Goal: Task Accomplishment & Management: Use online tool/utility

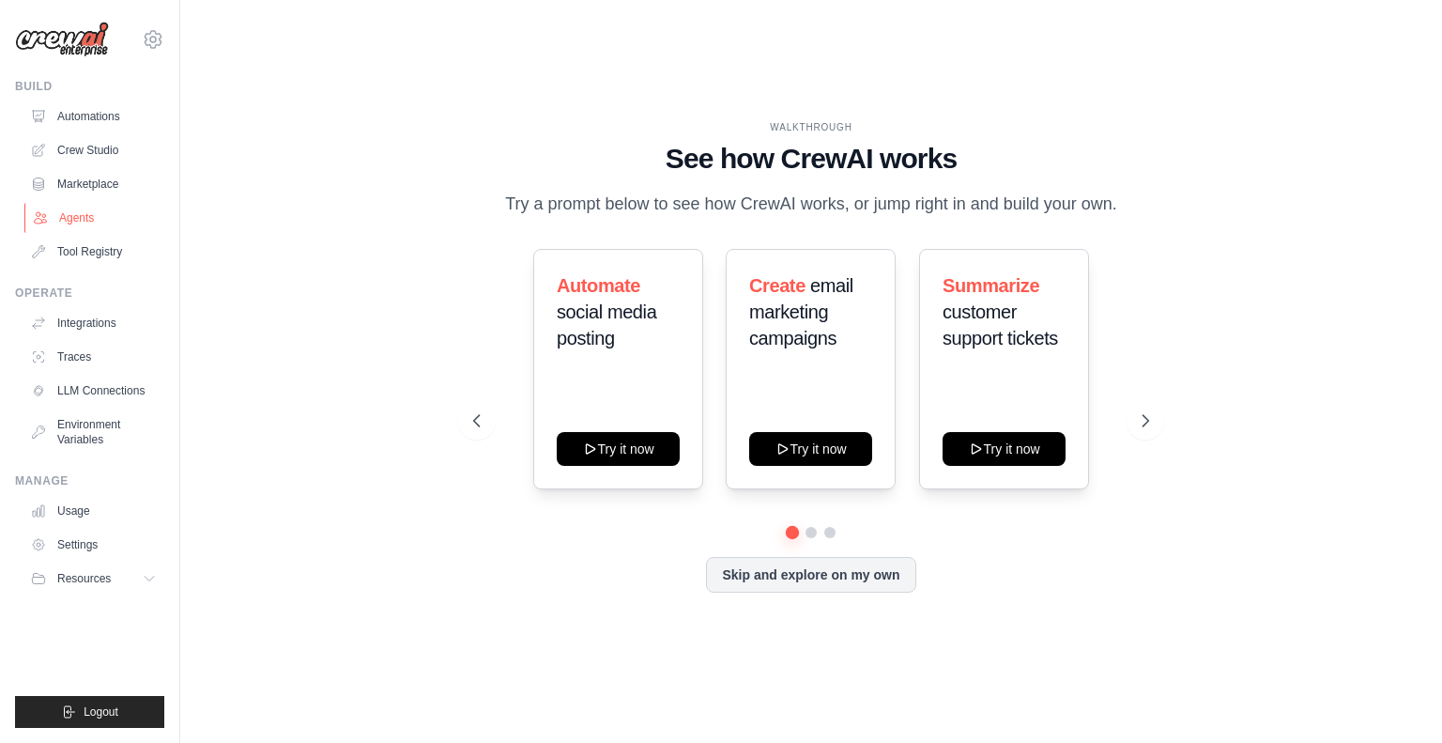
click at [74, 208] on link "Agents" at bounding box center [95, 218] width 142 height 30
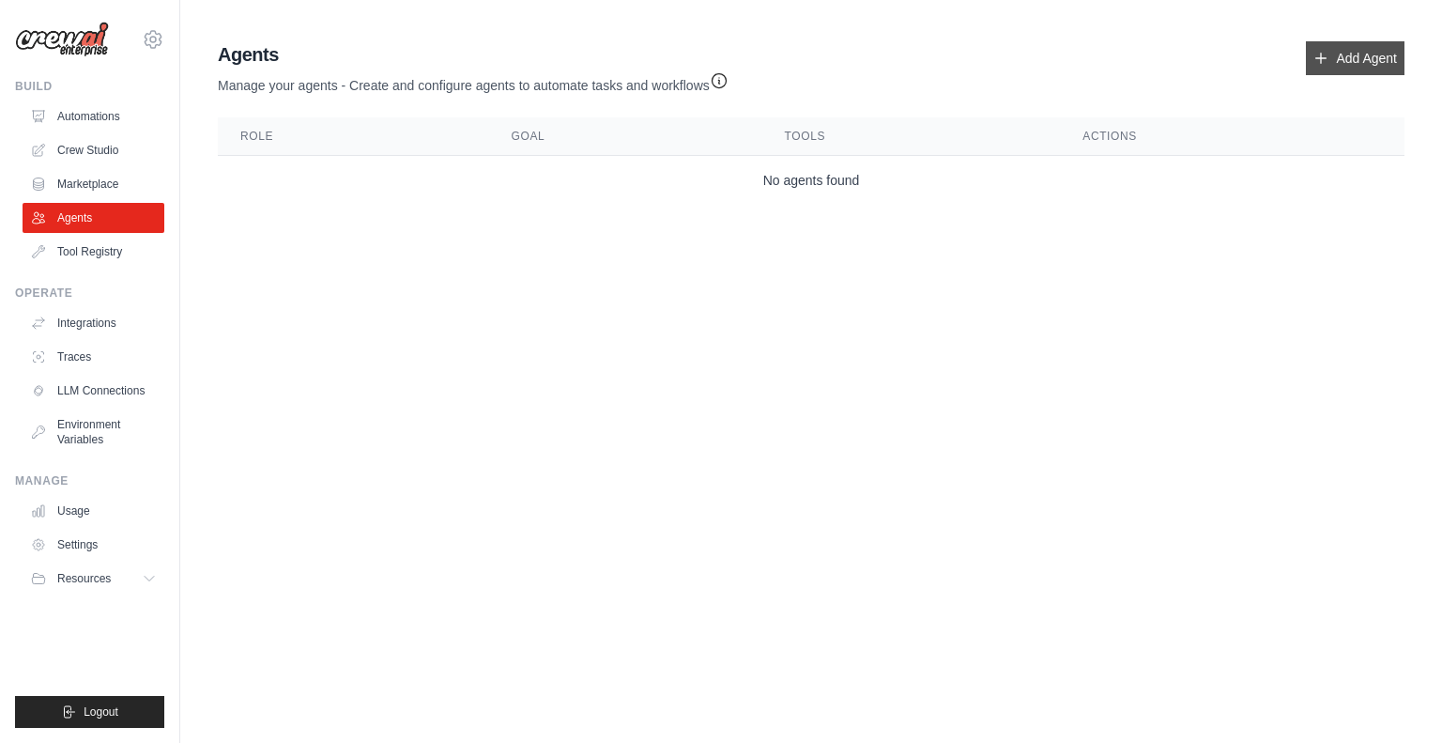
click at [1322, 58] on icon at bounding box center [1322, 59] width 10 height 10
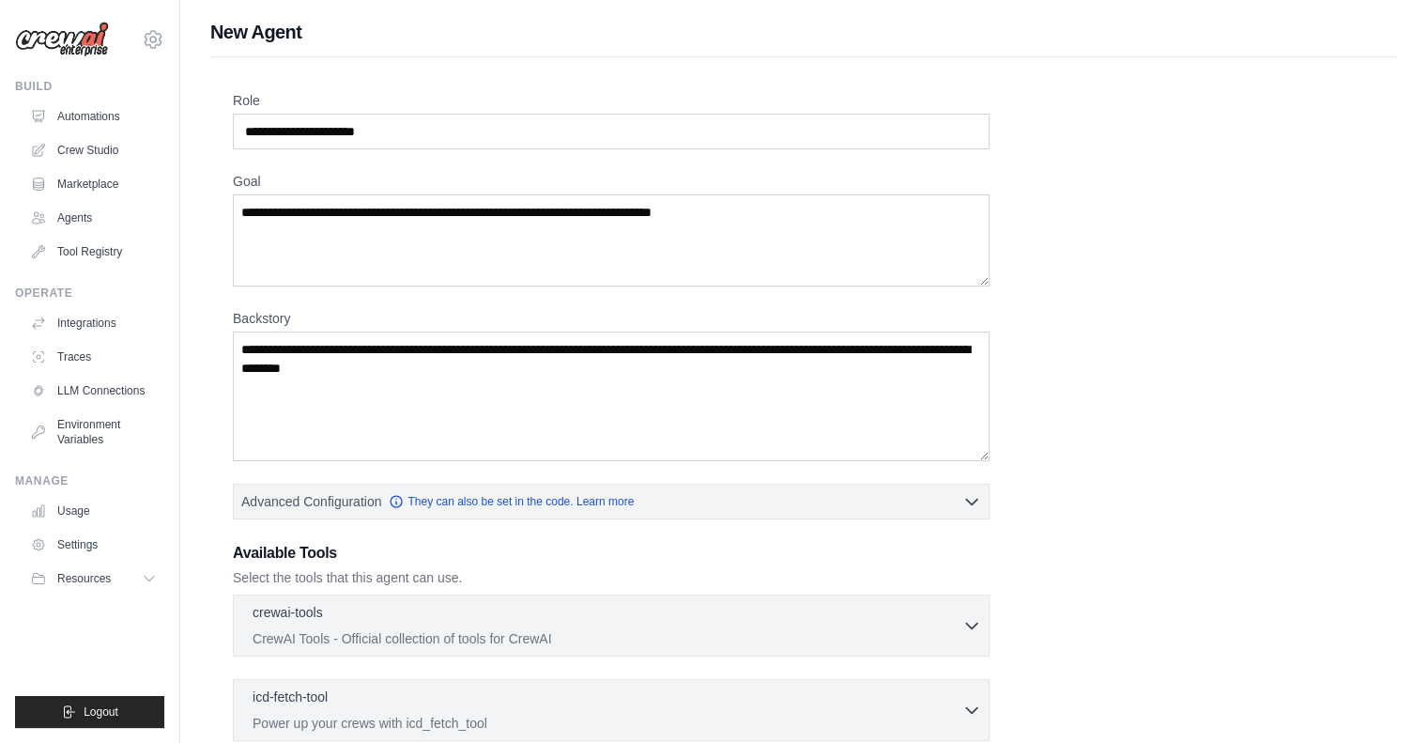
scroll to position [261, 0]
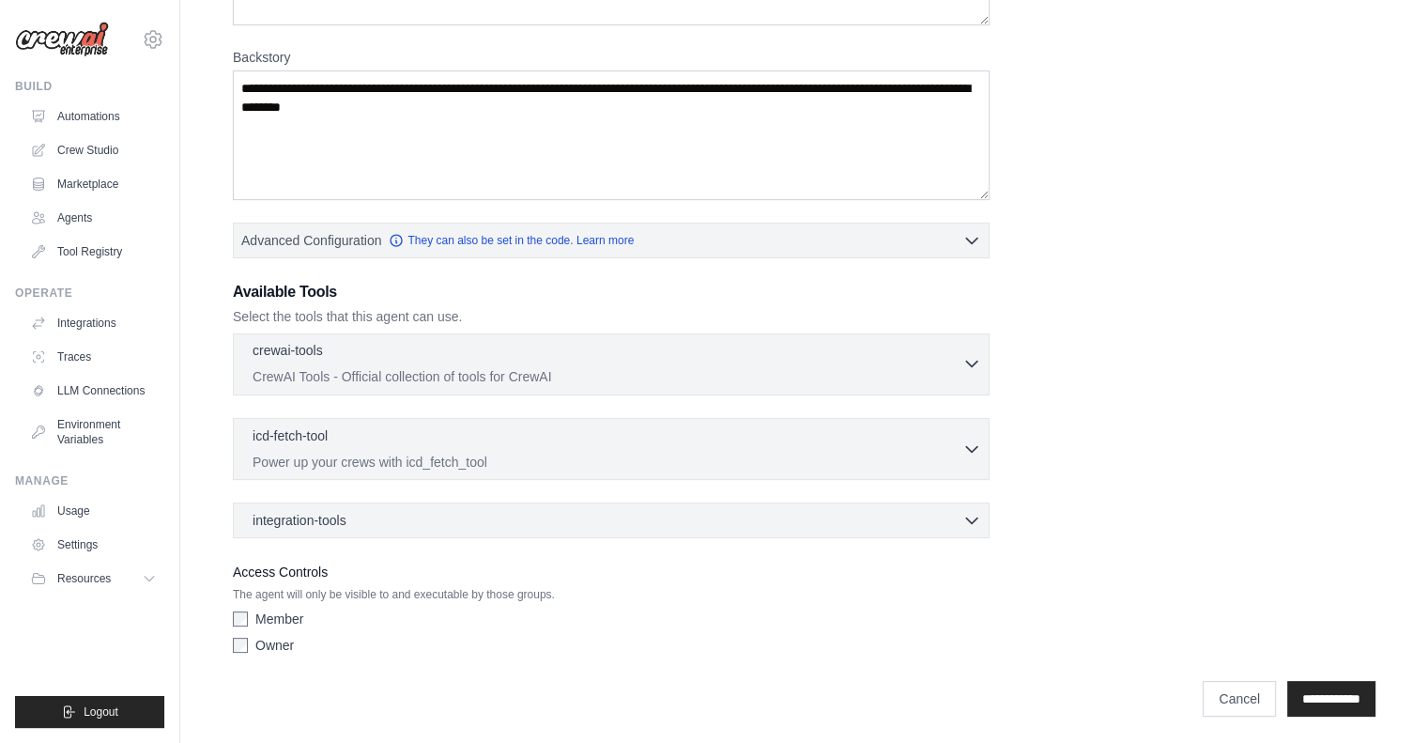
click at [590, 373] on p "CrewAI Tools - Official collection of tools for CrewAI" at bounding box center [608, 376] width 710 height 19
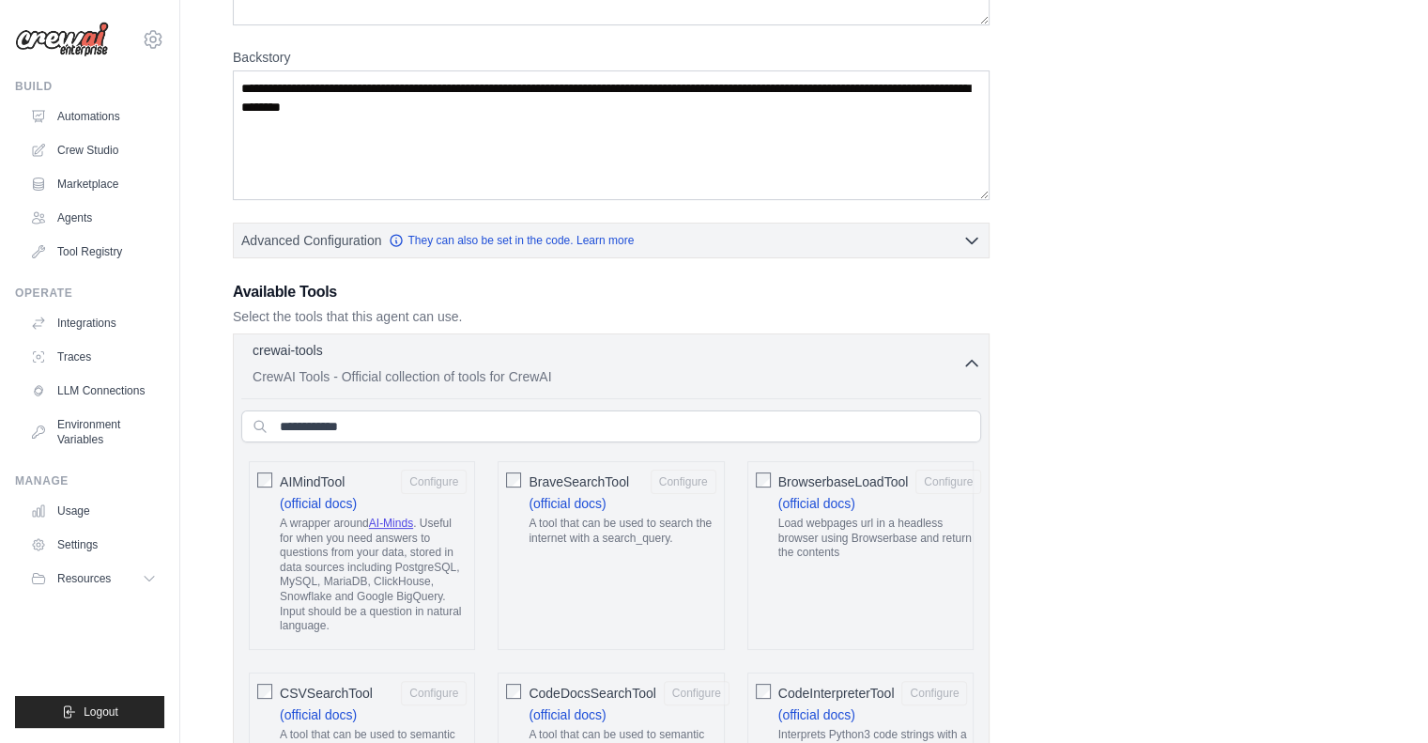
click at [590, 373] on p "CrewAI Tools - Official collection of tools for CrewAI" at bounding box center [608, 376] width 710 height 19
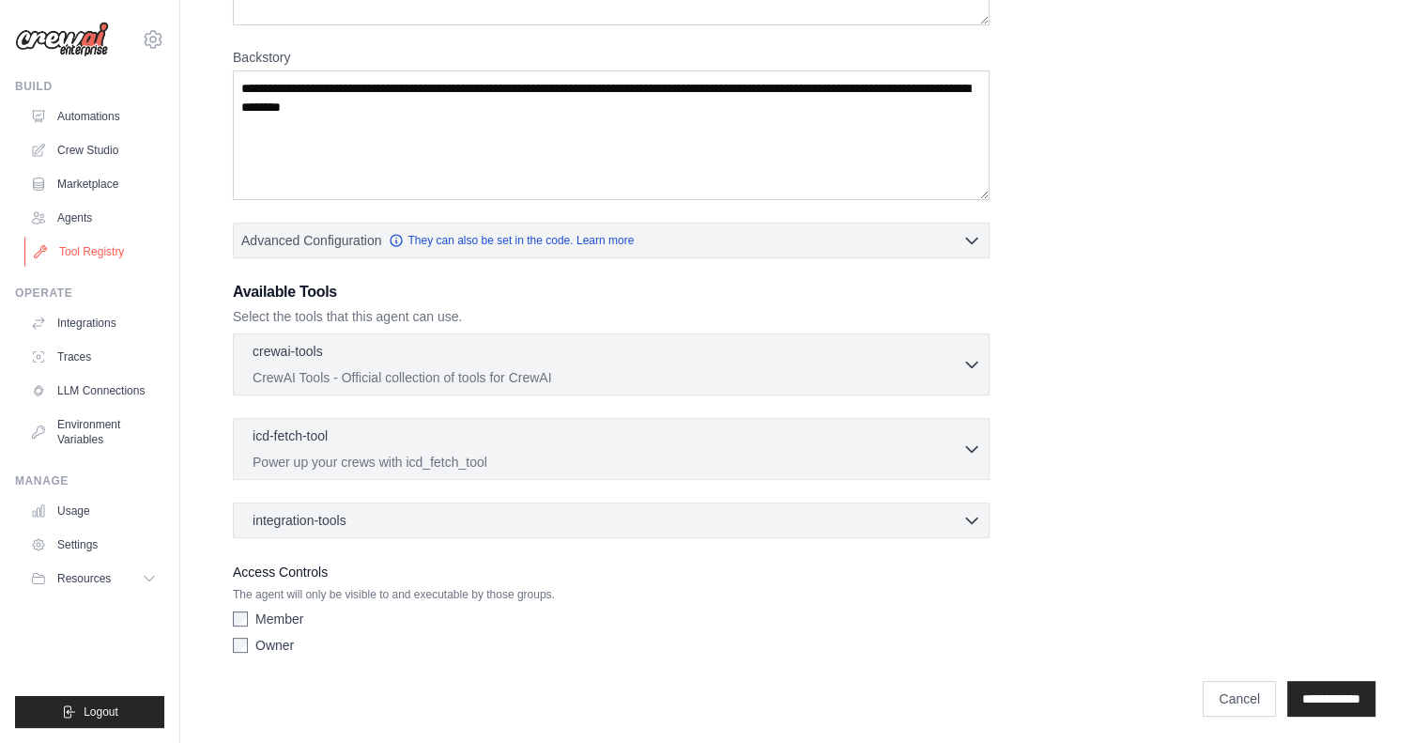
click at [90, 255] on link "Tool Registry" at bounding box center [95, 252] width 142 height 30
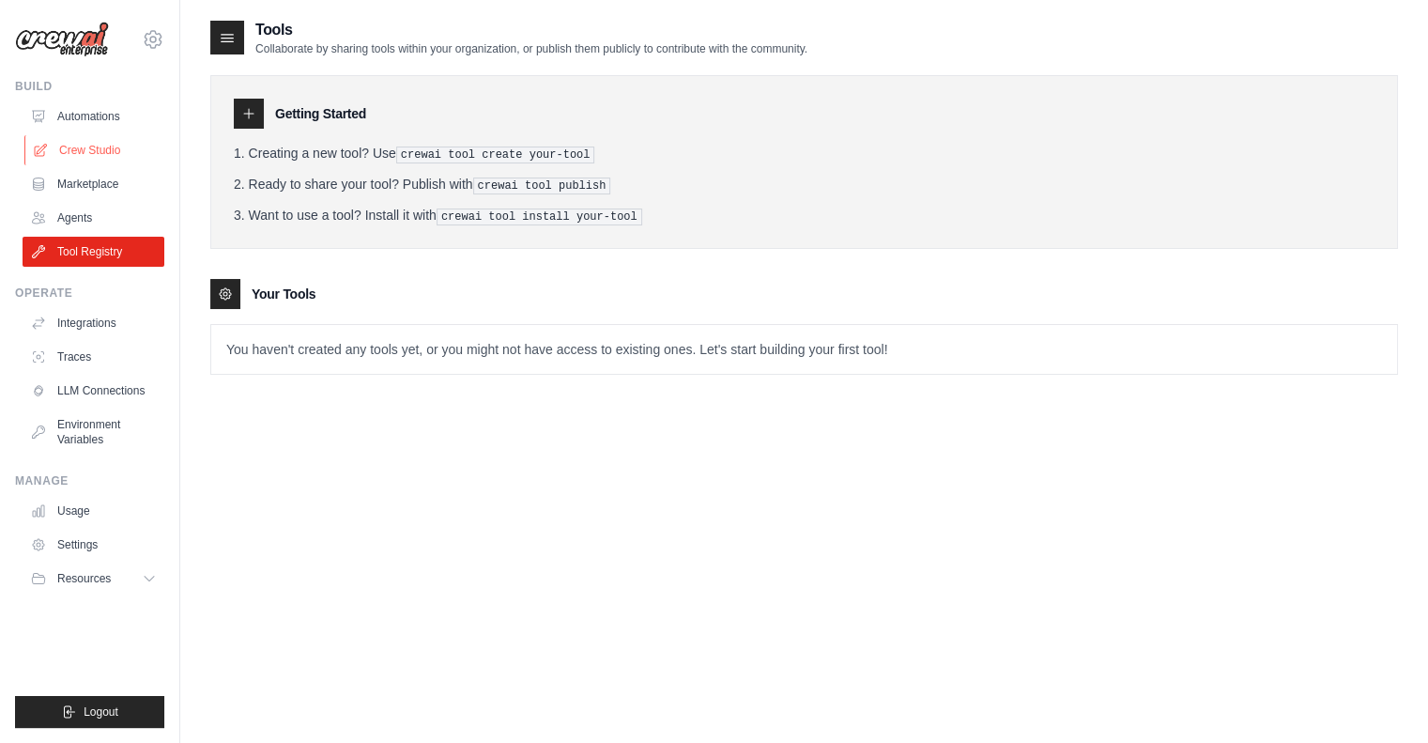
click at [69, 145] on link "Crew Studio" at bounding box center [95, 150] width 142 height 30
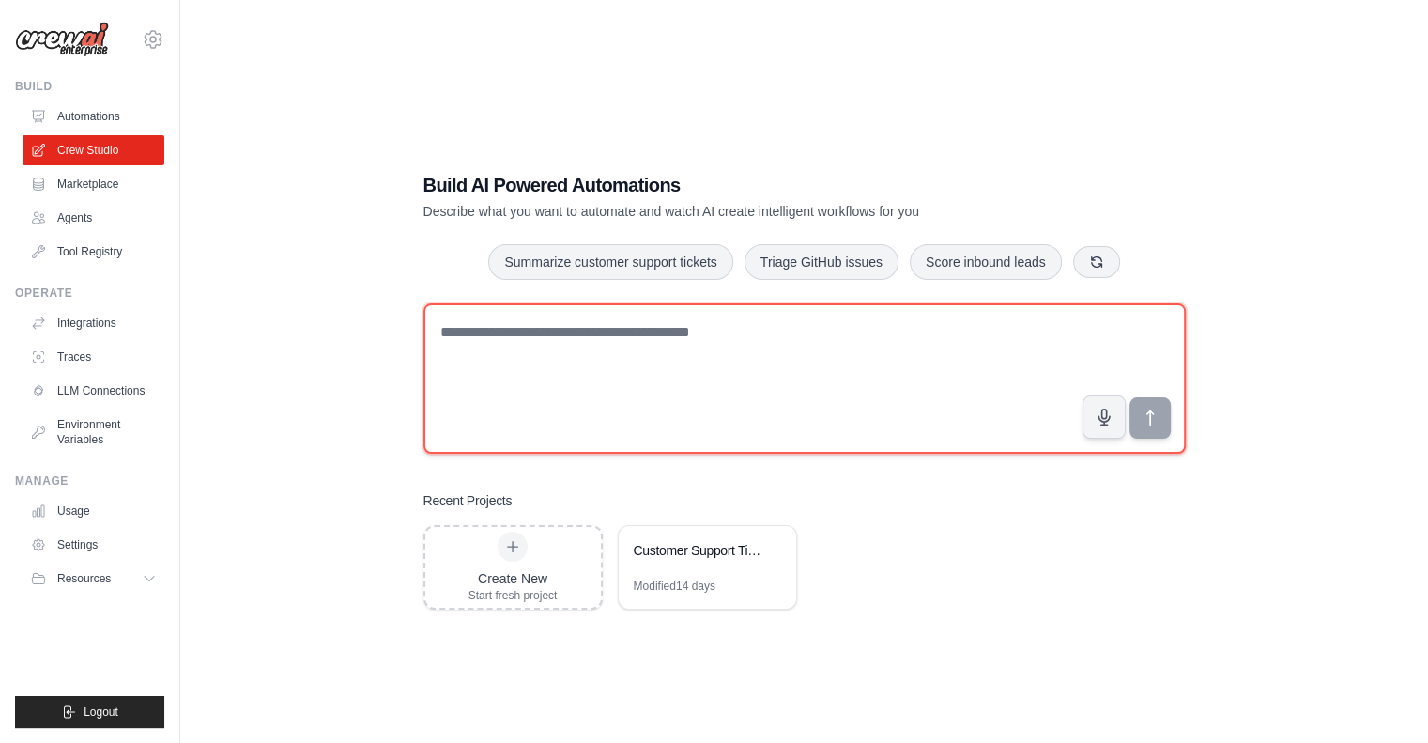
click at [601, 337] on textarea at bounding box center [805, 378] width 763 height 150
paste textarea "**********"
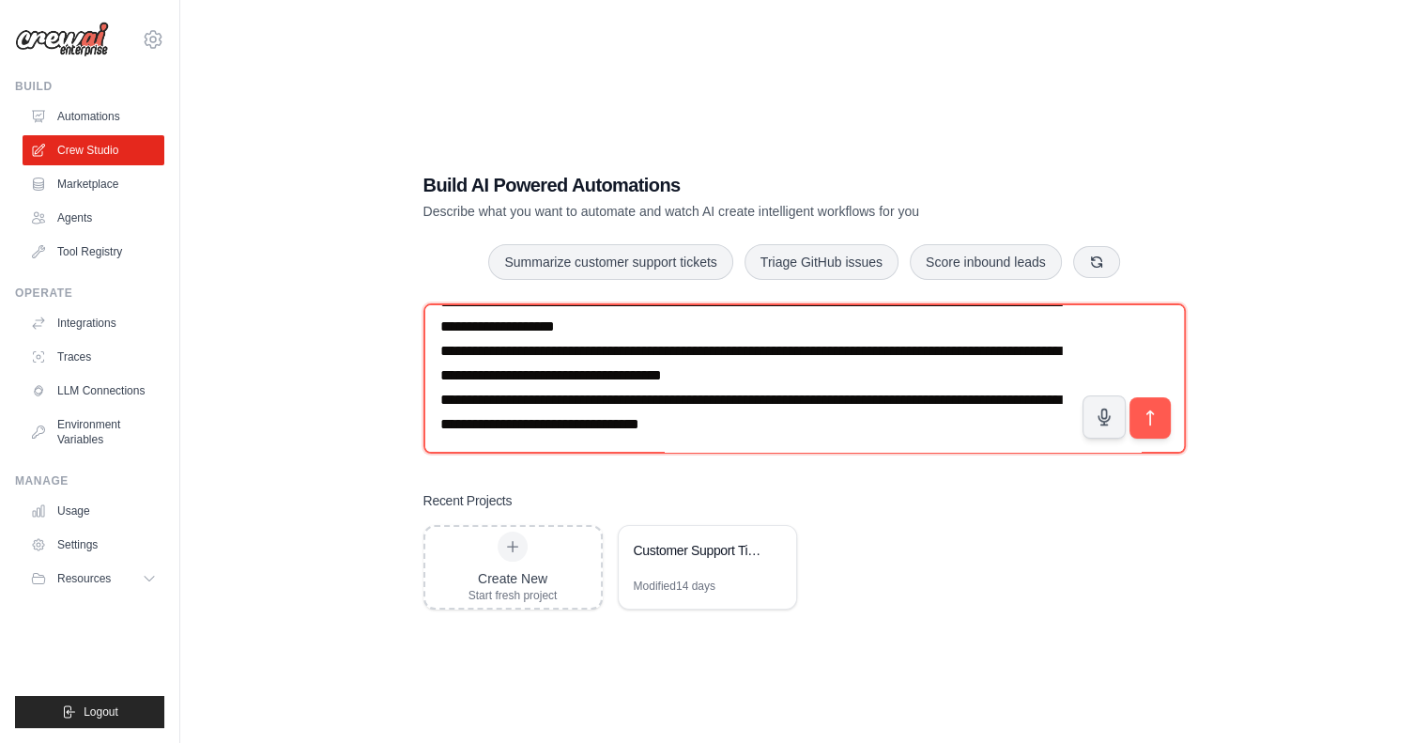
scroll to position [3647, 0]
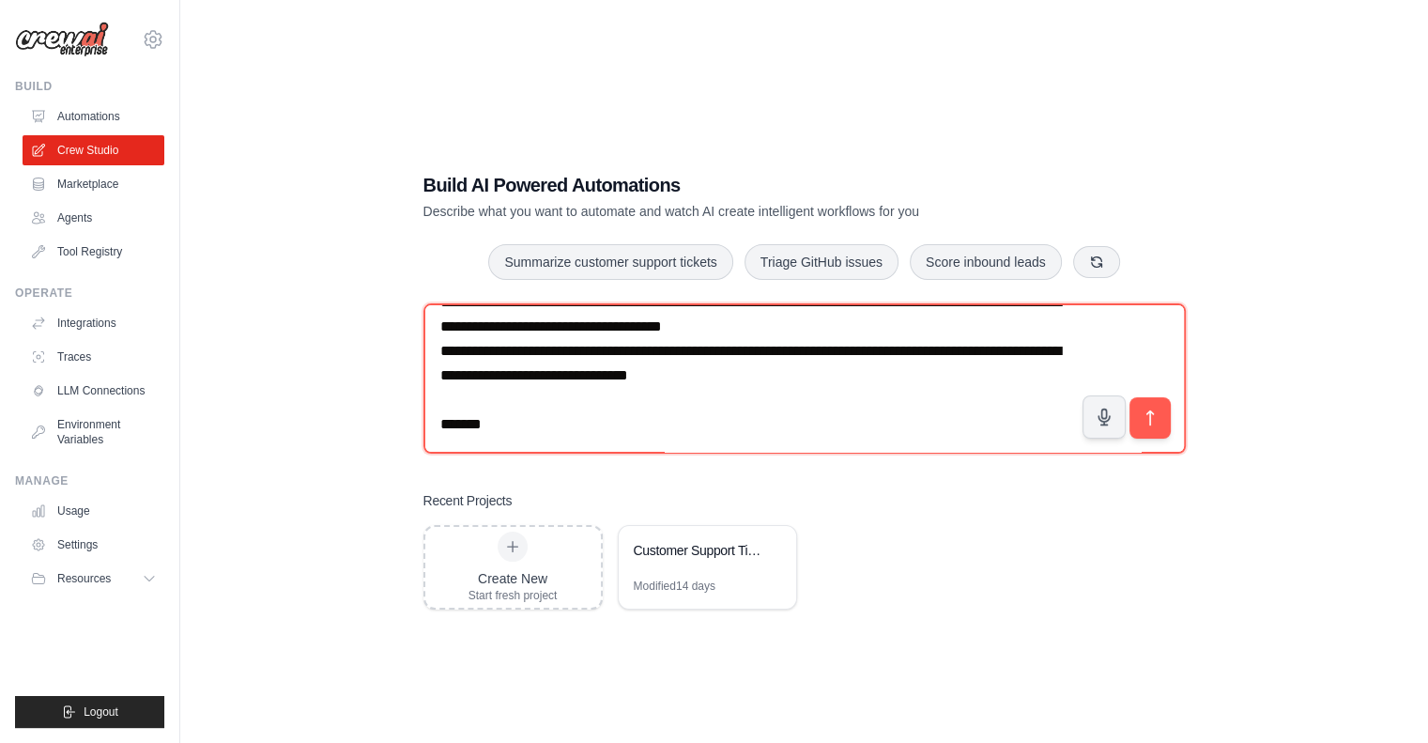
paste textarea "**********"
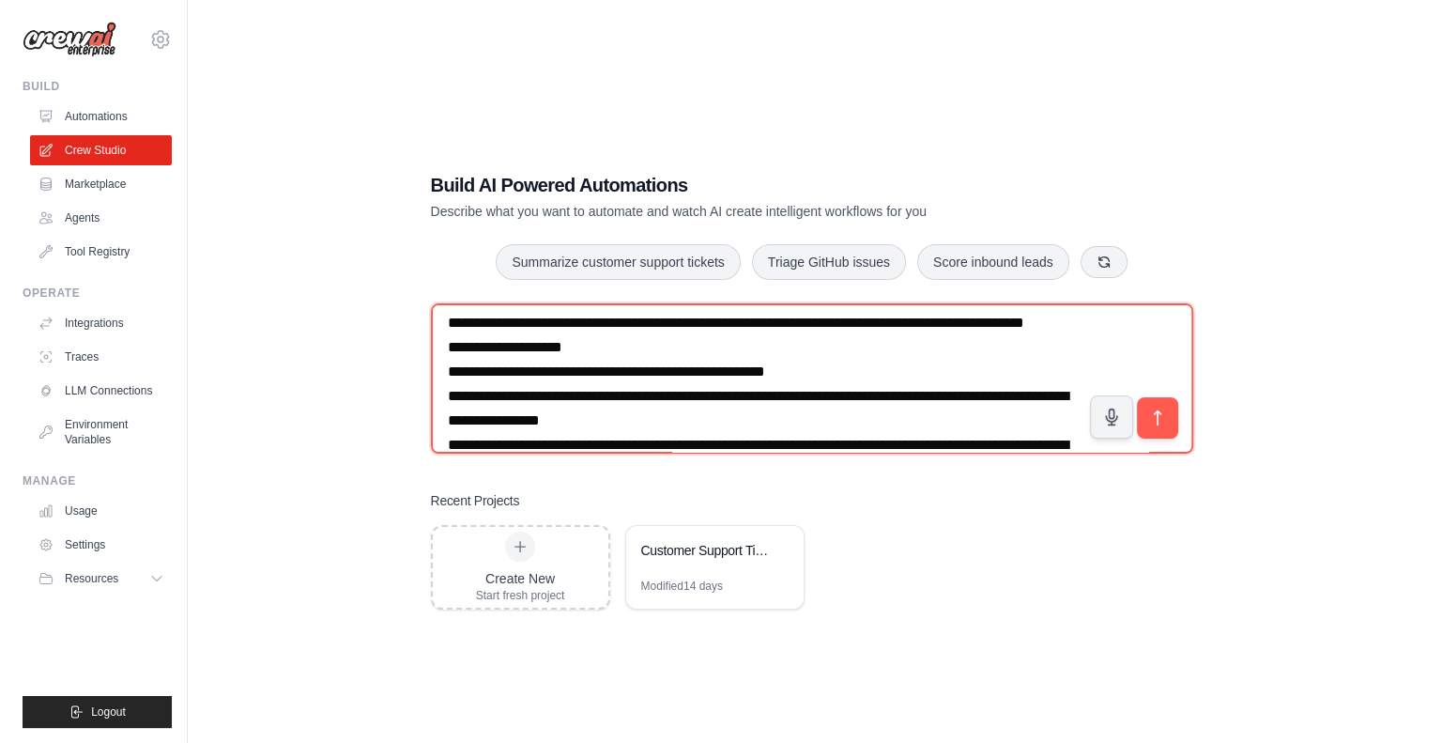
scroll to position [21300, 0]
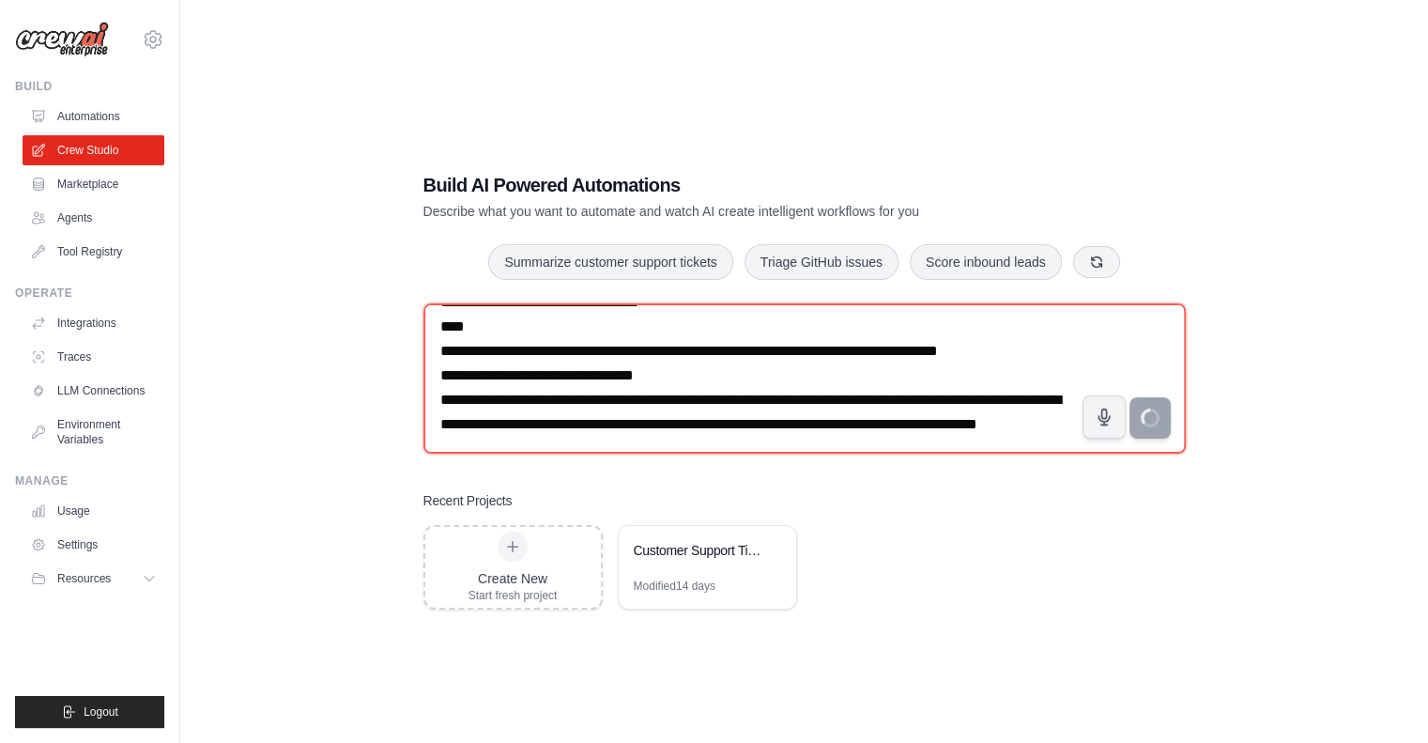
type textarea "**********"
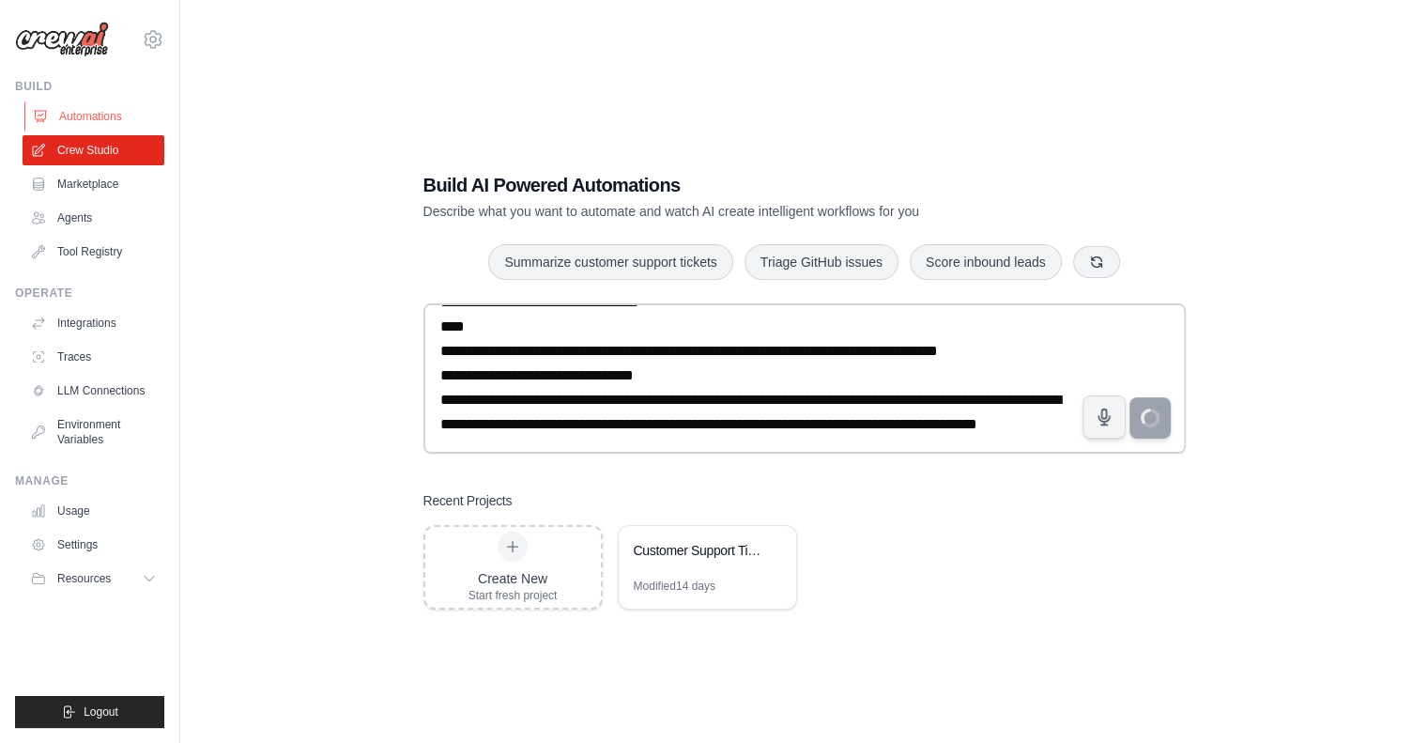
click at [71, 110] on link "Automations" at bounding box center [95, 116] width 142 height 30
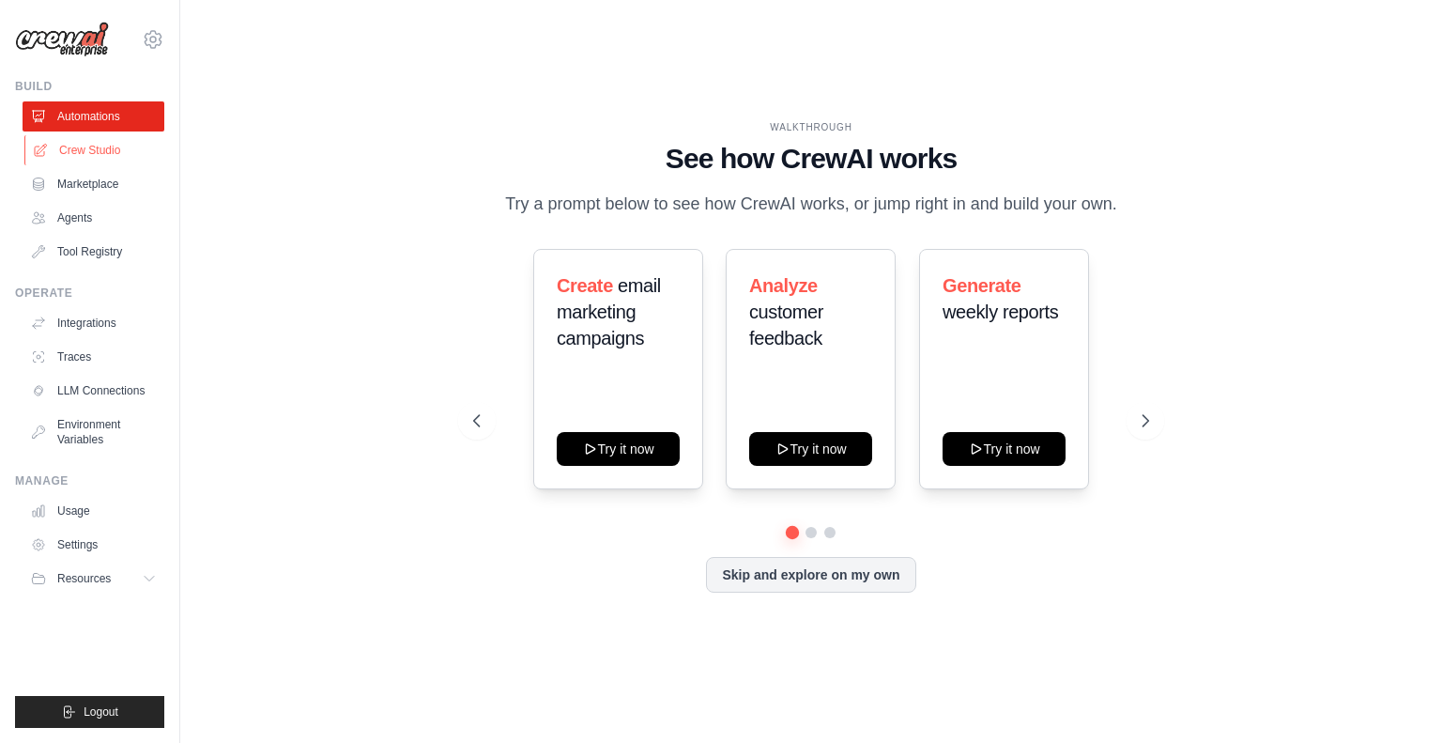
click at [97, 153] on link "Crew Studio" at bounding box center [95, 150] width 142 height 30
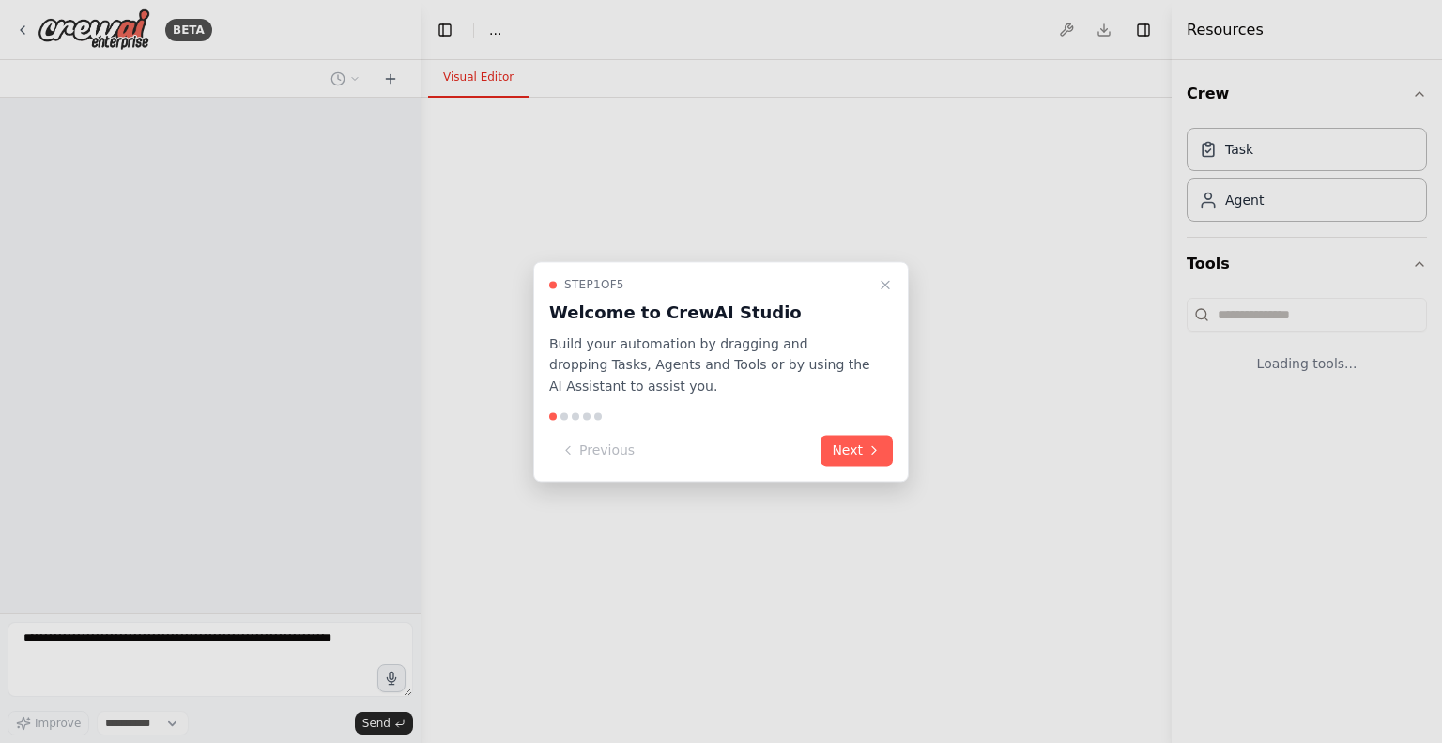
select select "****"
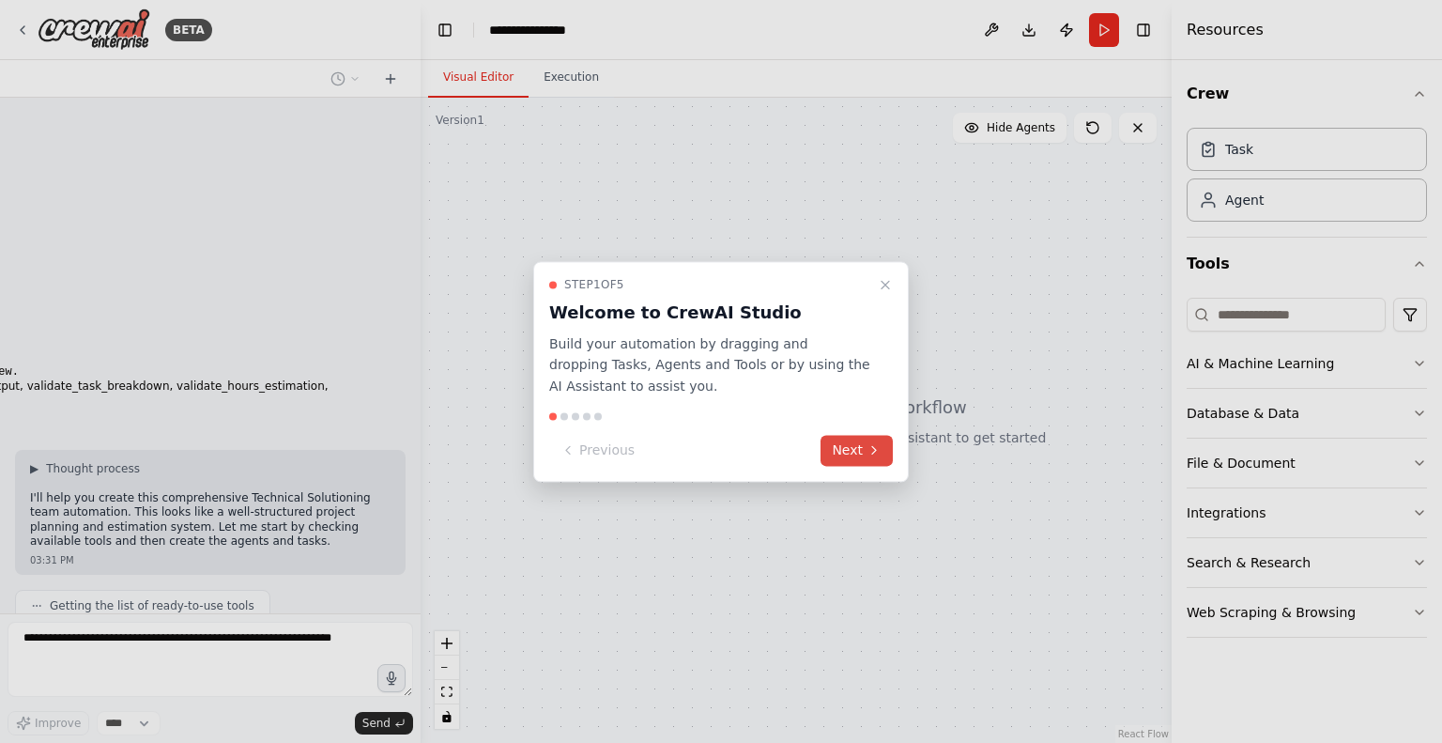
scroll to position [8365, 0]
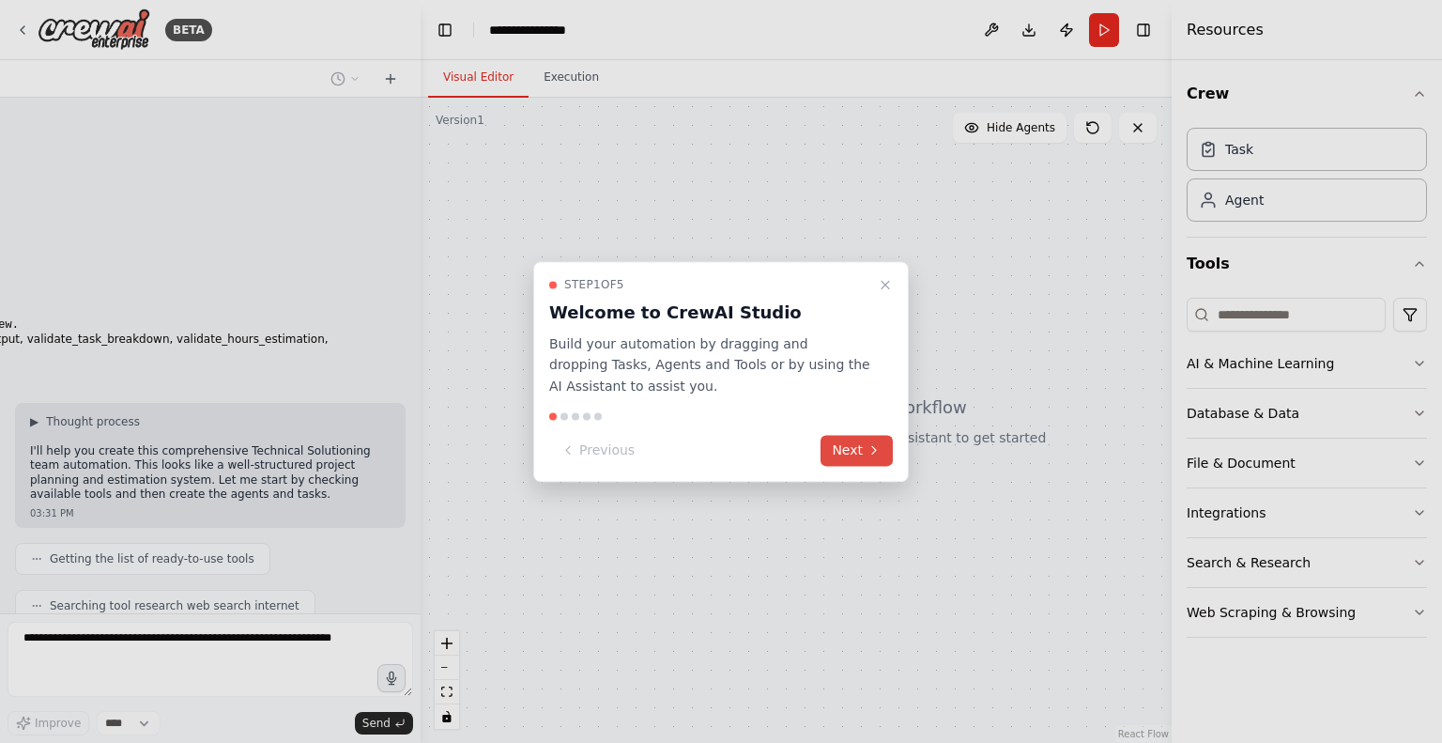
click at [859, 442] on button "Next" at bounding box center [857, 450] width 72 height 31
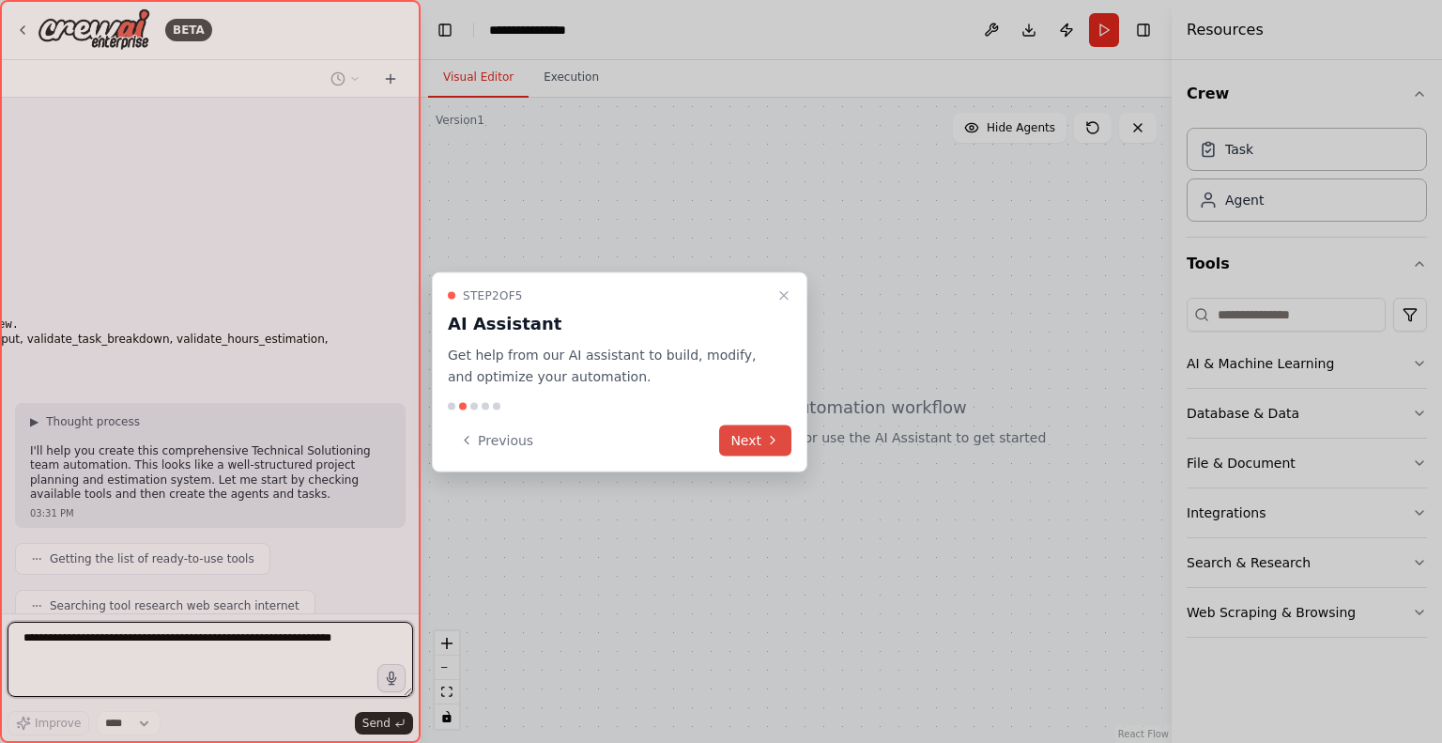
click at [763, 438] on button "Next" at bounding box center [755, 439] width 72 height 31
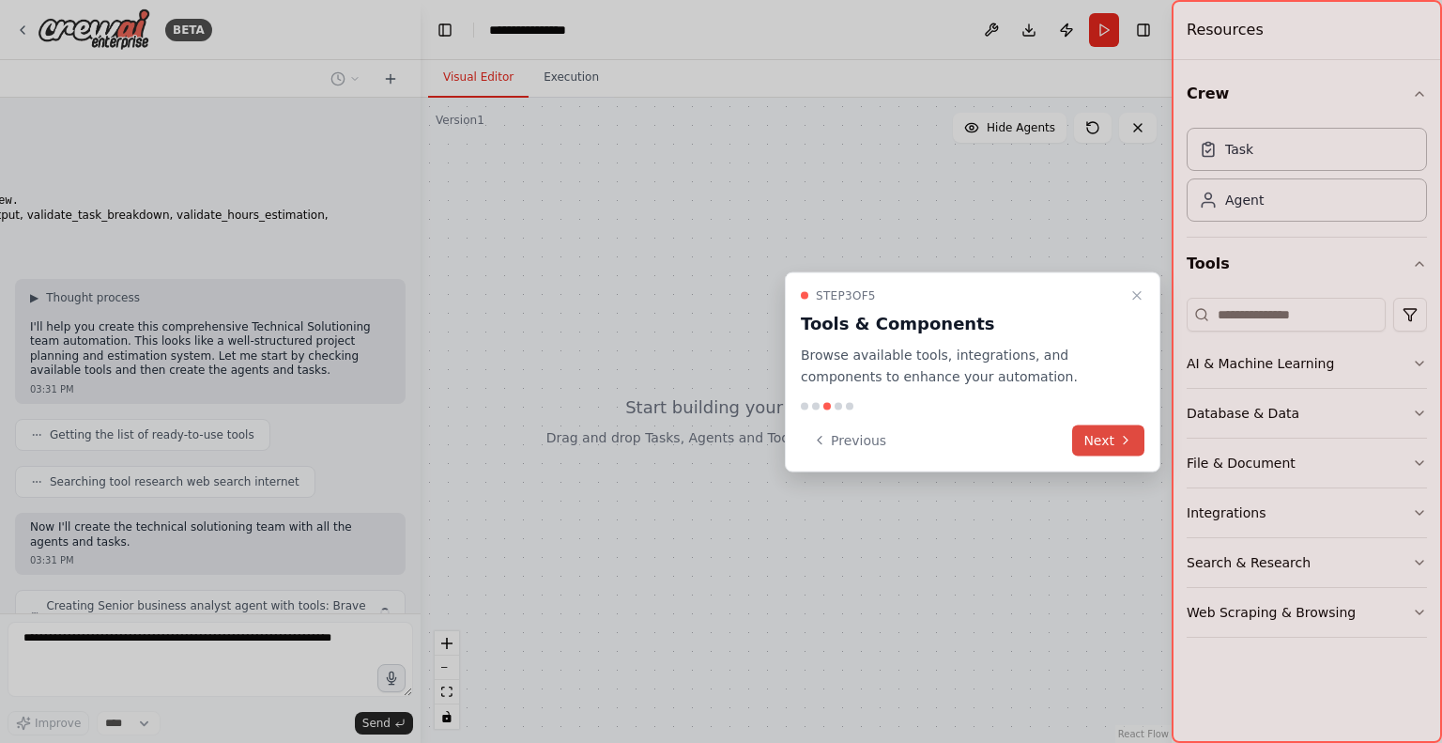
scroll to position [8503, 0]
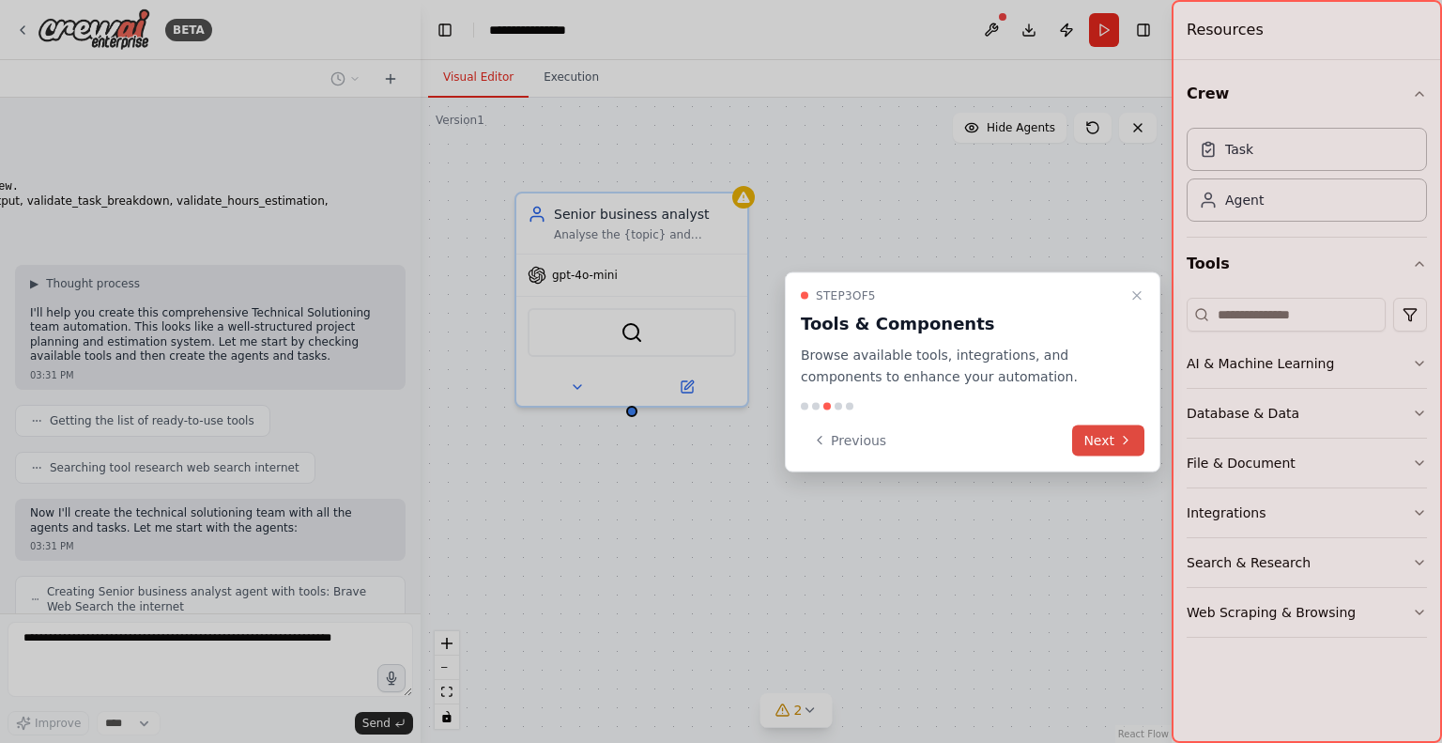
click at [1121, 433] on icon at bounding box center [1125, 440] width 15 height 15
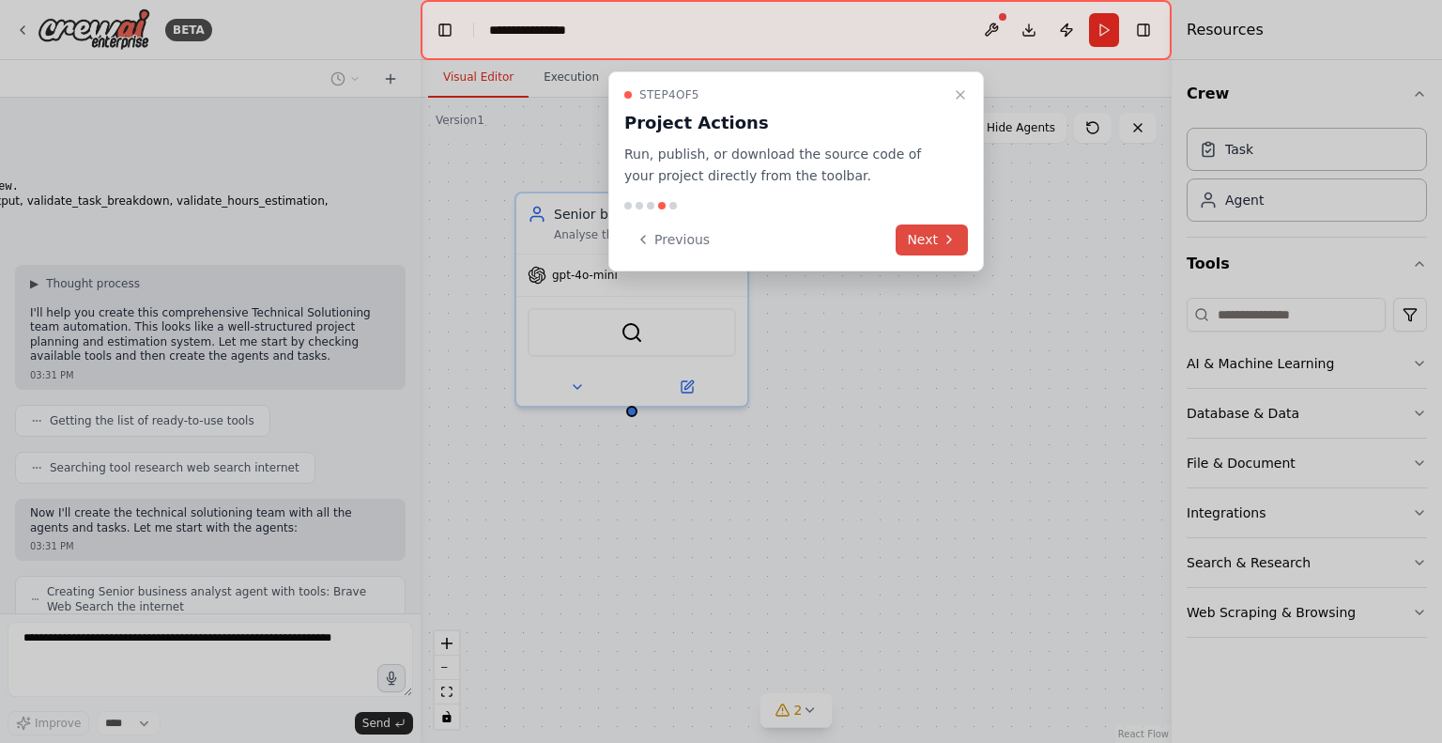
click at [936, 236] on button "Next" at bounding box center [932, 239] width 72 height 31
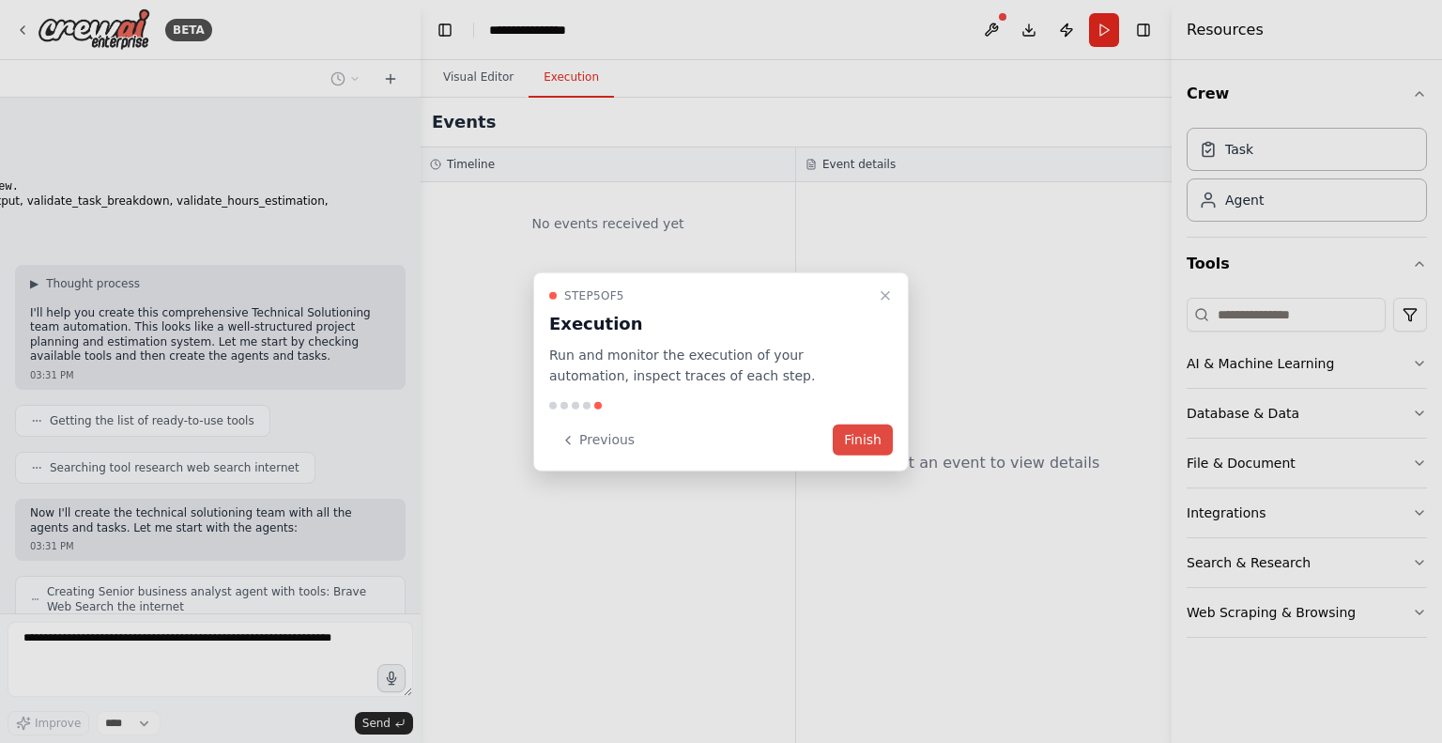
click at [870, 432] on button "Finish" at bounding box center [863, 439] width 60 height 31
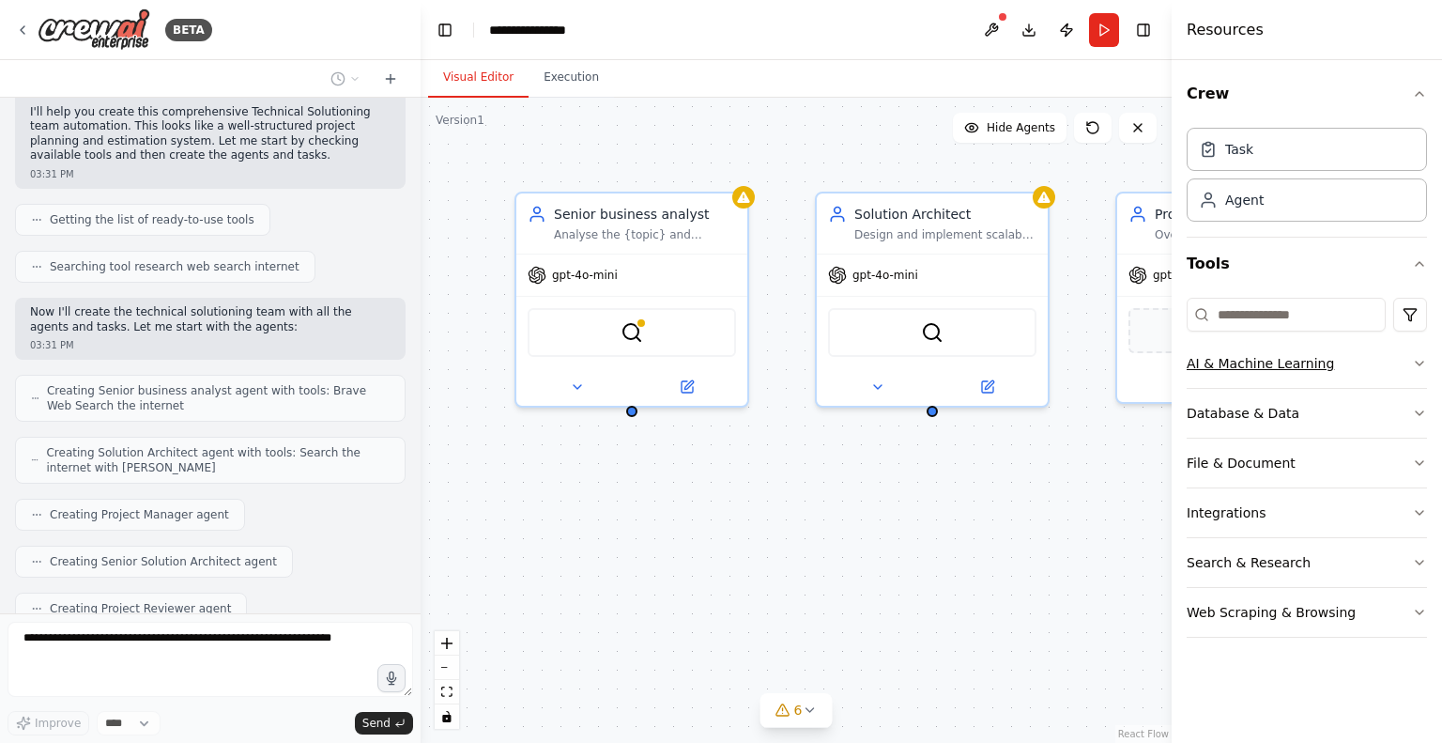
scroll to position [8751, 0]
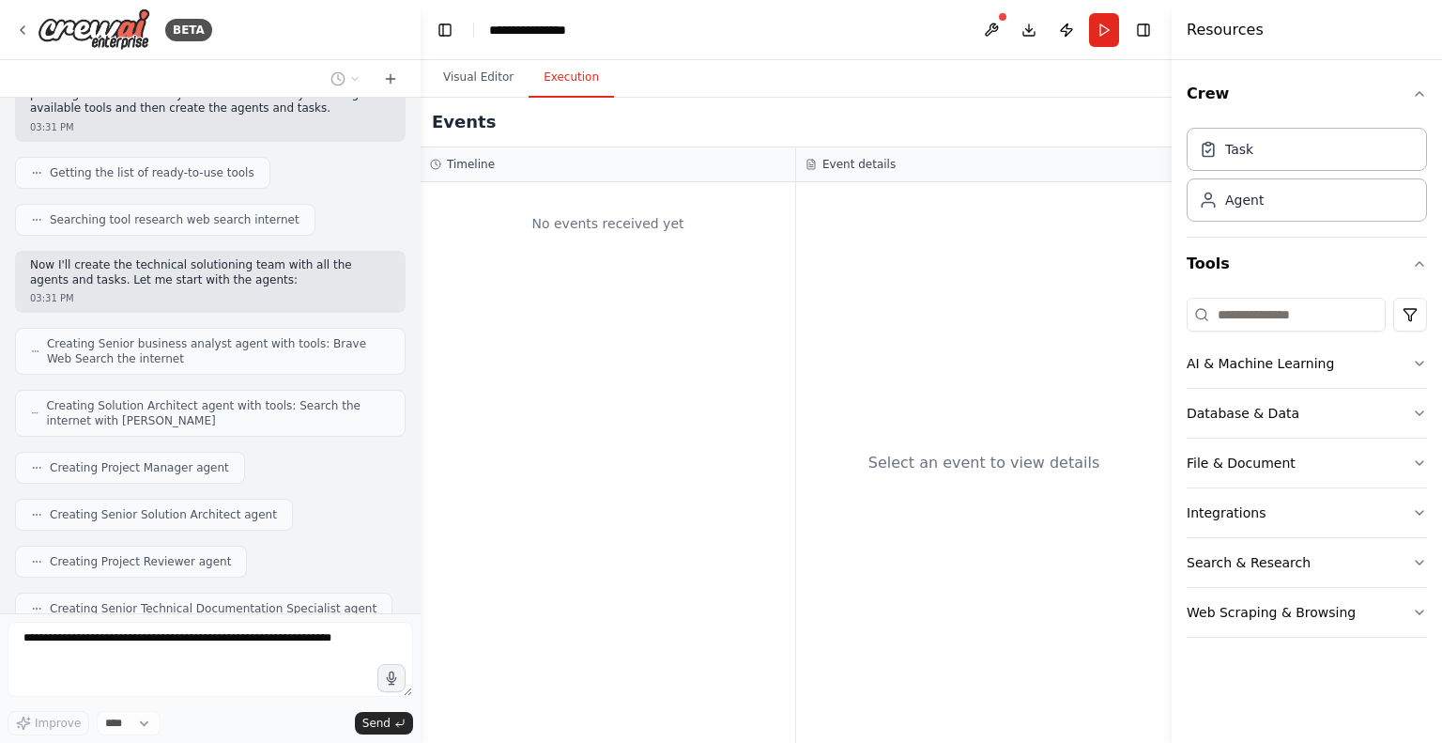
click at [572, 78] on button "Execution" at bounding box center [571, 77] width 85 height 39
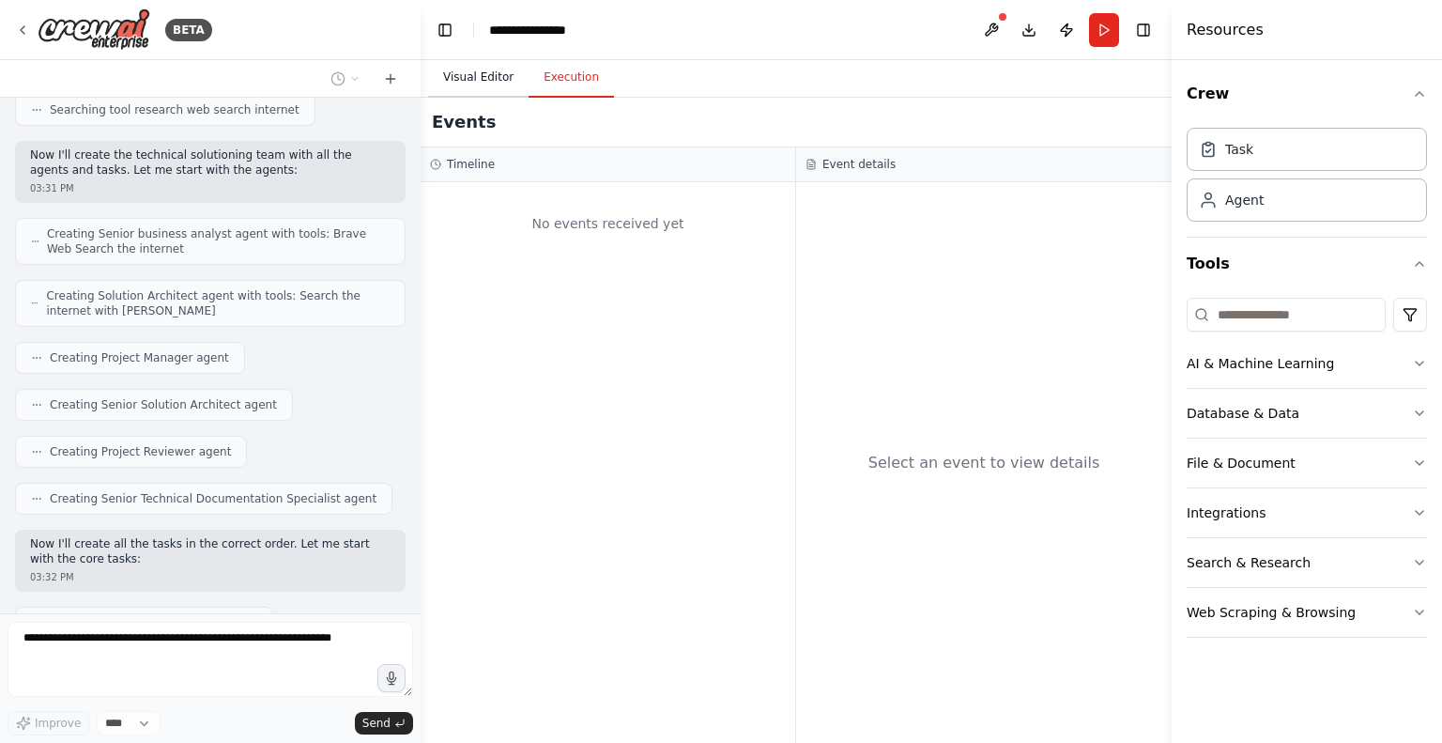
scroll to position [8875, 0]
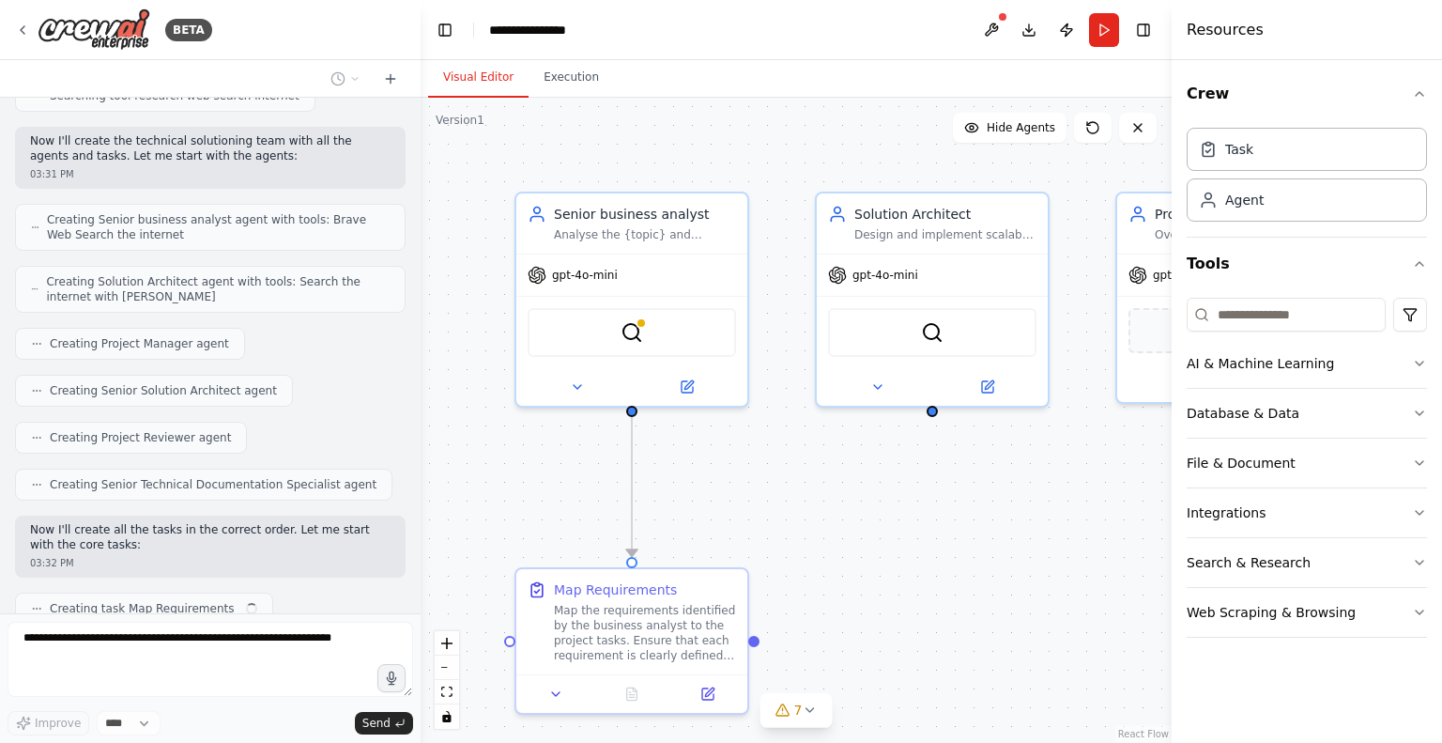
click at [471, 78] on button "Visual Editor" at bounding box center [478, 77] width 100 height 39
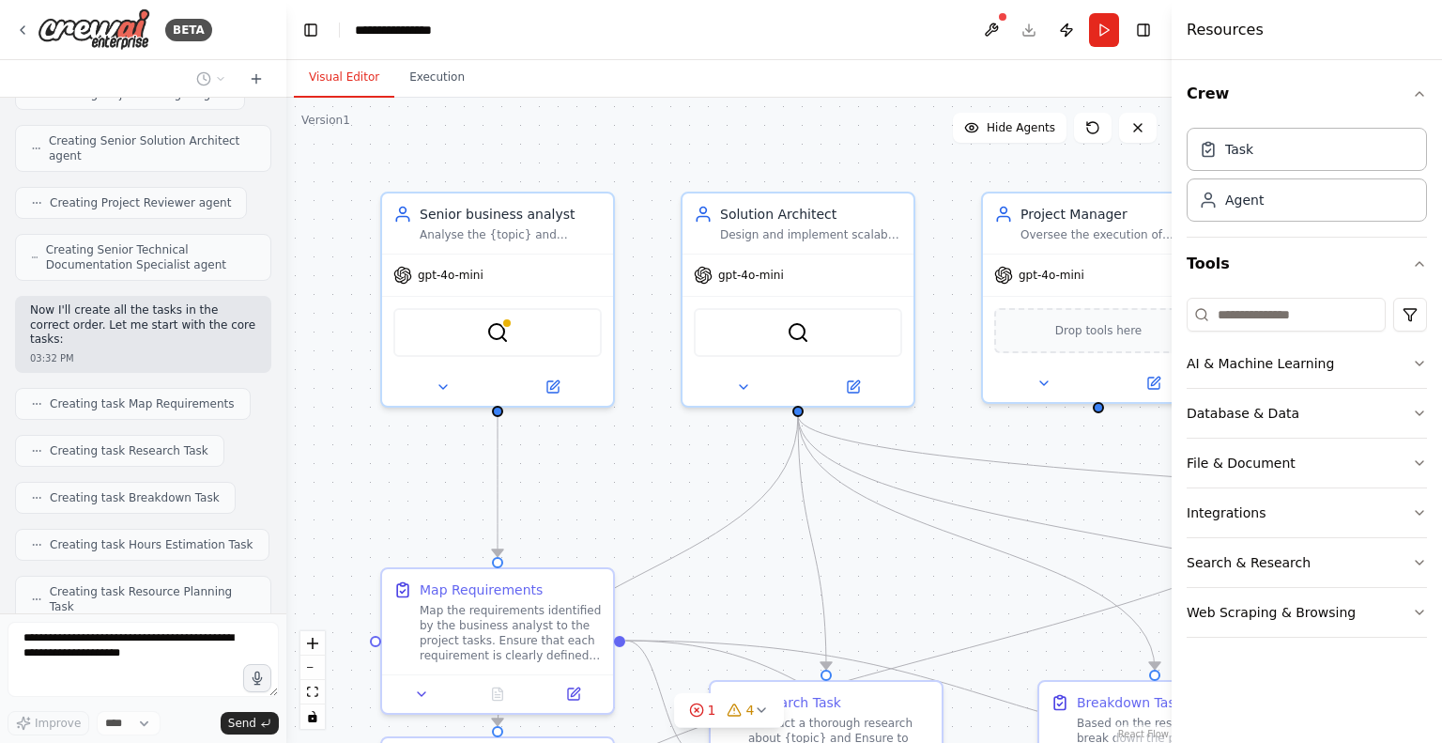
scroll to position [9244, 0]
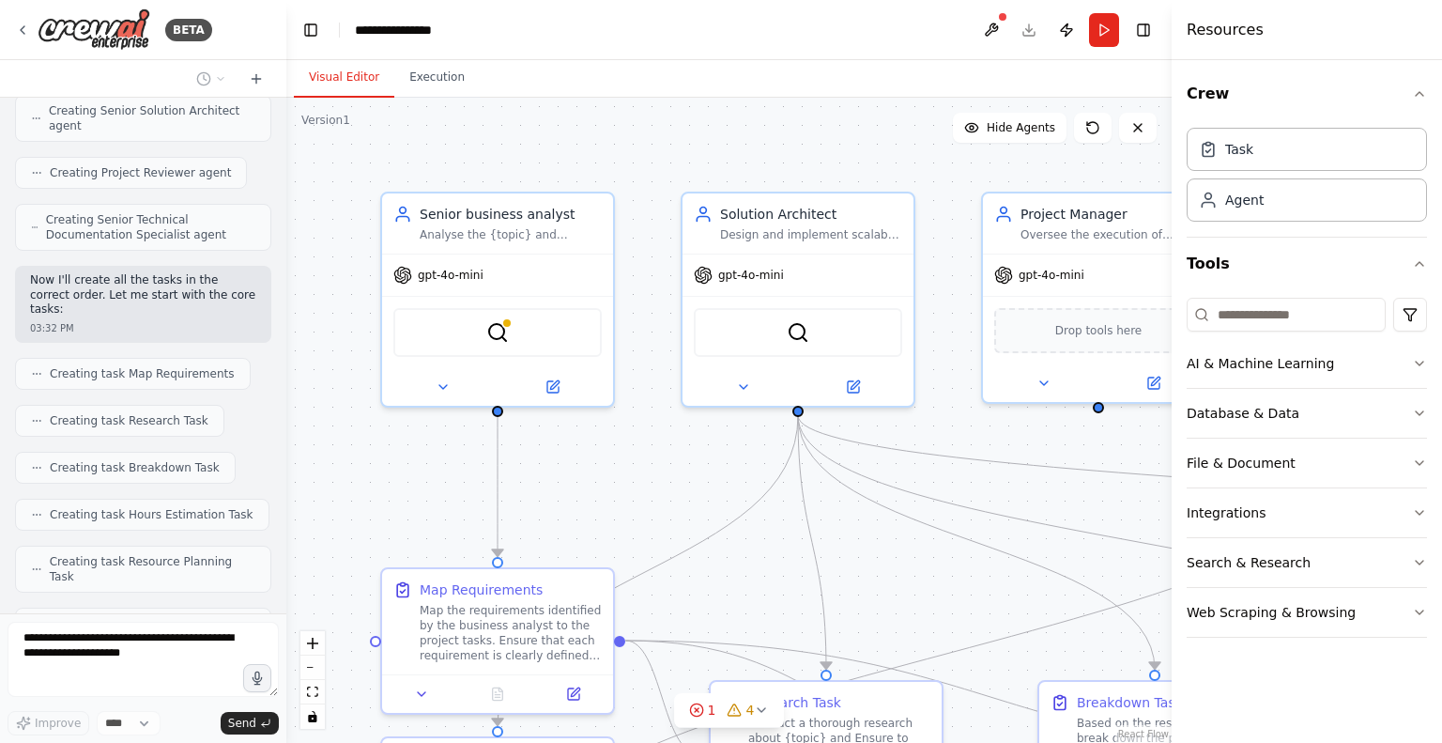
drag, startPoint x: 418, startPoint y: 371, endPoint x: 285, endPoint y: 365, distance: 133.5
click at [285, 365] on div "BETA Technical Soultioning team with belwo agents and tasks. business_analyst: …" at bounding box center [721, 371] width 1442 height 743
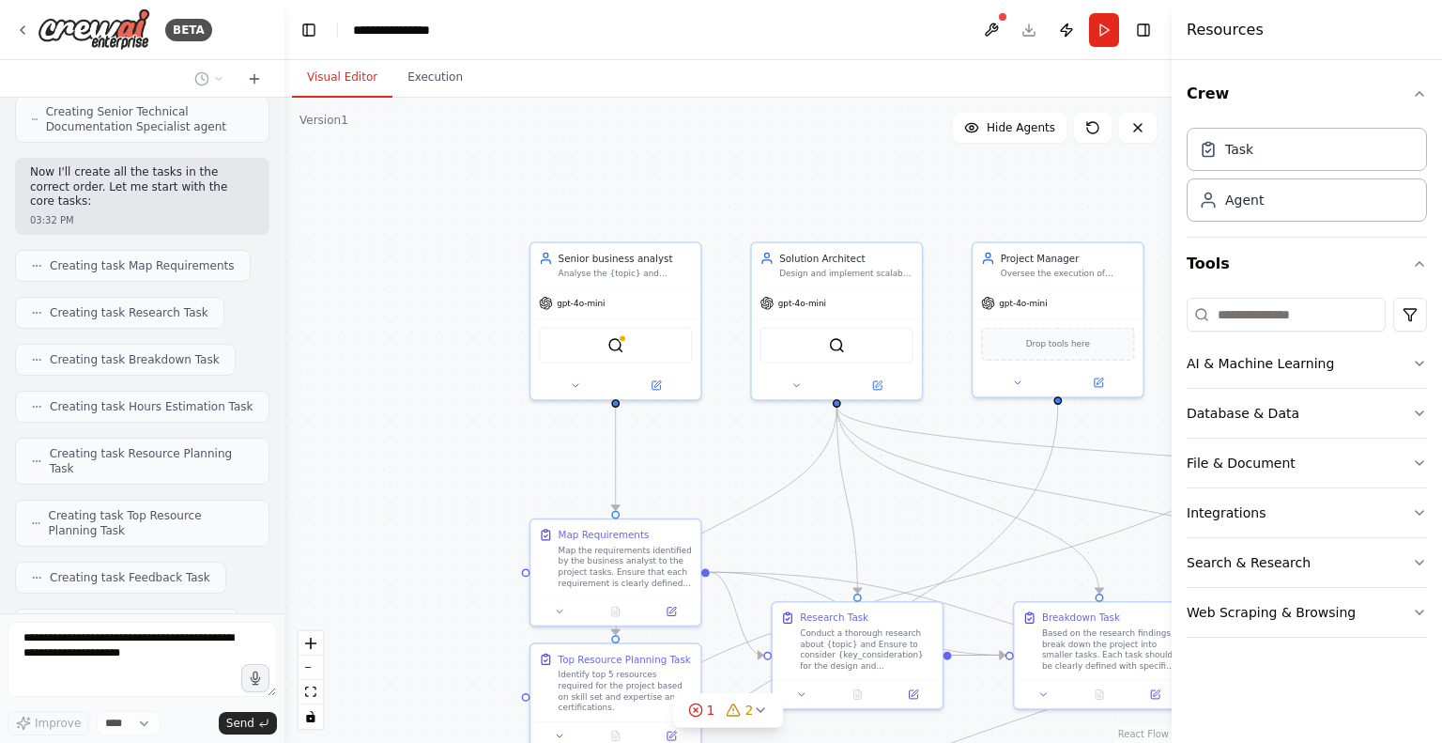
scroll to position [9428, 0]
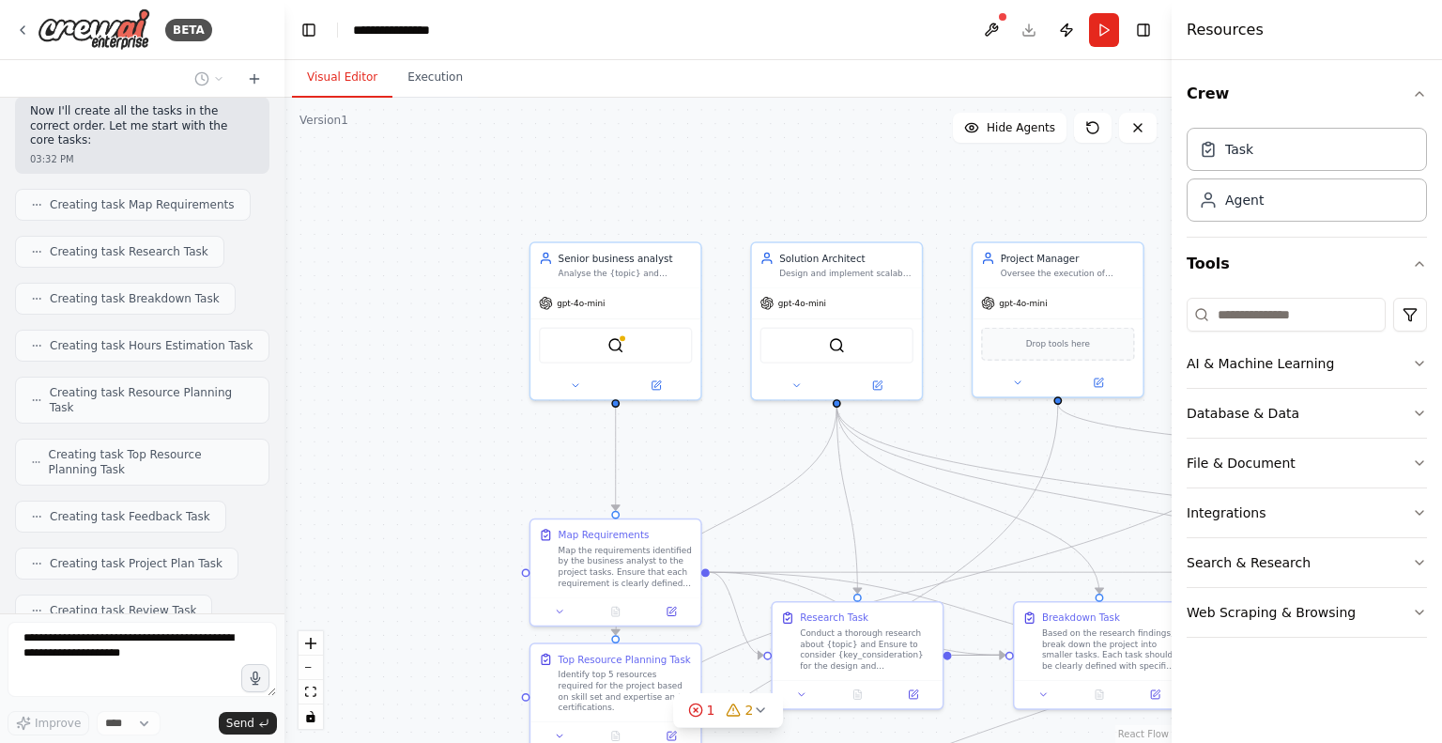
click at [1007, 21] on div at bounding box center [1002, 16] width 11 height 11
click at [999, 25] on button at bounding box center [992, 30] width 30 height 34
click at [1002, 13] on div at bounding box center [1002, 16] width 11 height 11
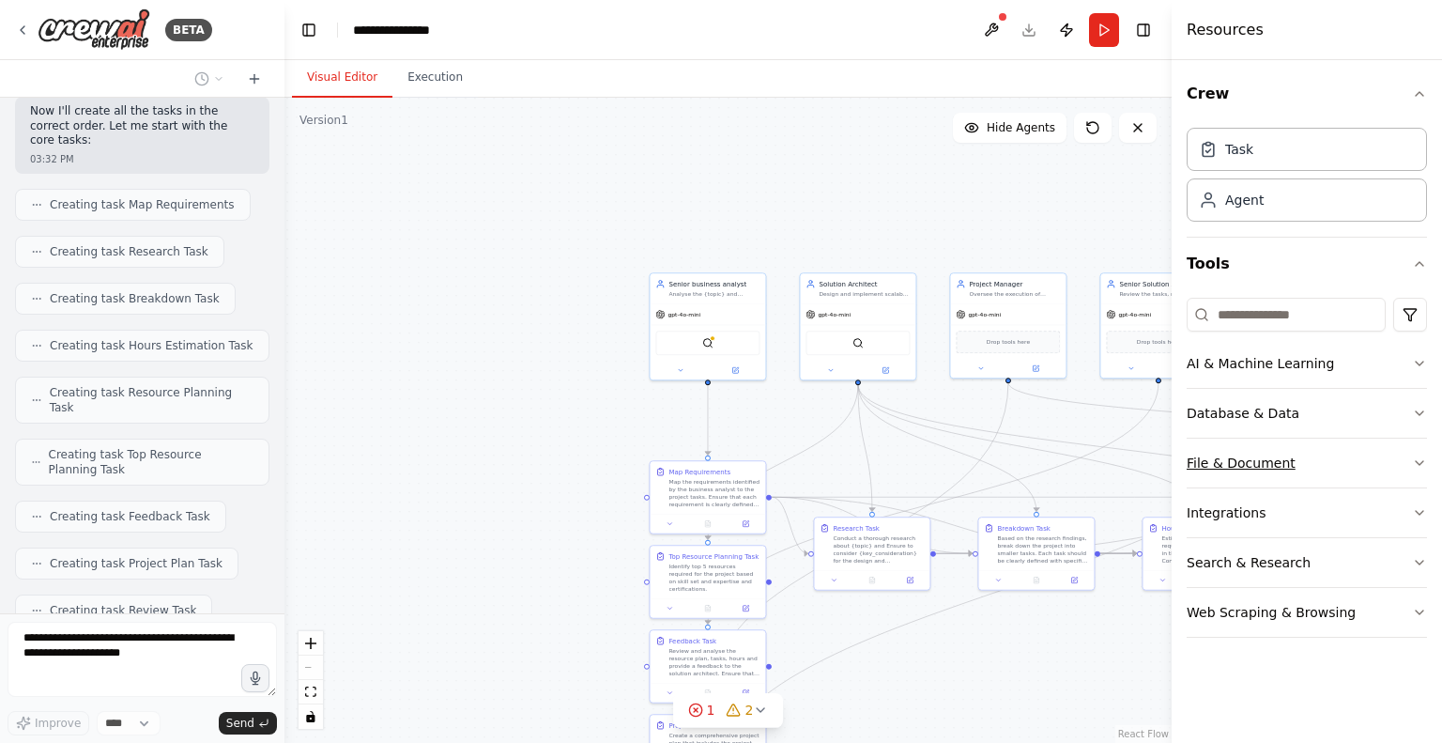
scroll to position [9490, 0]
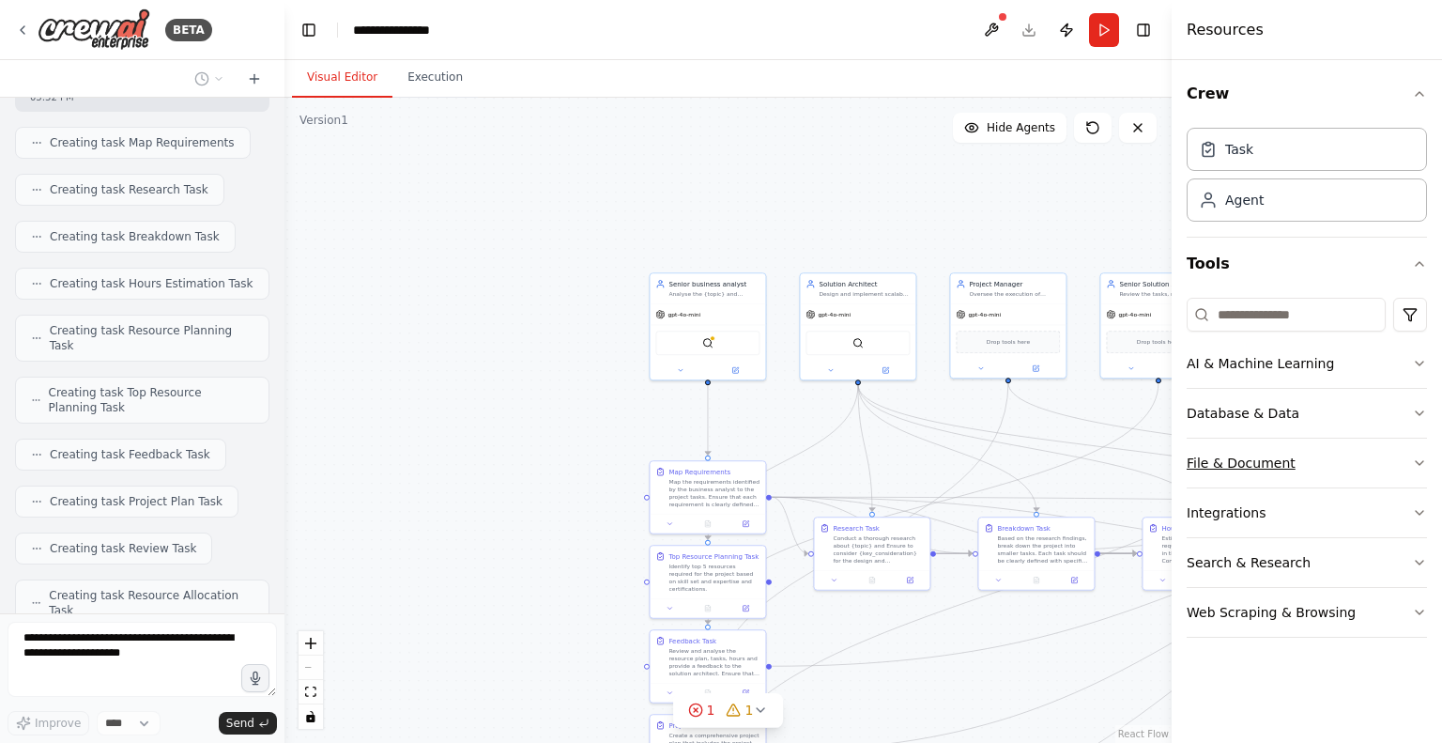
click at [1405, 454] on button "File & Document" at bounding box center [1307, 463] width 240 height 49
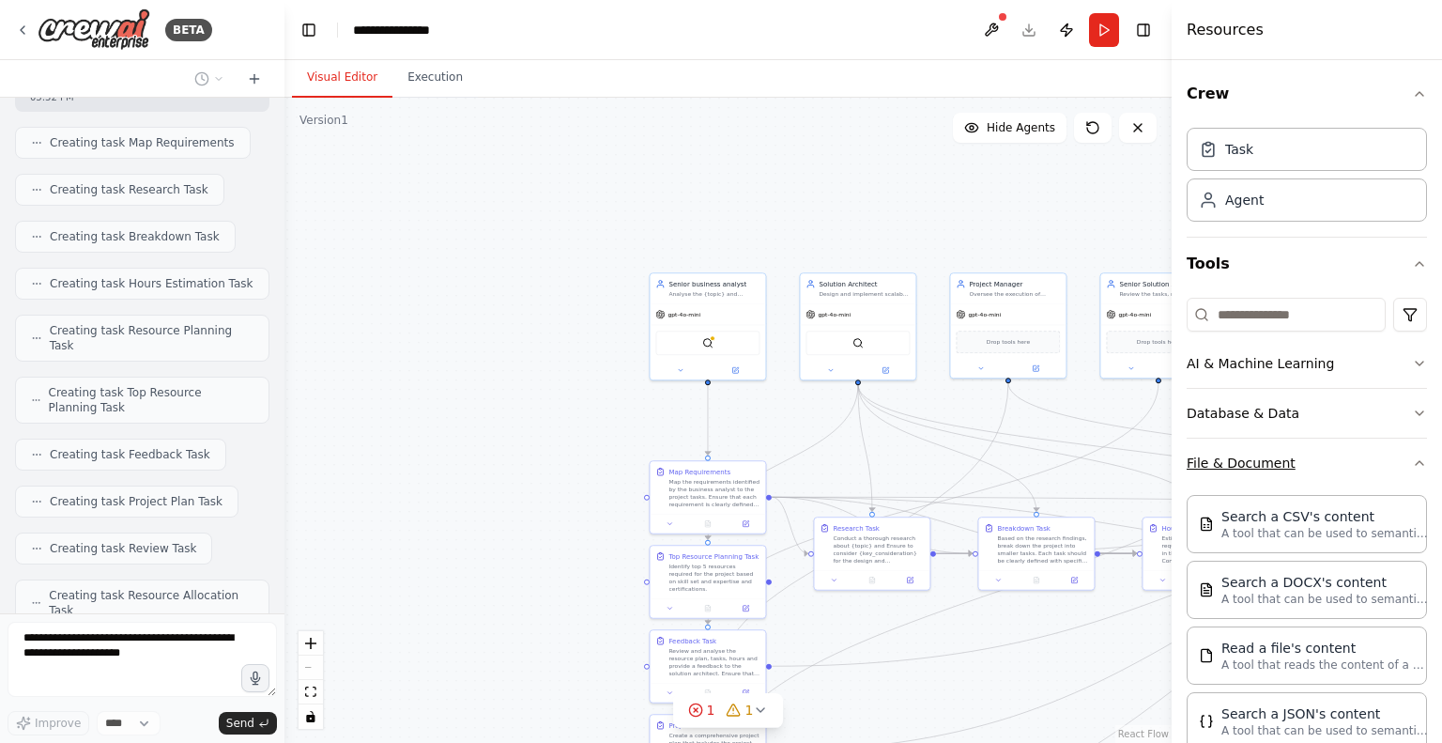
click at [1412, 455] on icon "button" at bounding box center [1419, 462] width 15 height 15
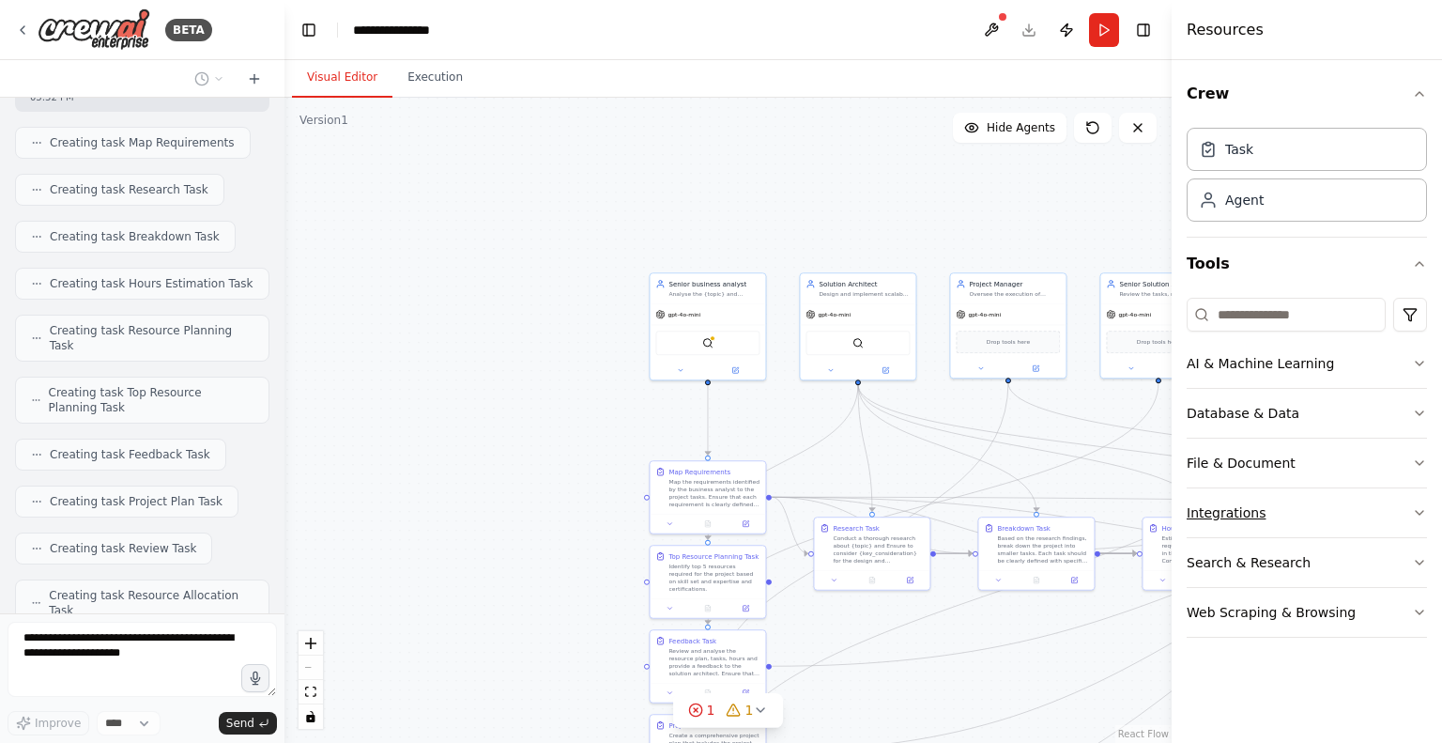
click at [1350, 508] on button "Integrations" at bounding box center [1307, 512] width 240 height 49
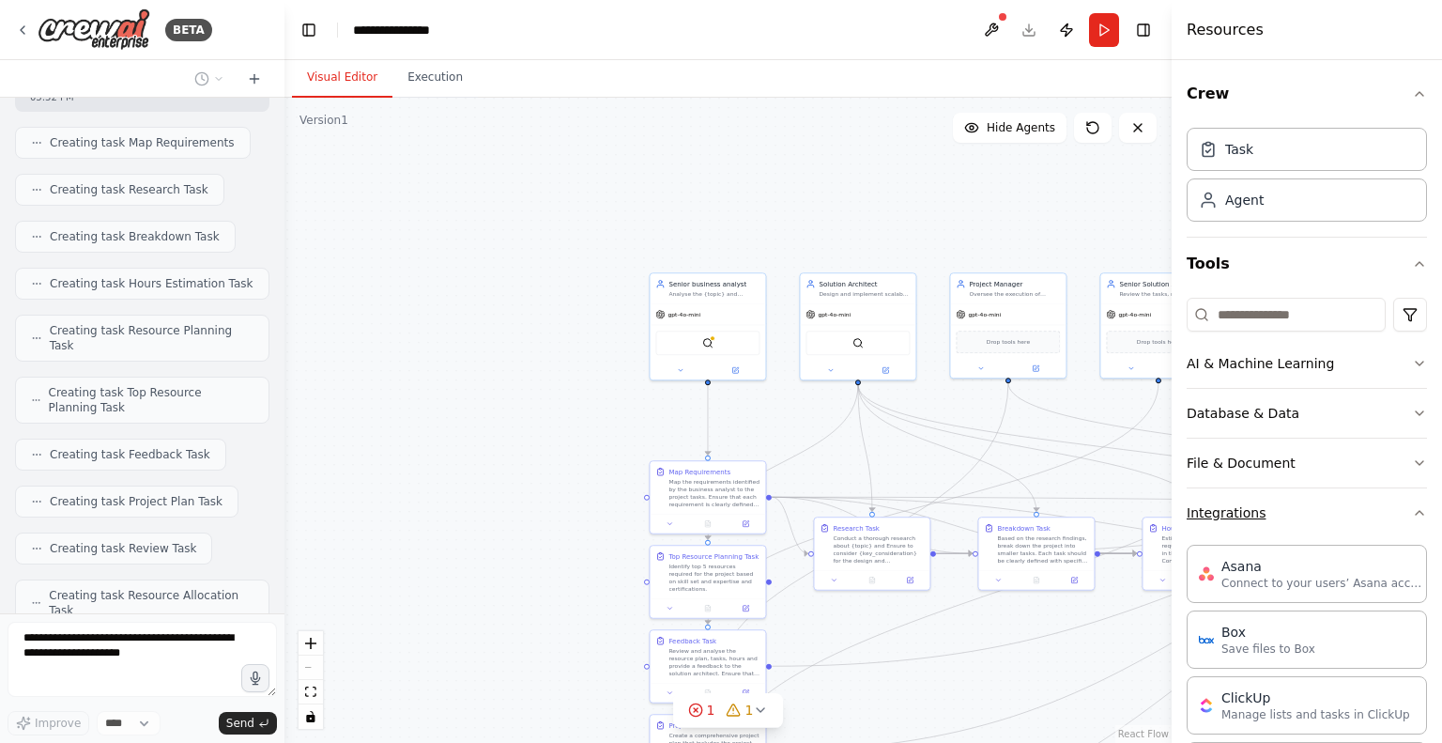
click at [1350, 508] on button "Integrations" at bounding box center [1307, 512] width 240 height 49
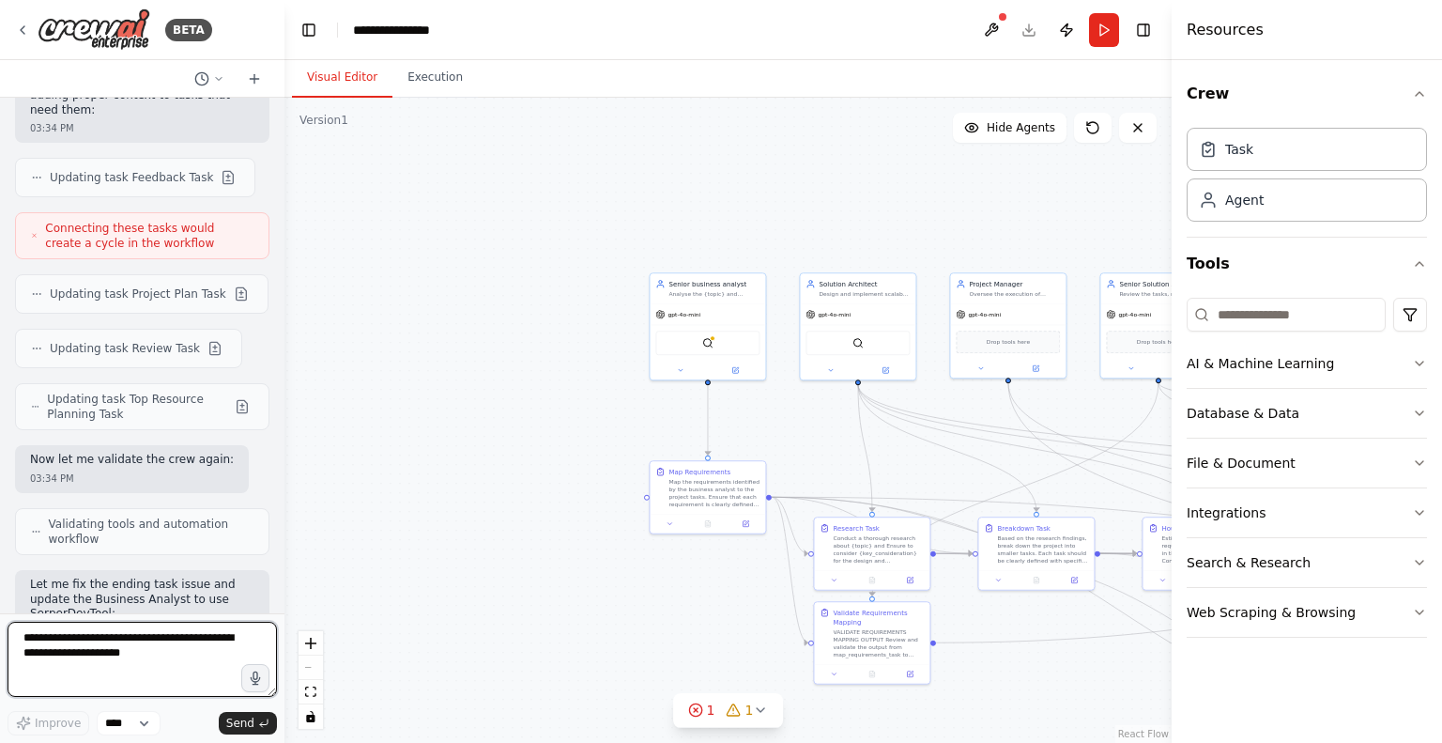
scroll to position [10591, 0]
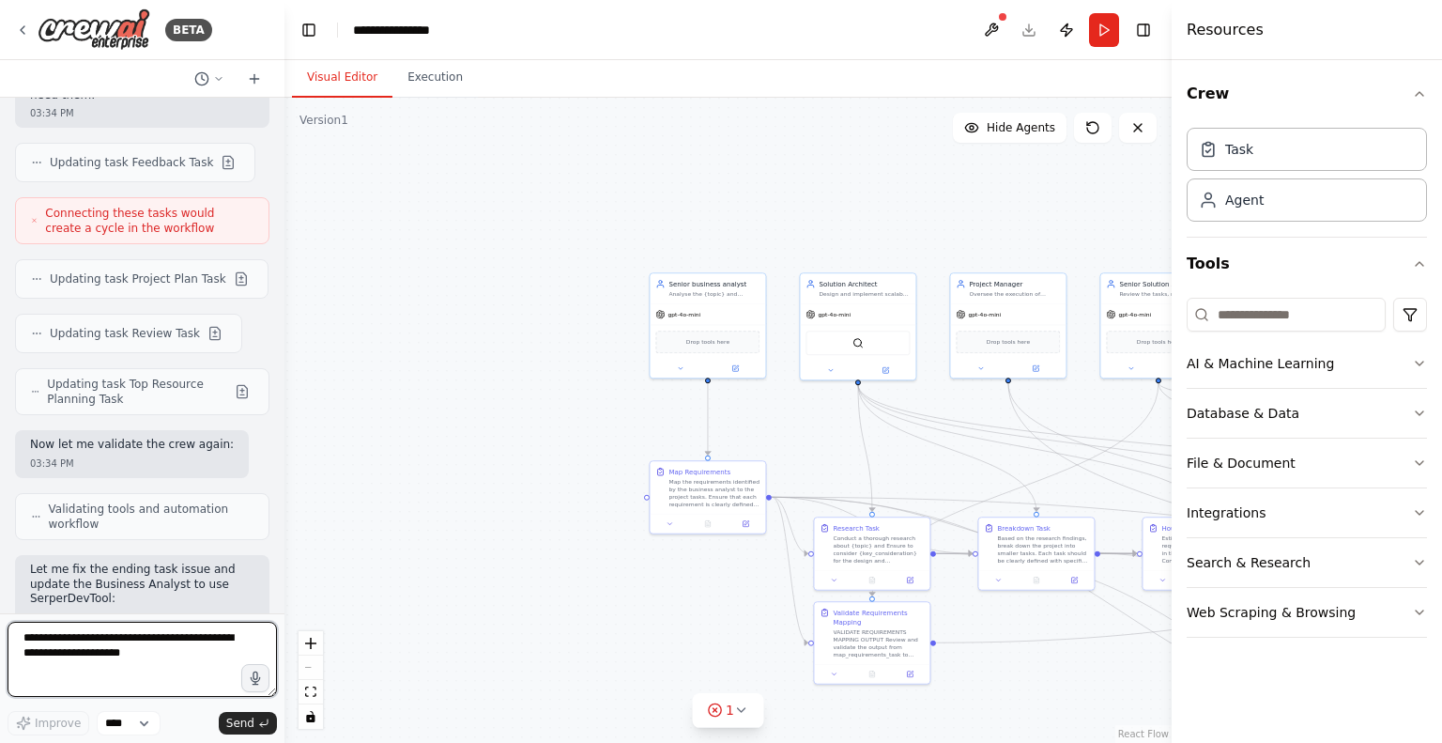
click at [130, 647] on textarea at bounding box center [143, 659] width 270 height 75
type textarea "********"
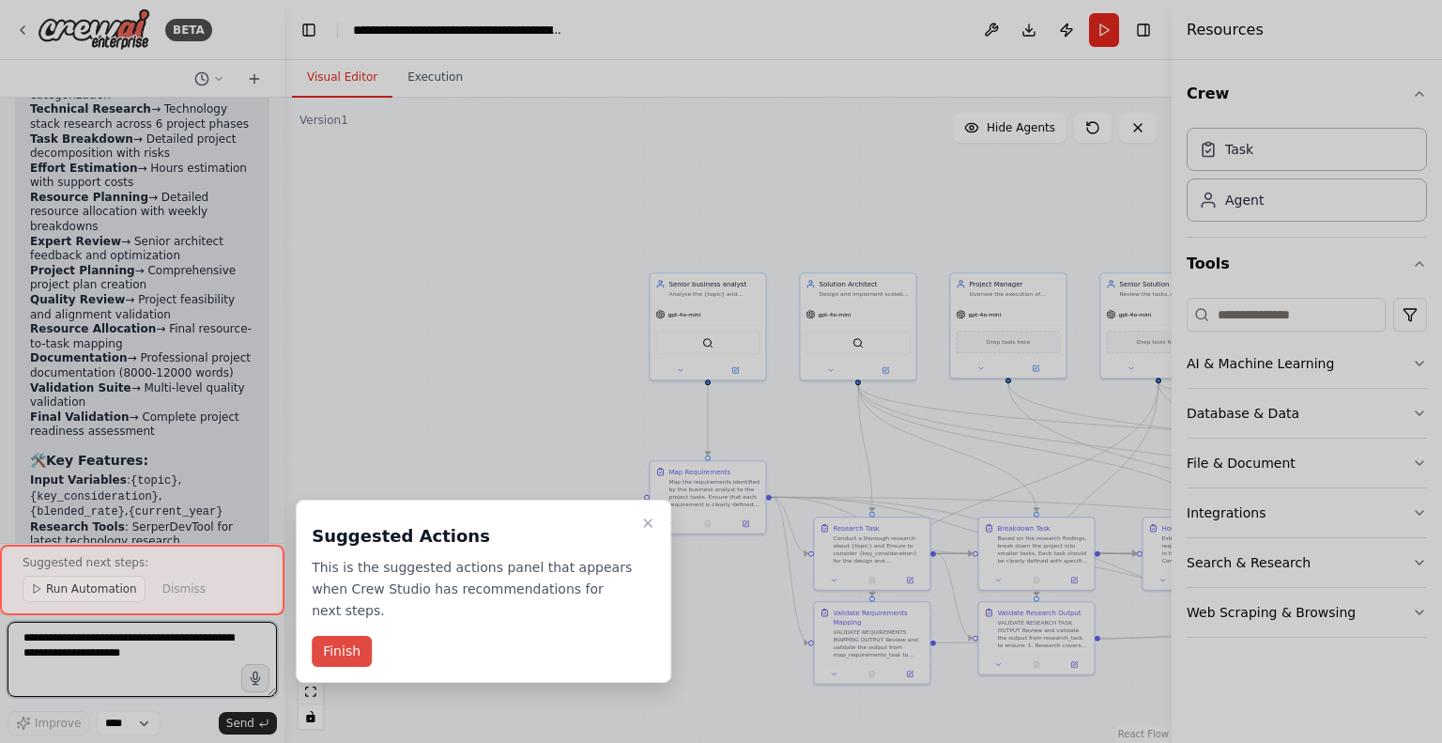
scroll to position [13410, 0]
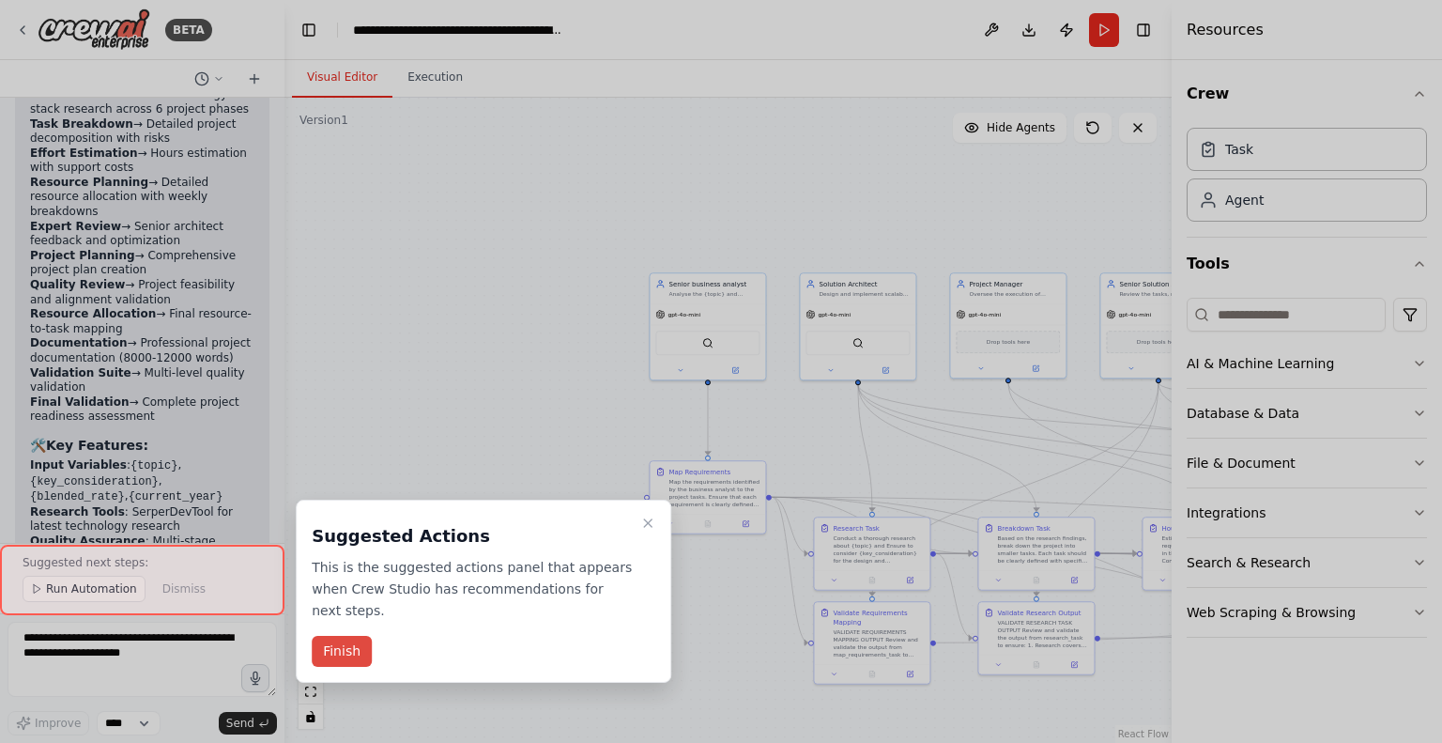
click at [352, 636] on button "Finish" at bounding box center [342, 651] width 60 height 31
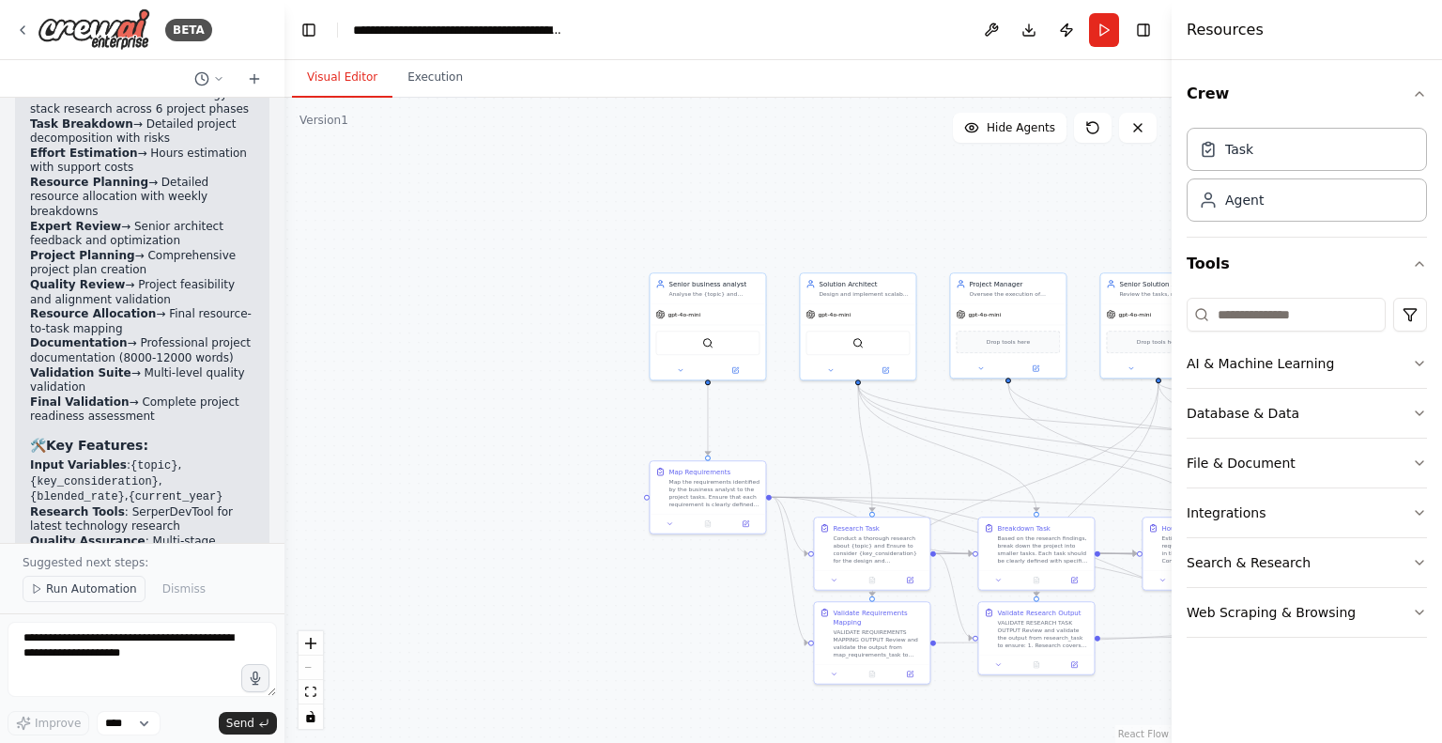
click at [84, 587] on span "Run Automation" at bounding box center [91, 588] width 91 height 15
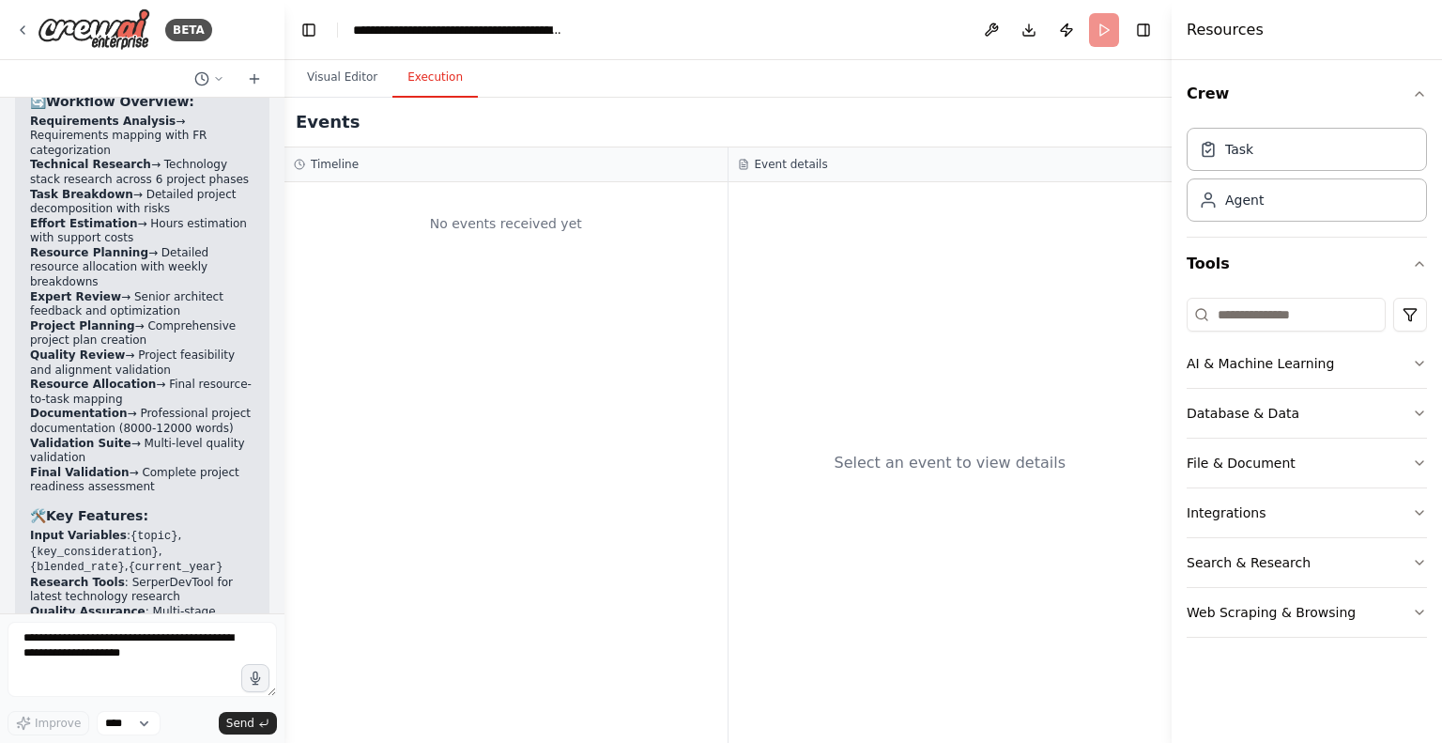
click at [426, 84] on button "Execution" at bounding box center [435, 77] width 85 height 39
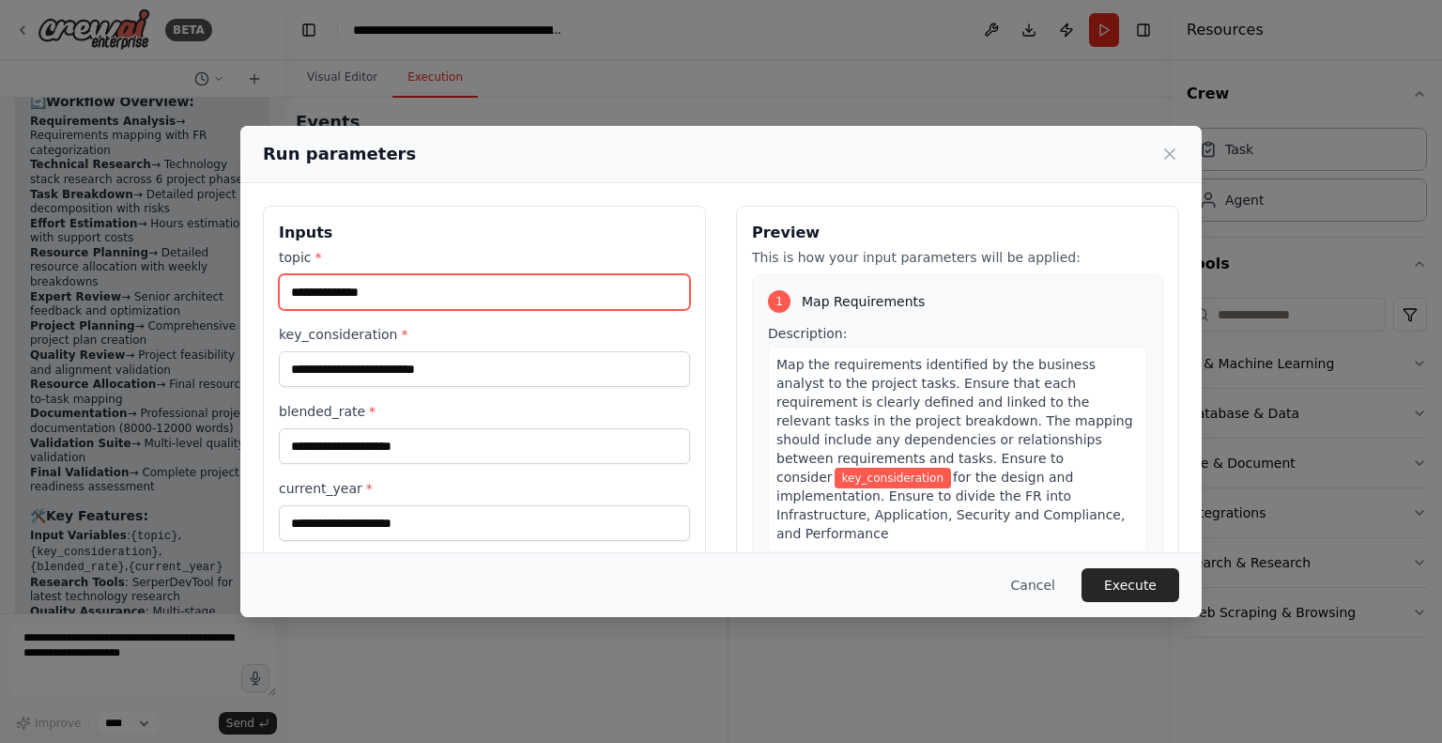
click at [362, 301] on input "topic *" at bounding box center [484, 292] width 411 height 36
click at [379, 299] on input "topic *" at bounding box center [484, 292] width 411 height 36
paste input "**********"
type input "**********"
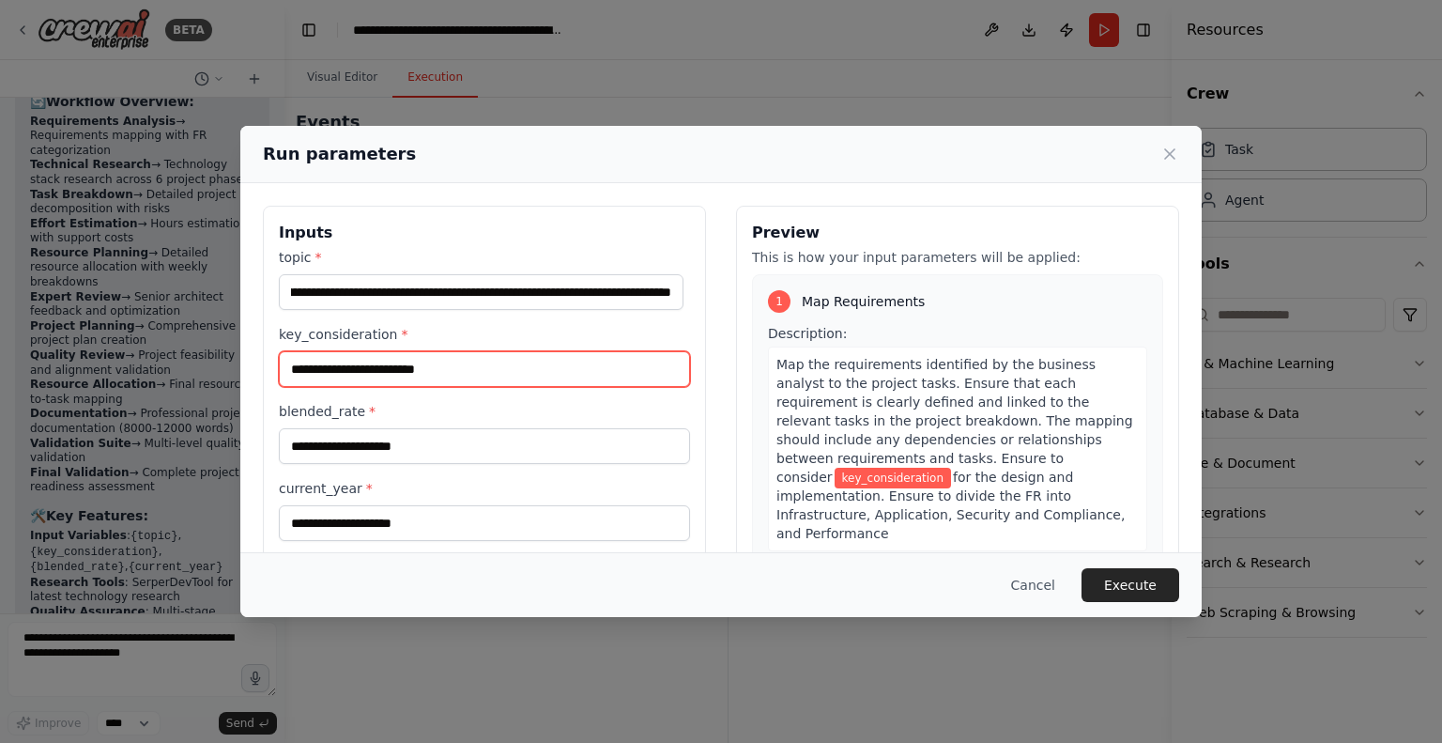
scroll to position [0, 0]
paste input "**********"
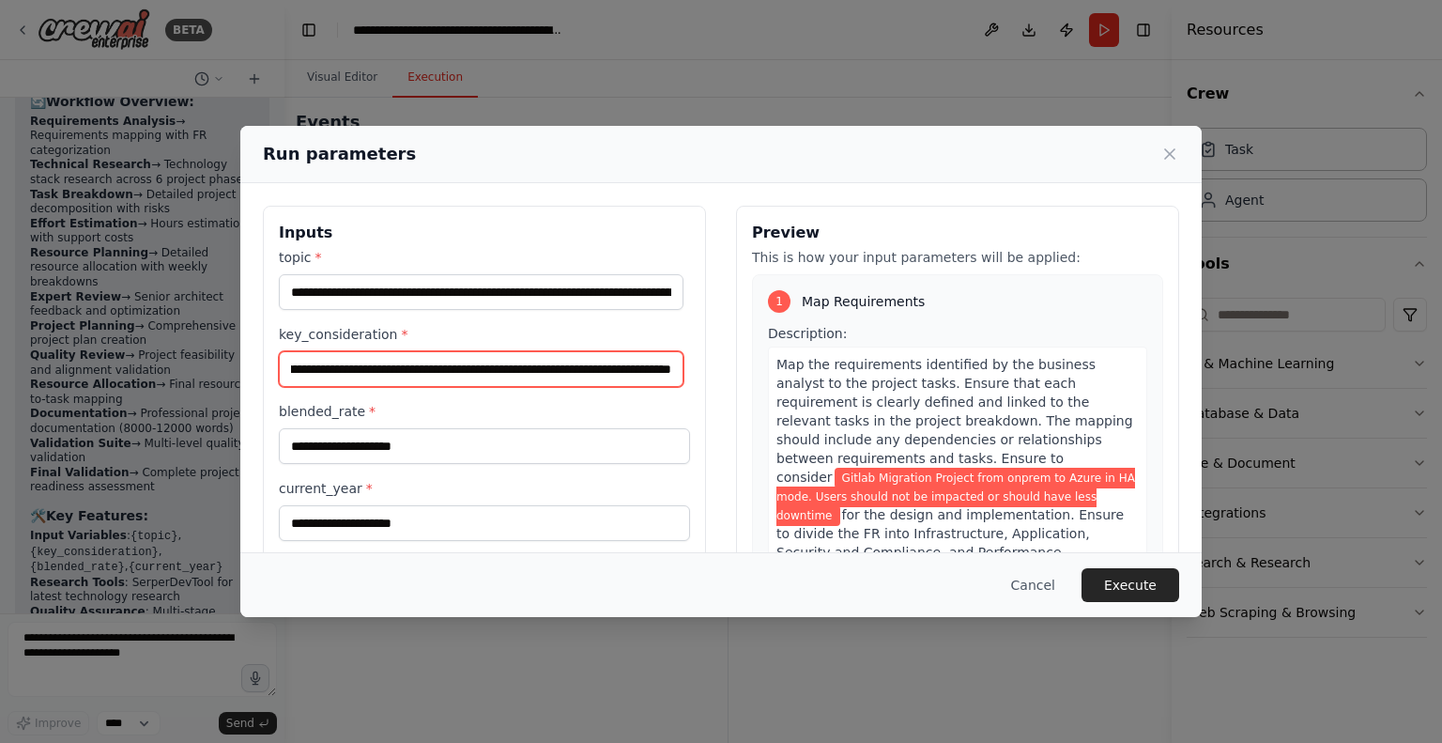
type input "**********"
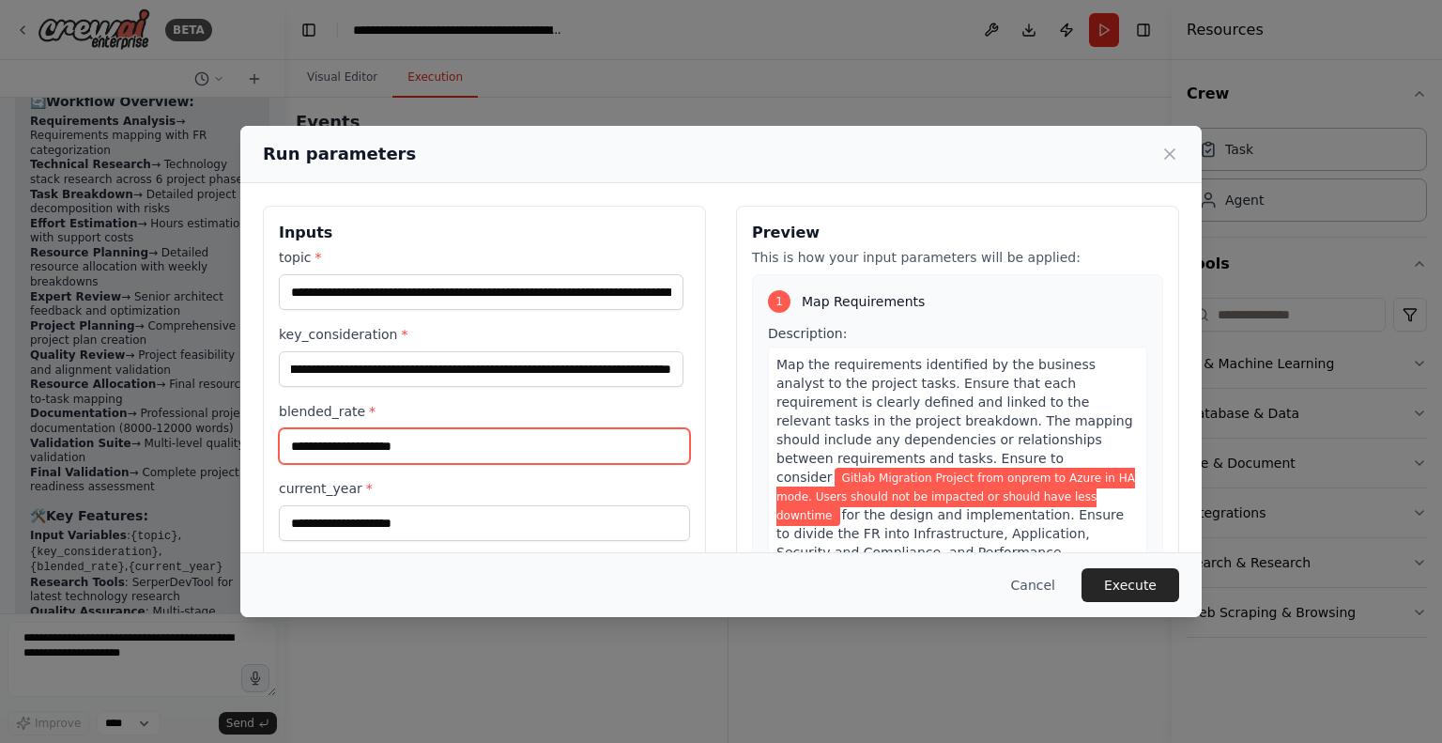
scroll to position [0, 0]
type input "**"
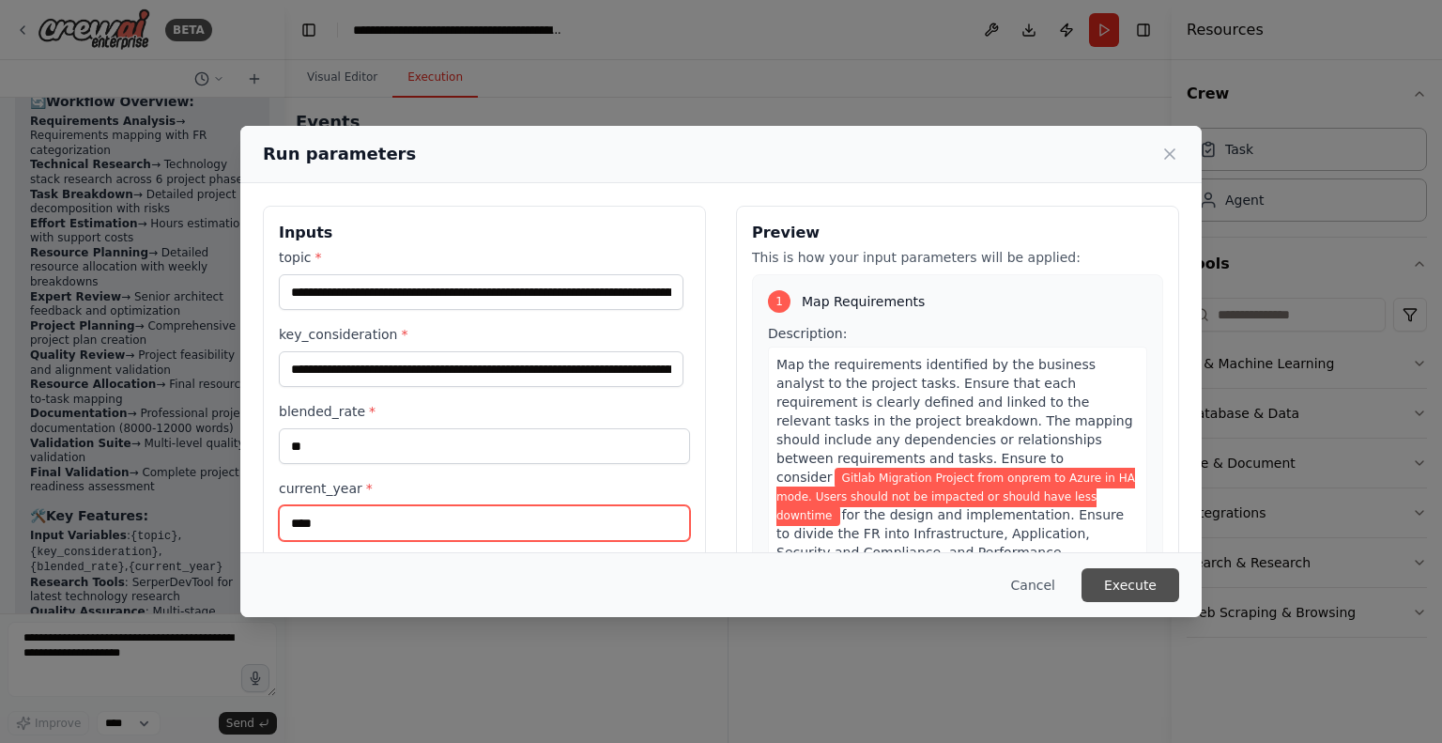
type input "****"
click at [1134, 583] on button "Execute" at bounding box center [1131, 585] width 98 height 34
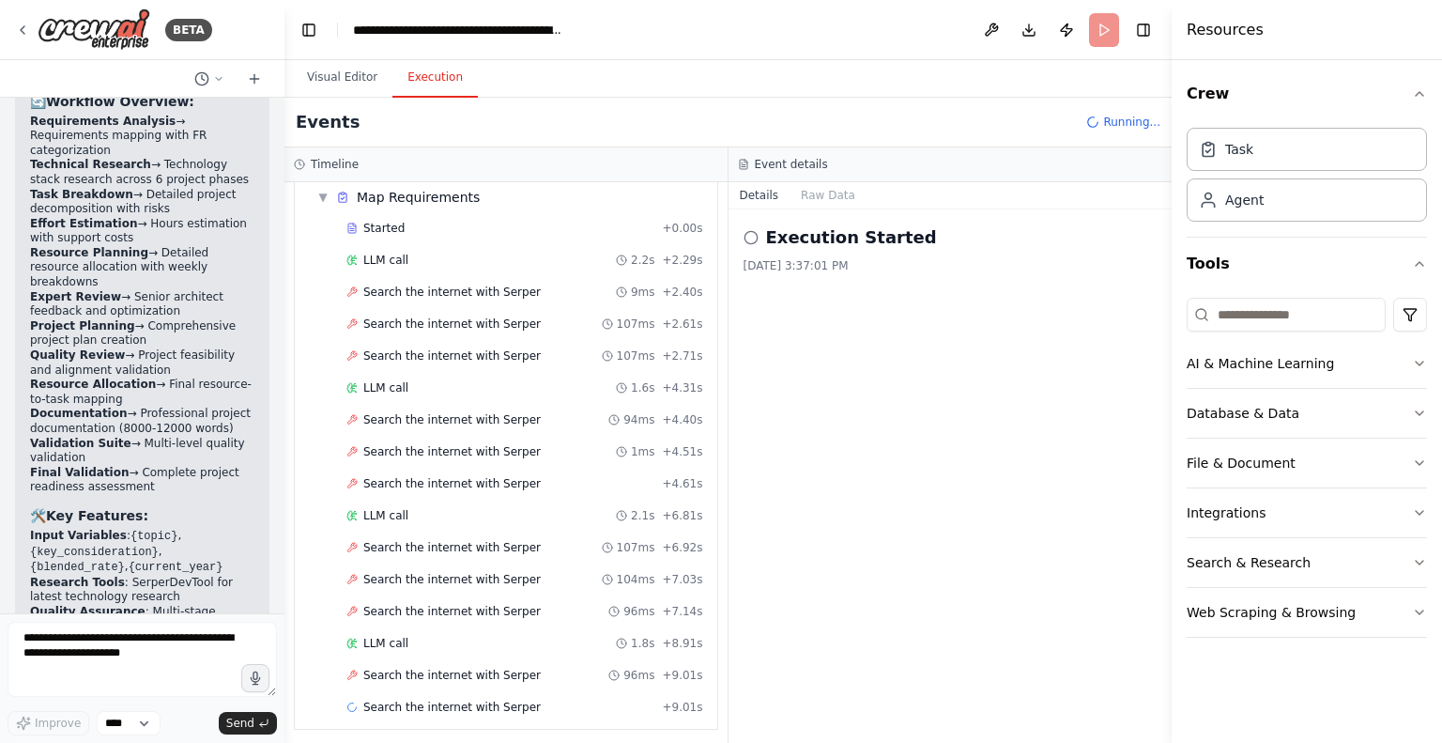
scroll to position [131, 0]
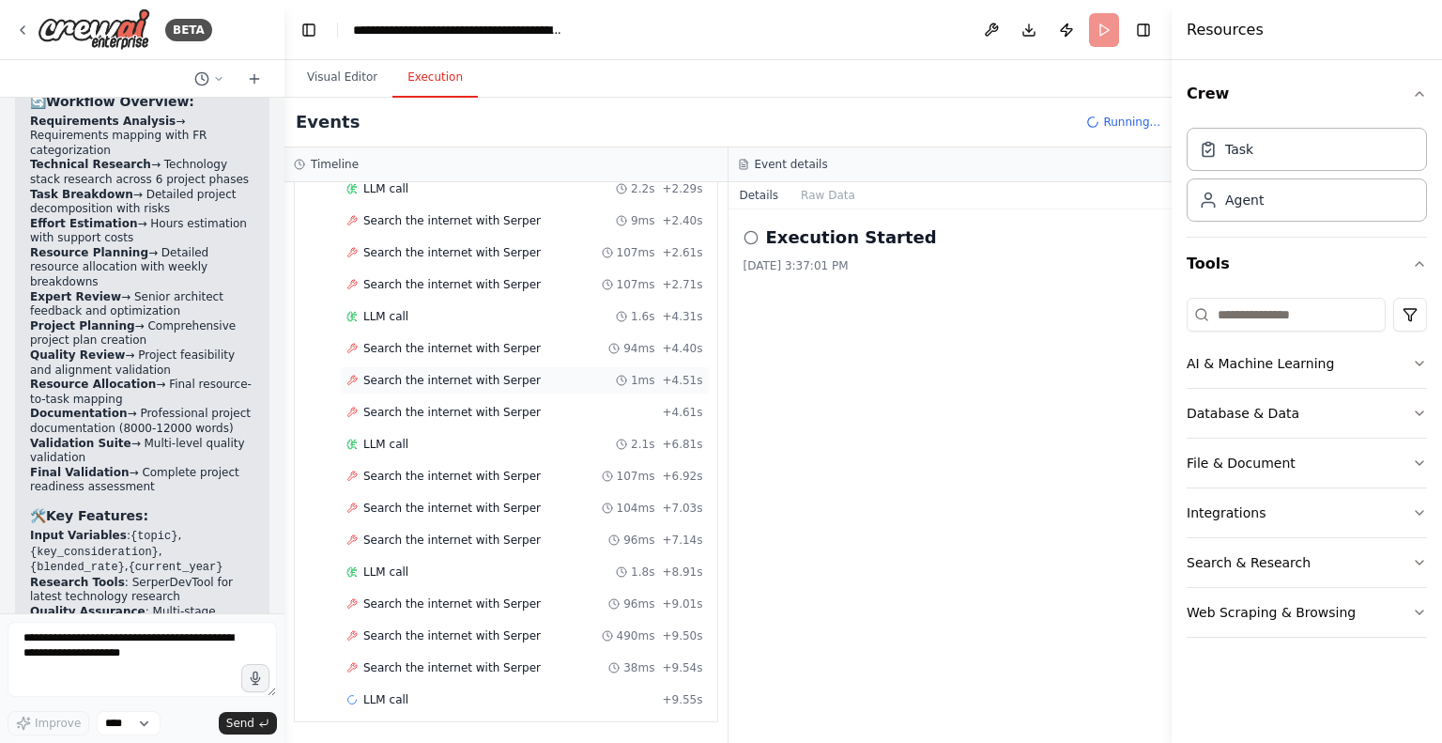
click at [408, 353] on div "Started + 0.00s LLM call 2.2s + 2.29s Search the internet with Serper 9ms + 2.4…" at bounding box center [514, 430] width 408 height 575
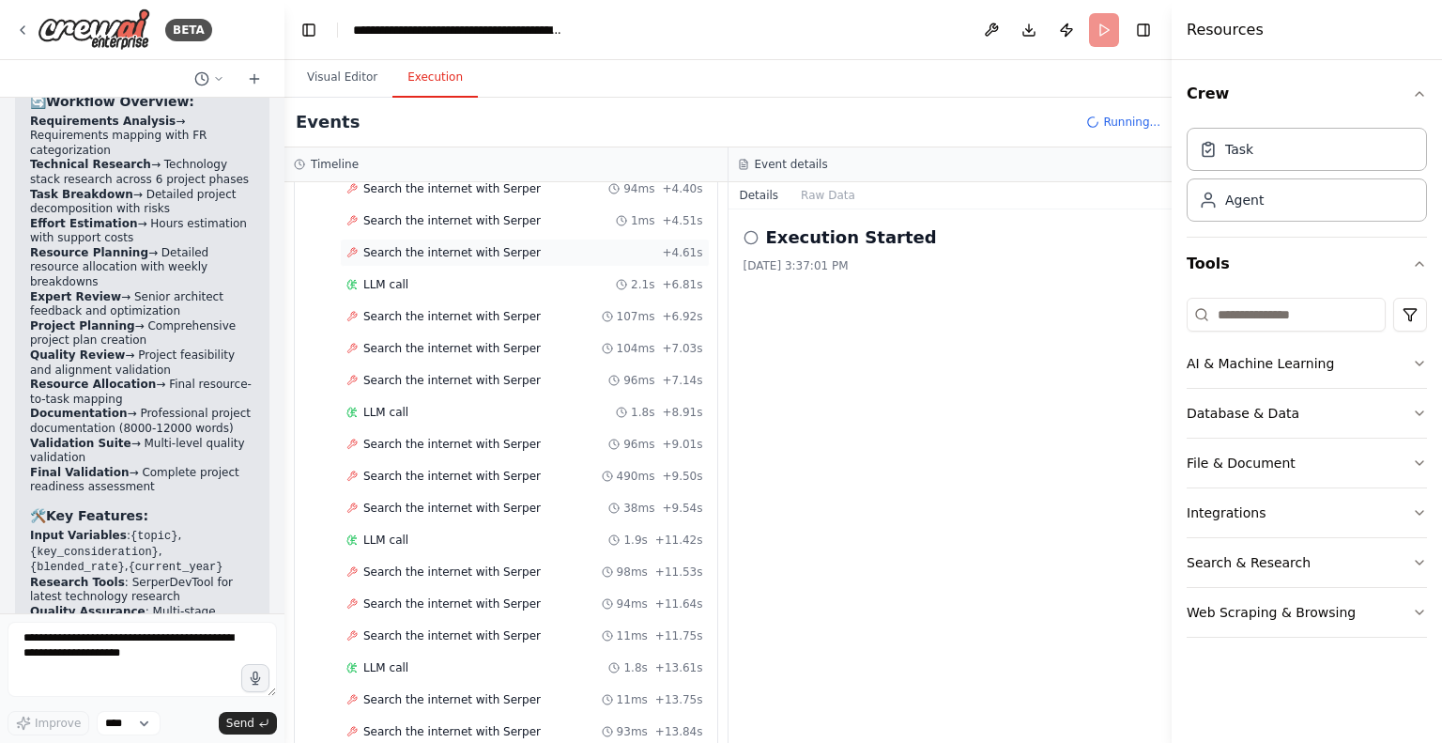
scroll to position [0, 0]
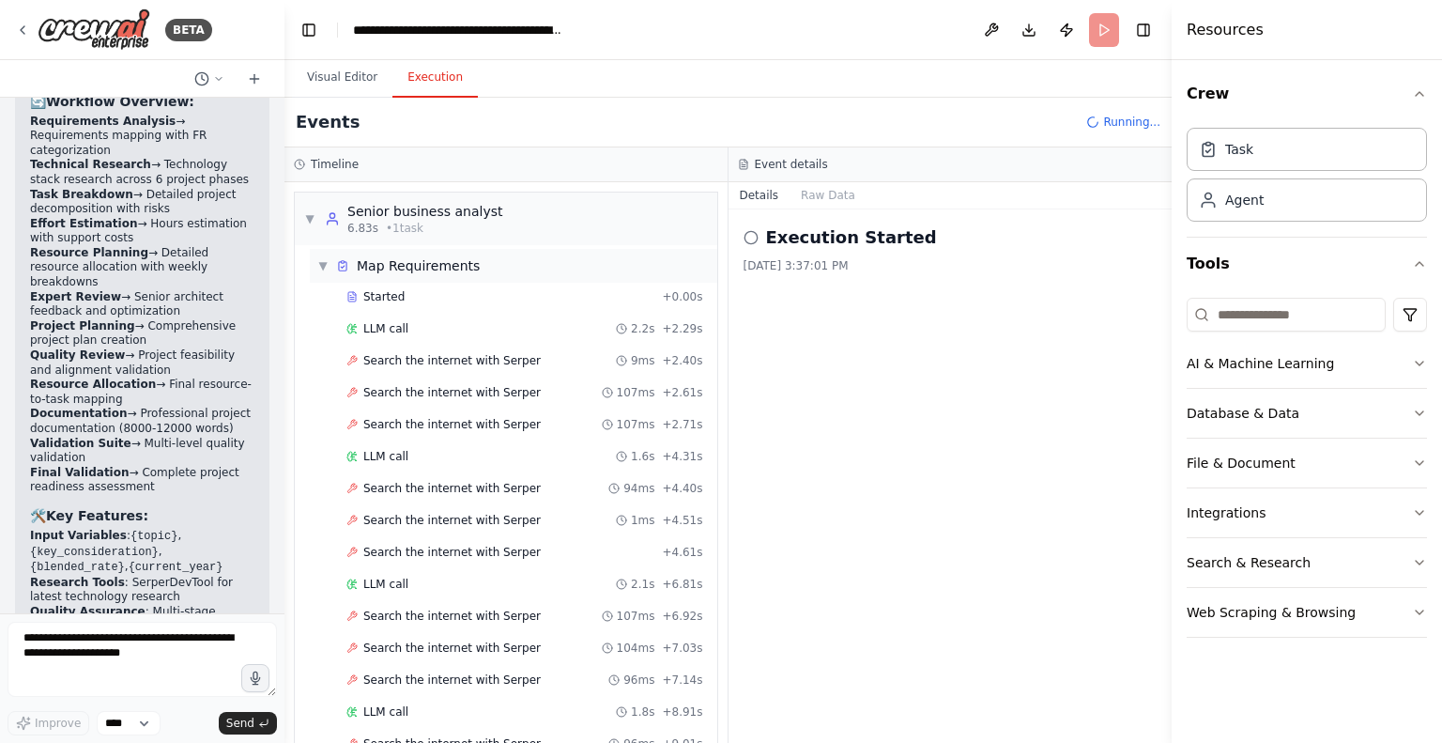
click at [321, 269] on div "▼ Map Requirements Started + 0.00s LLM call 2.2s + 2.29s Search the internet wi…" at bounding box center [514, 681] width 408 height 864
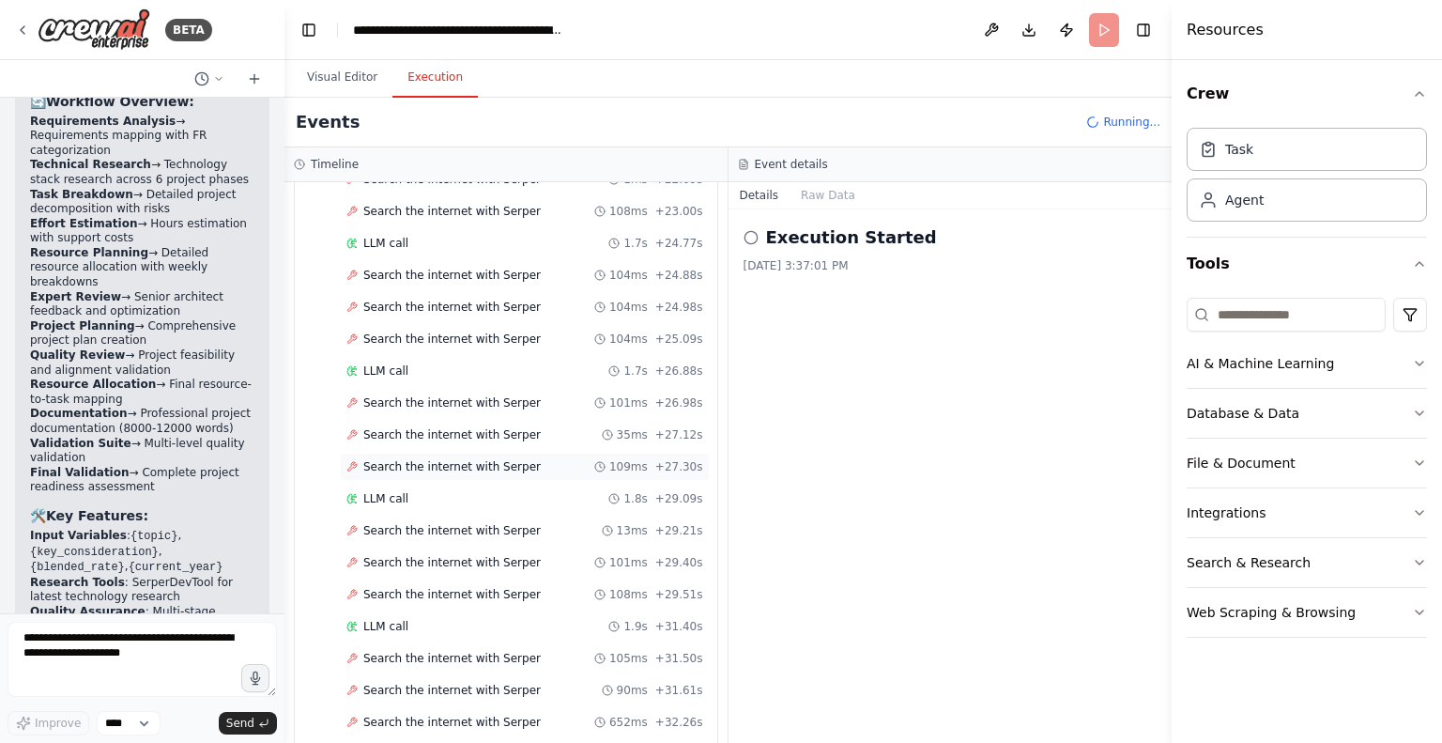
scroll to position [1394, 0]
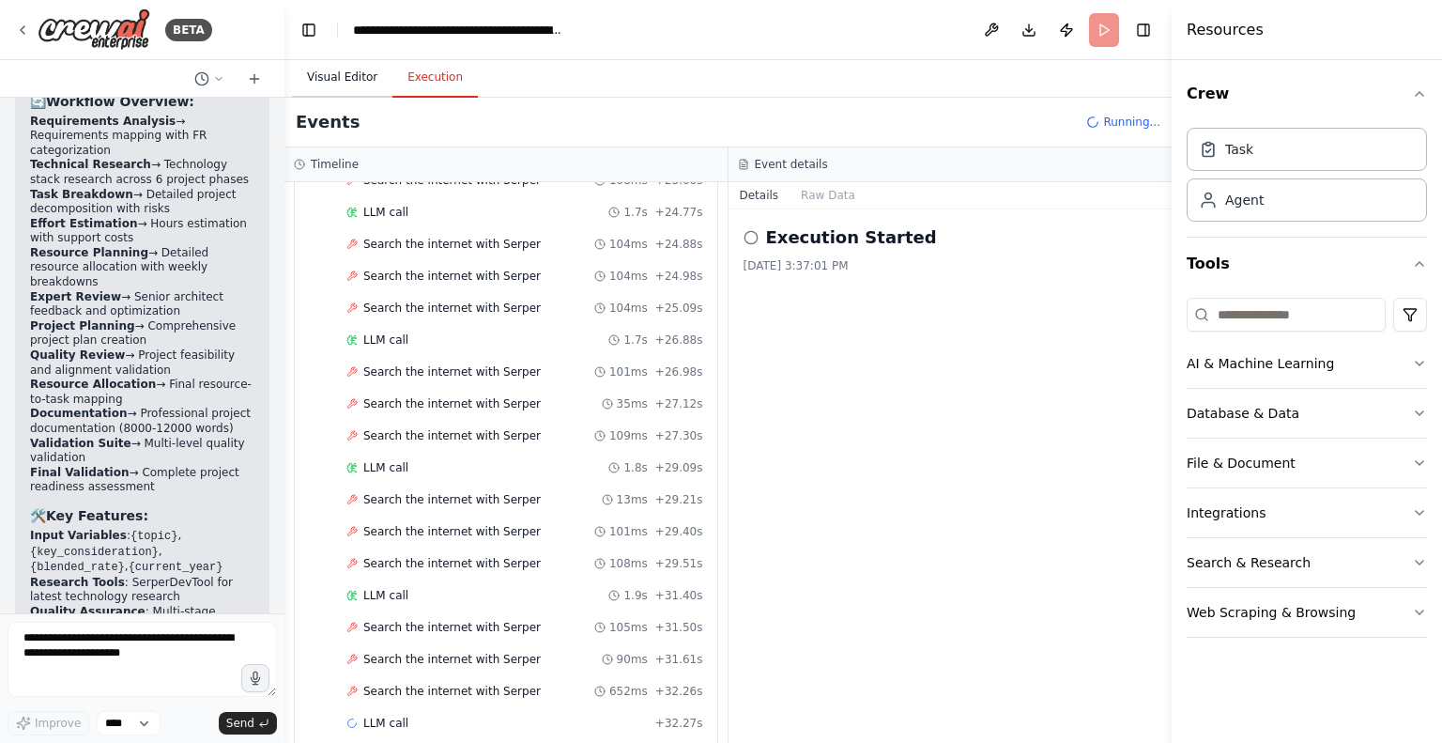
click at [340, 75] on button "Visual Editor" at bounding box center [342, 77] width 100 height 39
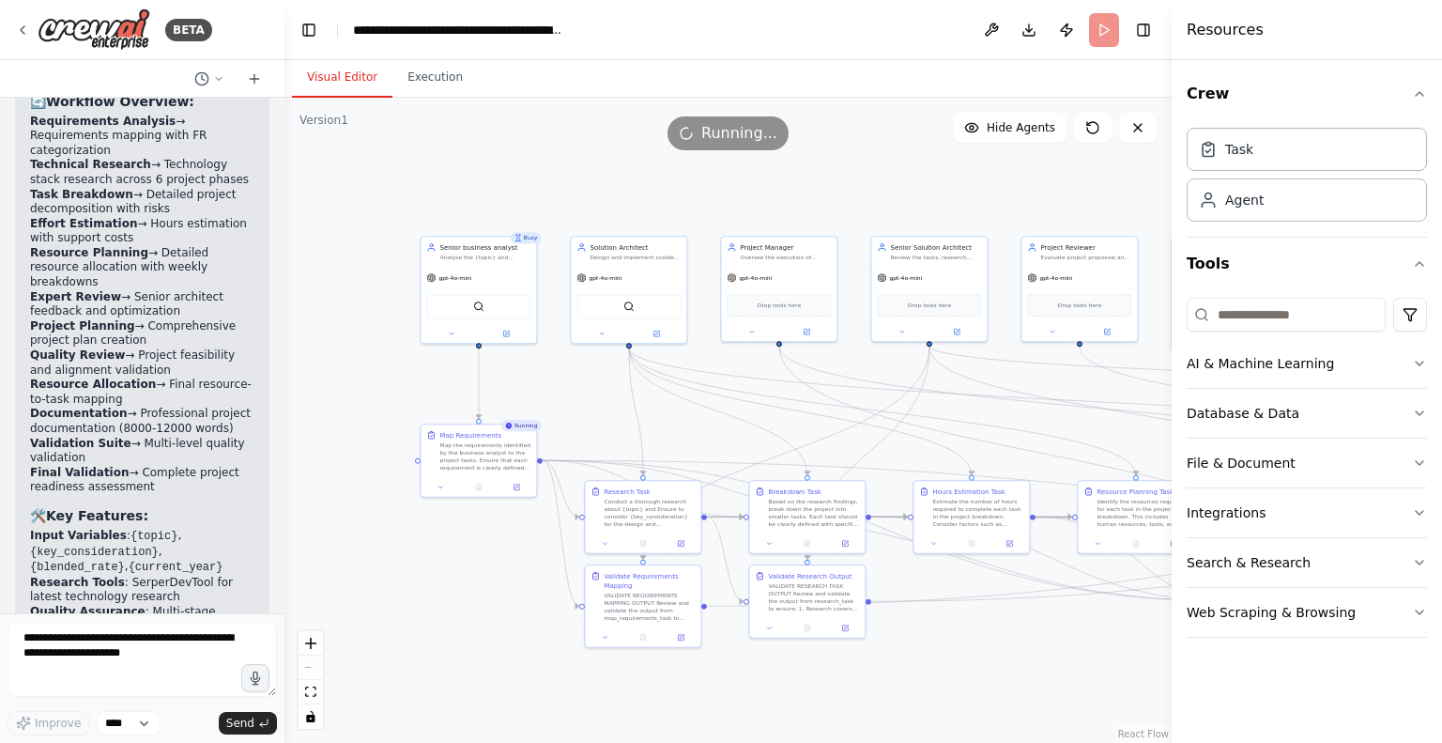
drag, startPoint x: 909, startPoint y: 247, endPoint x: 680, endPoint y: 210, distance: 232.0
click at [680, 210] on div ".deletable-edge-delete-btn { width: 20px; height: 20px; border: 0px solid #ffff…" at bounding box center [728, 420] width 887 height 645
click at [424, 71] on button "Execution" at bounding box center [435, 77] width 85 height 39
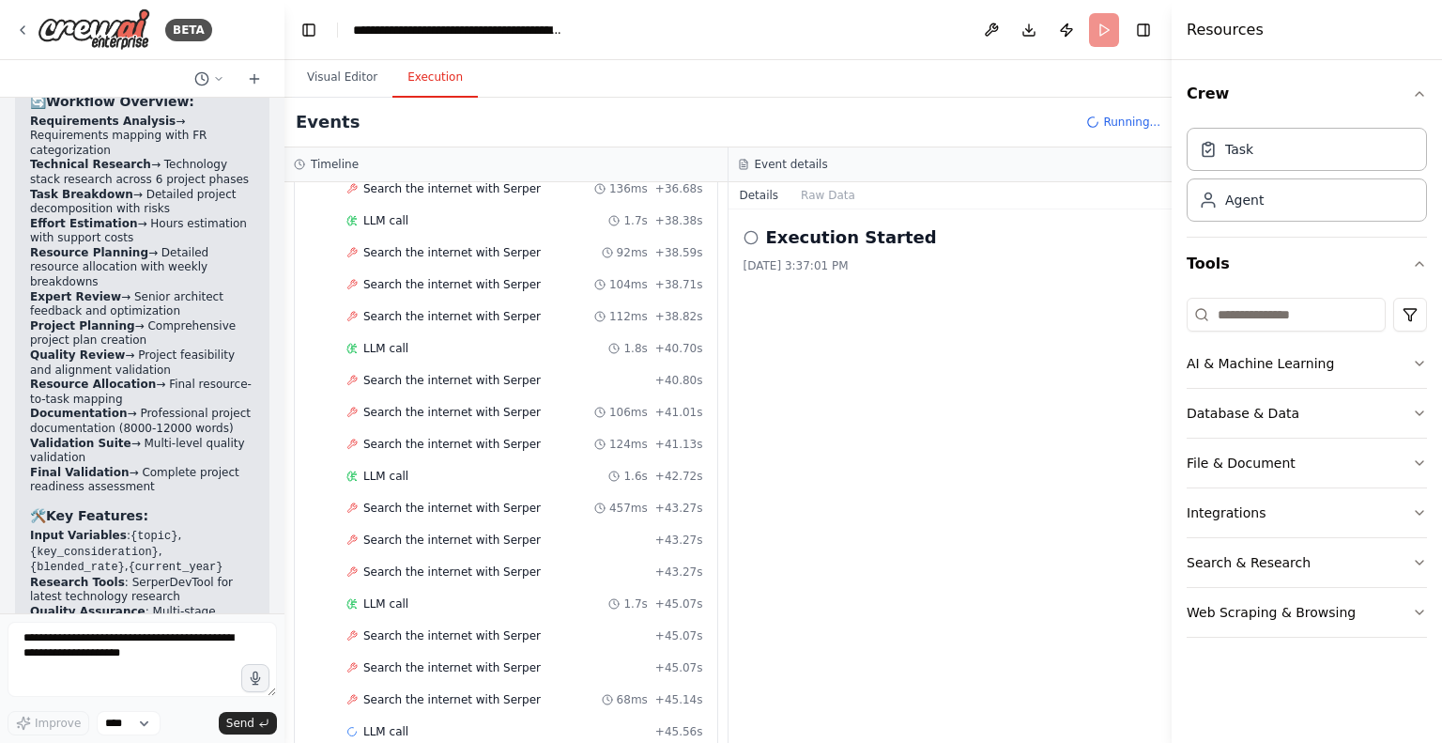
scroll to position [2246, 0]
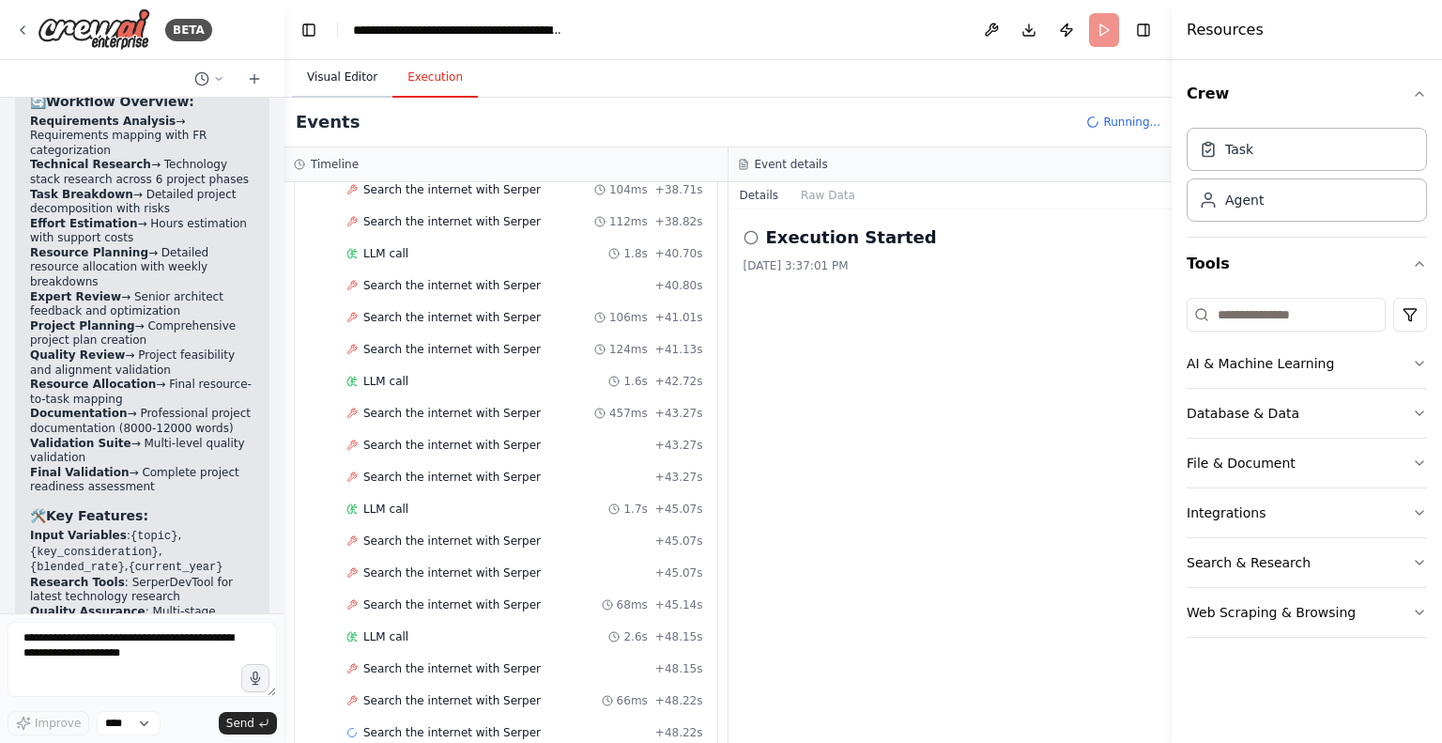
click at [342, 77] on button "Visual Editor" at bounding box center [342, 77] width 100 height 39
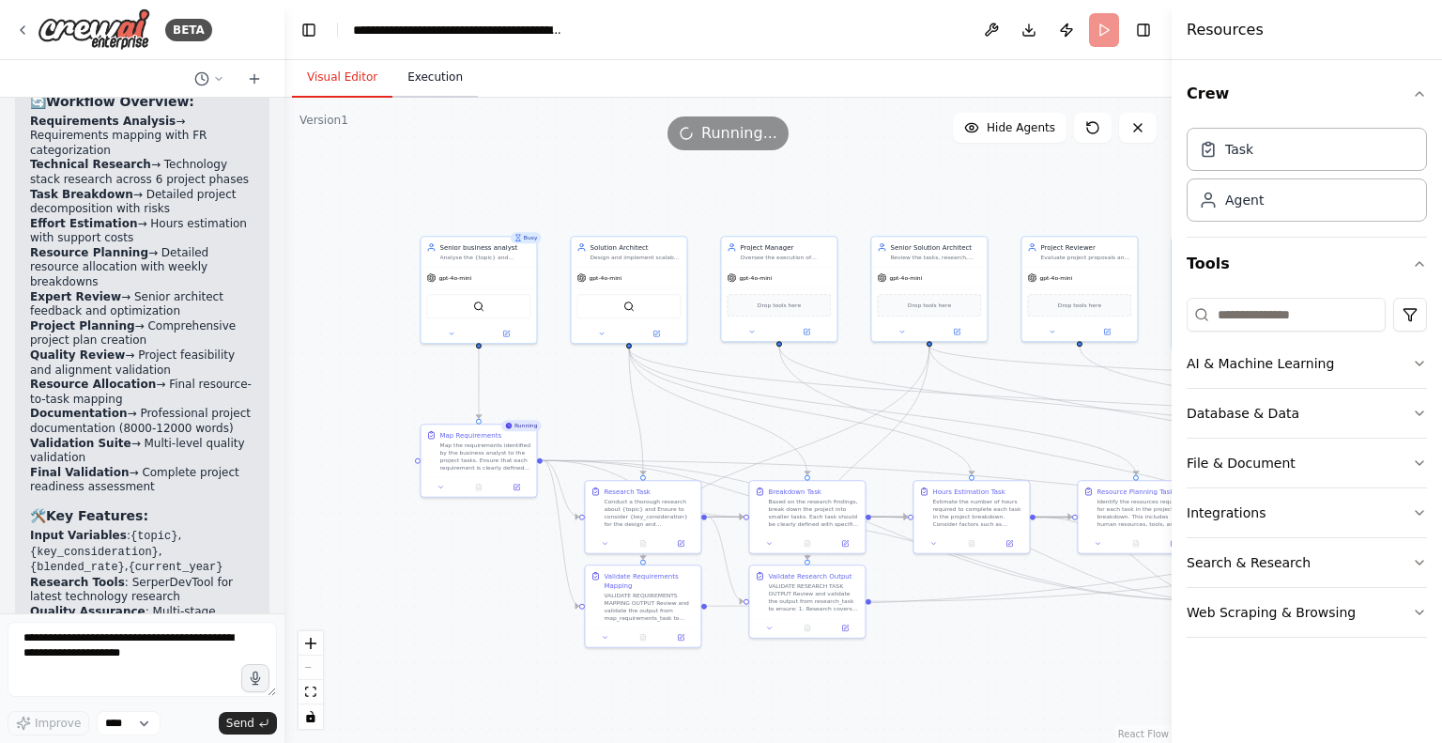
click at [434, 79] on button "Execution" at bounding box center [435, 77] width 85 height 39
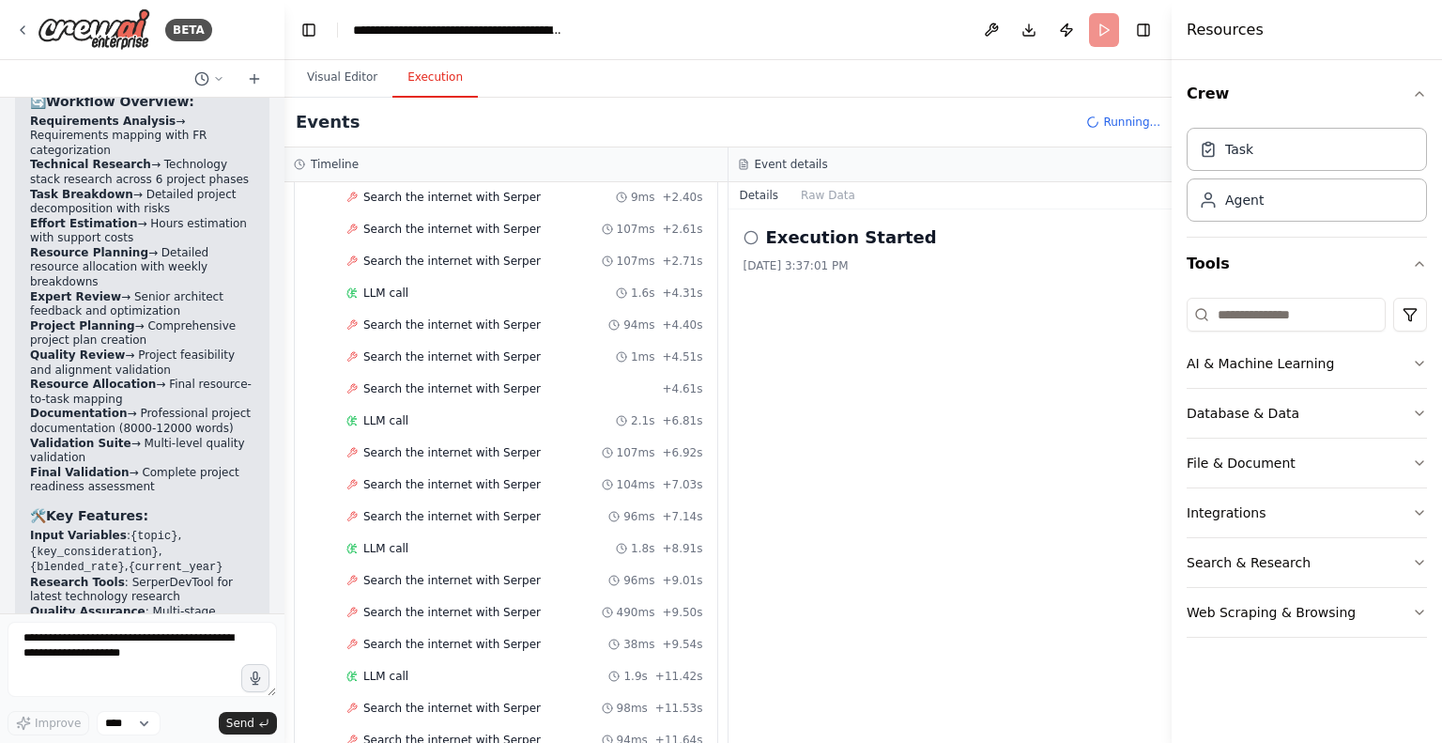
scroll to position [0, 0]
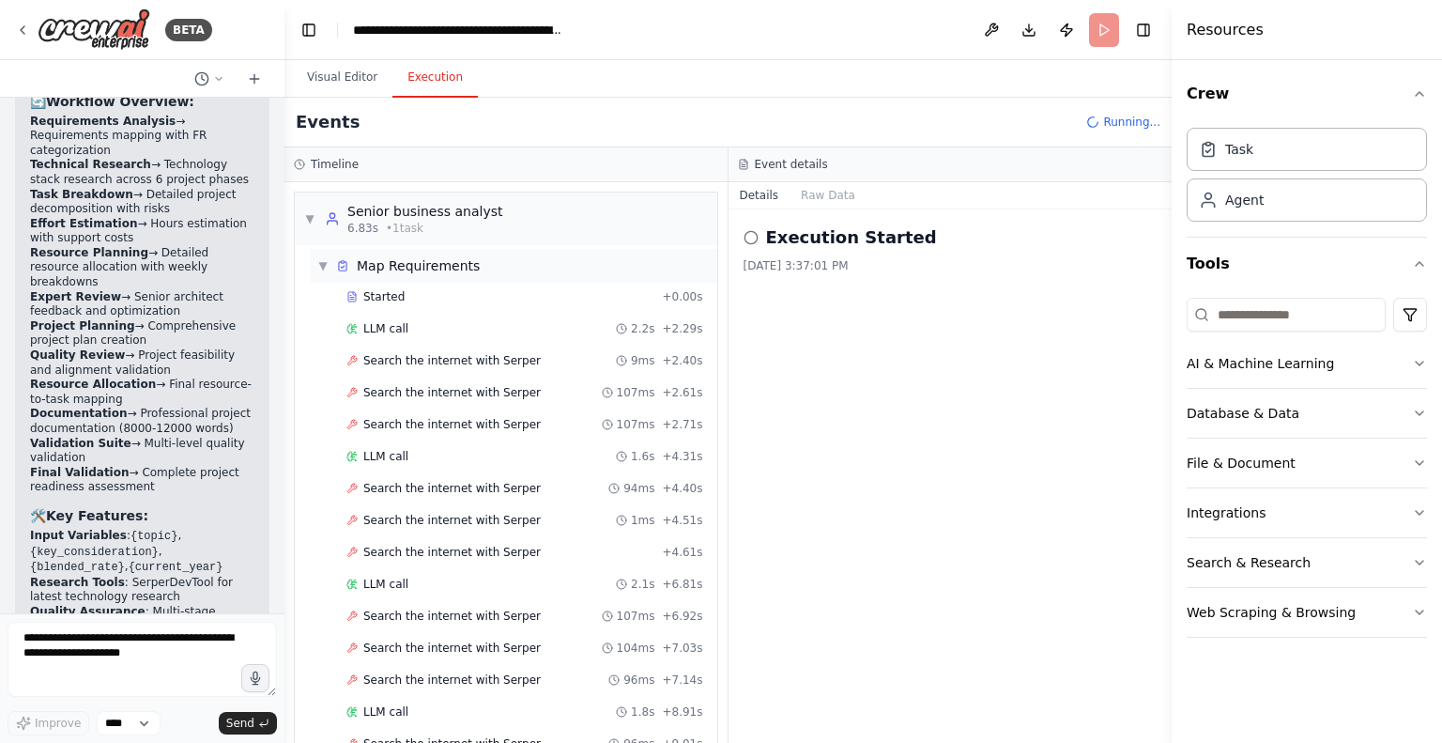
click at [321, 266] on span "▼" at bounding box center [322, 265] width 11 height 15
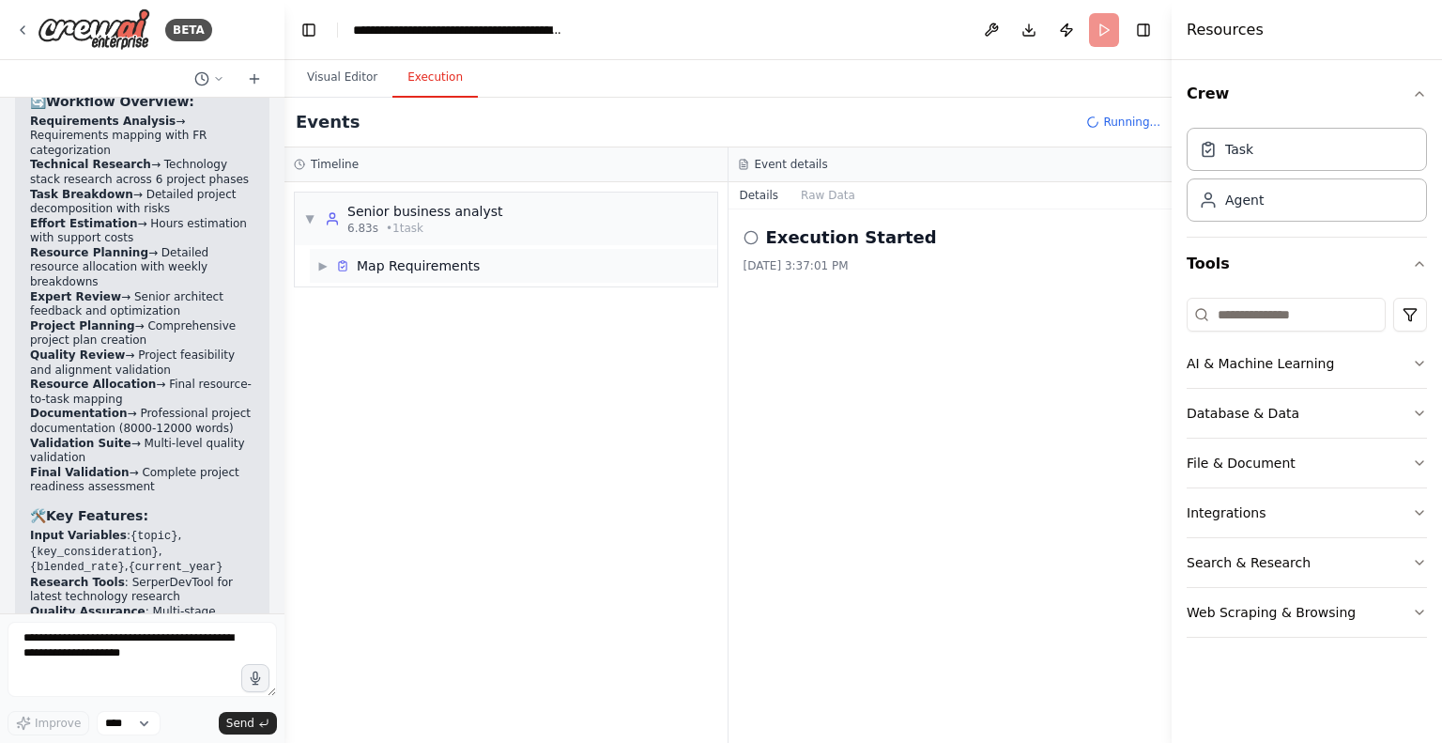
click at [321, 266] on span "▶" at bounding box center [322, 265] width 11 height 15
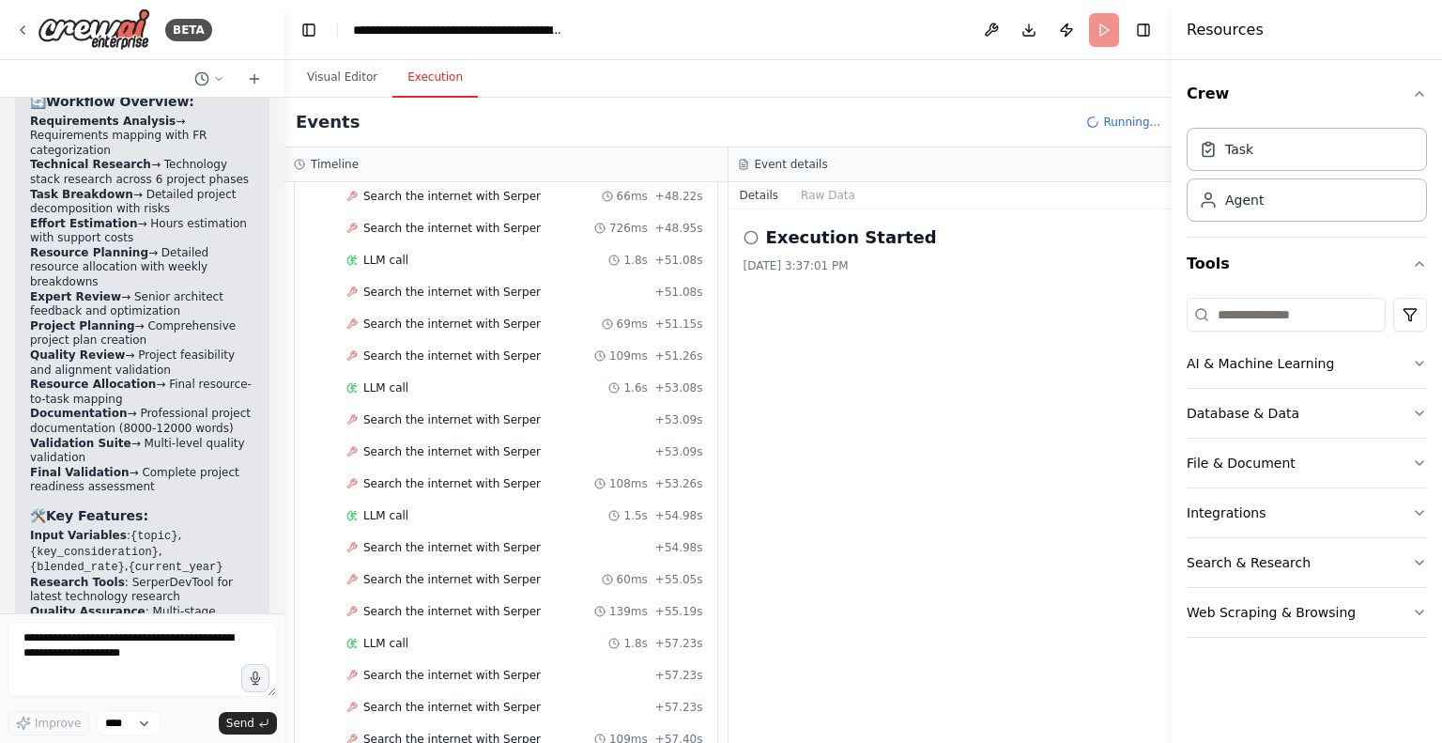
scroll to position [2782, 0]
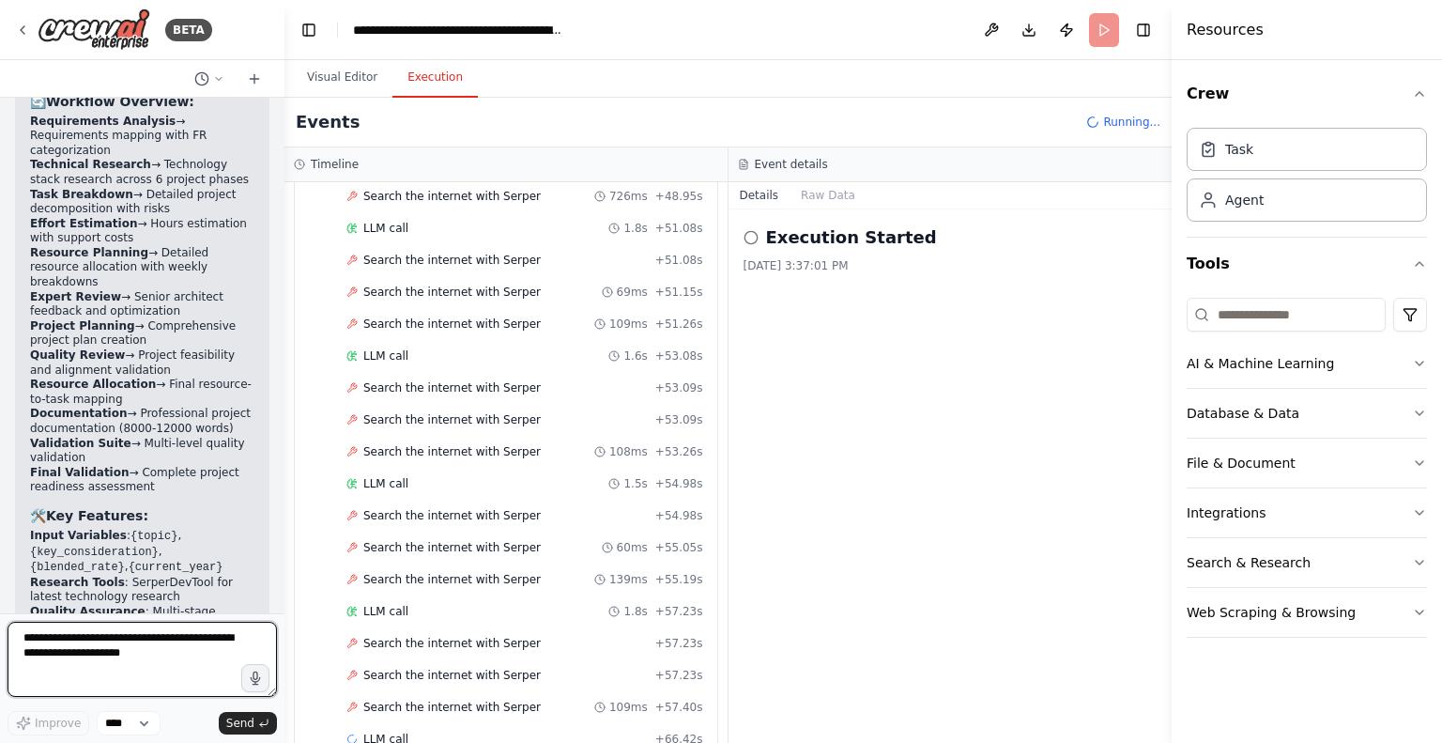
click at [148, 648] on textarea at bounding box center [143, 659] width 270 height 75
click at [1347, 555] on button "Search & Research" at bounding box center [1307, 562] width 240 height 49
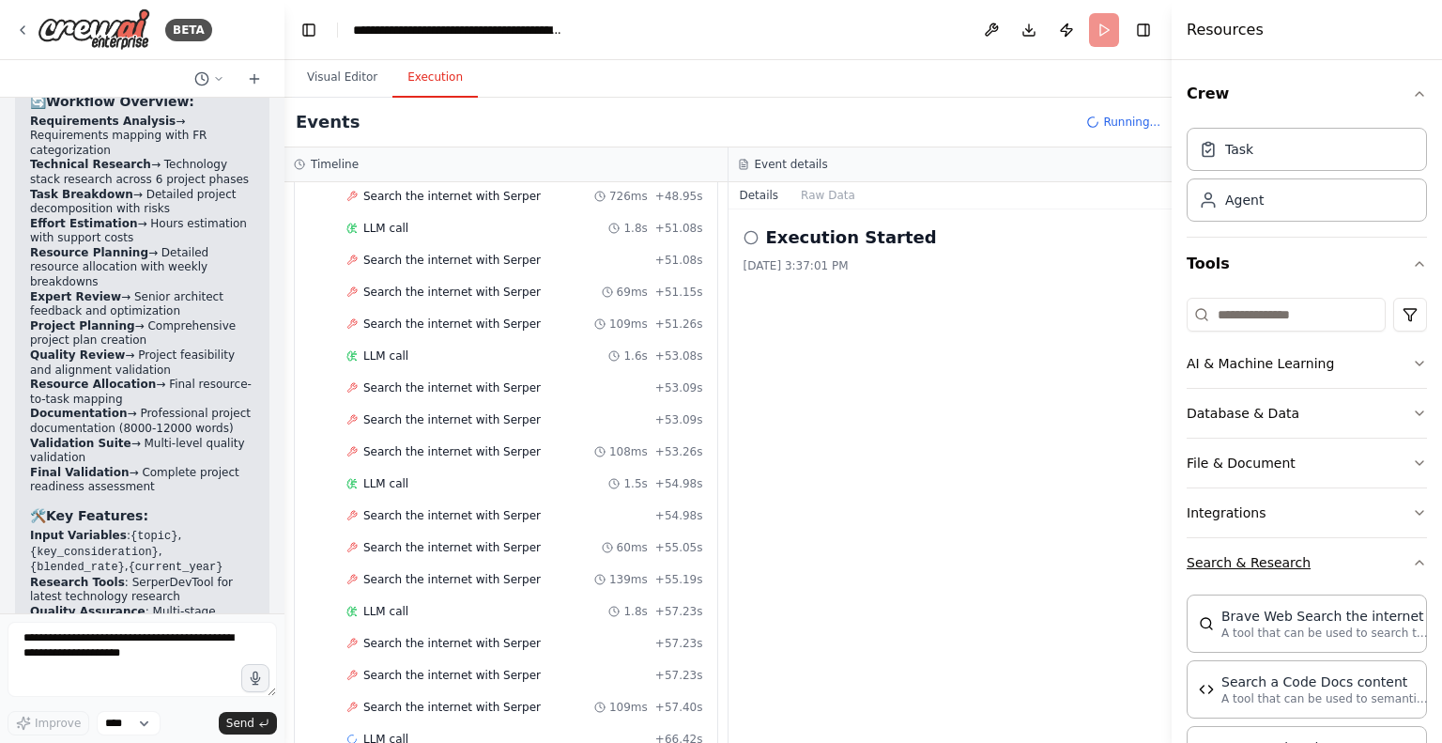
click at [1347, 555] on button "Search & Research" at bounding box center [1307, 562] width 240 height 49
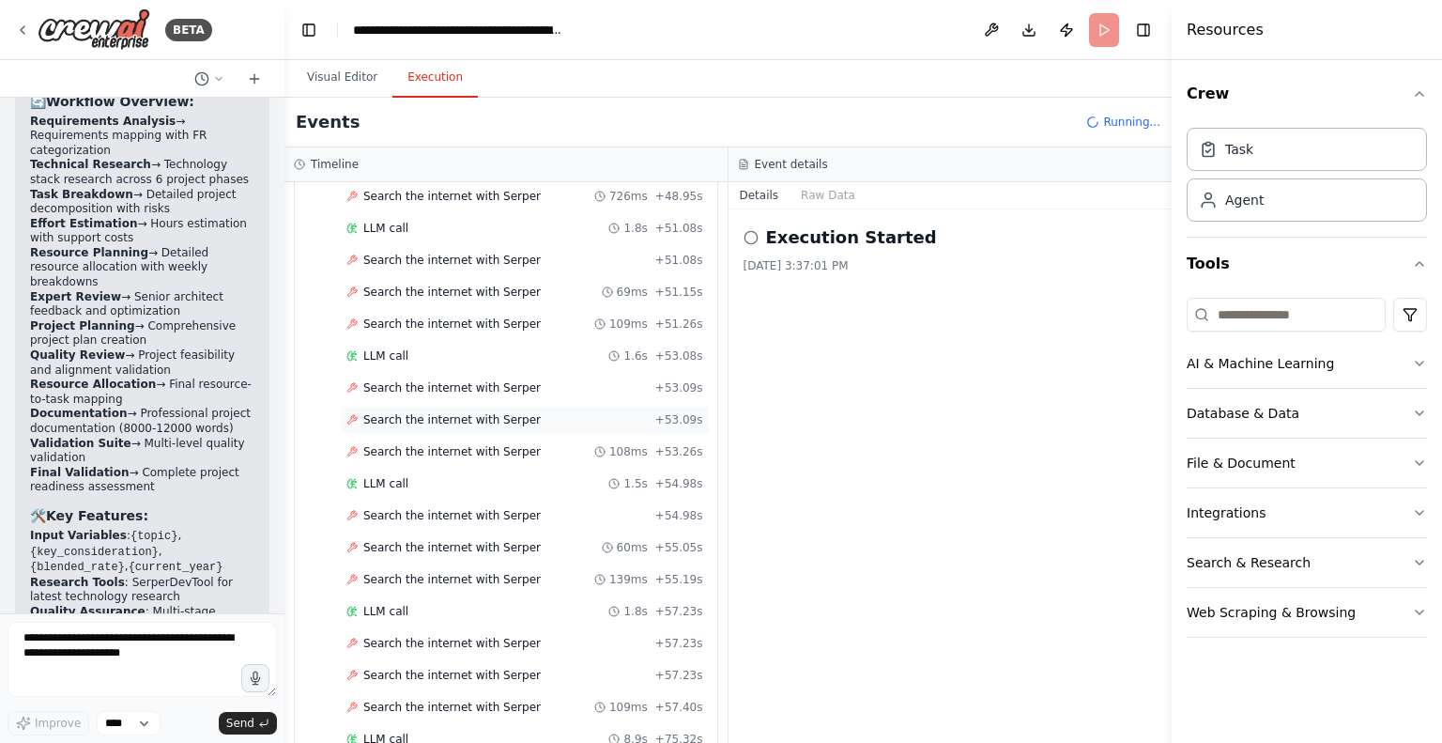
scroll to position [2879, 0]
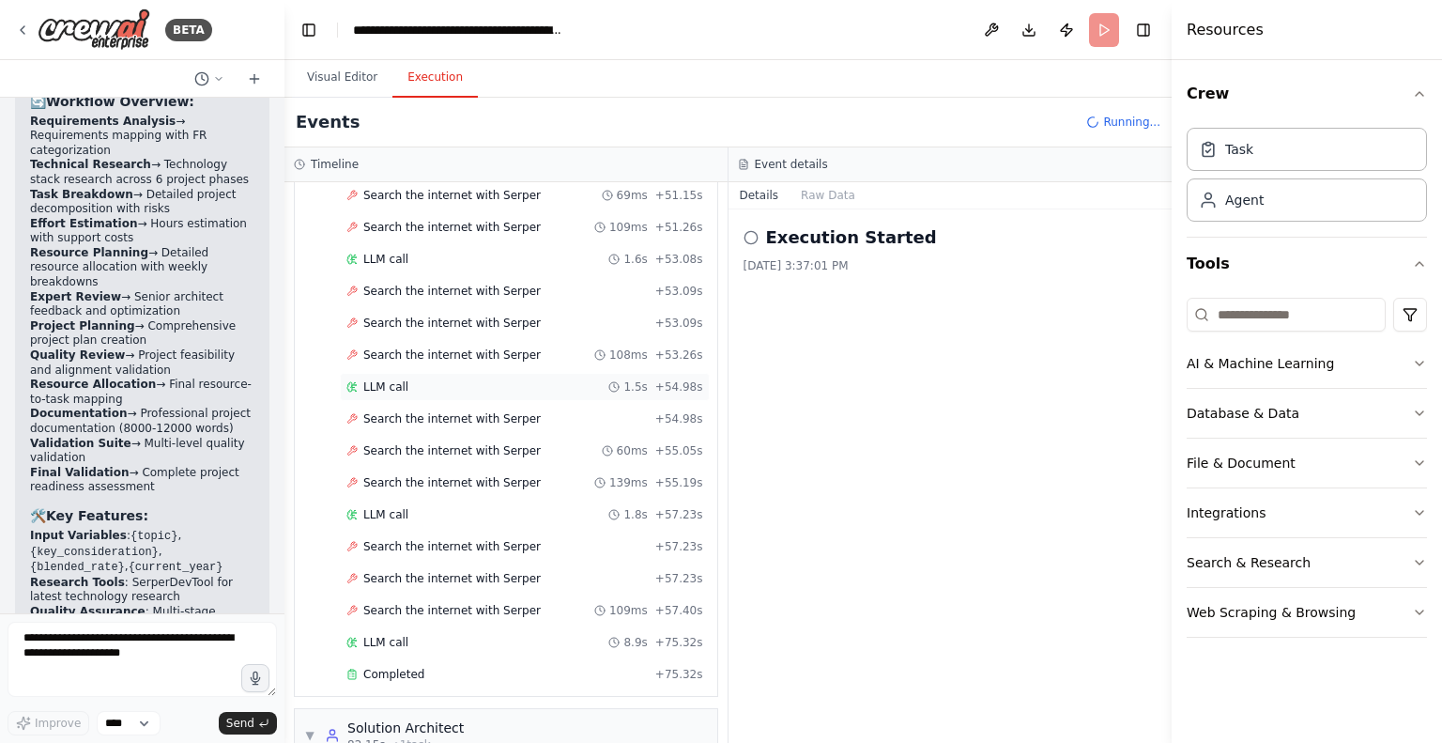
click at [391, 379] on span "LLM call" at bounding box center [385, 386] width 45 height 15
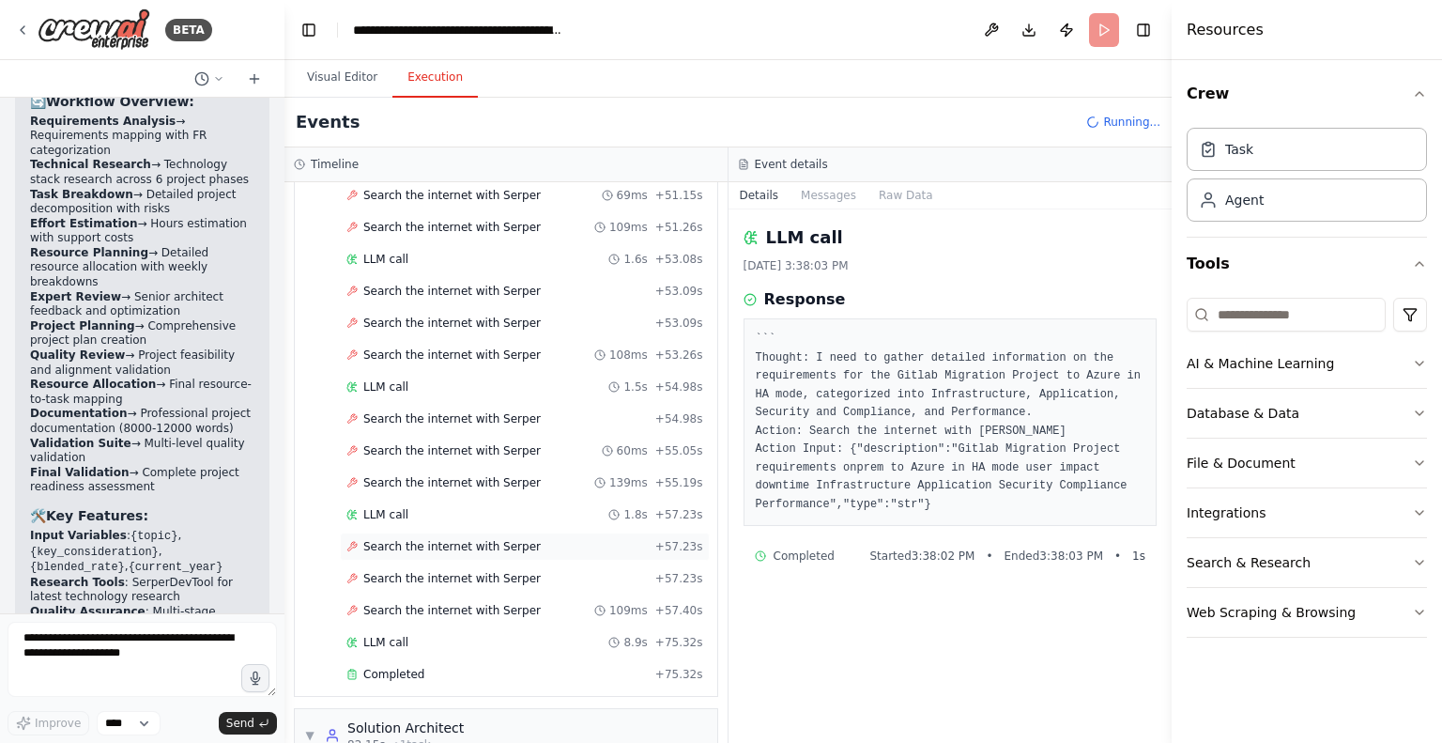
scroll to position [3046, 0]
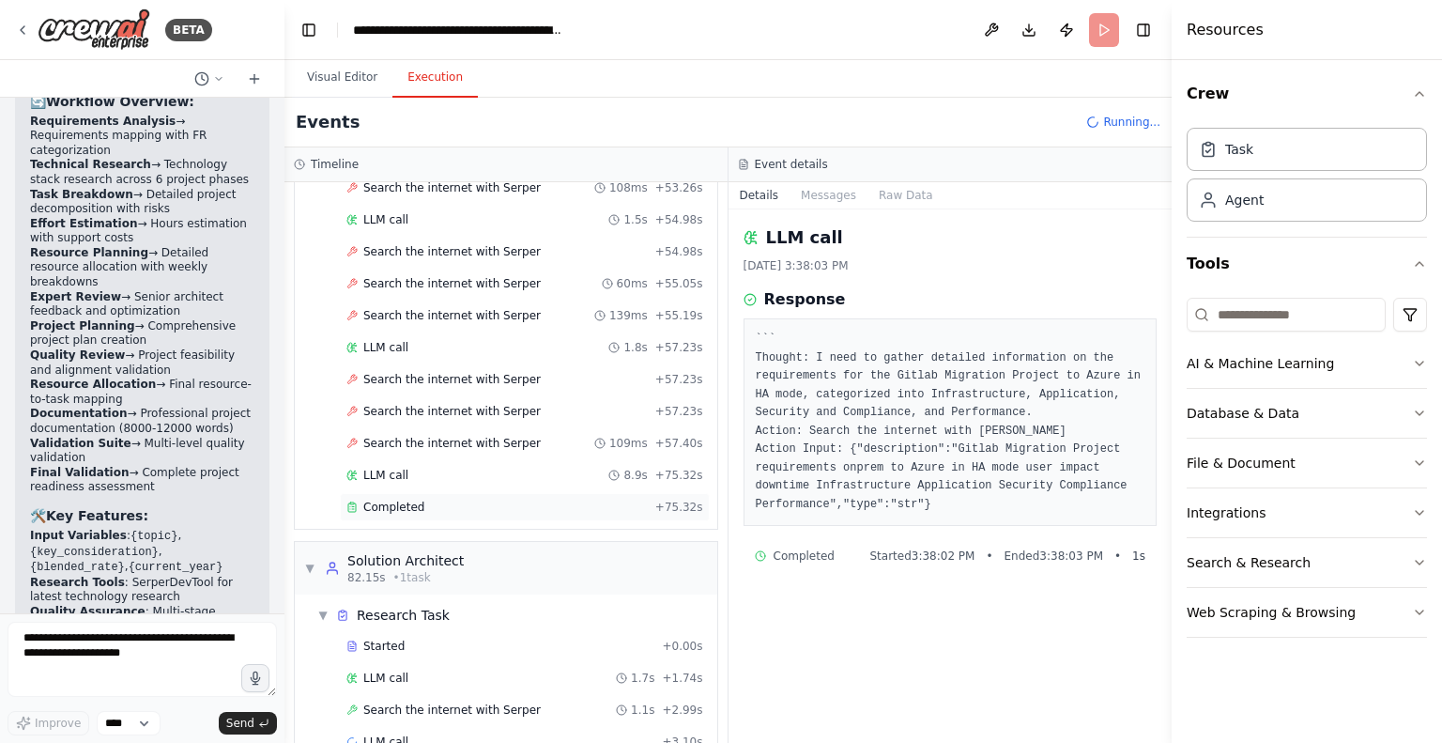
click at [377, 500] on span "Completed" at bounding box center [393, 507] width 61 height 15
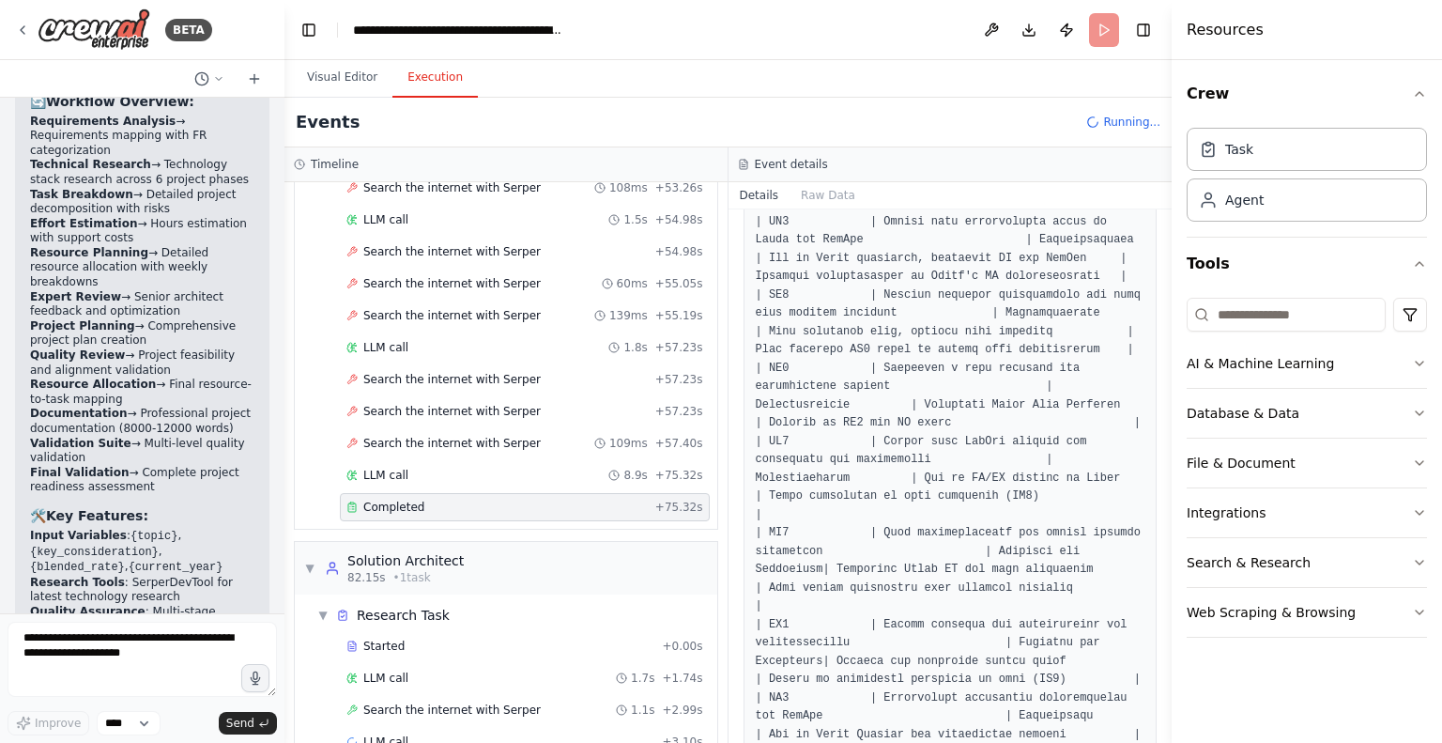
scroll to position [902, 0]
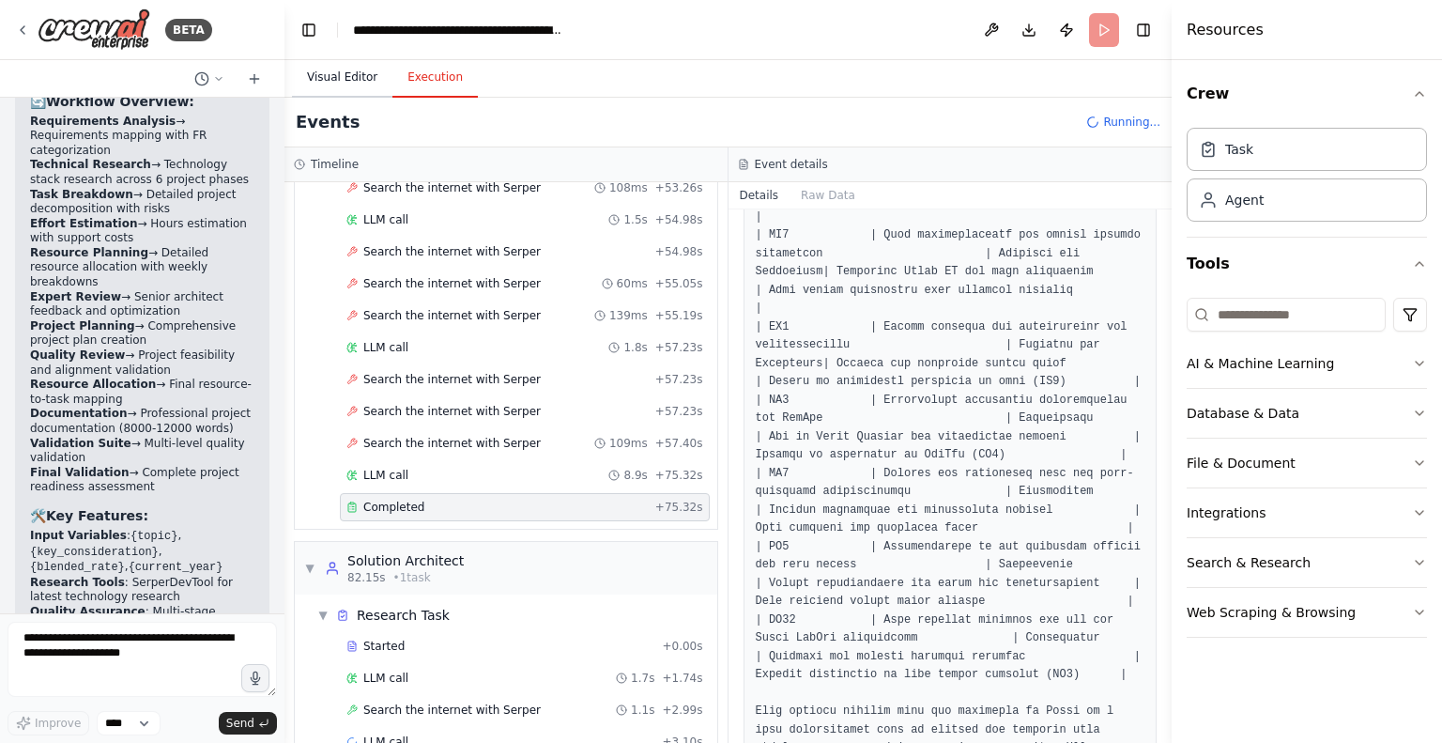
click at [333, 69] on button "Visual Editor" at bounding box center [342, 77] width 100 height 39
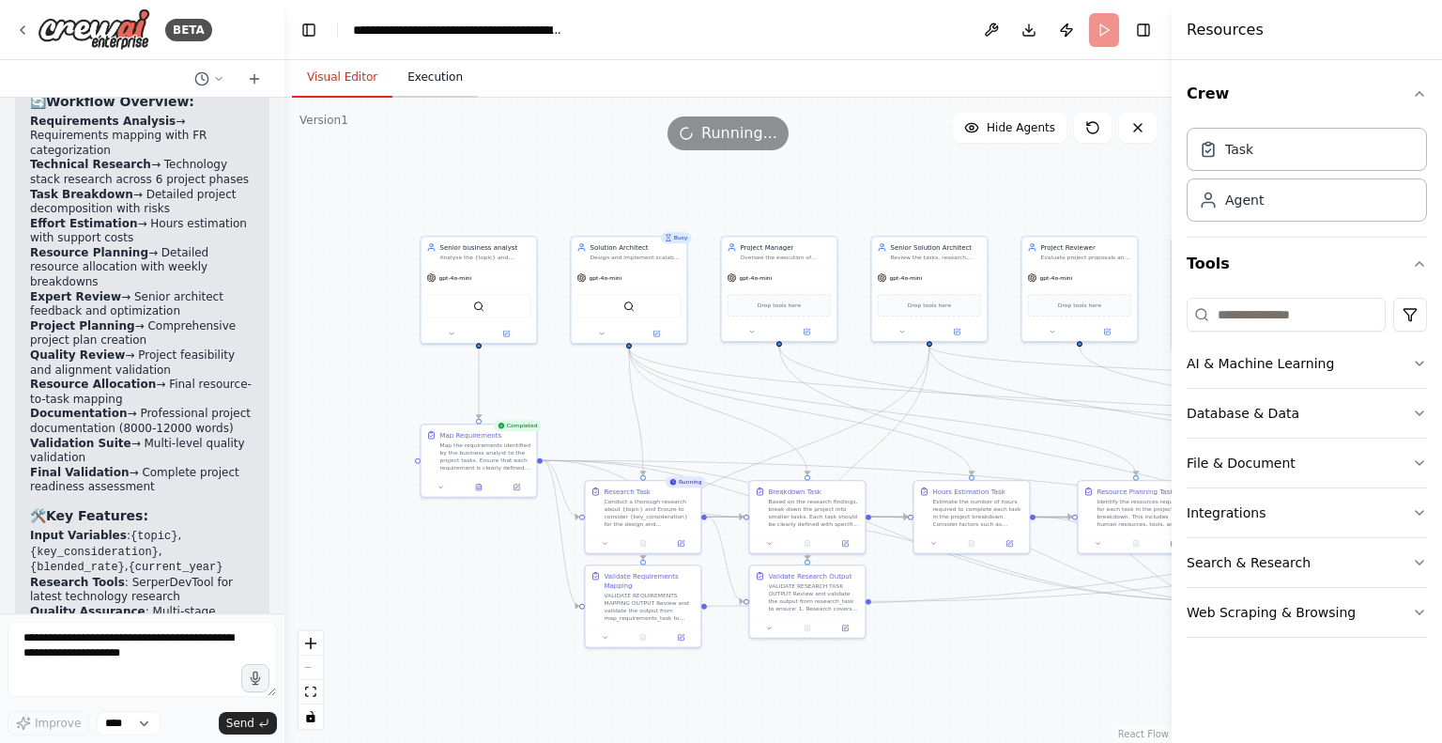
click at [447, 80] on button "Execution" at bounding box center [435, 77] width 85 height 39
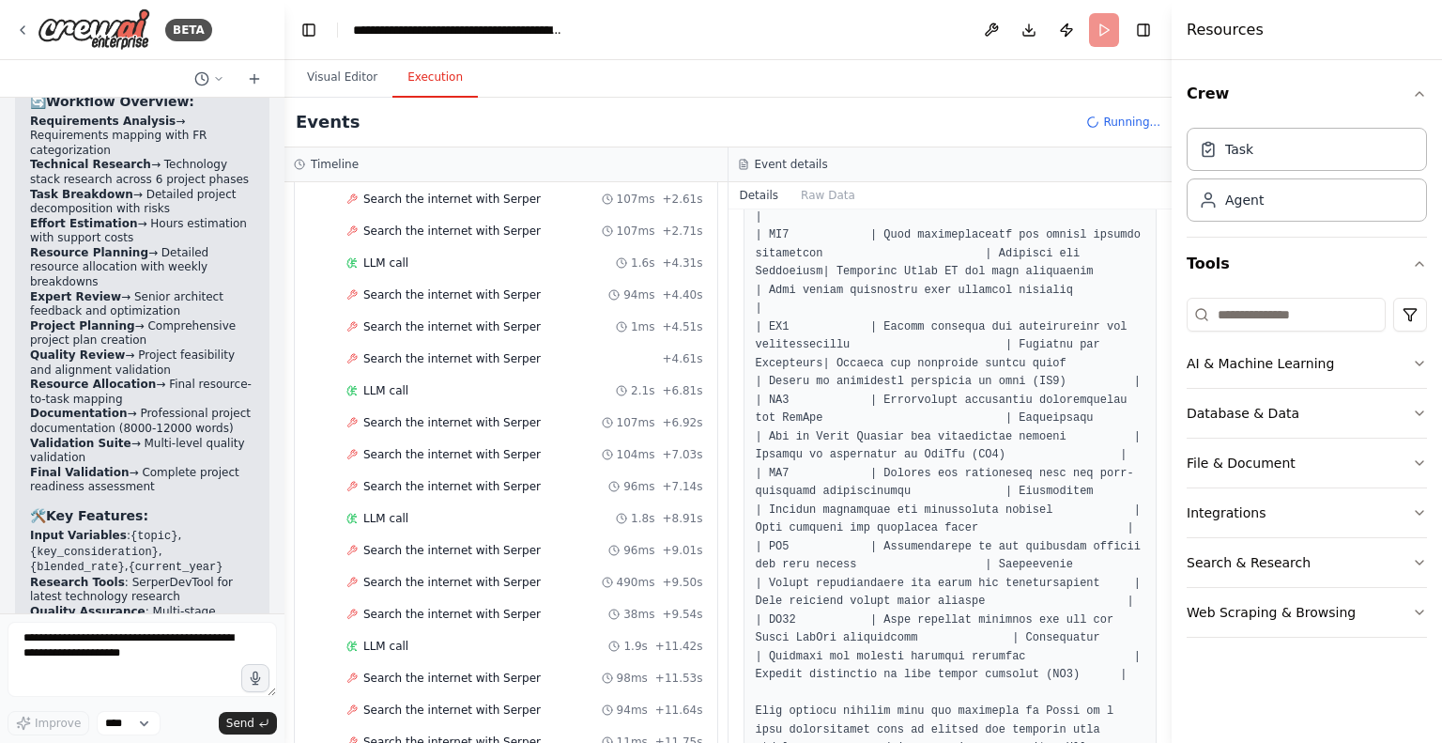
scroll to position [0, 0]
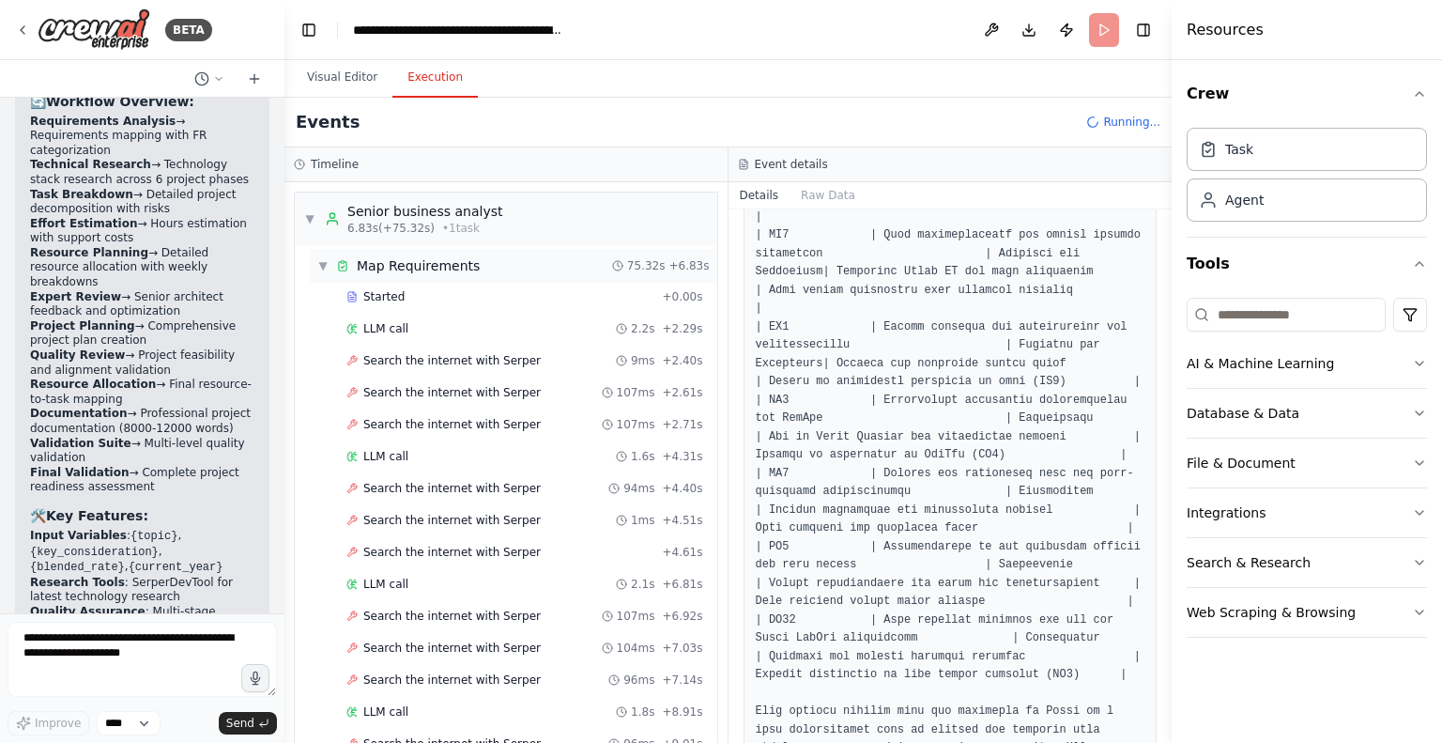
click at [320, 265] on span "▼" at bounding box center [322, 265] width 11 height 15
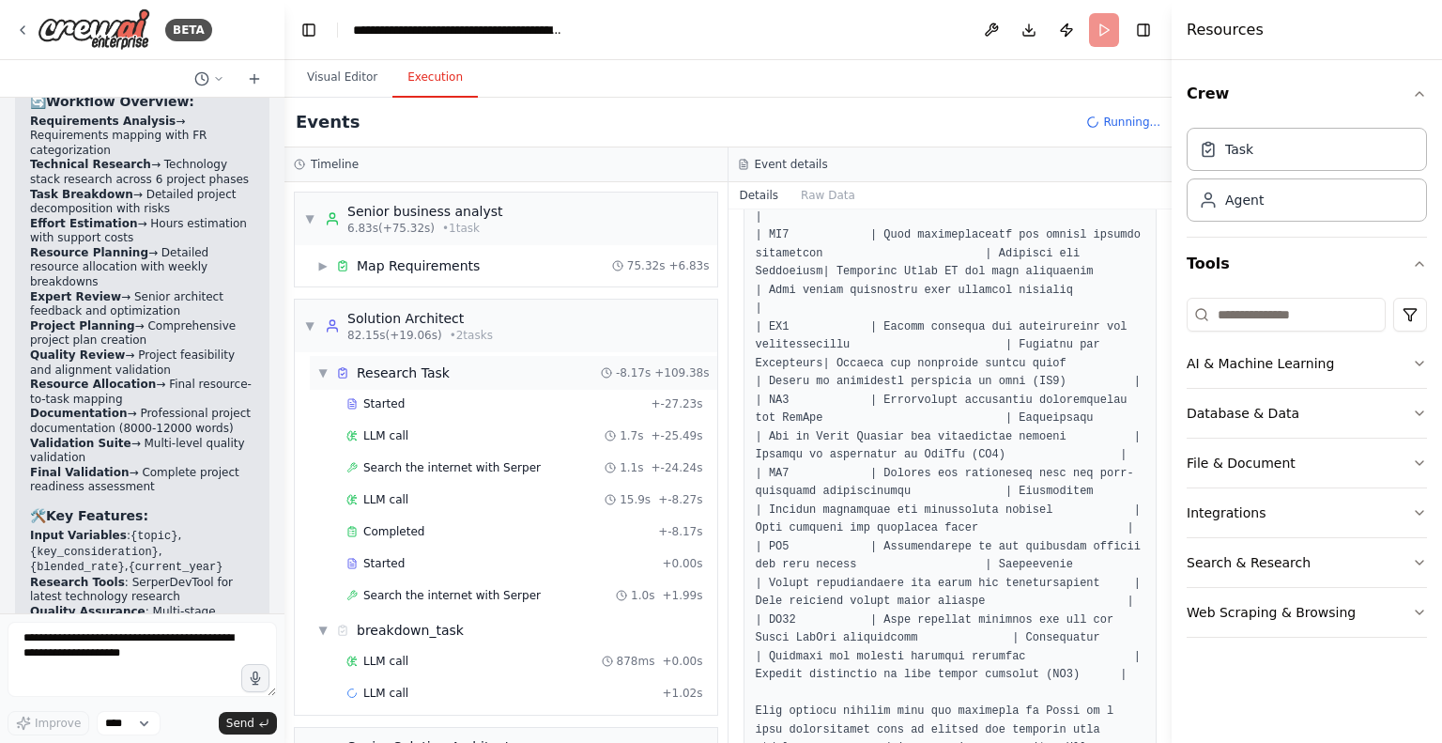
click at [316, 369] on div "▼ Research Task -8.17s + 109.38s" at bounding box center [514, 373] width 408 height 34
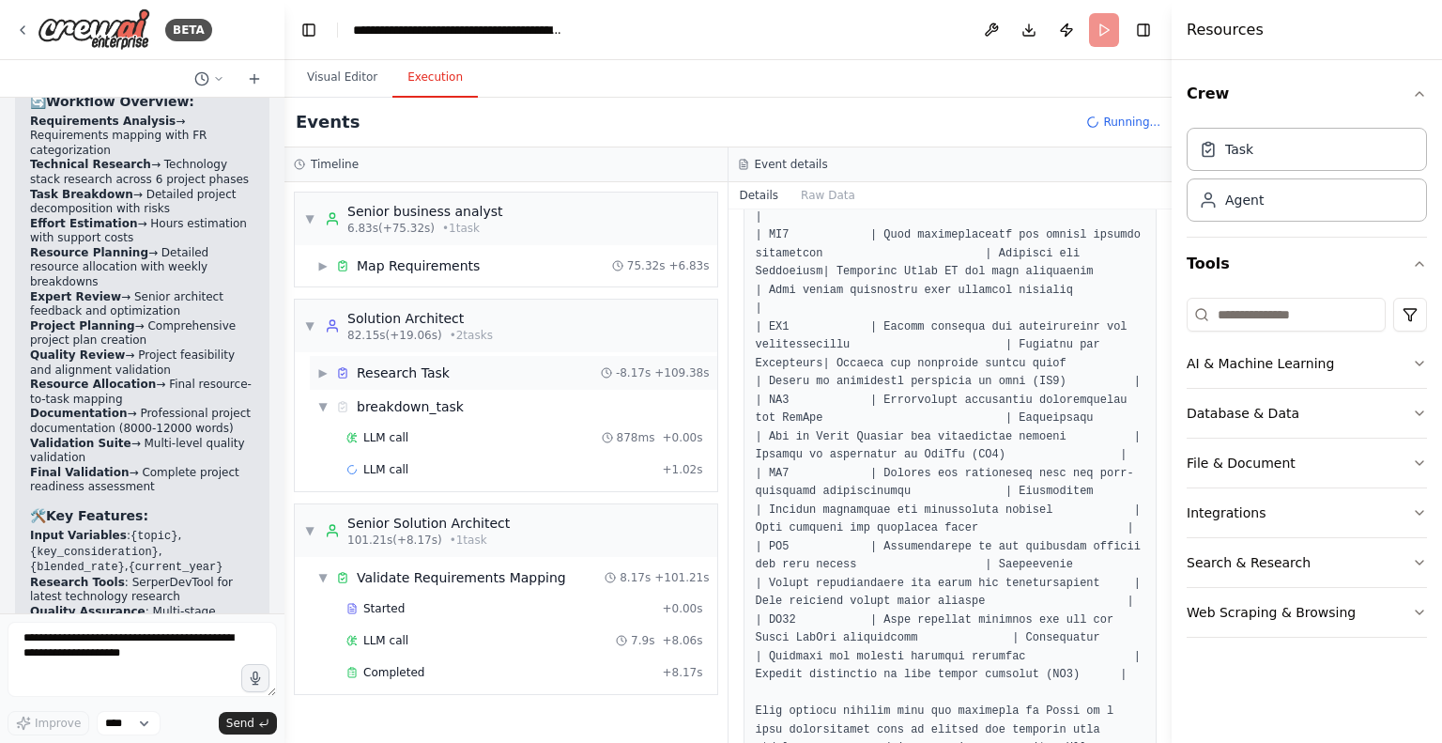
click at [323, 375] on span "▶" at bounding box center [322, 372] width 11 height 15
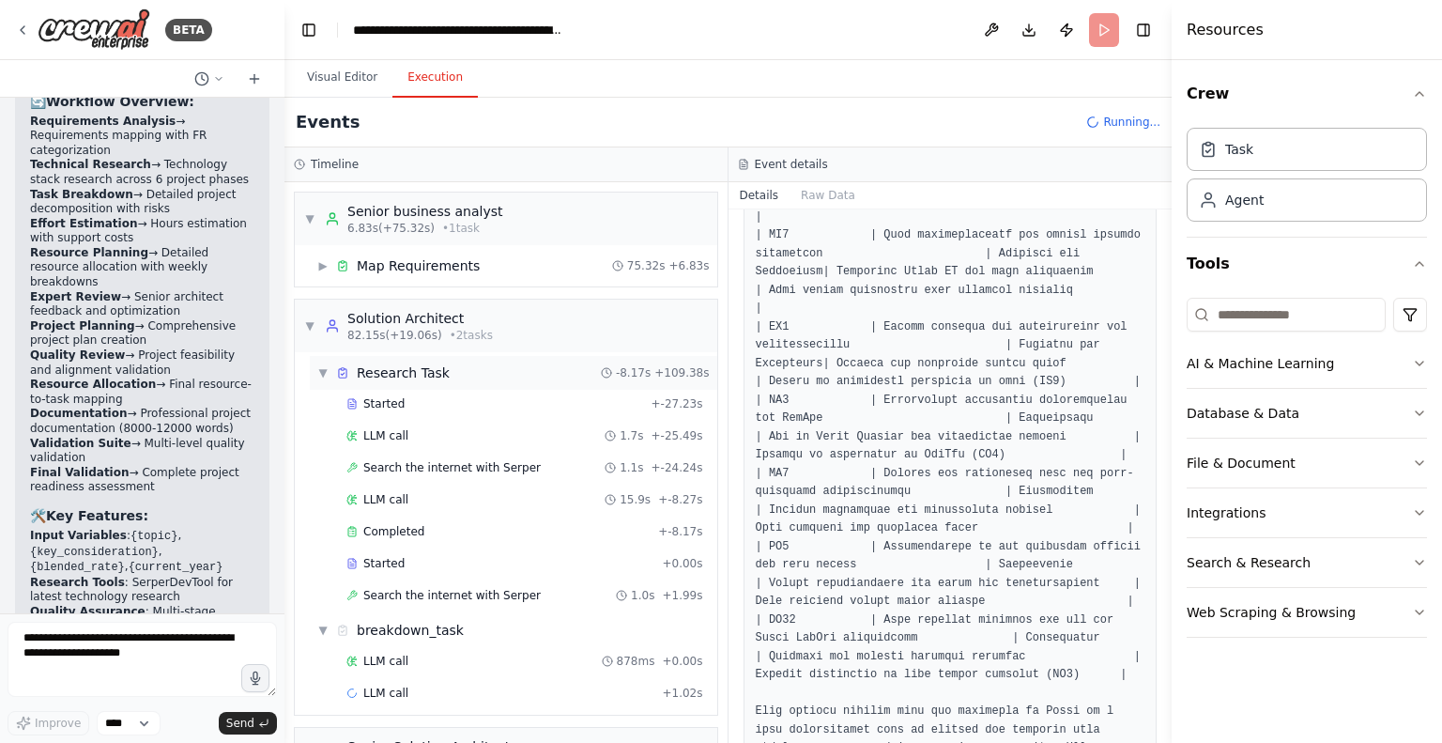
click at [323, 375] on span "▼" at bounding box center [322, 372] width 11 height 15
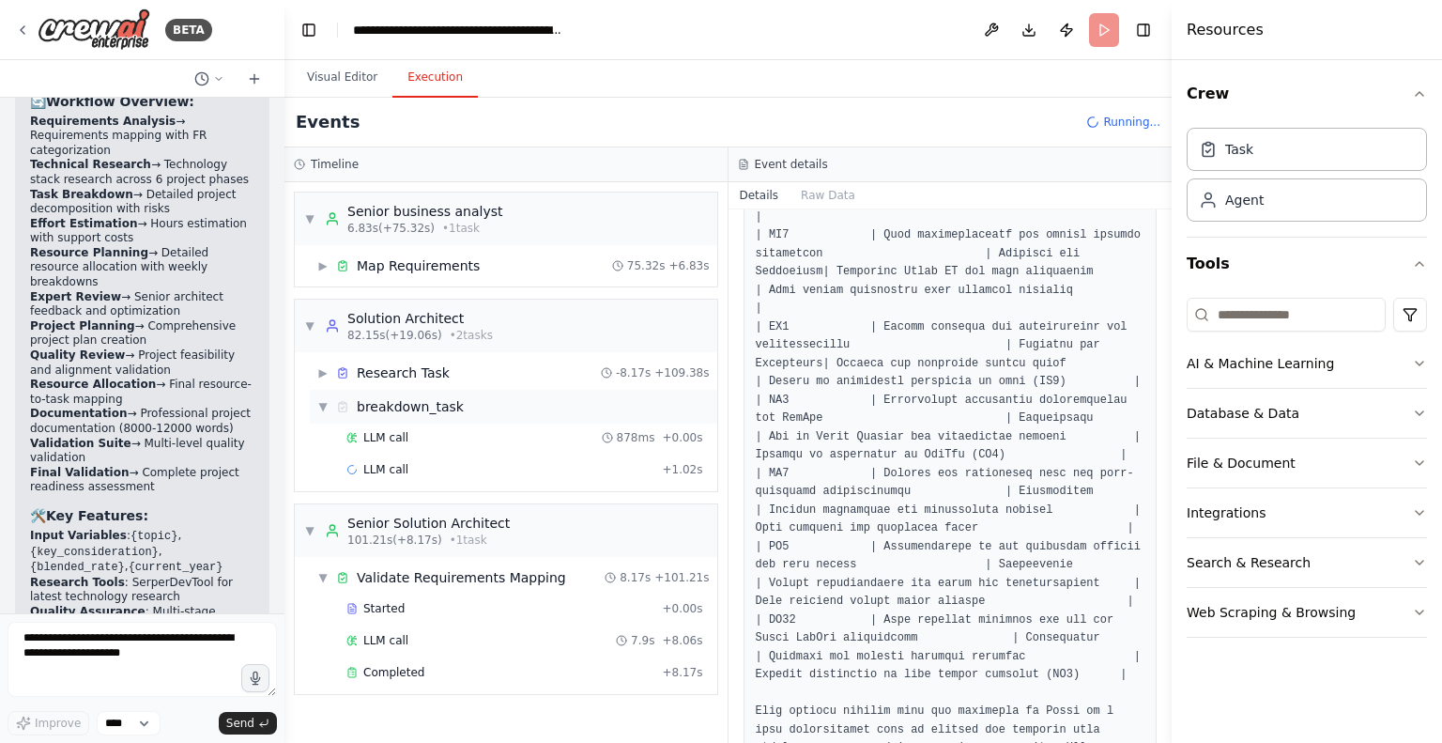
click at [320, 401] on span "▼" at bounding box center [322, 406] width 11 height 15
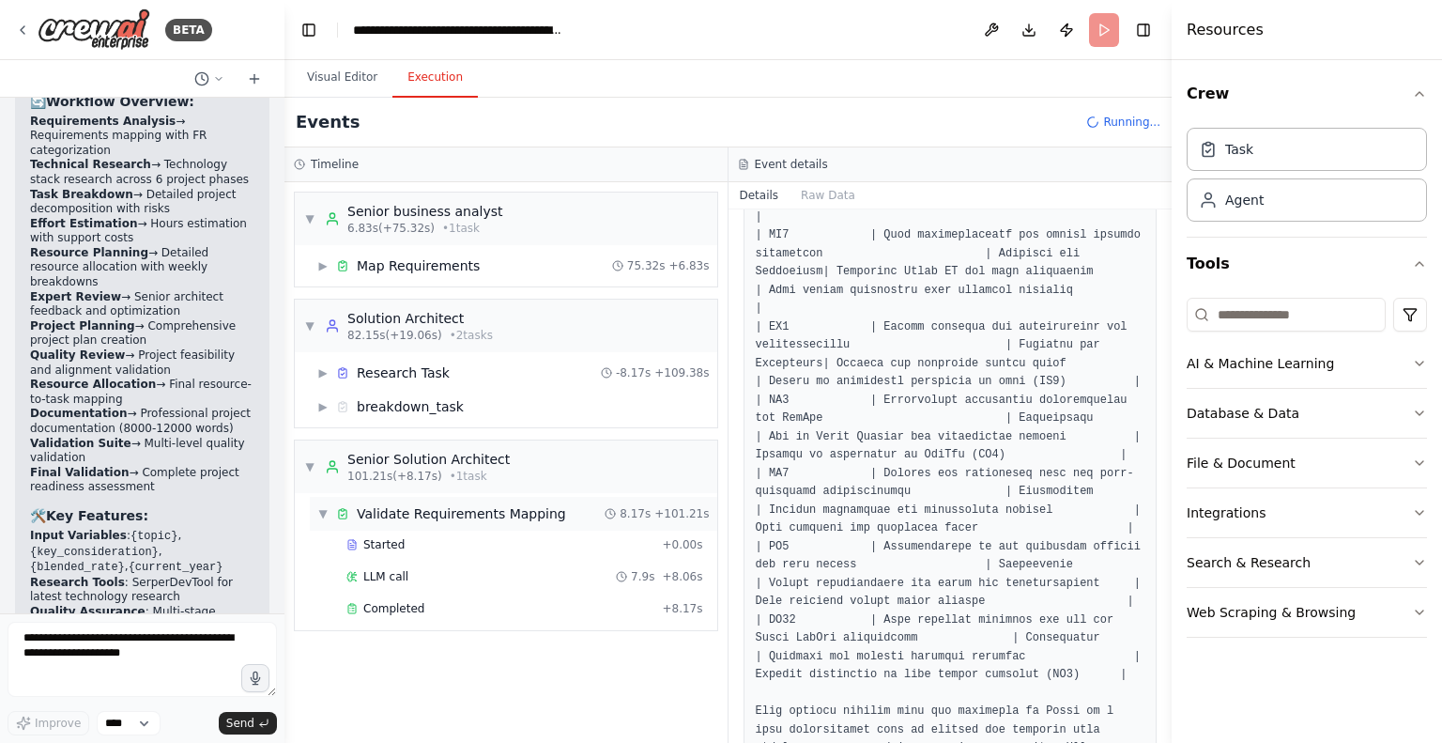
click at [323, 509] on span "▼" at bounding box center [322, 513] width 11 height 15
click at [406, 405] on div "breakdown_task" at bounding box center [410, 406] width 107 height 19
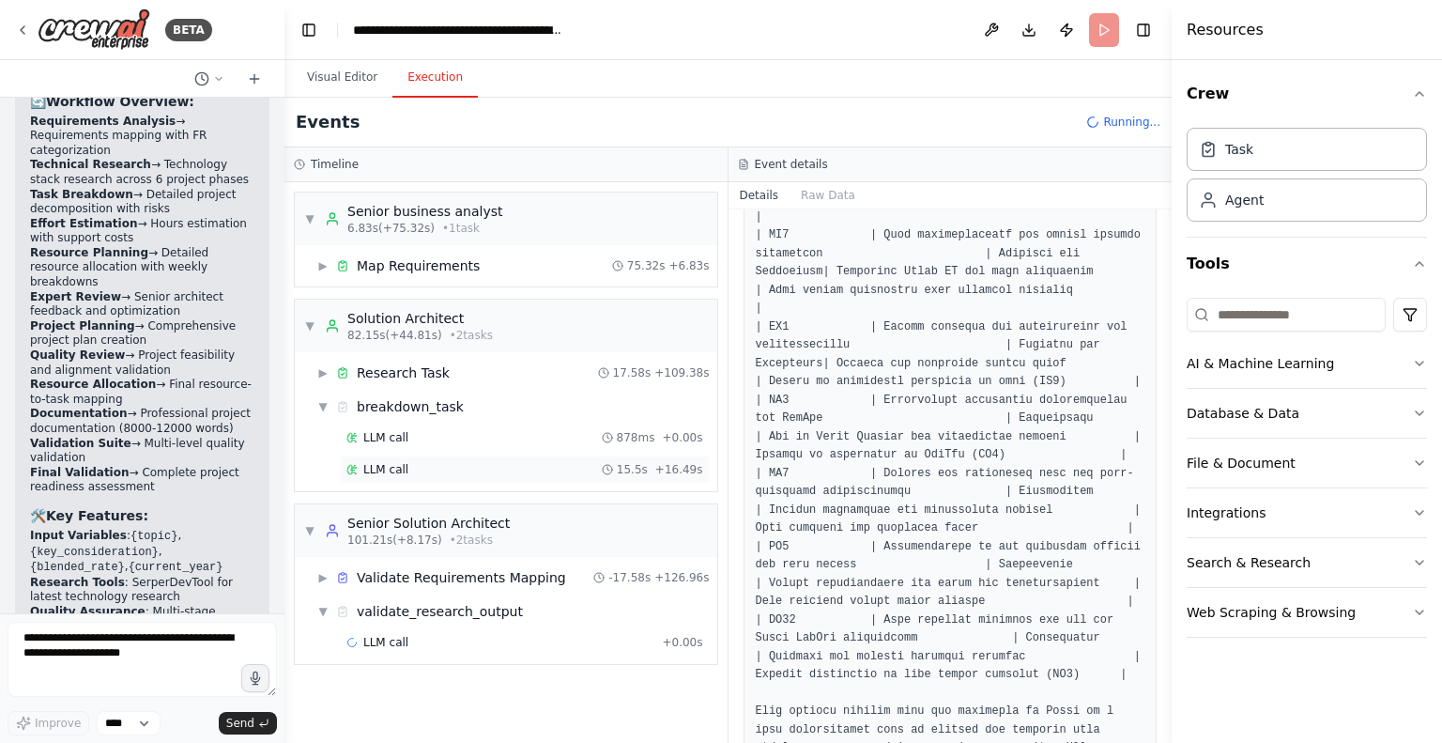
click at [396, 471] on span "LLM call" at bounding box center [385, 469] width 45 height 15
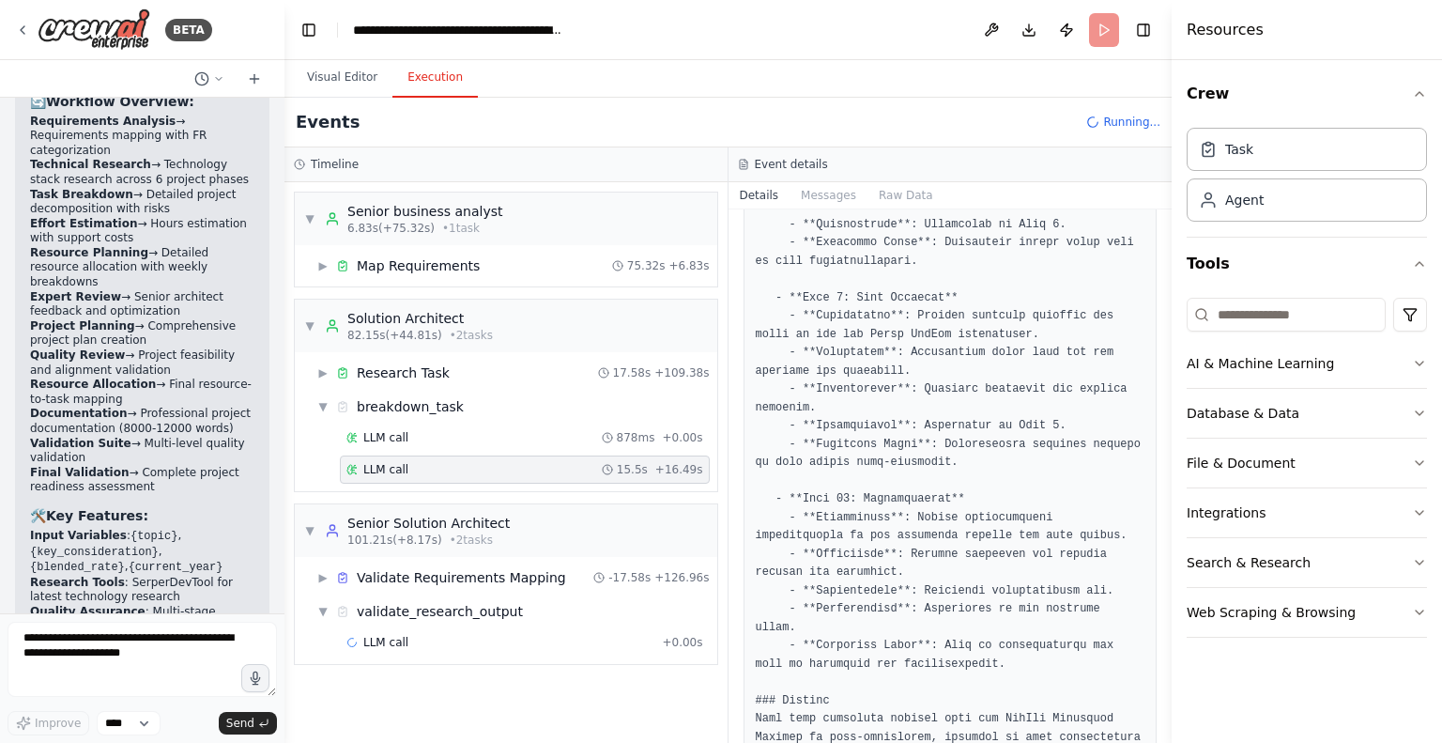
scroll to position [2069, 0]
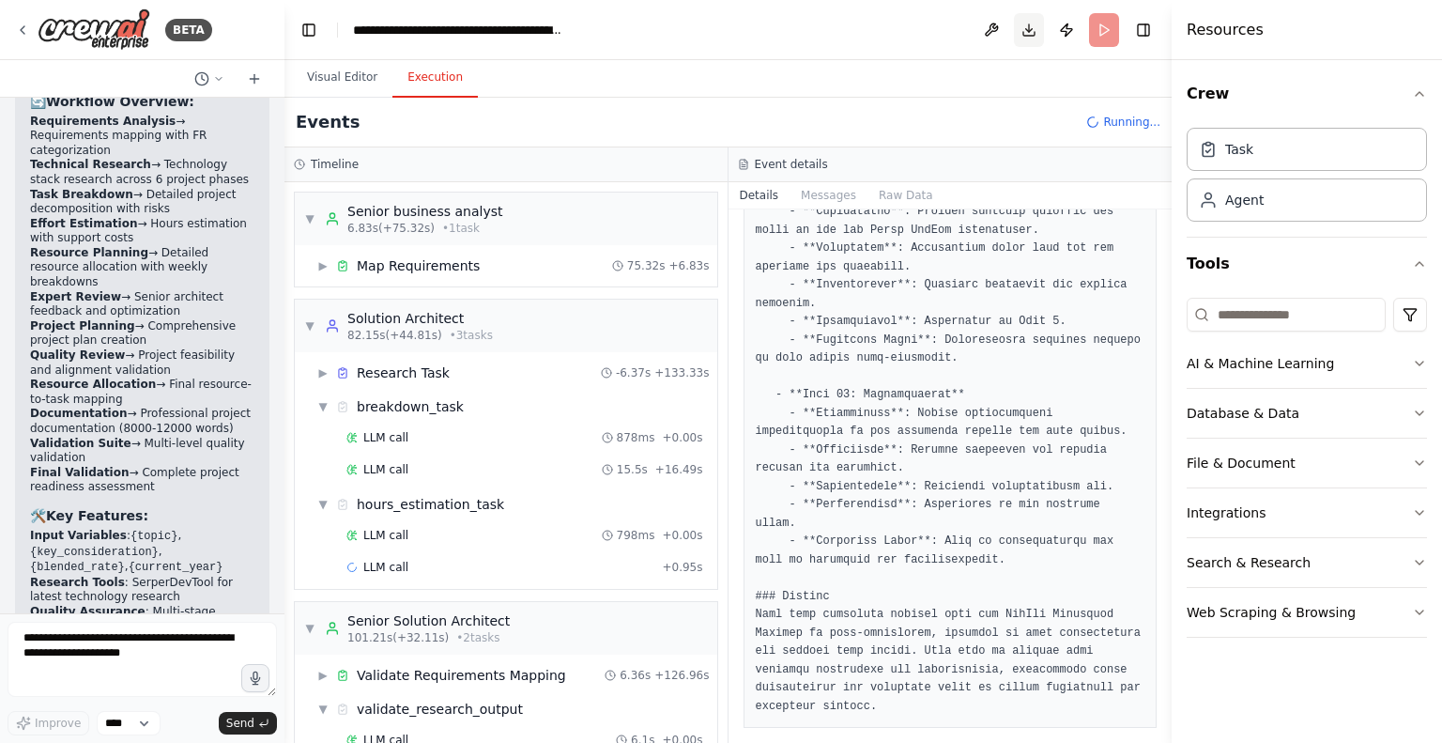
click at [1030, 26] on button "Download" at bounding box center [1029, 30] width 30 height 34
click at [23, 25] on icon at bounding box center [22, 30] width 15 height 15
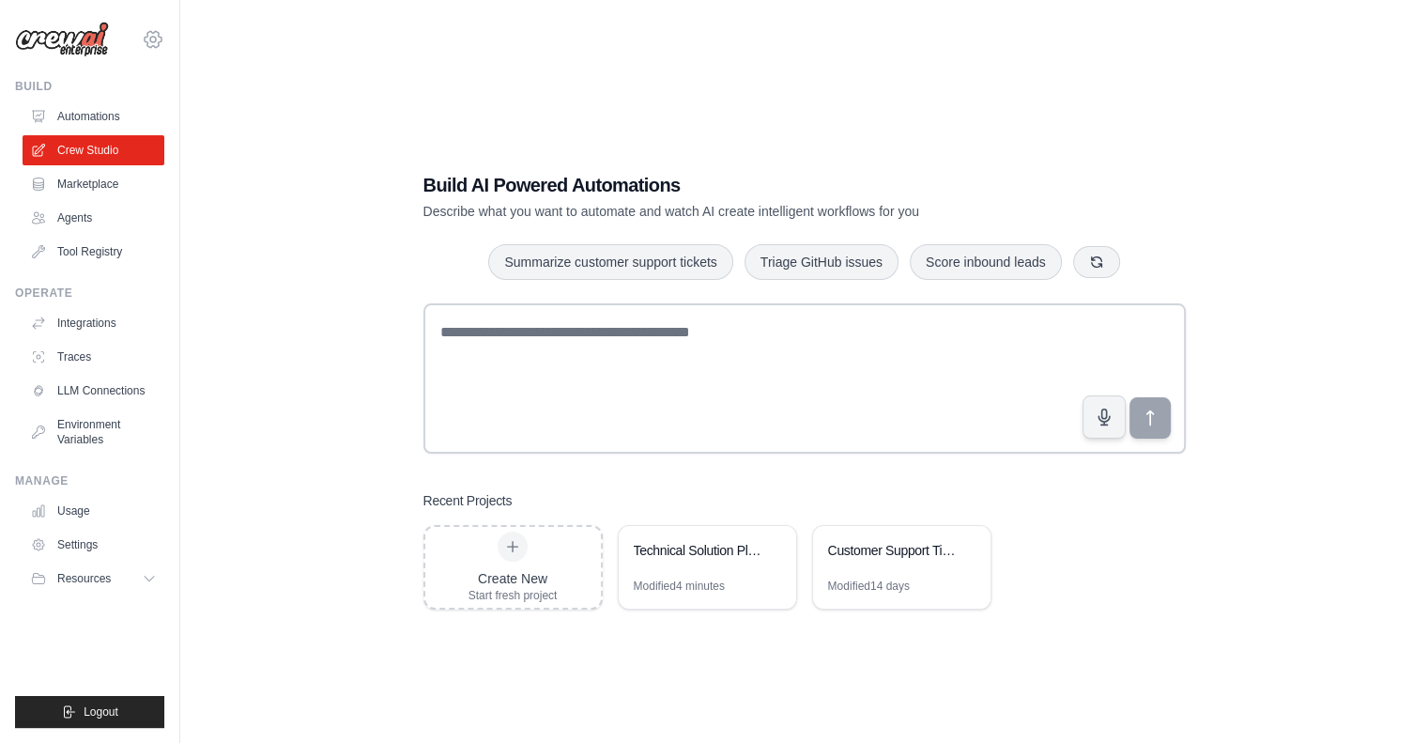
click at [157, 37] on icon at bounding box center [153, 39] width 23 height 23
click at [219, 303] on div "Build AI Powered Automations Describe what you want to automate and watch AI cr…" at bounding box center [804, 390] width 1188 height 743
click at [93, 584] on span "Resources" at bounding box center [86, 578] width 54 height 15
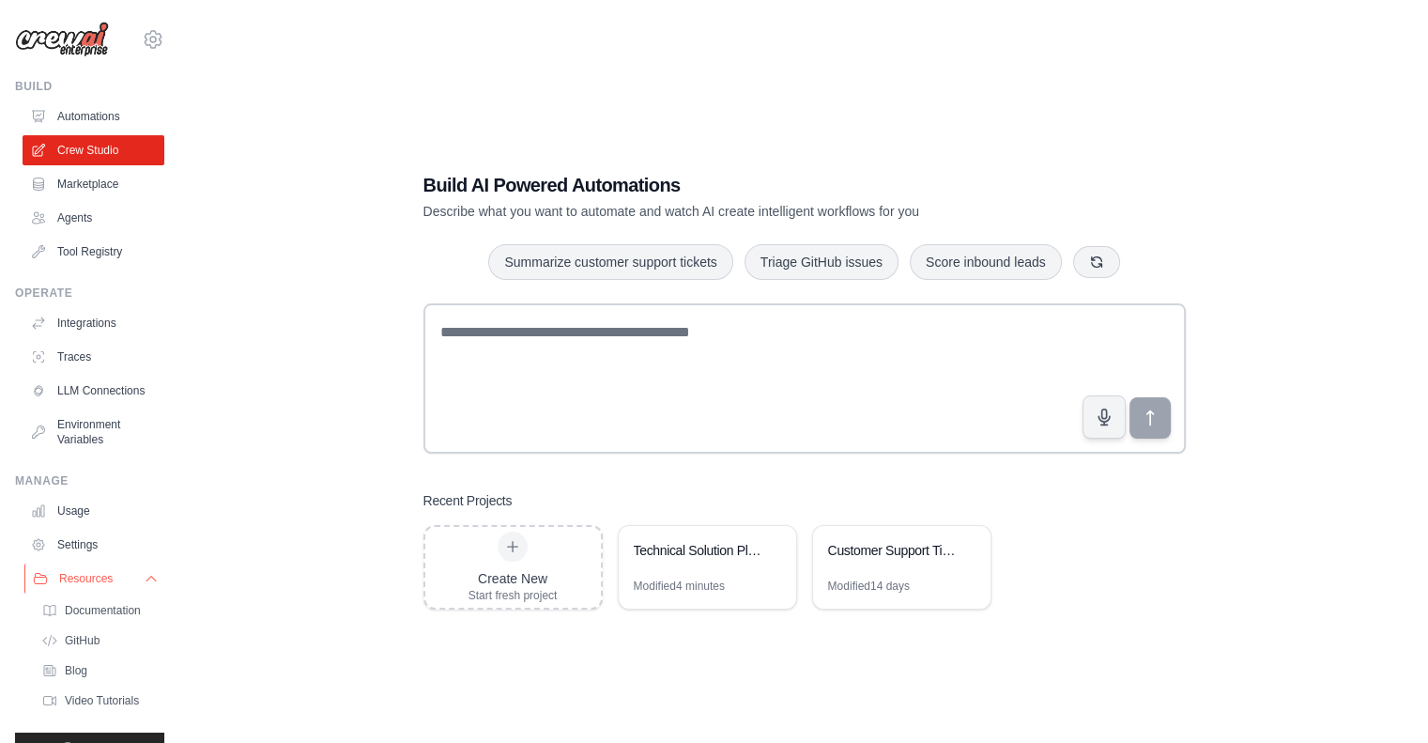
scroll to position [51, 0]
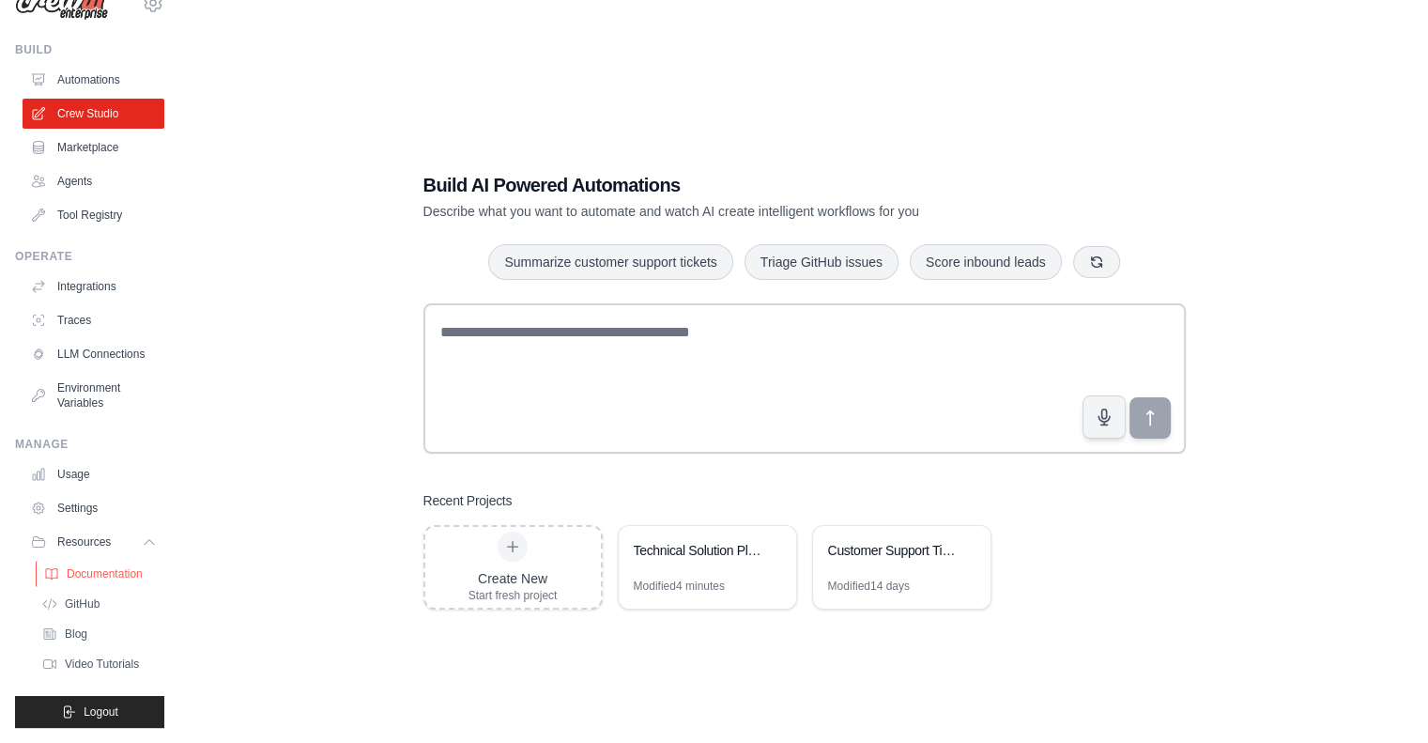
click at [85, 578] on span "Documentation" at bounding box center [105, 573] width 76 height 15
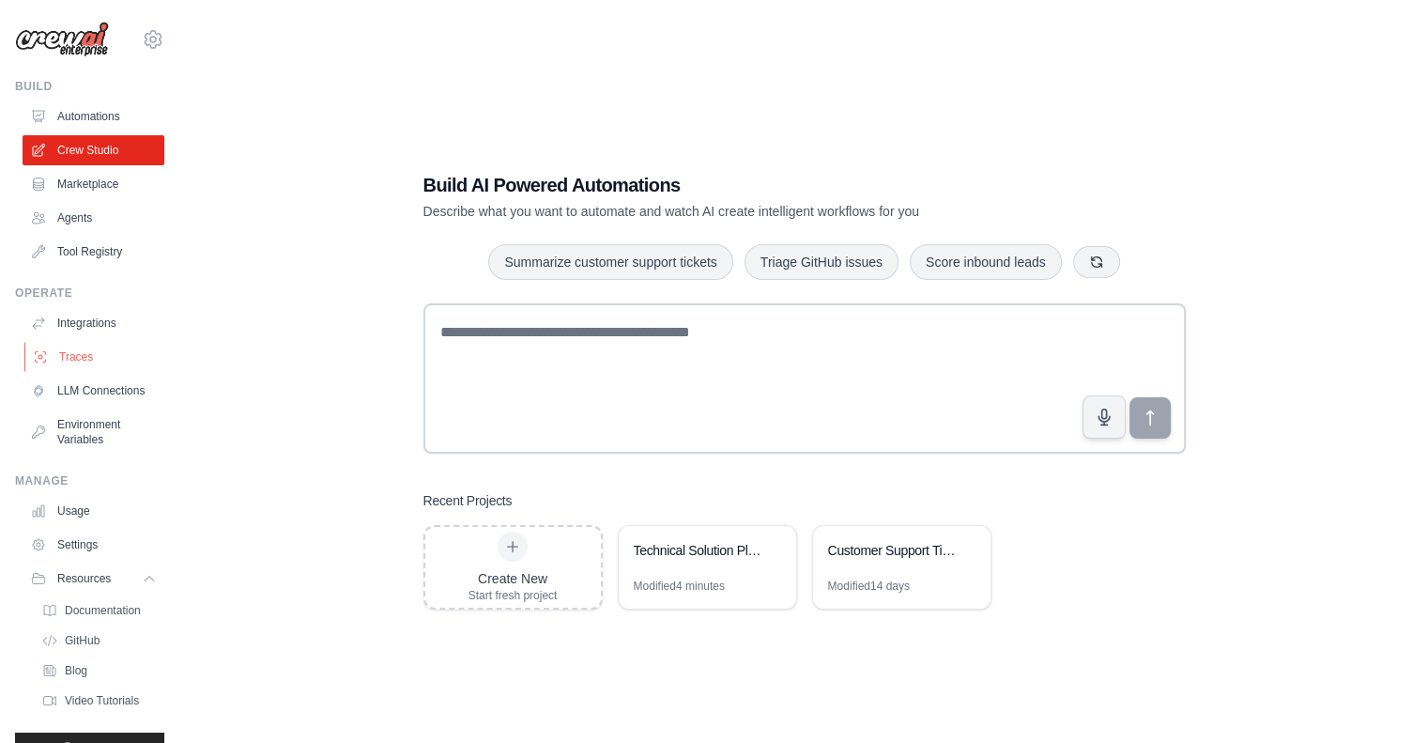
click at [79, 358] on link "Traces" at bounding box center [95, 357] width 142 height 30
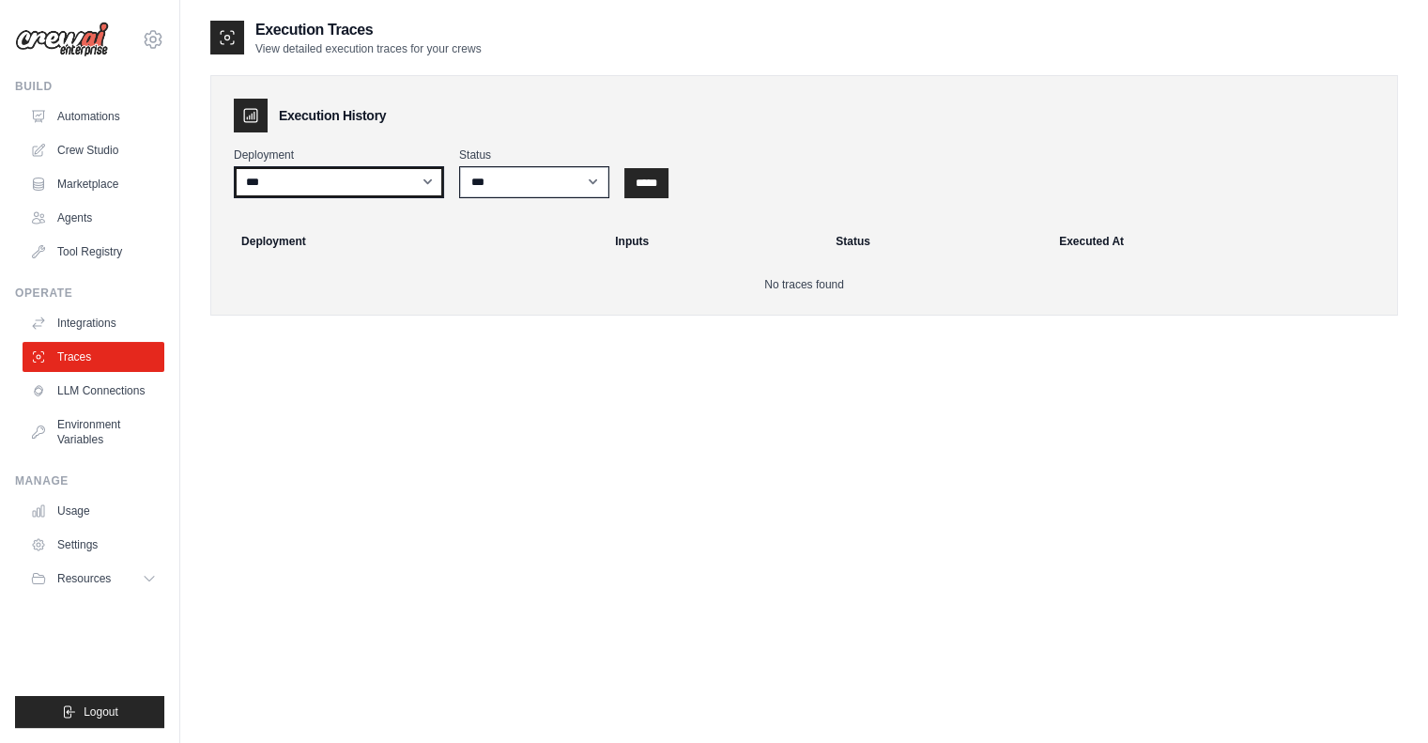
click at [378, 194] on select "***" at bounding box center [339, 182] width 210 height 32
click at [234, 166] on select "***" at bounding box center [339, 182] width 210 height 32
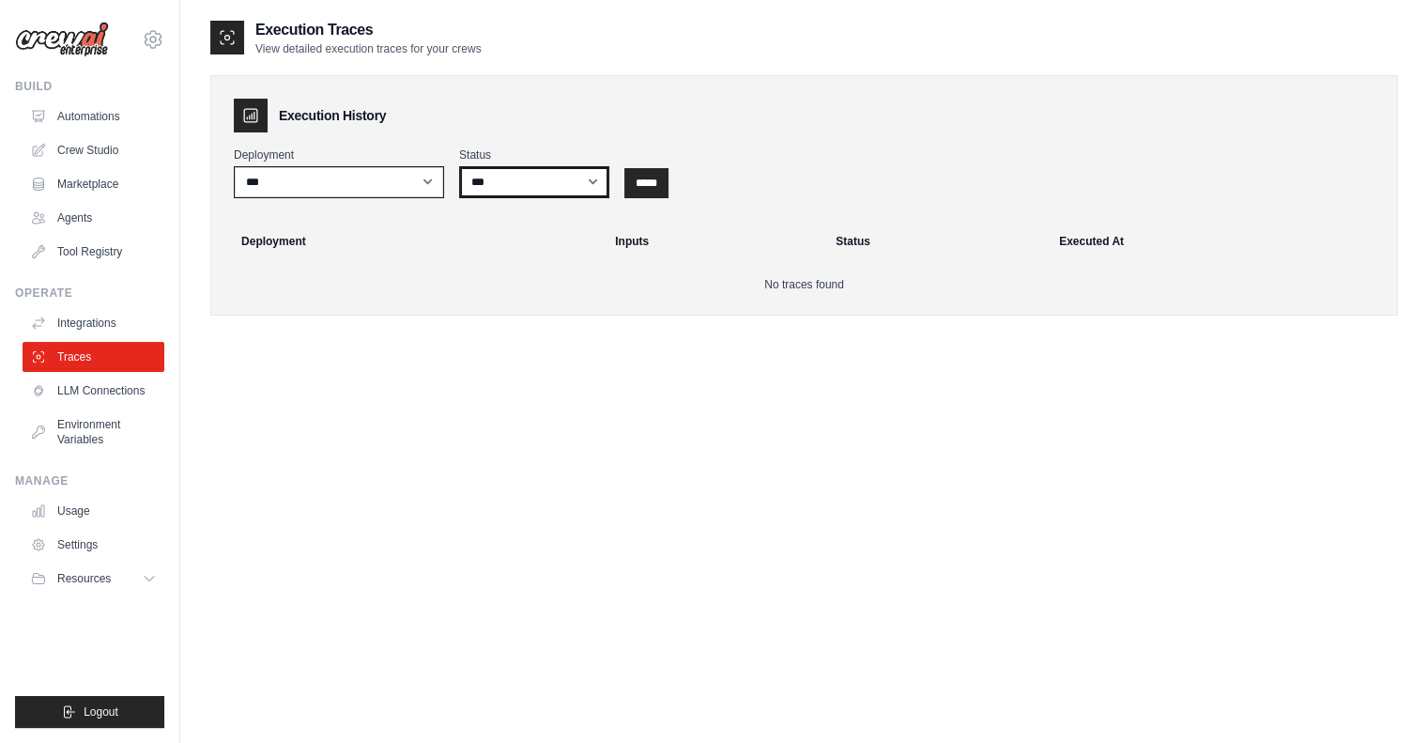
click at [507, 193] on select "*** ********* ******* *****" at bounding box center [534, 182] width 150 height 32
click at [459, 166] on select "*** ********* ******* *****" at bounding box center [534, 182] width 150 height 32
click at [663, 176] on input "*****" at bounding box center [646, 183] width 44 height 30
click at [75, 181] on link "Marketplace" at bounding box center [95, 184] width 142 height 30
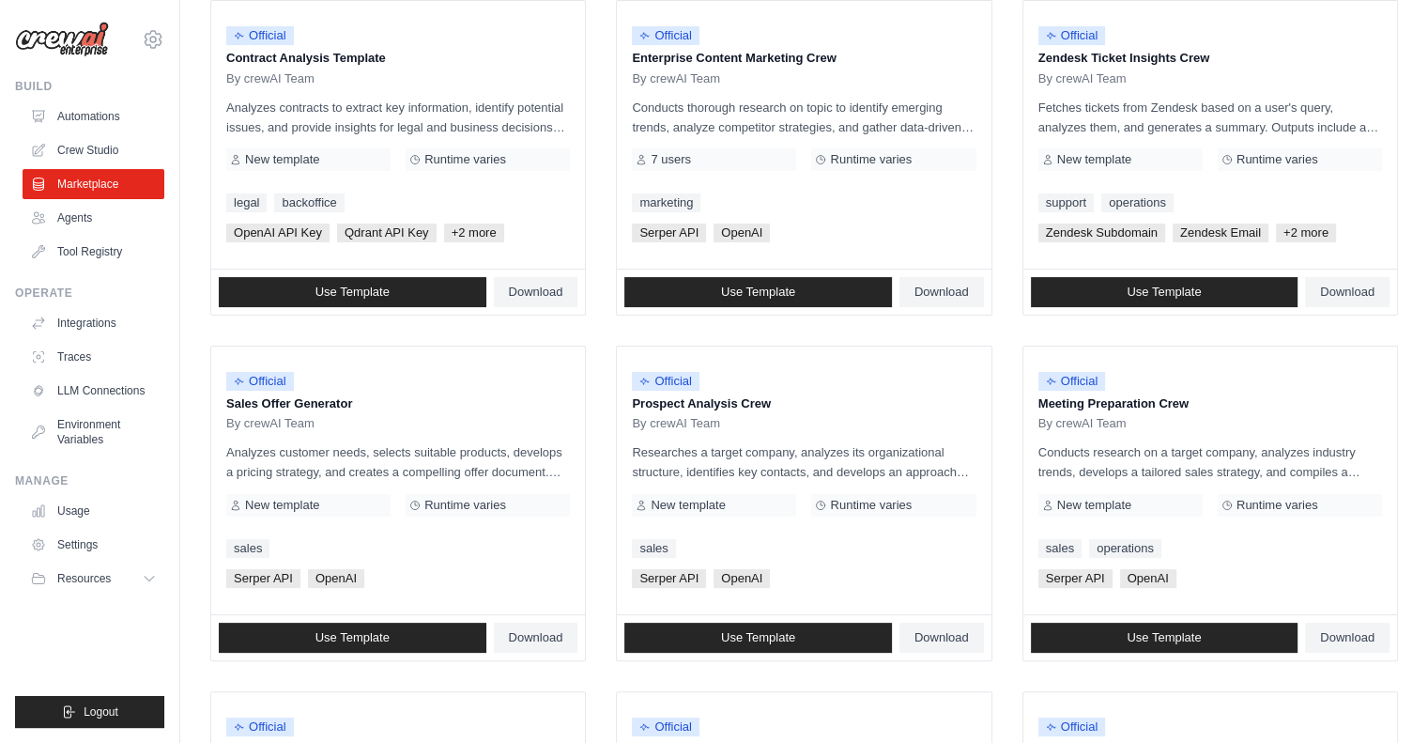
scroll to position [254, 0]
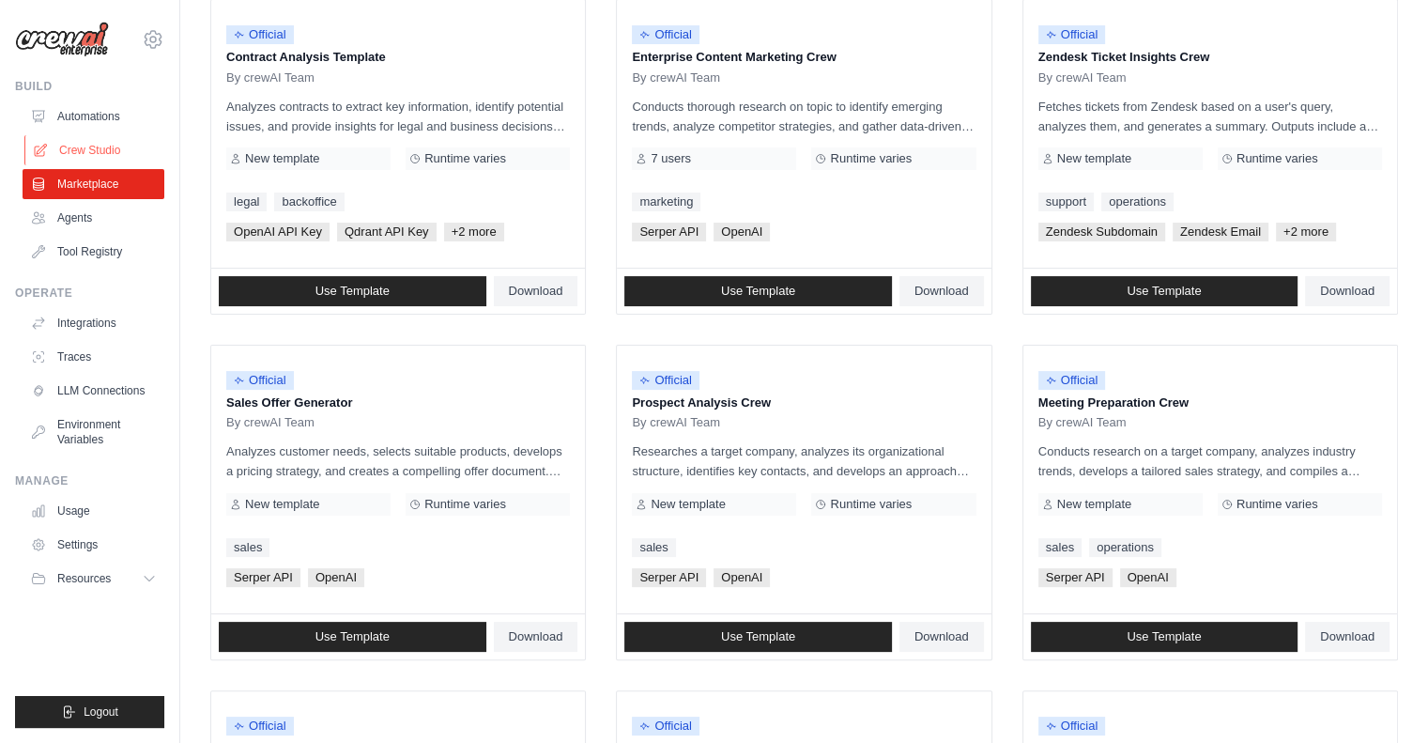
click at [90, 155] on link "Crew Studio" at bounding box center [95, 150] width 142 height 30
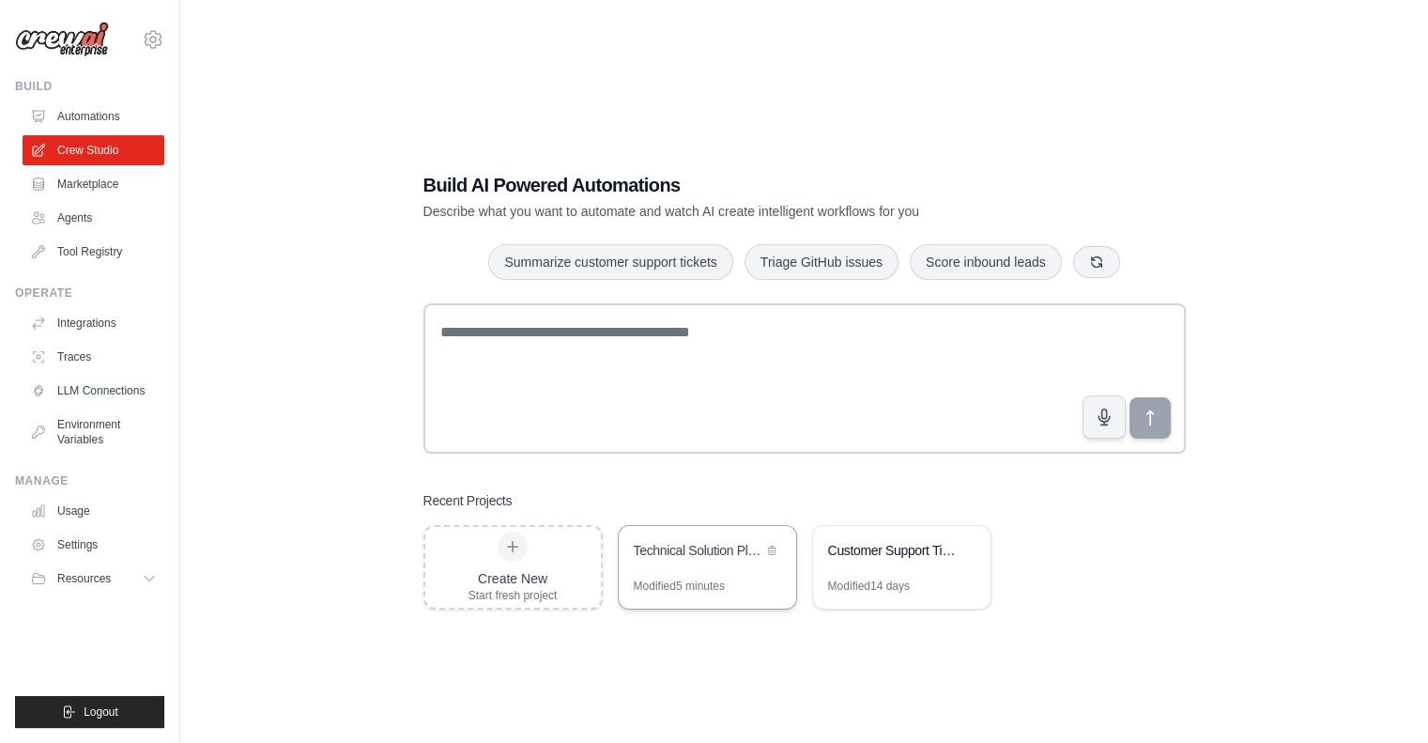
click at [726, 572] on div "Technical Solution Planning & Estimation Automation" at bounding box center [707, 552] width 177 height 53
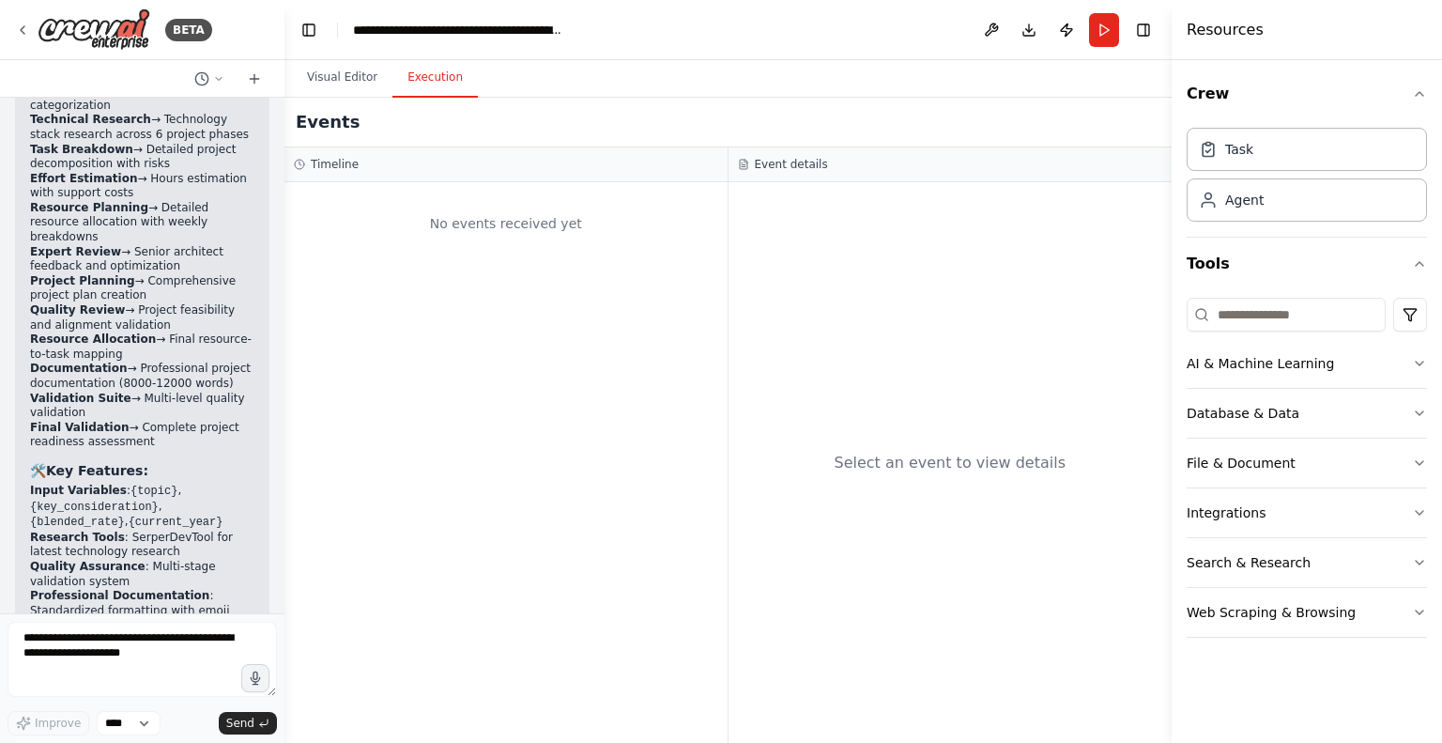
click at [431, 78] on button "Execution" at bounding box center [435, 77] width 85 height 39
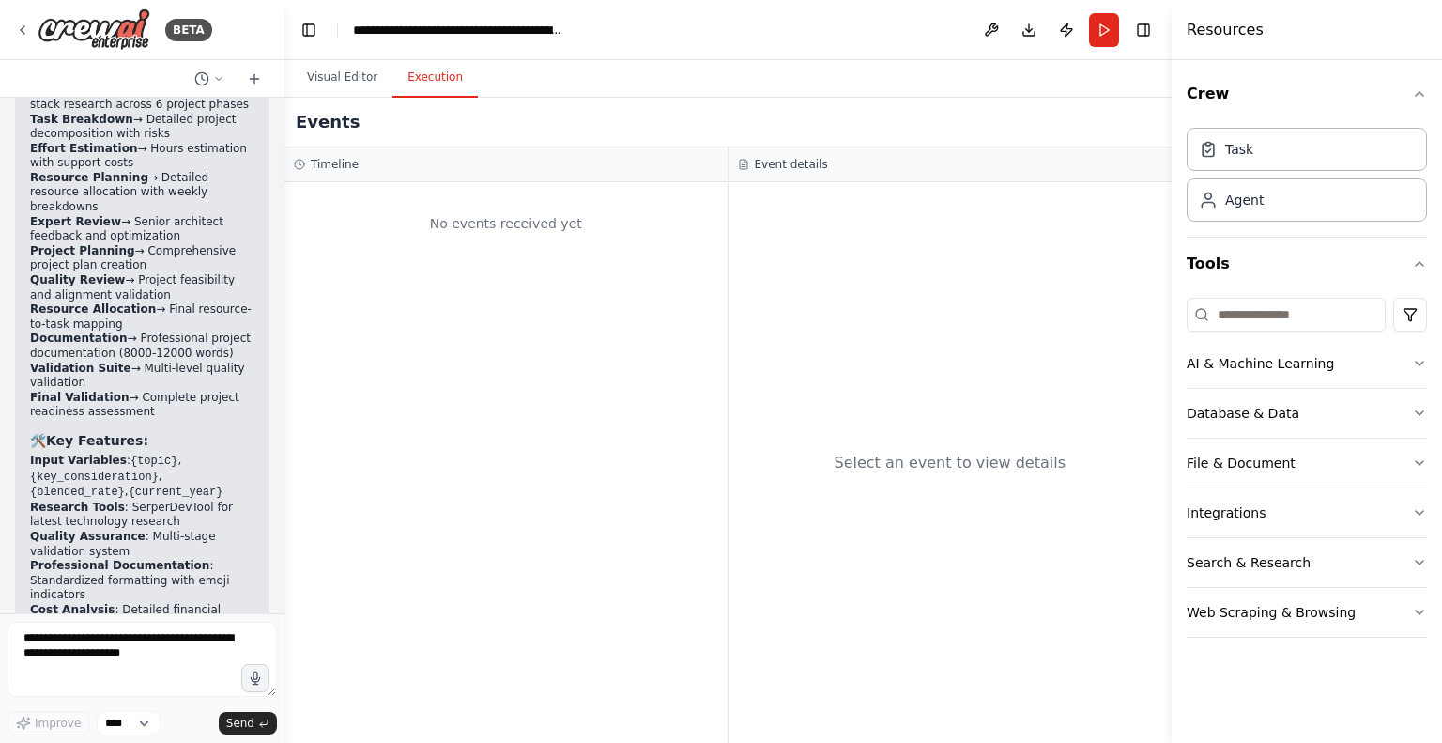
scroll to position [13339, 0]
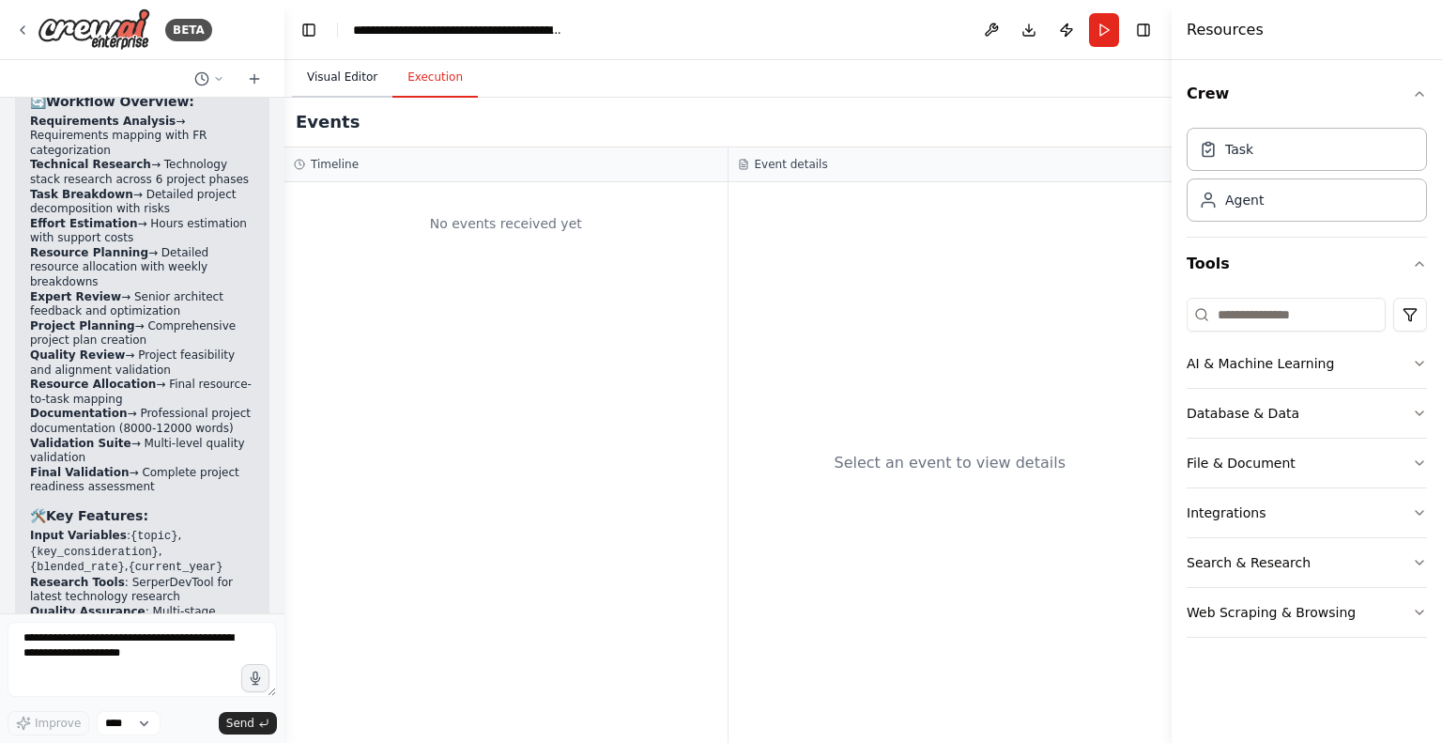
click at [331, 72] on button "Visual Editor" at bounding box center [342, 77] width 100 height 39
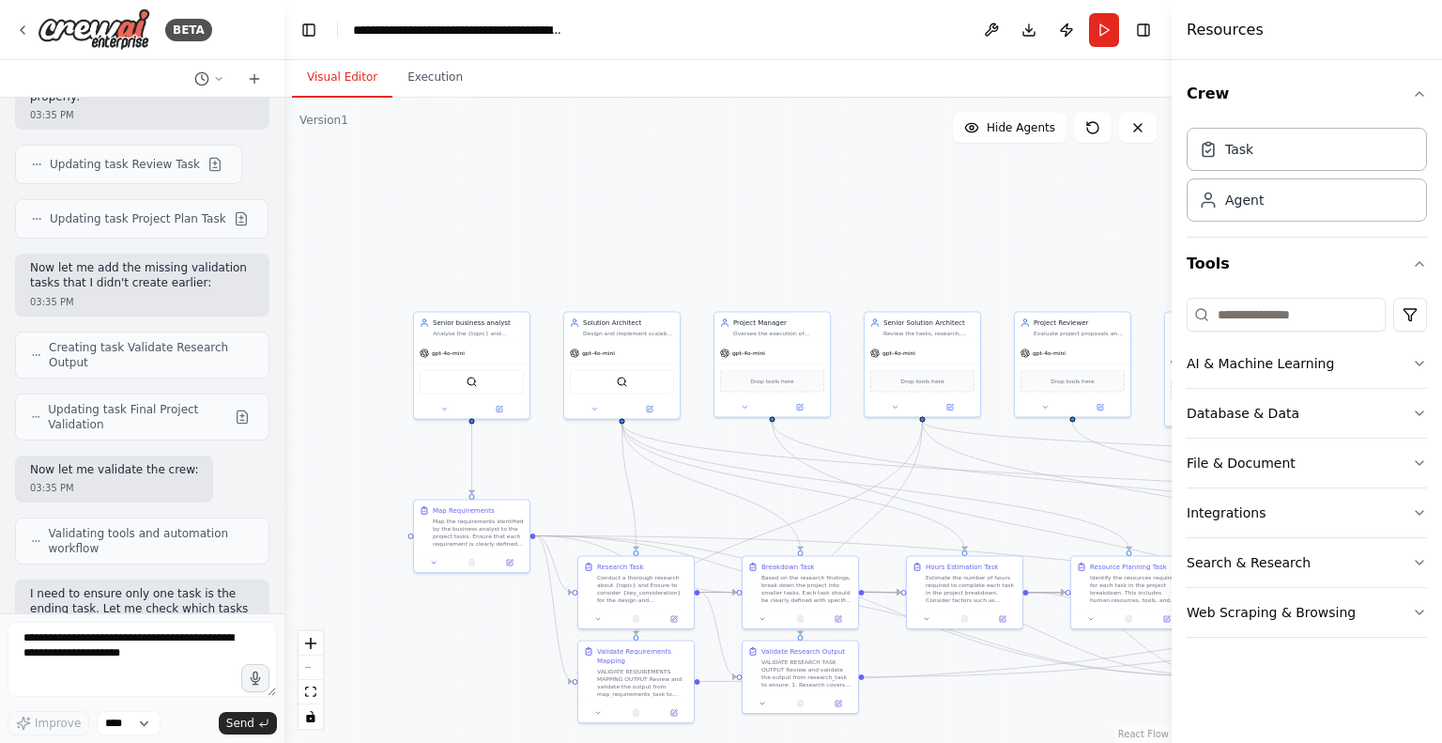
scroll to position [11285, 0]
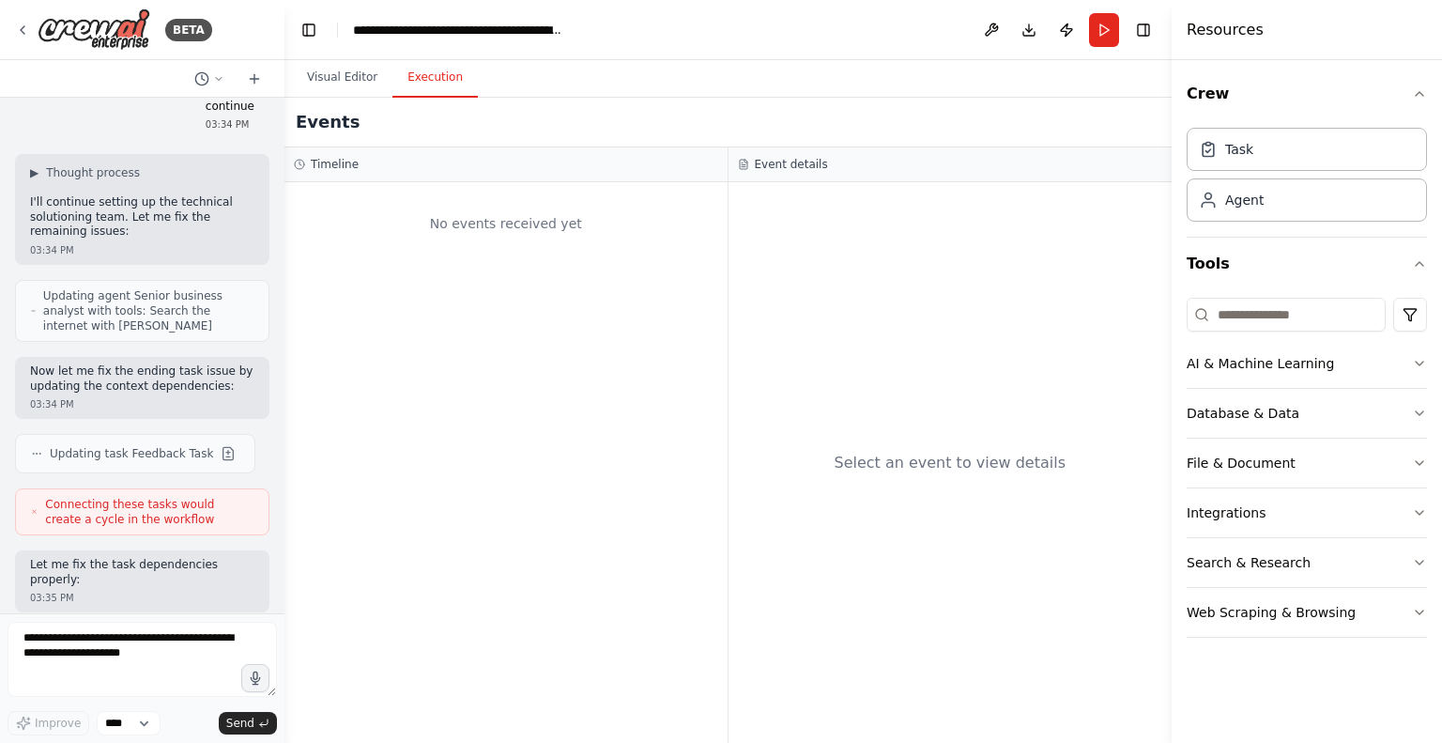
click at [409, 85] on button "Execution" at bounding box center [435, 77] width 85 height 39
click at [331, 85] on button "Visual Editor" at bounding box center [342, 77] width 100 height 39
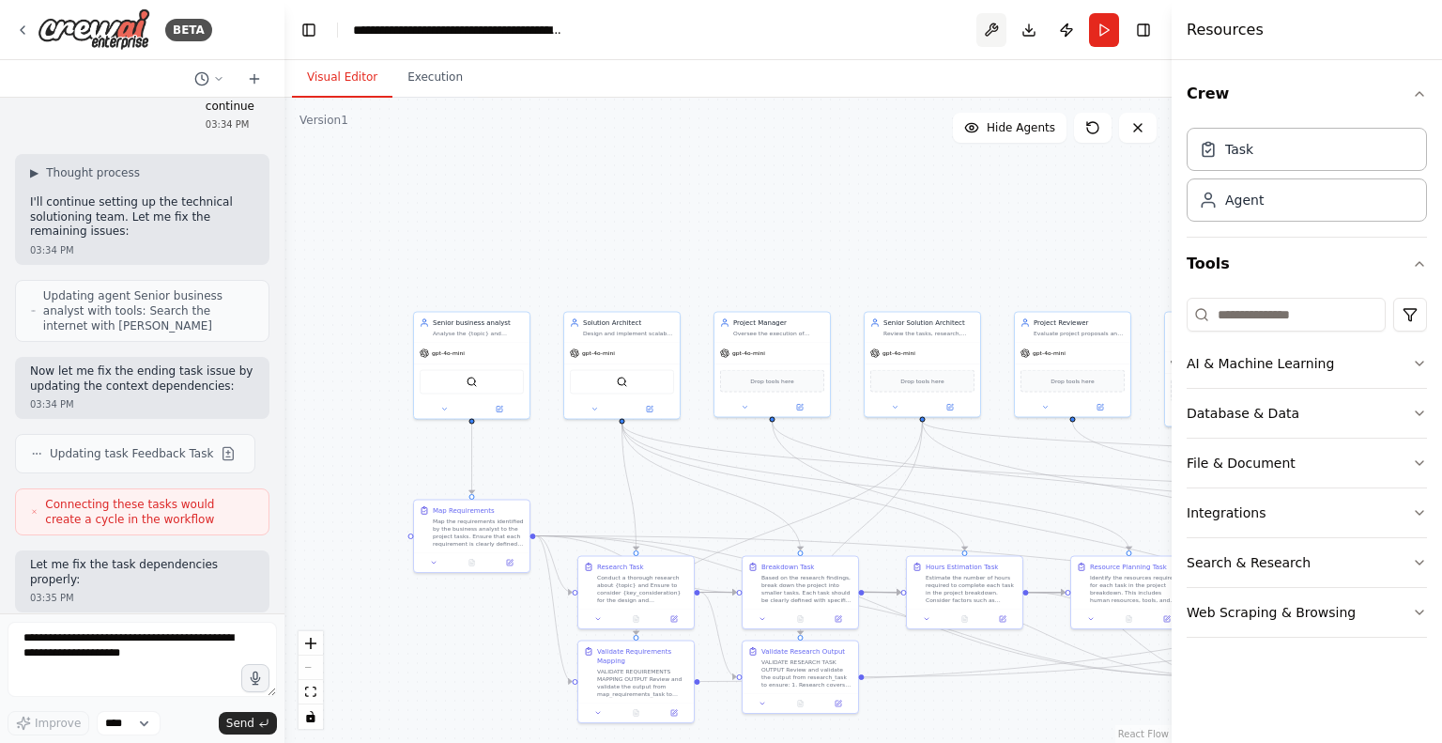
click at [985, 22] on button at bounding box center [992, 30] width 30 height 34
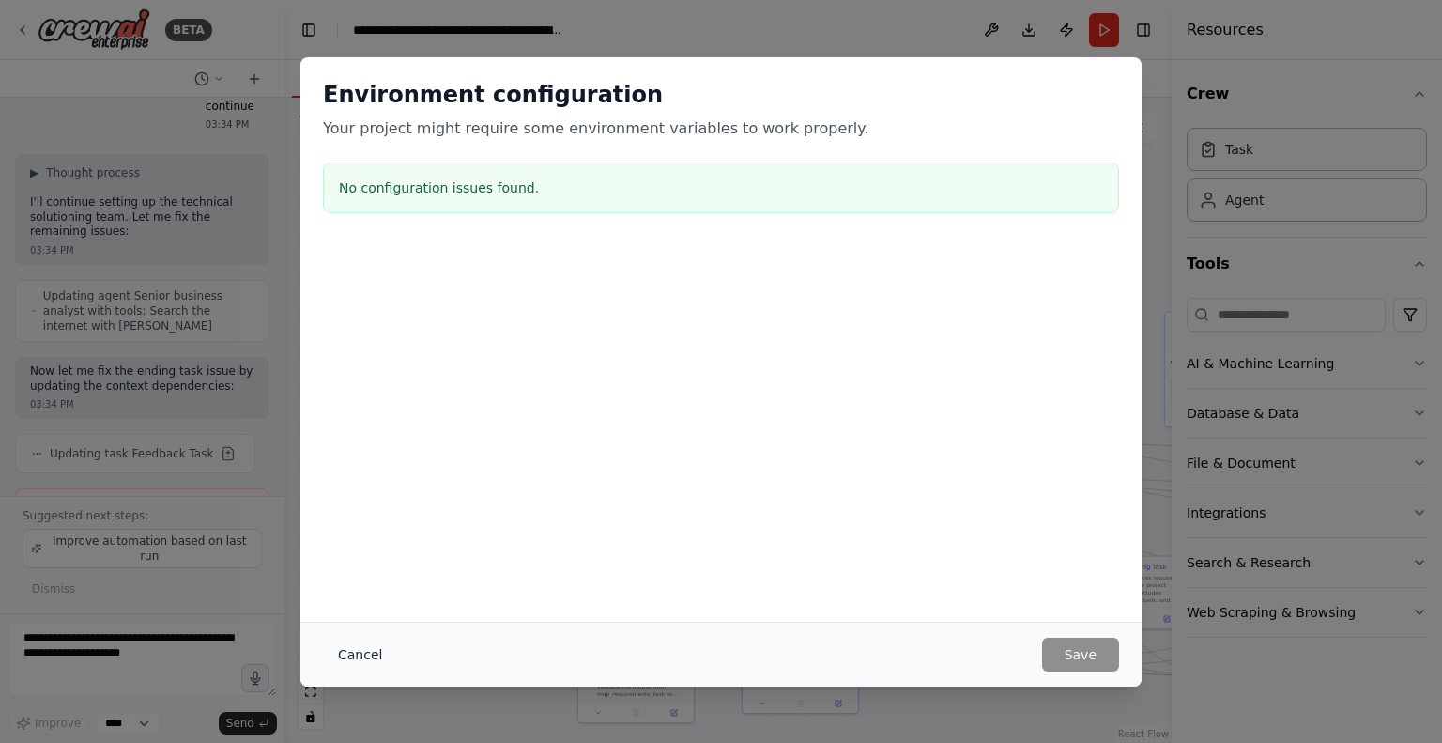
click at [355, 657] on button "Cancel" at bounding box center [360, 655] width 74 height 34
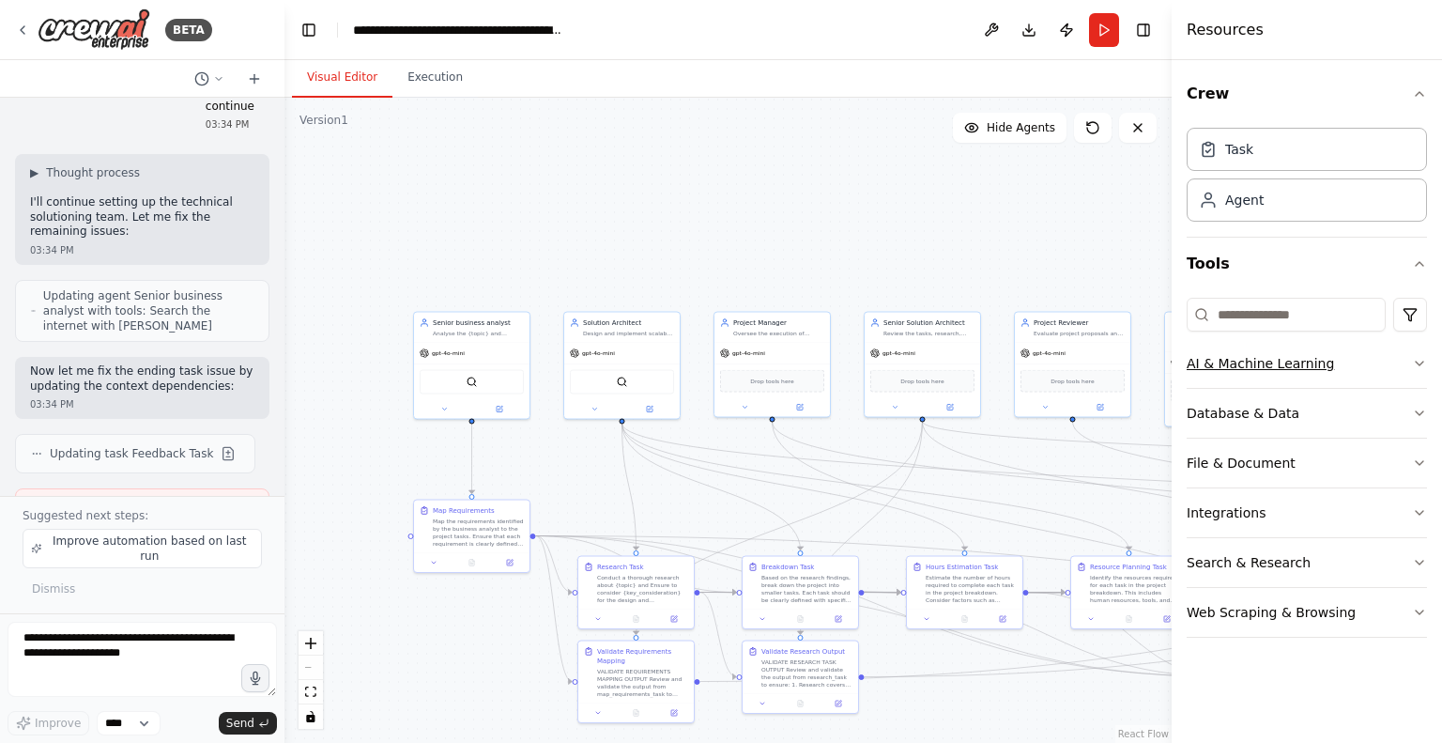
click at [1277, 360] on button "AI & Machine Learning" at bounding box center [1307, 363] width 240 height 49
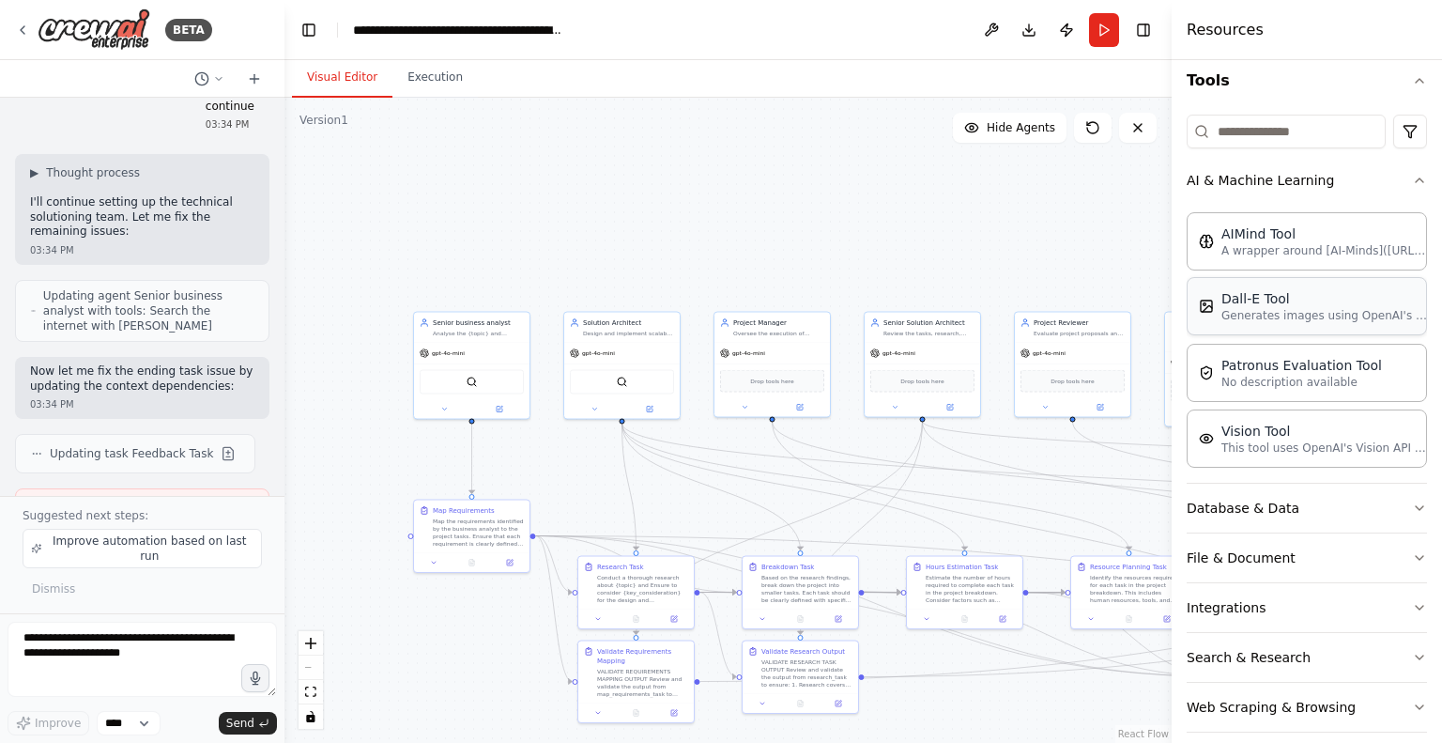
scroll to position [199, 0]
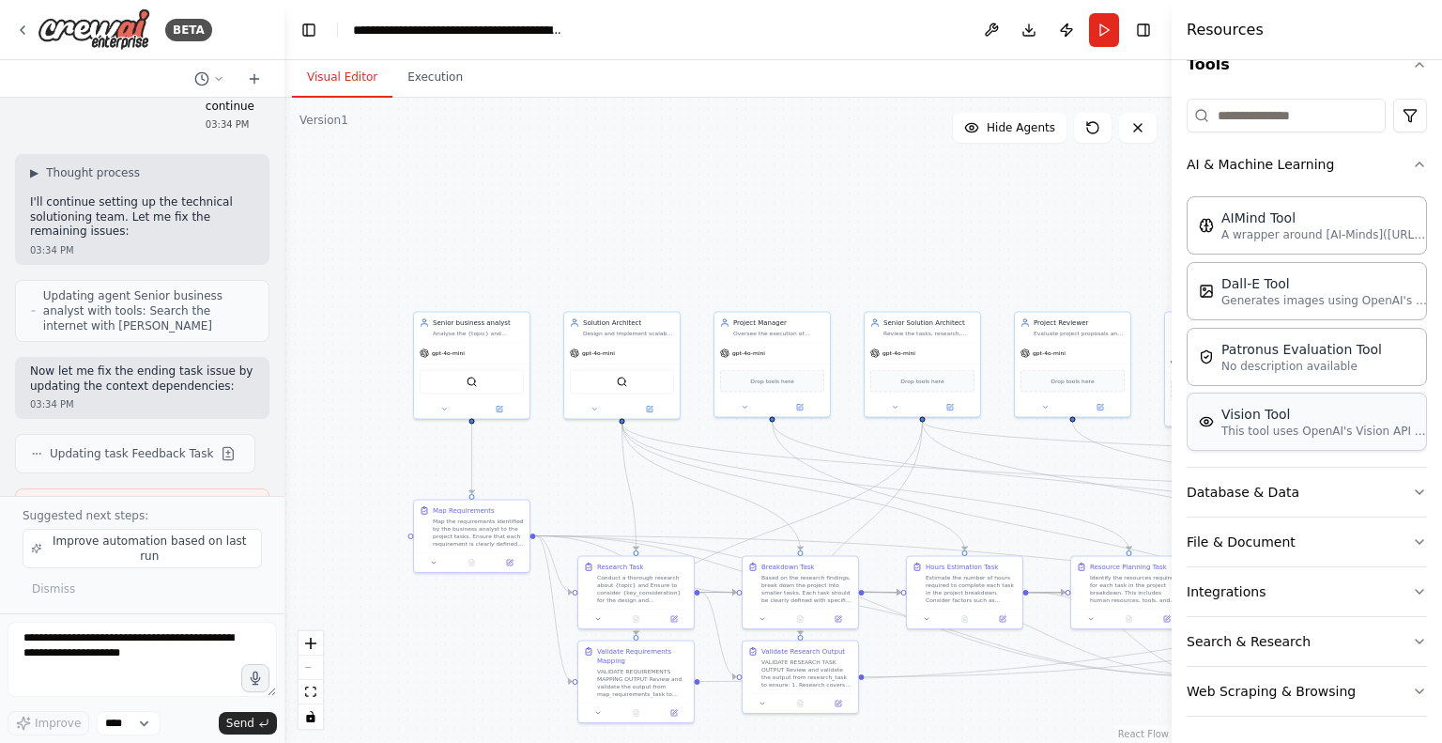
click at [1246, 420] on div "Vision Tool" at bounding box center [1325, 414] width 207 height 19
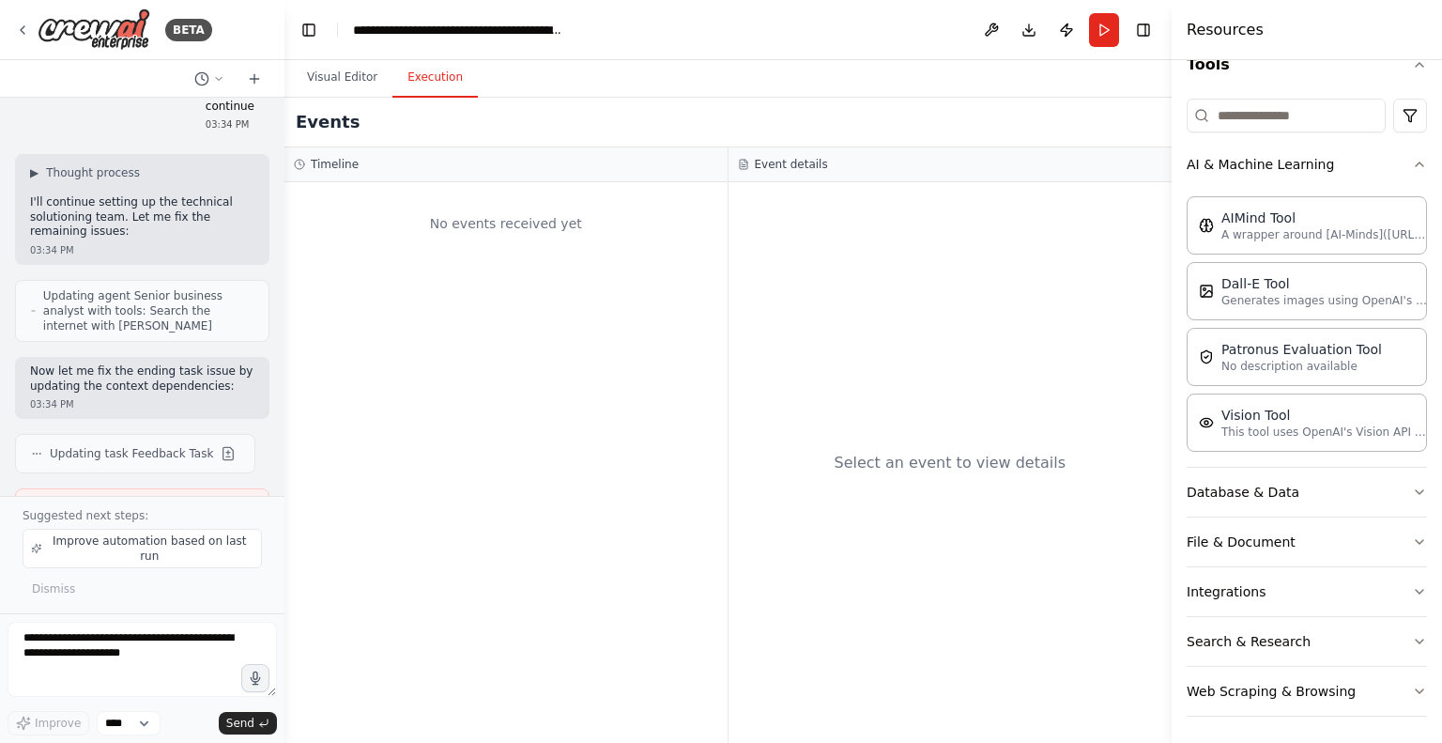
click at [415, 69] on button "Execution" at bounding box center [435, 77] width 85 height 39
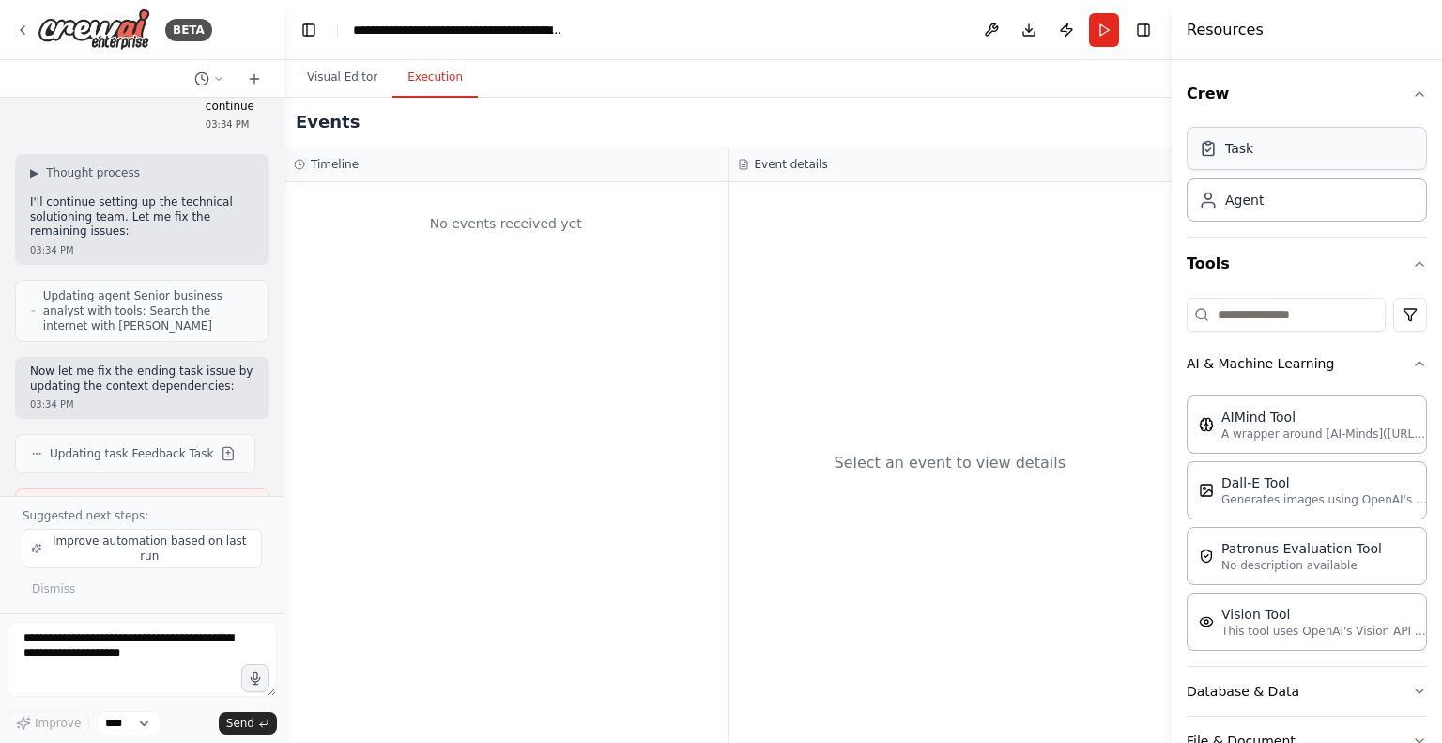
click at [1236, 152] on div "Task" at bounding box center [1239, 148] width 28 height 19
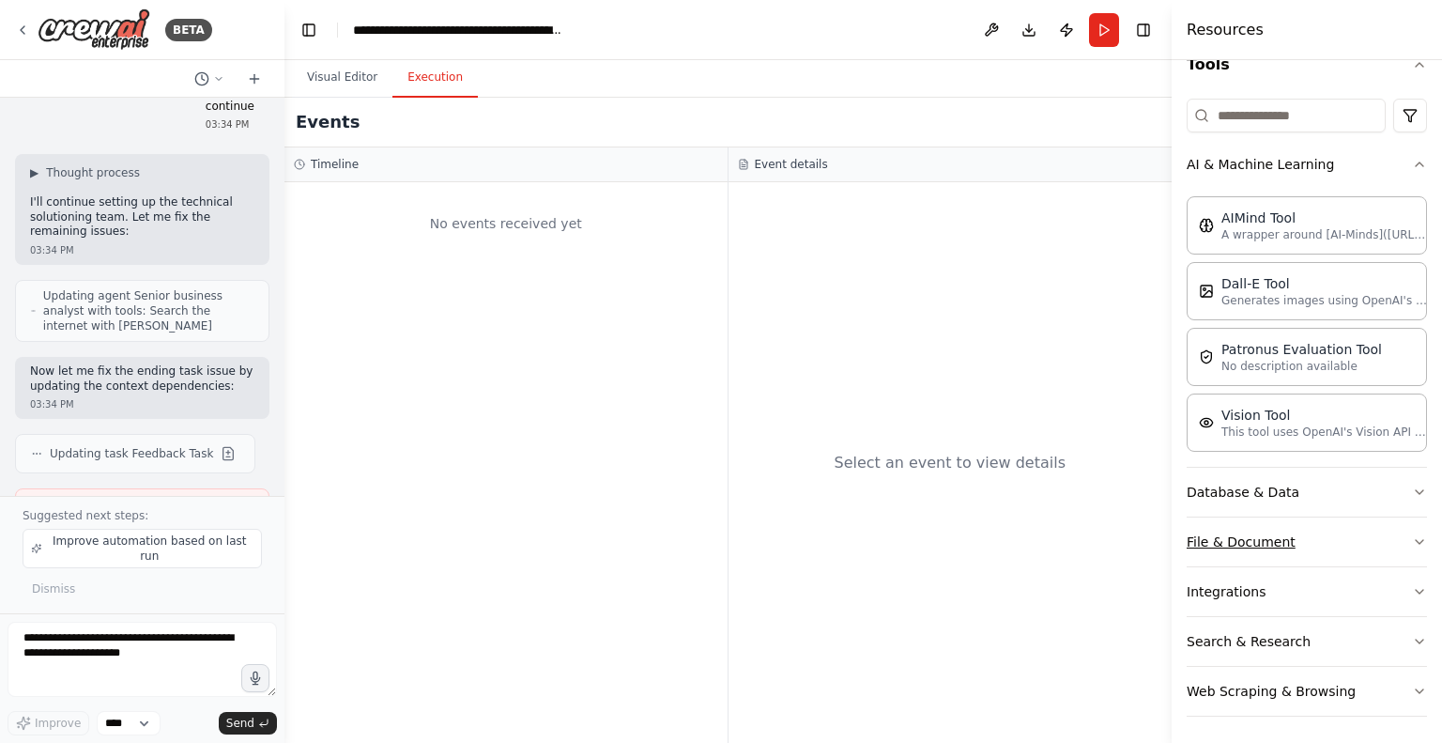
click at [1258, 550] on button "File & Document" at bounding box center [1307, 541] width 240 height 49
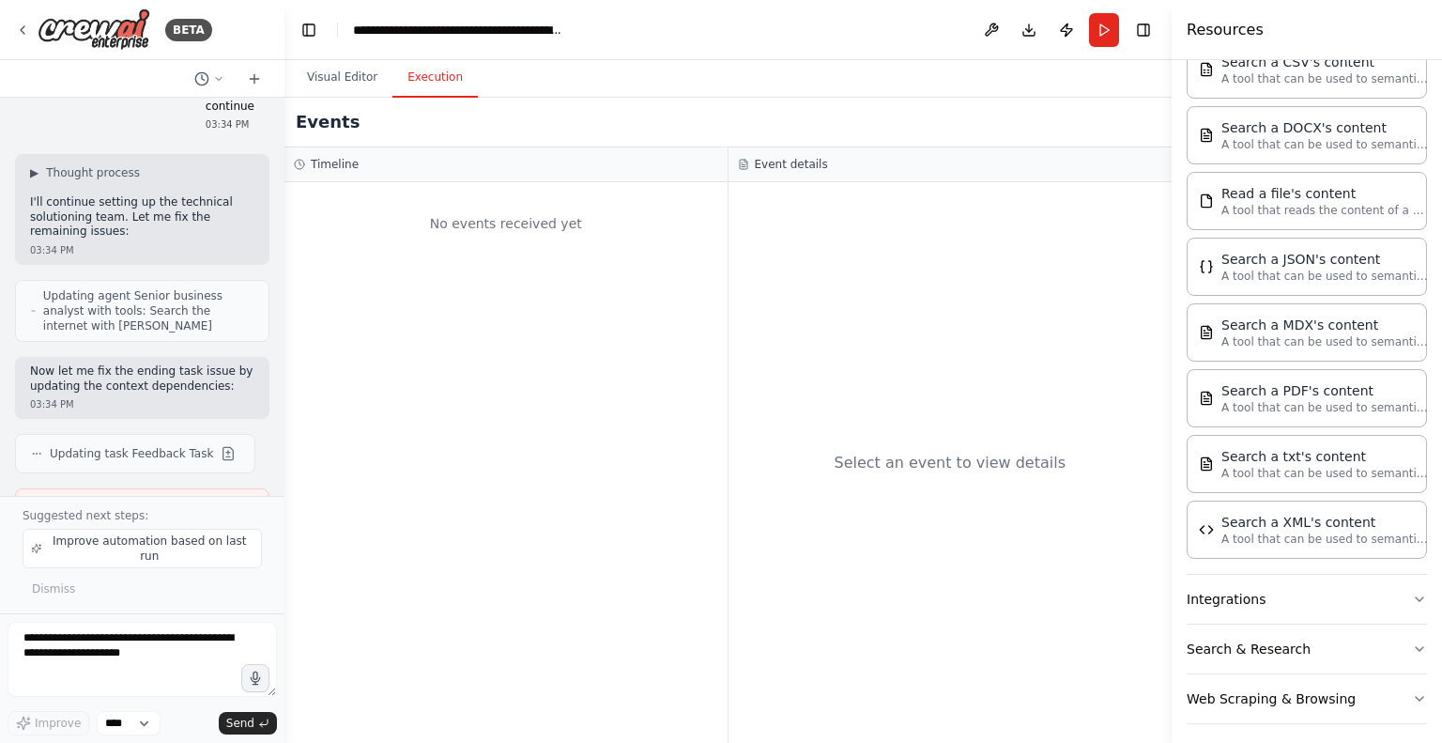
scroll to position [736, 0]
click at [1240, 630] on button "Search & Research" at bounding box center [1307, 645] width 240 height 49
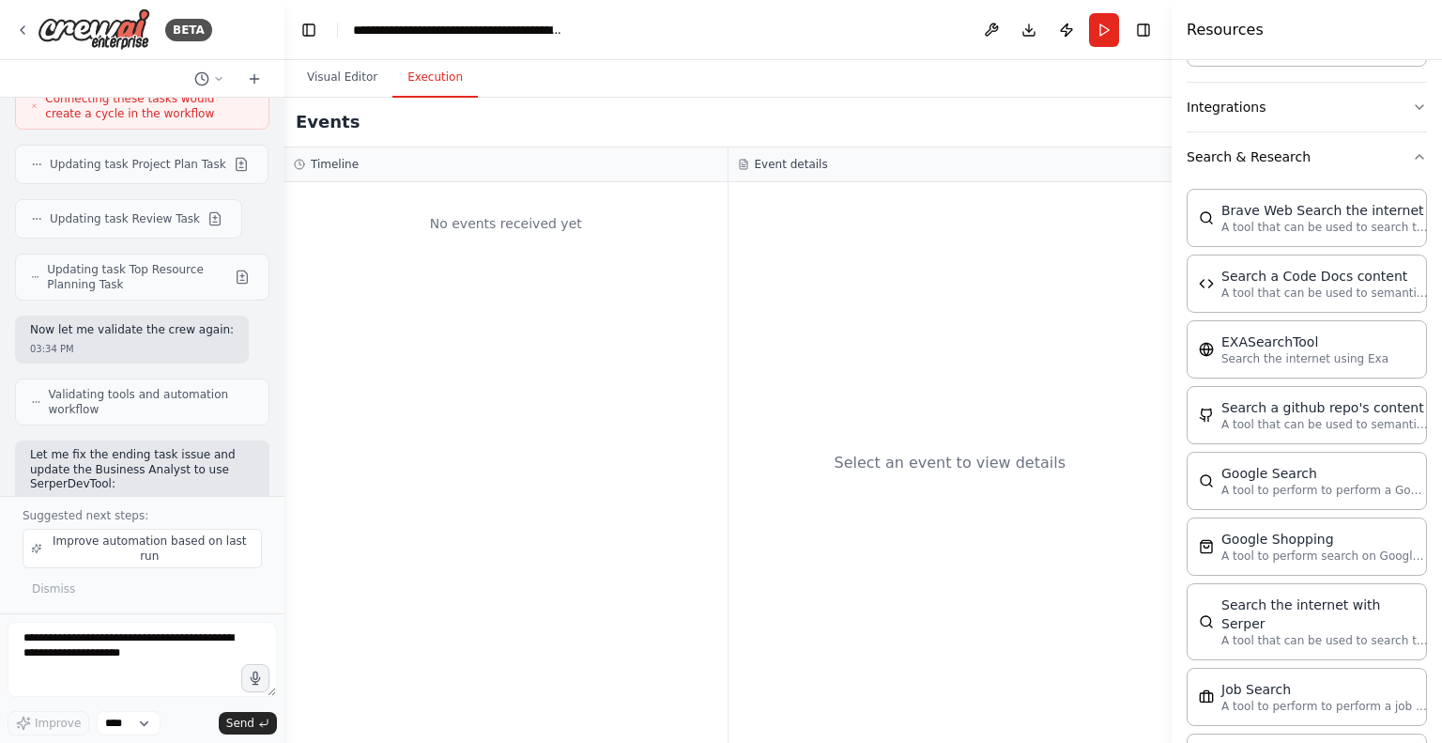
scroll to position [10703, 0]
click at [332, 72] on button "Visual Editor" at bounding box center [342, 77] width 100 height 39
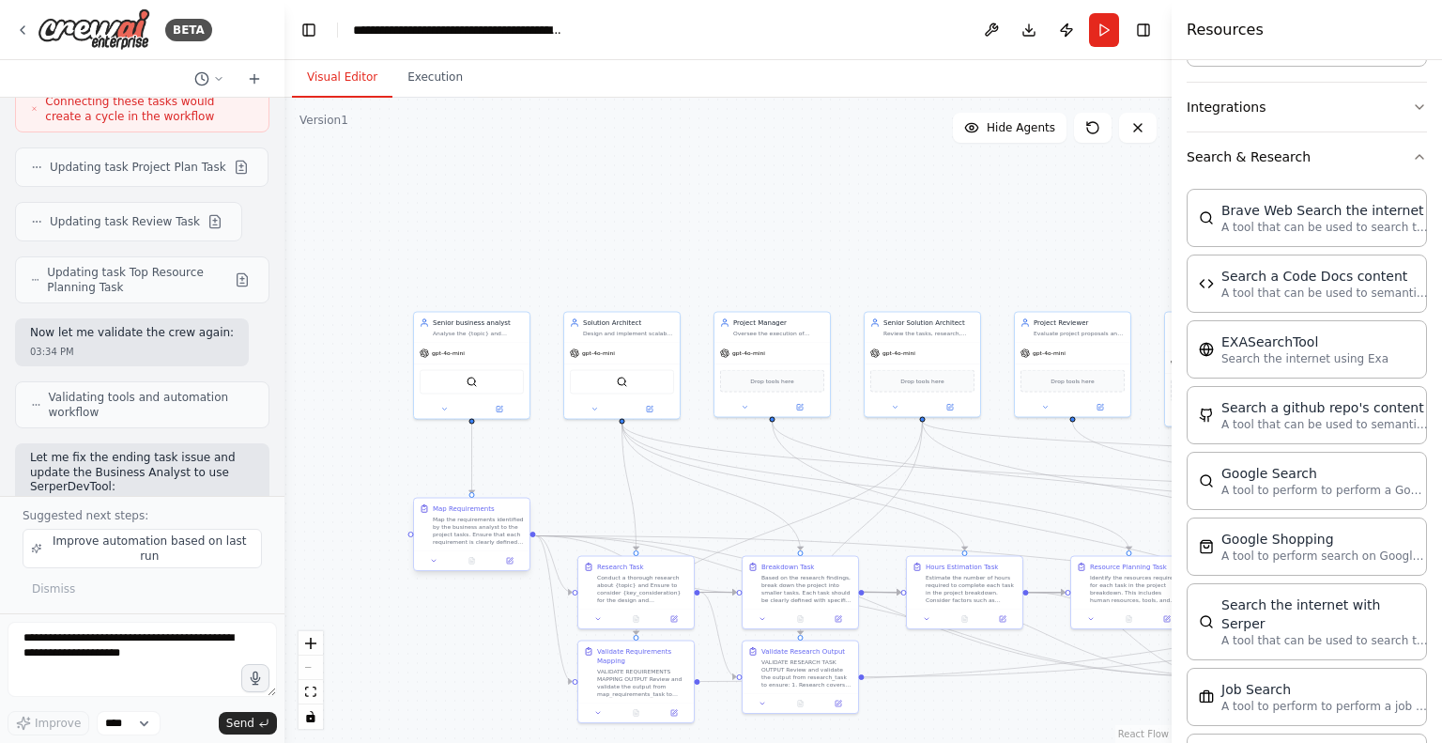
click at [459, 526] on div "Map the requirements identified by the business analyst to the project tasks. E…" at bounding box center [478, 531] width 91 height 30
click at [511, 561] on icon at bounding box center [510, 561] width 6 height 6
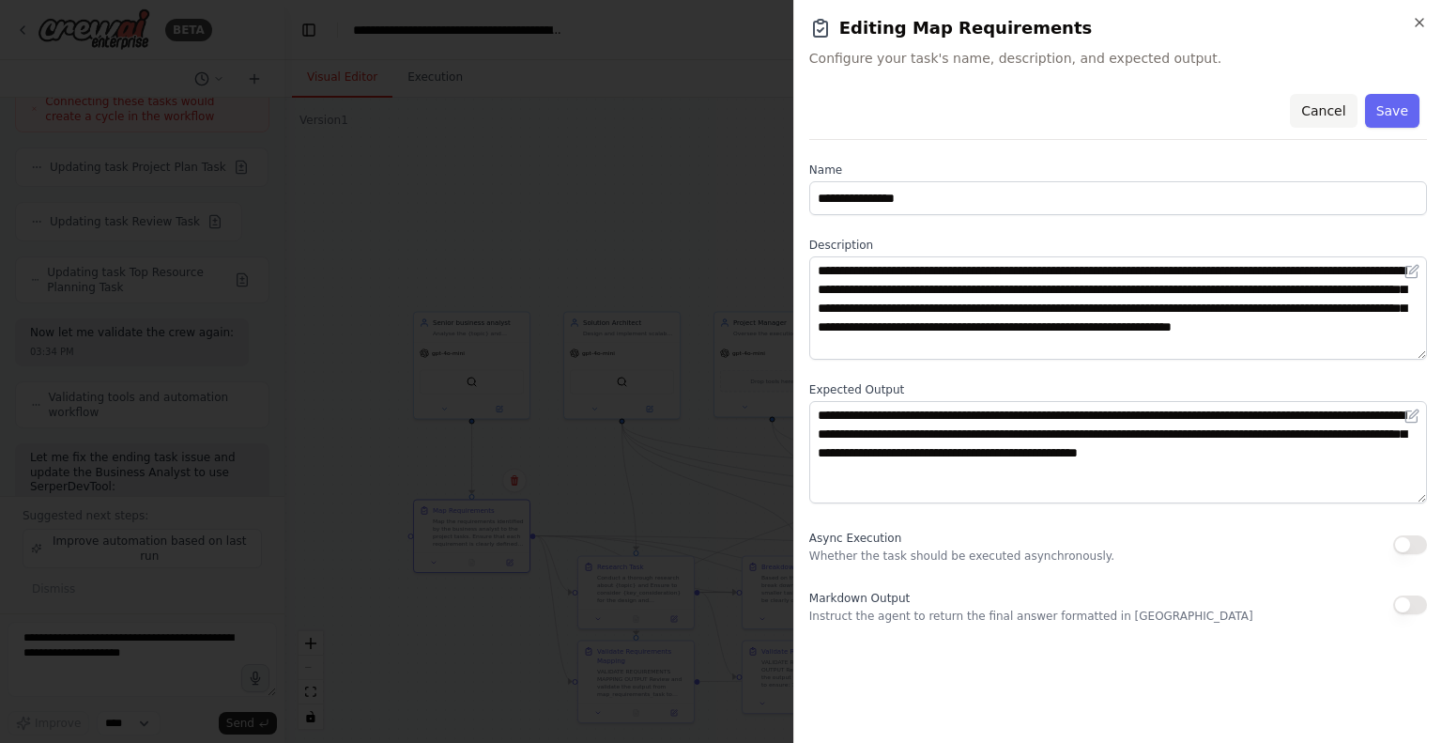
click at [1333, 108] on button "Cancel" at bounding box center [1323, 111] width 67 height 34
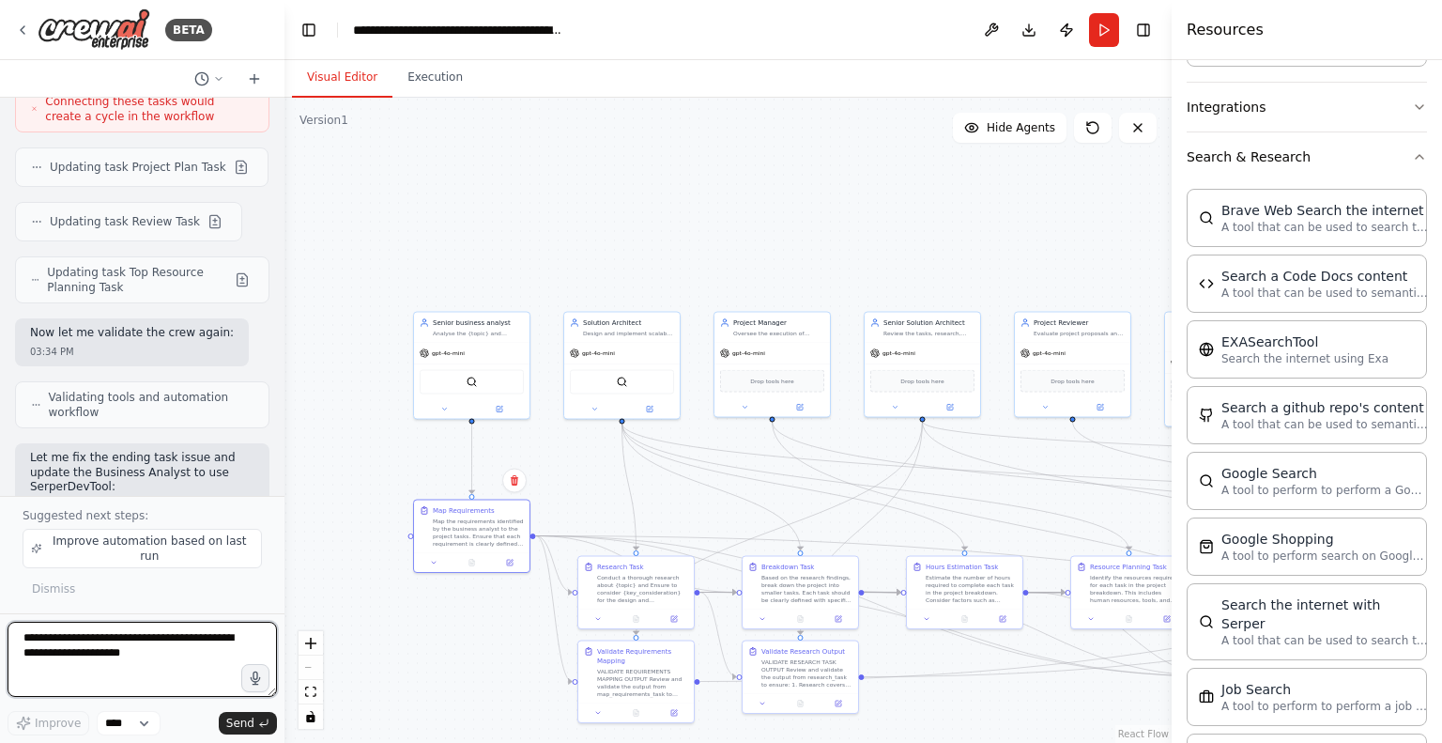
click at [108, 650] on textarea at bounding box center [143, 659] width 270 height 75
type textarea "**********"
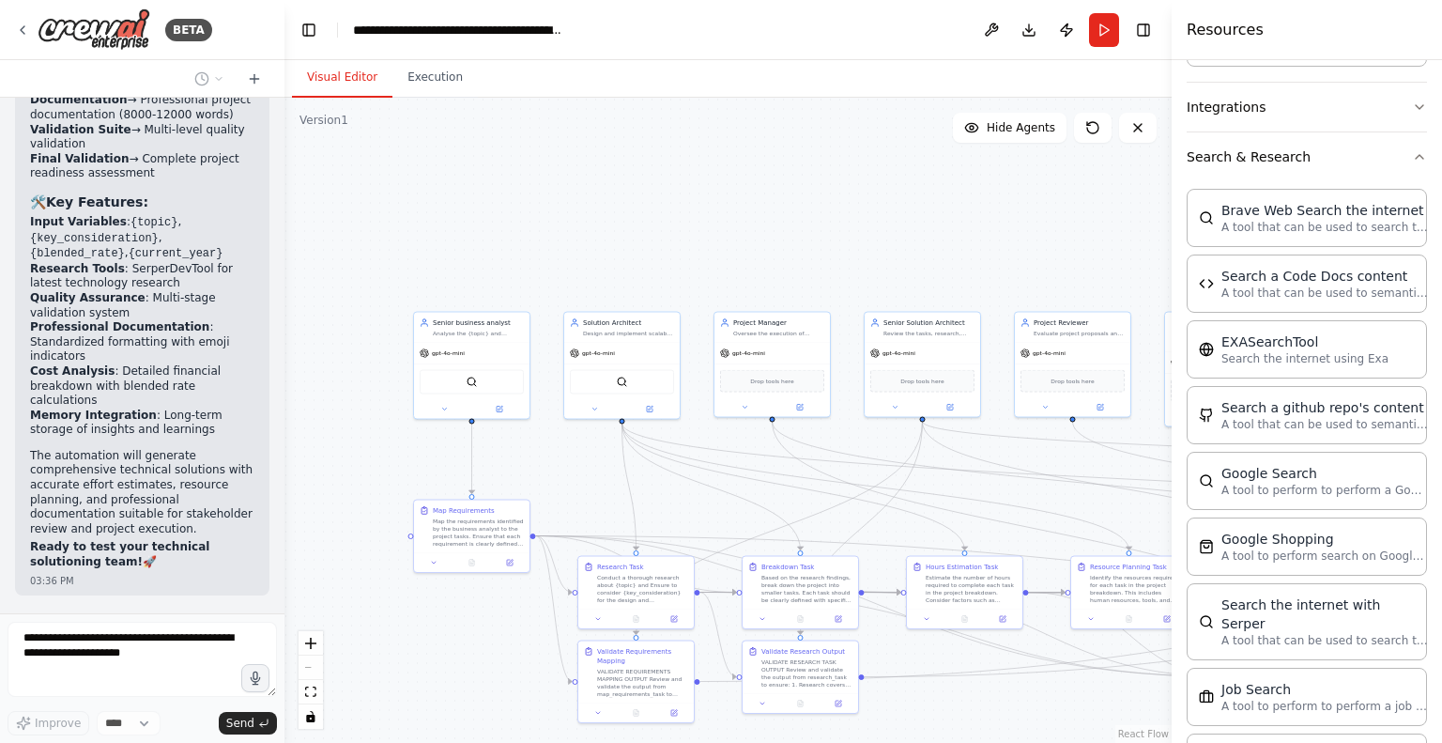
scroll to position [13729, 0]
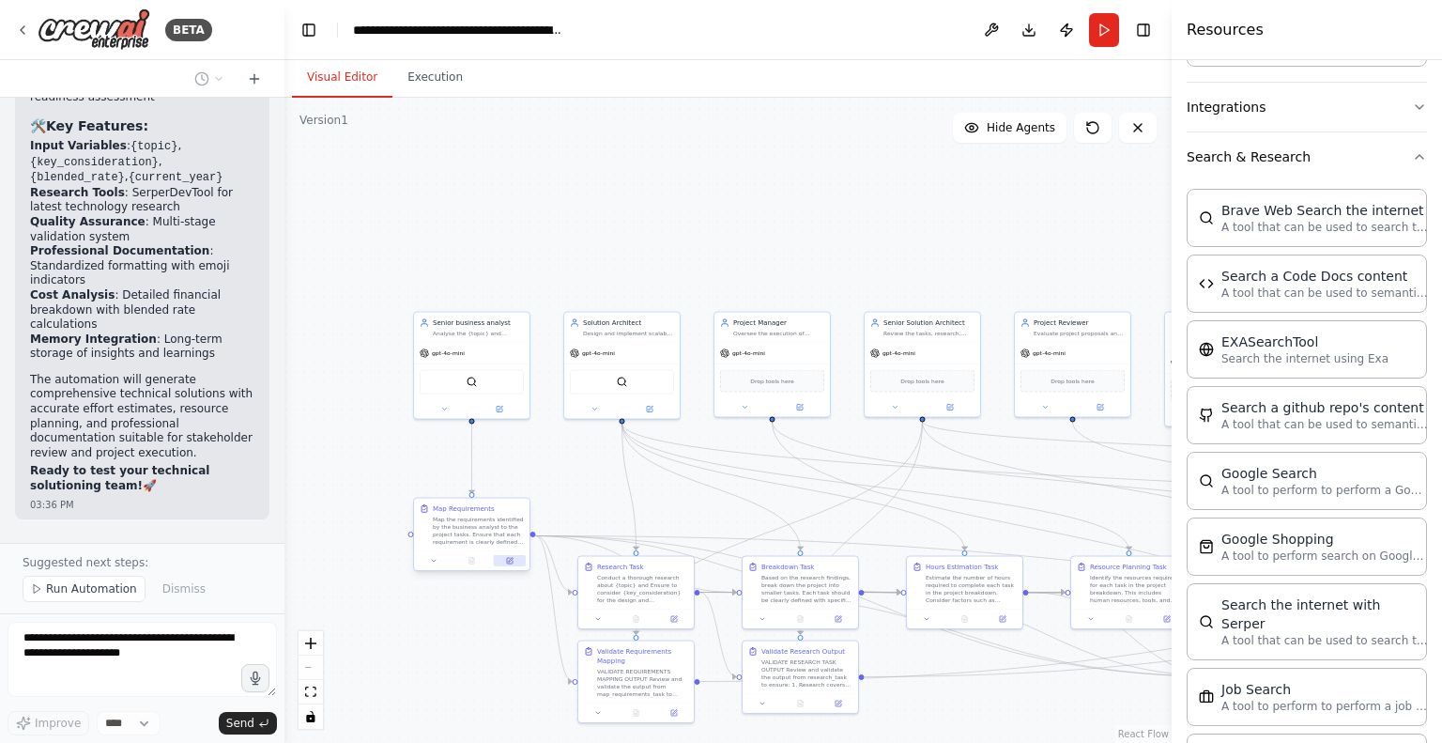
click at [513, 561] on icon at bounding box center [510, 561] width 6 height 6
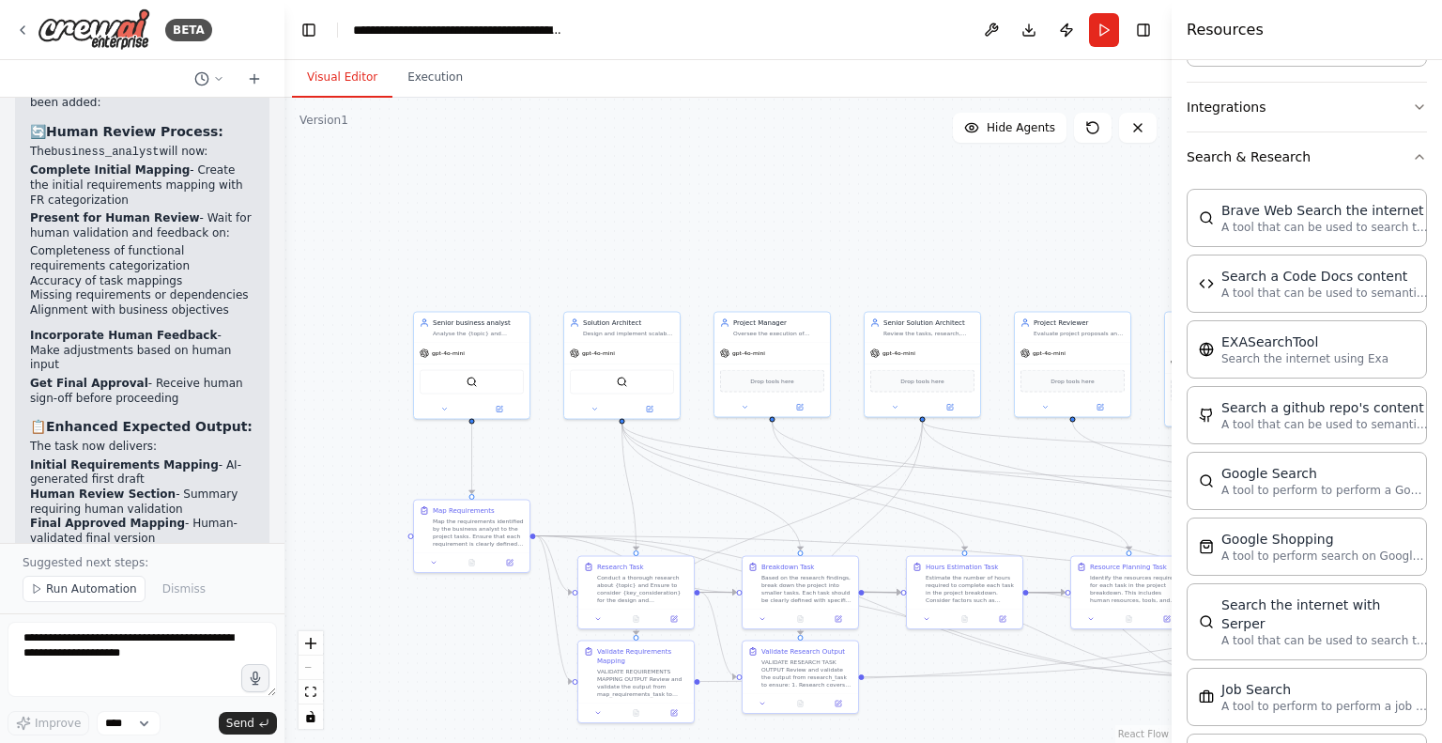
scroll to position [14604, 0]
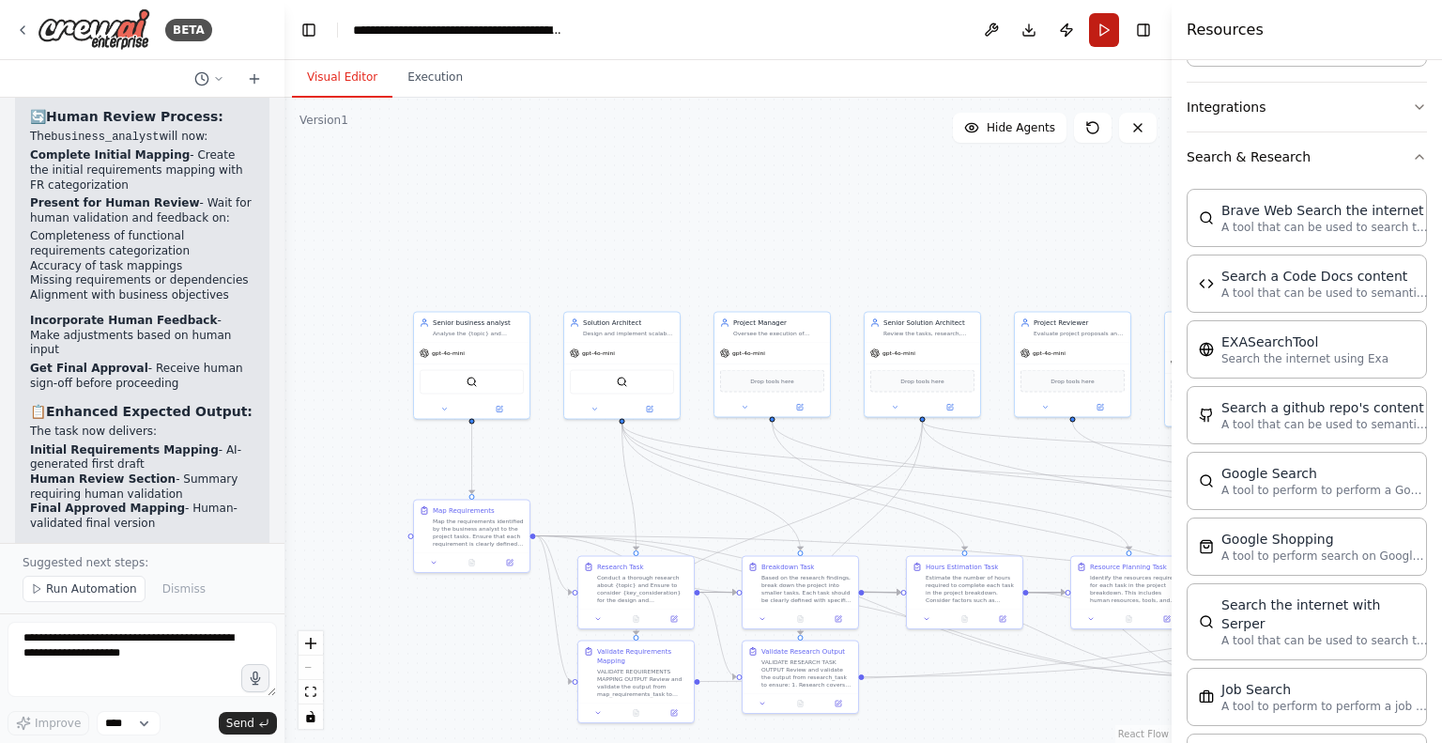
click at [1104, 25] on button "Run" at bounding box center [1104, 30] width 30 height 34
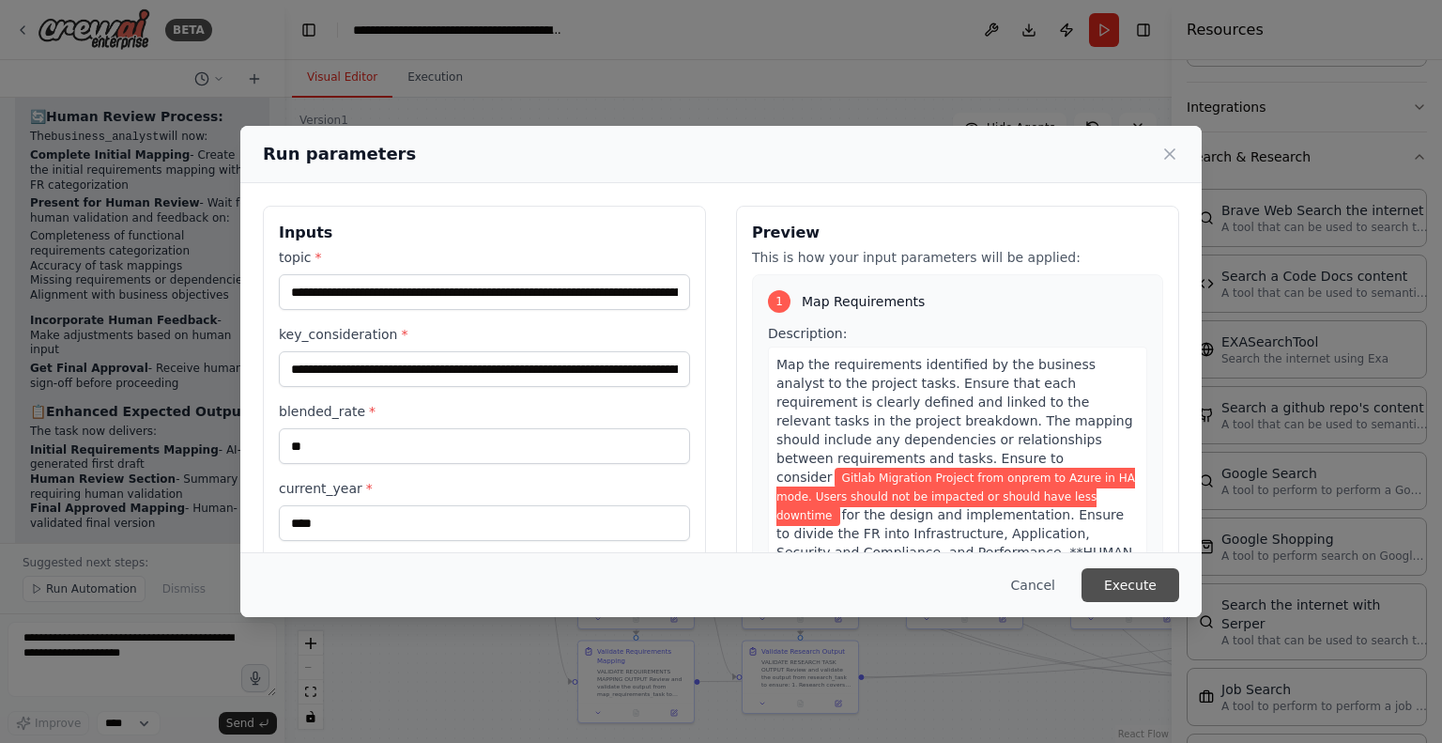
click at [1120, 586] on button "Execute" at bounding box center [1131, 585] width 98 height 34
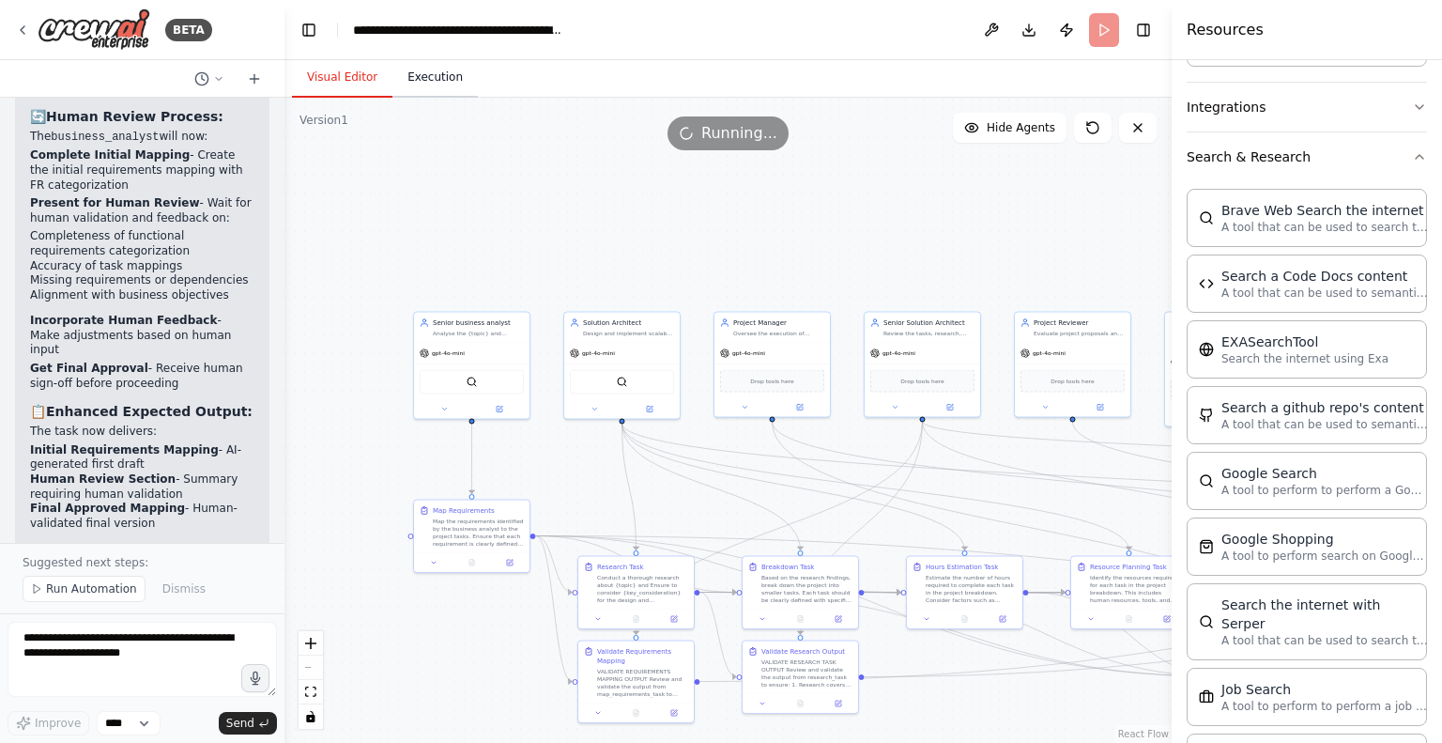
click at [424, 82] on button "Execution" at bounding box center [435, 77] width 85 height 39
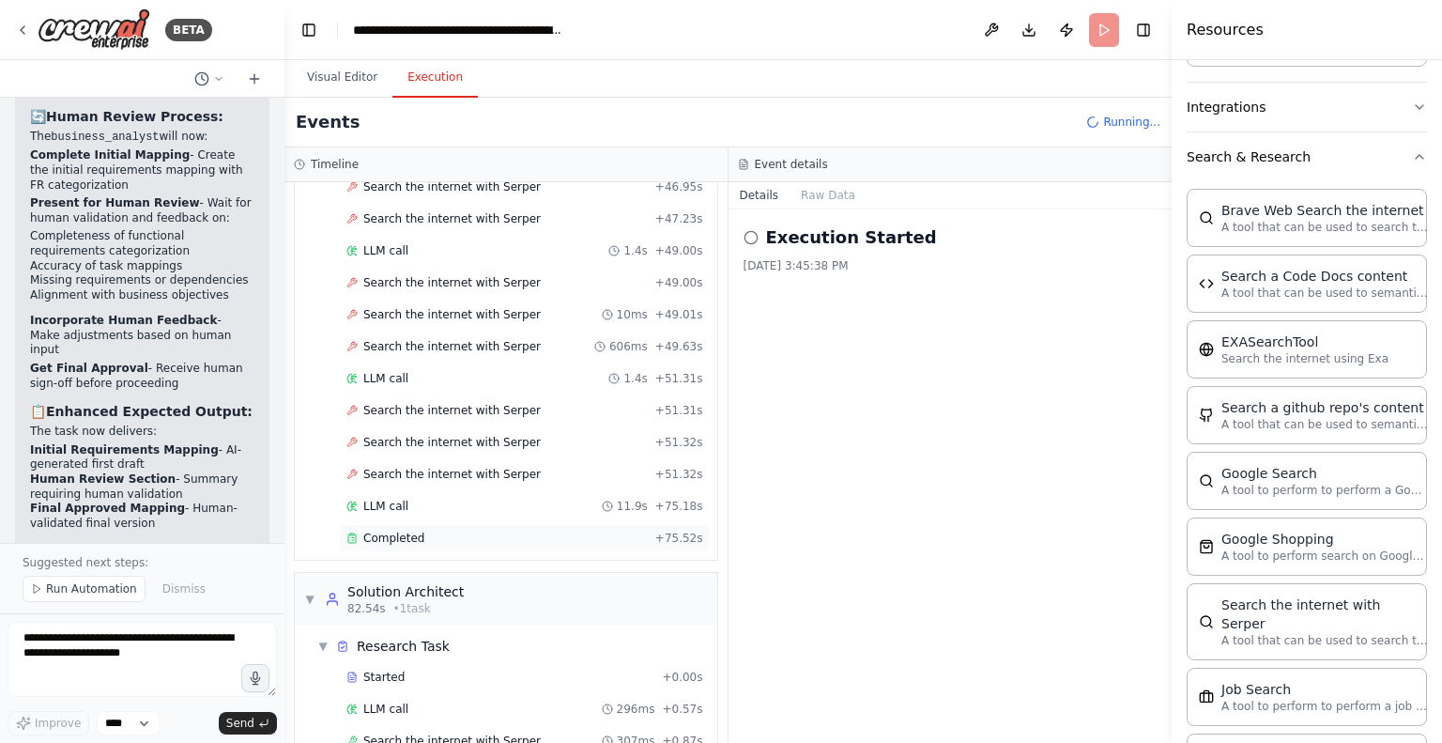
scroll to position [3046, 0]
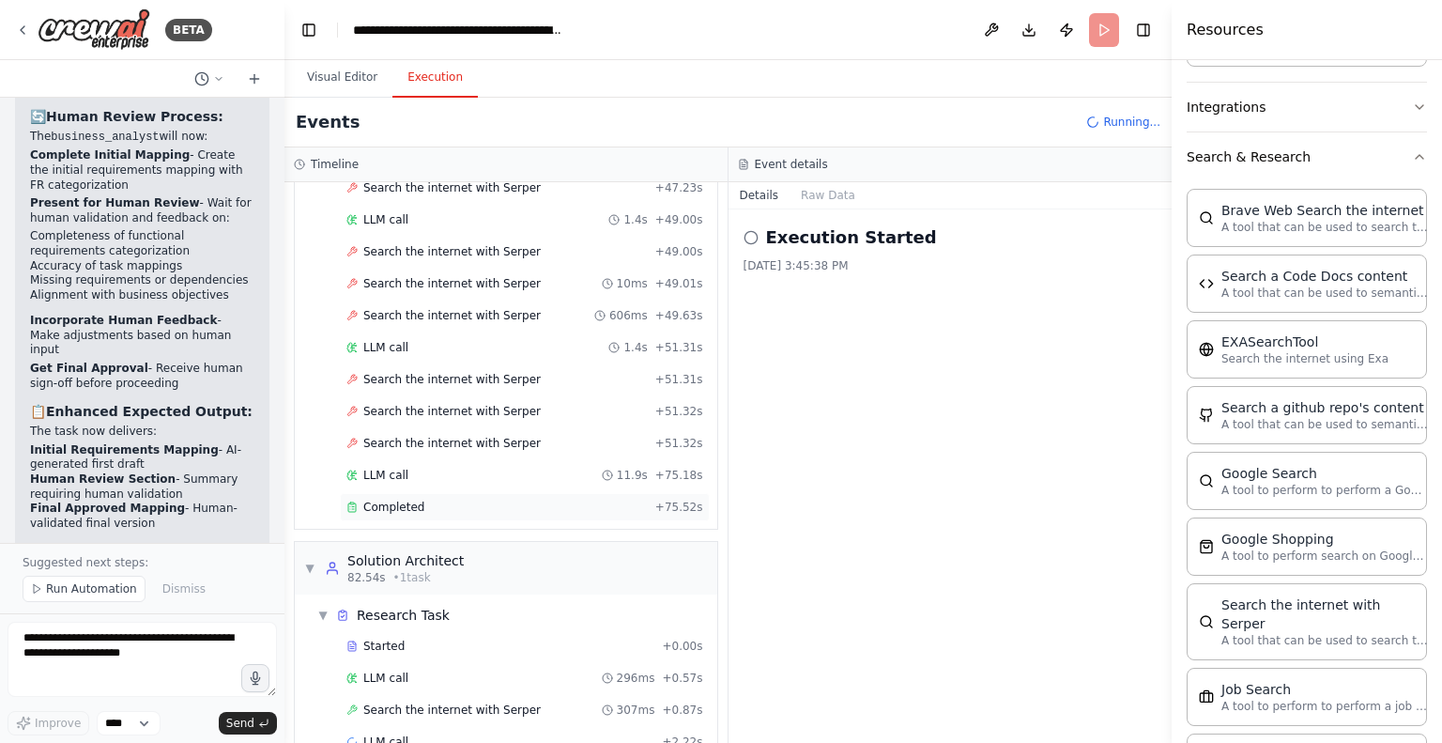
click at [403, 500] on span "Completed" at bounding box center [393, 507] width 61 height 15
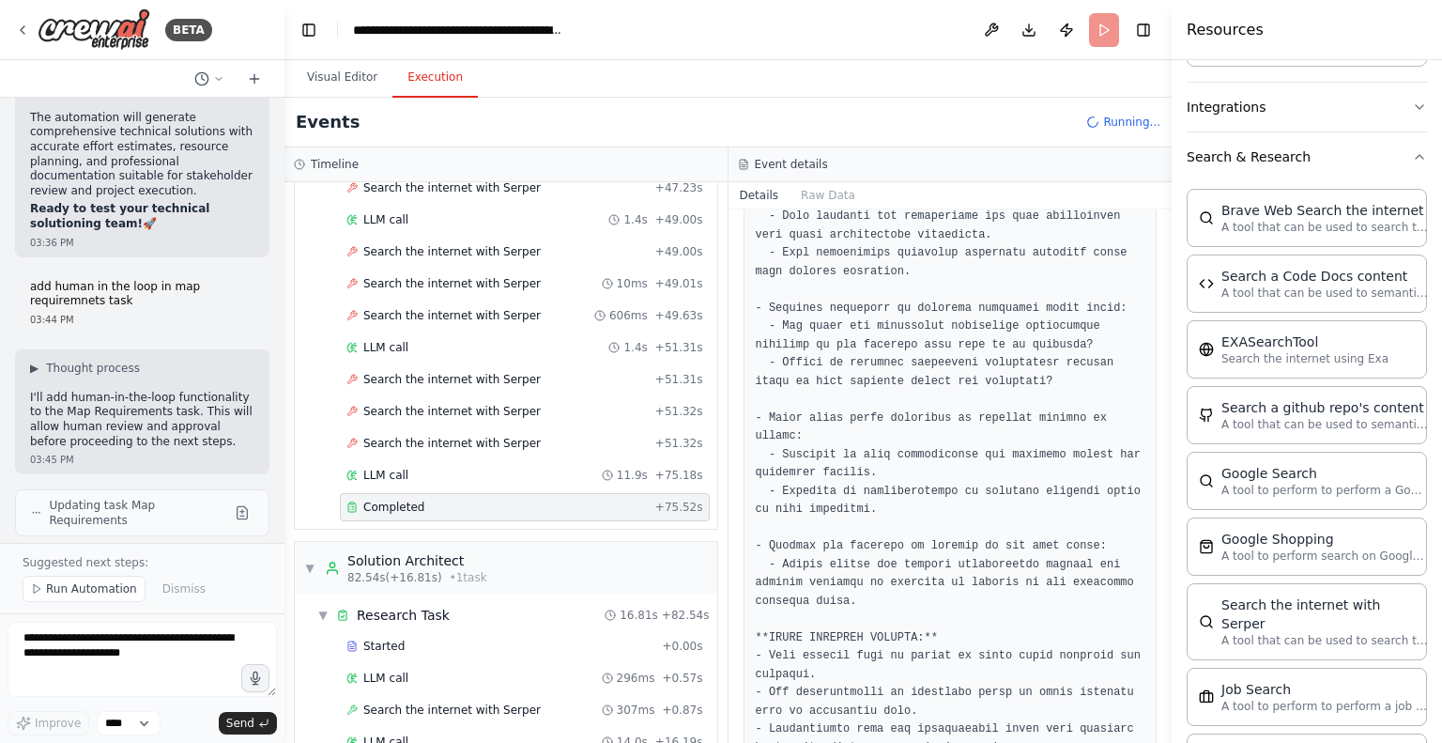
scroll to position [13980, 0]
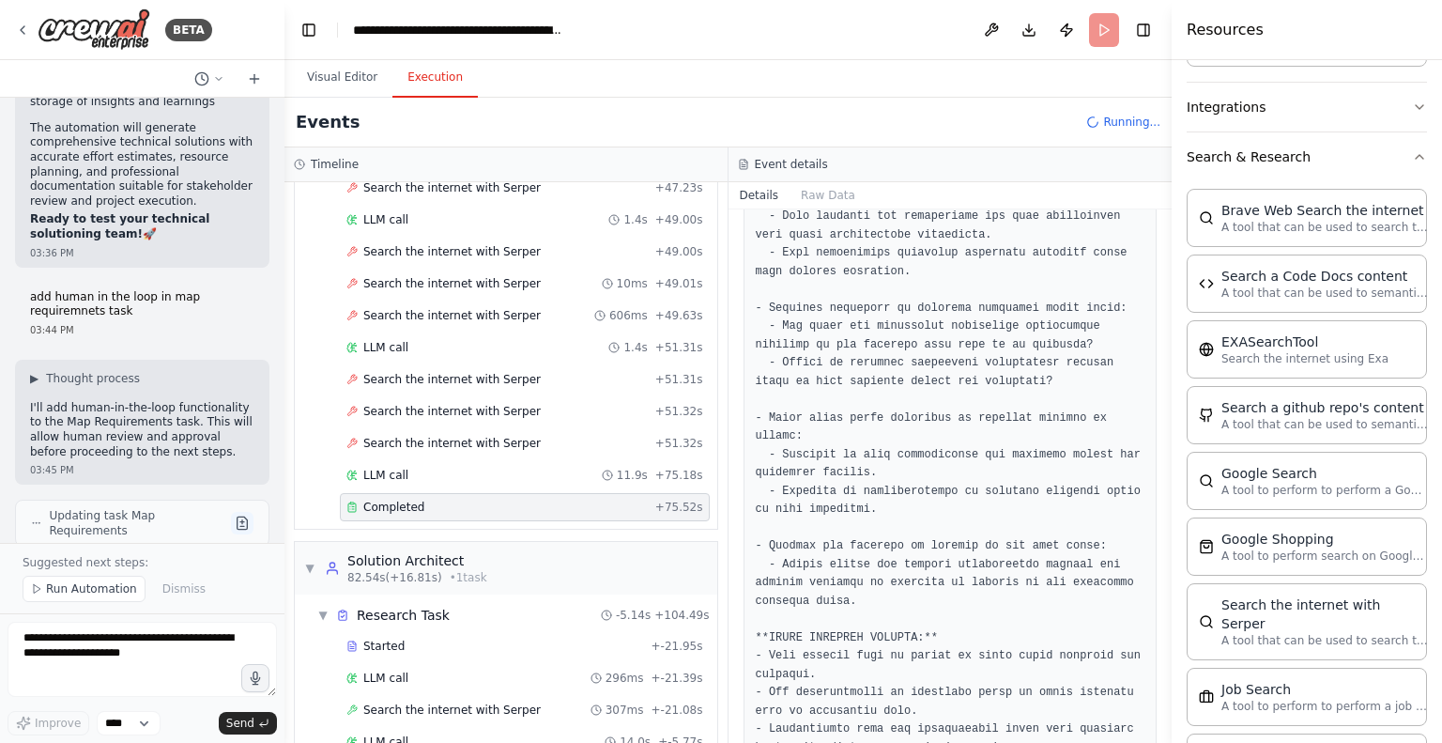
click at [231, 512] on button at bounding box center [242, 523] width 23 height 23
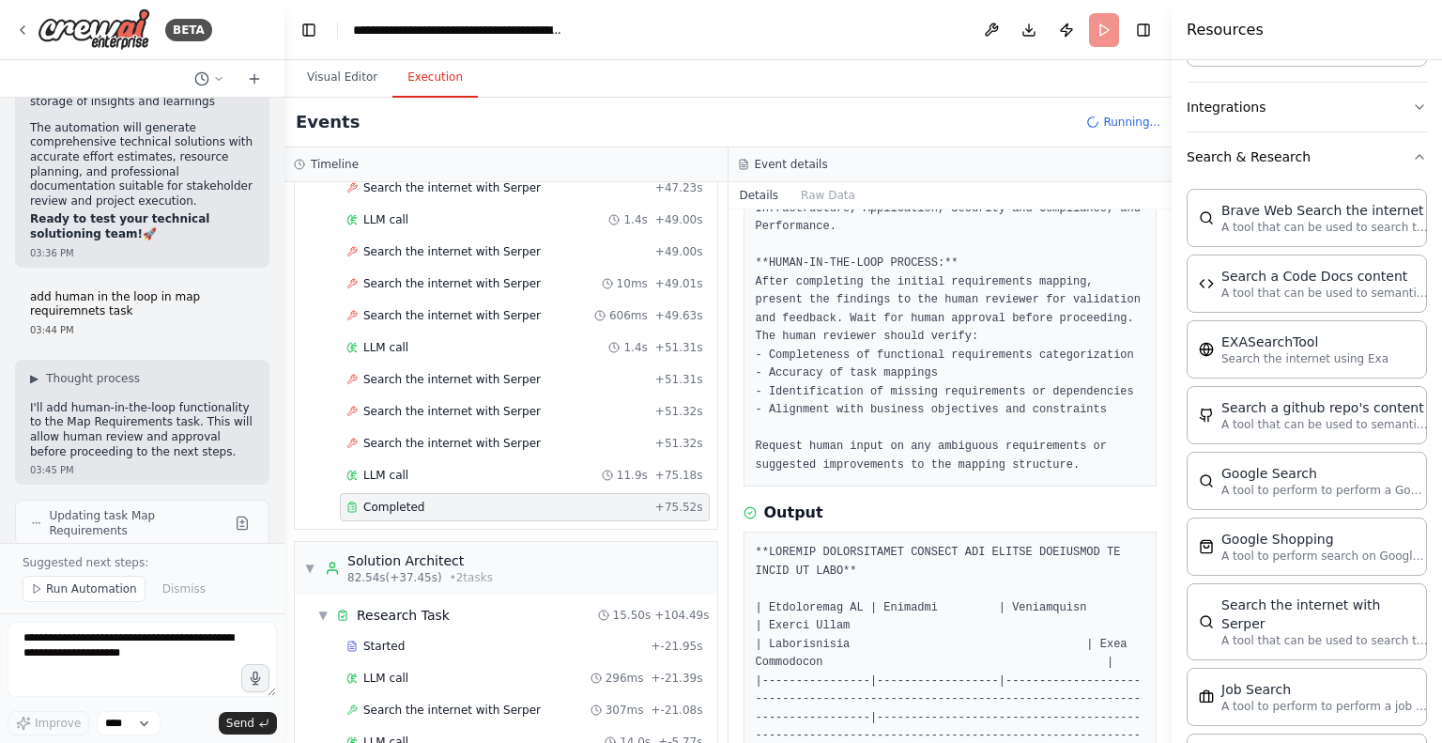
scroll to position [0, 0]
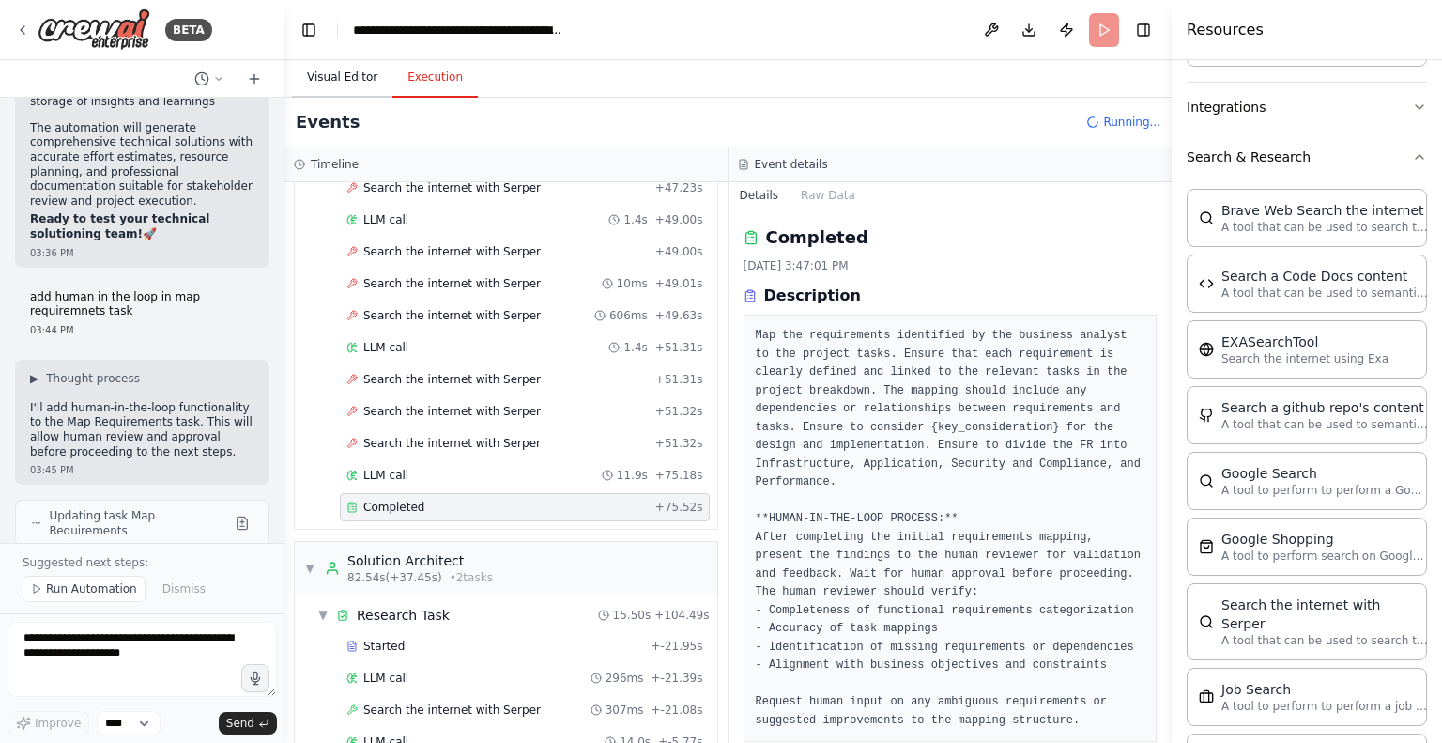
click at [346, 69] on button "Visual Editor" at bounding box center [342, 77] width 100 height 39
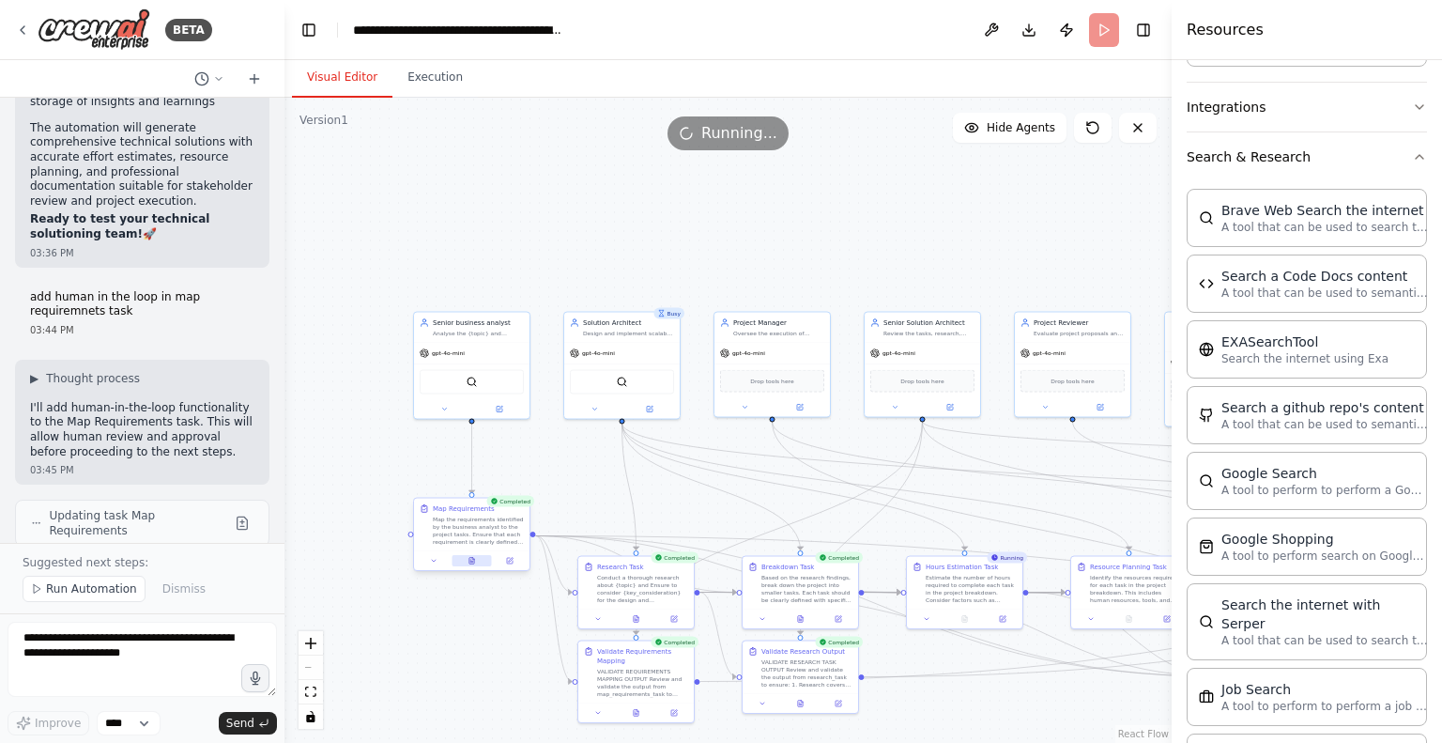
click at [470, 560] on icon at bounding box center [472, 561] width 5 height 7
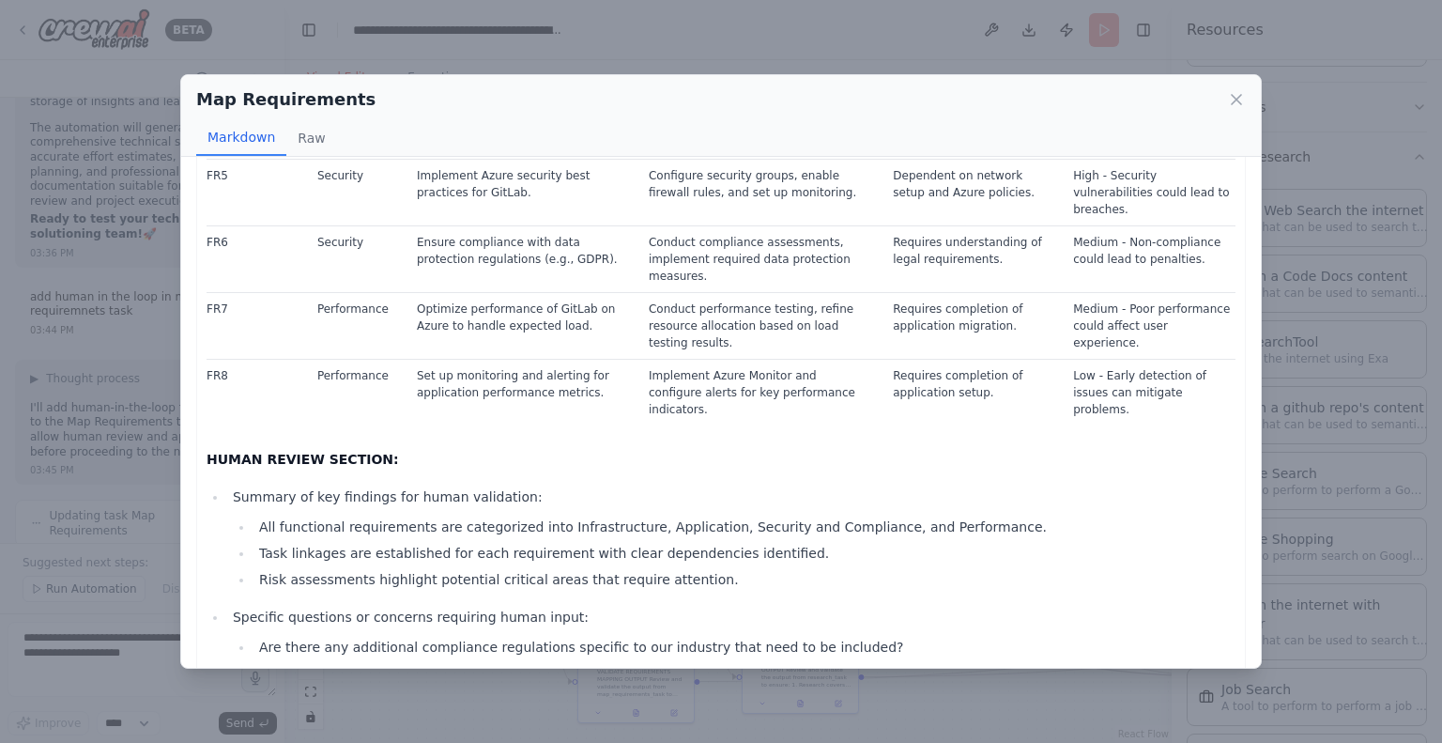
scroll to position [601, 0]
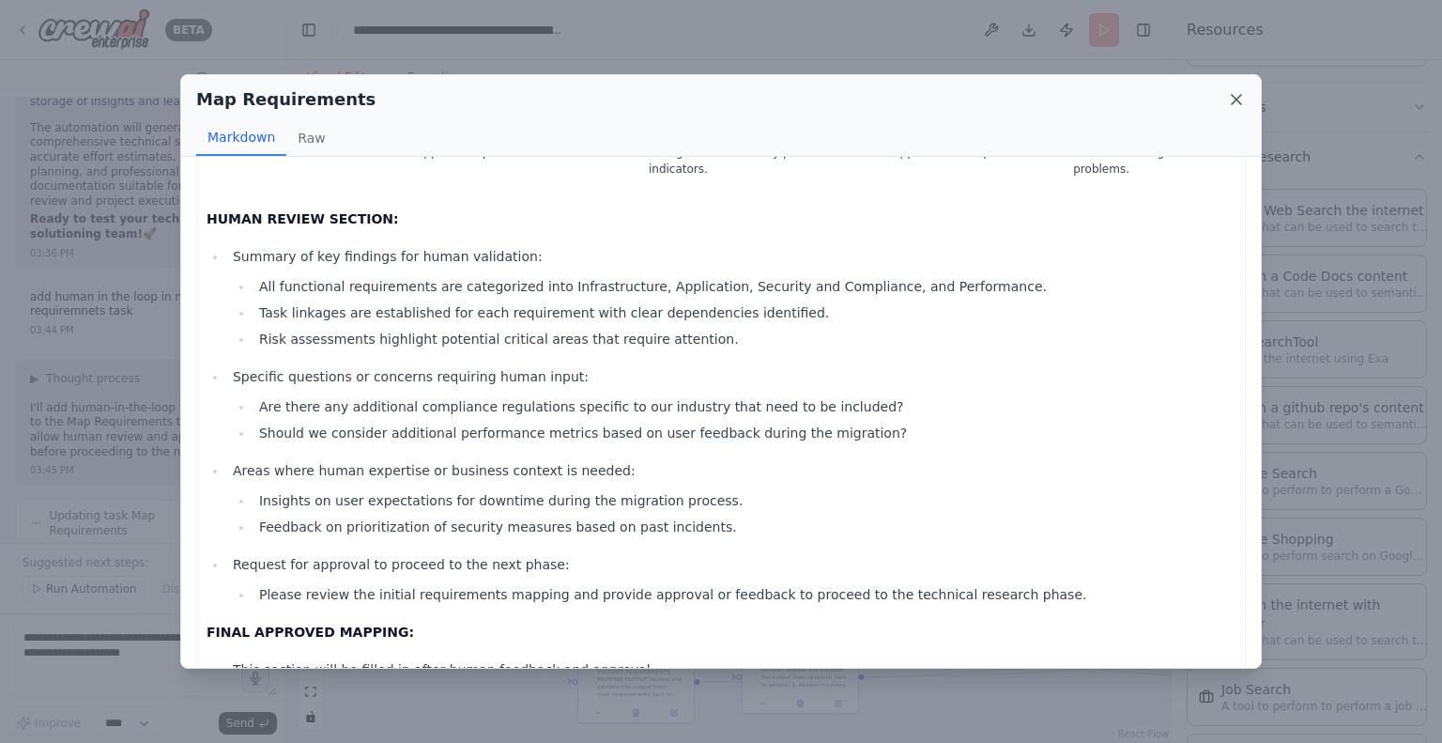
click at [1230, 93] on icon at bounding box center [1236, 99] width 19 height 19
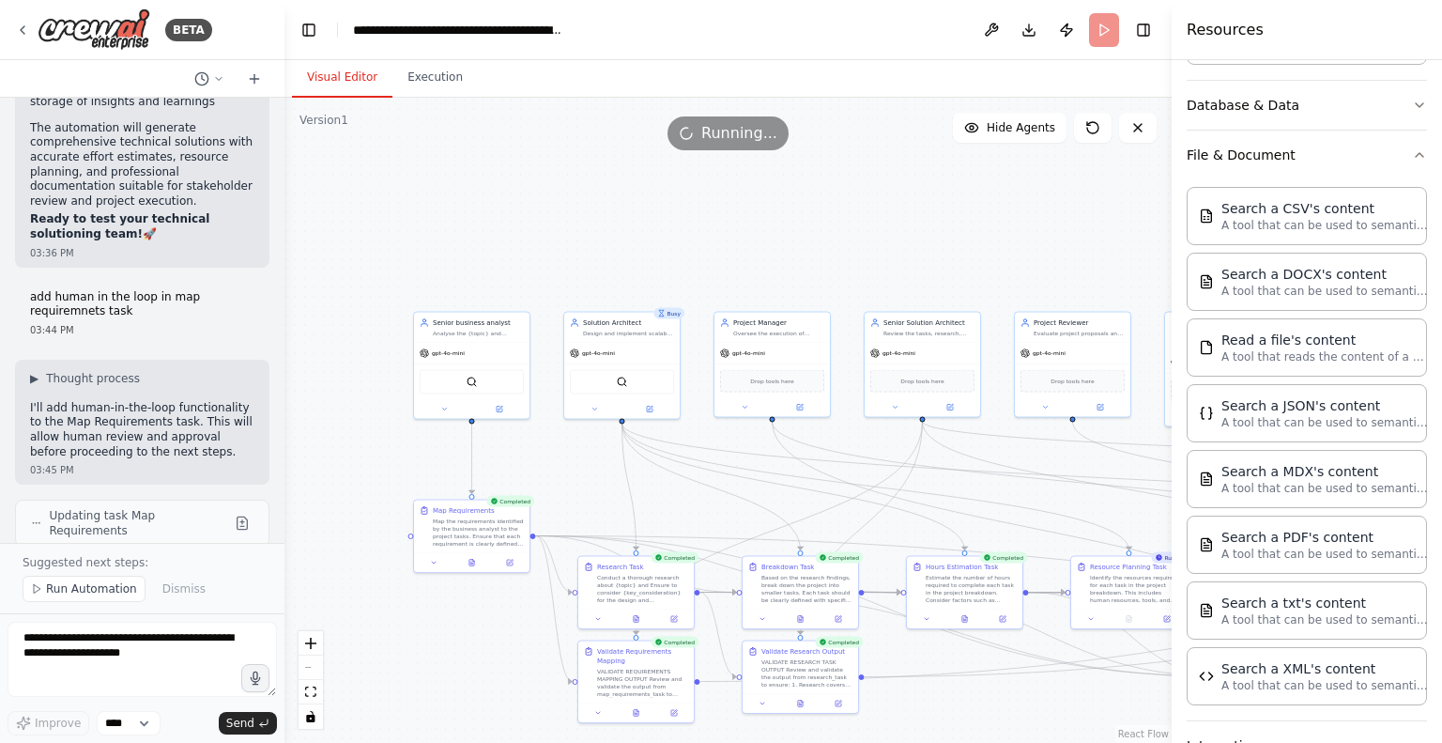
scroll to position [581, 0]
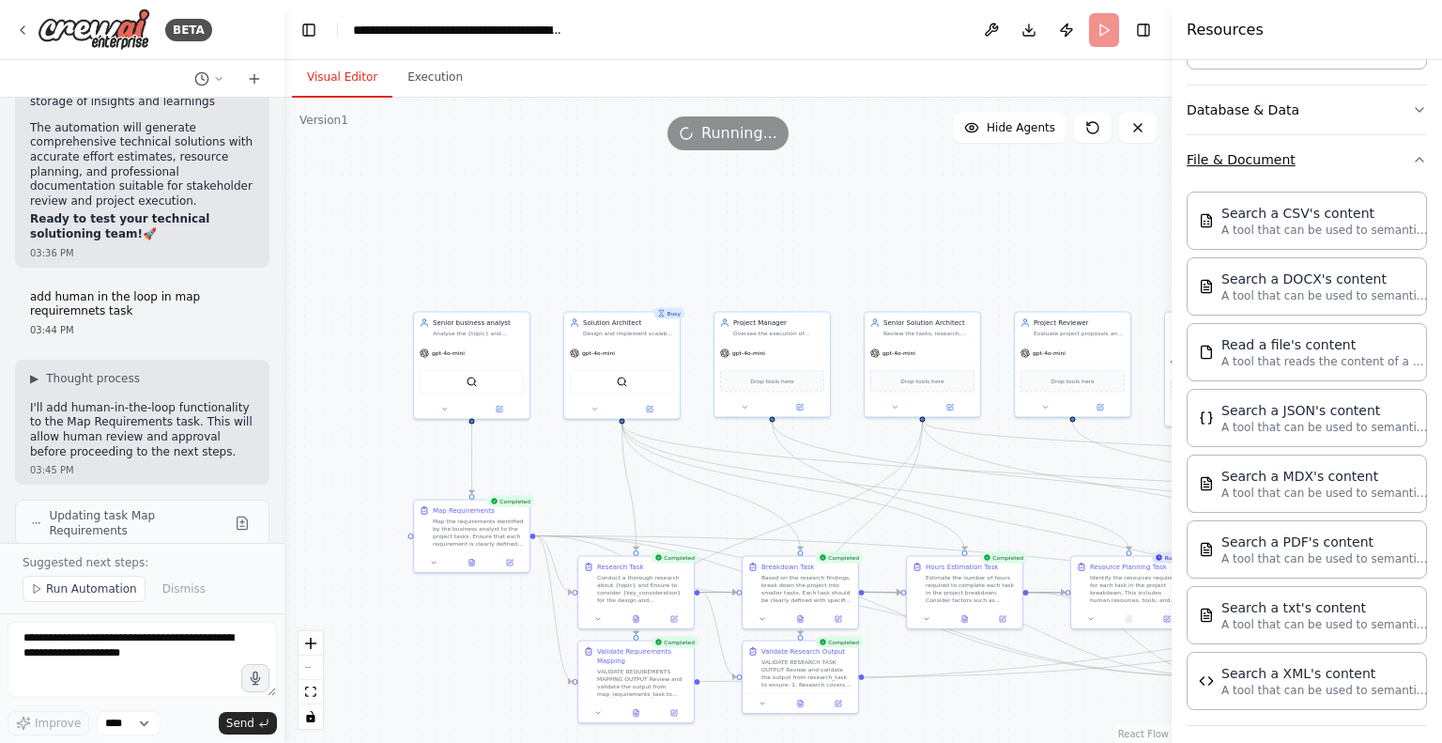
click at [1382, 156] on button "File & Document" at bounding box center [1307, 159] width 240 height 49
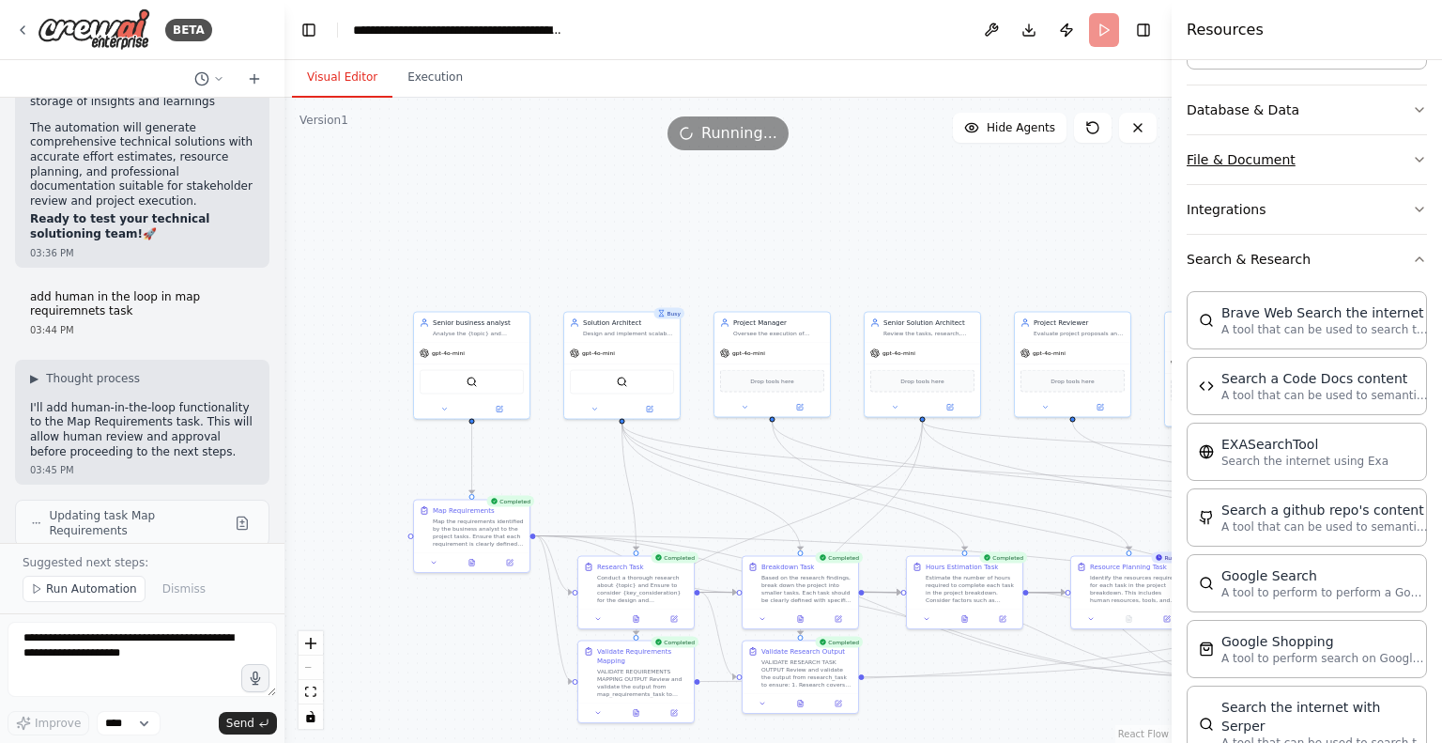
scroll to position [0, 0]
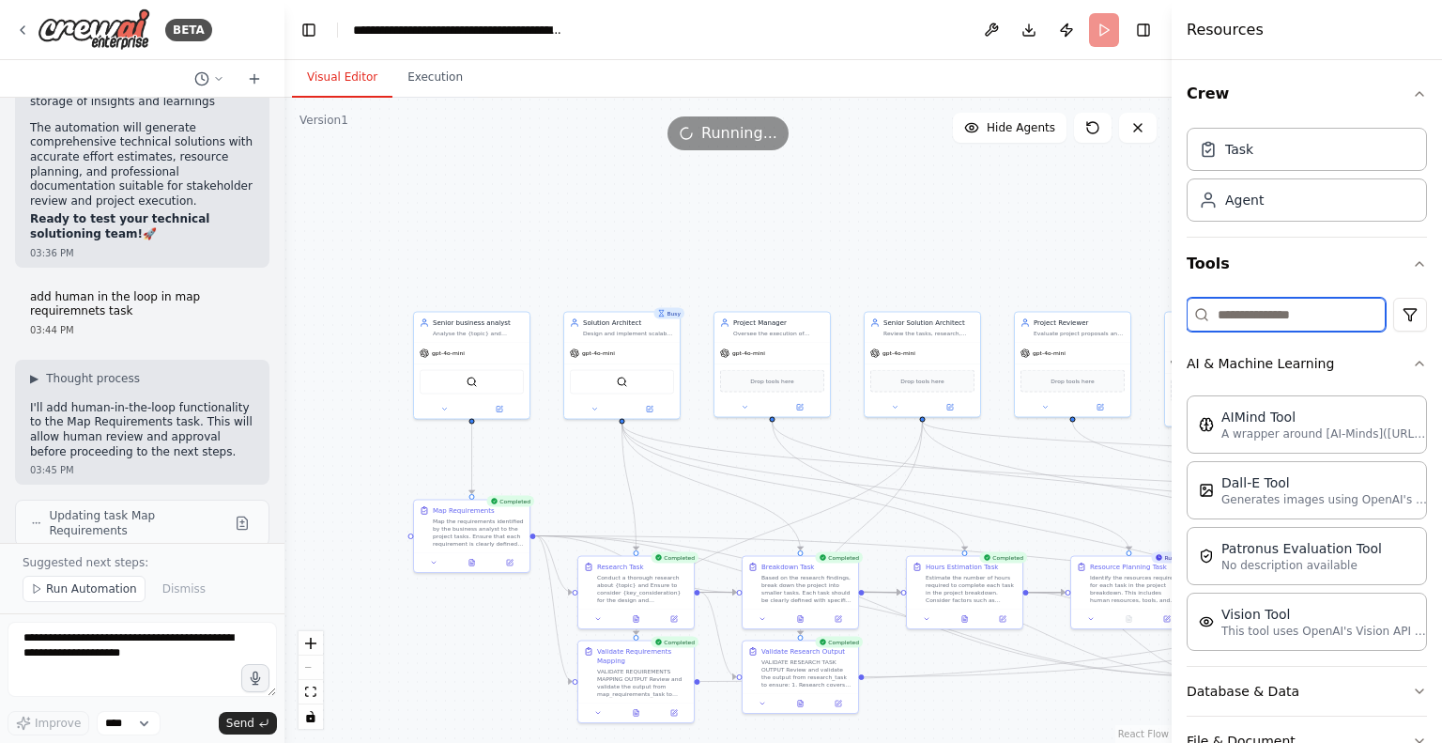
click at [1254, 315] on input at bounding box center [1286, 315] width 199 height 34
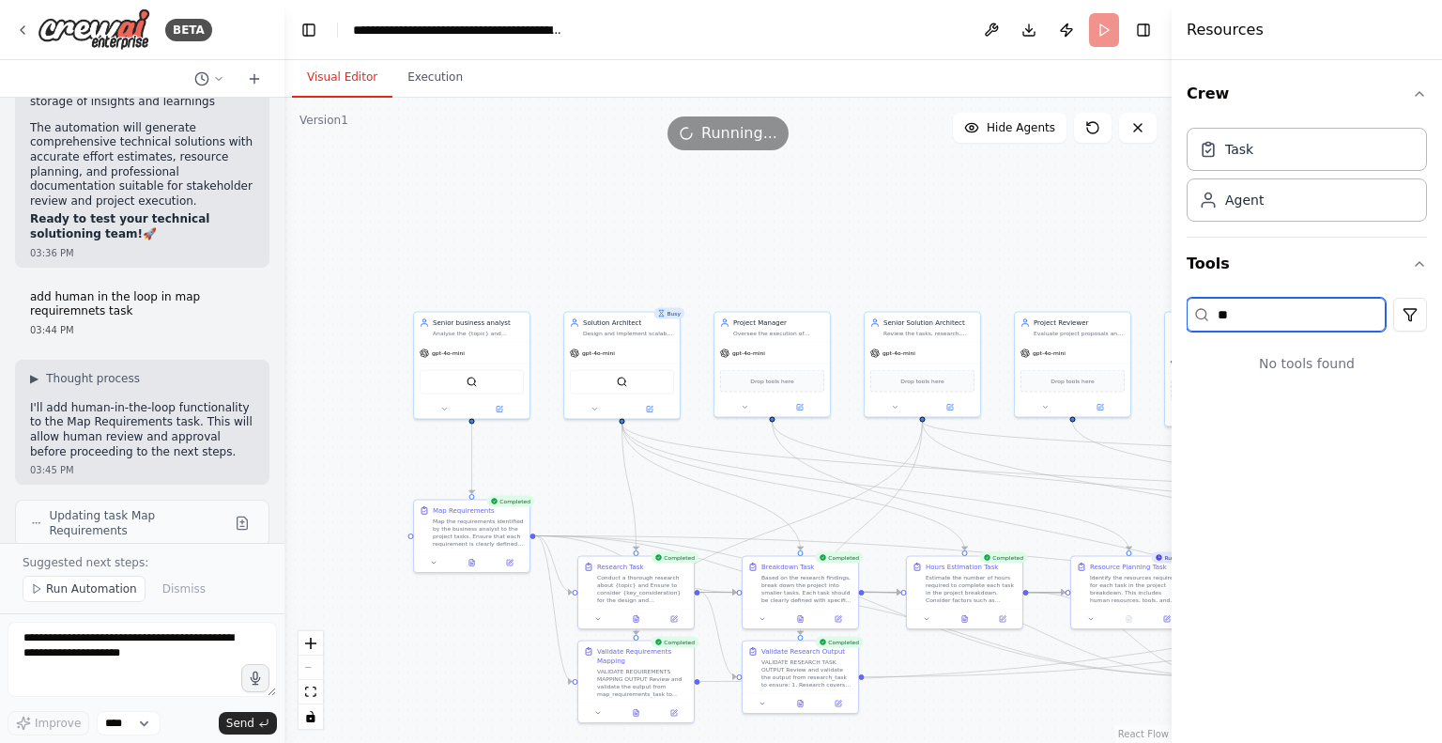
type input "*"
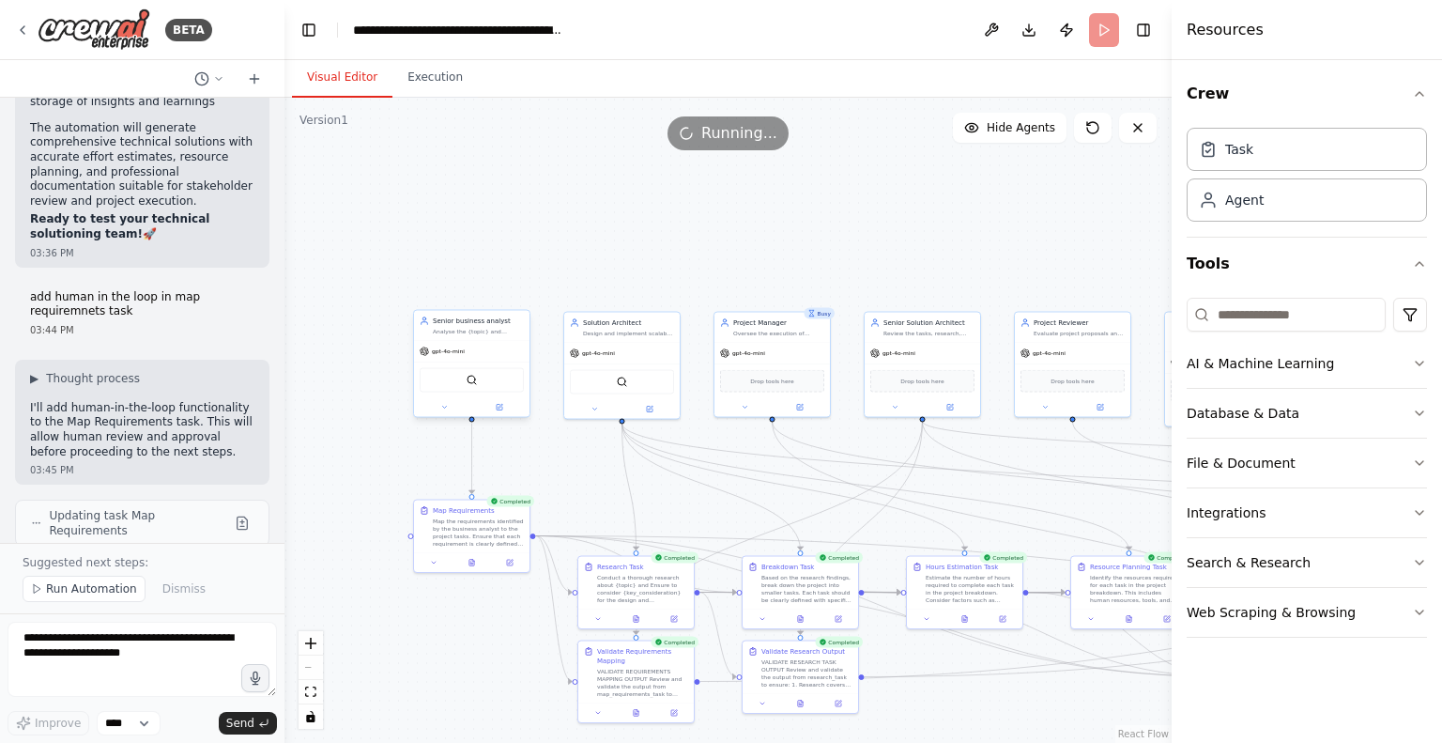
click at [445, 413] on div at bounding box center [472, 407] width 116 height 19
click at [507, 407] on button at bounding box center [500, 407] width 54 height 11
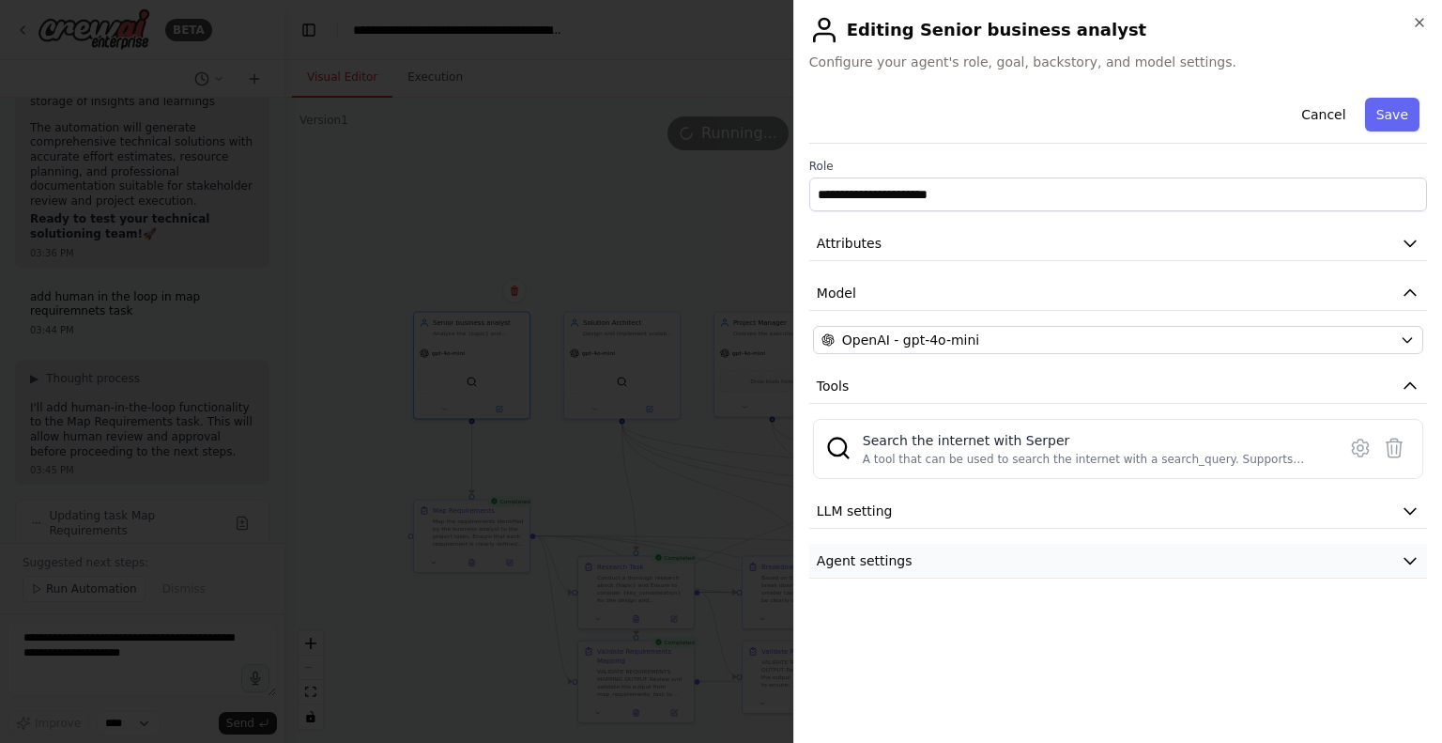
click at [950, 555] on button "Agent settings" at bounding box center [1118, 561] width 618 height 35
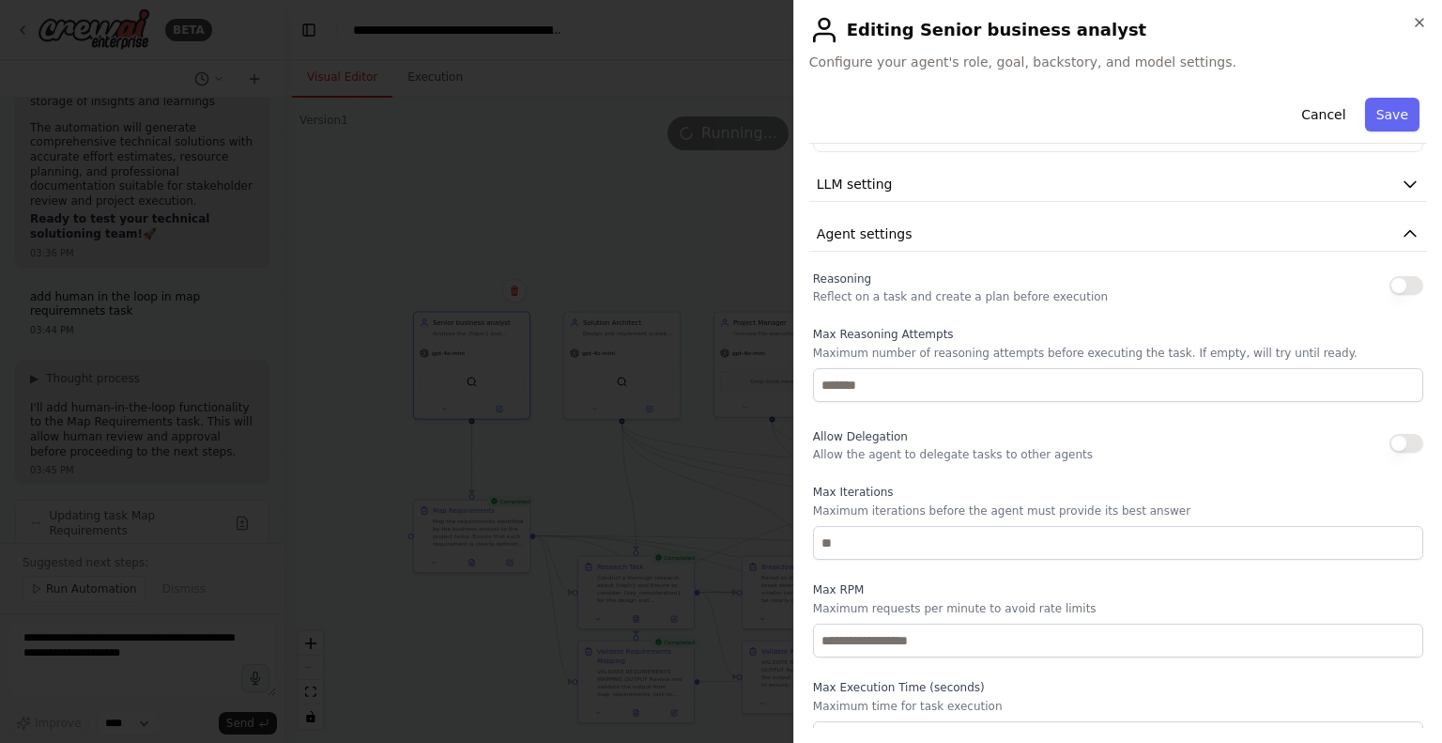
scroll to position [352, 0]
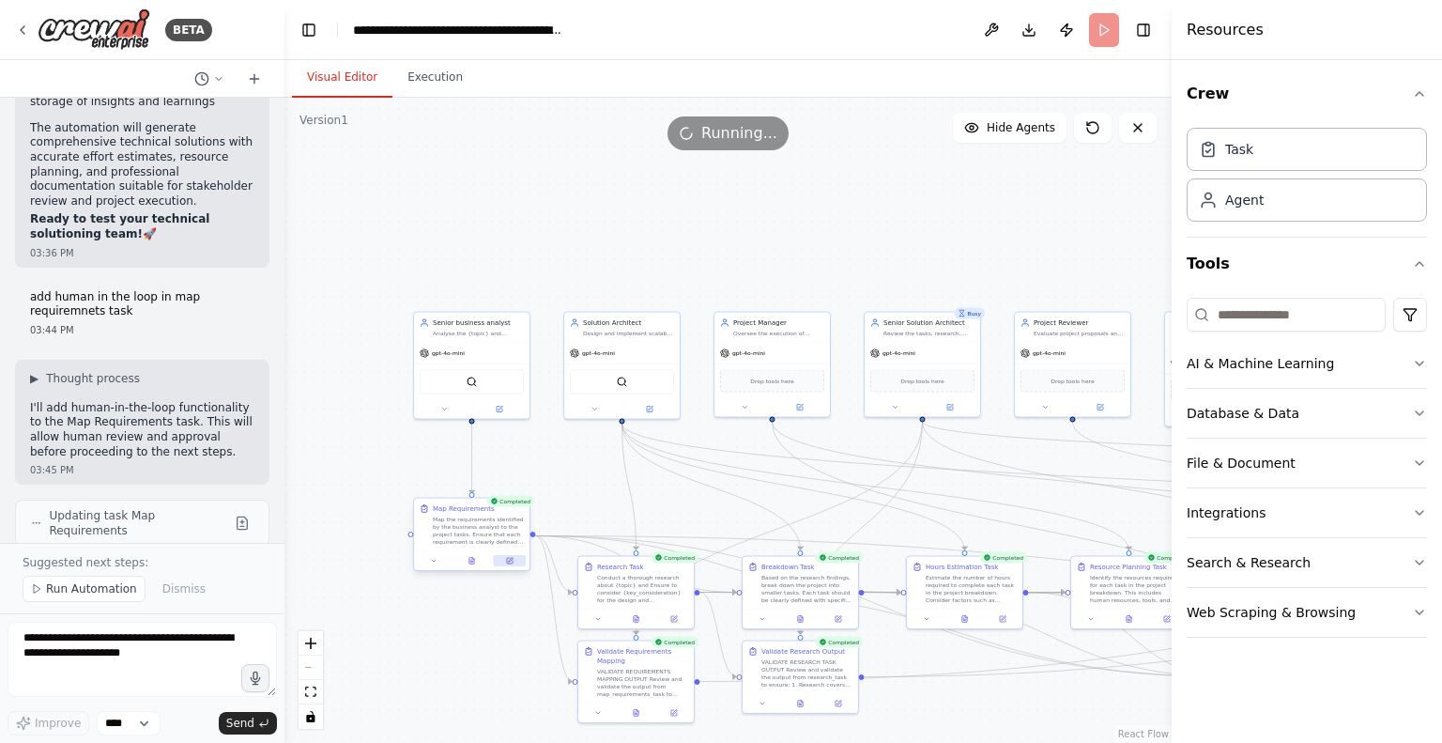
click at [507, 559] on icon at bounding box center [510, 561] width 6 height 6
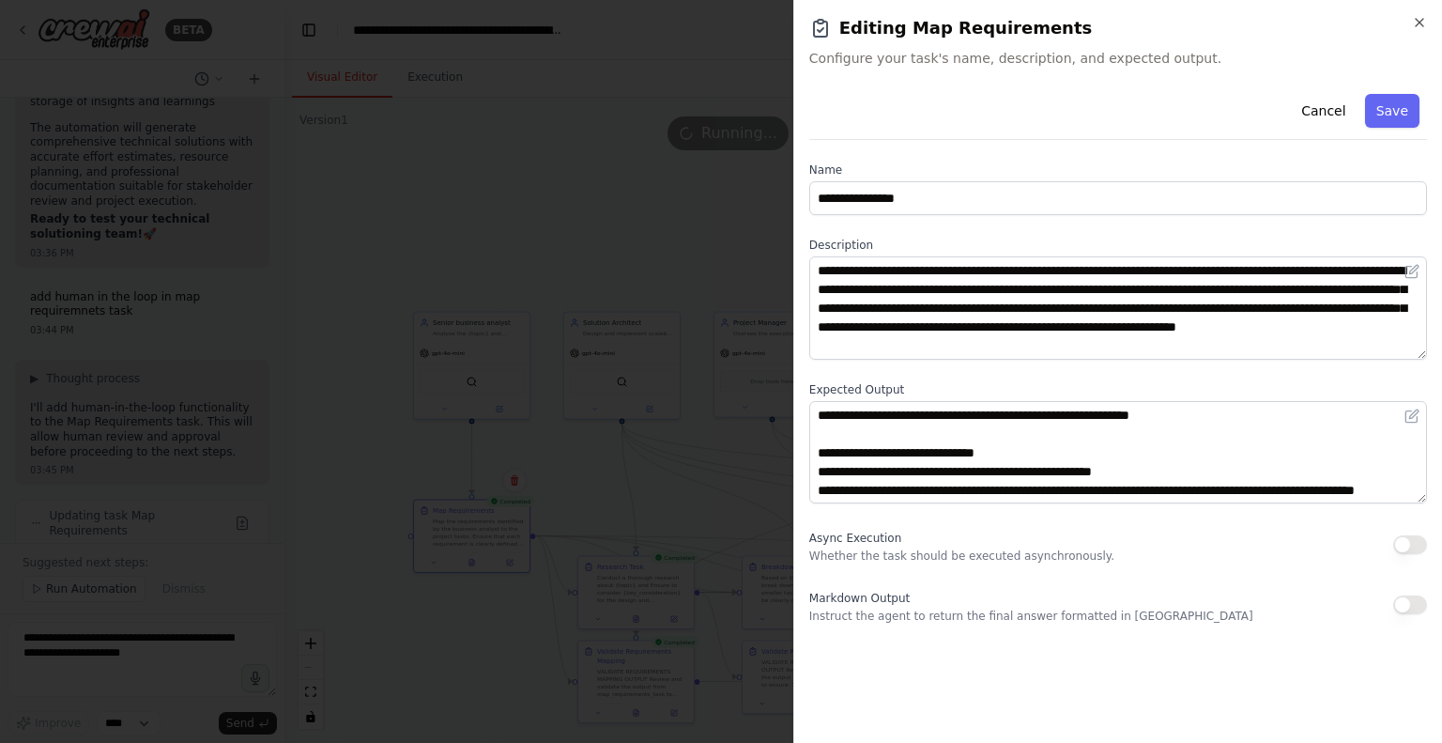
click at [1413, 602] on button "button" at bounding box center [1411, 604] width 34 height 19
click at [1397, 119] on button "Save" at bounding box center [1392, 111] width 54 height 34
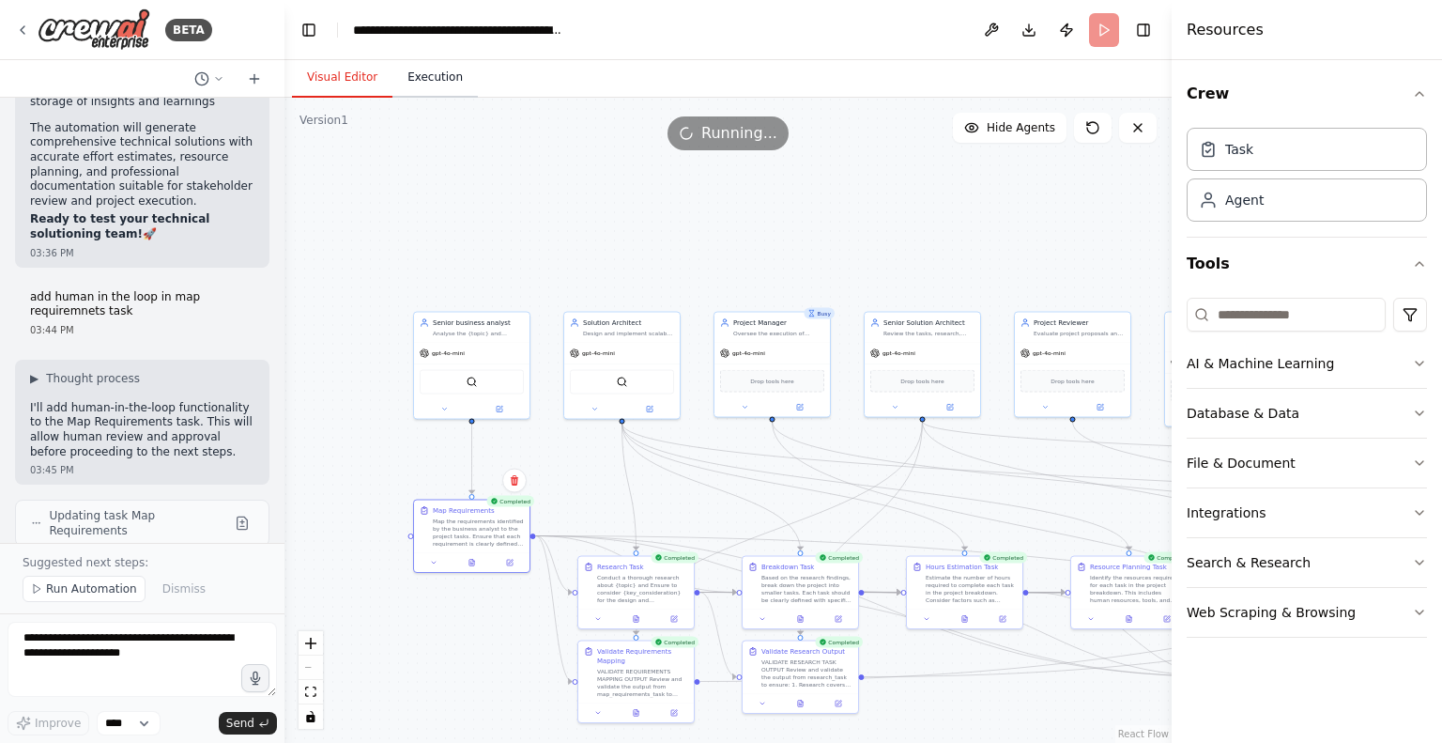
click at [417, 78] on button "Execution" at bounding box center [435, 77] width 85 height 39
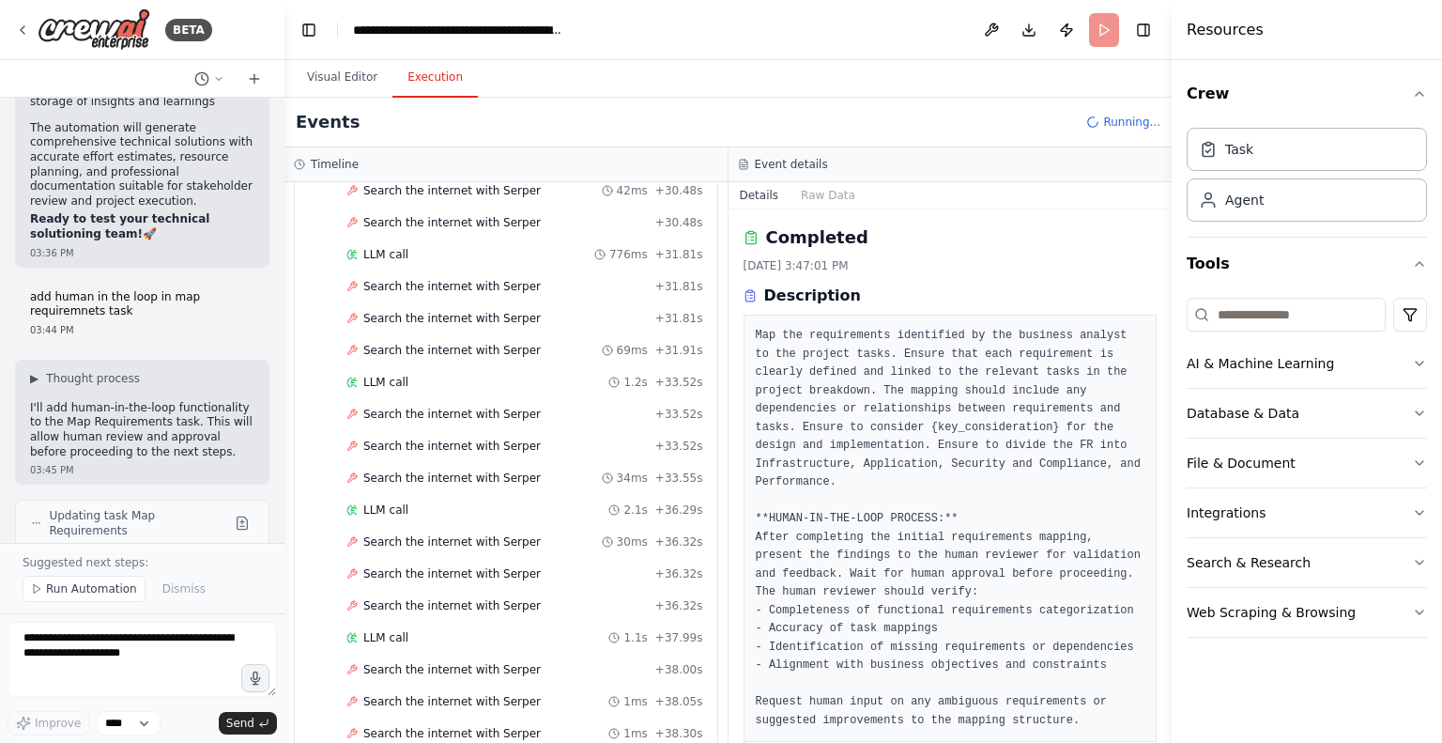
scroll to position [1929, 0]
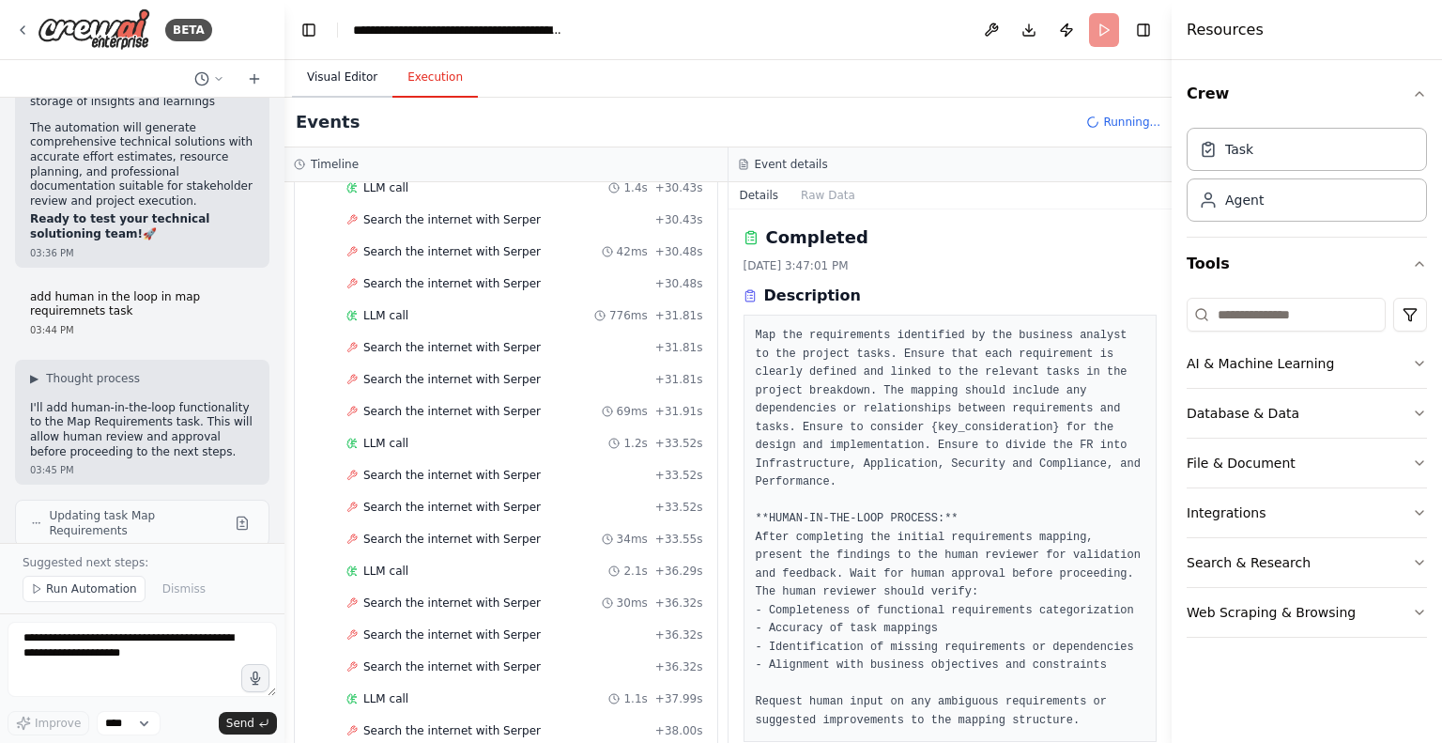
click at [334, 74] on button "Visual Editor" at bounding box center [342, 77] width 100 height 39
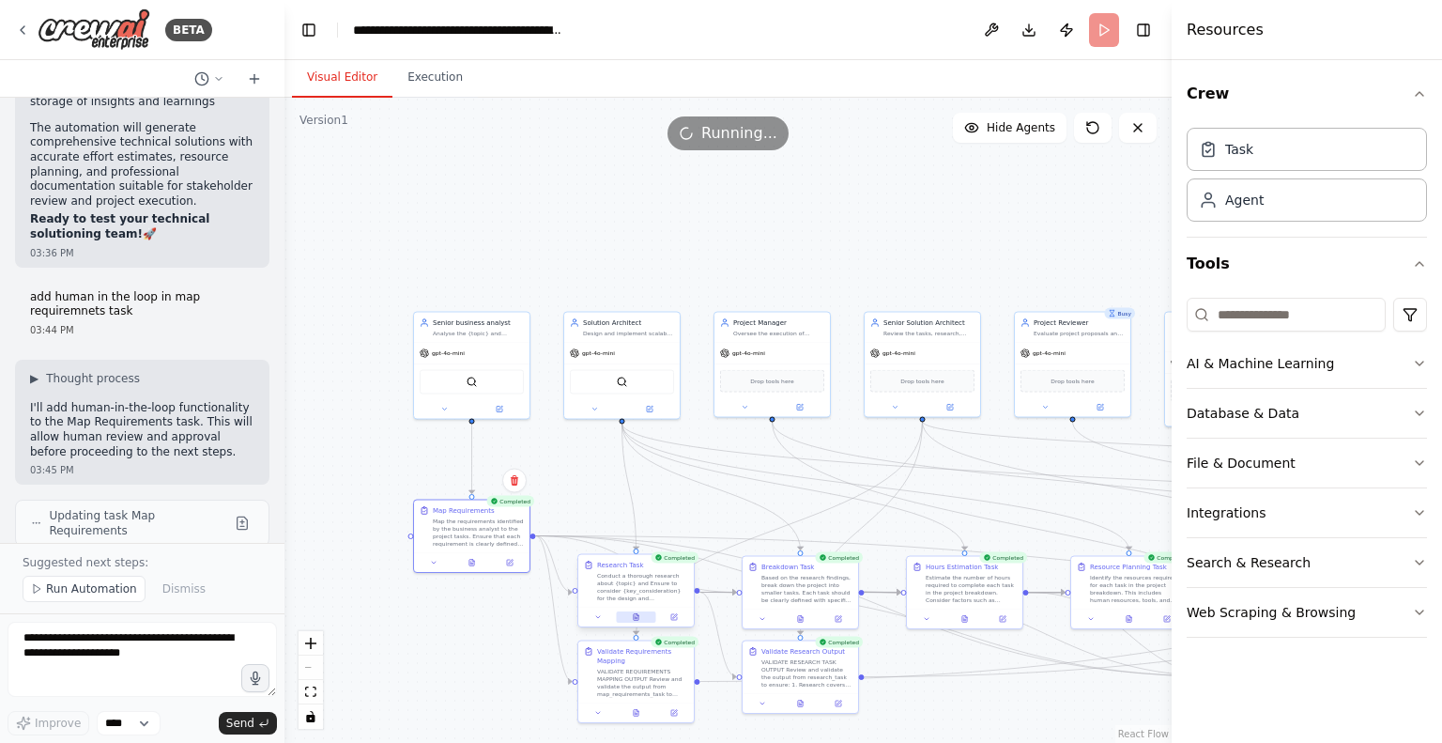
click at [634, 617] on icon at bounding box center [636, 617] width 5 height 7
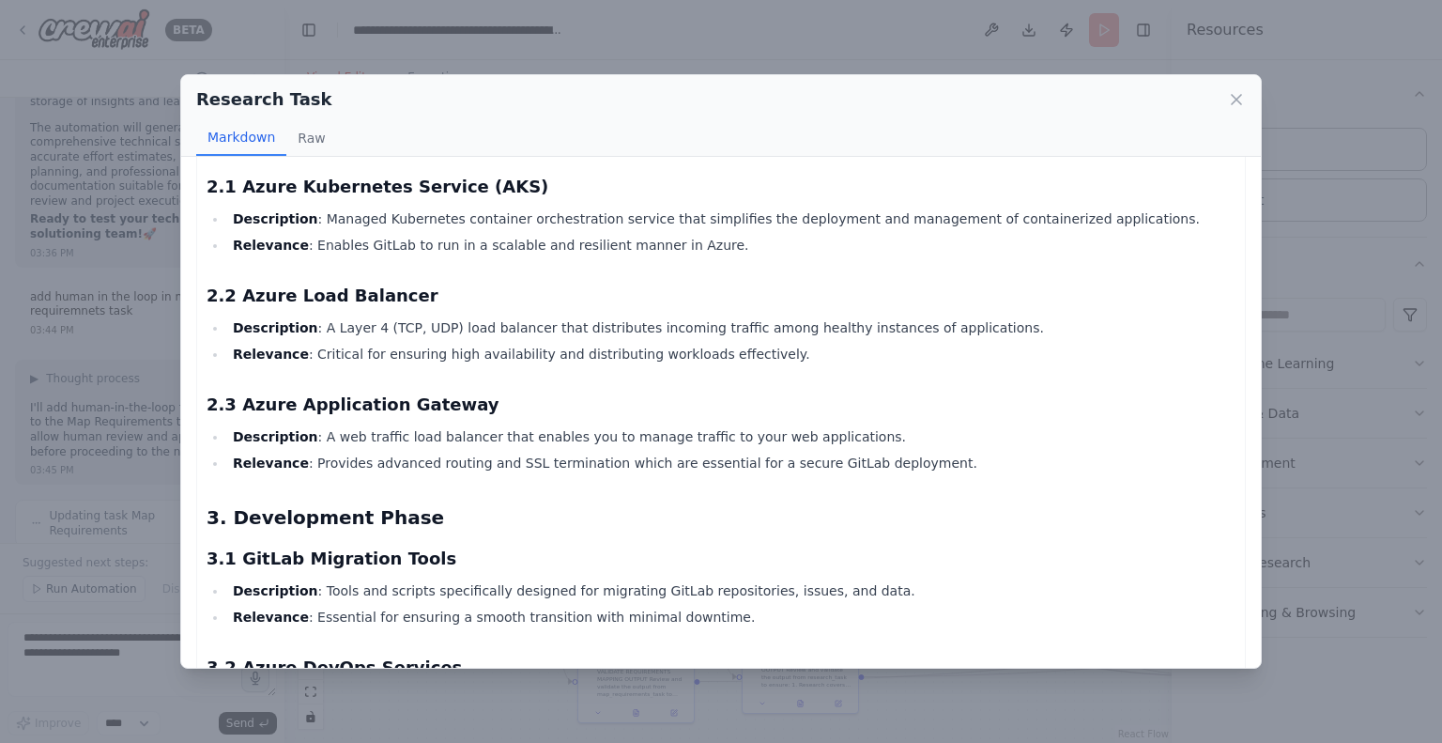
scroll to position [0, 0]
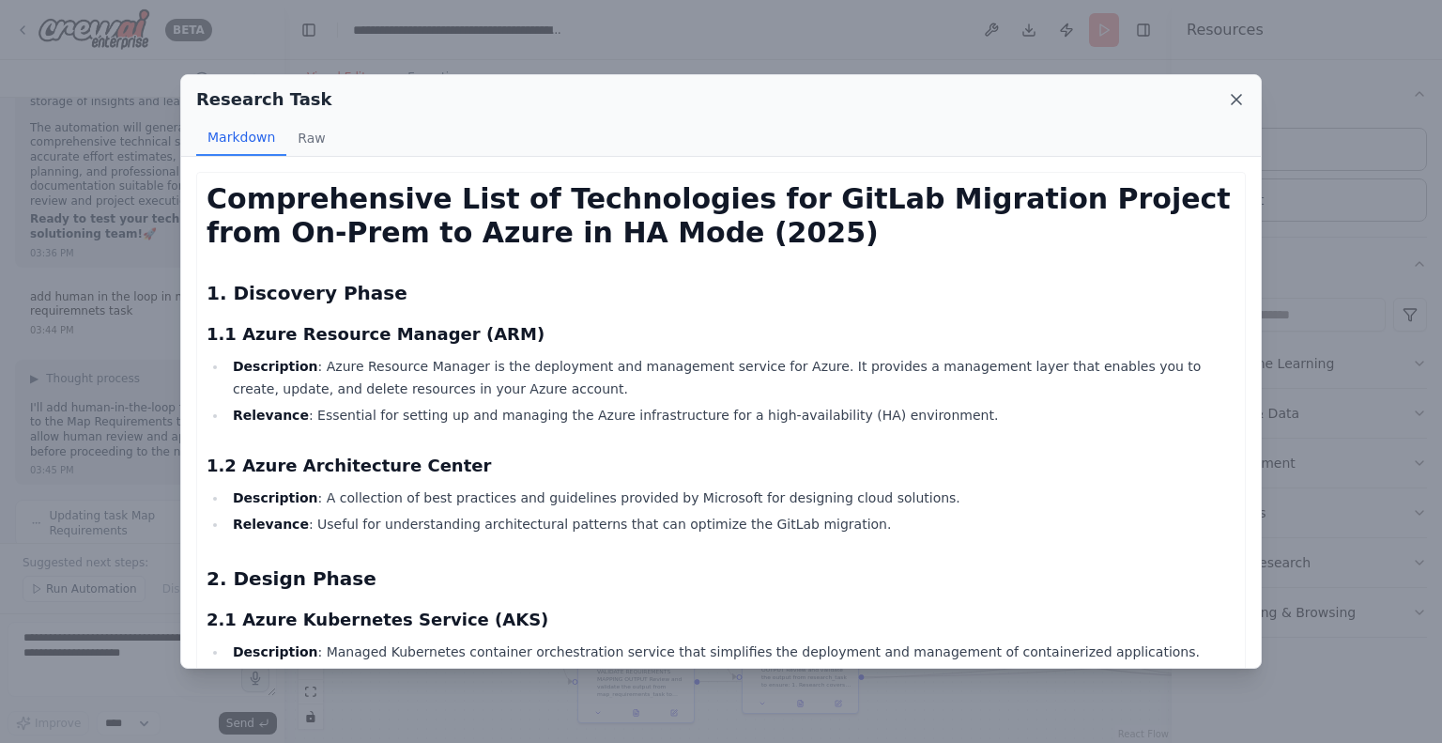
click at [1235, 100] on icon at bounding box center [1236, 99] width 9 height 9
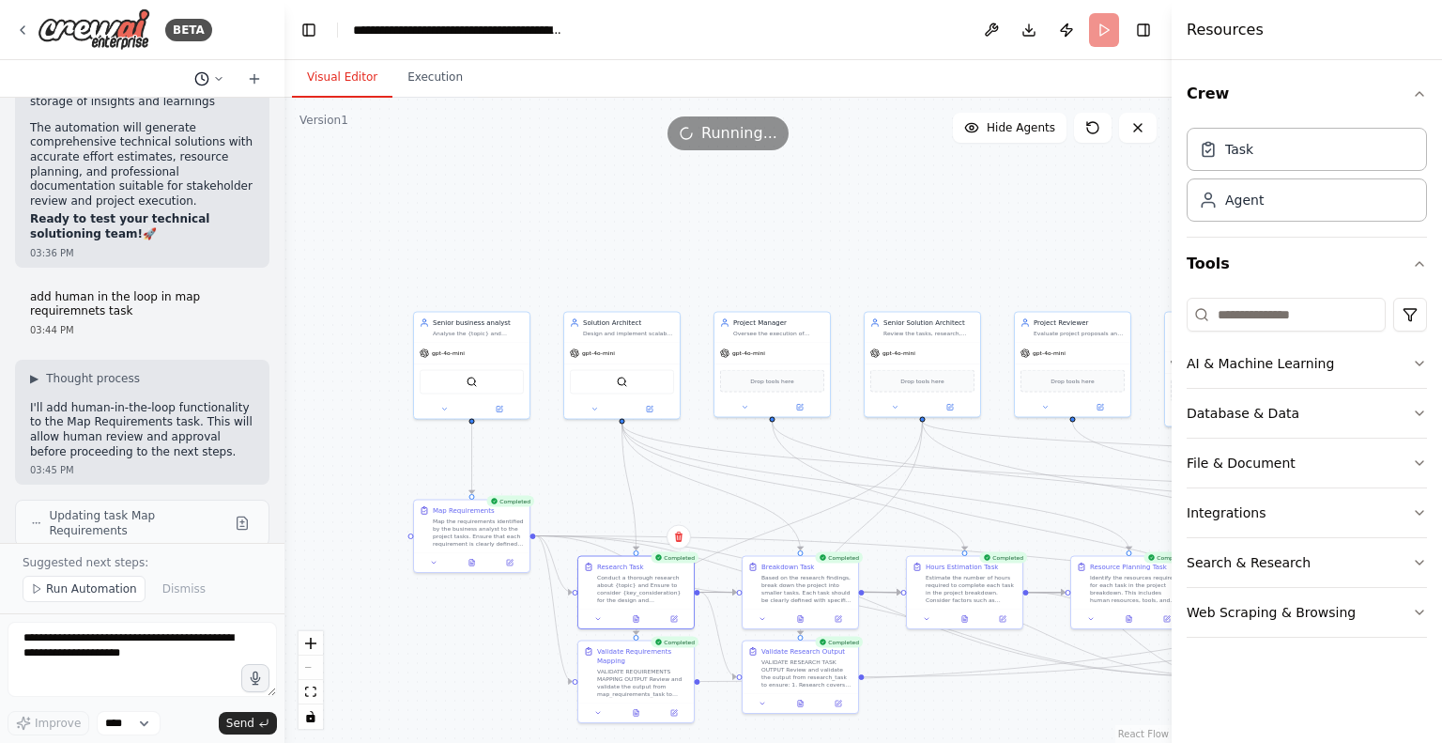
click at [217, 79] on icon at bounding box center [218, 78] width 11 height 11
click at [227, 75] on div at bounding box center [142, 371] width 285 height 743
click at [1296, 509] on button "Integrations" at bounding box center [1307, 512] width 240 height 49
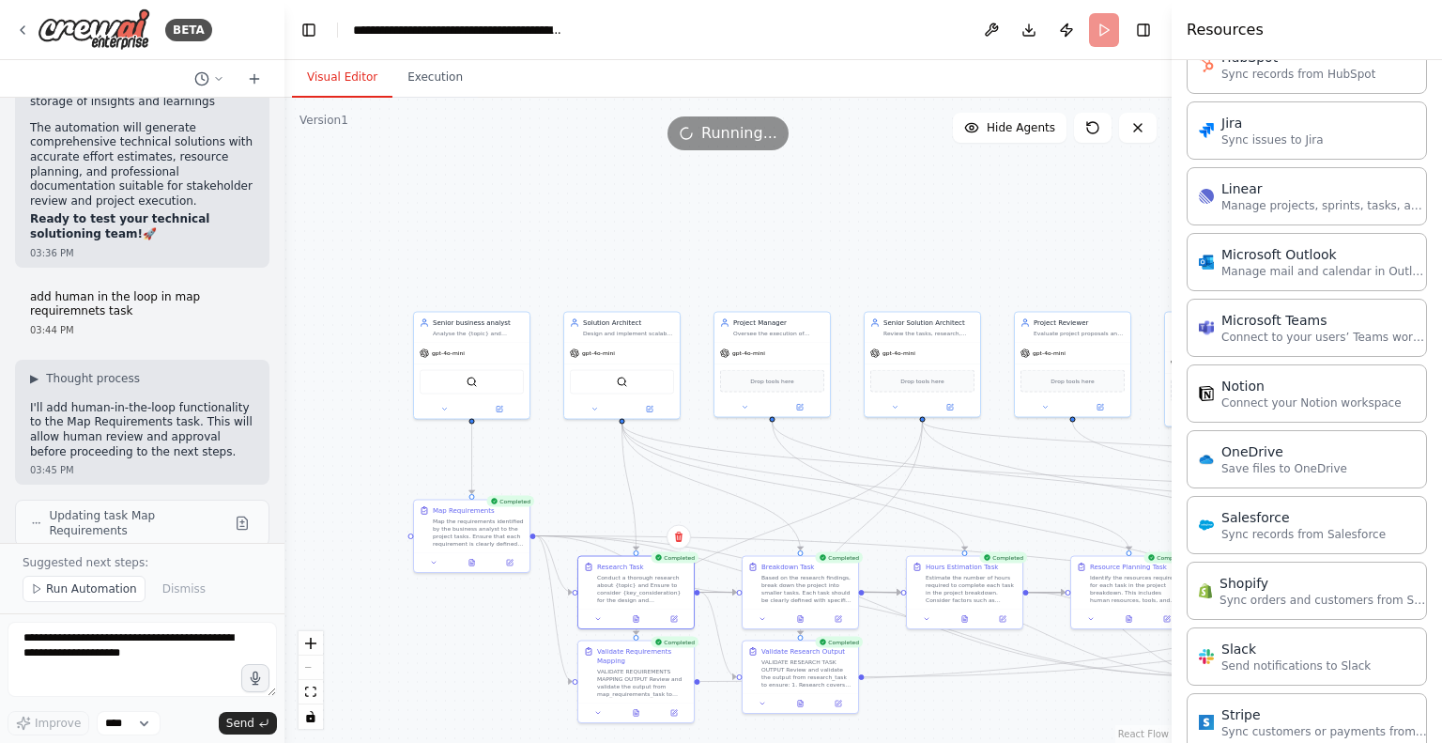
scroll to position [1310, 0]
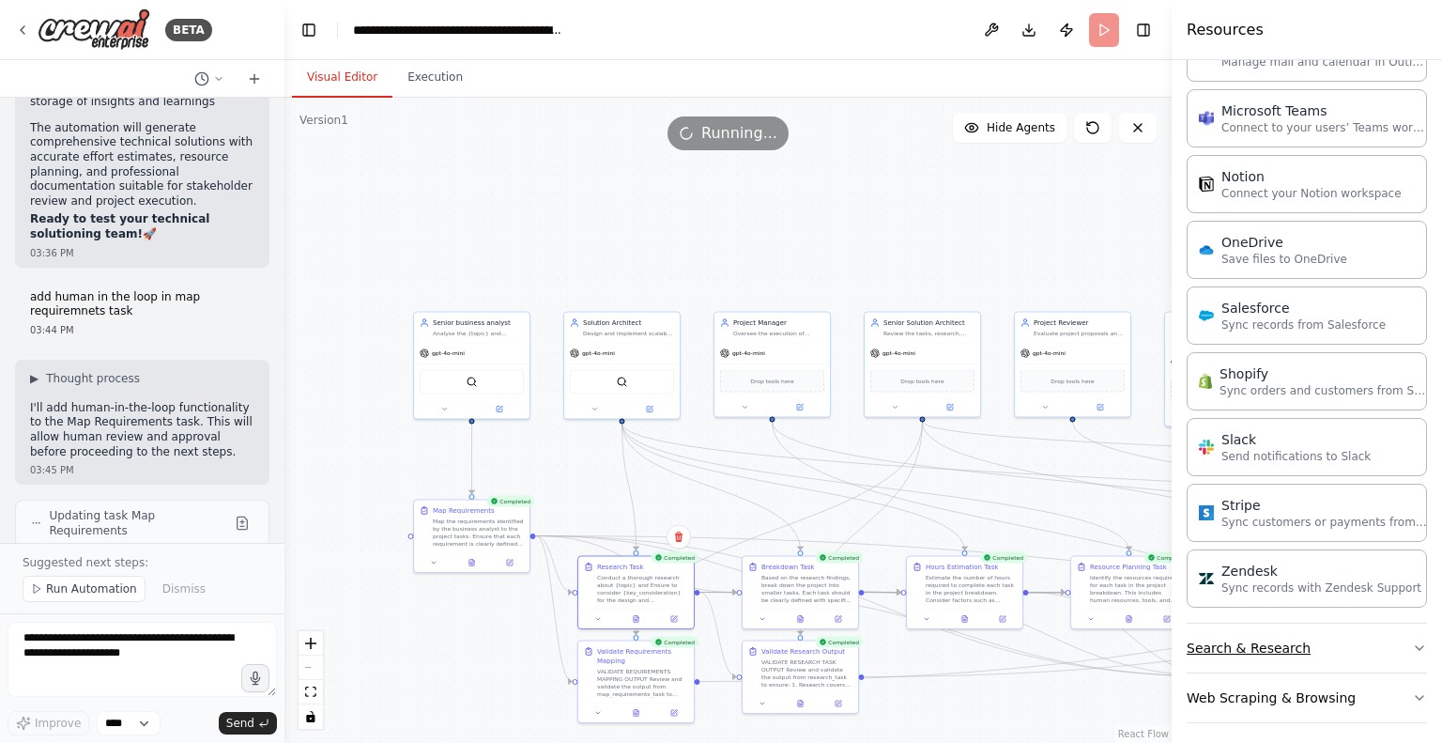
click at [1275, 631] on button "Search & Research" at bounding box center [1307, 648] width 240 height 49
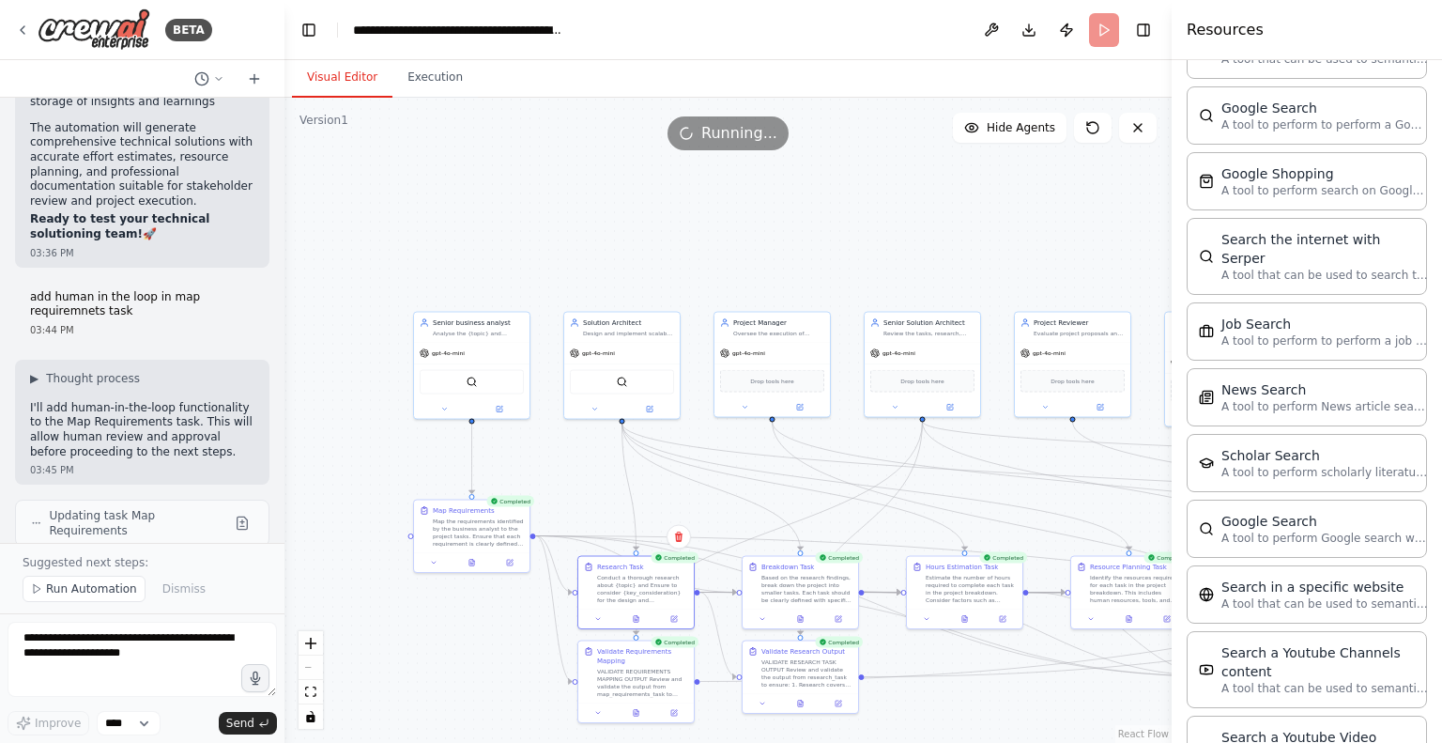
scroll to position [2258, 0]
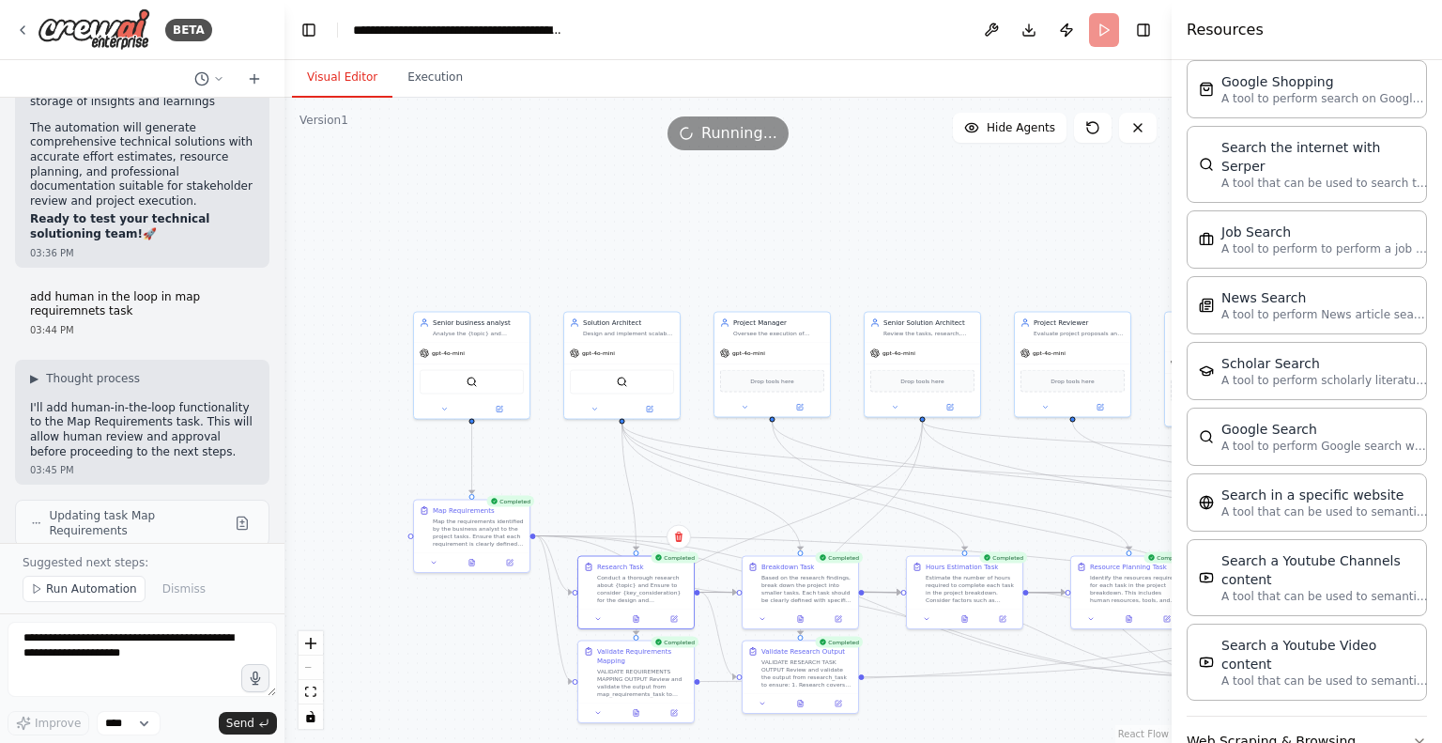
click at [1275, 716] on button "Web Scraping & Browsing" at bounding box center [1307, 740] width 240 height 49
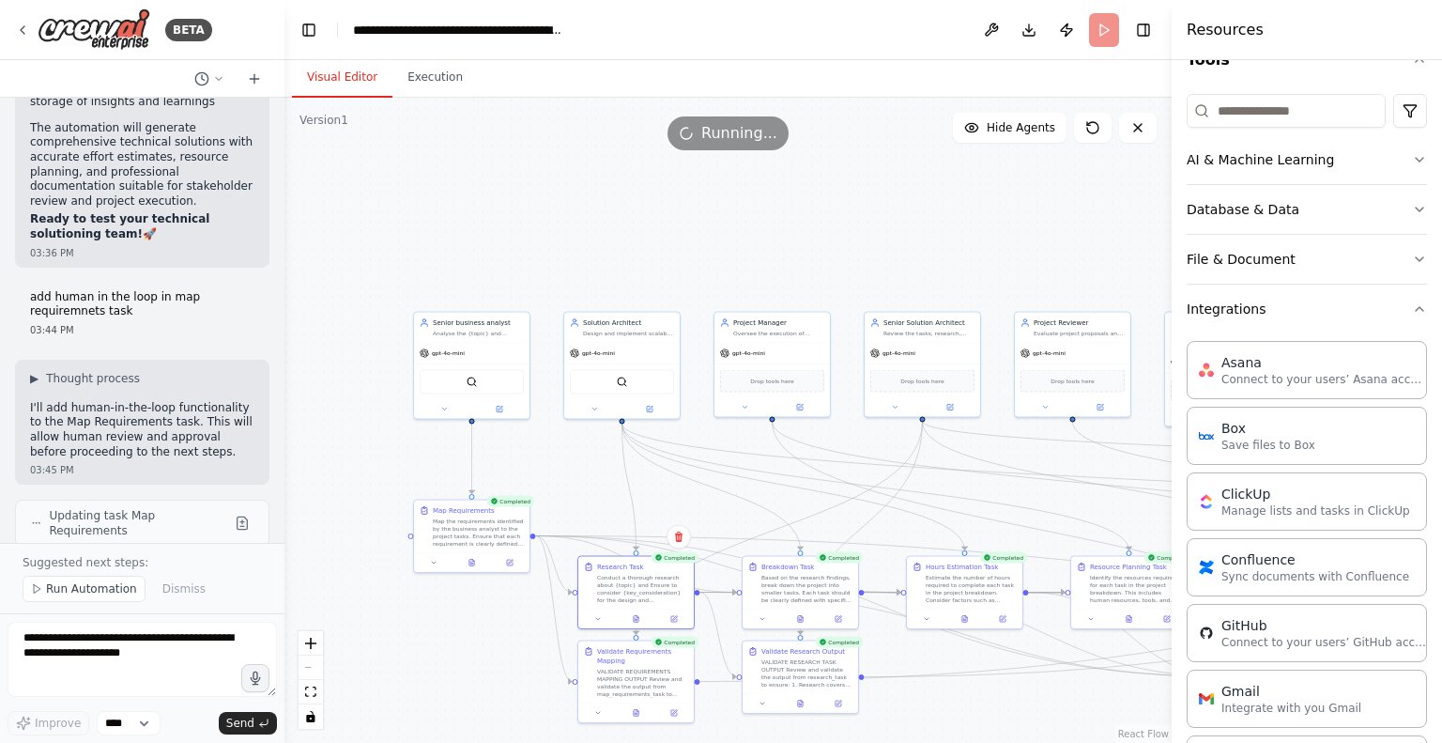
scroll to position [0, 0]
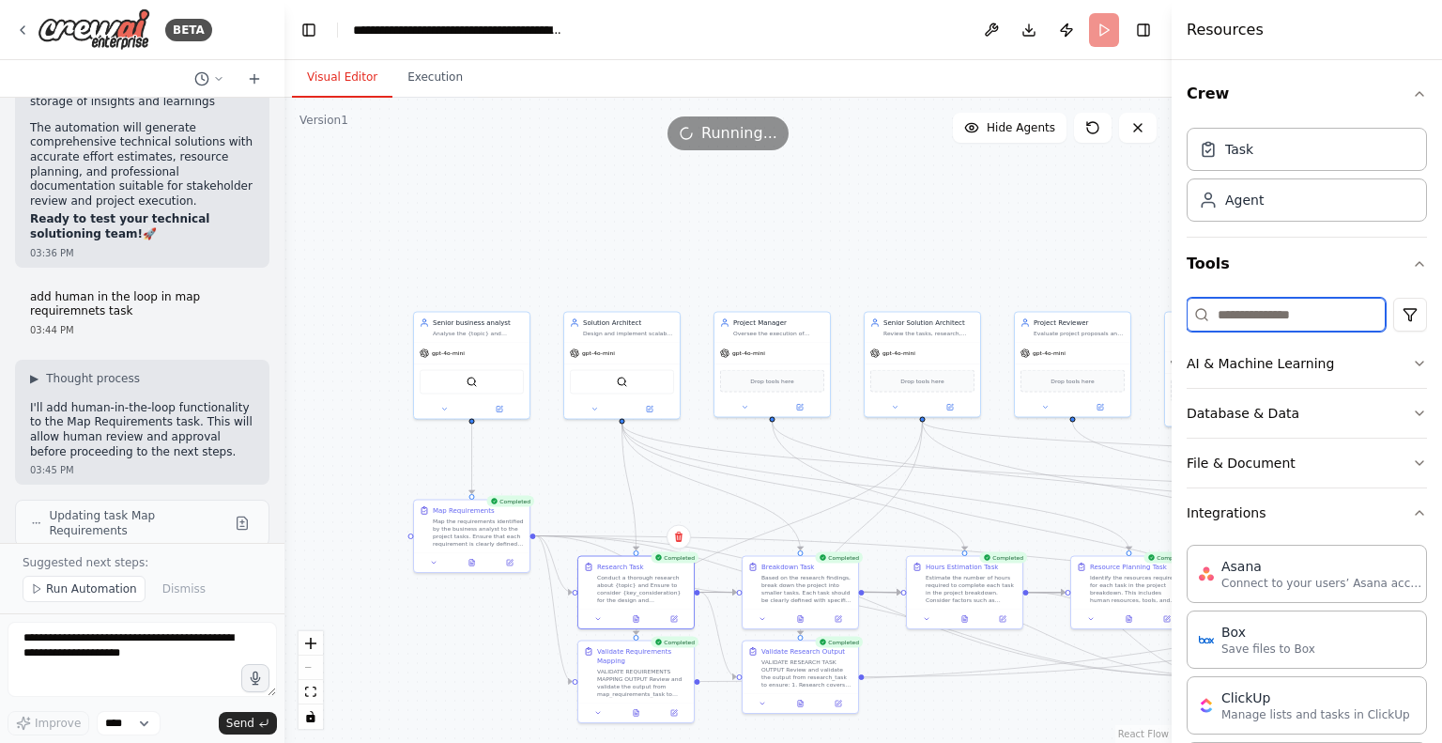
click at [1243, 314] on input at bounding box center [1286, 315] width 199 height 34
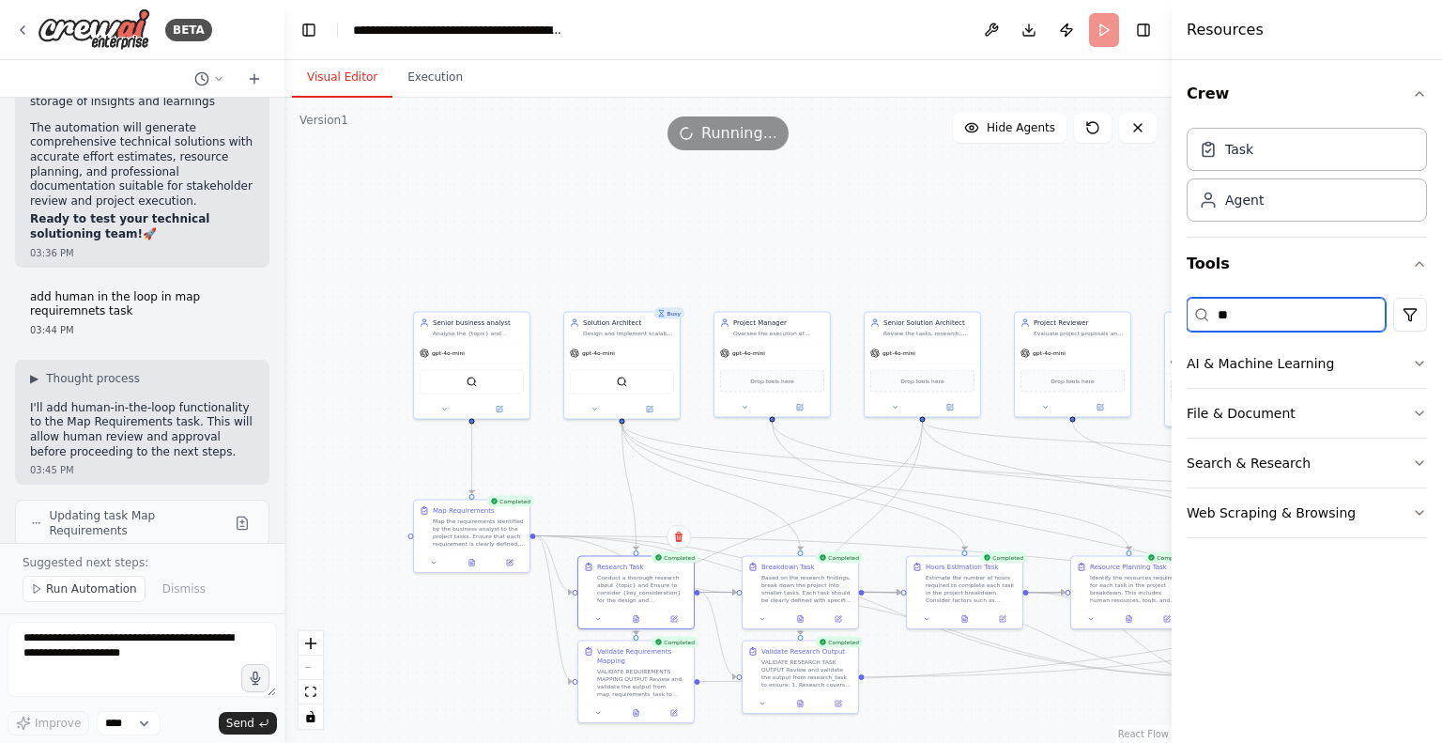
type input "*"
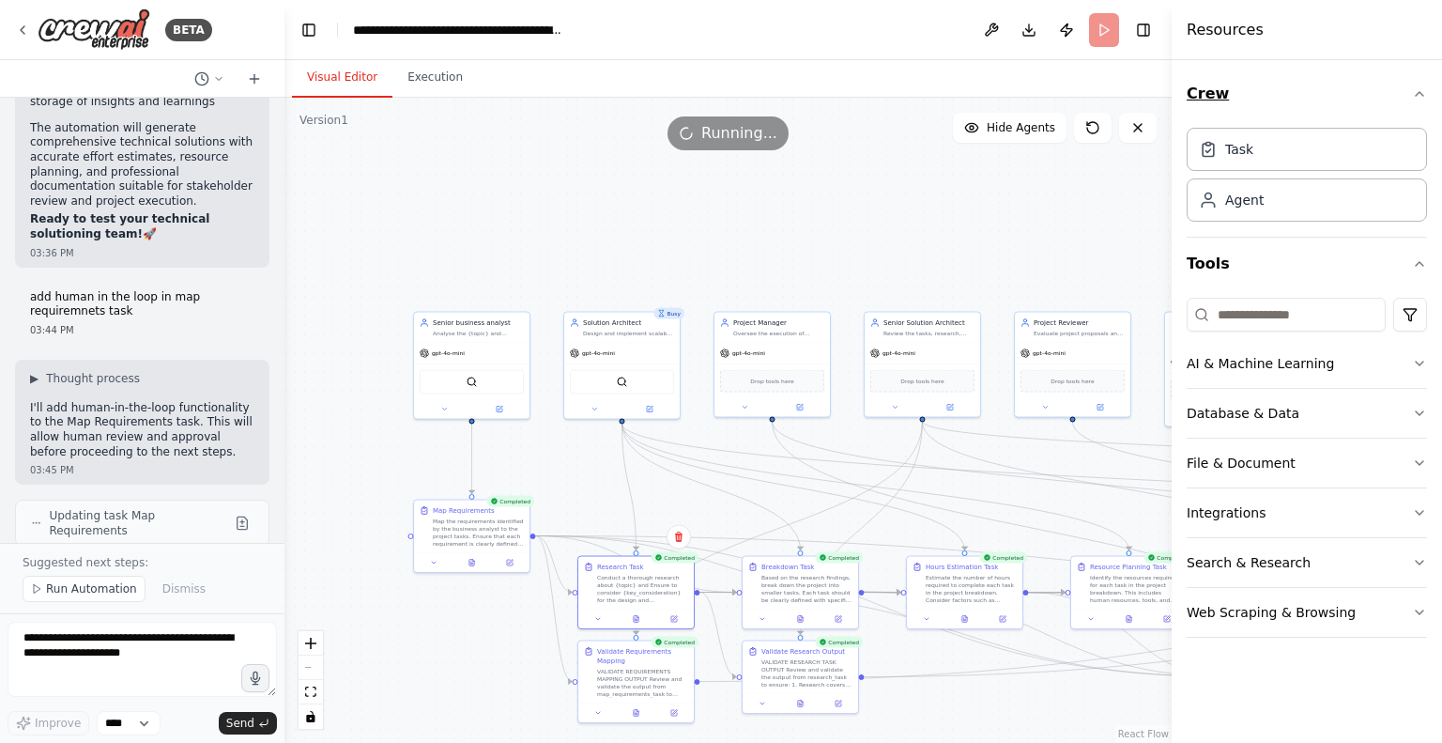
click at [1425, 88] on icon "button" at bounding box center [1419, 93] width 15 height 15
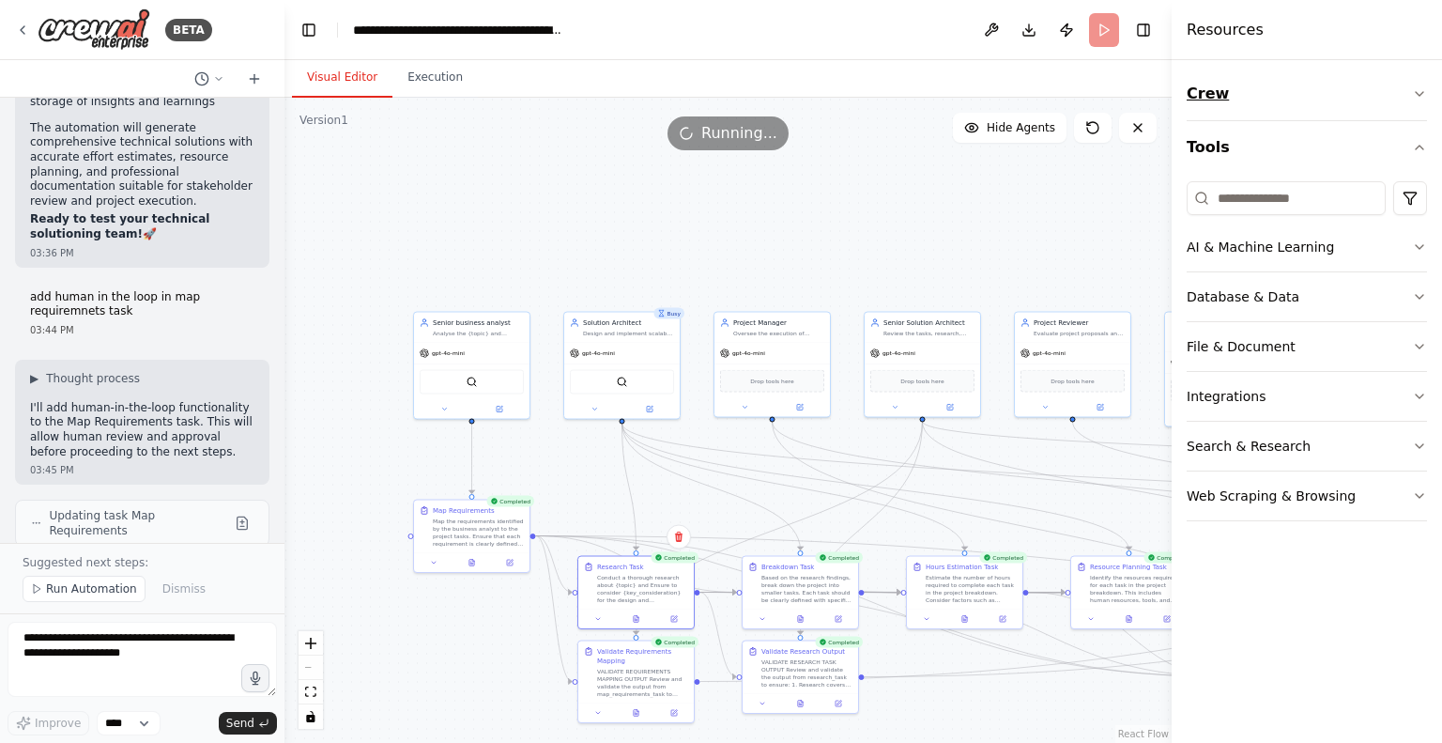
click at [1425, 88] on icon "button" at bounding box center [1419, 93] width 15 height 15
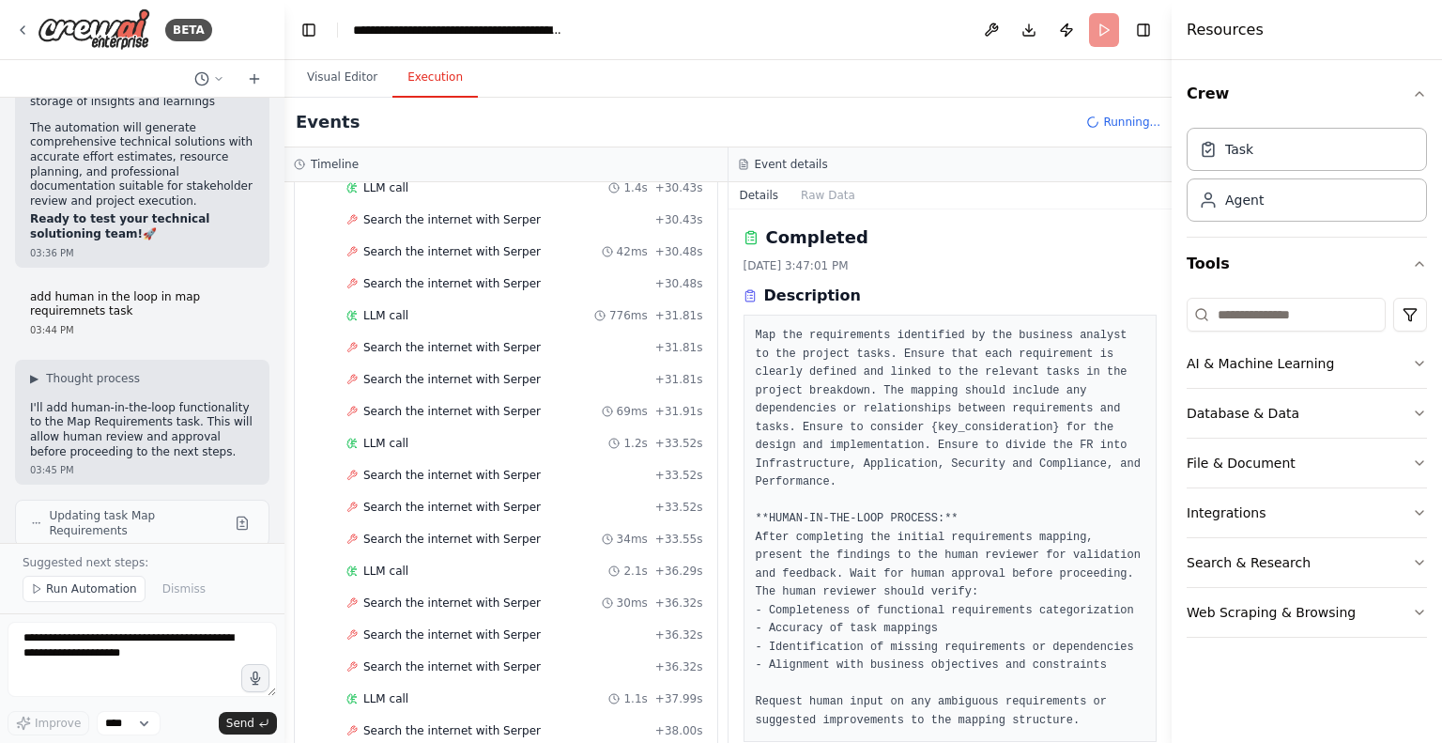
click at [421, 66] on button "Execution" at bounding box center [435, 77] width 85 height 39
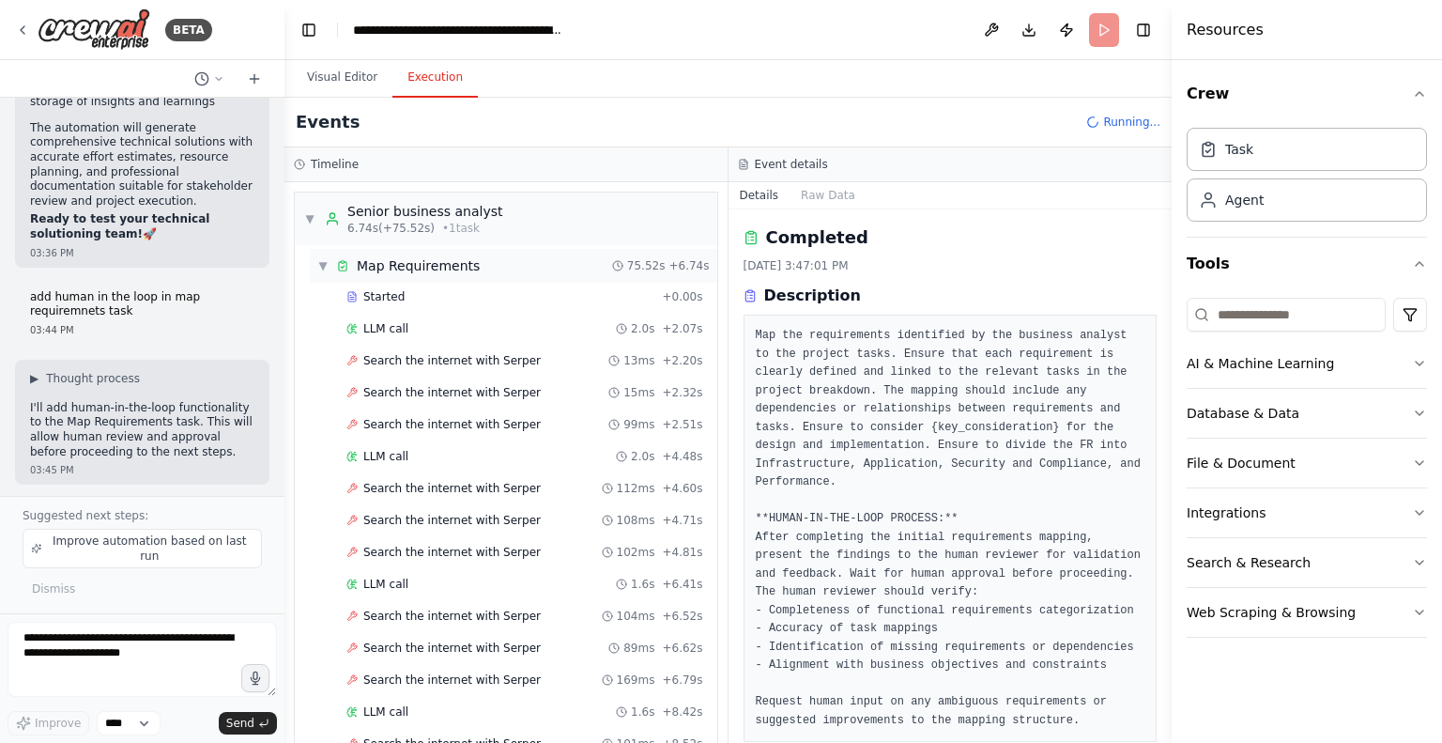
click at [320, 266] on span "▼" at bounding box center [322, 265] width 11 height 15
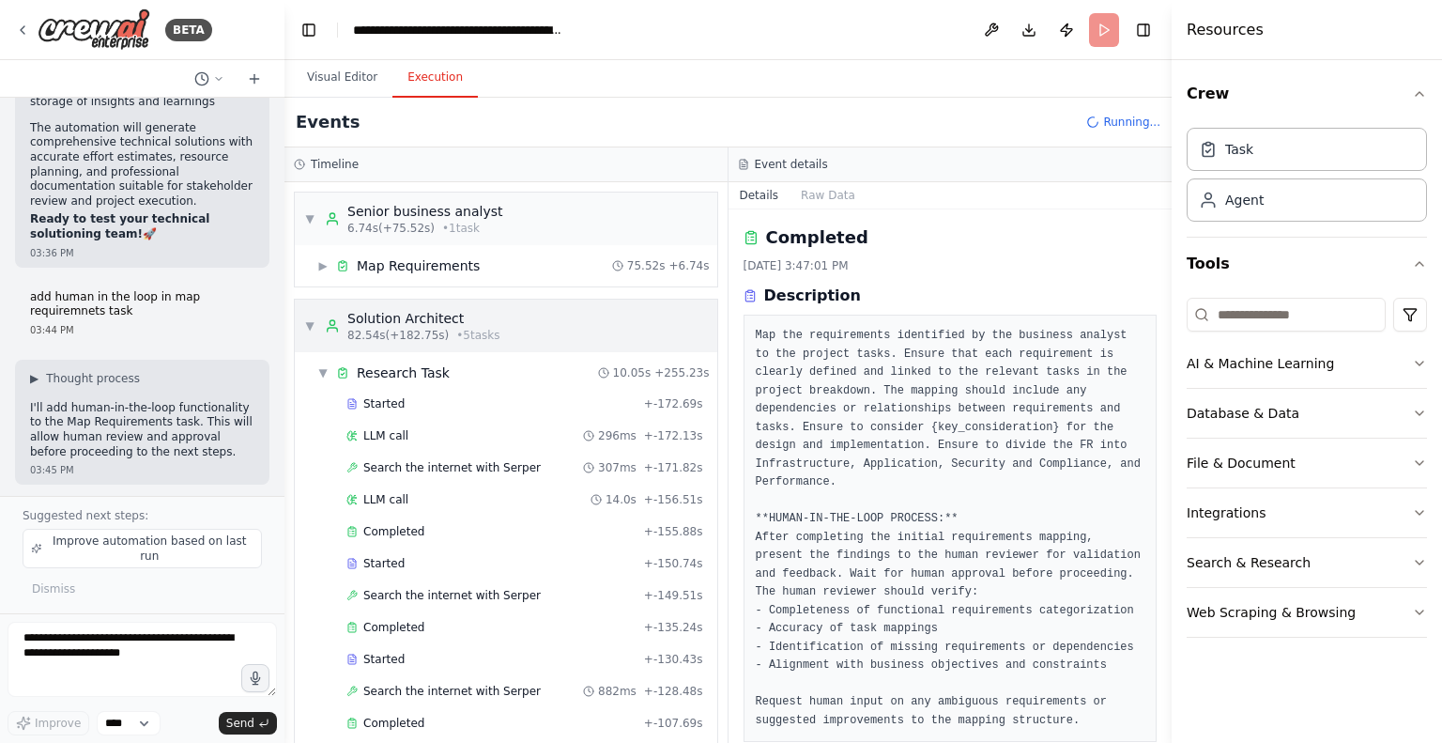
click at [309, 328] on span "▼" at bounding box center [309, 325] width 11 height 15
click at [304, 322] on span "▼" at bounding box center [309, 325] width 11 height 15
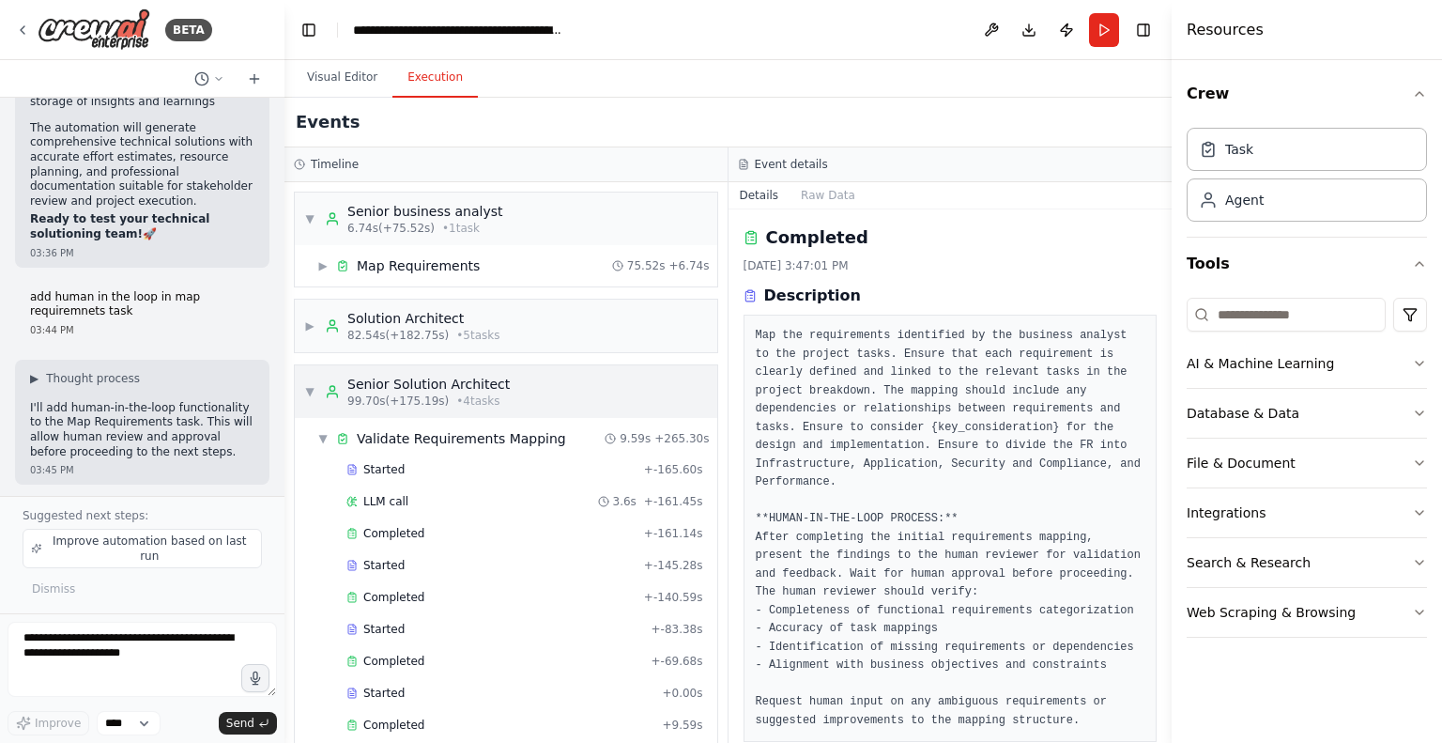
click at [311, 397] on div "▼ Senior Solution Architect 99.70s (+175.19s) • 4 task s" at bounding box center [407, 392] width 206 height 34
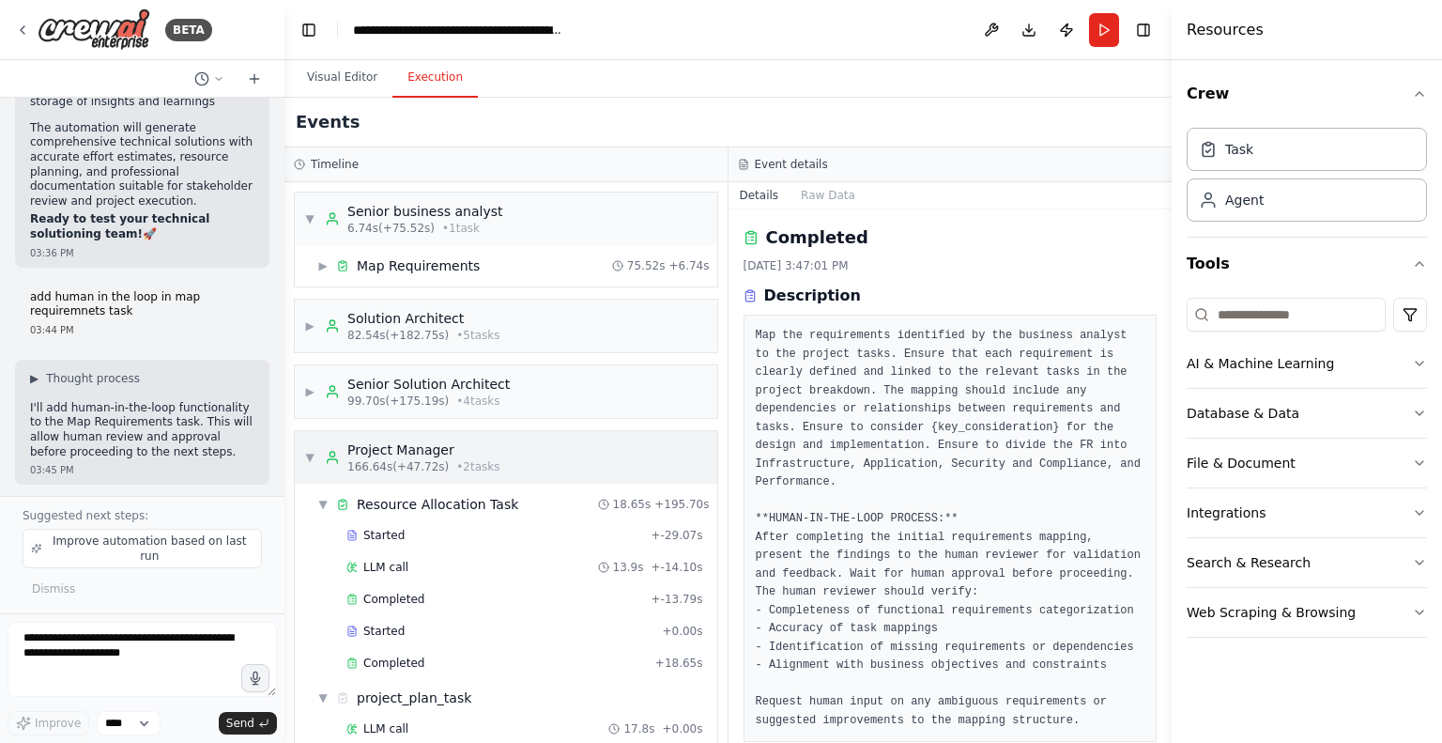
click at [307, 446] on div "▼ Project Manager 166.64s (+47.72s) • 2 task s" at bounding box center [402, 457] width 196 height 34
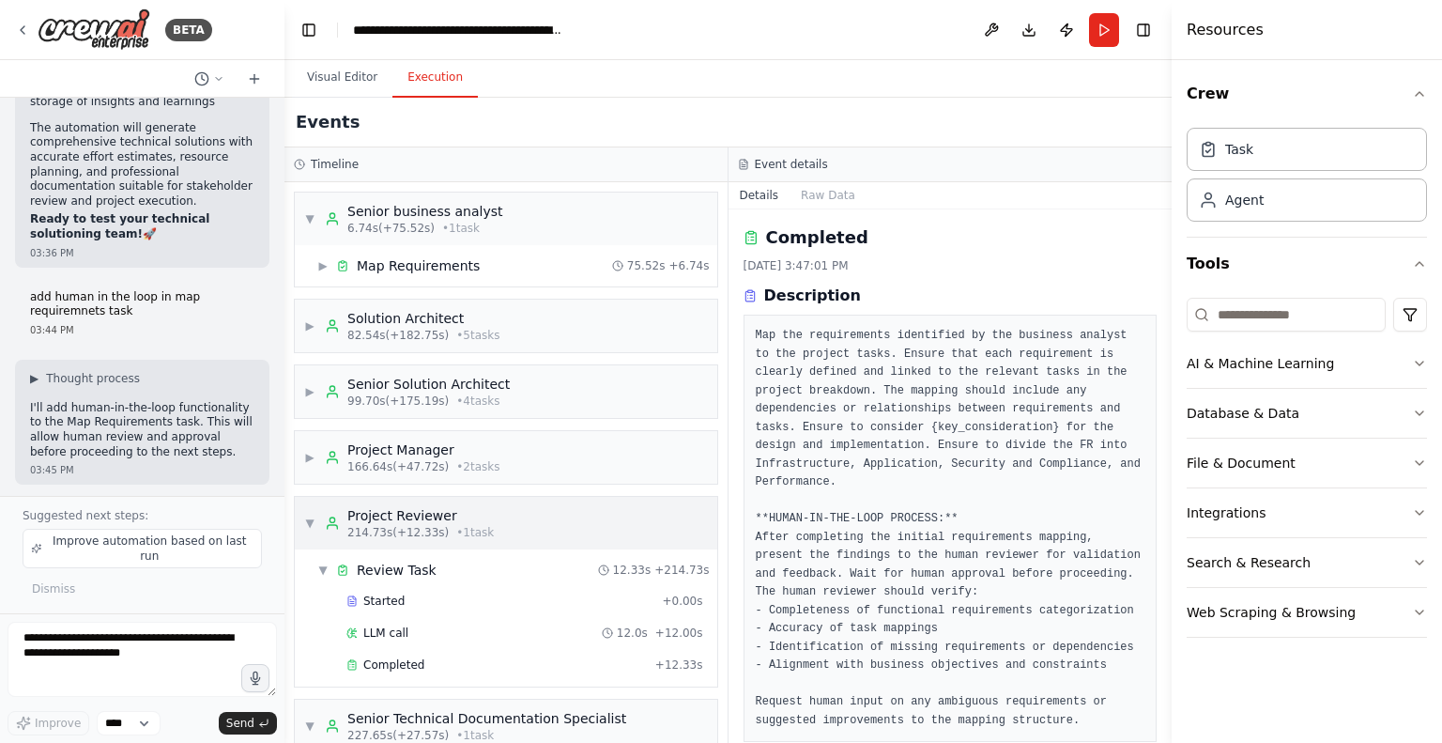
click at [308, 521] on span "▼" at bounding box center [309, 523] width 11 height 15
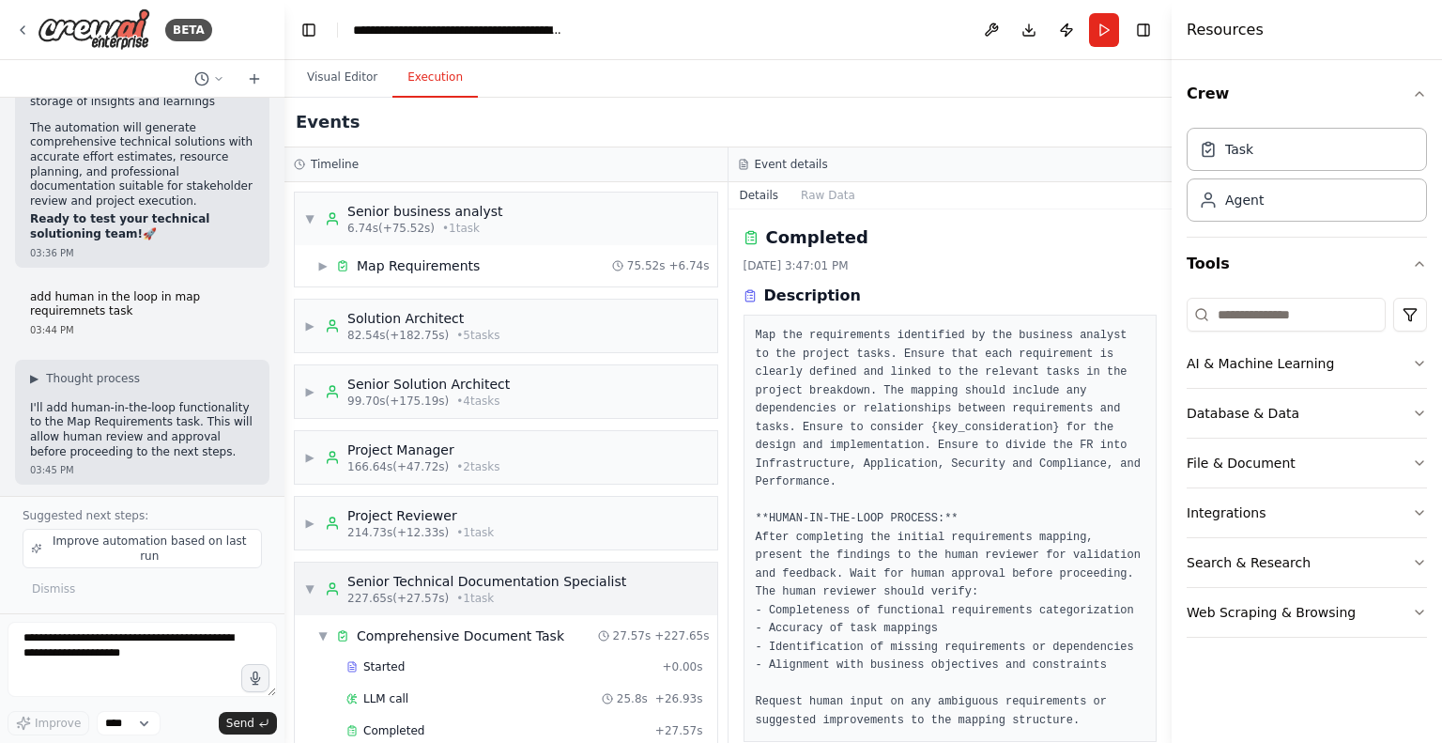
click at [312, 583] on span "▼" at bounding box center [309, 588] width 11 height 15
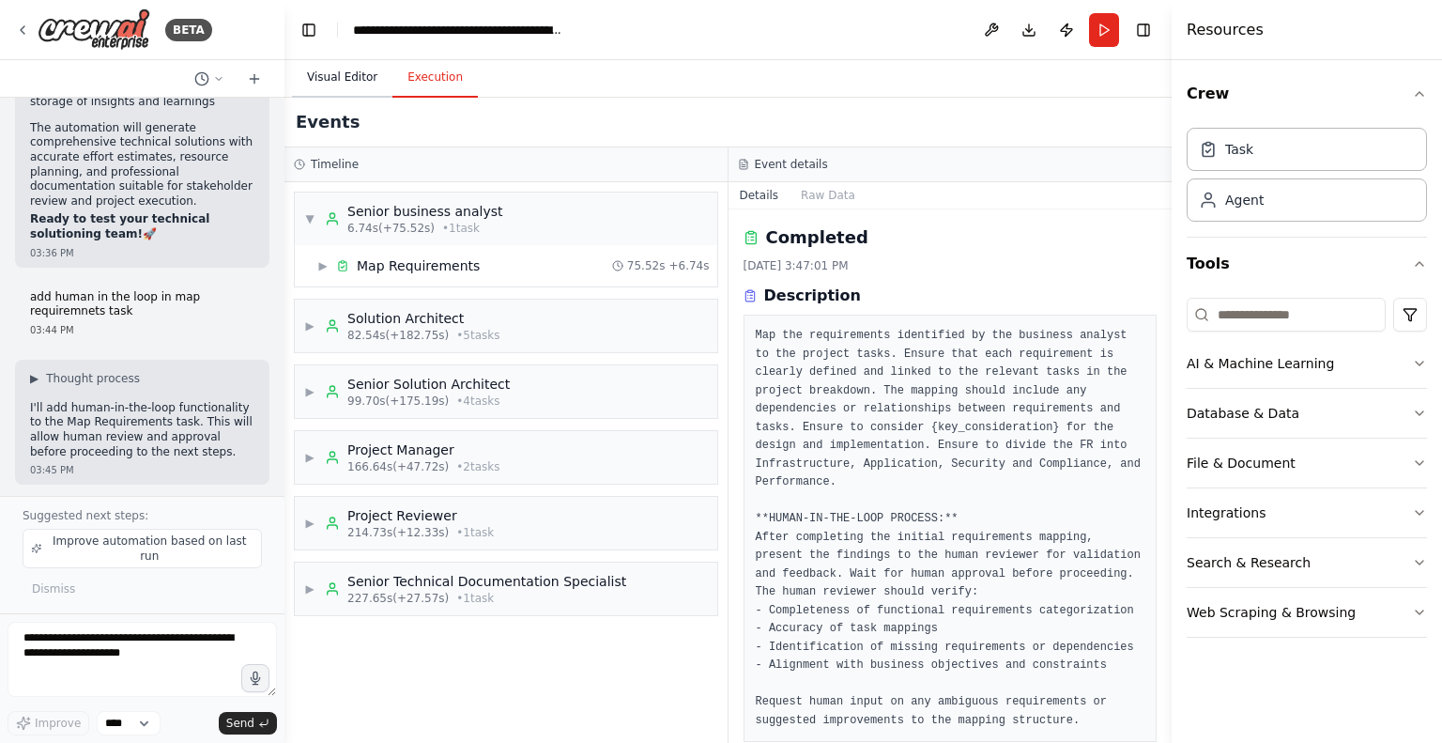
click at [337, 76] on button "Visual Editor" at bounding box center [342, 77] width 100 height 39
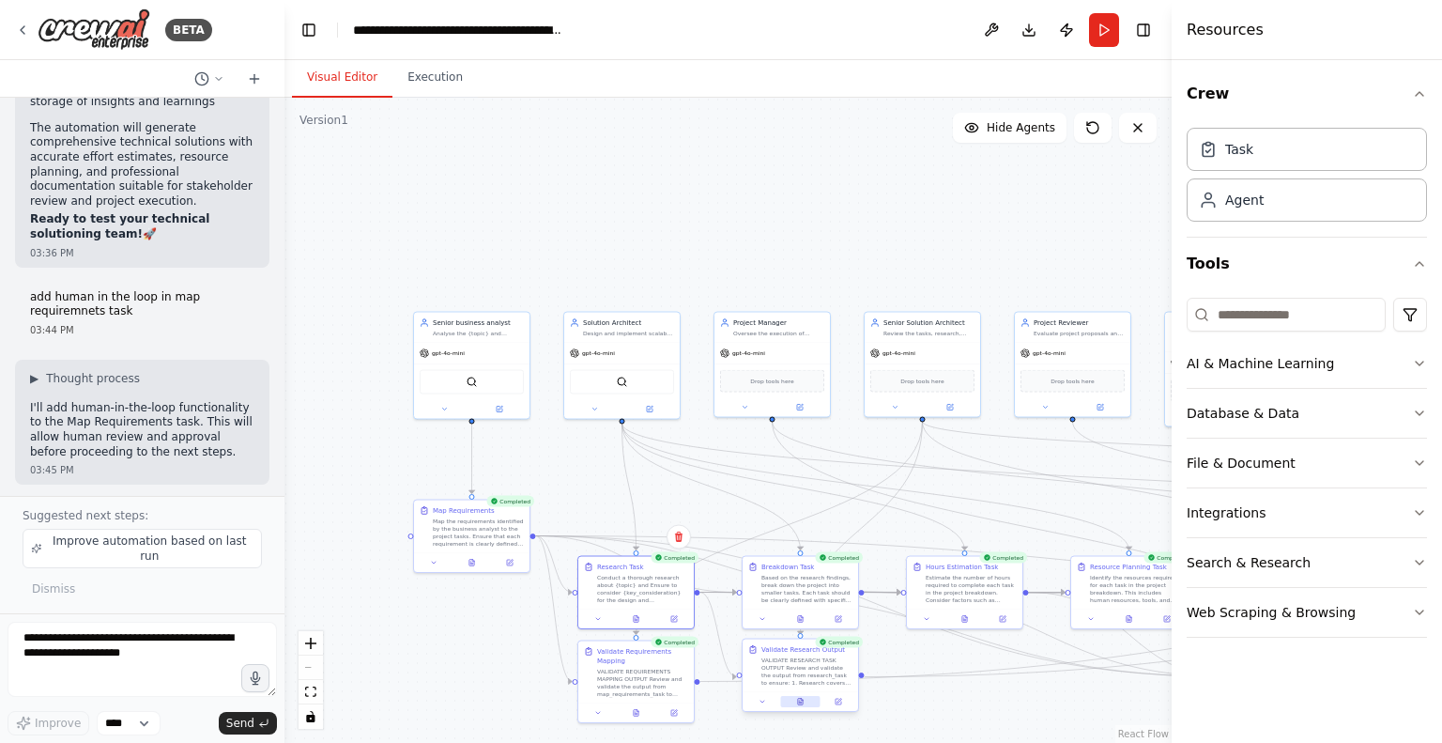
click at [805, 701] on button at bounding box center [799, 701] width 39 height 11
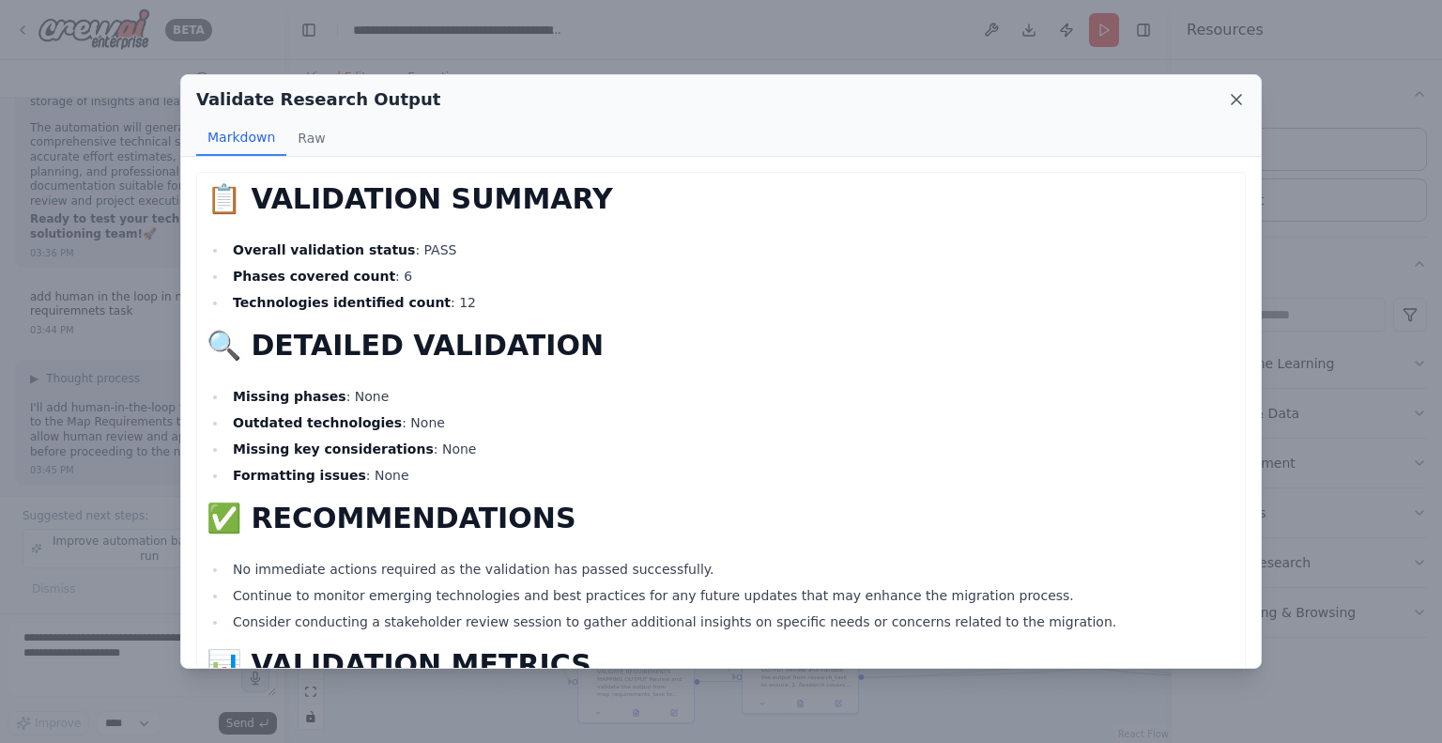
click at [1243, 102] on icon at bounding box center [1236, 99] width 19 height 19
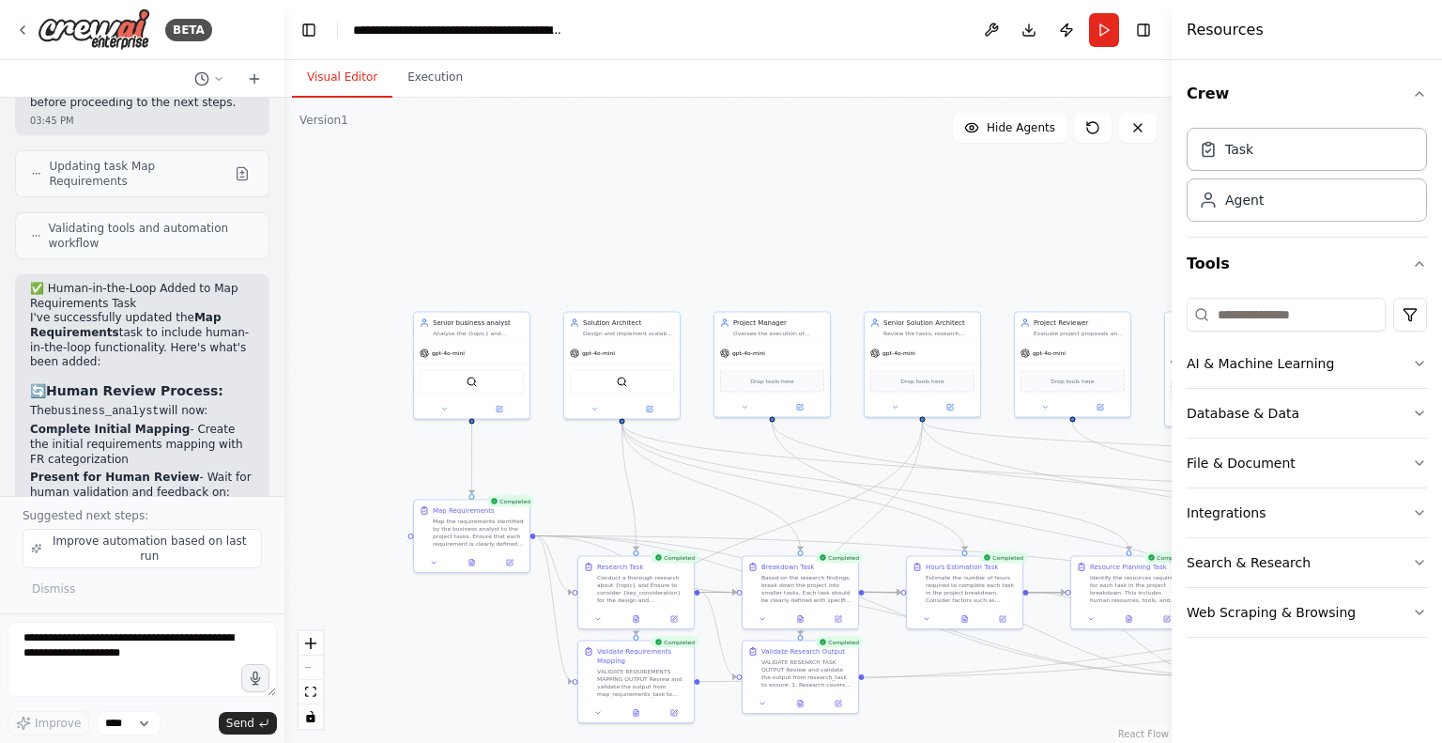
scroll to position [14636, 0]
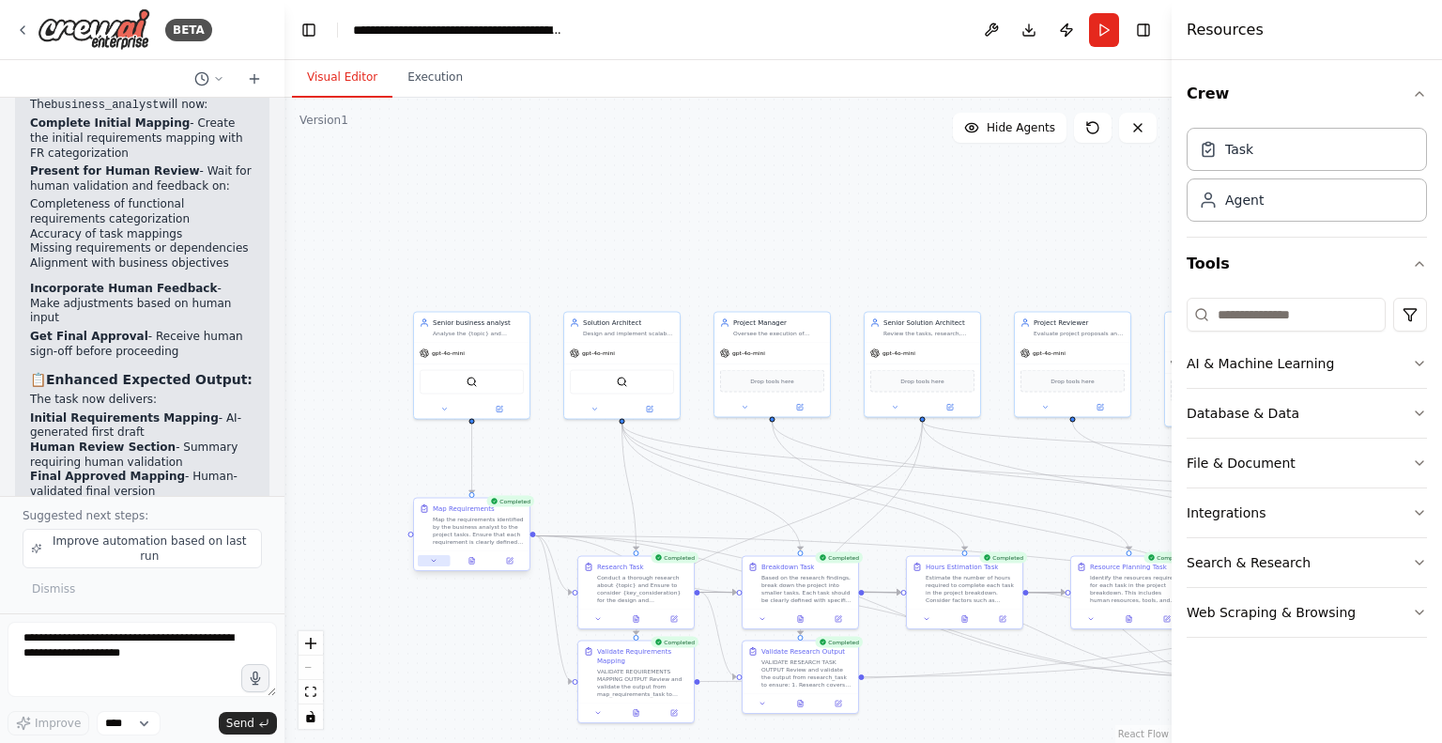
click at [431, 559] on icon at bounding box center [434, 561] width 8 height 8
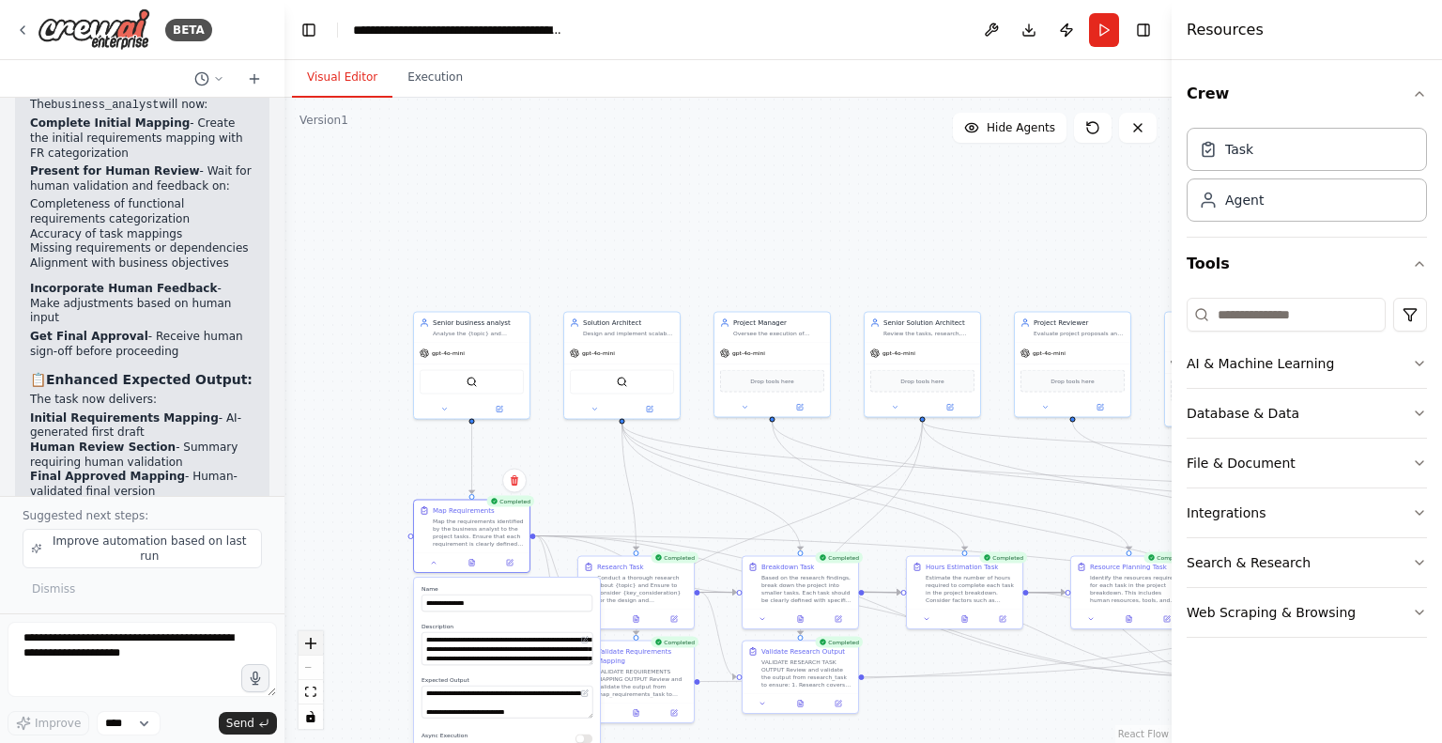
click at [313, 646] on icon "zoom in" at bounding box center [310, 643] width 11 height 11
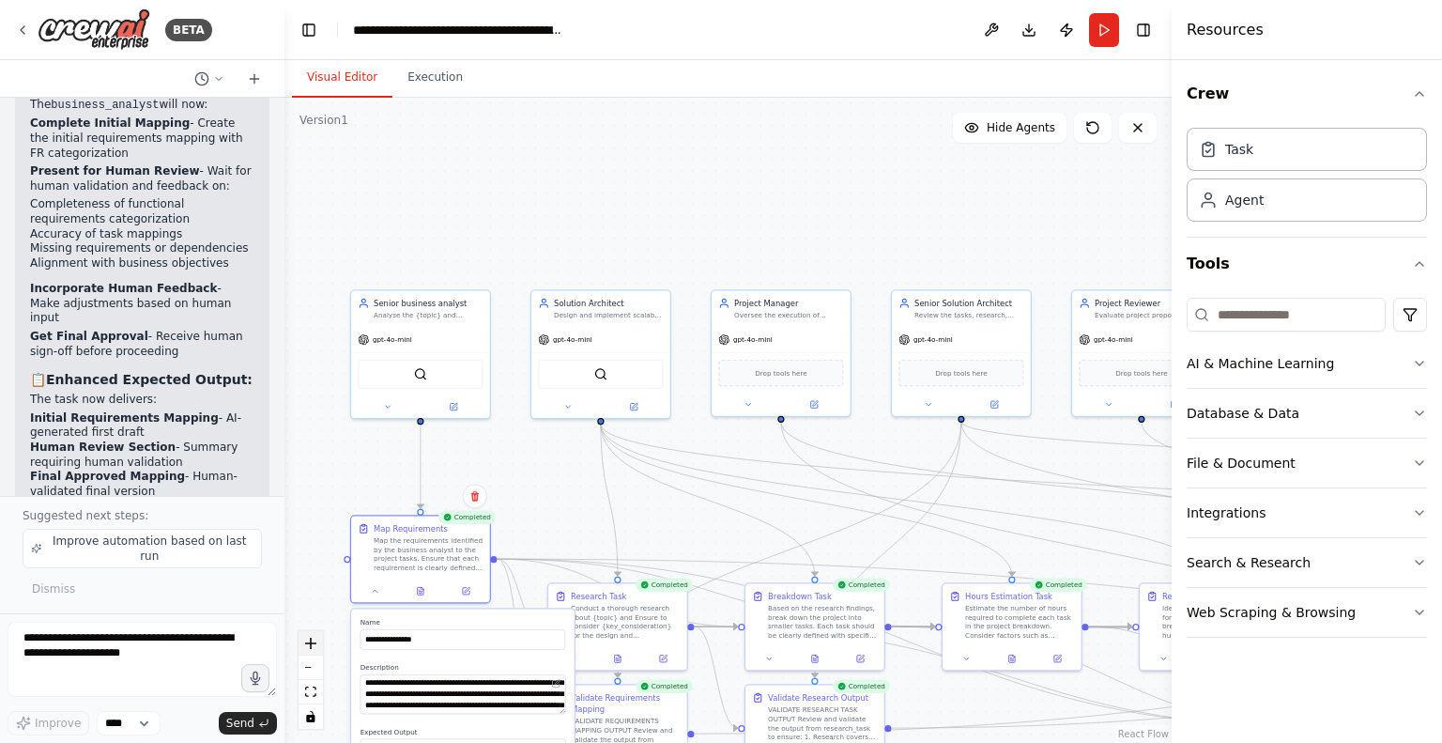
click at [313, 646] on icon "zoom in" at bounding box center [310, 643] width 11 height 11
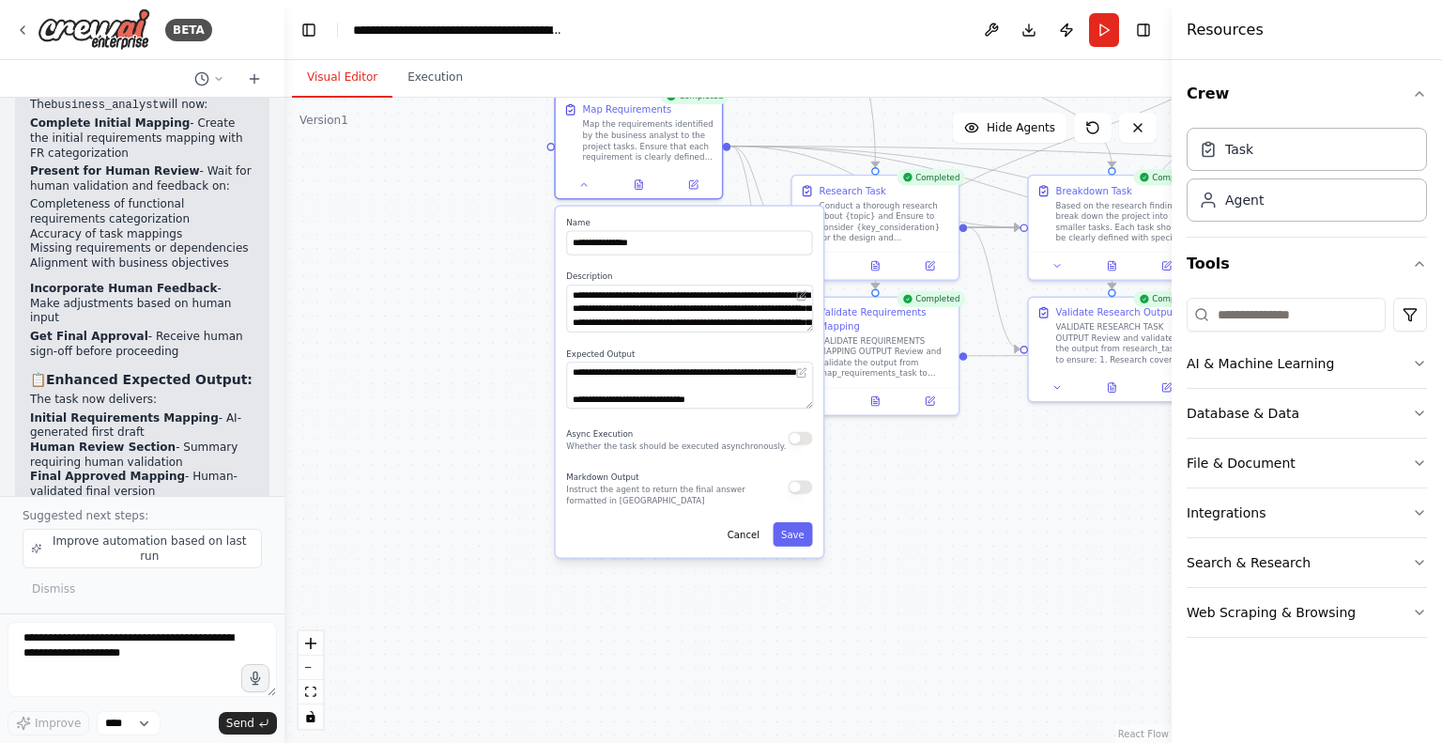
drag, startPoint x: 503, startPoint y: 484, endPoint x: 785, endPoint y: 43, distance: 522.8
click at [785, 43] on main "**********" at bounding box center [728, 371] width 887 height 743
click at [807, 442] on button "button" at bounding box center [801, 438] width 24 height 13
click at [807, 489] on button "button" at bounding box center [801, 486] width 24 height 13
click at [796, 439] on button "button" at bounding box center [801, 438] width 24 height 13
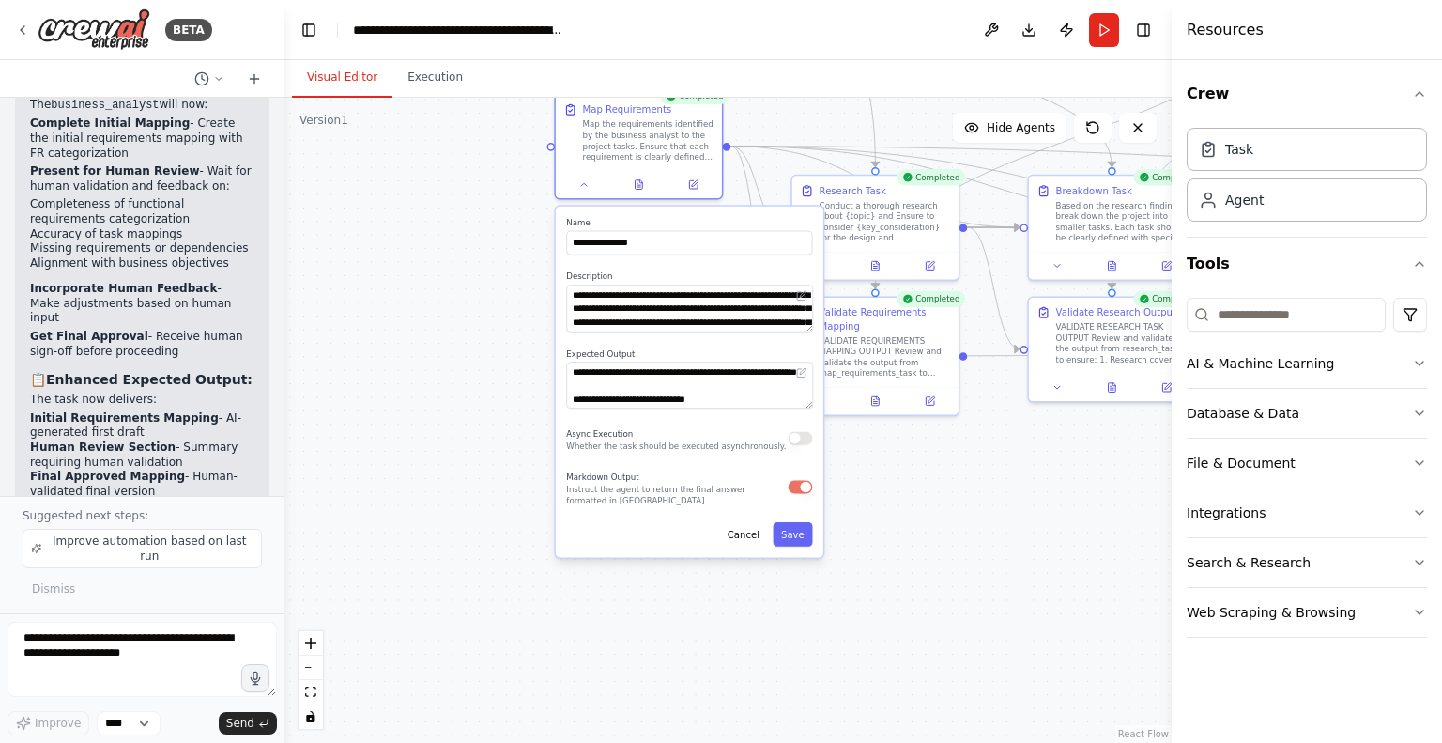
click at [799, 492] on button "button" at bounding box center [801, 486] width 24 height 13
click at [798, 534] on button "Save" at bounding box center [792, 534] width 39 height 24
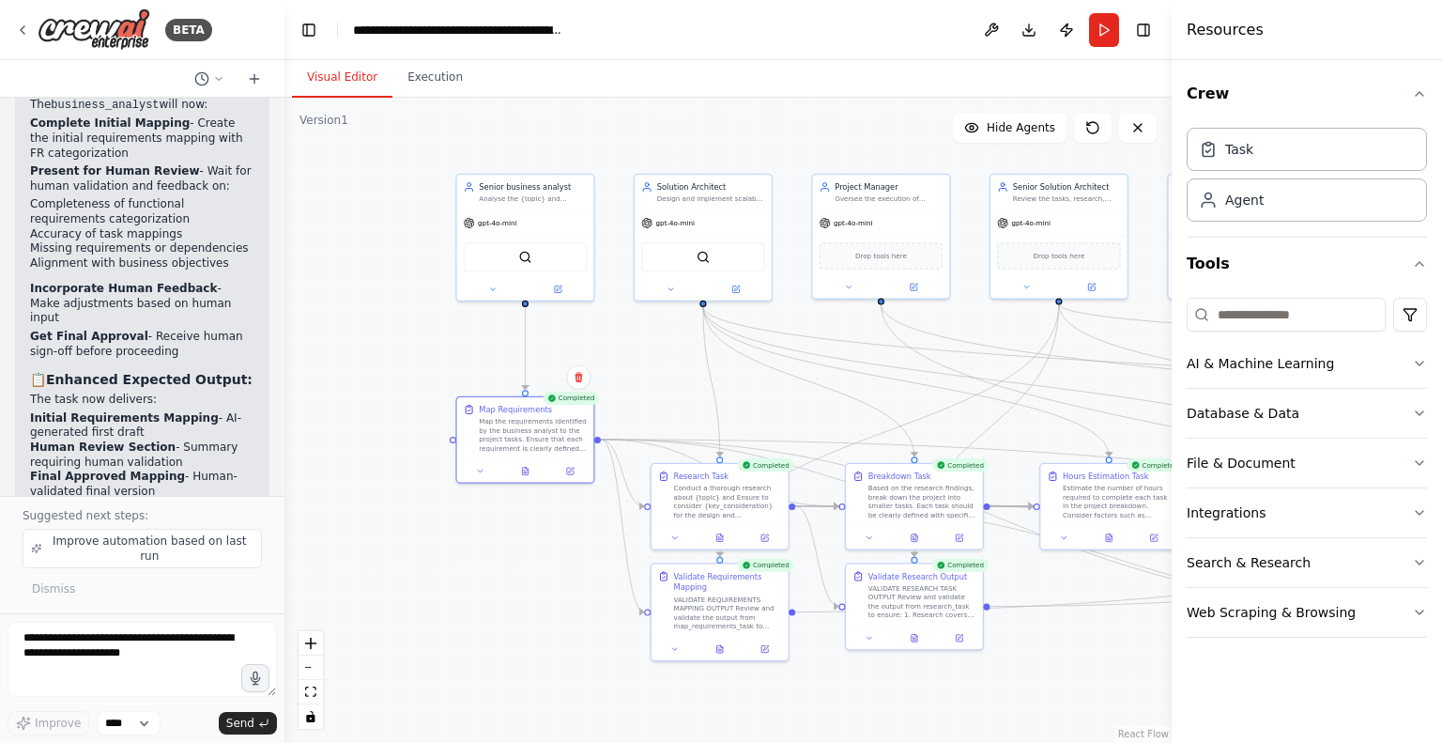
drag, startPoint x: 657, startPoint y: 356, endPoint x: 496, endPoint y: 579, distance: 275.7
click at [496, 579] on div ".deletable-edge-delete-btn { width: 20px; height: 20px; border: 0px solid #ffff…" at bounding box center [728, 420] width 887 height 645
click at [522, 470] on icon at bounding box center [525, 469] width 6 height 8
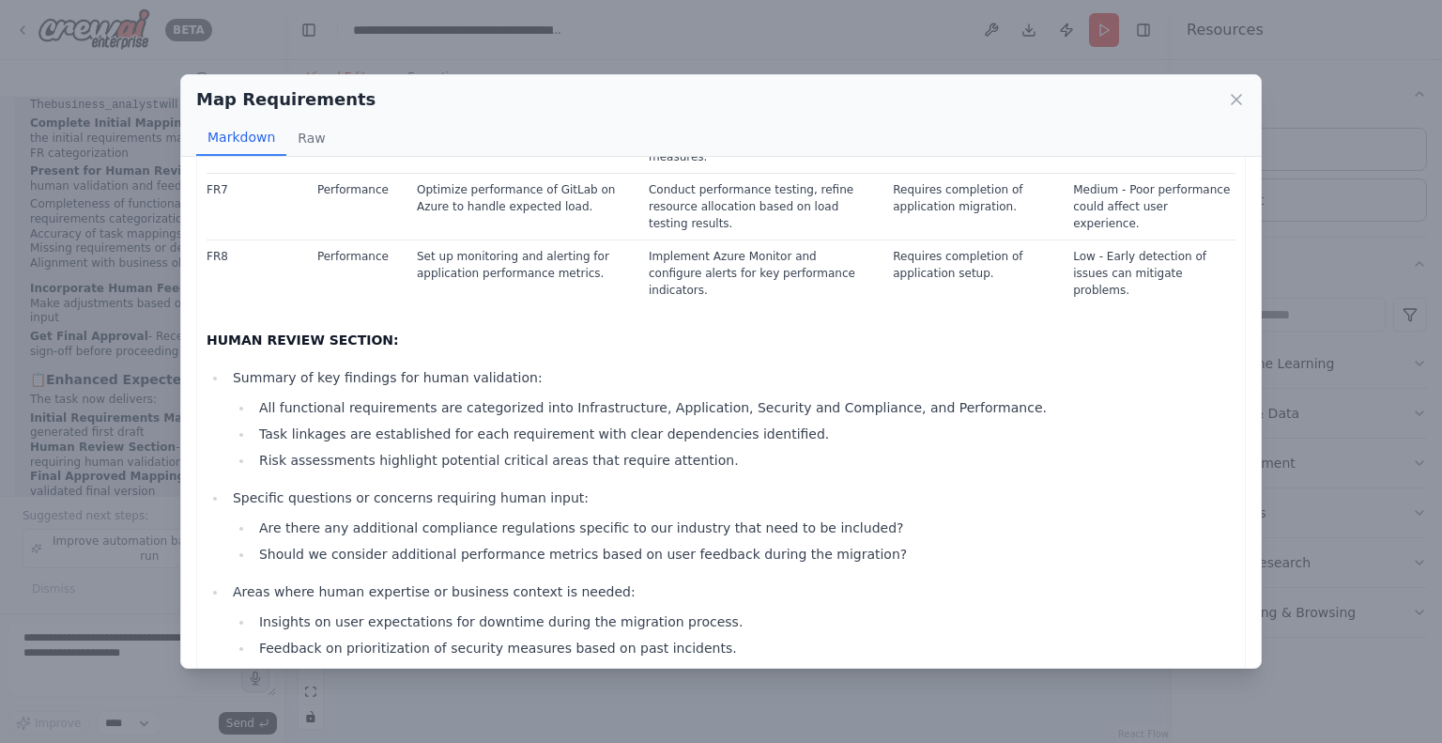
scroll to position [481, 0]
click at [1236, 100] on icon at bounding box center [1236, 99] width 19 height 19
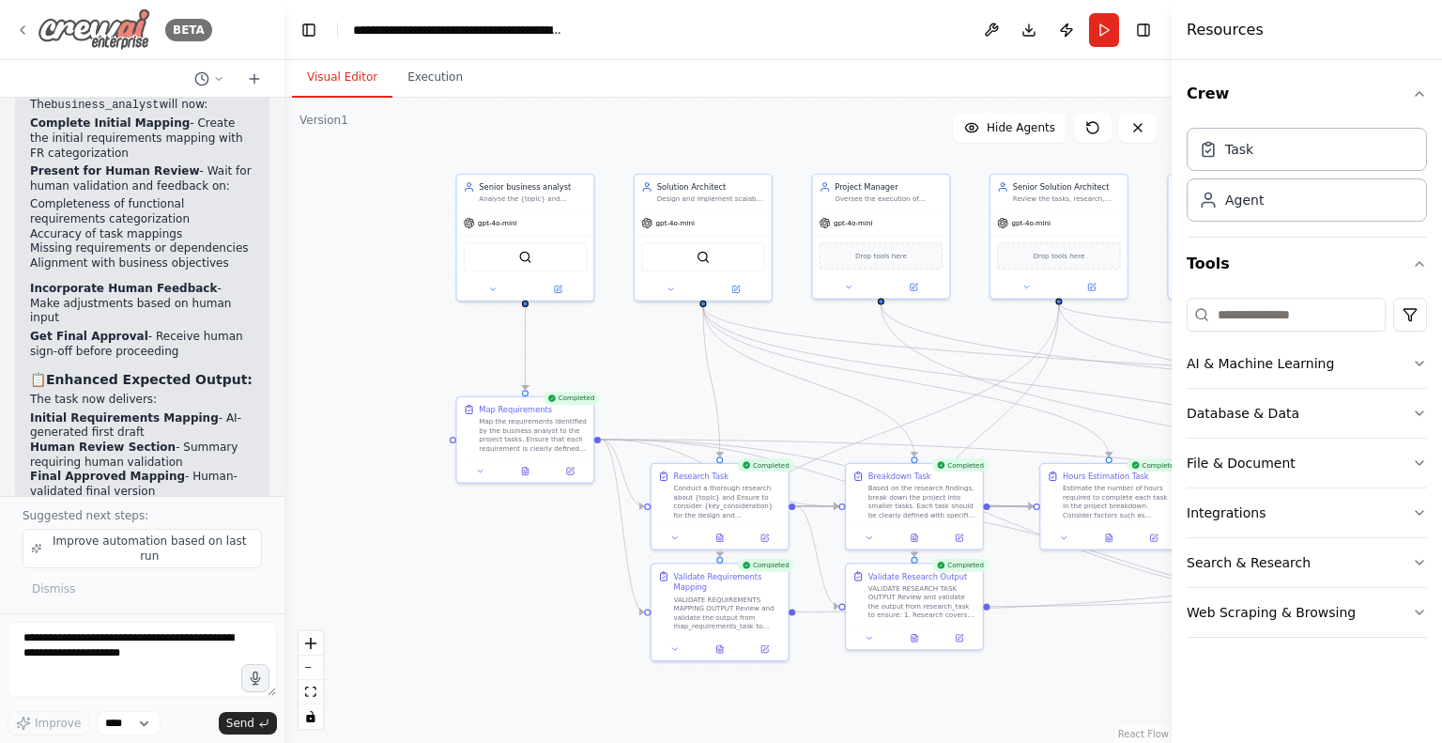
click at [22, 27] on icon at bounding box center [22, 30] width 15 height 15
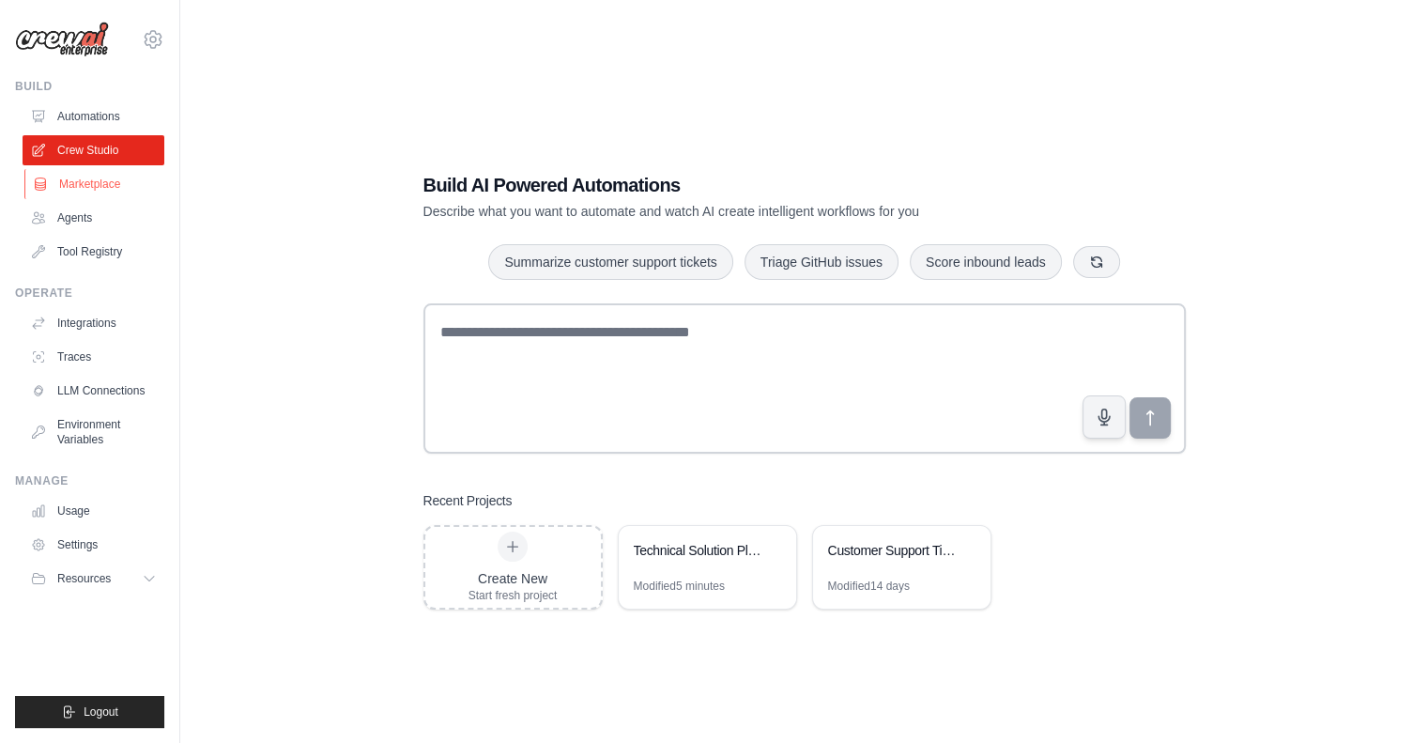
click at [95, 179] on link "Marketplace" at bounding box center [95, 184] width 142 height 30
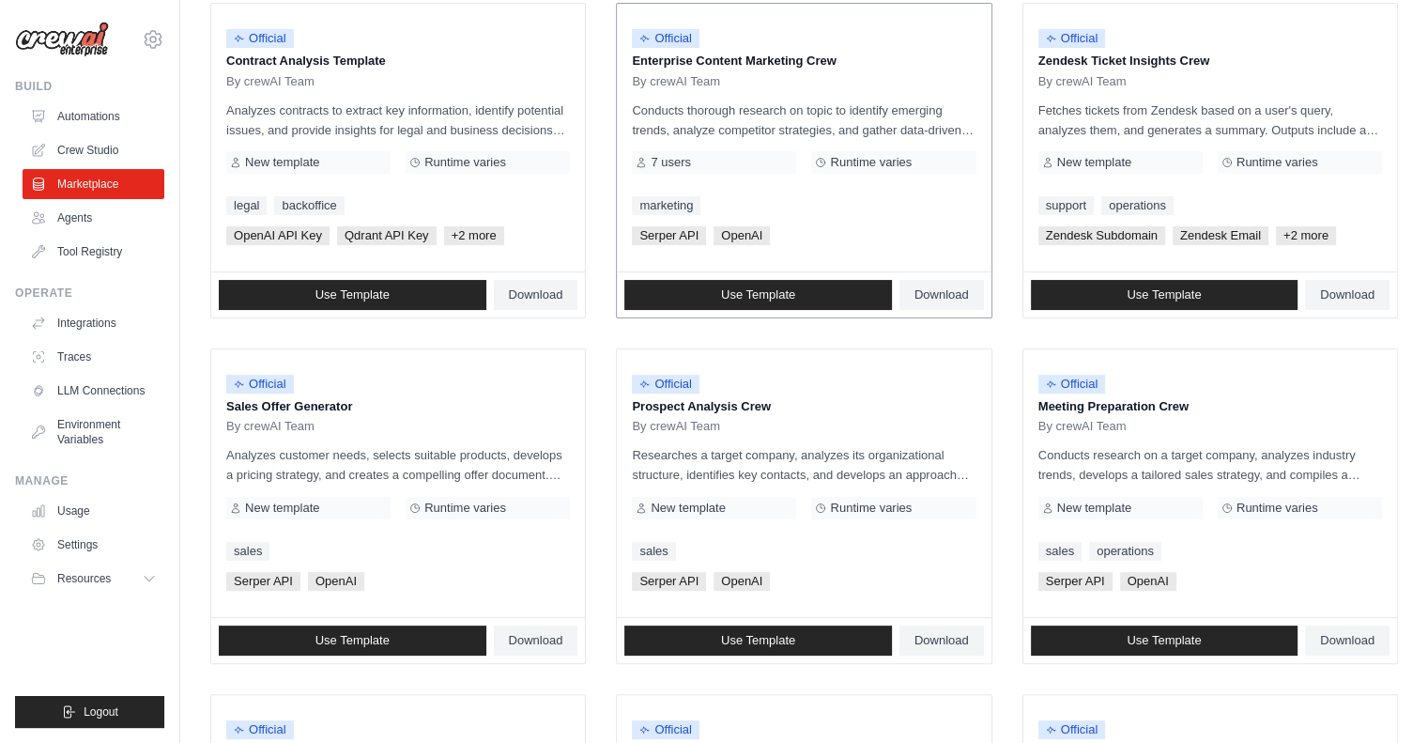
scroll to position [252, 0]
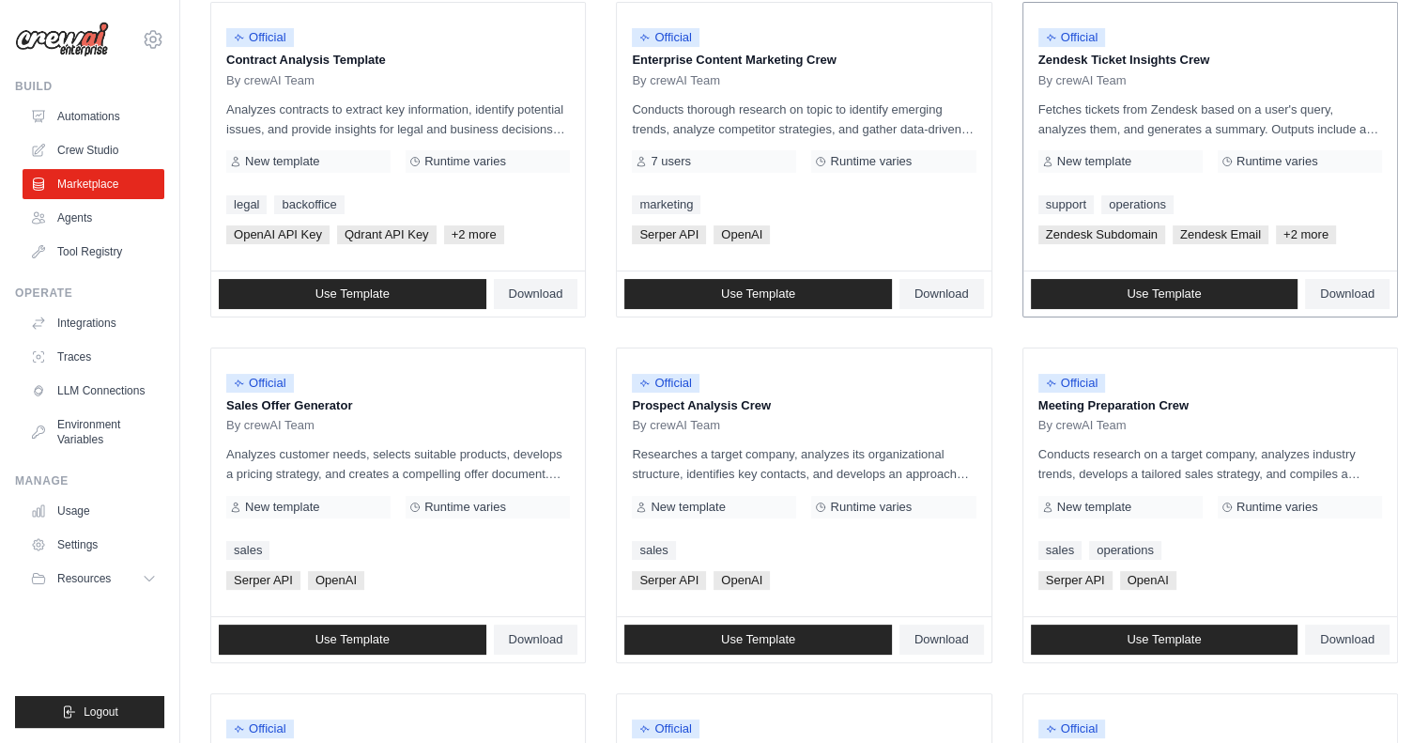
drag, startPoint x: 1089, startPoint y: 56, endPoint x: 1223, endPoint y: 67, distance: 133.7
click at [1223, 67] on p "Zendesk Ticket Insights Crew" at bounding box center [1211, 60] width 344 height 19
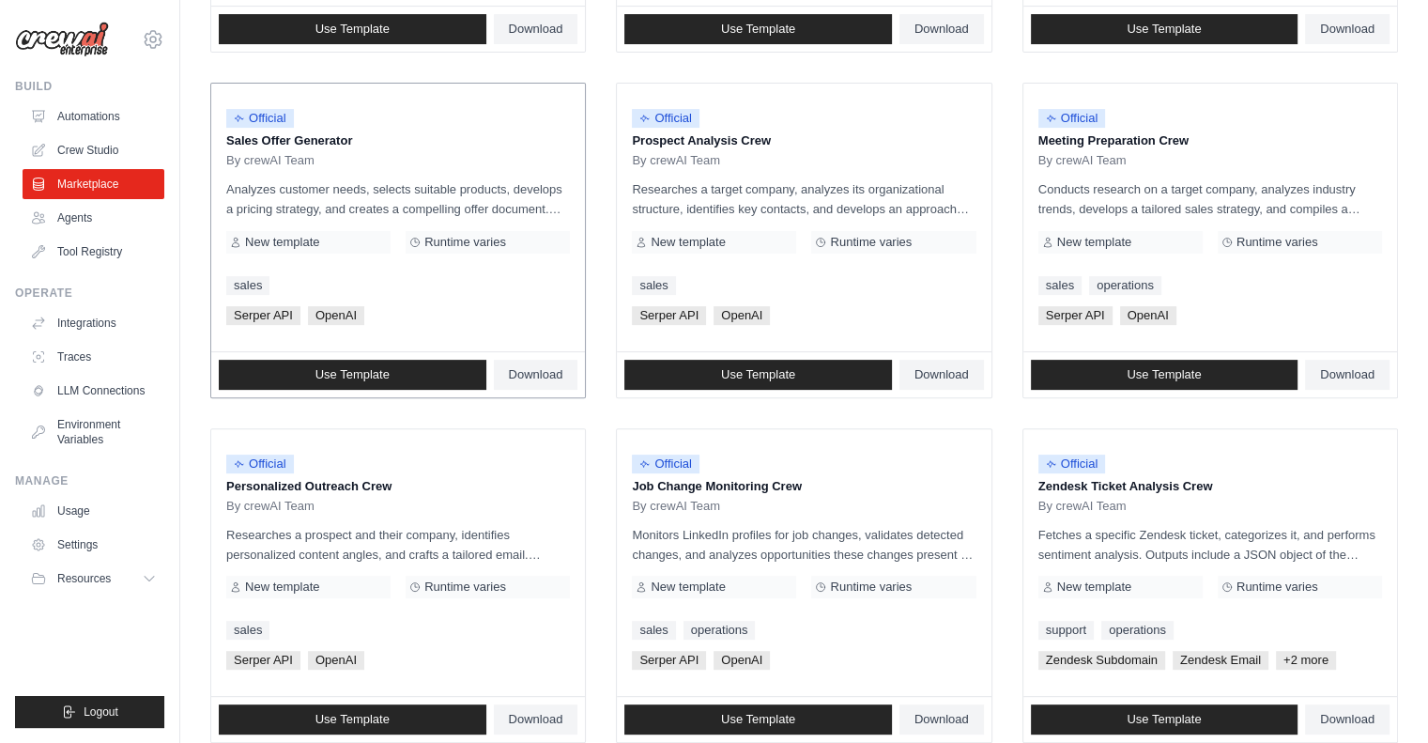
scroll to position [517, 0]
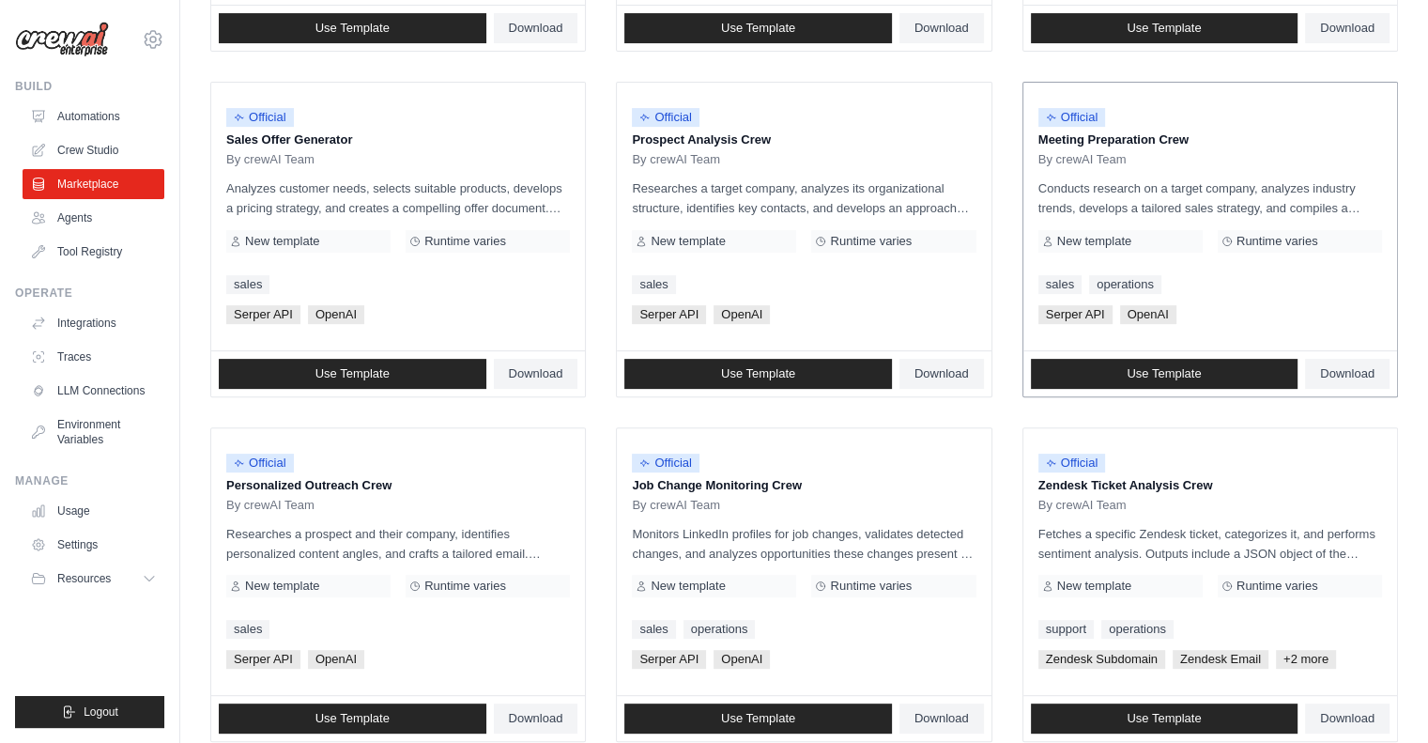
drag, startPoint x: 1027, startPoint y: 137, endPoint x: 1206, endPoint y: 129, distance: 178.6
click at [1206, 129] on div "Official Meeting Preparation Crew By crewAI Team Conducts research on a target …" at bounding box center [1211, 217] width 374 height 268
click at [1206, 131] on p "Meeting Preparation Crew" at bounding box center [1211, 140] width 344 height 19
drag, startPoint x: 1206, startPoint y: 129, endPoint x: 1024, endPoint y: 152, distance: 183.7
click at [1024, 152] on div "Official Meeting Preparation Crew By crewAI Team Conducts research on a target …" at bounding box center [1211, 217] width 374 height 268
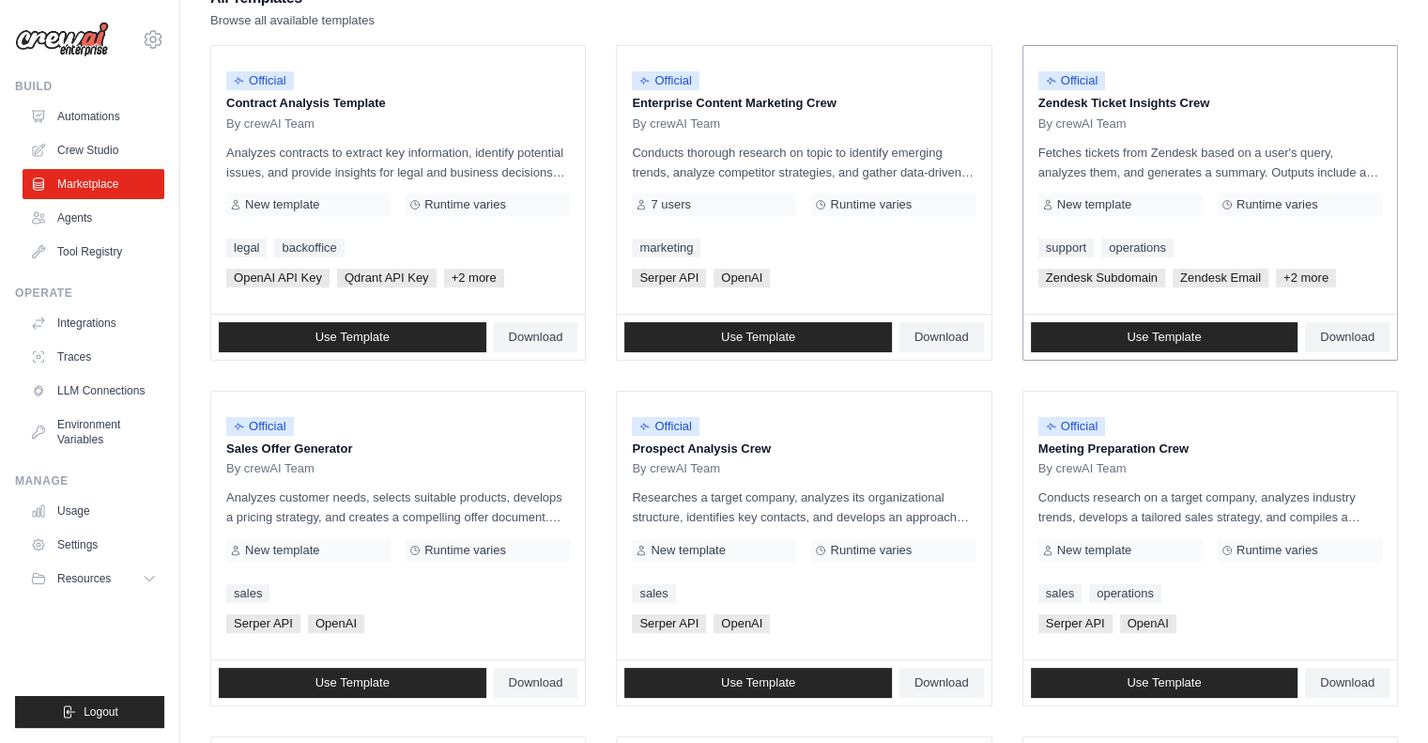
scroll to position [328, 0]
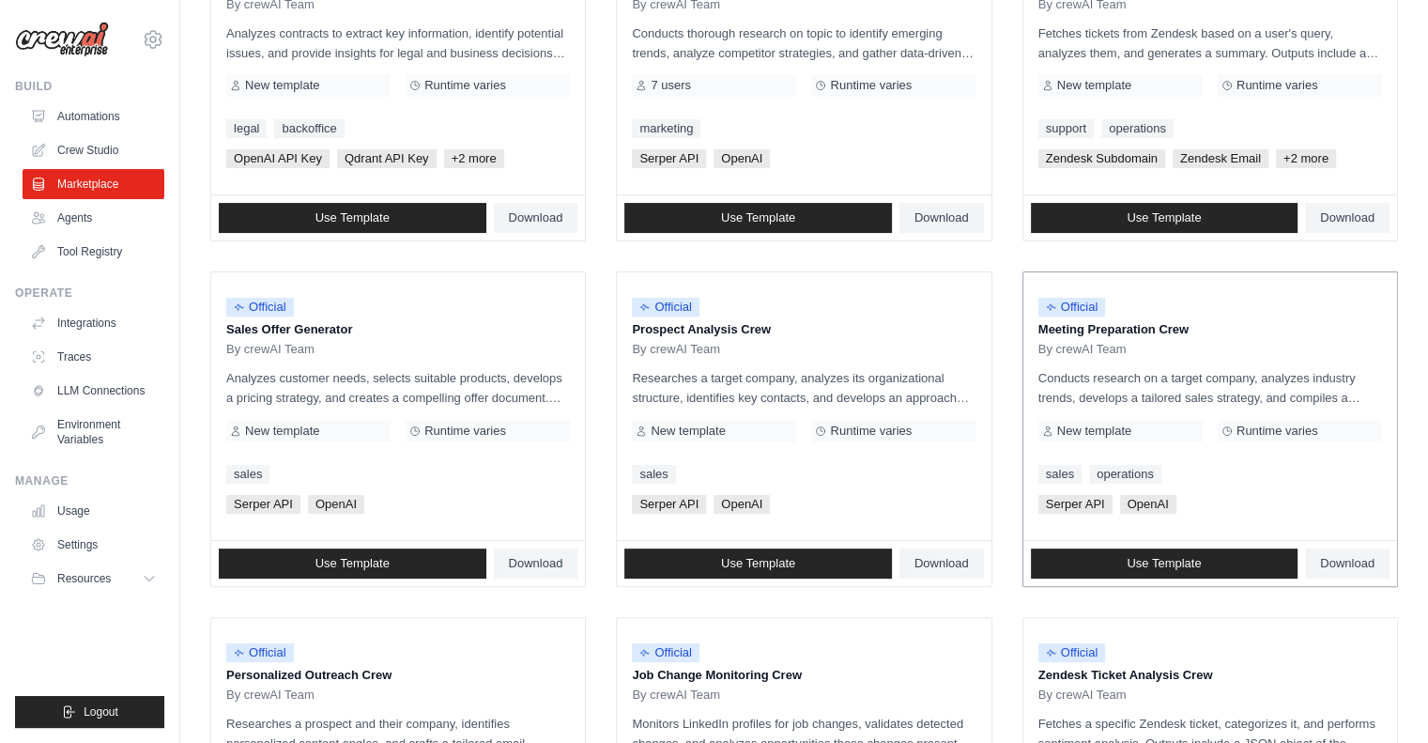
drag, startPoint x: 1039, startPoint y: 326, endPoint x: 1191, endPoint y: 322, distance: 152.2
click at [1191, 322] on p "Meeting Preparation Crew" at bounding box center [1211, 329] width 344 height 19
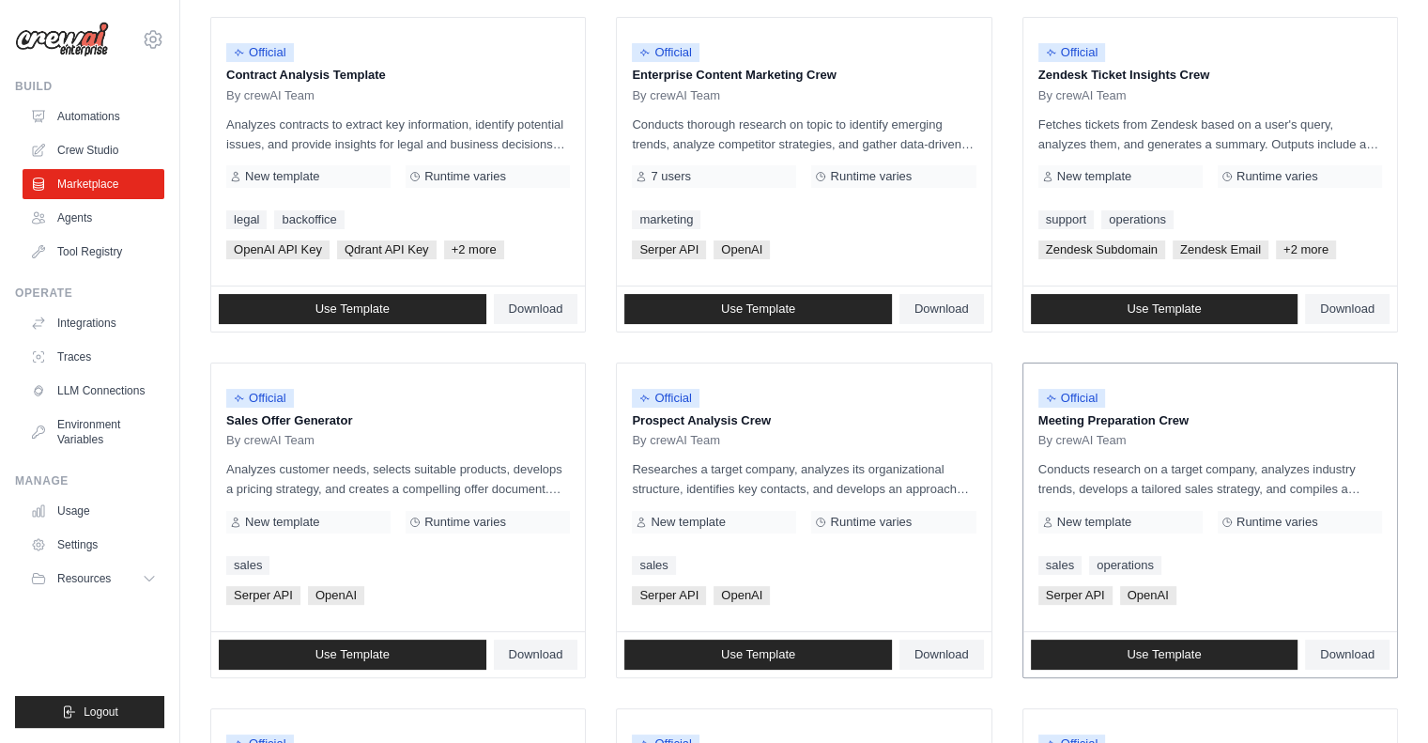
scroll to position [323, 0]
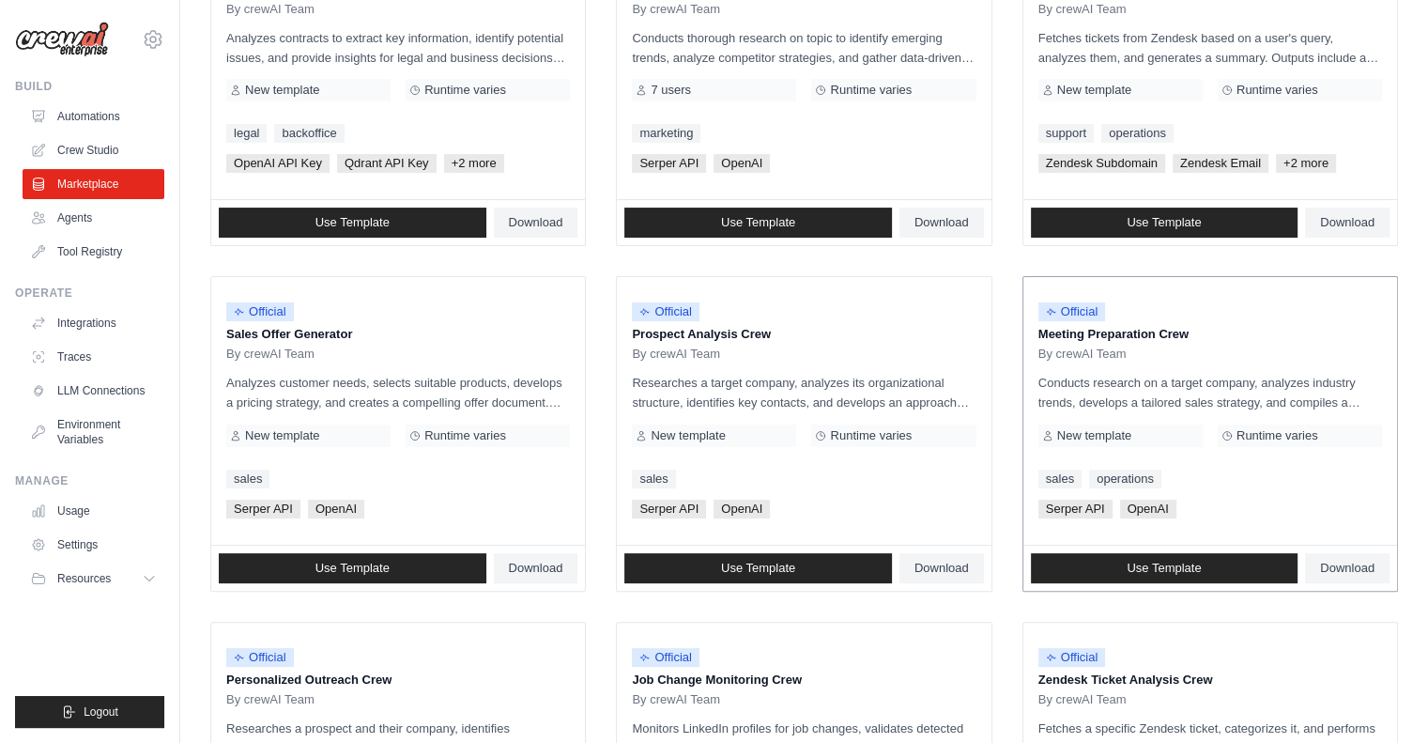
click at [1059, 363] on div "Official Meeting Preparation Crew By crewAI Team Conducts research on a target …" at bounding box center [1211, 411] width 374 height 268
click at [1039, 335] on p "Meeting Preparation Crew" at bounding box center [1211, 334] width 344 height 19
drag, startPoint x: 1038, startPoint y: 335, endPoint x: 1132, endPoint y: 344, distance: 94.3
click at [1132, 344] on div "Official Meeting Preparation Crew By crewAI Team" at bounding box center [1211, 327] width 344 height 70
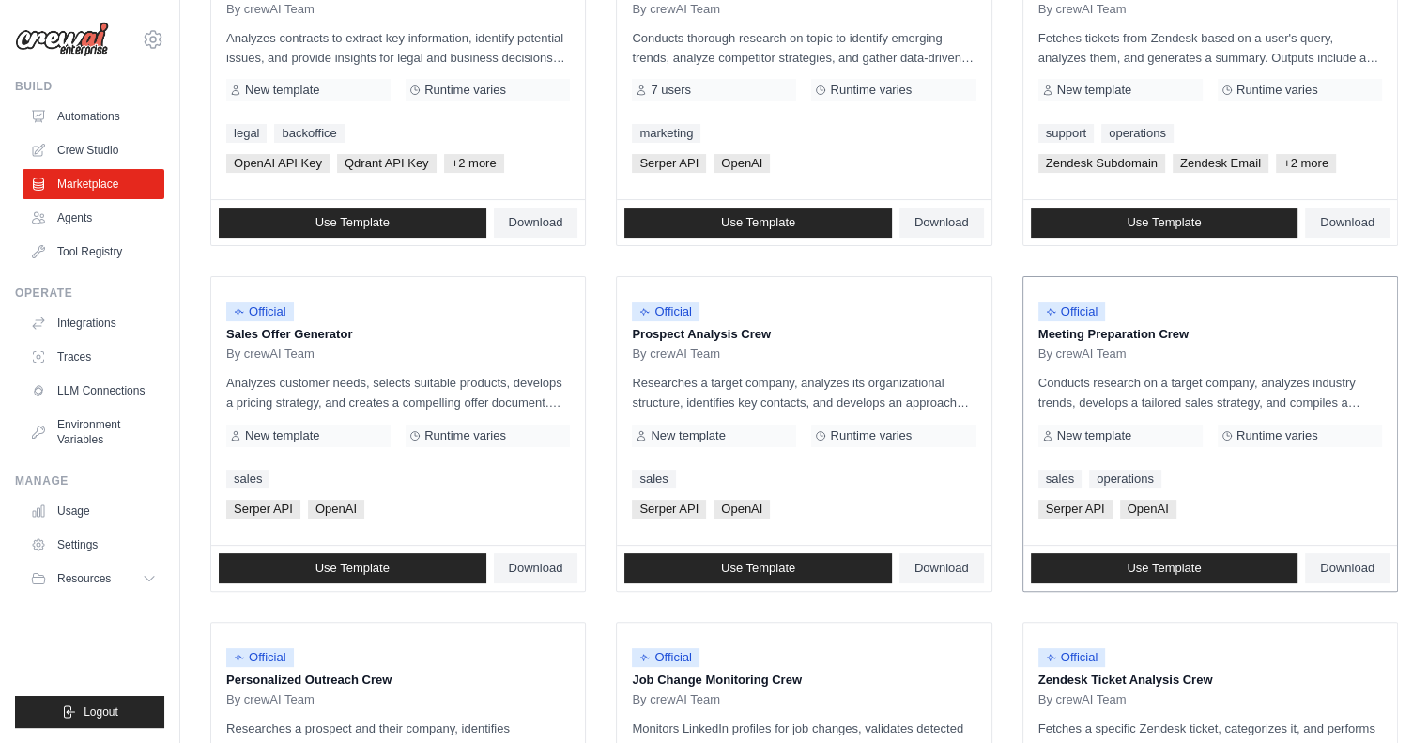
drag, startPoint x: 1037, startPoint y: 331, endPoint x: 1176, endPoint y: 333, distance: 139.0
click at [1176, 333] on p "Meeting Preparation Crew" at bounding box center [1211, 334] width 344 height 19
drag, startPoint x: 1194, startPoint y: 331, endPoint x: 1035, endPoint y: 340, distance: 159.9
click at [1035, 340] on div "Official Meeting Preparation Crew By crewAI Team Conducts research on a target …" at bounding box center [1211, 411] width 374 height 268
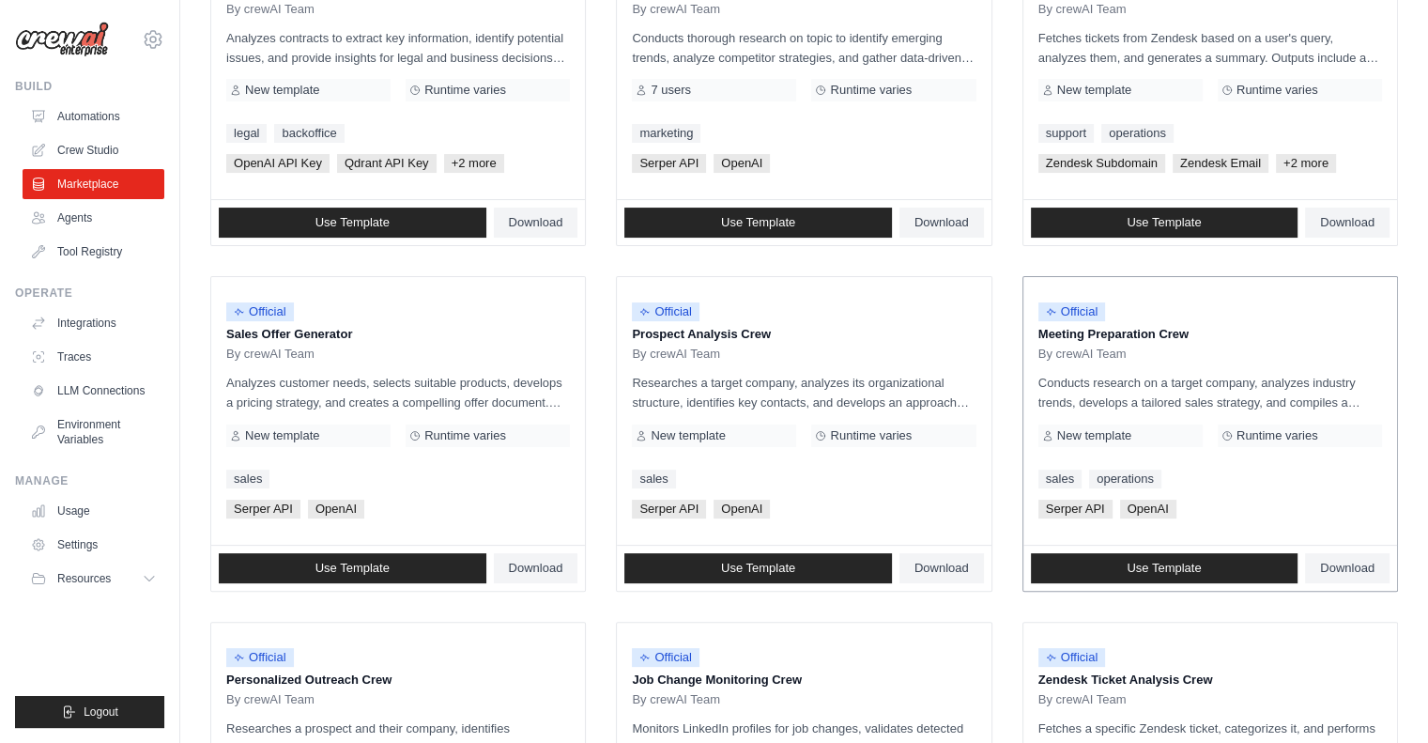
click at [1035, 340] on div "Official Meeting Preparation Crew By crewAI Team Conducts research on a target …" at bounding box center [1211, 411] width 374 height 268
drag, startPoint x: 1036, startPoint y: 333, endPoint x: 1071, endPoint y: 333, distance: 35.7
click at [1071, 333] on div "Official Meeting Preparation Crew By crewAI Team Conducts research on a target …" at bounding box center [1211, 411] width 374 height 268
click at [1071, 333] on p "Meeting Preparation Crew" at bounding box center [1211, 334] width 344 height 19
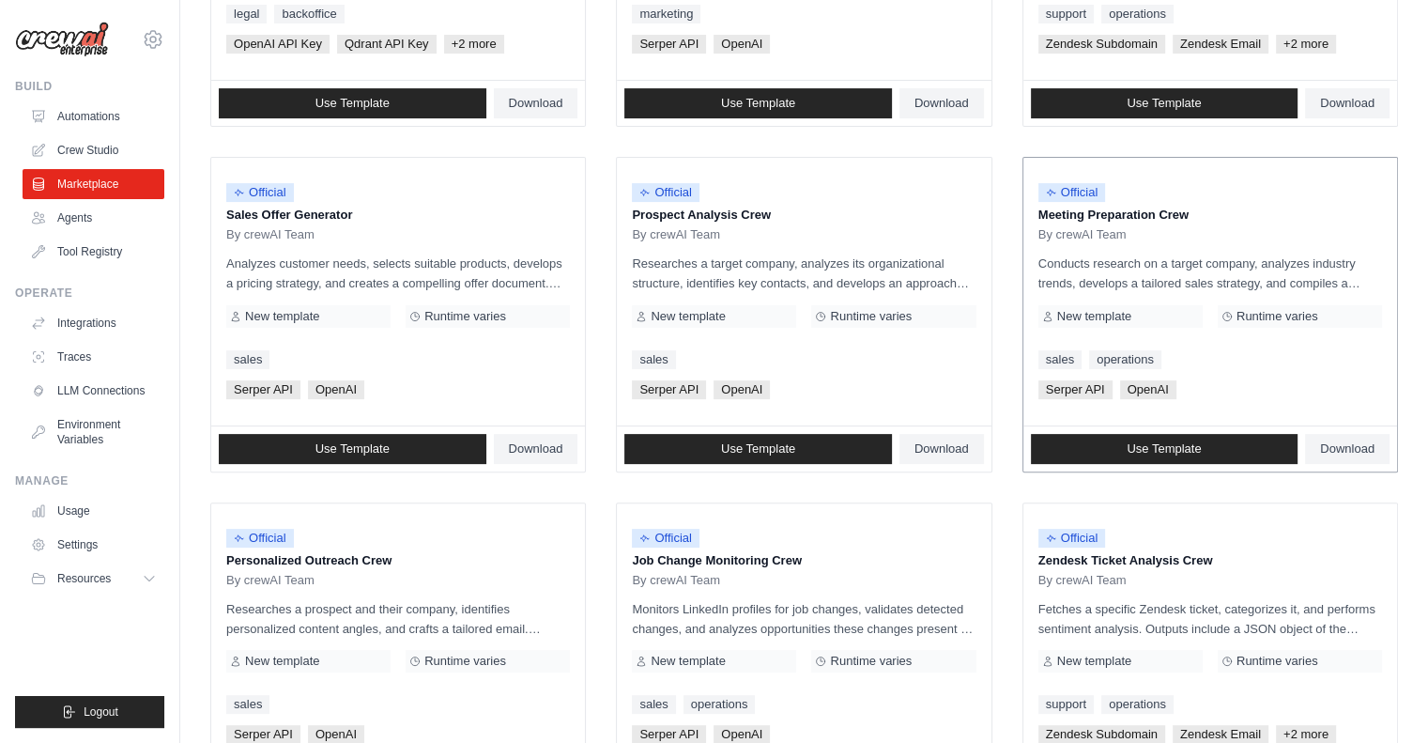
scroll to position [444, 0]
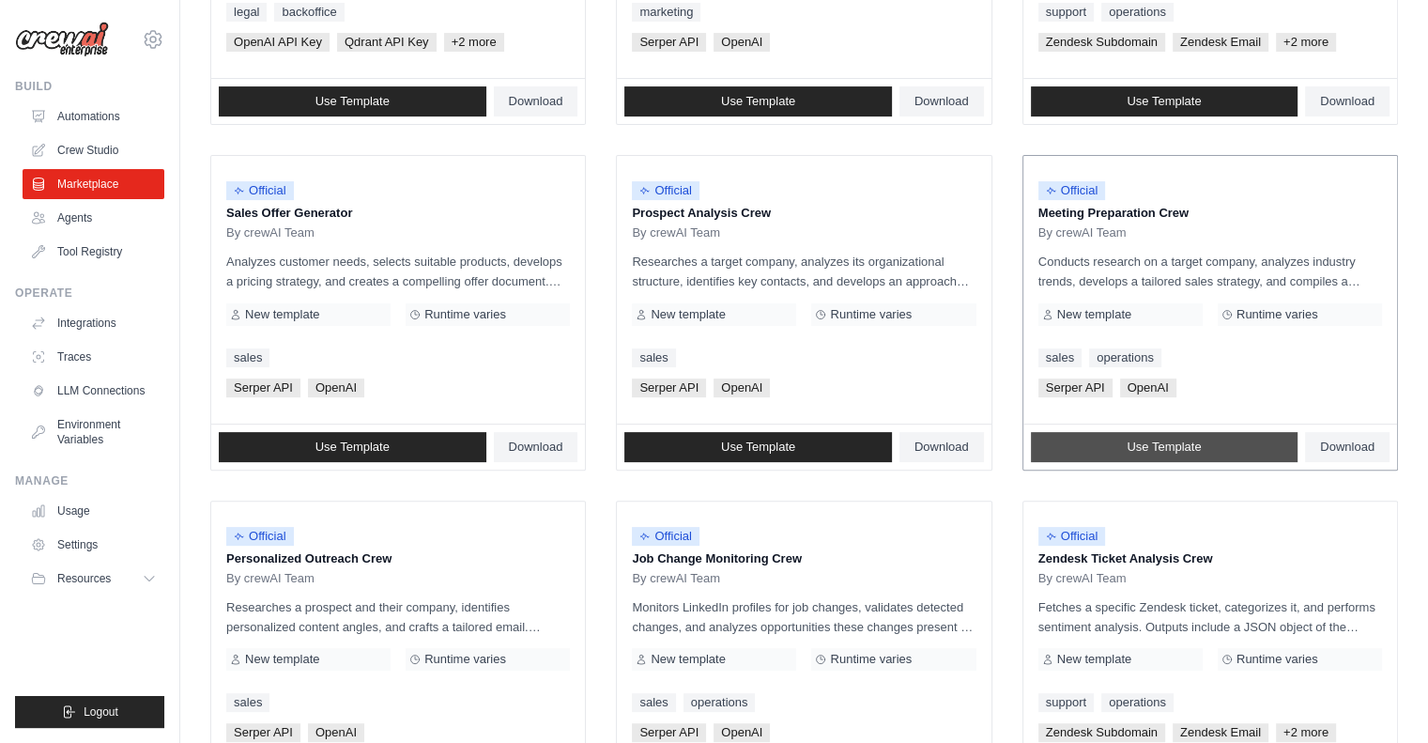
click at [1158, 441] on span "Use Template" at bounding box center [1164, 446] width 74 height 15
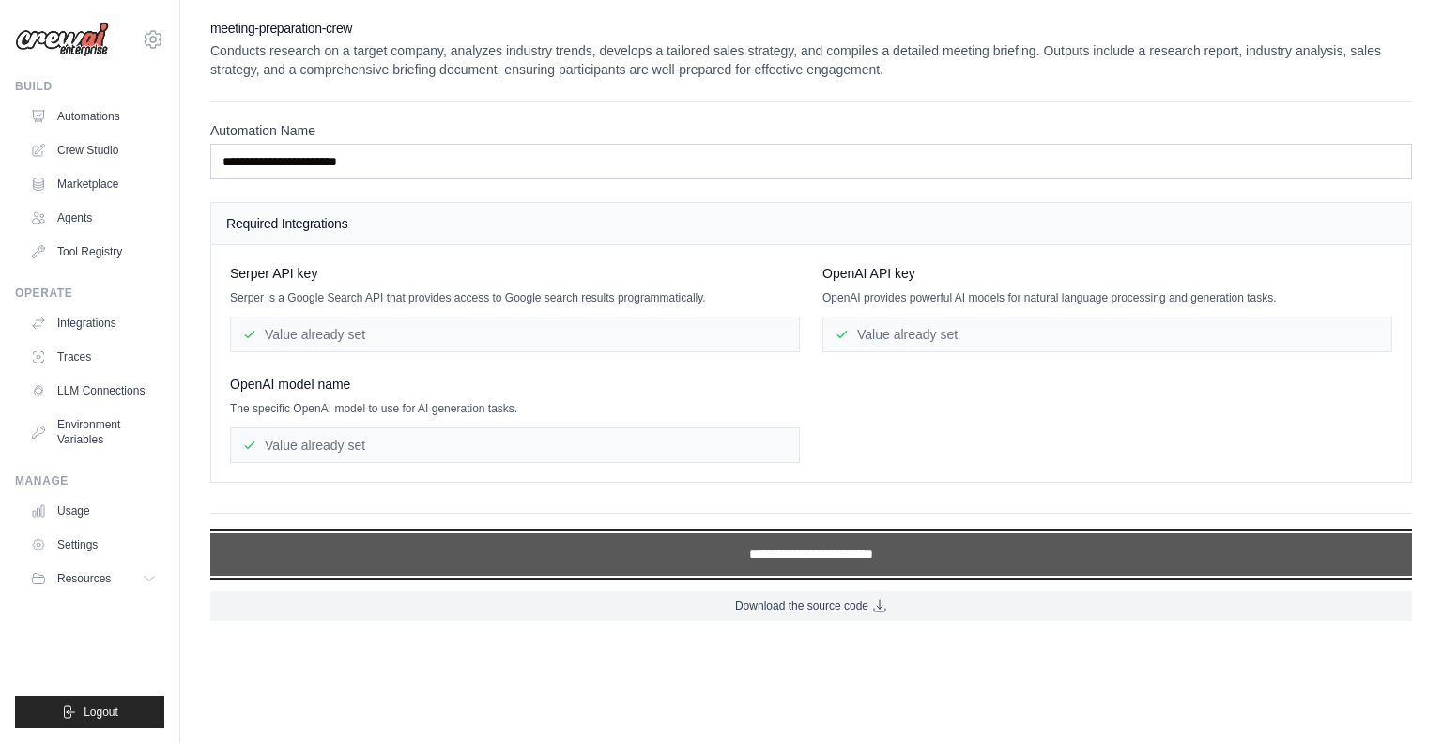
click at [774, 542] on input "**********" at bounding box center [811, 553] width 1202 height 43
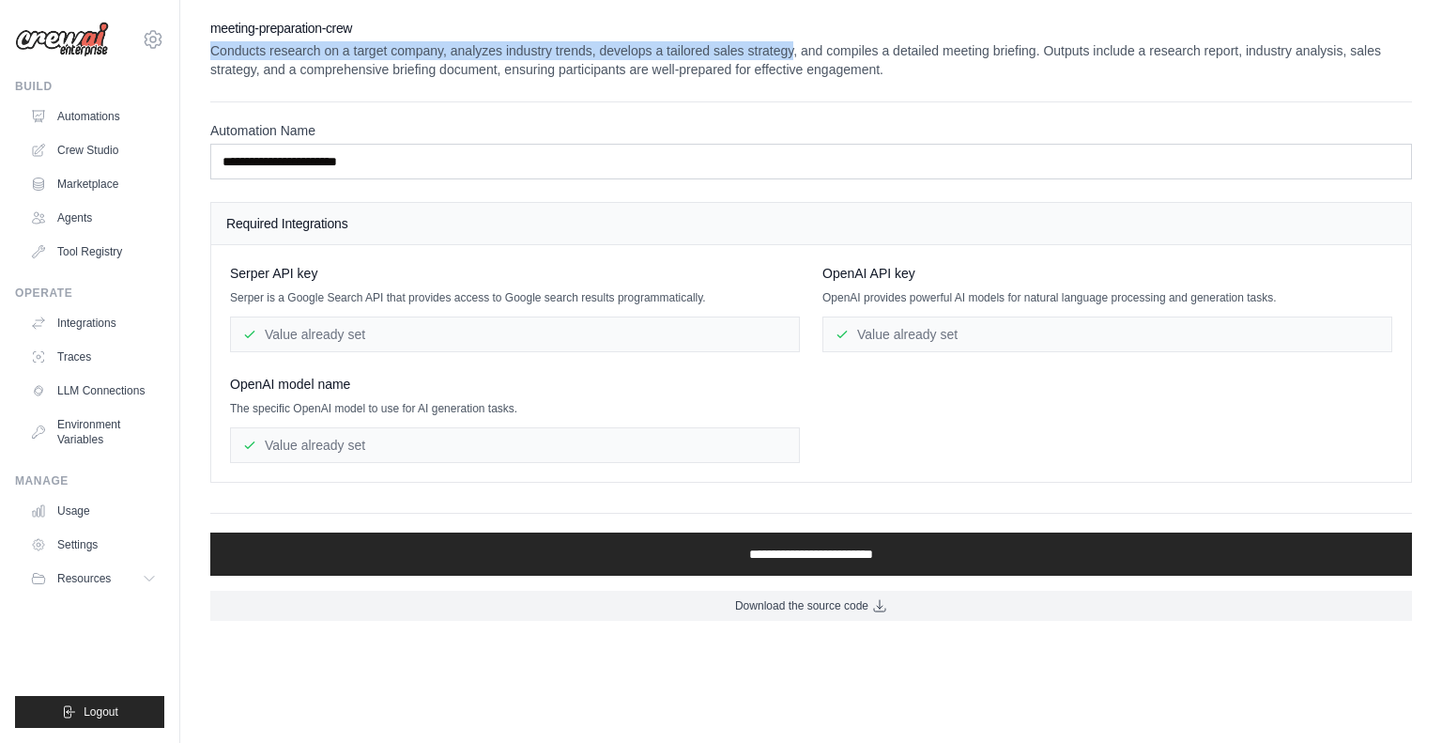
drag, startPoint x: 207, startPoint y: 43, endPoint x: 795, endPoint y: 53, distance: 588.9
click at [795, 53] on div "**********" at bounding box center [811, 320] width 1262 height 602
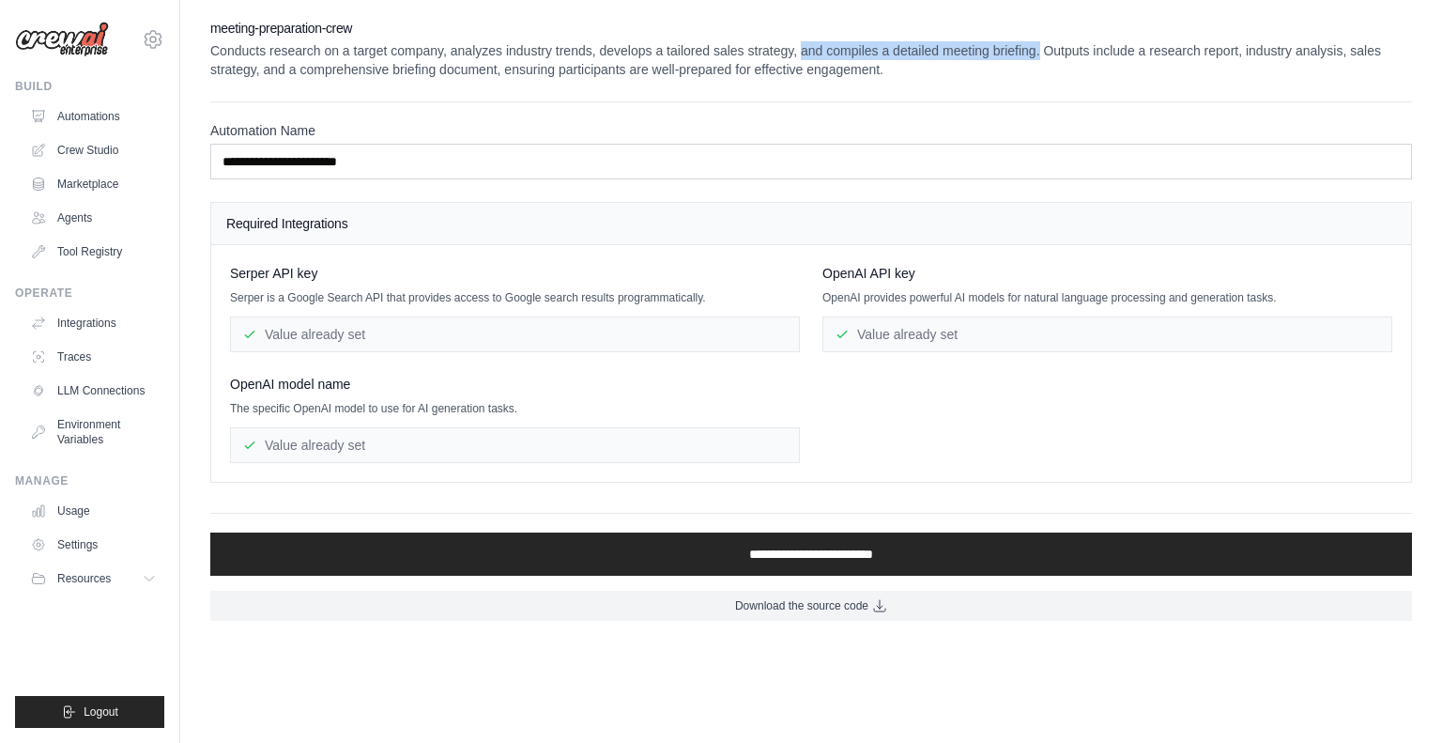
drag, startPoint x: 803, startPoint y: 52, endPoint x: 1040, endPoint y: 44, distance: 236.8
click at [1040, 44] on p "Conducts research on a target company, analyzes industry trends, develops a tai…" at bounding box center [811, 60] width 1202 height 38
click at [1040, 46] on p "Conducts research on a target company, analyzes industry trends, develops a tai…" at bounding box center [811, 60] width 1202 height 38
drag, startPoint x: 1040, startPoint y: 46, endPoint x: 1221, endPoint y: 52, distance: 180.4
click at [1221, 52] on p "Conducts research on a target company, analyzes industry trends, develops a tai…" at bounding box center [811, 60] width 1202 height 38
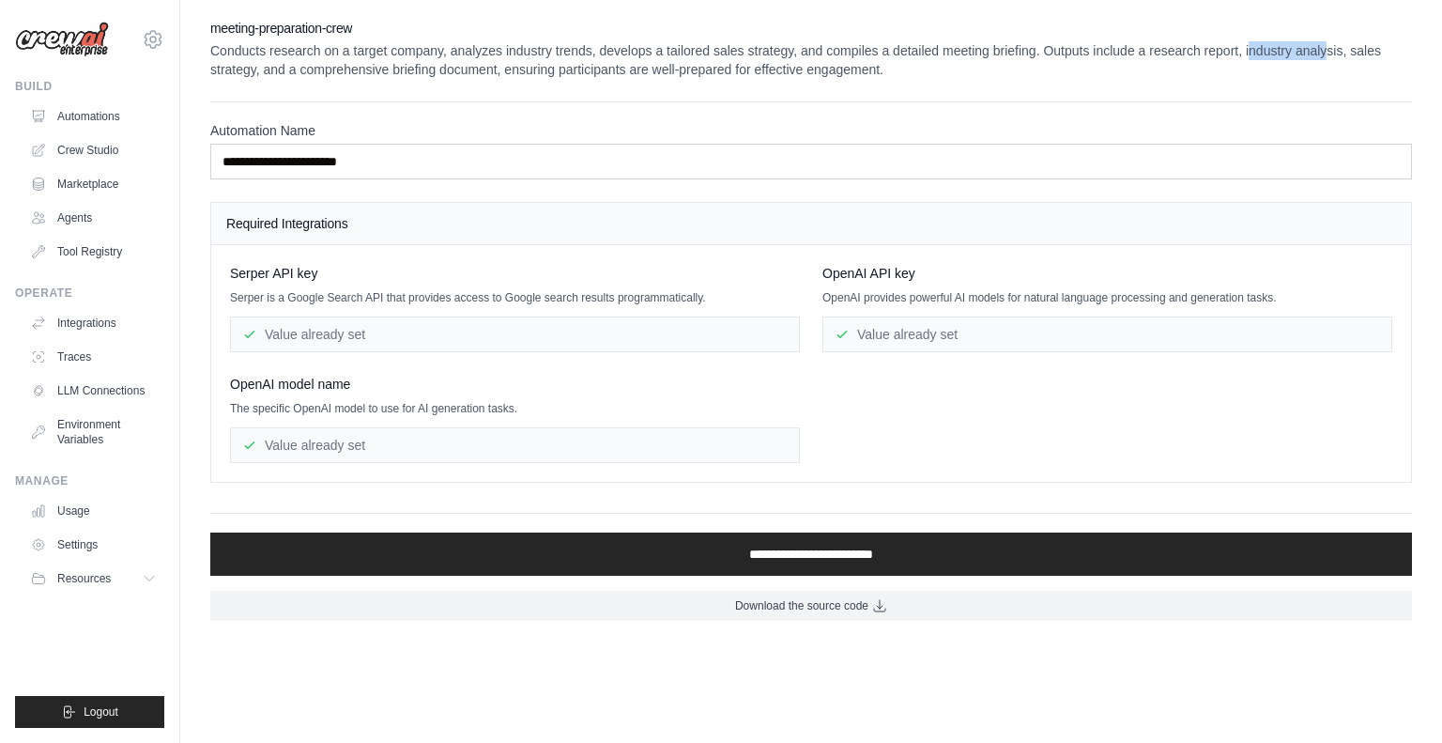
drag, startPoint x: 1247, startPoint y: 49, endPoint x: 1330, endPoint y: 48, distance: 82.6
click at [1330, 48] on p "Conducts research on a target company, analyzes industry trends, develops a tai…" at bounding box center [811, 60] width 1202 height 38
drag, startPoint x: 226, startPoint y: 75, endPoint x: 501, endPoint y: 67, distance: 274.3
click at [501, 67] on p "Conducts research on a target company, analyzes industry trends, develops a tai…" at bounding box center [811, 60] width 1202 height 38
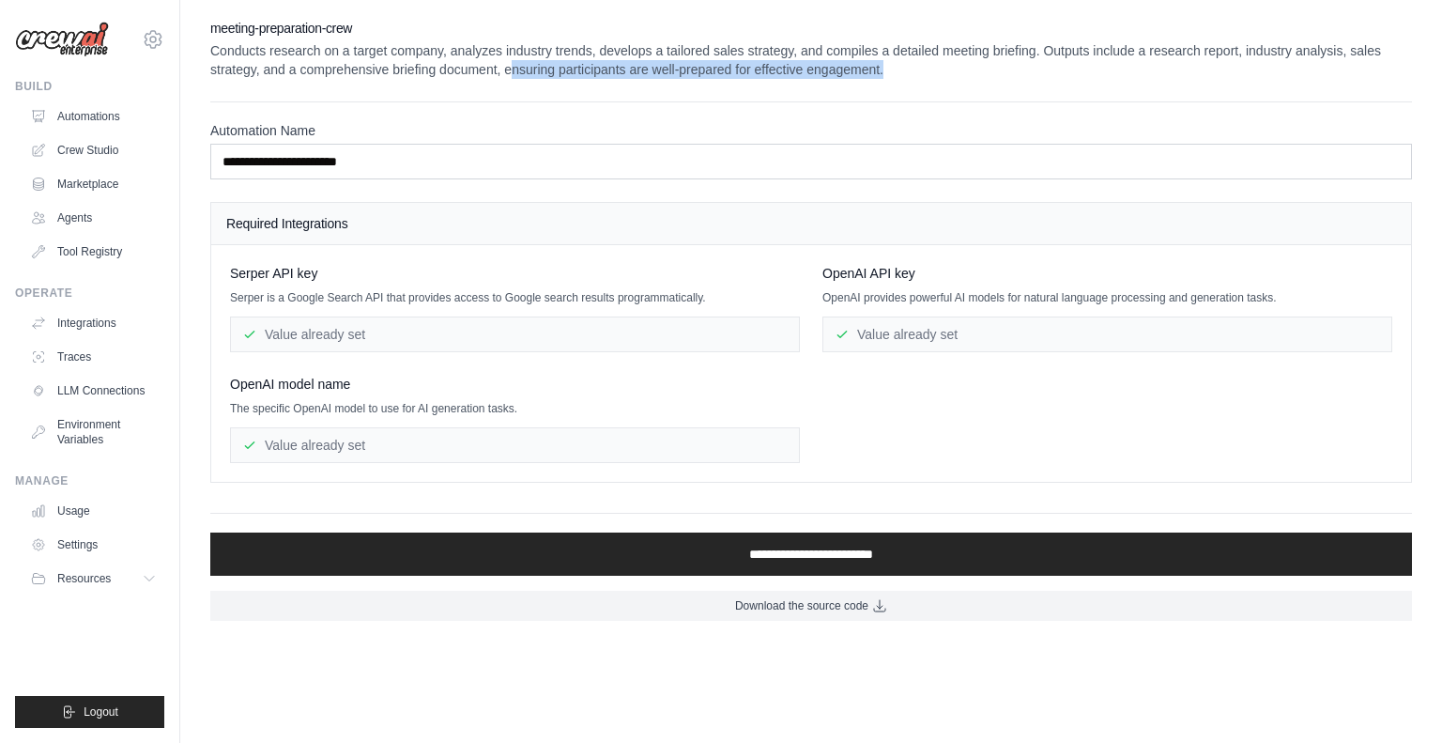
drag, startPoint x: 509, startPoint y: 67, endPoint x: 888, endPoint y: 72, distance: 379.4
click at [888, 72] on p "Conducts research on a target company, analyzes industry trends, develops a tai…" at bounding box center [811, 60] width 1202 height 38
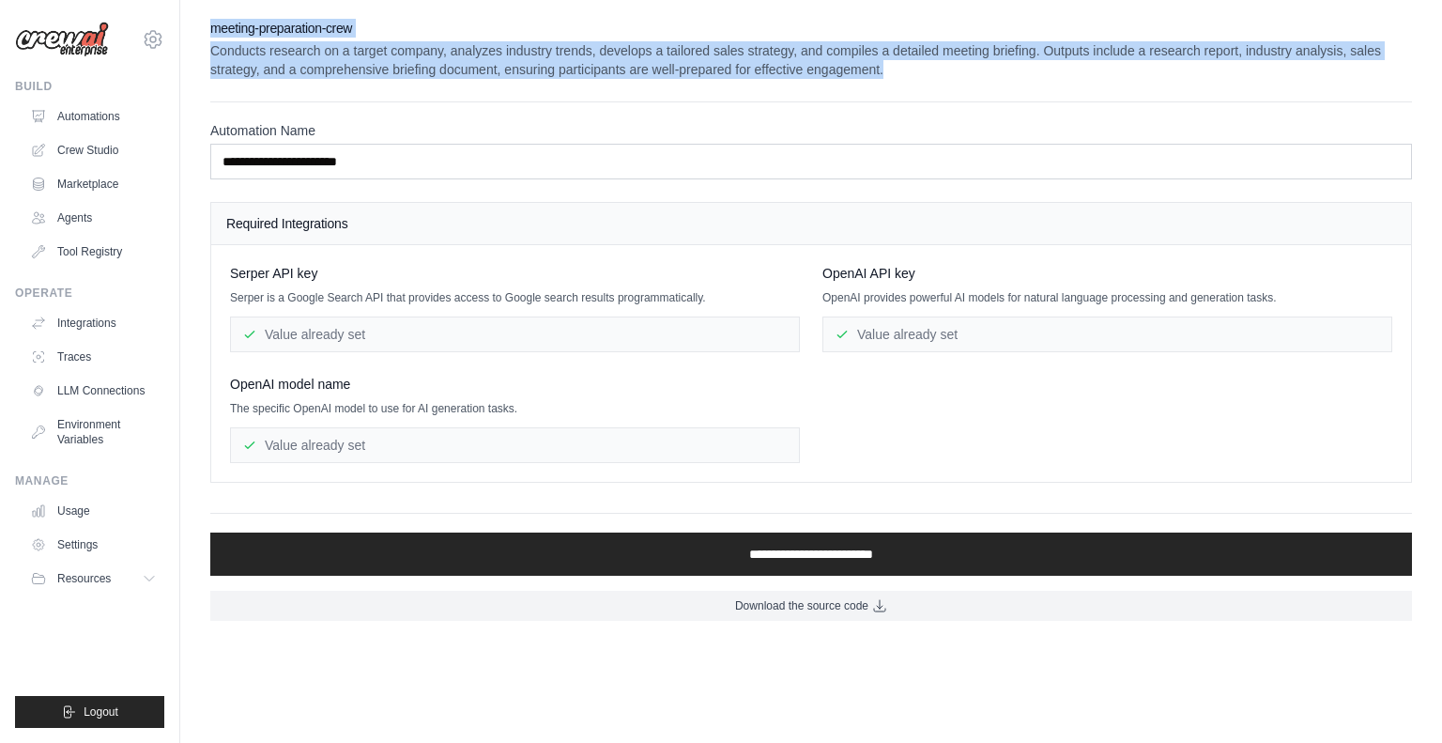
drag, startPoint x: 888, startPoint y: 72, endPoint x: 210, endPoint y: 25, distance: 679.6
click at [210, 25] on div "meeting-preparation-crew Conducts research on a target company, analyzes indust…" at bounding box center [811, 49] width 1202 height 60
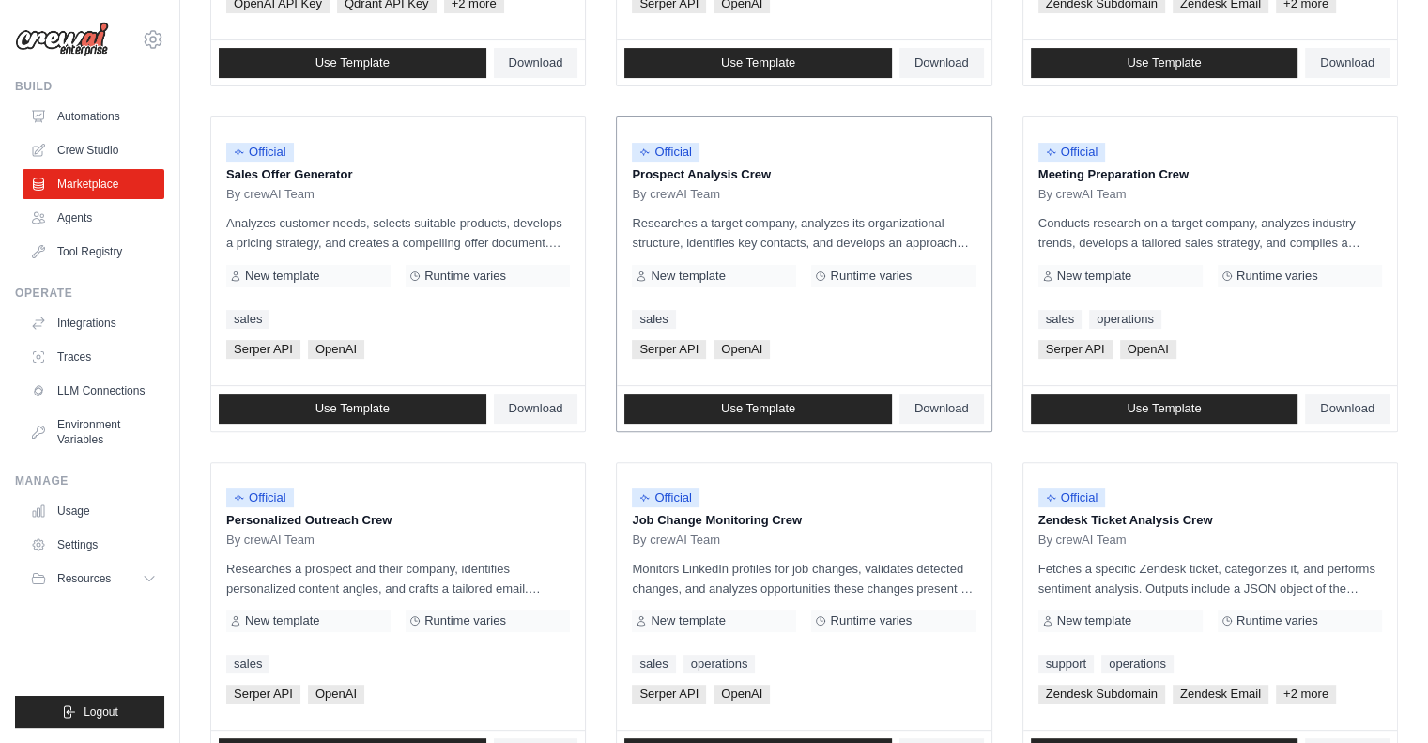
scroll to position [485, 0]
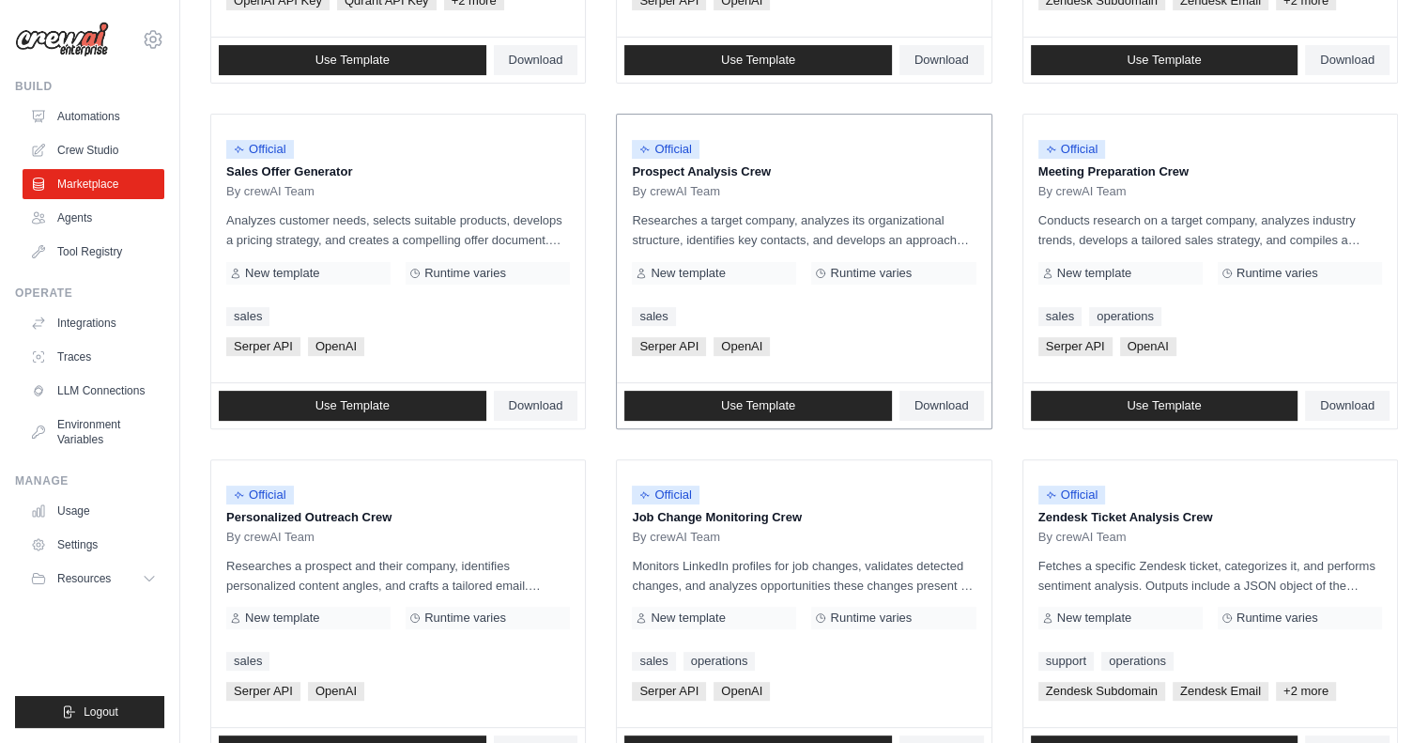
drag, startPoint x: 630, startPoint y: 172, endPoint x: 787, endPoint y: 168, distance: 156.9
click at [787, 168] on div "Official Prospect Analysis Crew By crewAI Team Researches a target company, ana…" at bounding box center [804, 249] width 374 height 268
drag, startPoint x: 639, startPoint y: 220, endPoint x: 962, endPoint y: 234, distance: 323.3
click at [962, 234] on p "Researches a target company, analyzes its organizational structure, identifies …" at bounding box center [804, 229] width 344 height 39
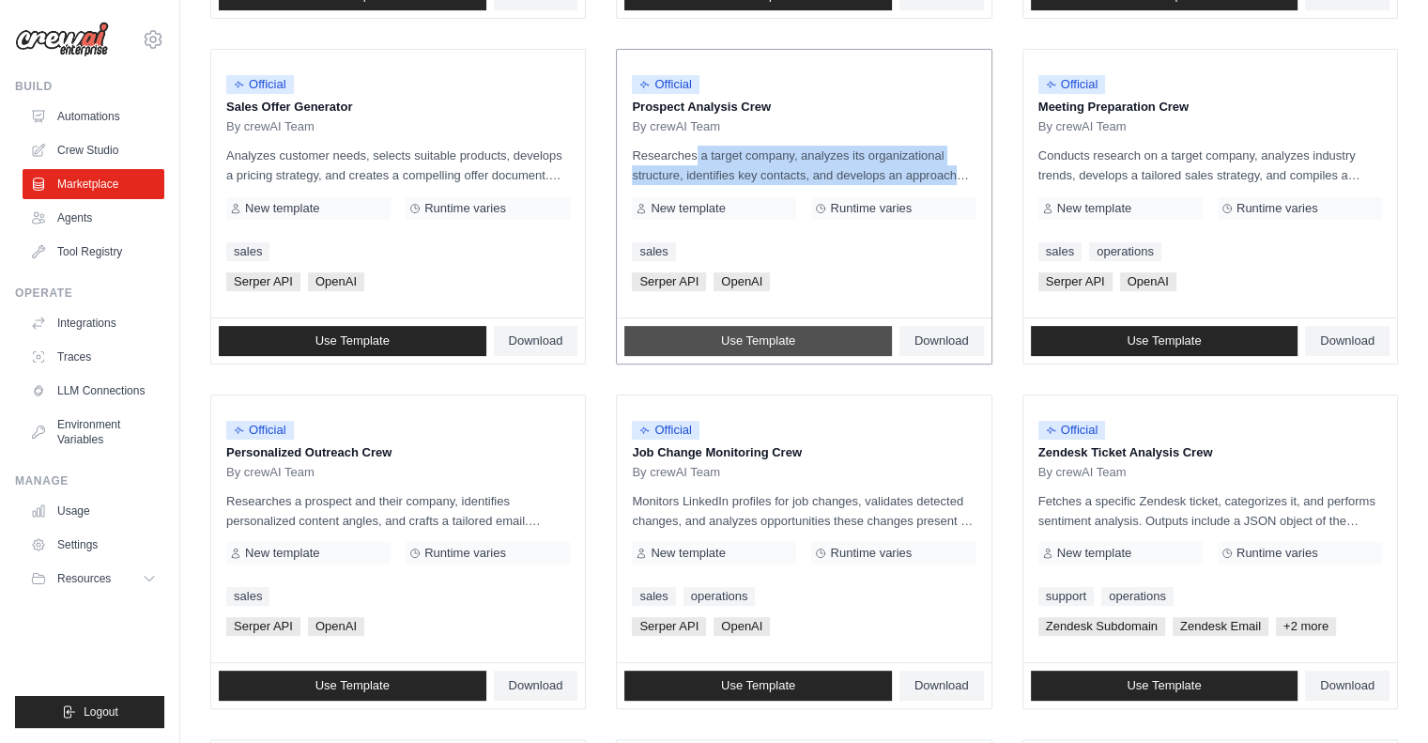
scroll to position [552, 0]
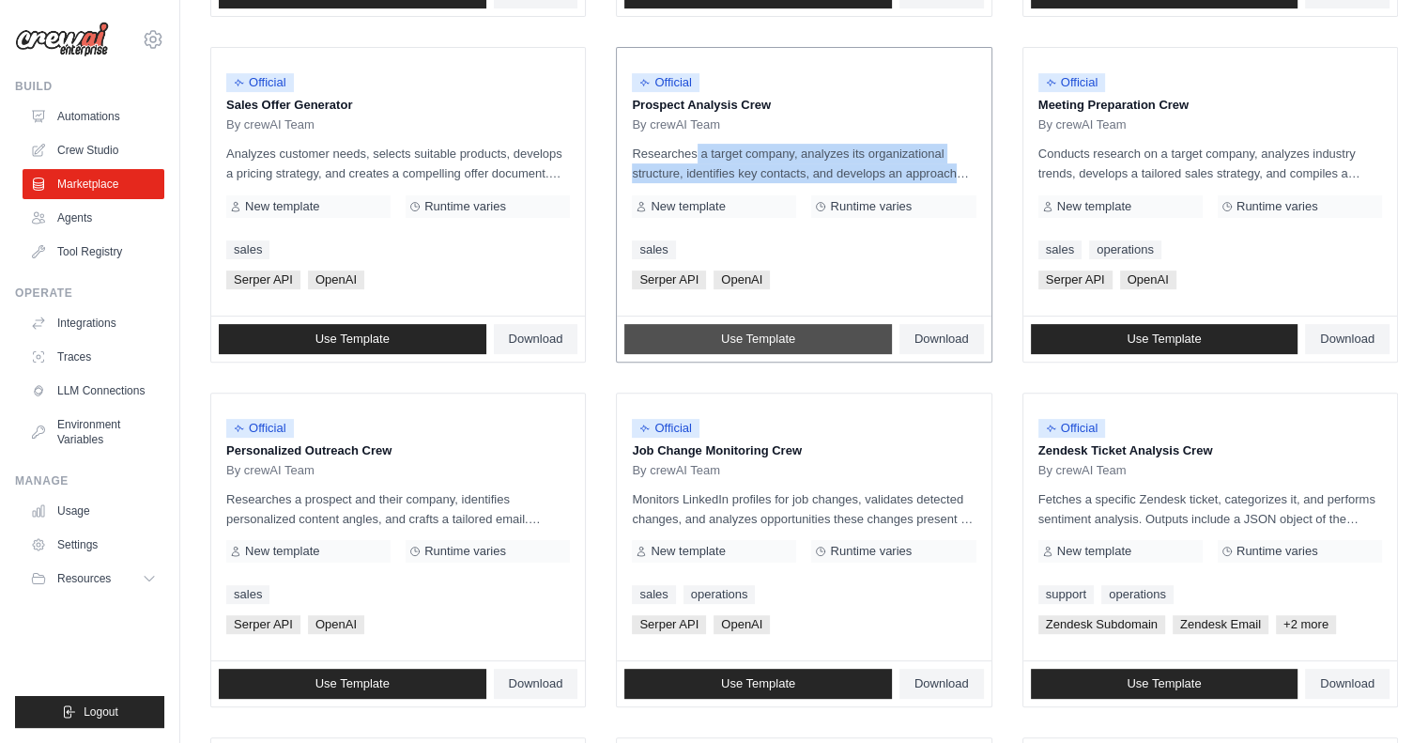
click at [749, 341] on span "Use Template" at bounding box center [758, 338] width 74 height 15
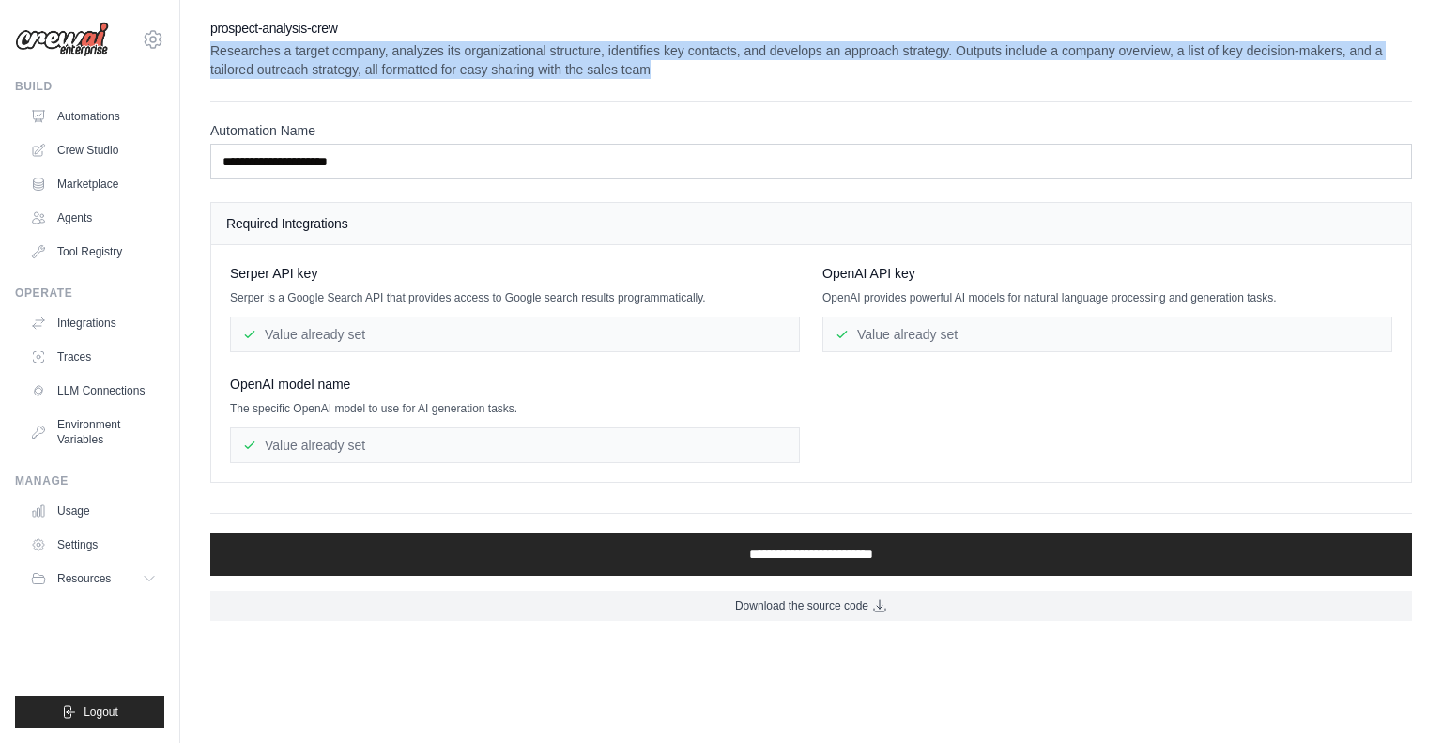
drag, startPoint x: 206, startPoint y: 52, endPoint x: 975, endPoint y: 74, distance: 769.4
click at [975, 74] on div "**********" at bounding box center [811, 320] width 1262 height 602
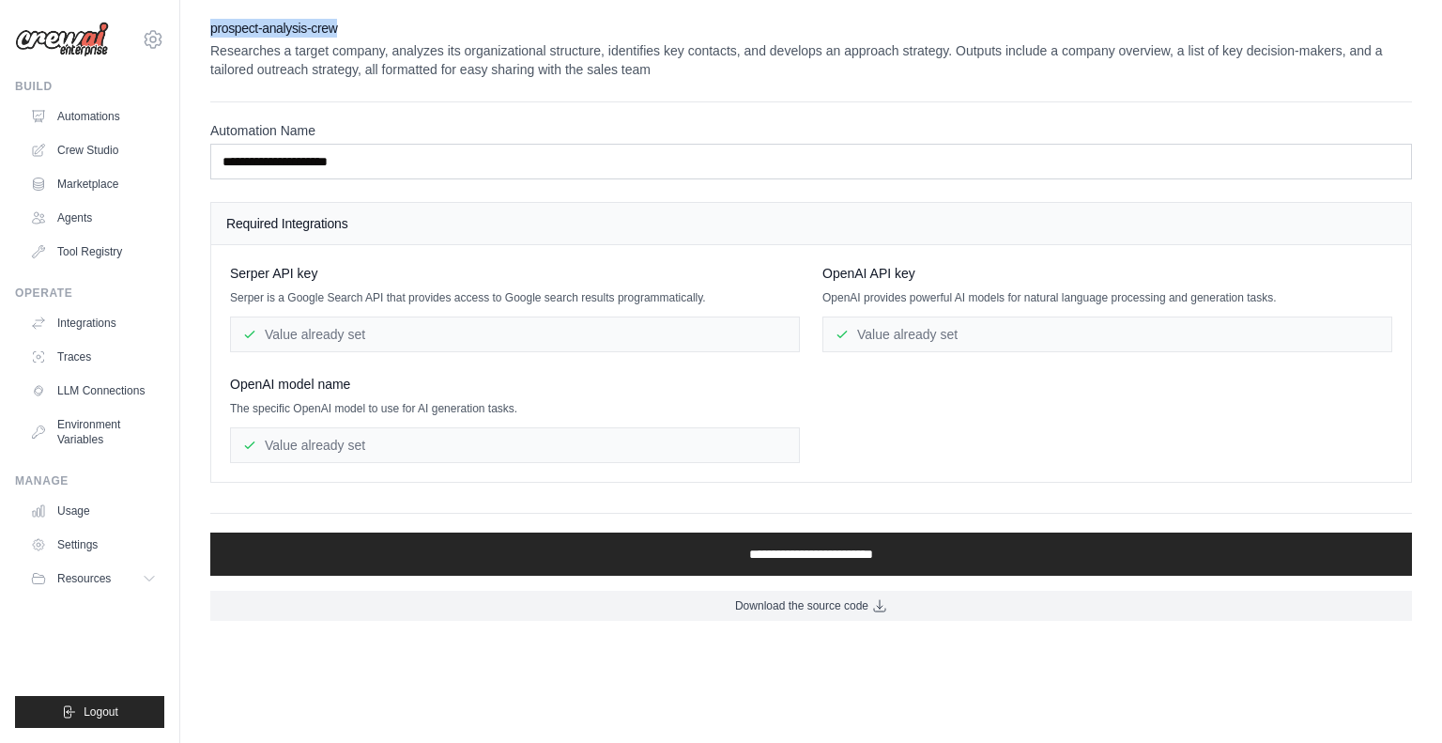
drag, startPoint x: 203, startPoint y: 29, endPoint x: 357, endPoint y: 22, distance: 154.2
click at [357, 22] on div "**********" at bounding box center [811, 320] width 1262 height 602
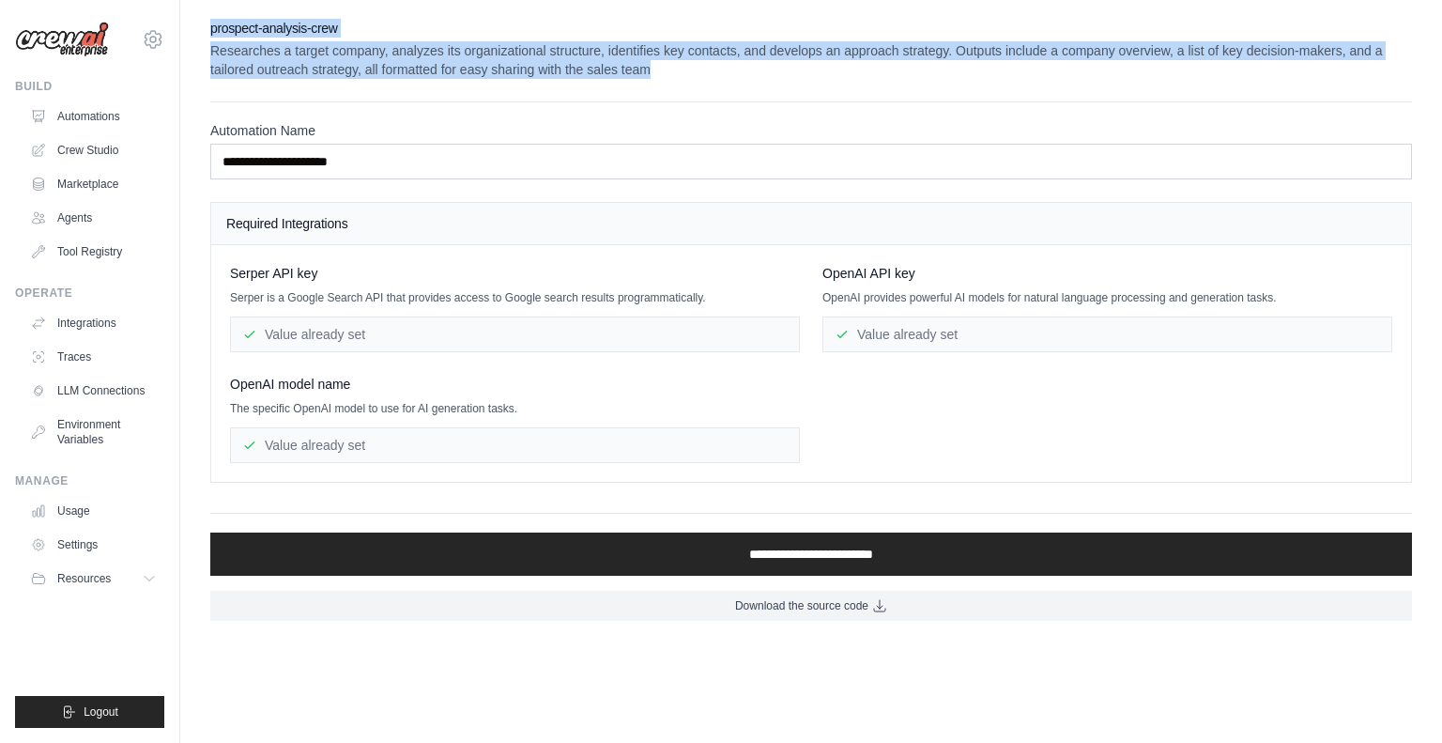
drag, startPoint x: 675, startPoint y: 75, endPoint x: 193, endPoint y: 27, distance: 485.0
click at [193, 27] on div "**********" at bounding box center [811, 320] width 1262 height 602
copy div "prospect-analysis-crew Researches a target company, analyzes its organizational…"
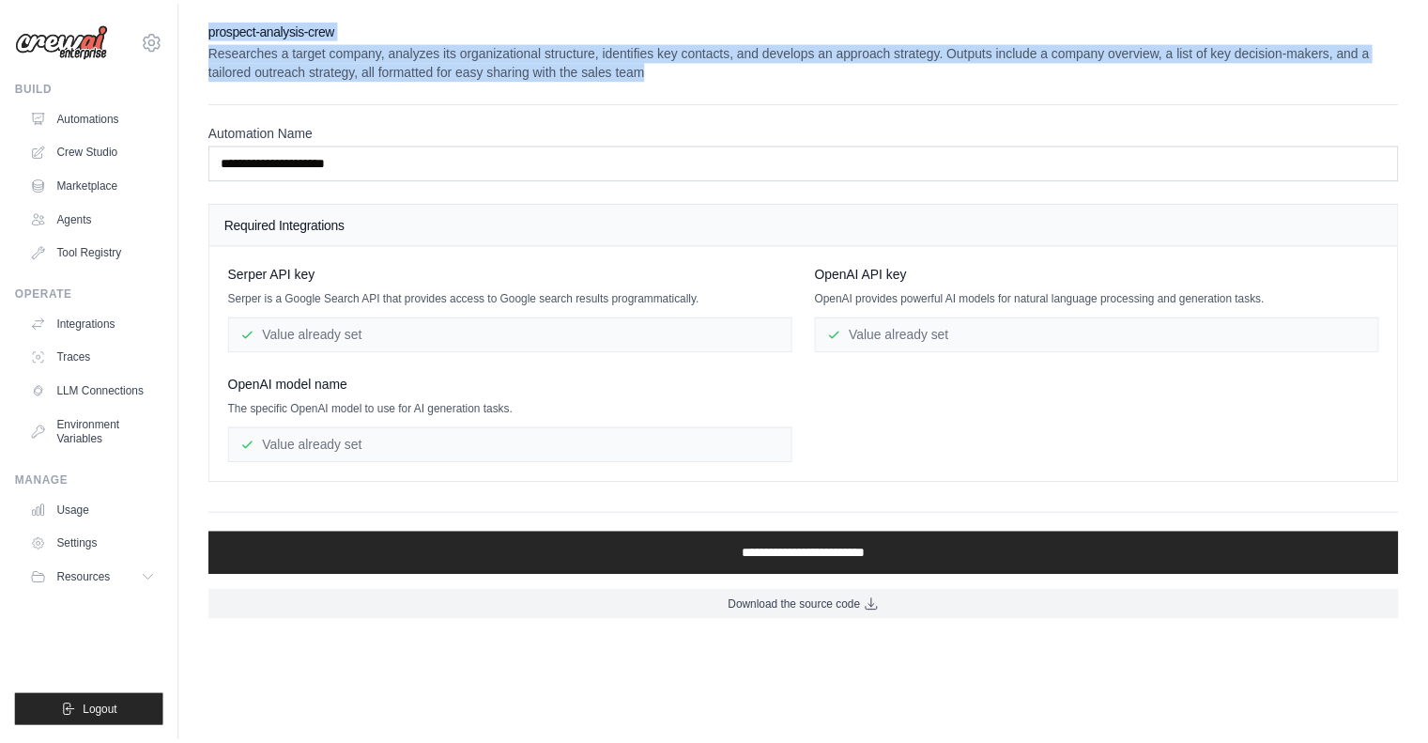
scroll to position [552, 0]
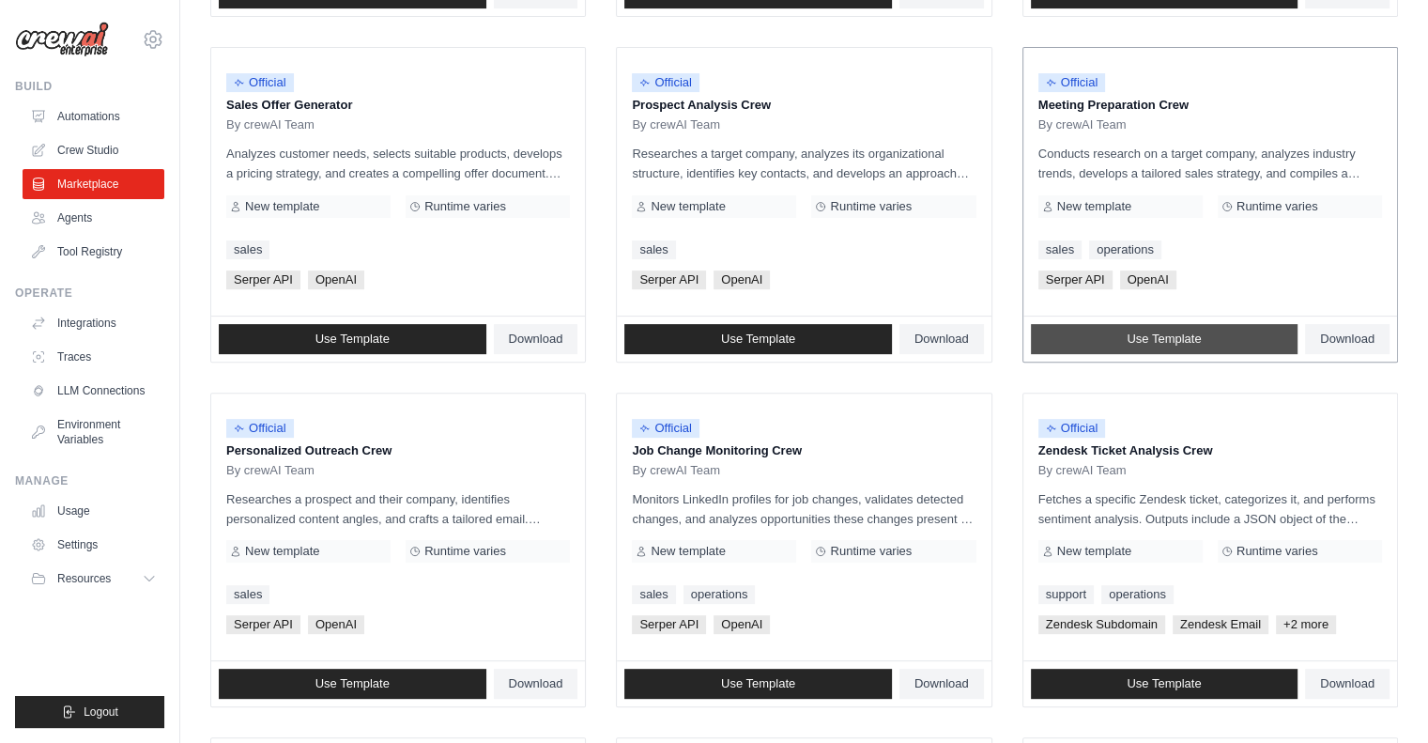
click at [1112, 334] on link "Use Template" at bounding box center [1165, 339] width 268 height 30
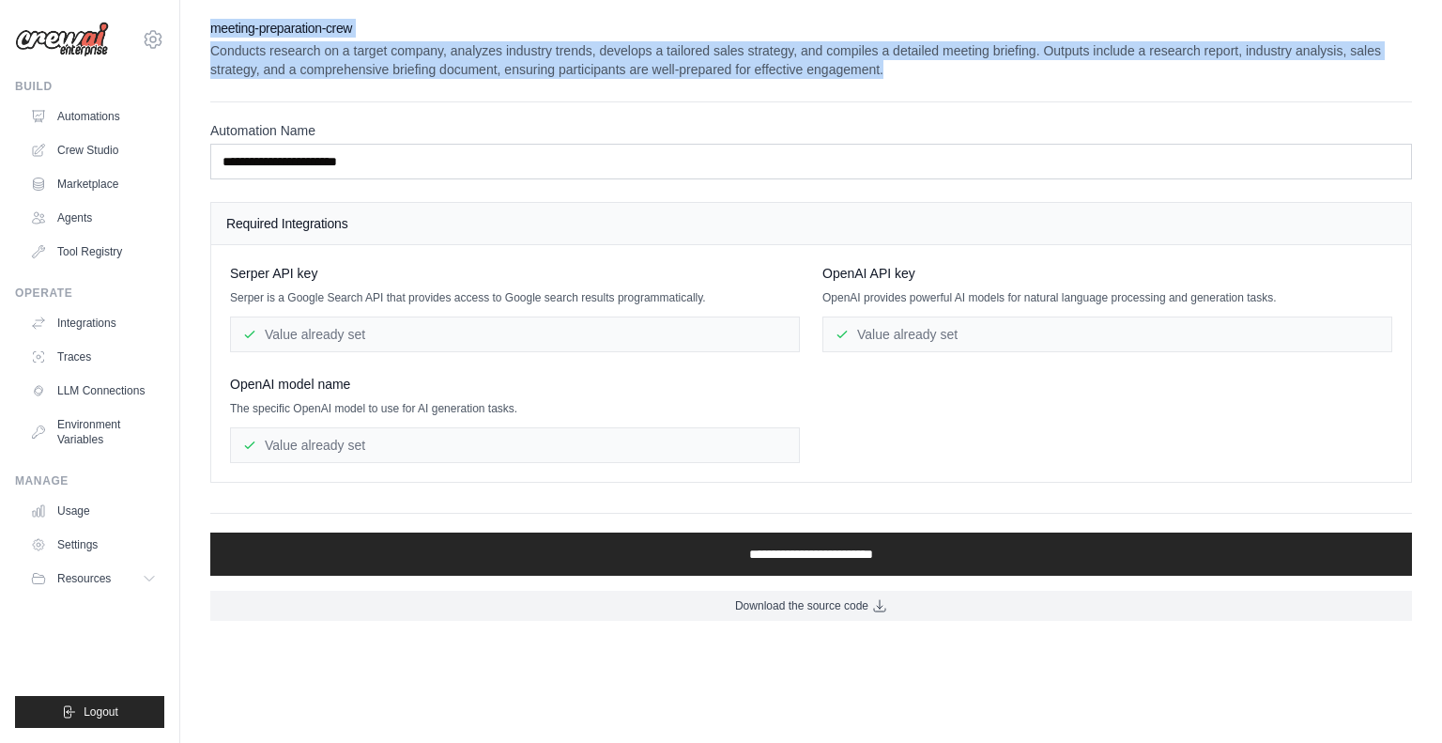
drag, startPoint x: 206, startPoint y: 29, endPoint x: 955, endPoint y: 69, distance: 750.4
click at [955, 69] on div "**********" at bounding box center [811, 320] width 1262 height 602
copy div "meeting-preparation-crew Conducts research on a target company, analyzes indust…"
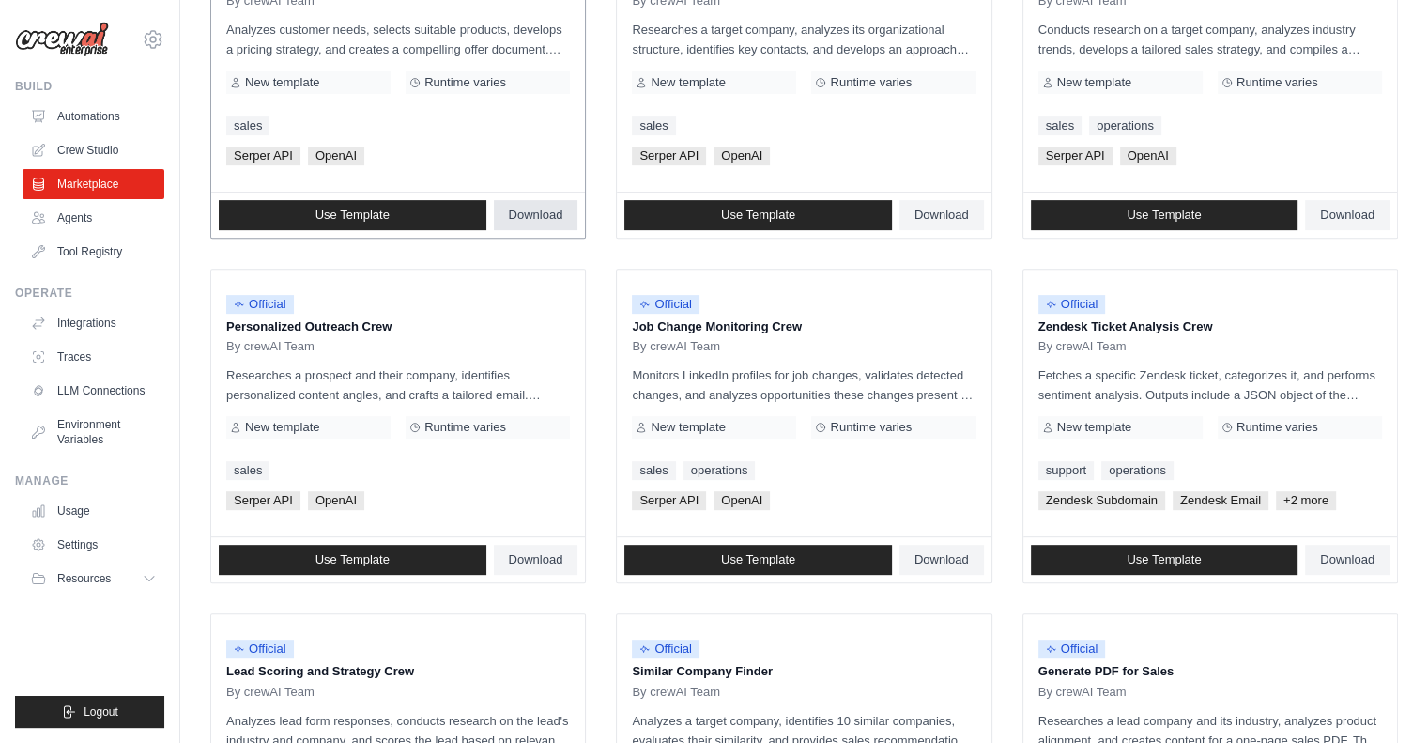
scroll to position [704, 0]
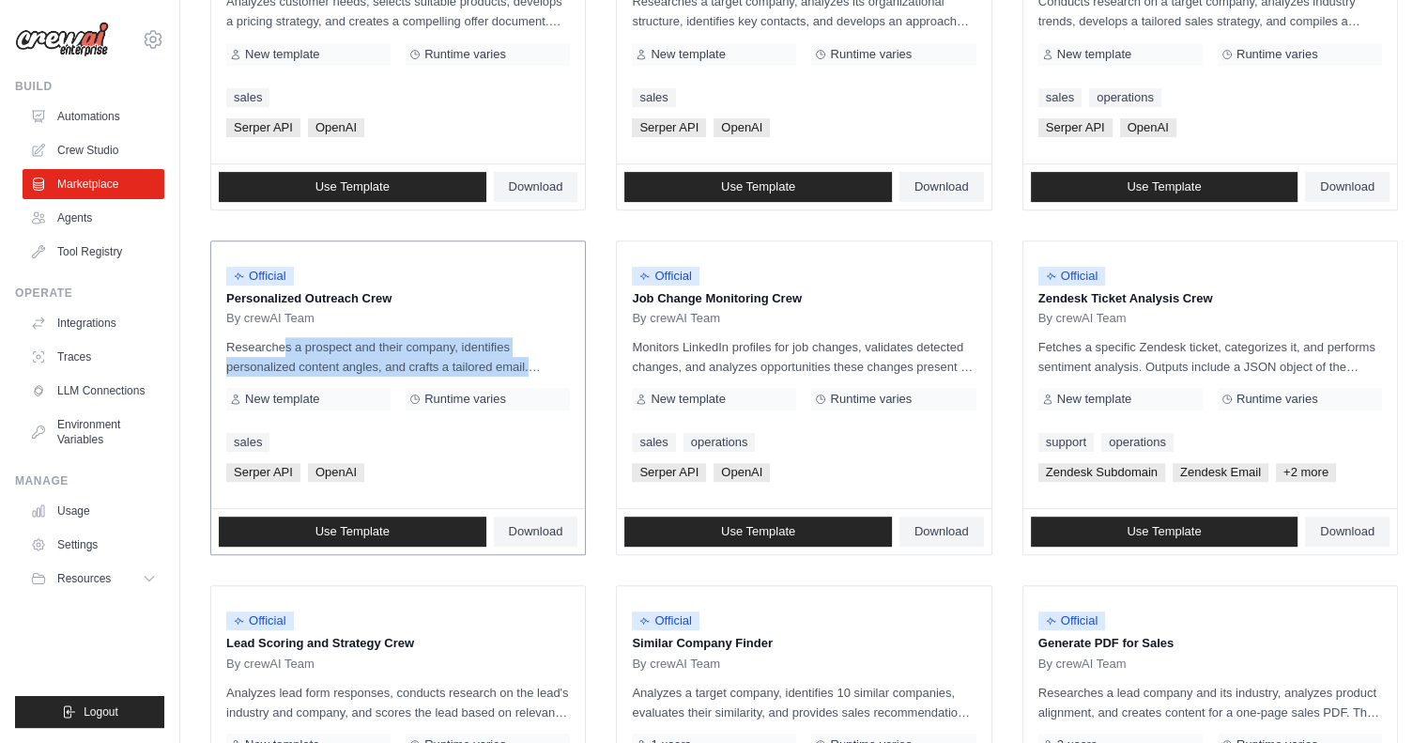
drag, startPoint x: 223, startPoint y: 341, endPoint x: 536, endPoint y: 367, distance: 313.8
click at [536, 367] on div "Official Personalized Outreach Crew By crewAI Team Researches a prospect and th…" at bounding box center [398, 375] width 374 height 268
click at [319, 524] on span "Use Template" at bounding box center [353, 531] width 74 height 15
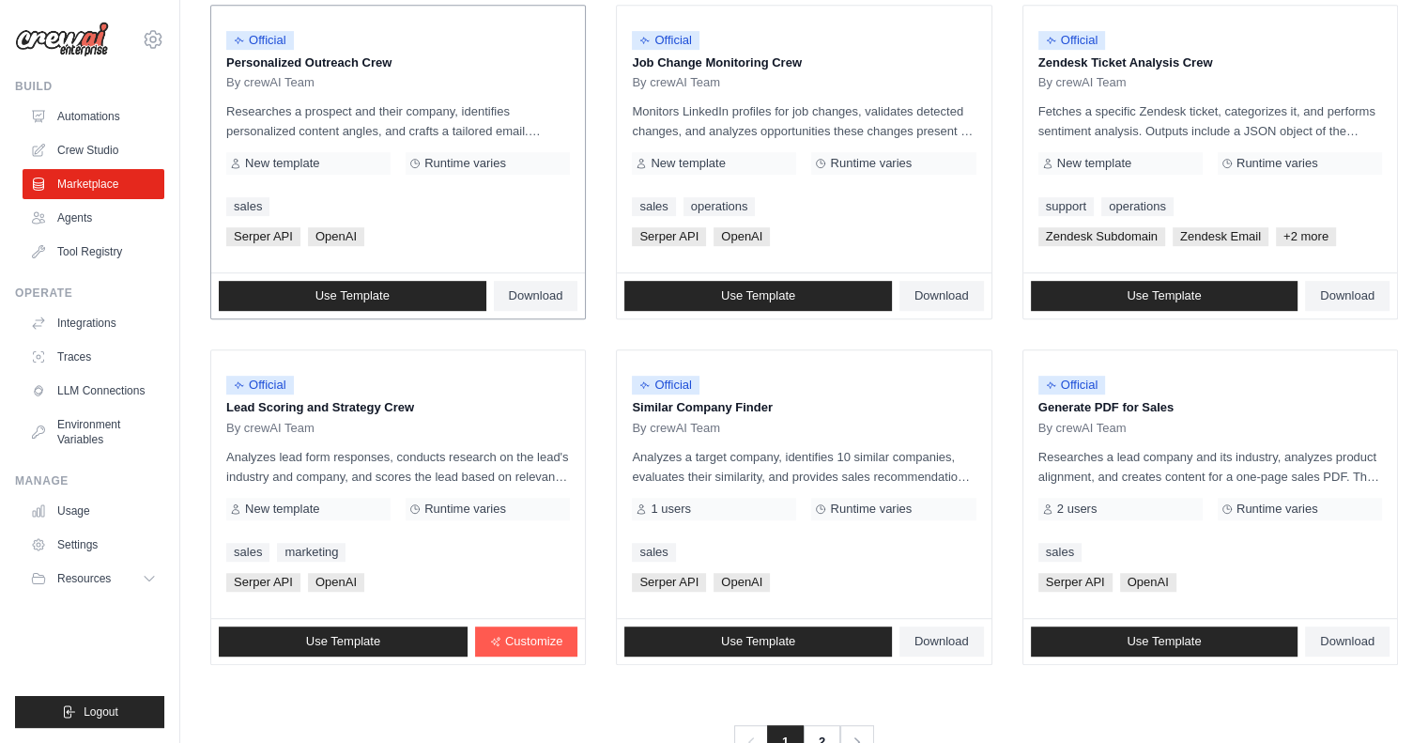
scroll to position [994, 0]
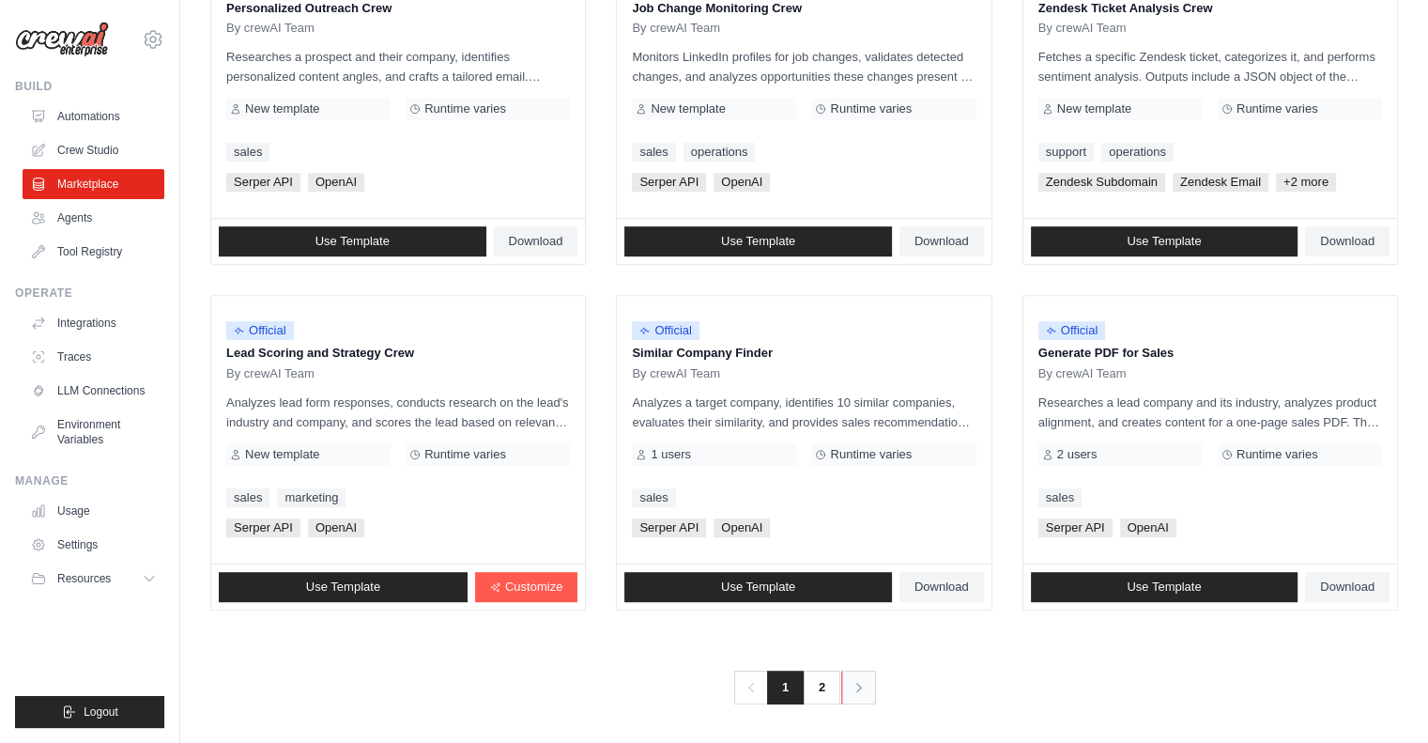
click at [855, 682] on icon "Pagination" at bounding box center [859, 687] width 19 height 19
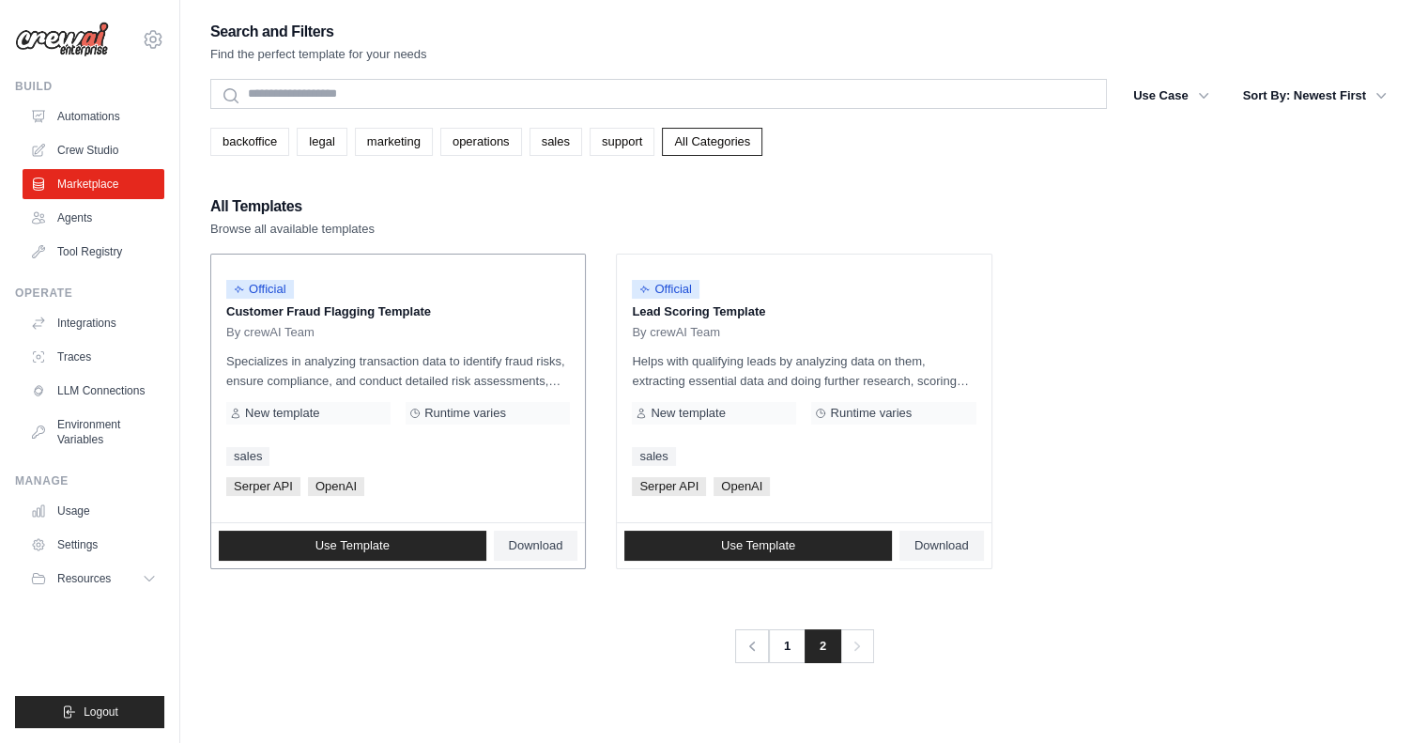
drag, startPoint x: 213, startPoint y: 311, endPoint x: 450, endPoint y: 298, distance: 237.0
click at [450, 298] on div "Official Customer Fraud Flagging Template By crewAI Team Specializes in analyzi…" at bounding box center [398, 388] width 374 height 268
click at [370, 544] on span "Use Template" at bounding box center [353, 545] width 74 height 15
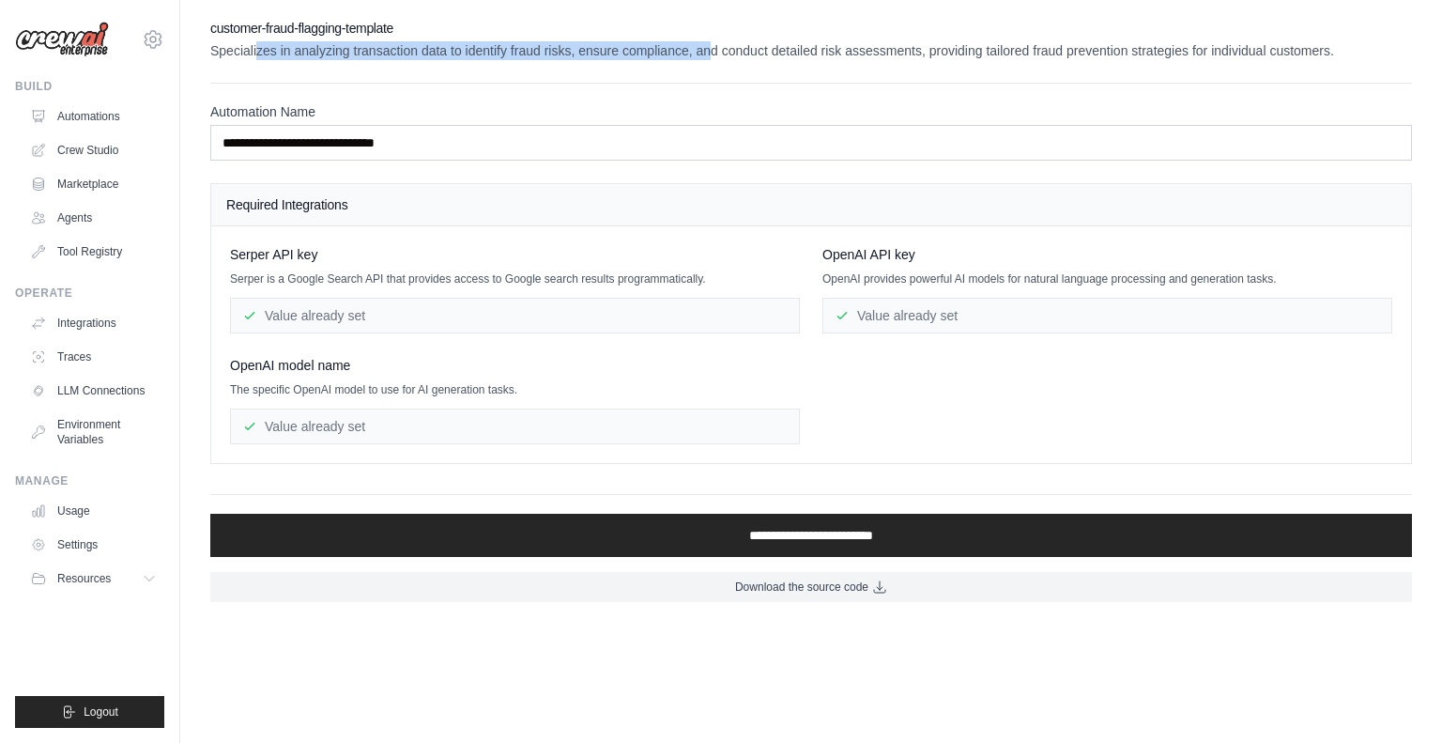
drag, startPoint x: 259, startPoint y: 50, endPoint x: 709, endPoint y: 46, distance: 449.8
click at [709, 46] on p "Specializes in analyzing transaction data to identify fraud risks, ensure compl…" at bounding box center [811, 50] width 1202 height 19
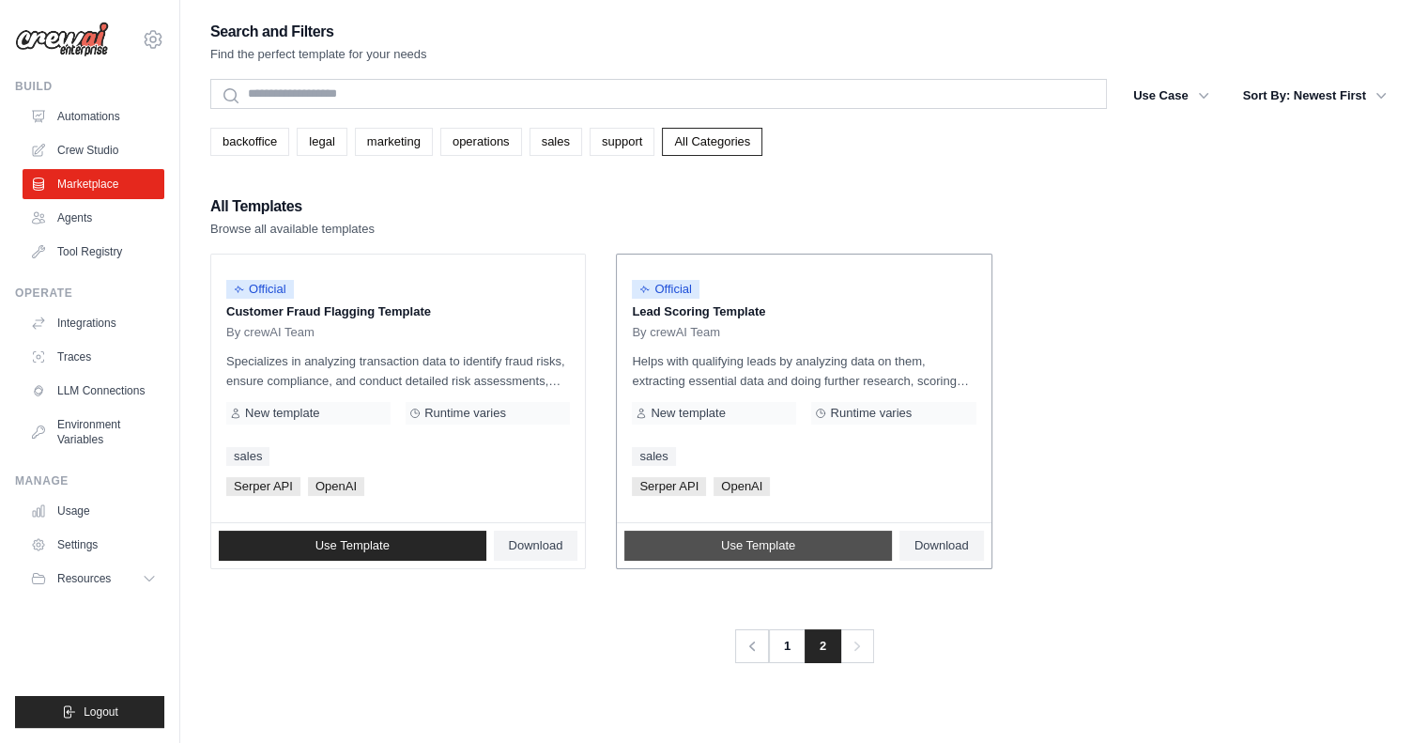
click at [719, 547] on link "Use Template" at bounding box center [758, 546] width 268 height 30
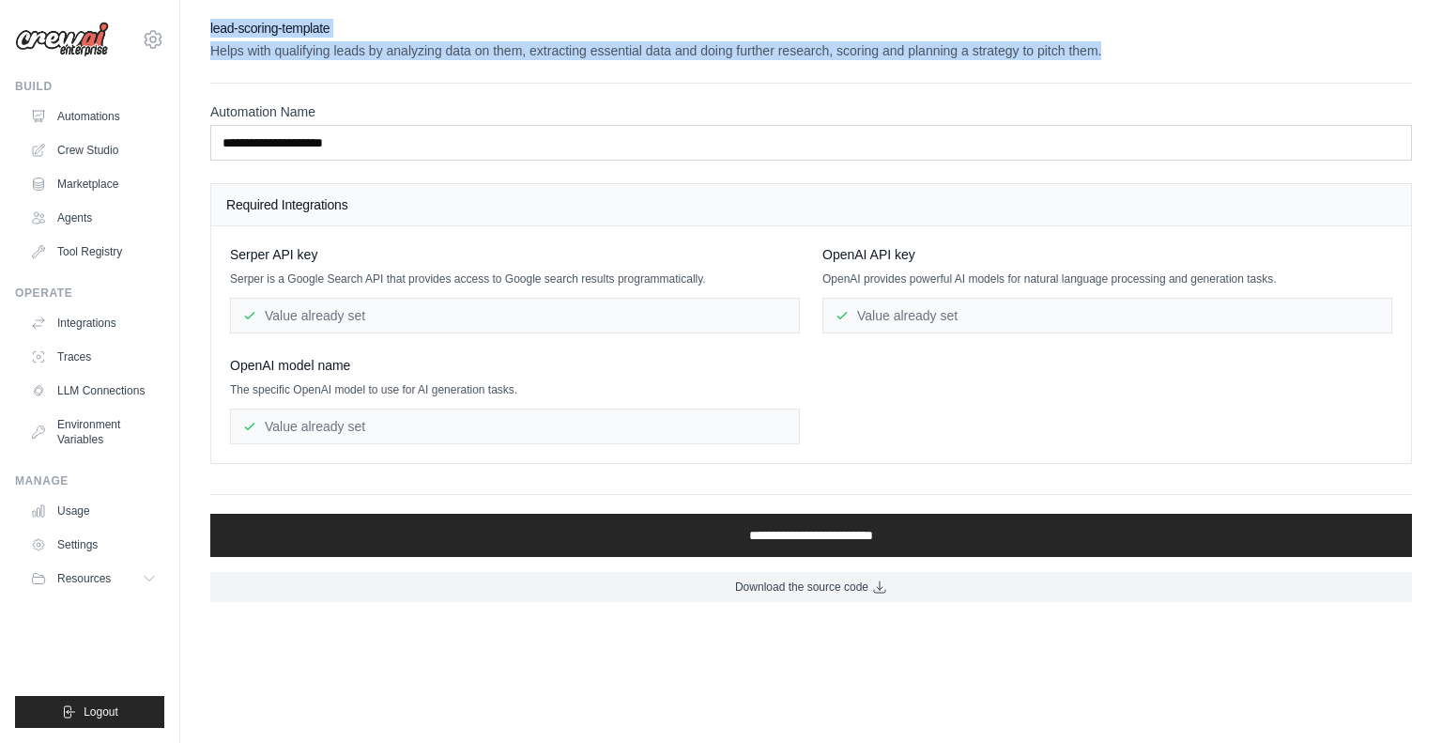
drag, startPoint x: 200, startPoint y: 25, endPoint x: 1161, endPoint y: 54, distance: 961.1
click at [1161, 54] on div "**********" at bounding box center [811, 310] width 1262 height 583
copy div "lead-scoring-template Helps with qualifying leads by analyzing data on them, ex…"
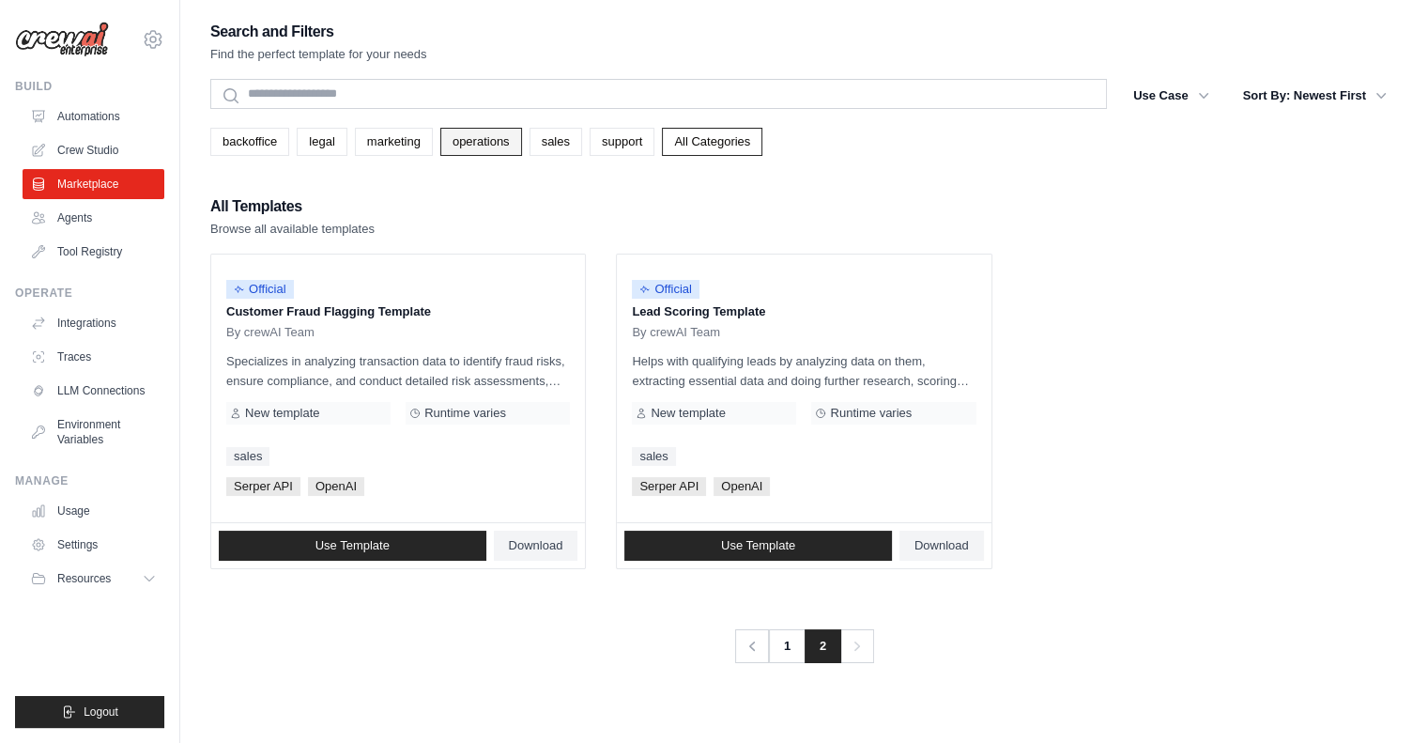
click at [468, 141] on link "operations" at bounding box center [481, 142] width 82 height 28
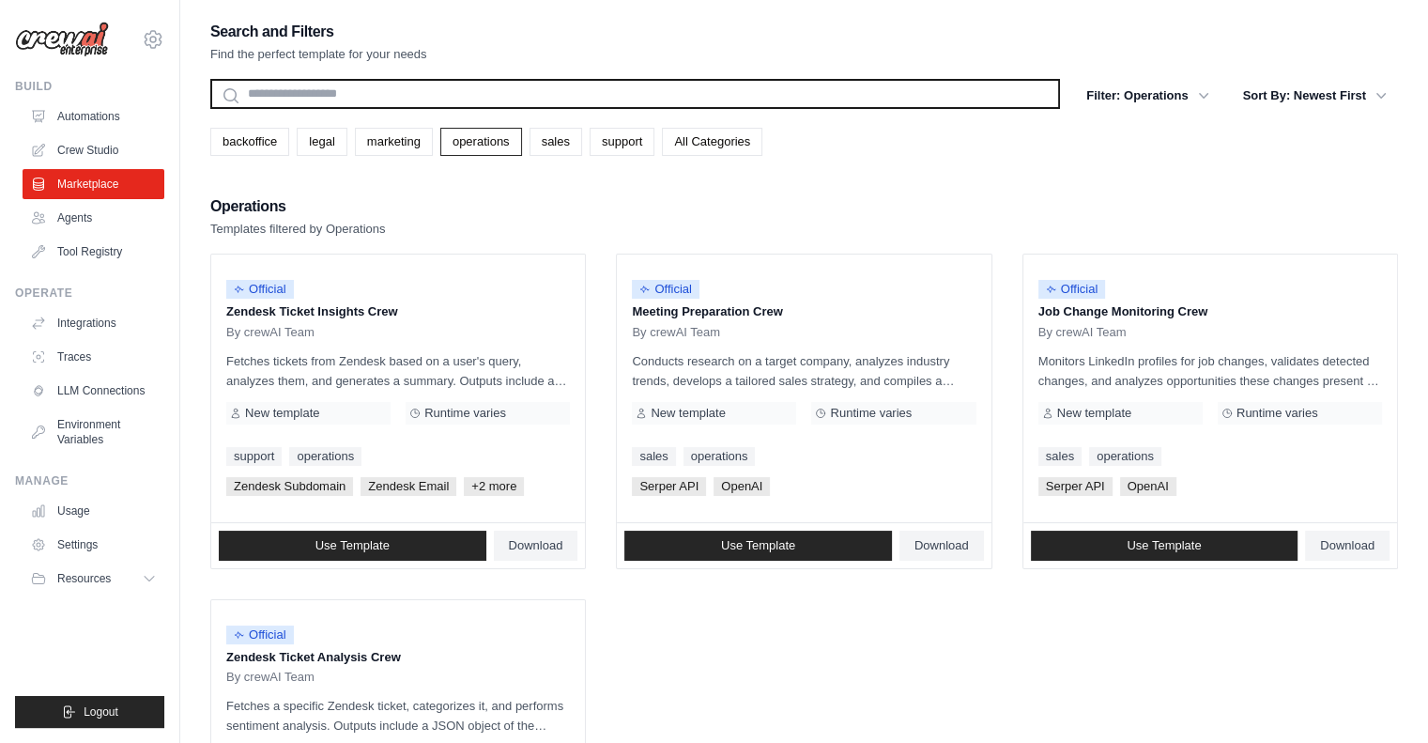
click at [309, 86] on input "text" at bounding box center [635, 94] width 850 height 30
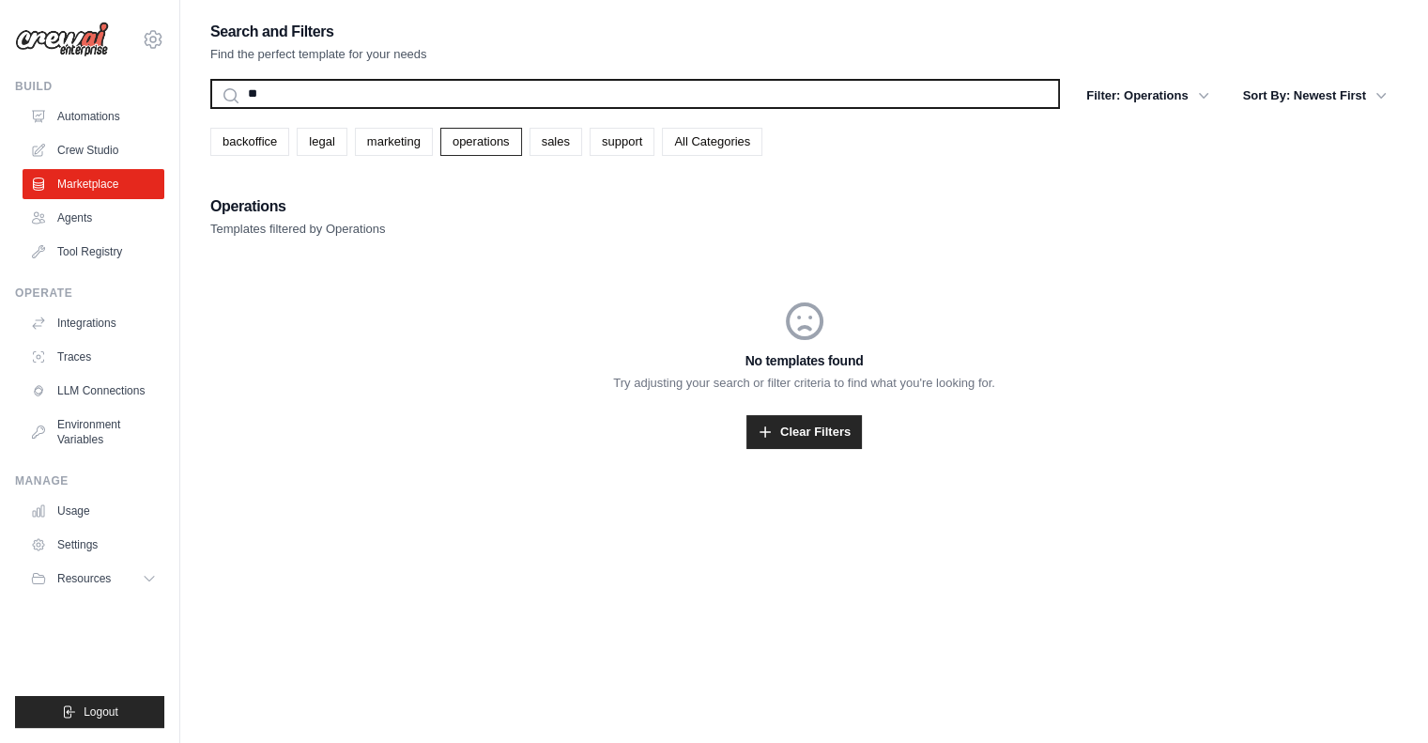
type input "*"
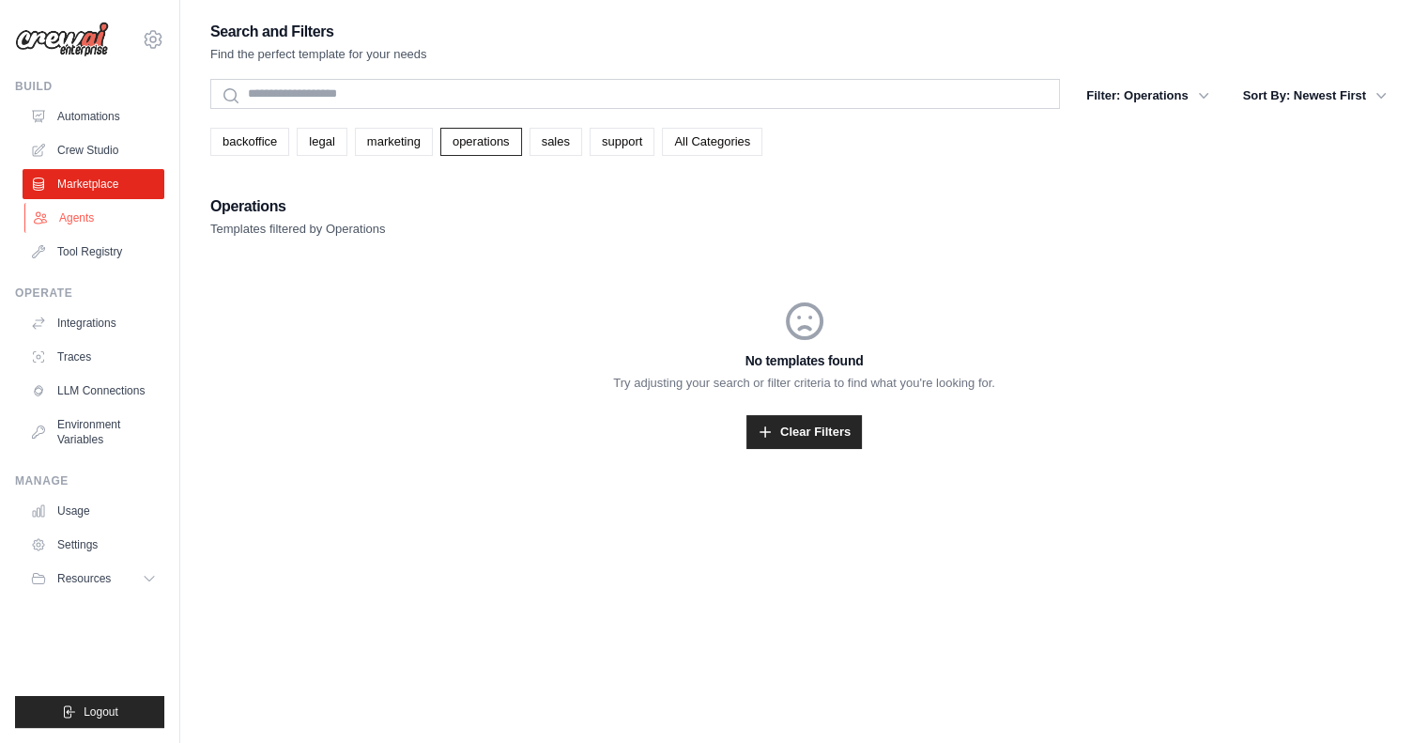
click at [87, 217] on link "Agents" at bounding box center [95, 218] width 142 height 30
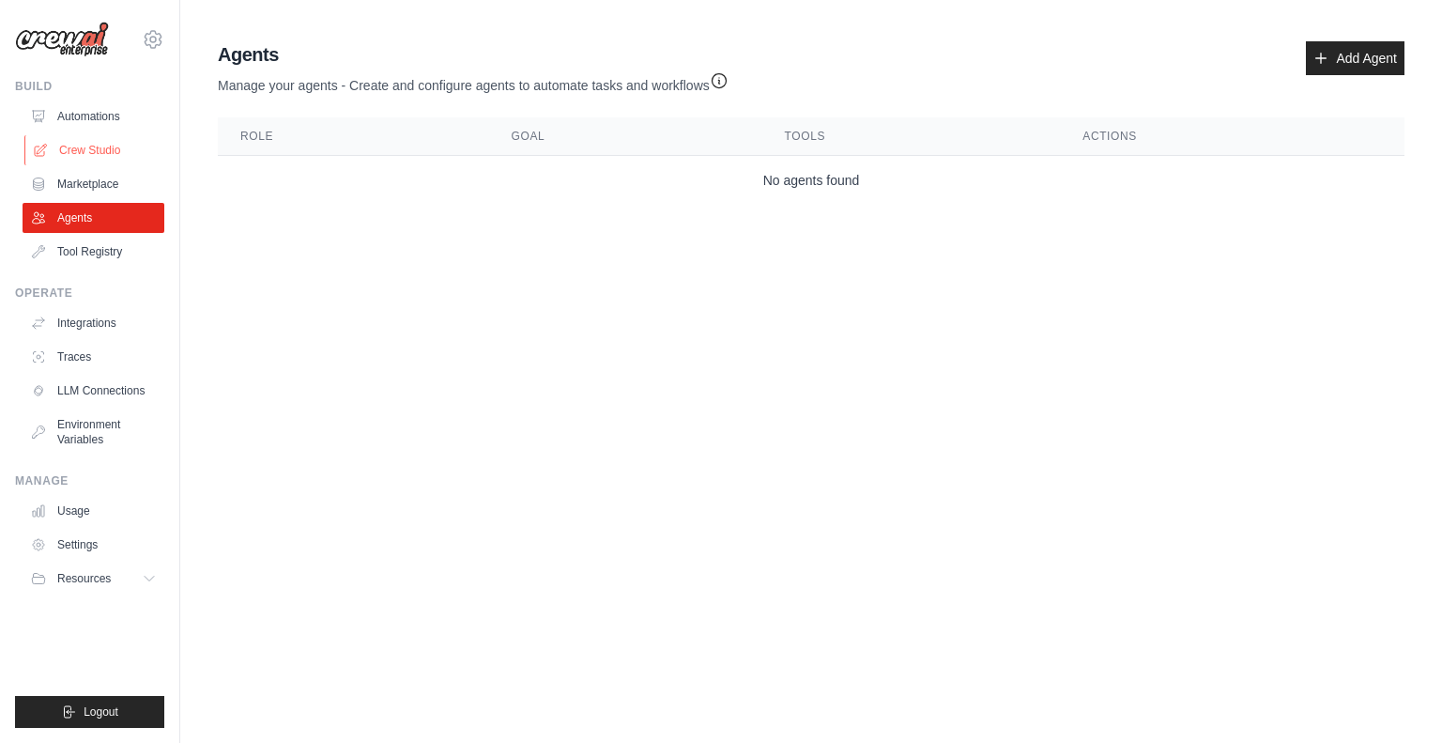
click at [94, 142] on link "Crew Studio" at bounding box center [95, 150] width 142 height 30
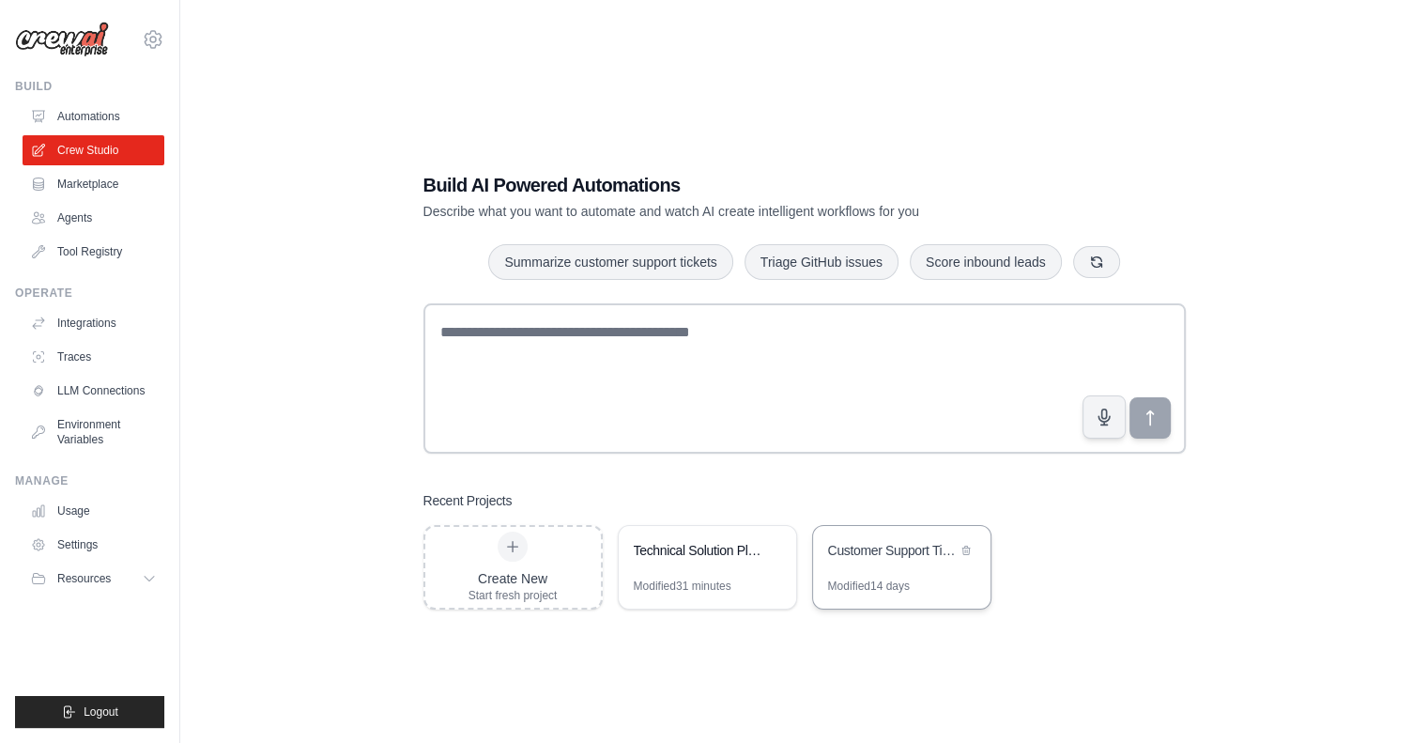
click at [872, 552] on div "Customer Support Ticket Automation" at bounding box center [892, 550] width 129 height 19
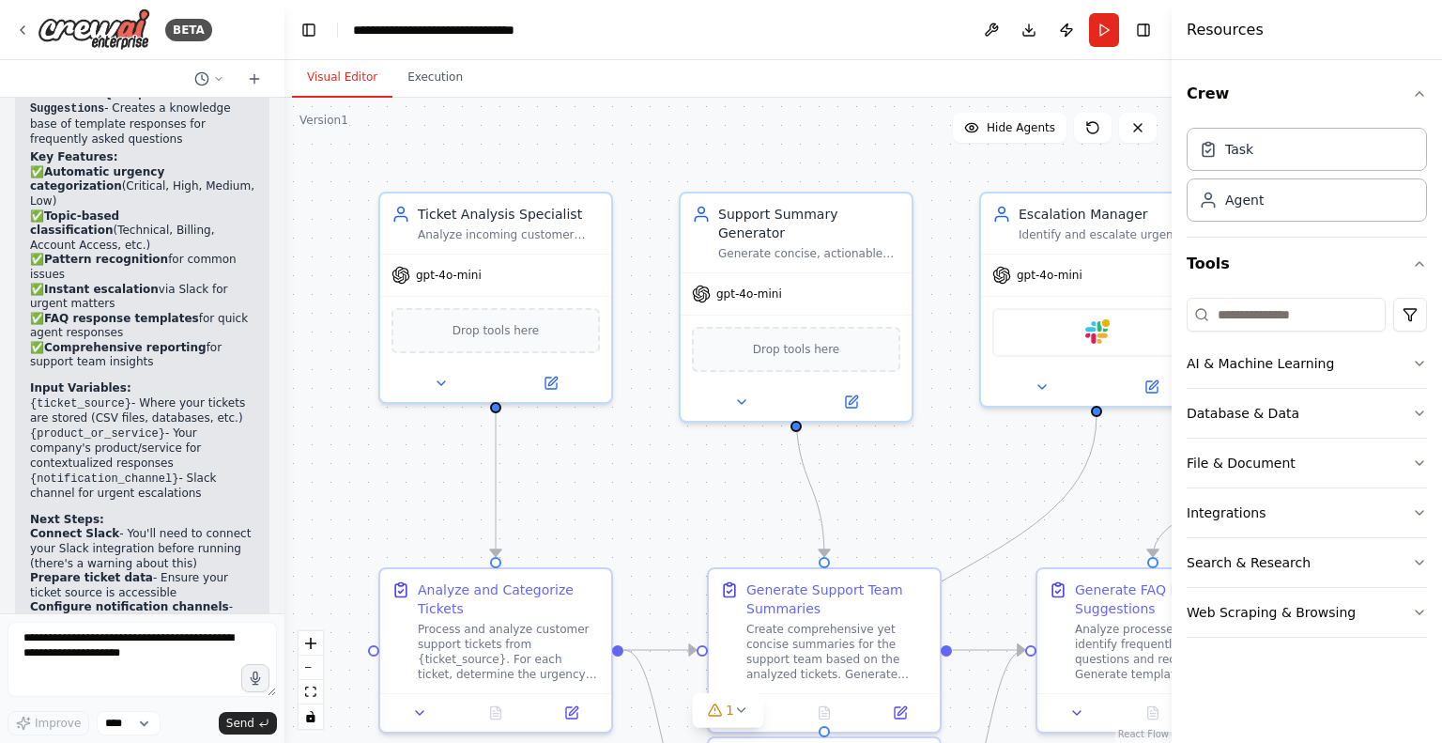
scroll to position [2759, 0]
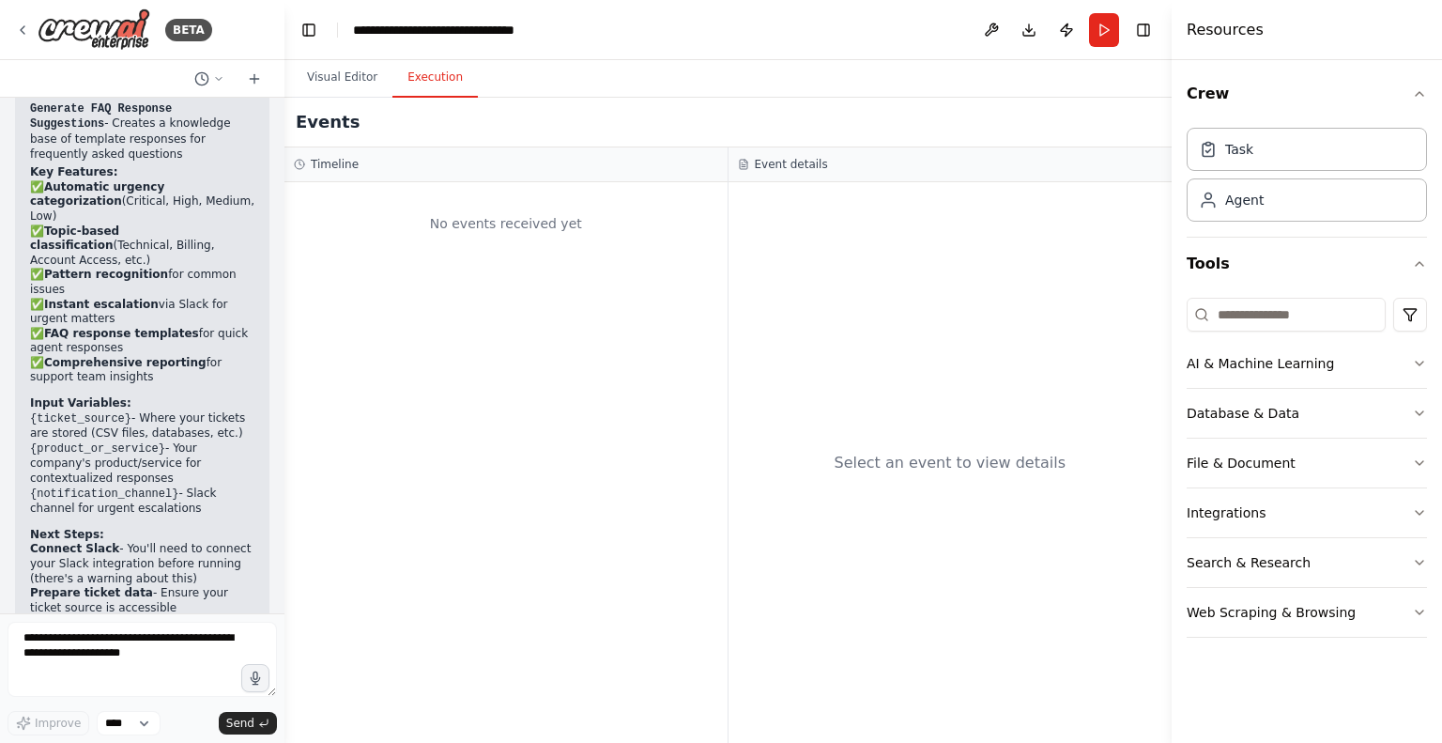
click at [422, 85] on button "Execution" at bounding box center [435, 77] width 85 height 39
click at [1112, 29] on button "Run" at bounding box center [1104, 30] width 30 height 34
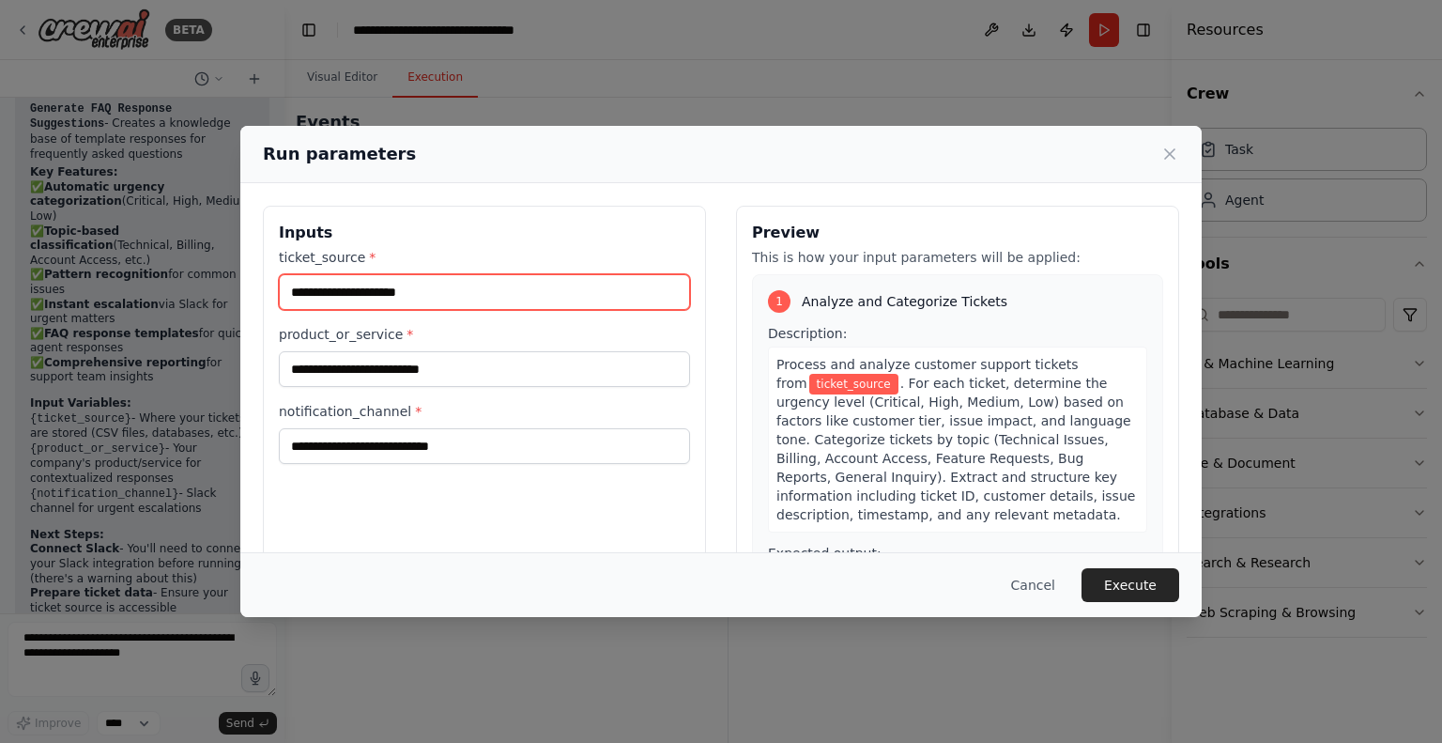
click at [439, 288] on input "ticket_source *" at bounding box center [484, 292] width 411 height 36
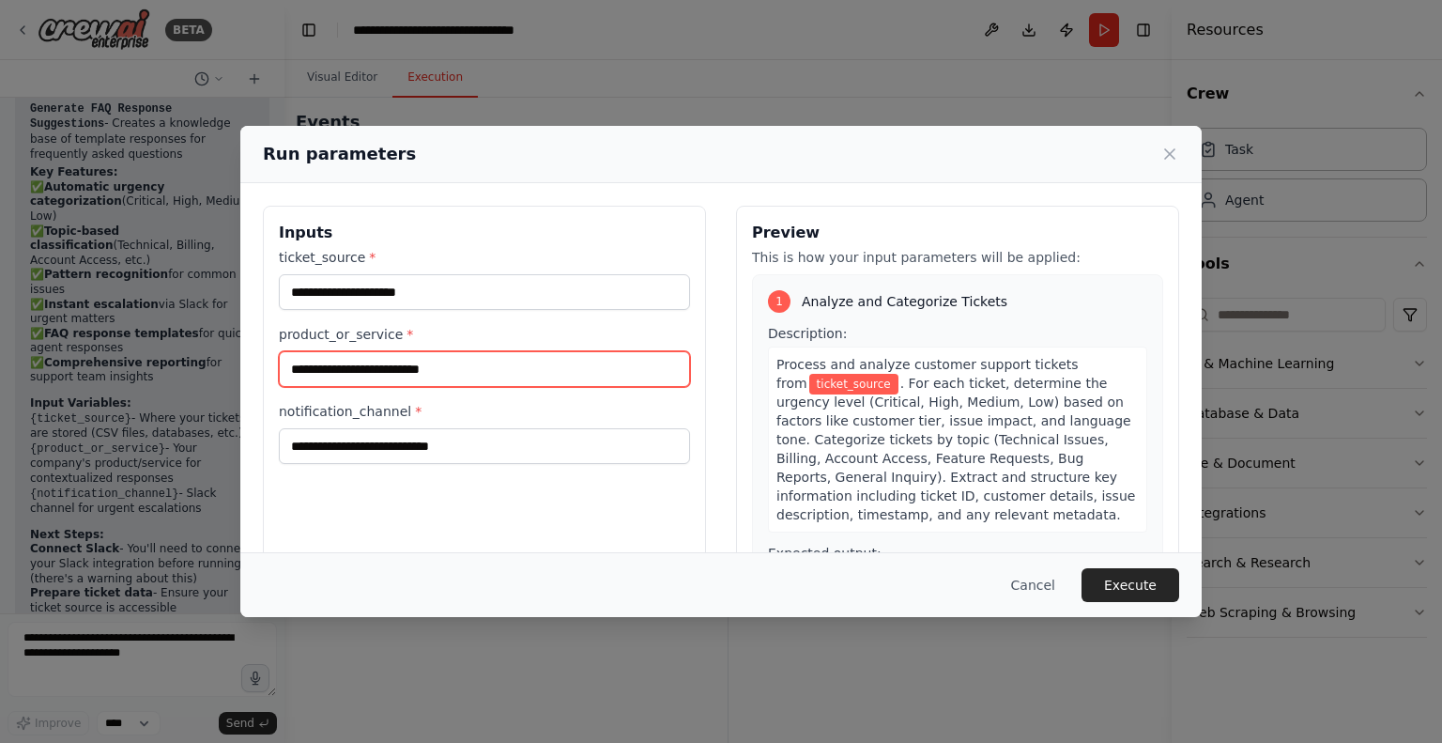
click at [441, 352] on input "product_or_service *" at bounding box center [484, 369] width 411 height 36
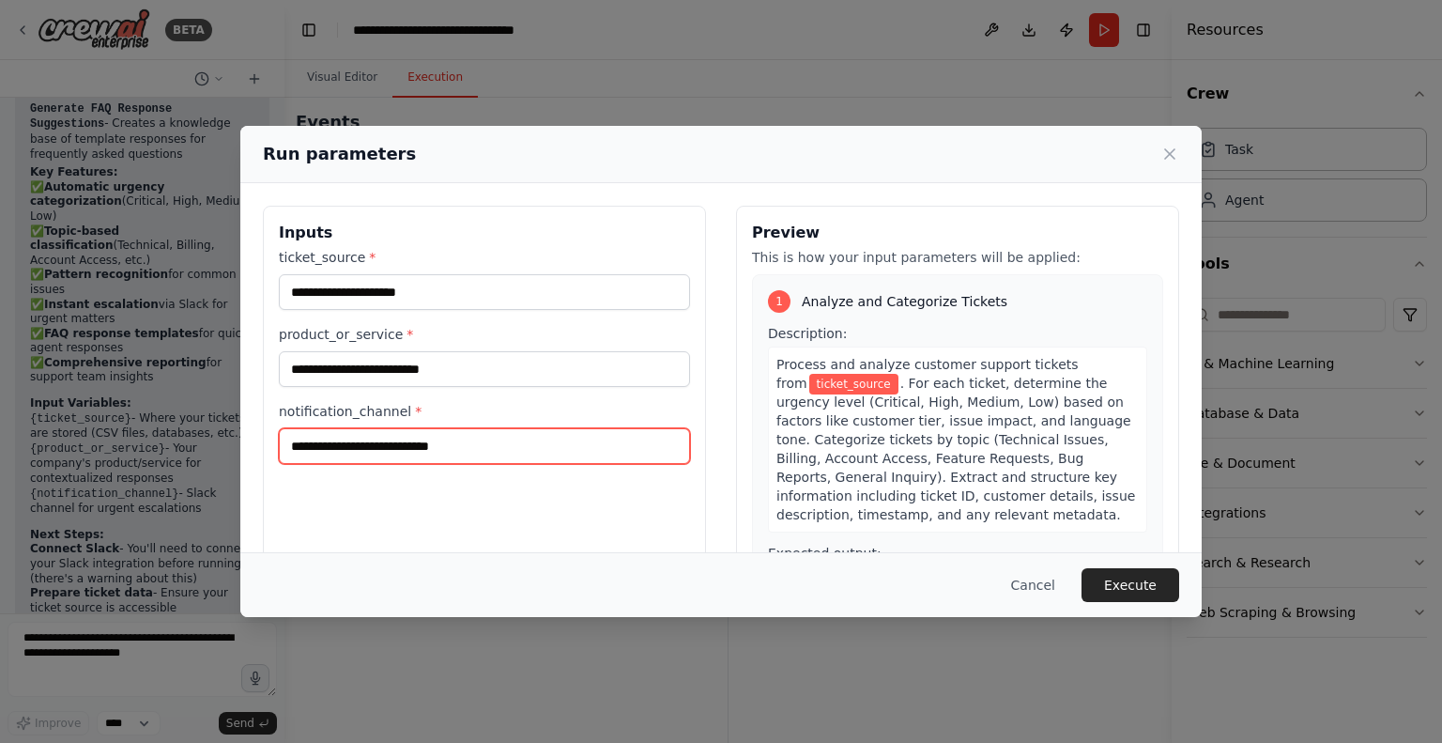
click at [456, 436] on input "notification_channel *" at bounding box center [484, 446] width 411 height 36
click at [1034, 591] on button "Cancel" at bounding box center [1033, 585] width 74 height 34
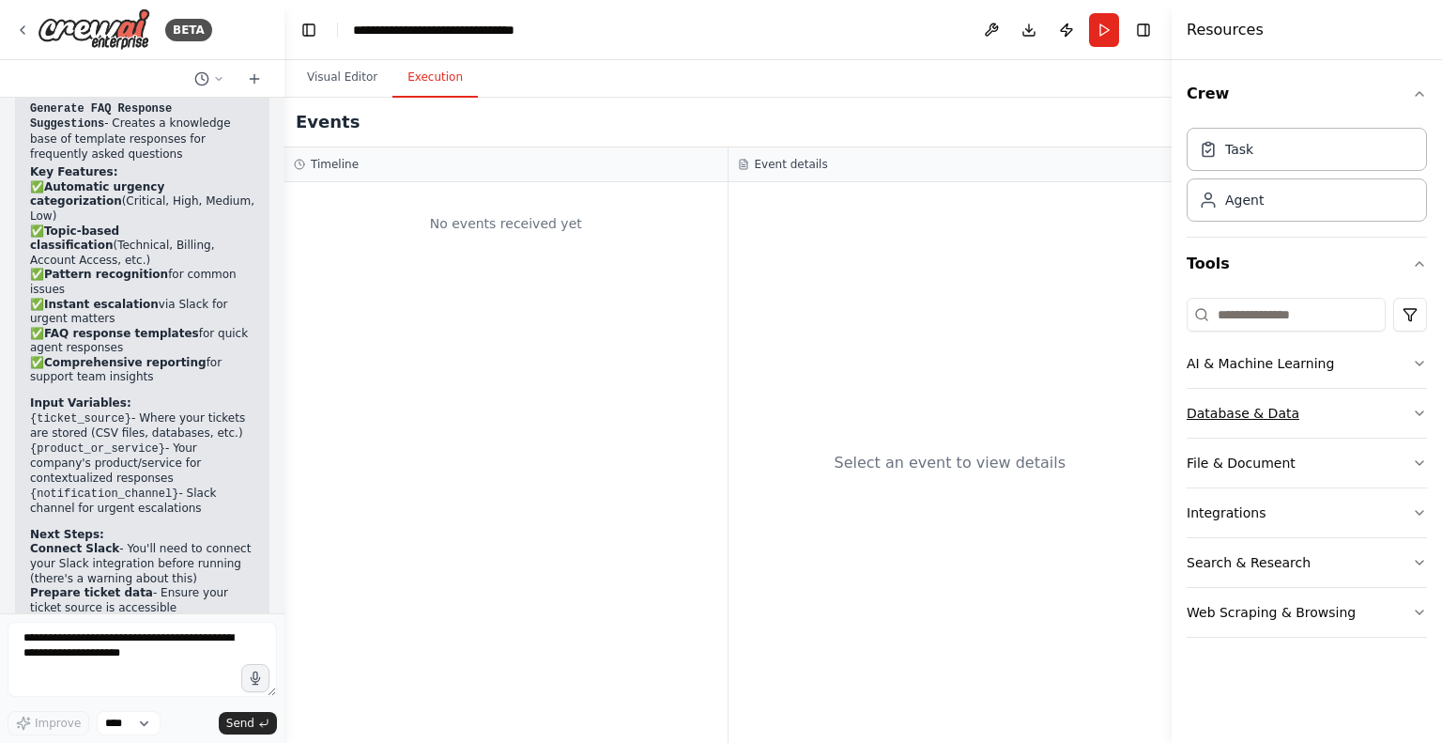
click at [1266, 427] on button "Database & Data" at bounding box center [1307, 413] width 240 height 49
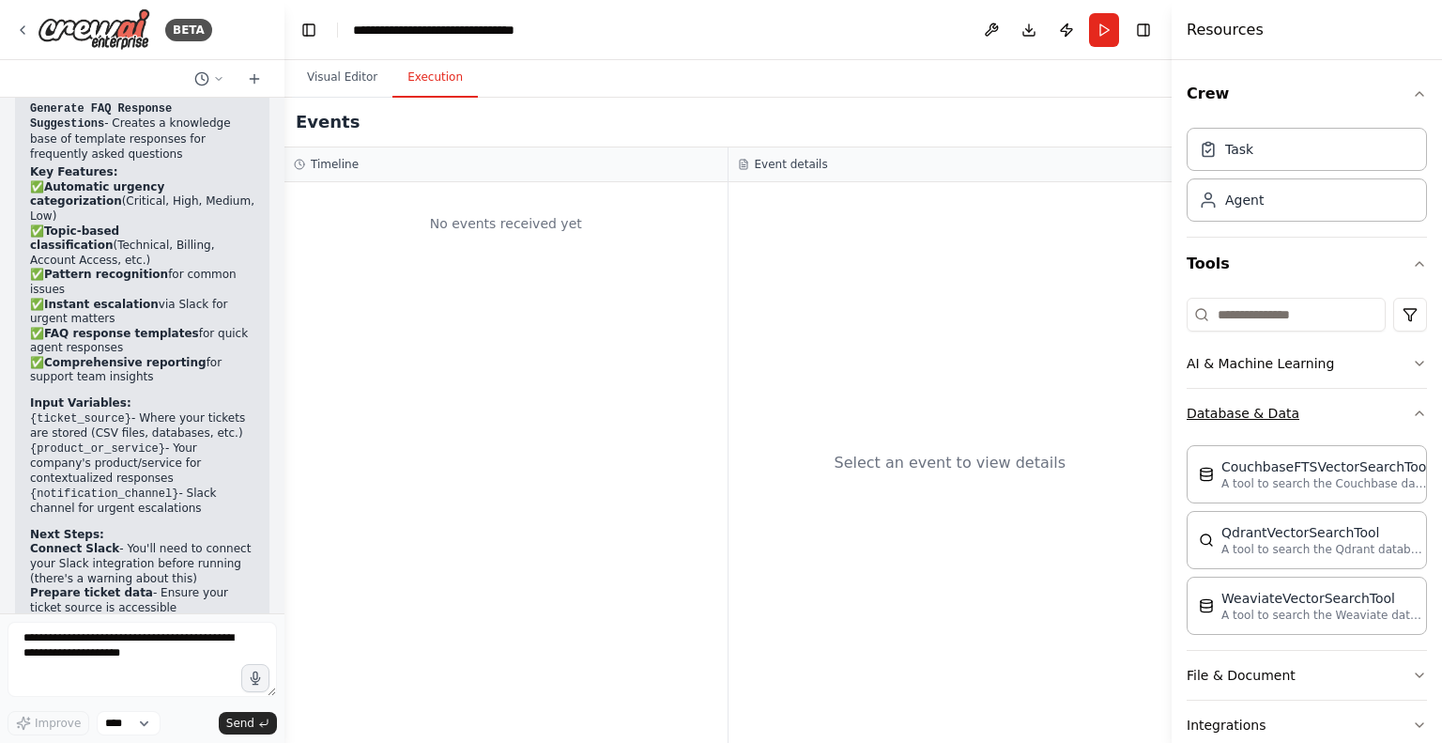
click at [1266, 427] on button "Database & Data" at bounding box center [1307, 413] width 240 height 49
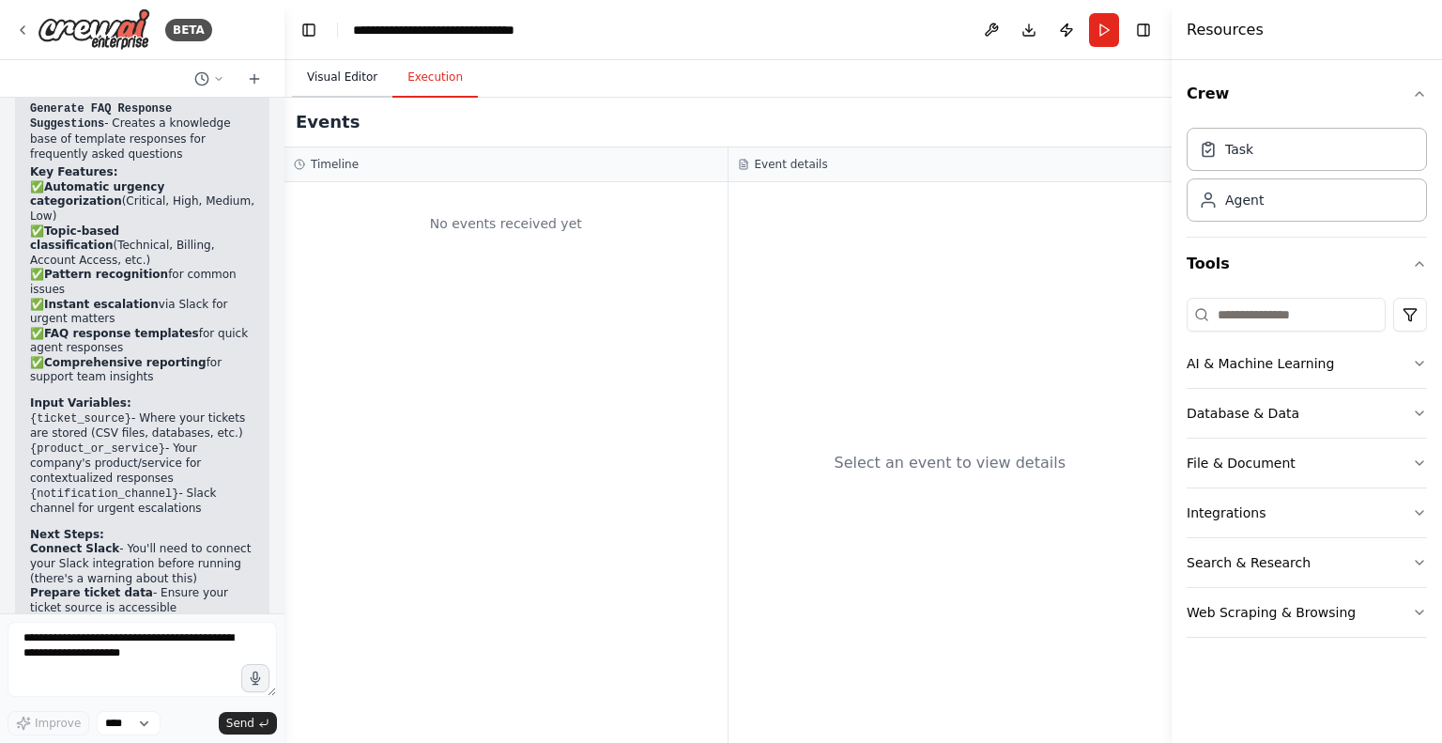
click at [346, 78] on button "Visual Editor" at bounding box center [342, 77] width 100 height 39
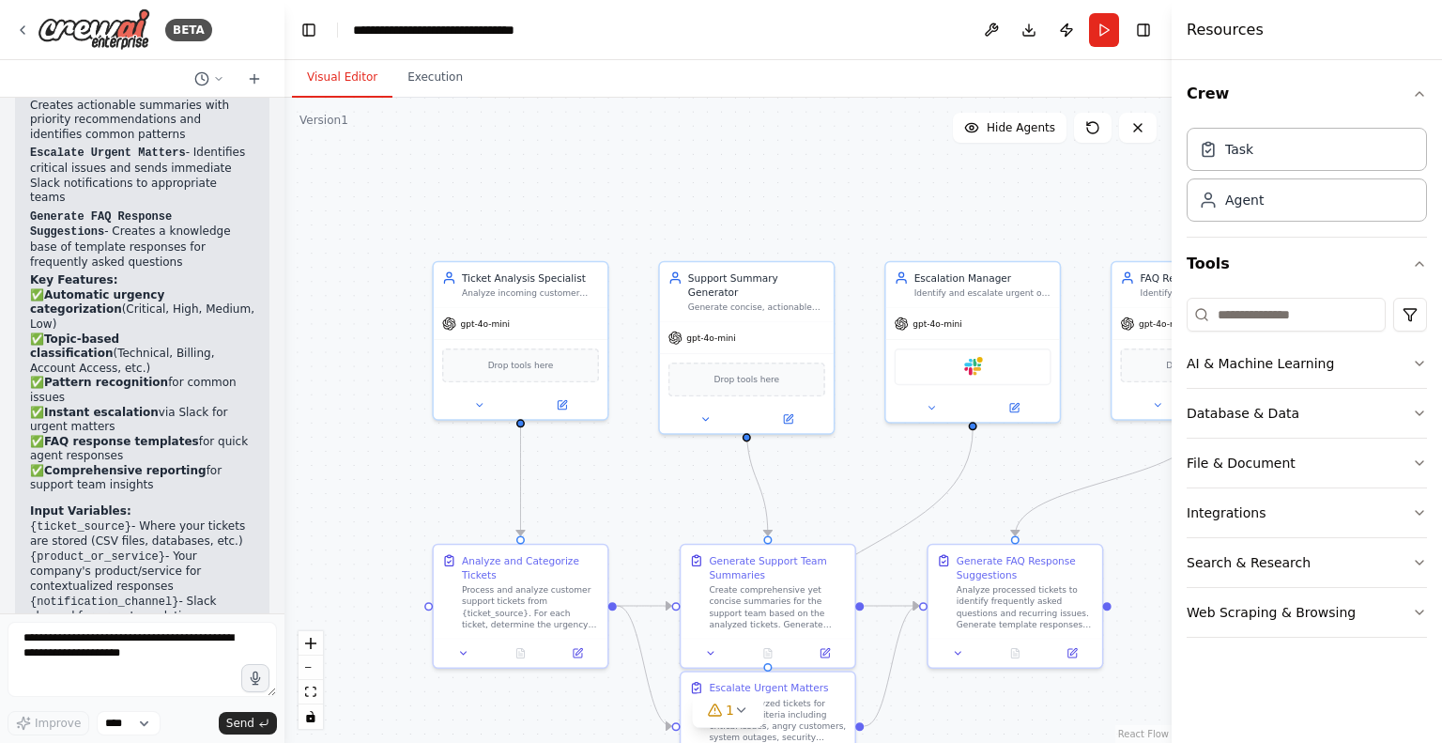
scroll to position [2746, 0]
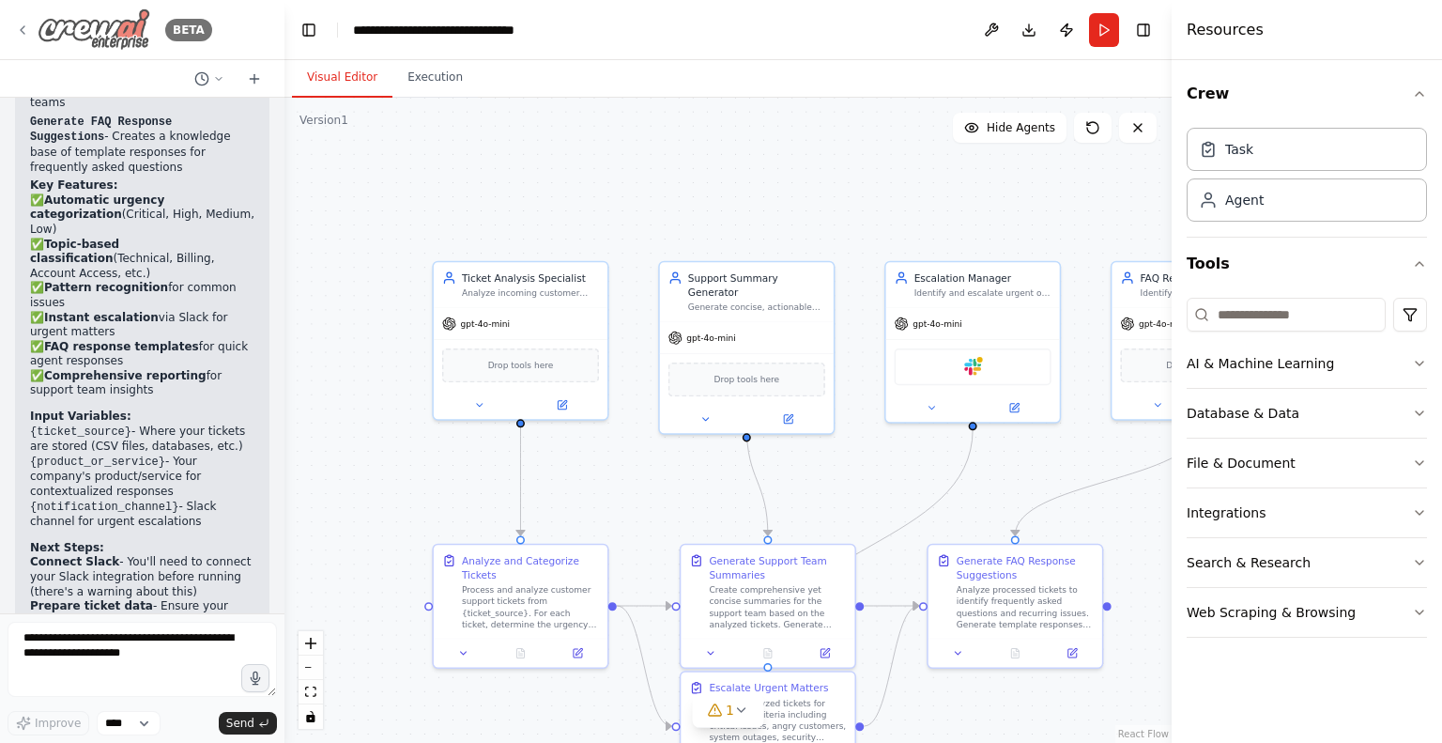
click at [23, 25] on icon at bounding box center [22, 30] width 15 height 15
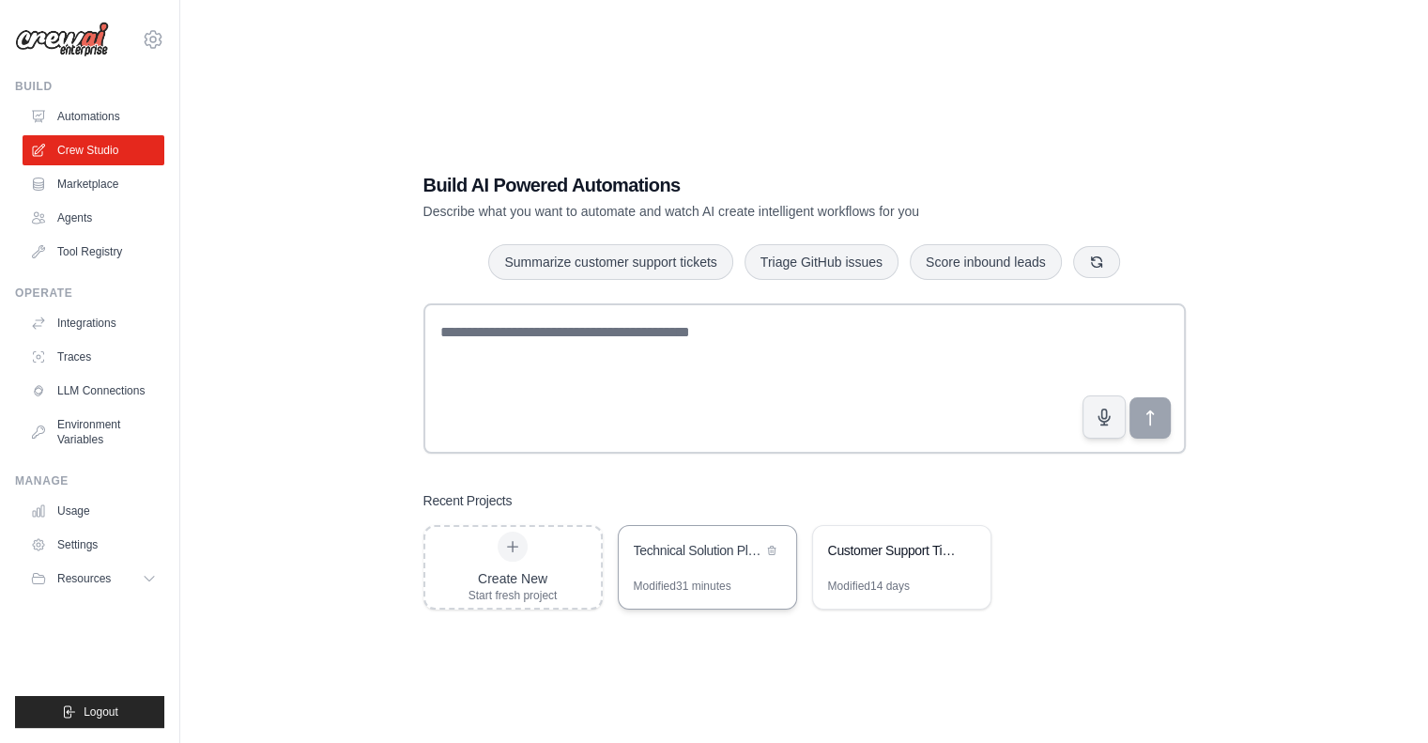
click at [713, 562] on div "Technical Solution Planning & Estimation Automation" at bounding box center [707, 552] width 177 height 53
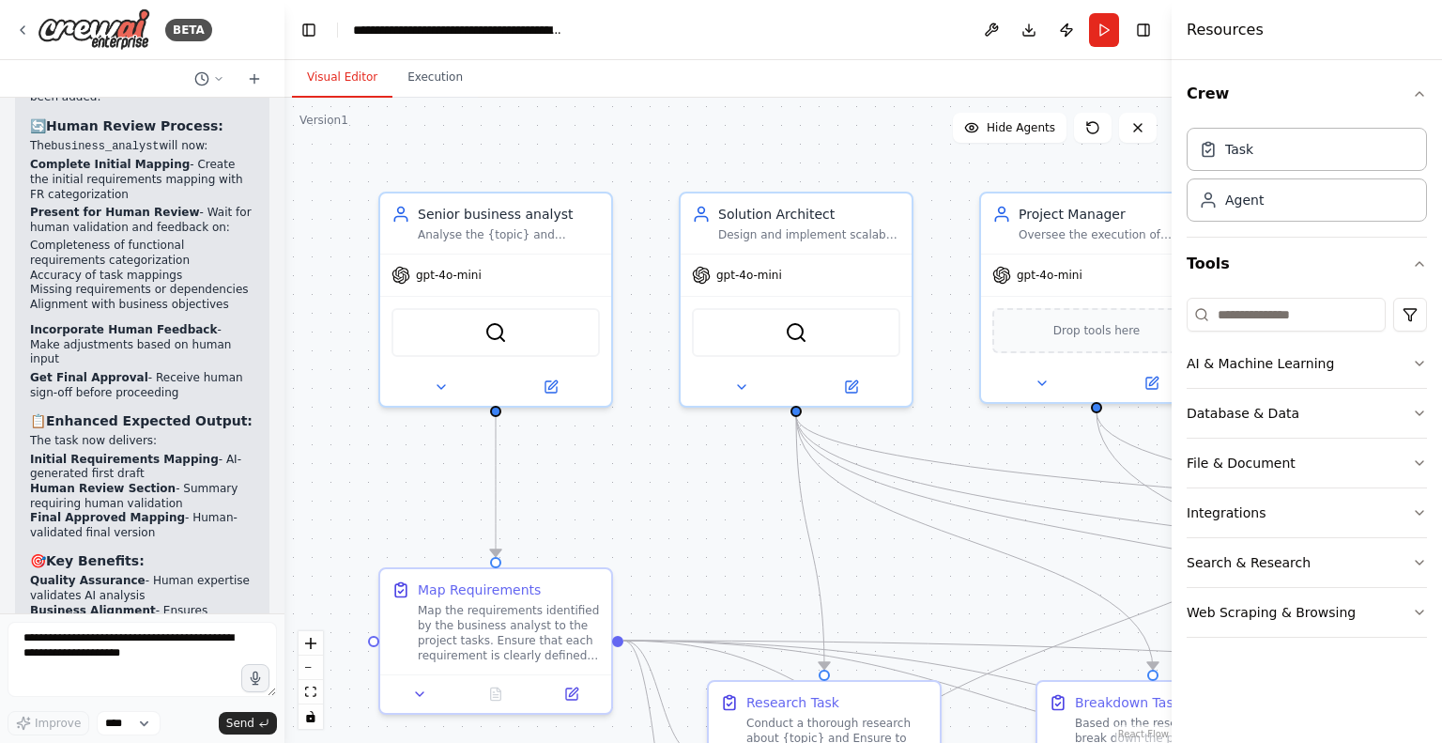
scroll to position [14534, 0]
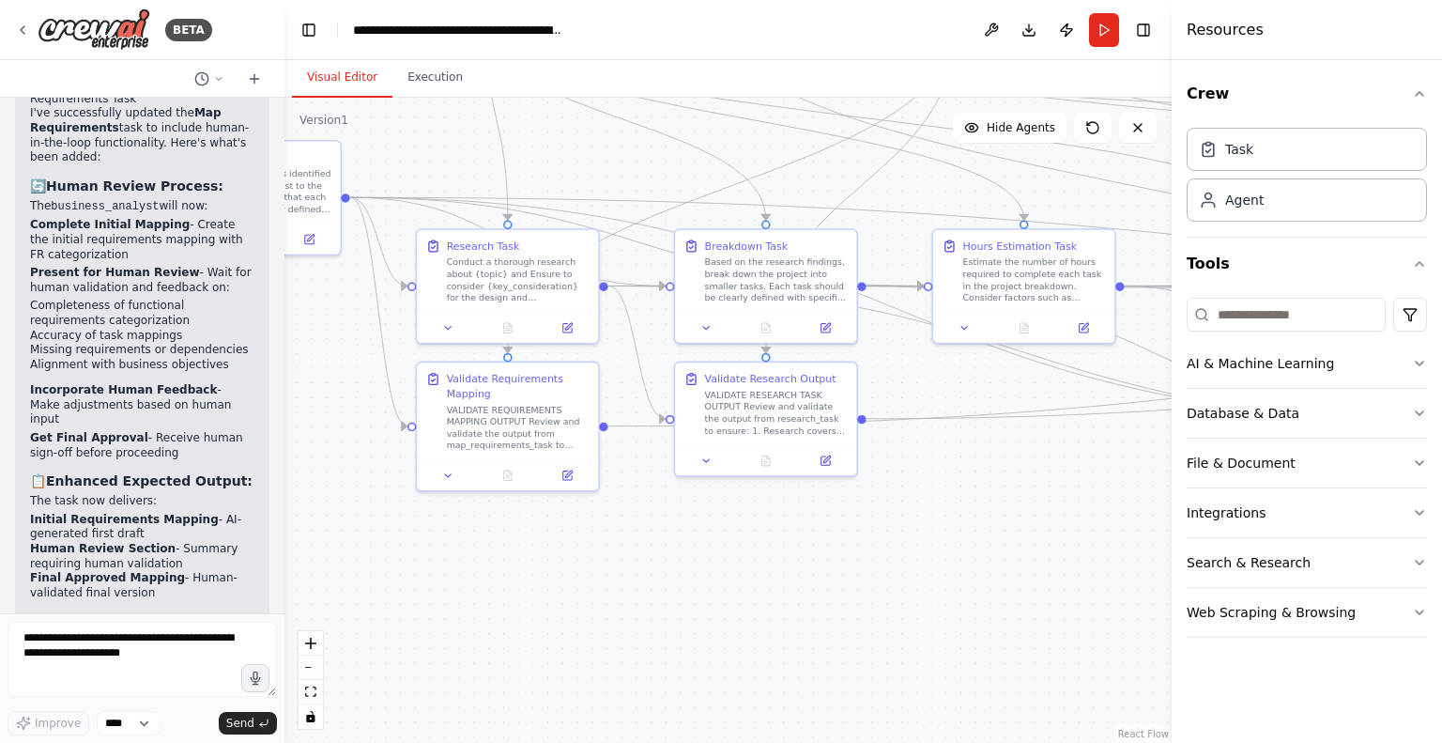
drag, startPoint x: 710, startPoint y: 497, endPoint x: 426, endPoint y: 99, distance: 488.8
click at [426, 99] on div ".deletable-edge-delete-btn { width: 20px; height: 20px; border: 0px solid #ffff…" at bounding box center [728, 420] width 887 height 645
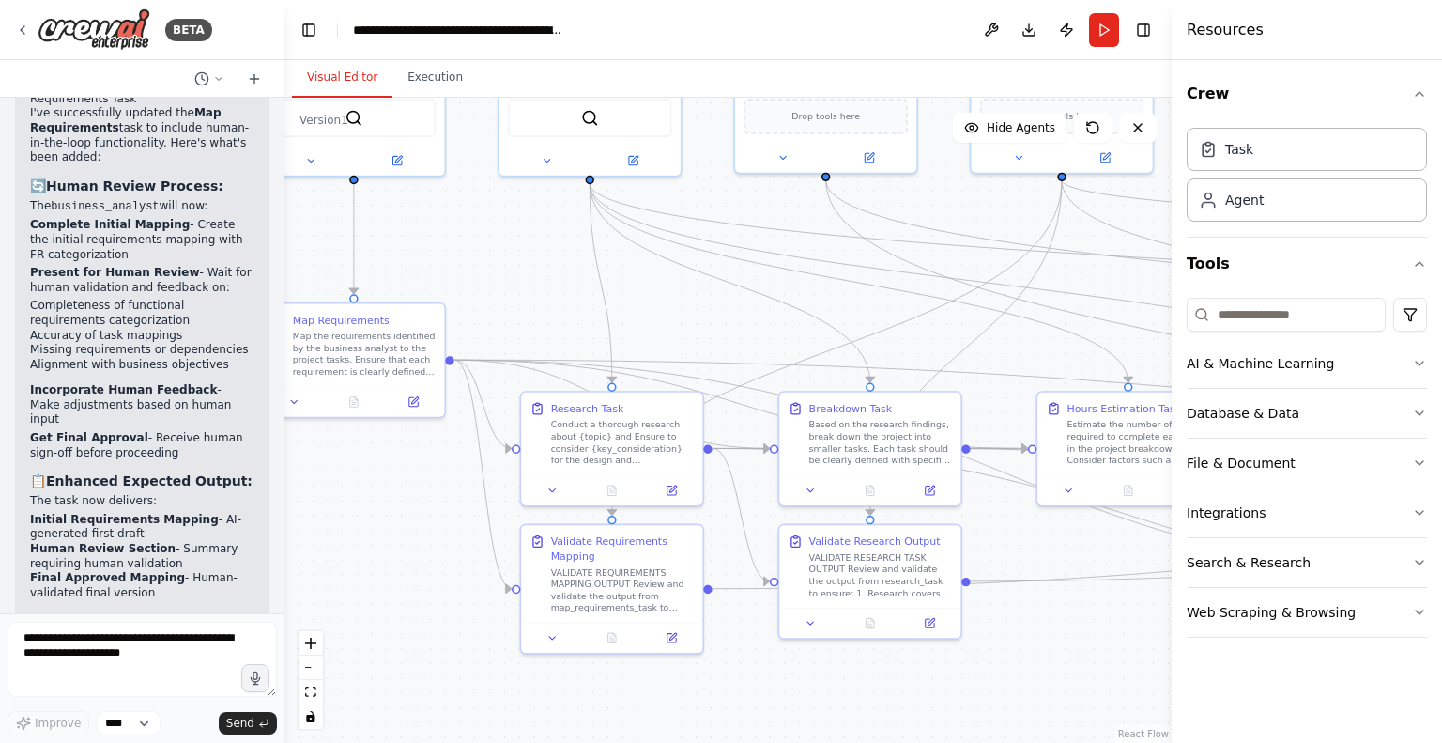
drag, startPoint x: 967, startPoint y: 624, endPoint x: 1073, endPoint y: 787, distance: 194.0
click at [1073, 742] on html "BETA Technical Soultioning team with belwo agents and tasks. business_analyst: …" at bounding box center [721, 371] width 1442 height 743
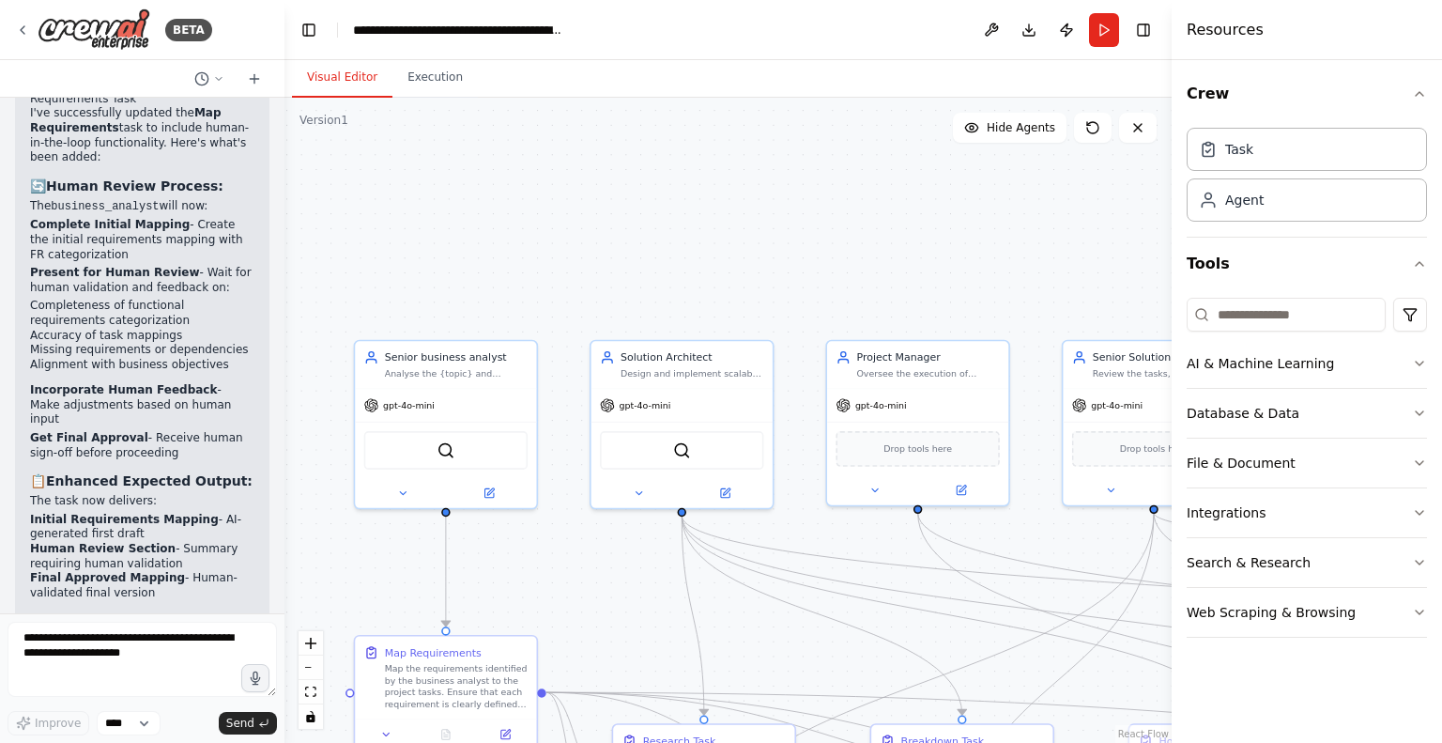
drag, startPoint x: 760, startPoint y: 202, endPoint x: 850, endPoint y: 534, distance: 344.4
click at [850, 534] on div ".deletable-edge-delete-btn { width: 20px; height: 20px; border: 0px solid #ffff…" at bounding box center [728, 420] width 887 height 645
click at [1025, 128] on span "Hide Agents" at bounding box center [1021, 127] width 69 height 15
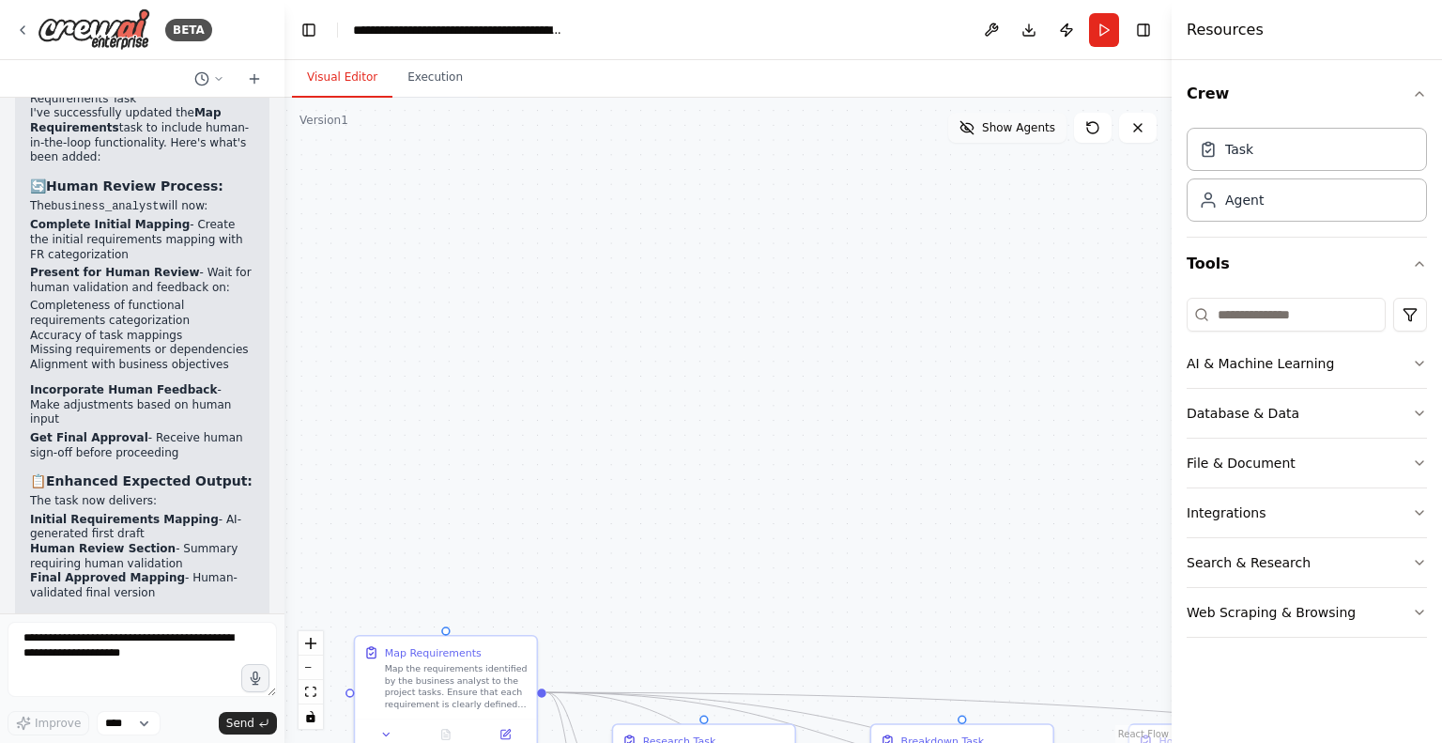
click at [1025, 128] on span "Show Agents" at bounding box center [1018, 127] width 73 height 15
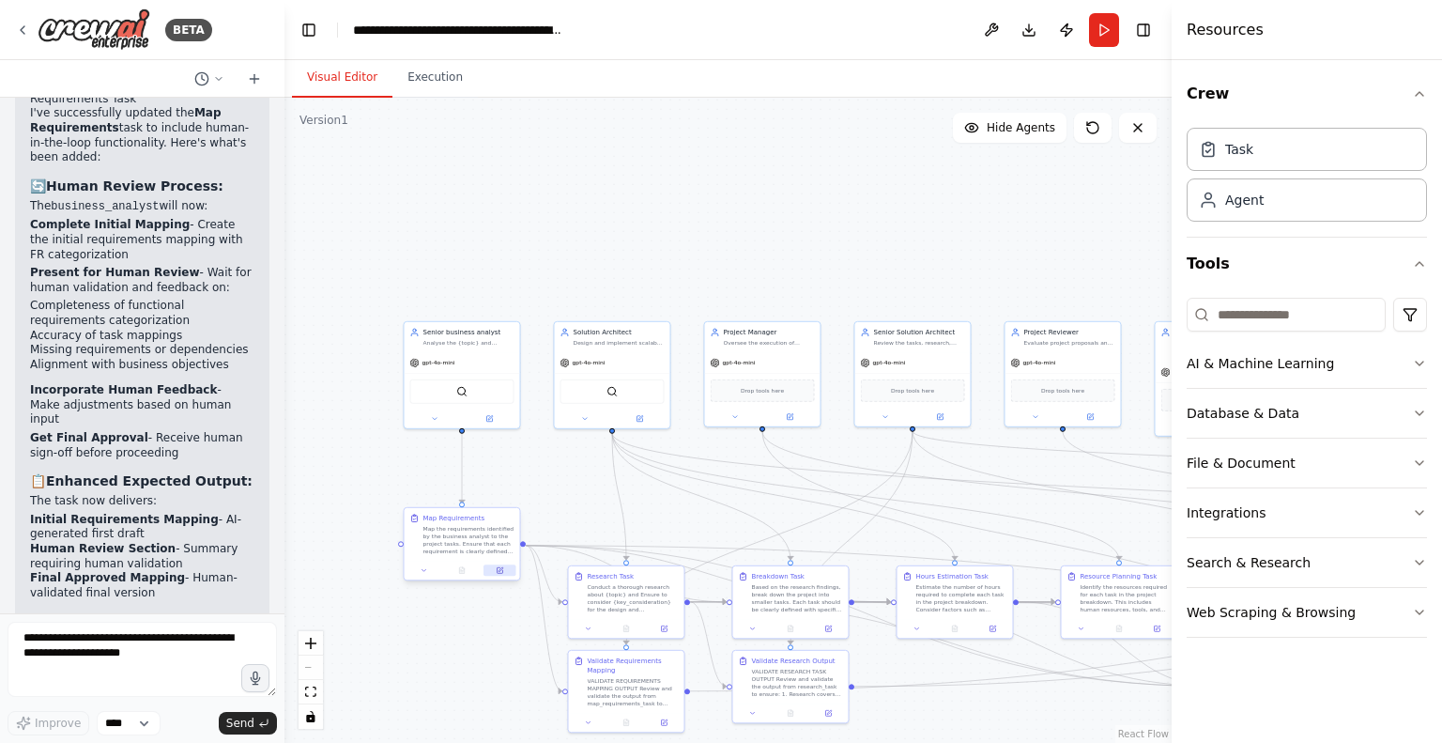
click at [500, 574] on button at bounding box center [500, 569] width 32 height 11
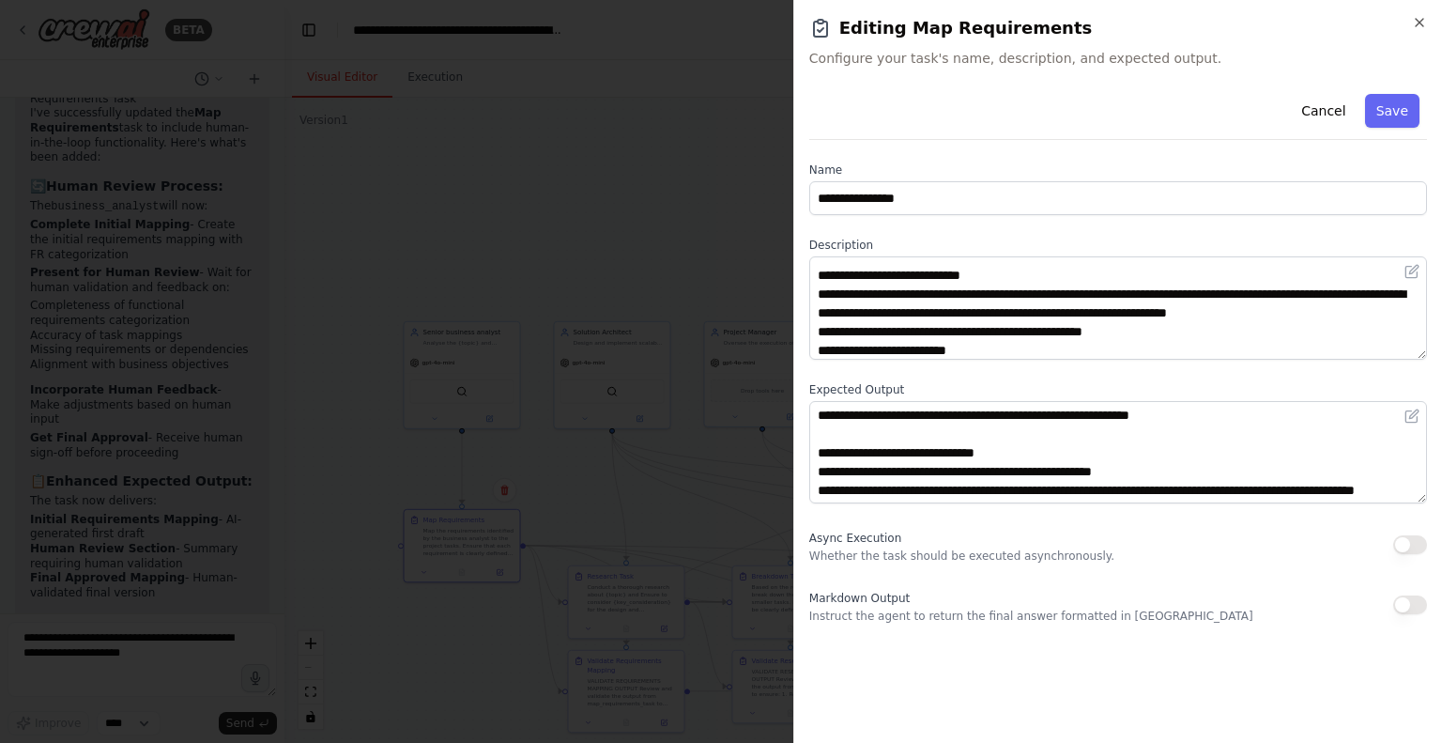
scroll to position [90, 0]
click at [1412, 544] on button "button" at bounding box center [1411, 544] width 34 height 19
click at [1391, 125] on button "Save" at bounding box center [1392, 111] width 54 height 34
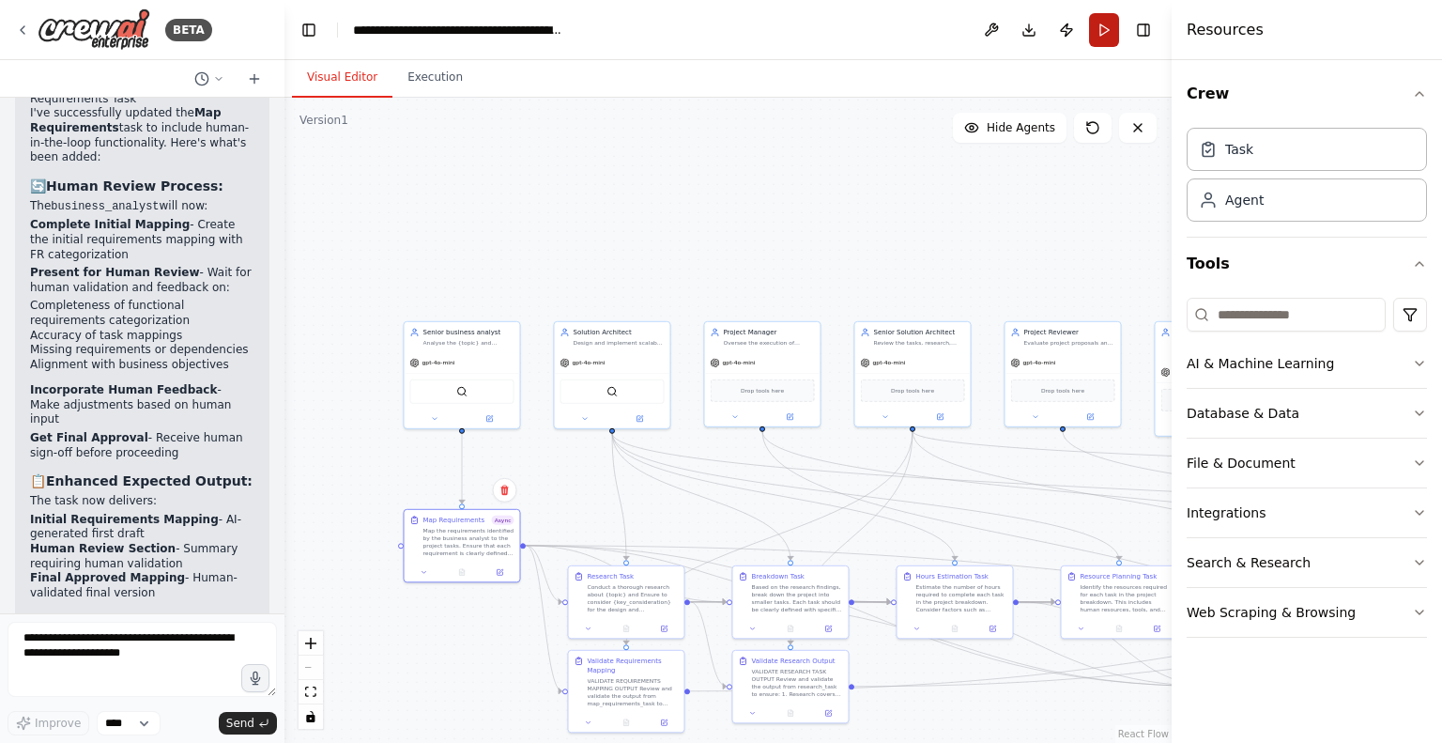
click at [1104, 14] on button "Run" at bounding box center [1104, 30] width 30 height 34
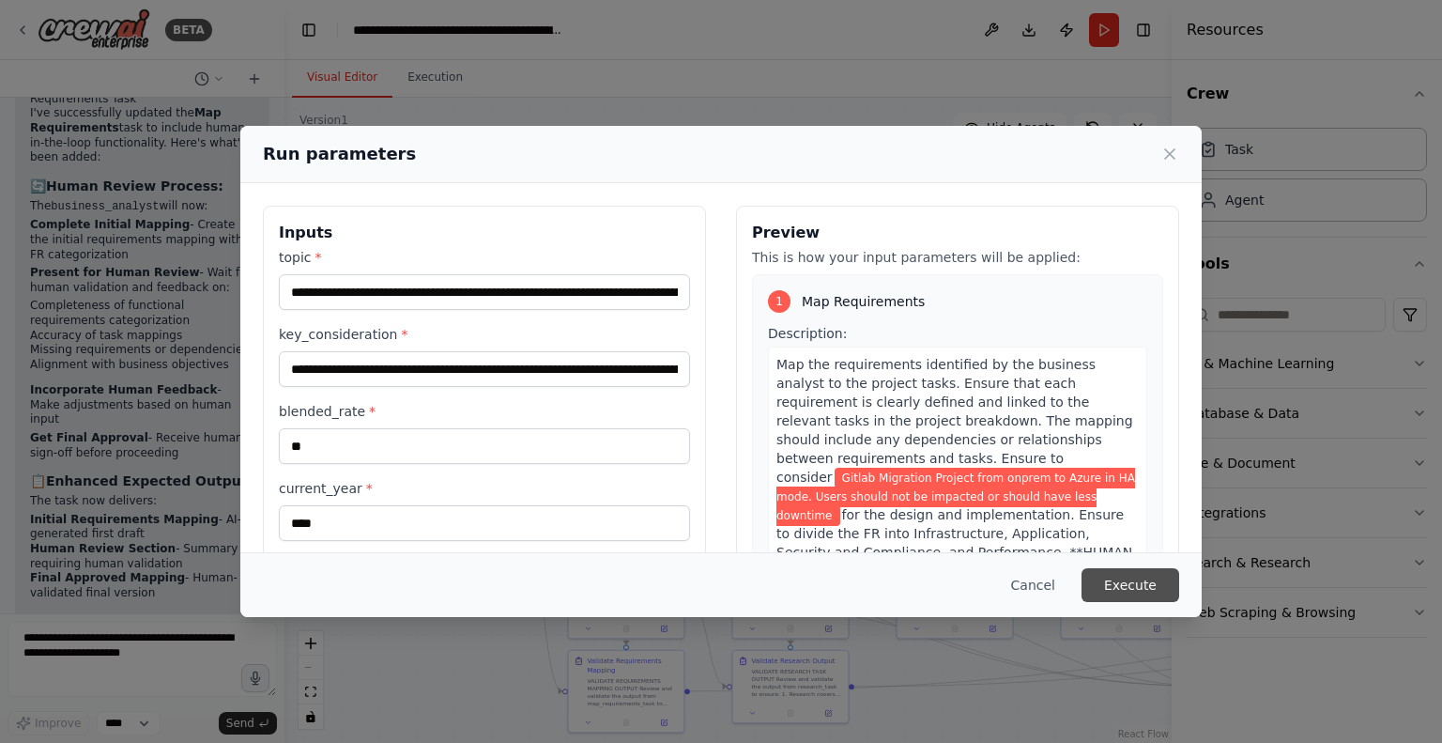
click at [1123, 575] on button "Execute" at bounding box center [1131, 585] width 98 height 34
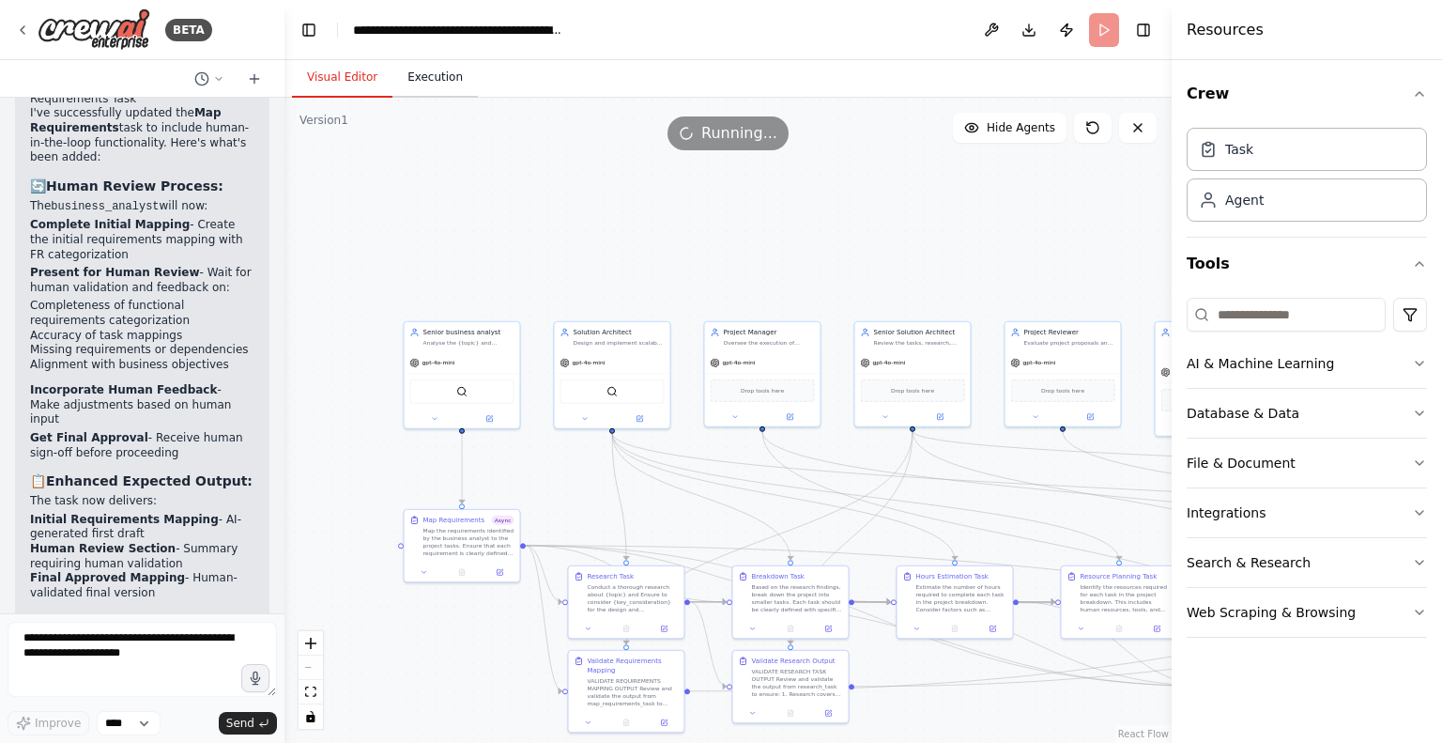
click at [417, 79] on button "Execution" at bounding box center [435, 77] width 85 height 39
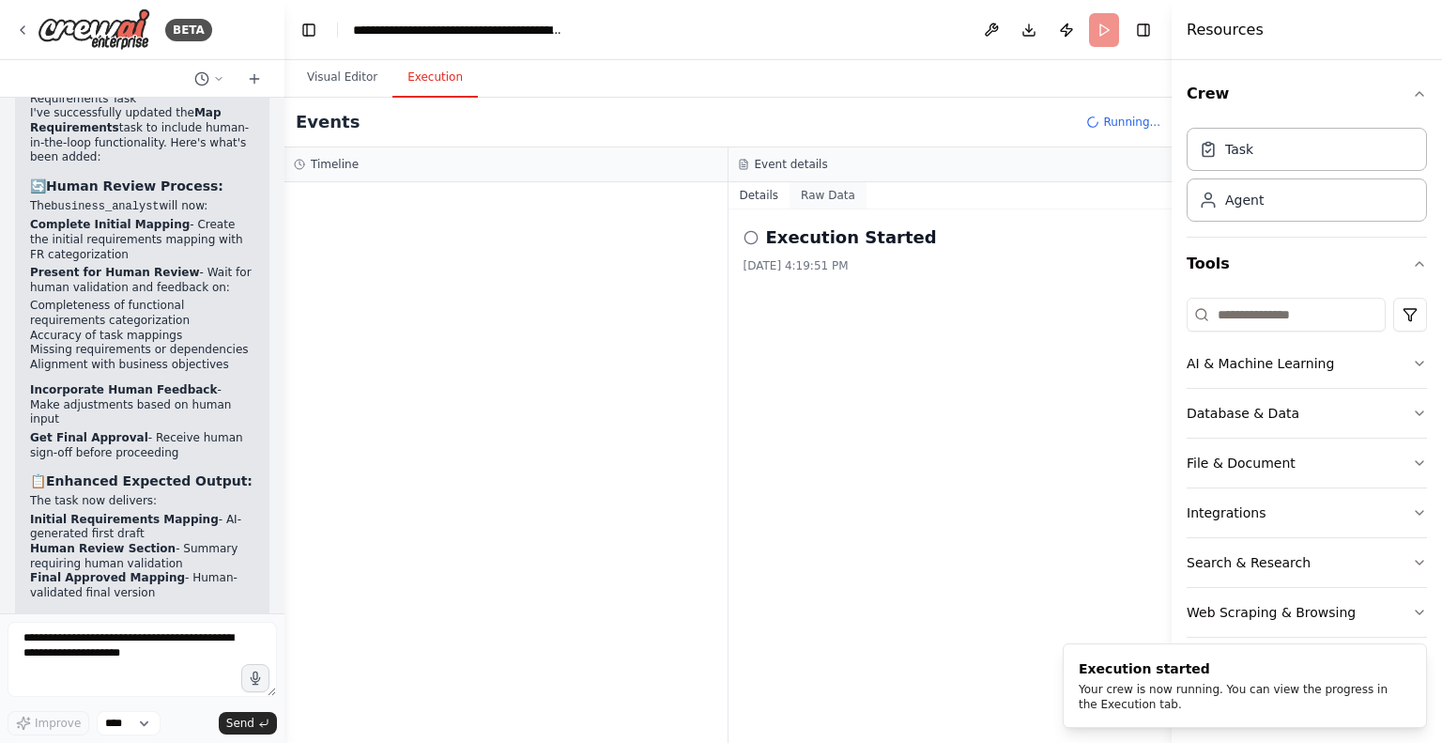
click at [815, 198] on button "Raw Data" at bounding box center [828, 195] width 77 height 26
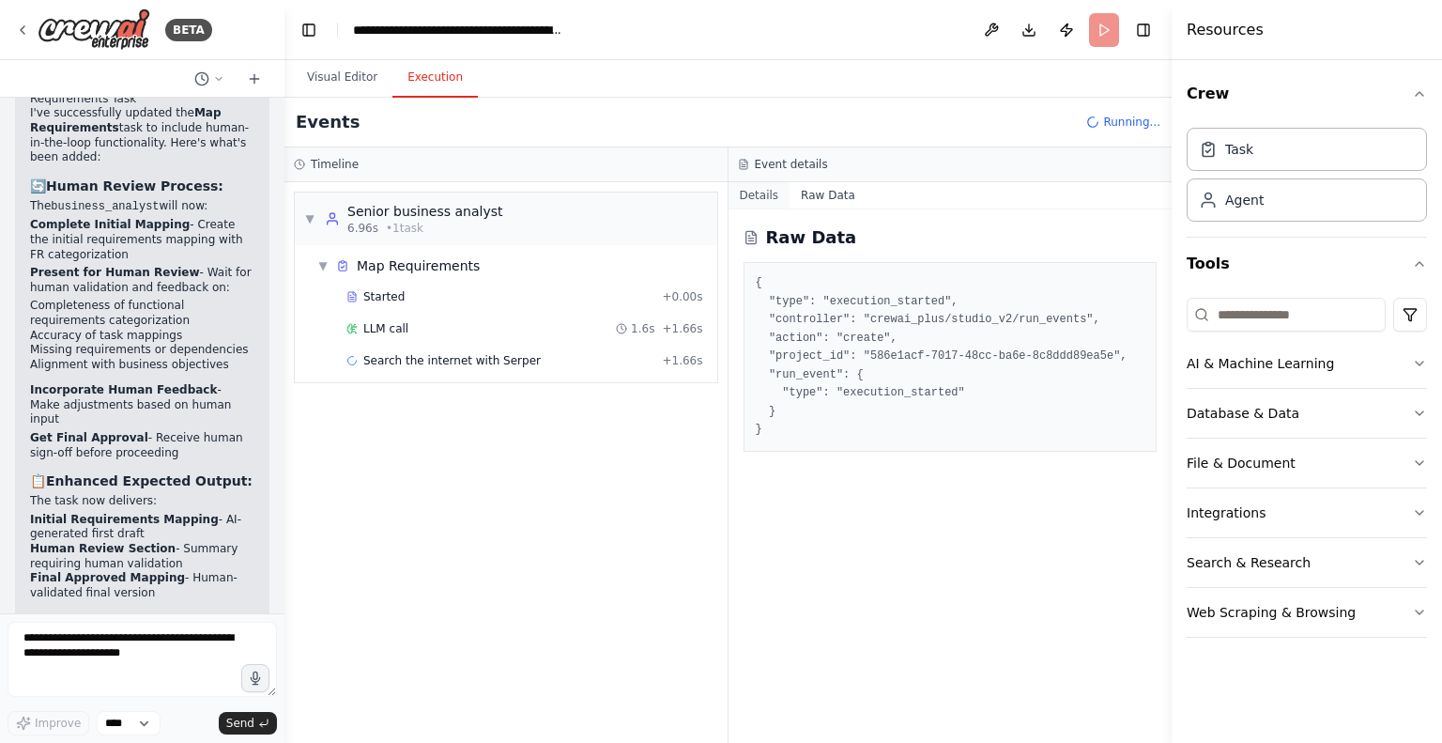
click at [753, 194] on button "Details" at bounding box center [760, 195] width 62 height 26
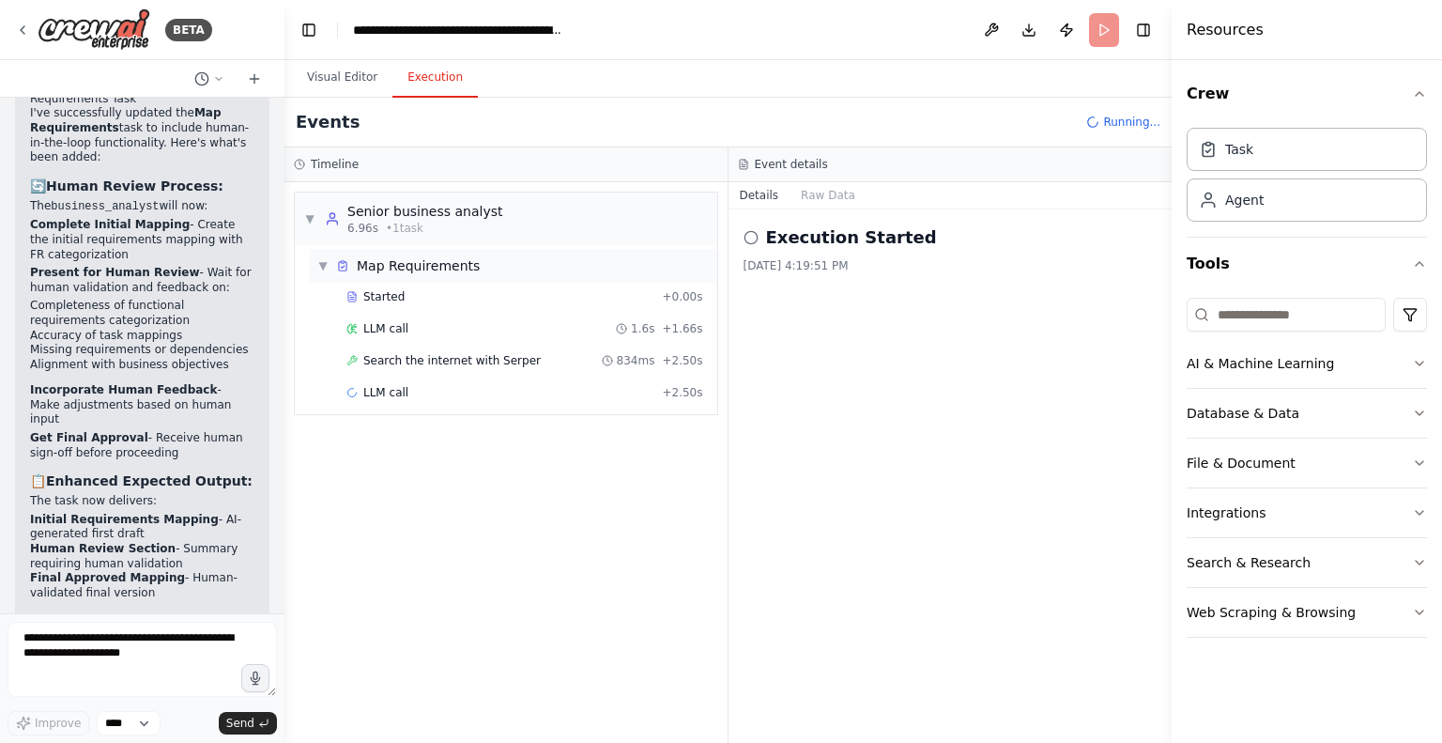
click at [323, 263] on span "▼" at bounding box center [322, 265] width 11 height 15
click at [323, 263] on span "▶" at bounding box center [322, 265] width 11 height 15
click at [312, 225] on div "▼ Senior business analyst 6.96s • 1 task" at bounding box center [403, 219] width 199 height 34
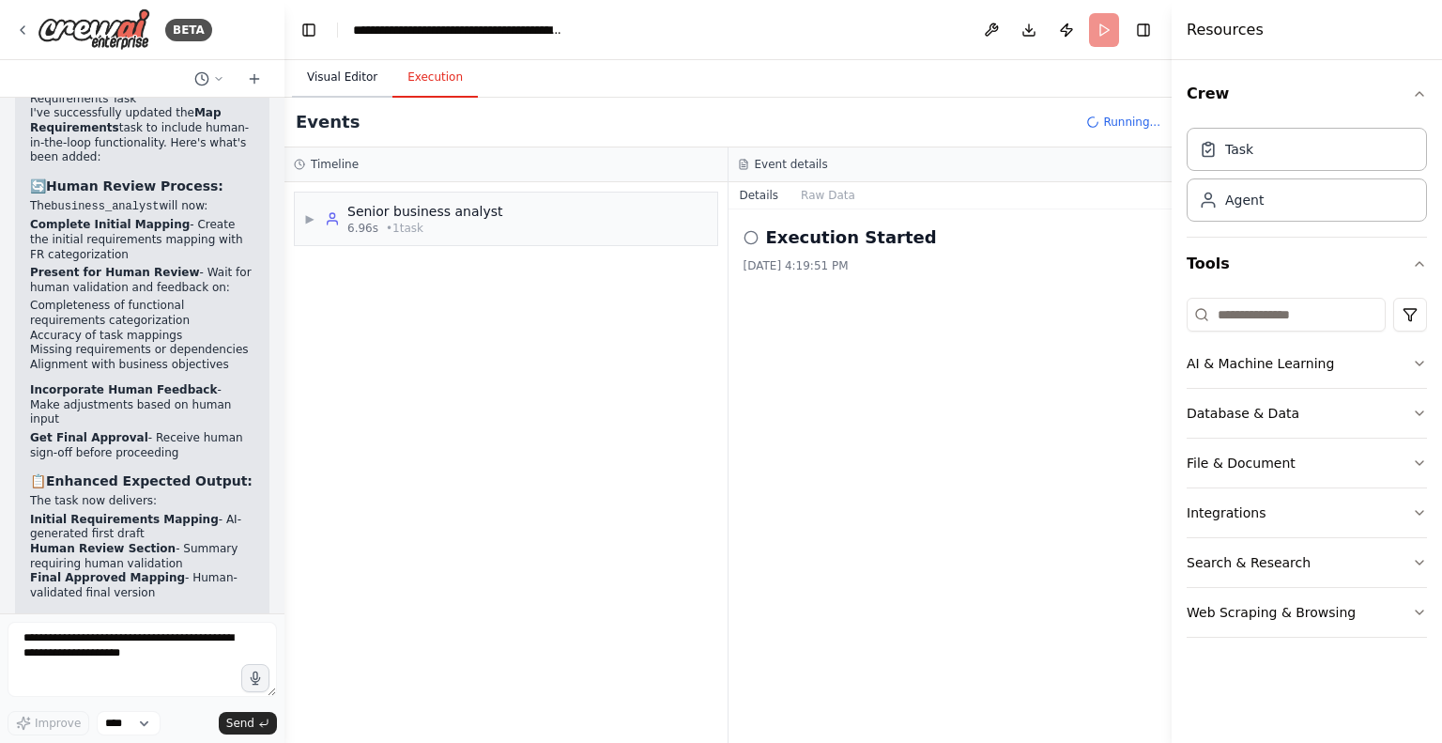
click at [349, 83] on button "Visual Editor" at bounding box center [342, 77] width 100 height 39
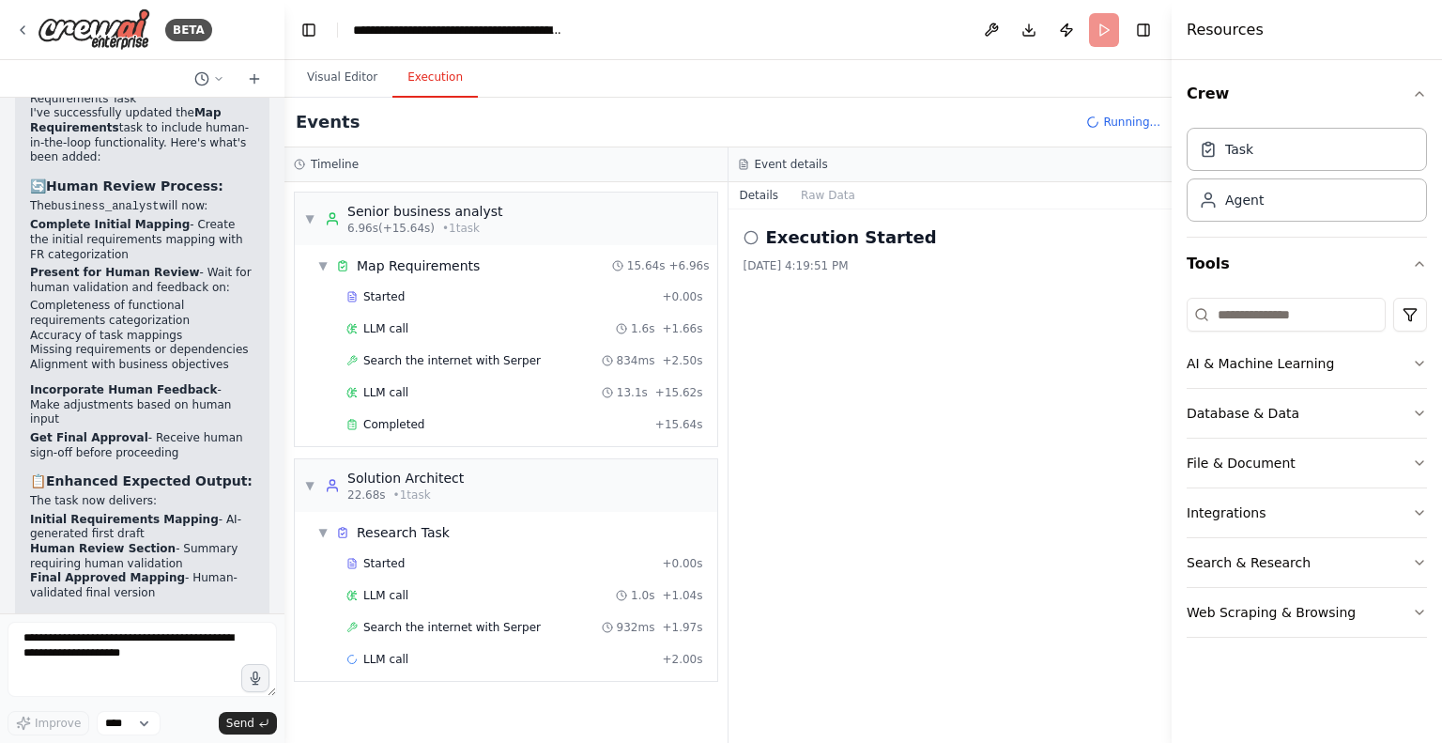
click at [421, 70] on button "Execution" at bounding box center [435, 77] width 85 height 39
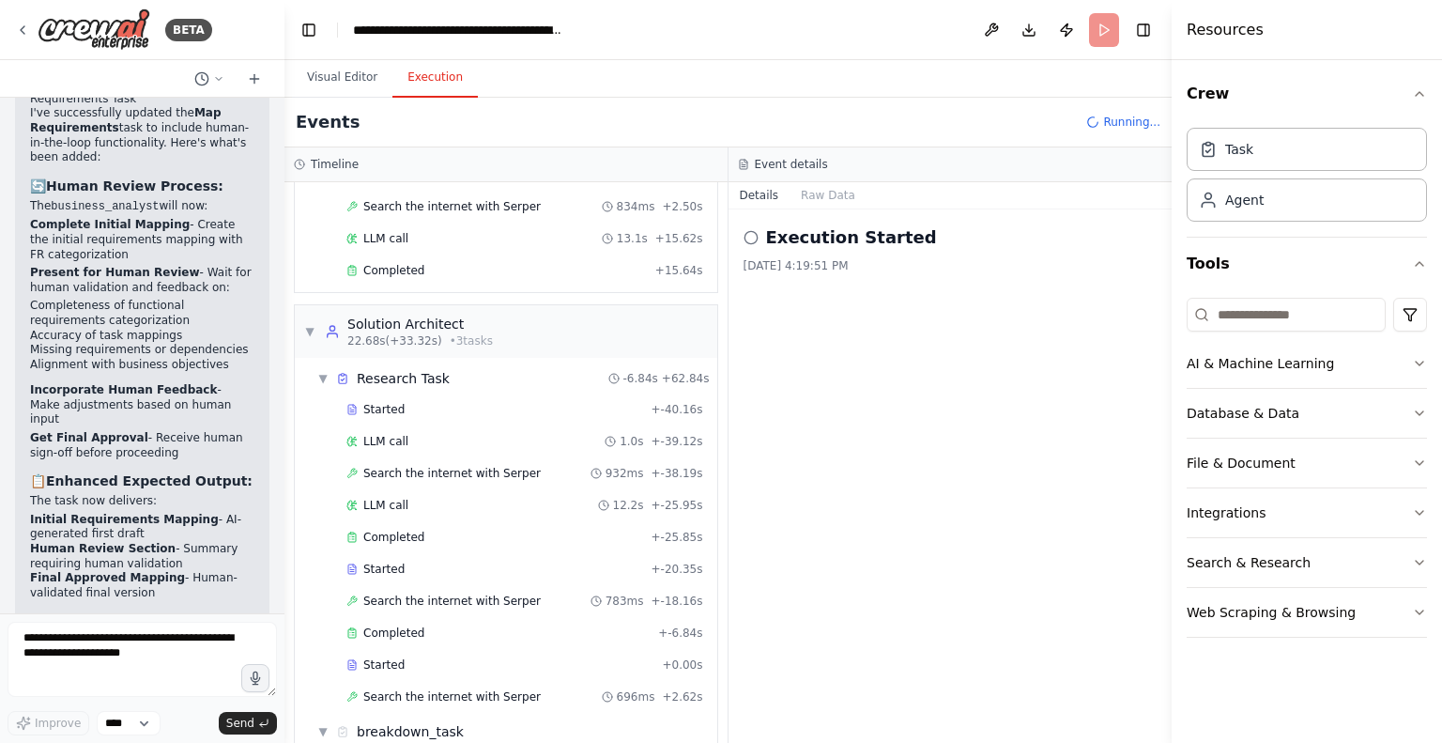
scroll to position [0, 0]
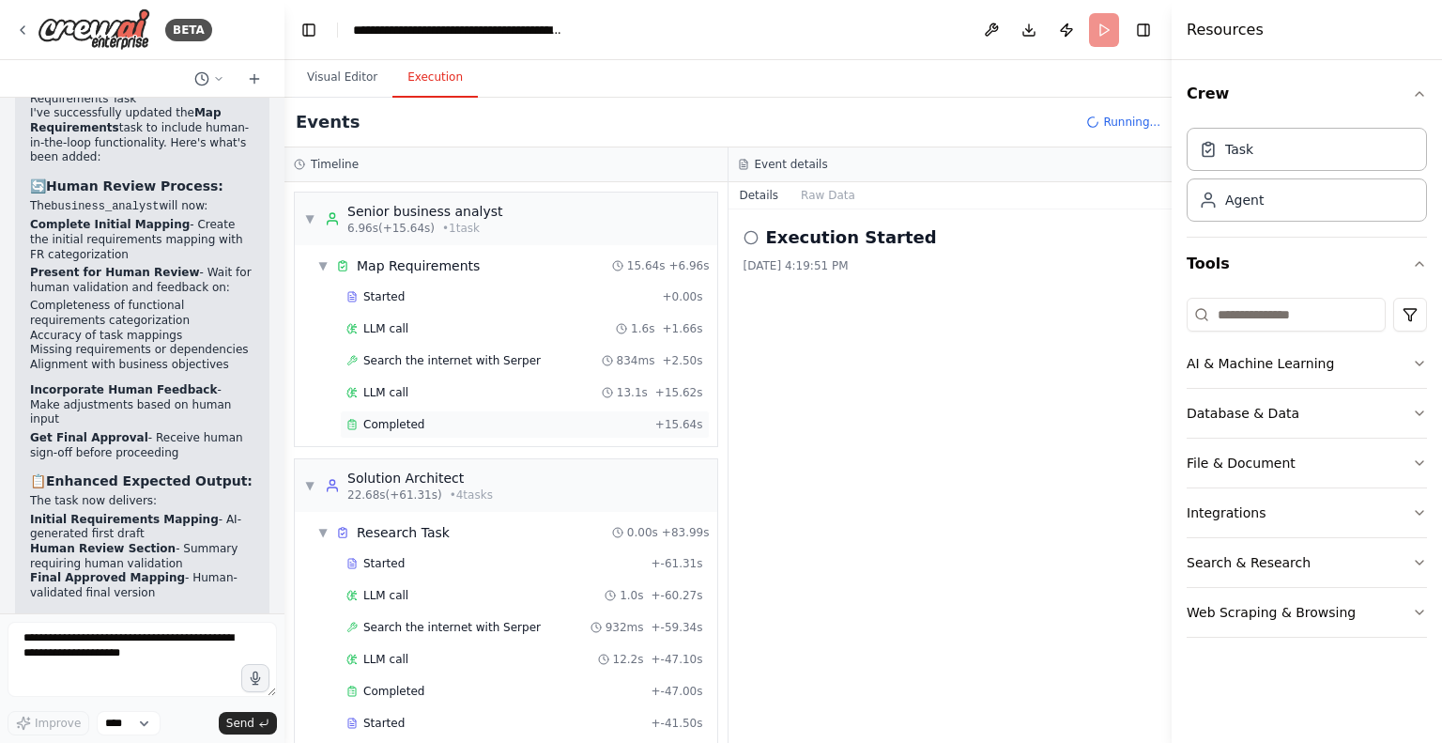
click at [400, 425] on span "Completed" at bounding box center [393, 424] width 61 height 15
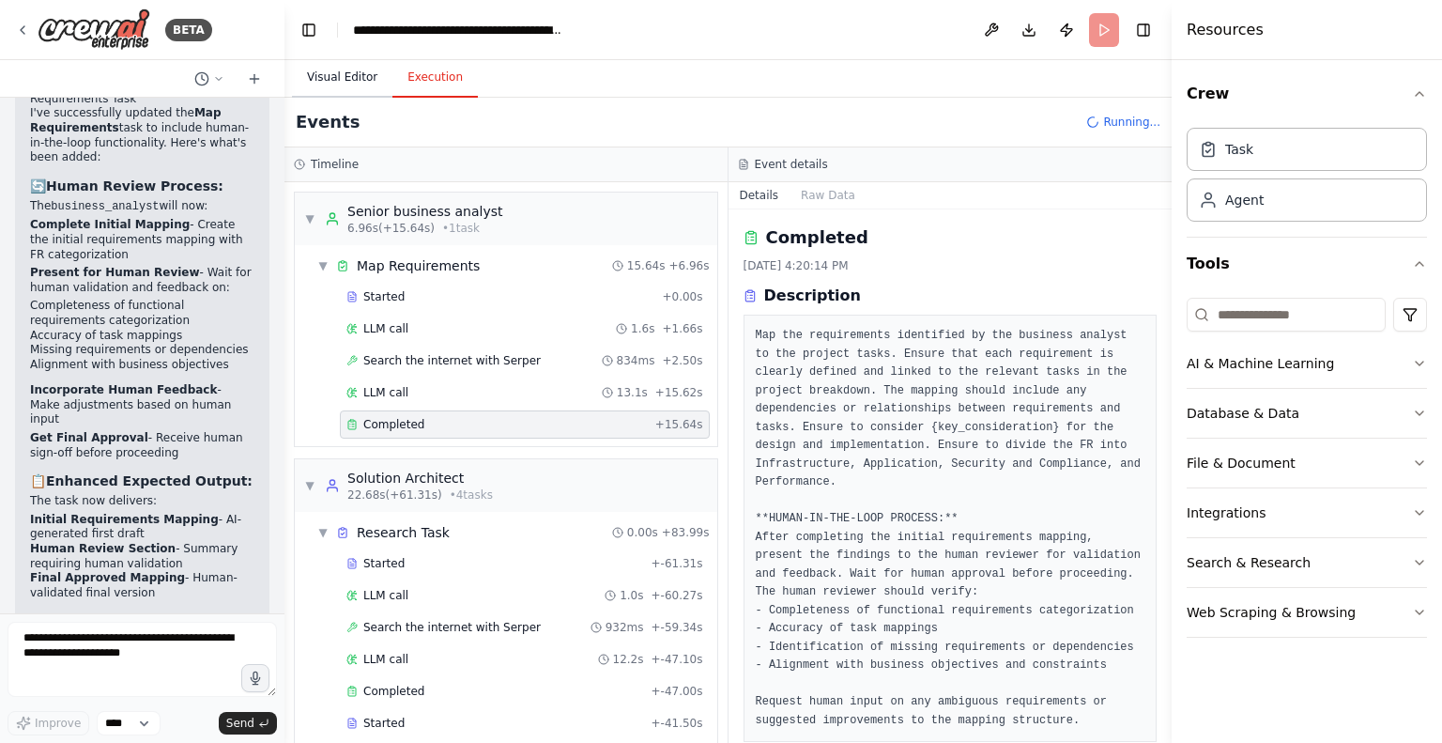
click at [338, 78] on button "Visual Editor" at bounding box center [342, 77] width 100 height 39
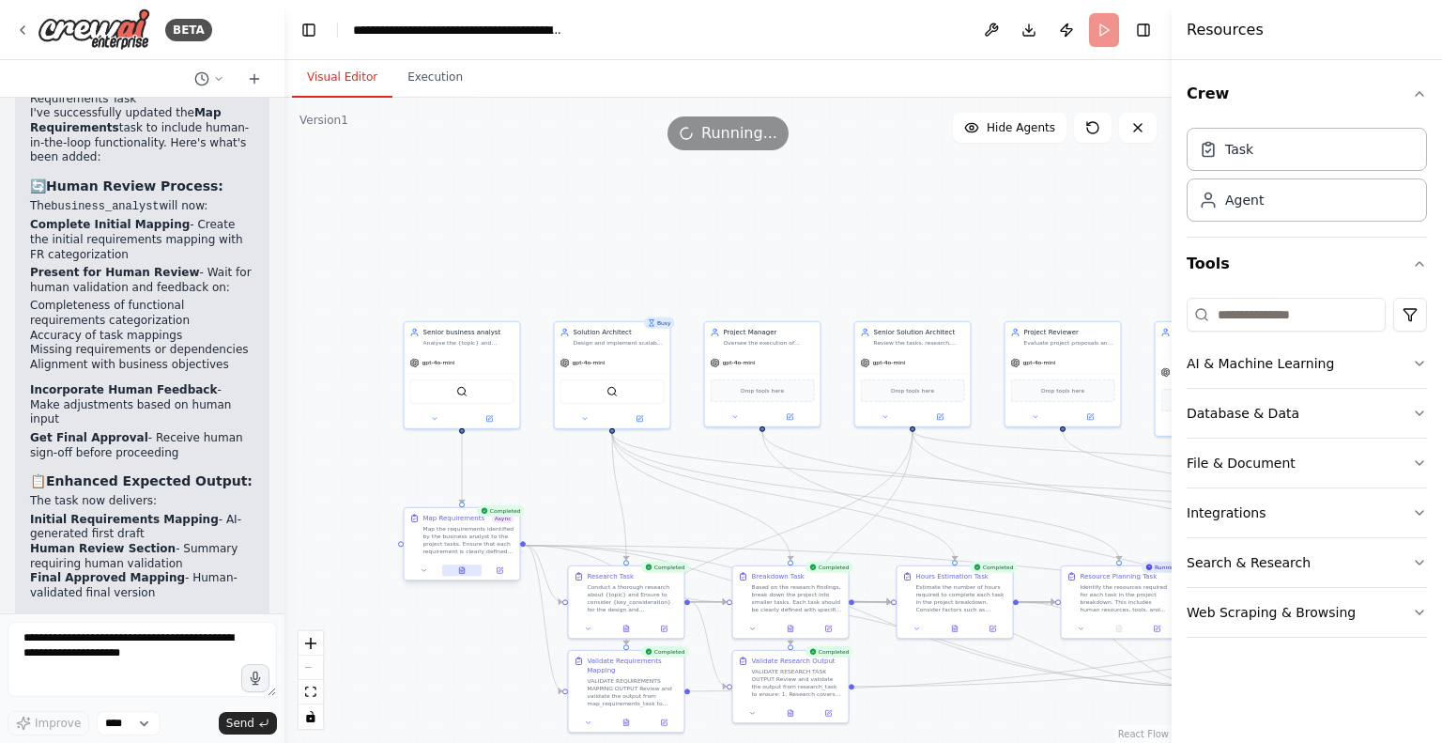
click at [459, 571] on icon at bounding box center [461, 570] width 5 height 7
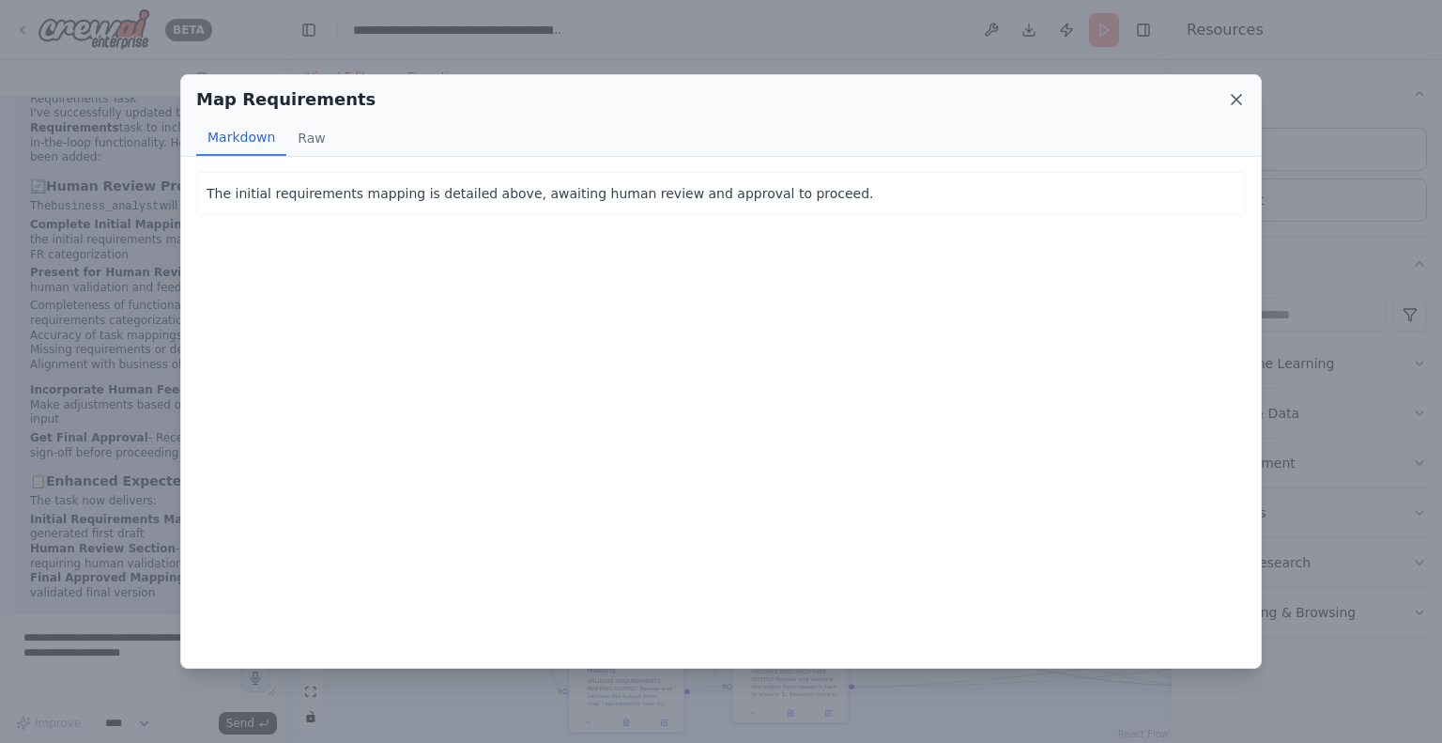
click at [1233, 97] on icon at bounding box center [1236, 99] width 9 height 9
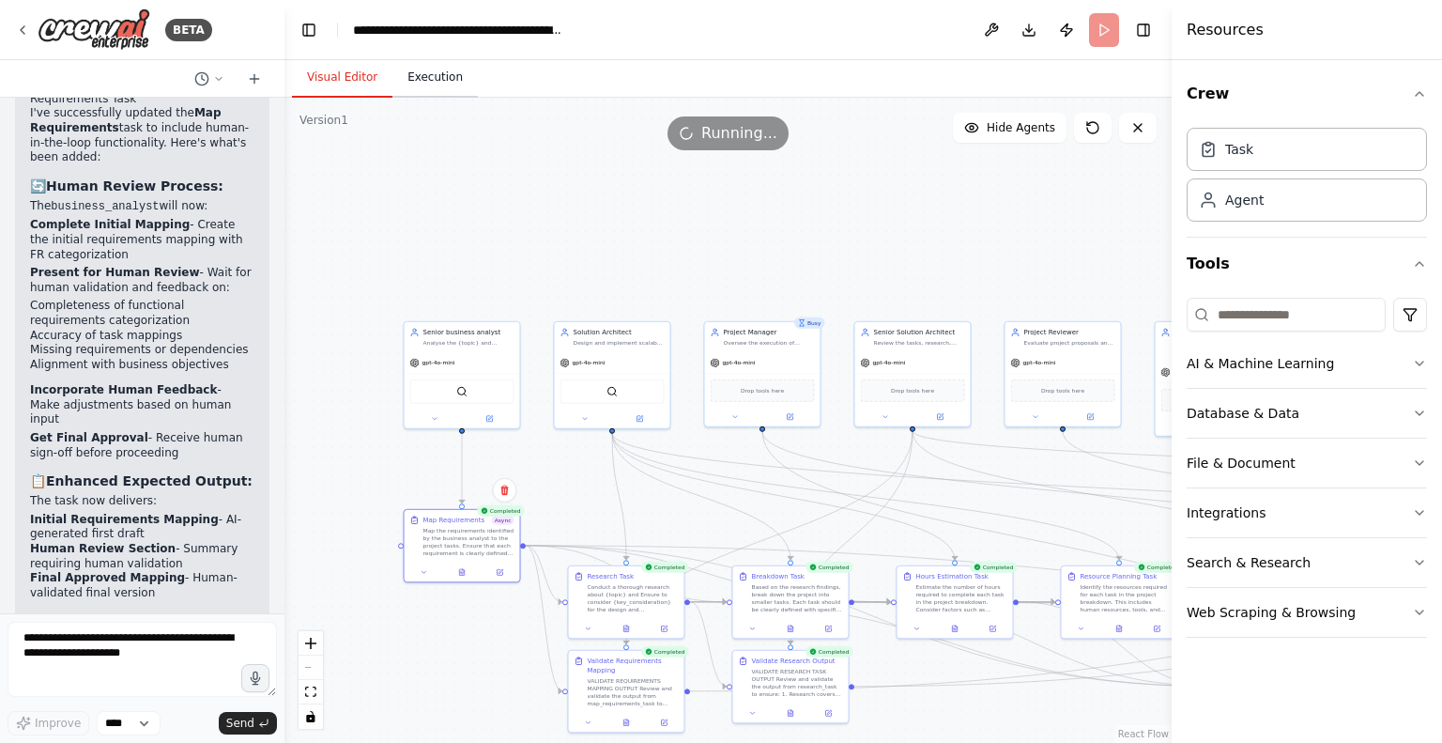
click at [434, 80] on button "Execution" at bounding box center [435, 77] width 85 height 39
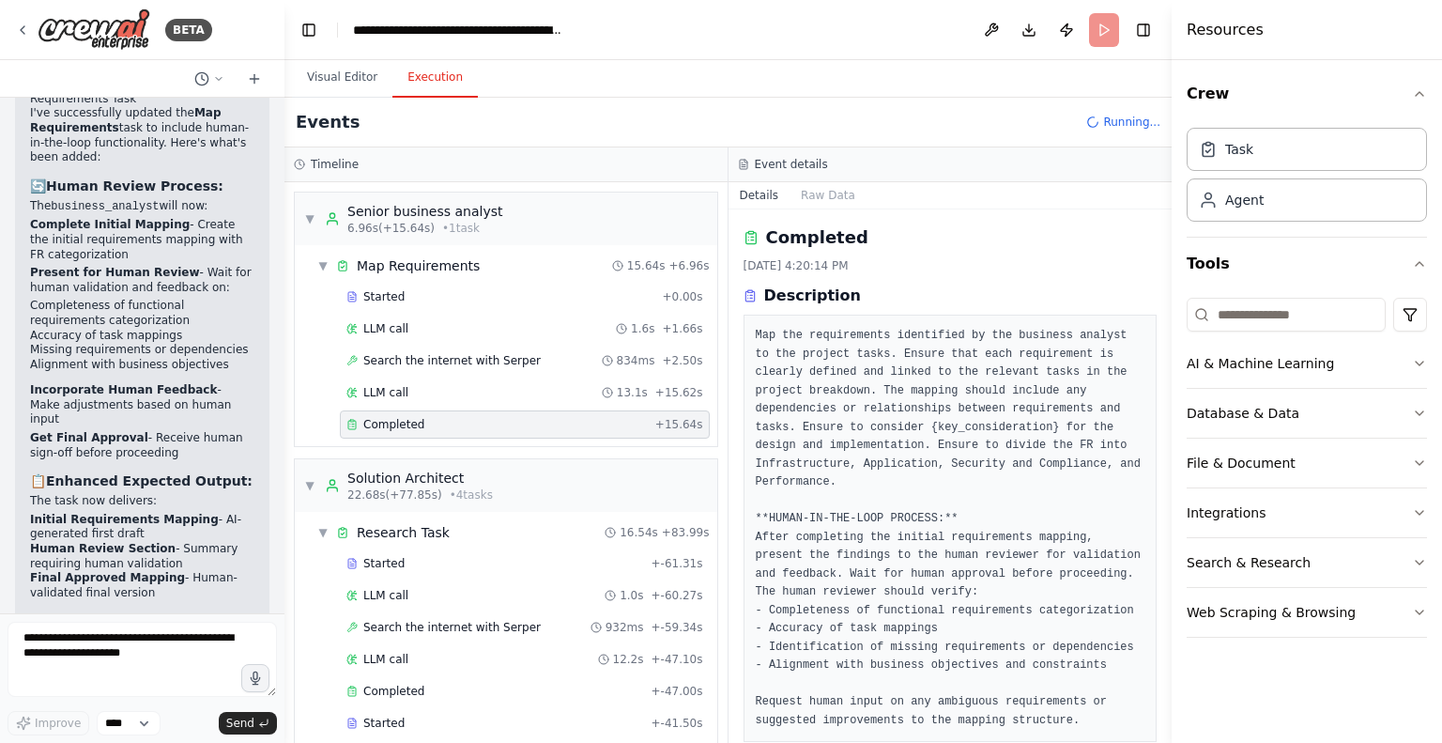
scroll to position [116, 0]
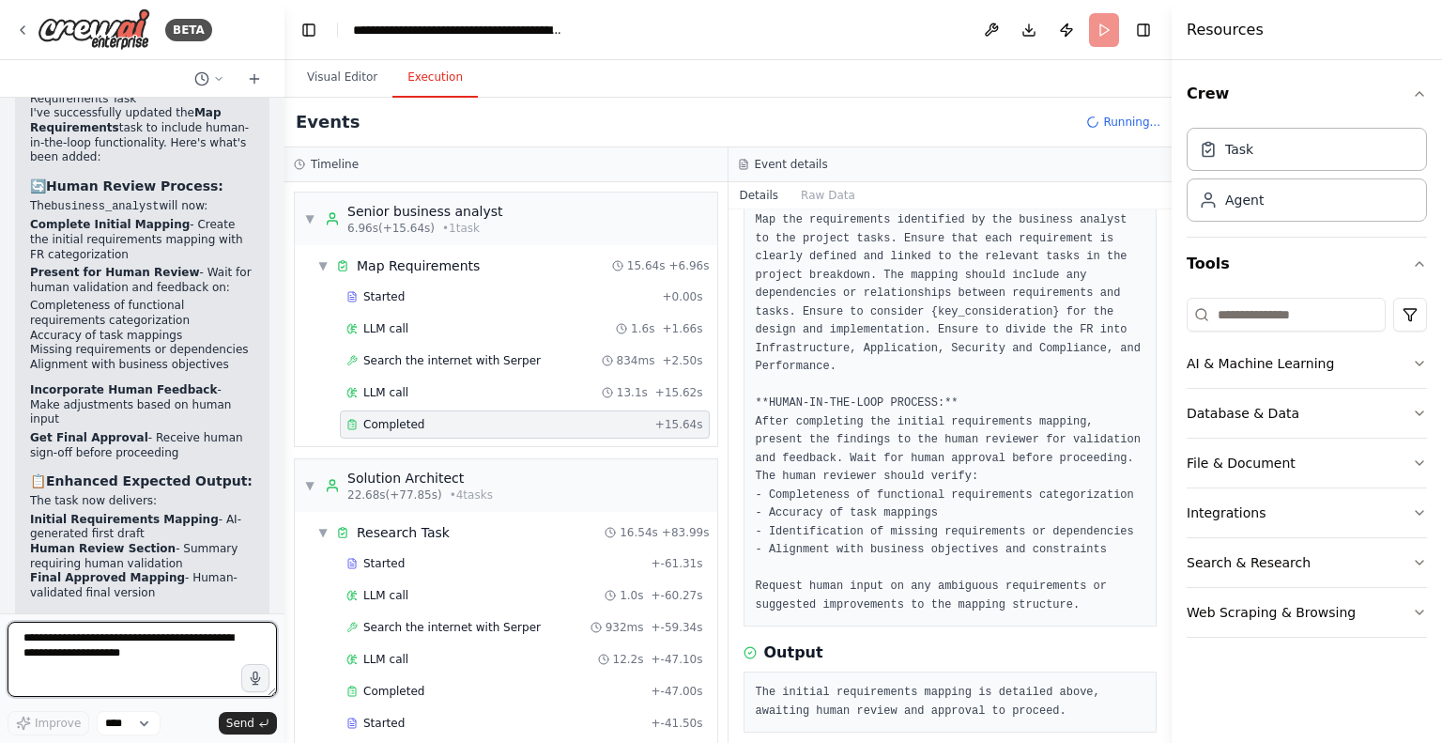
click at [136, 664] on textarea at bounding box center [143, 659] width 270 height 75
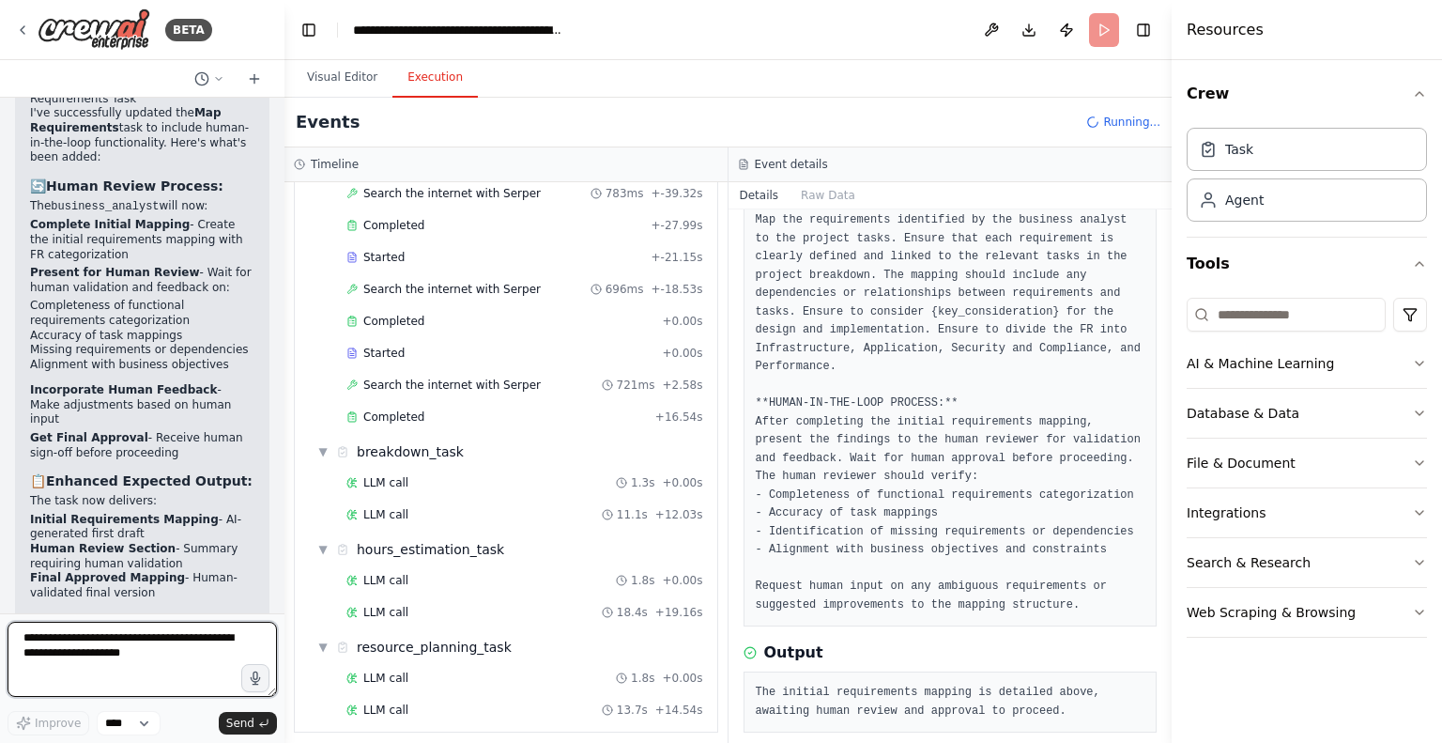
scroll to position [1189, 0]
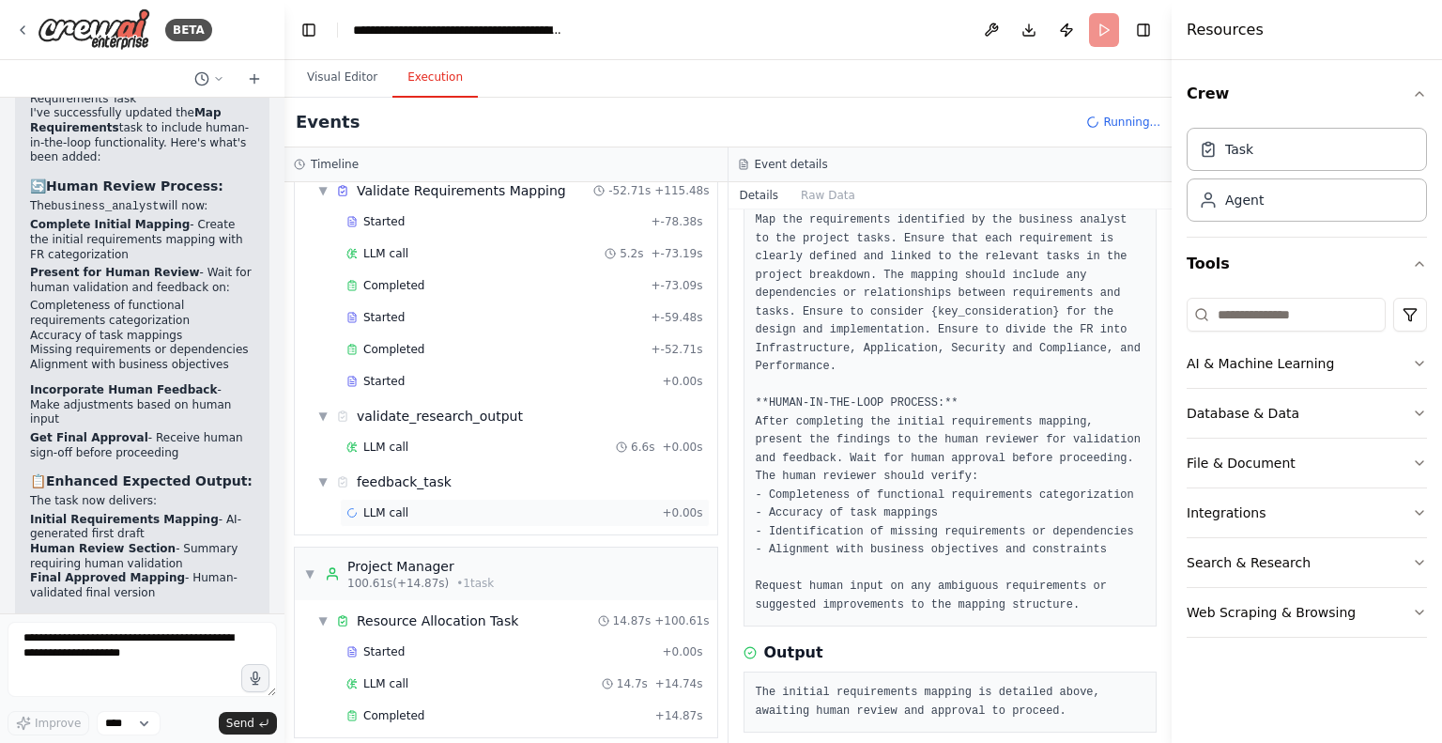
click at [394, 505] on span "LLM call" at bounding box center [385, 512] width 45 height 15
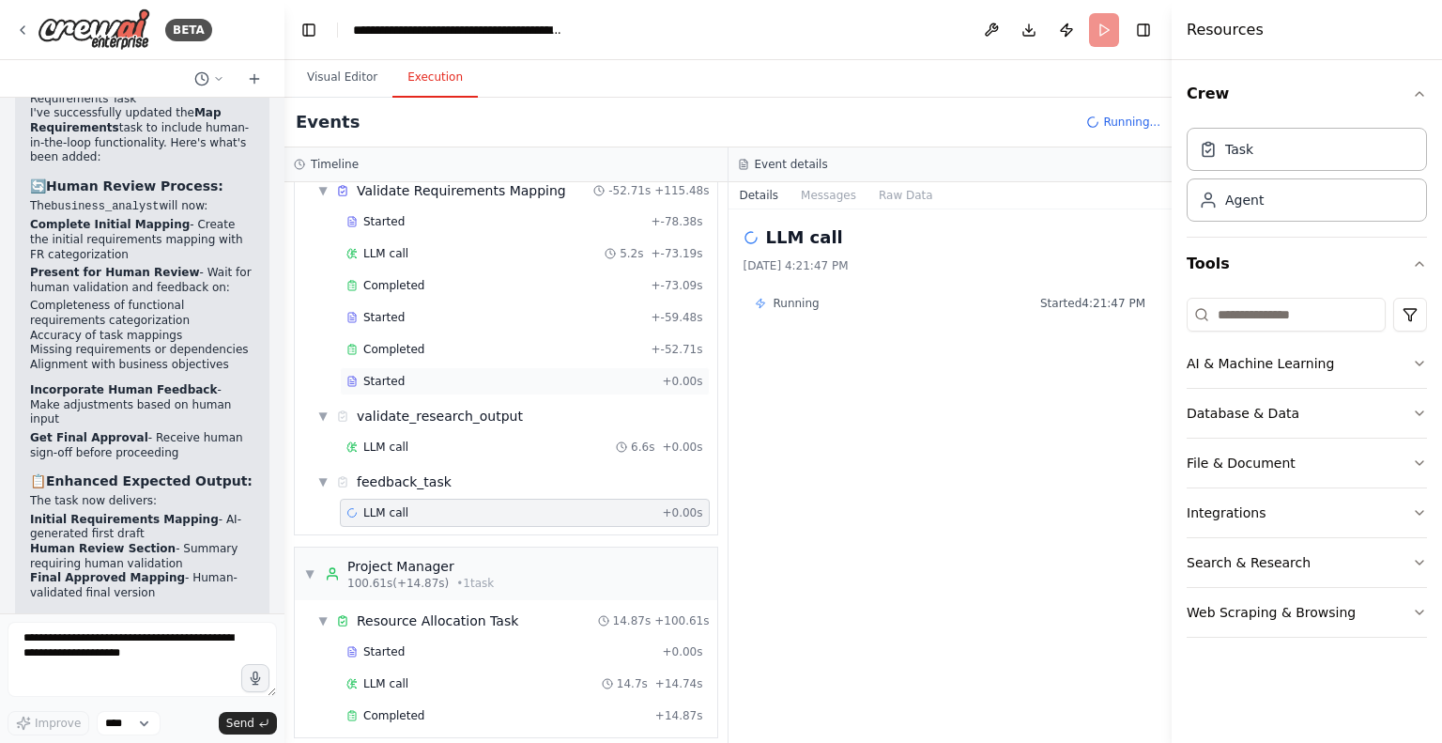
click at [379, 374] on span "Started" at bounding box center [383, 381] width 41 height 15
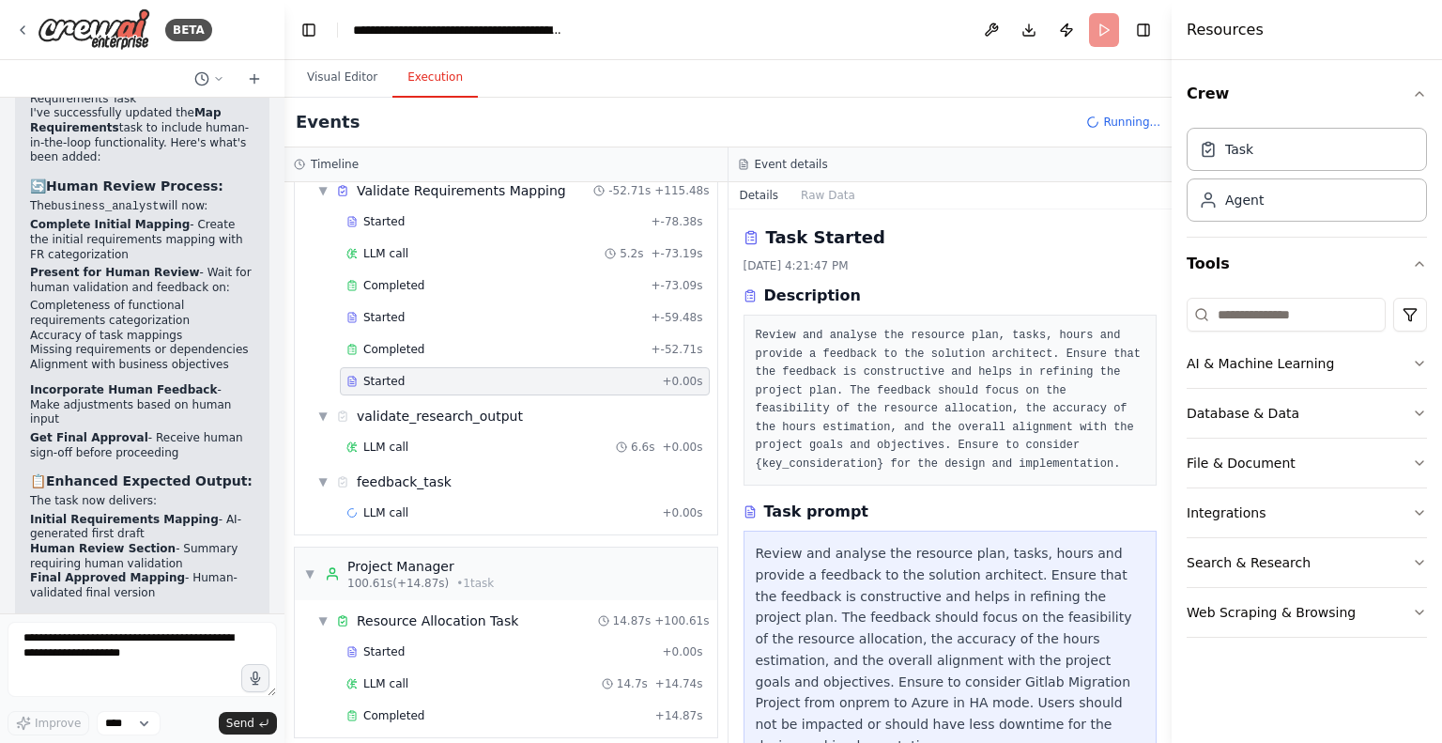
scroll to position [162, 0]
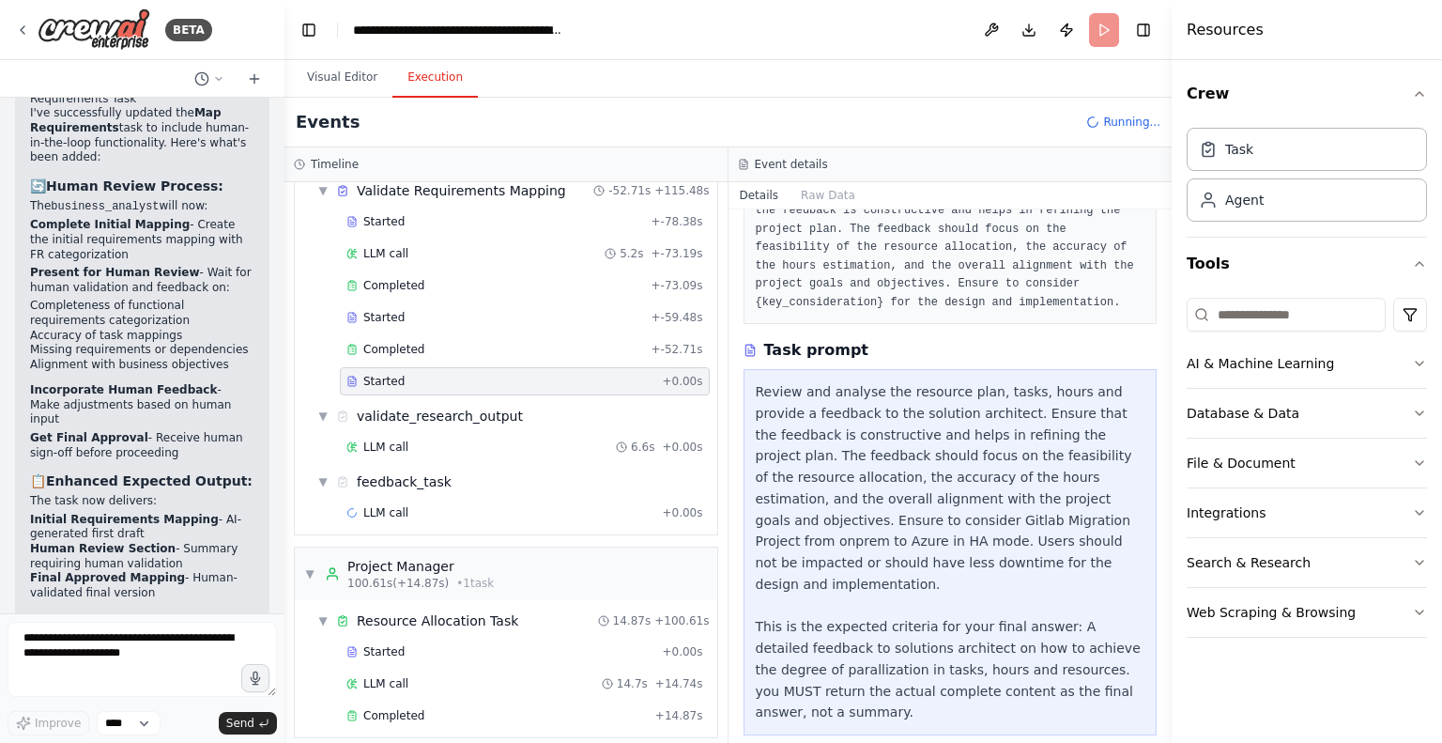
click at [823, 398] on div "Review and analyse the resource plan, tasks, hours and provide a feedback to th…" at bounding box center [951, 552] width 390 height 342
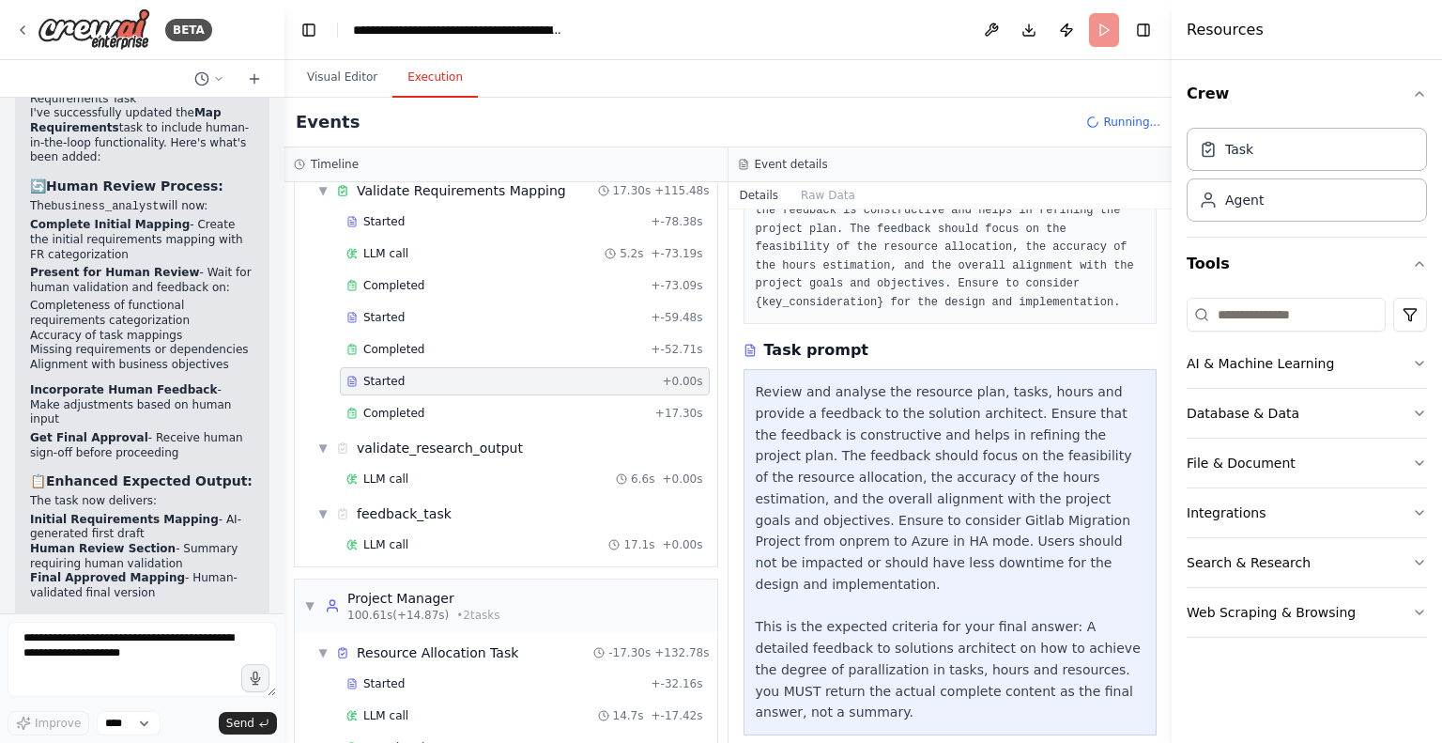
click at [425, 374] on div "Started" at bounding box center [501, 381] width 308 height 15
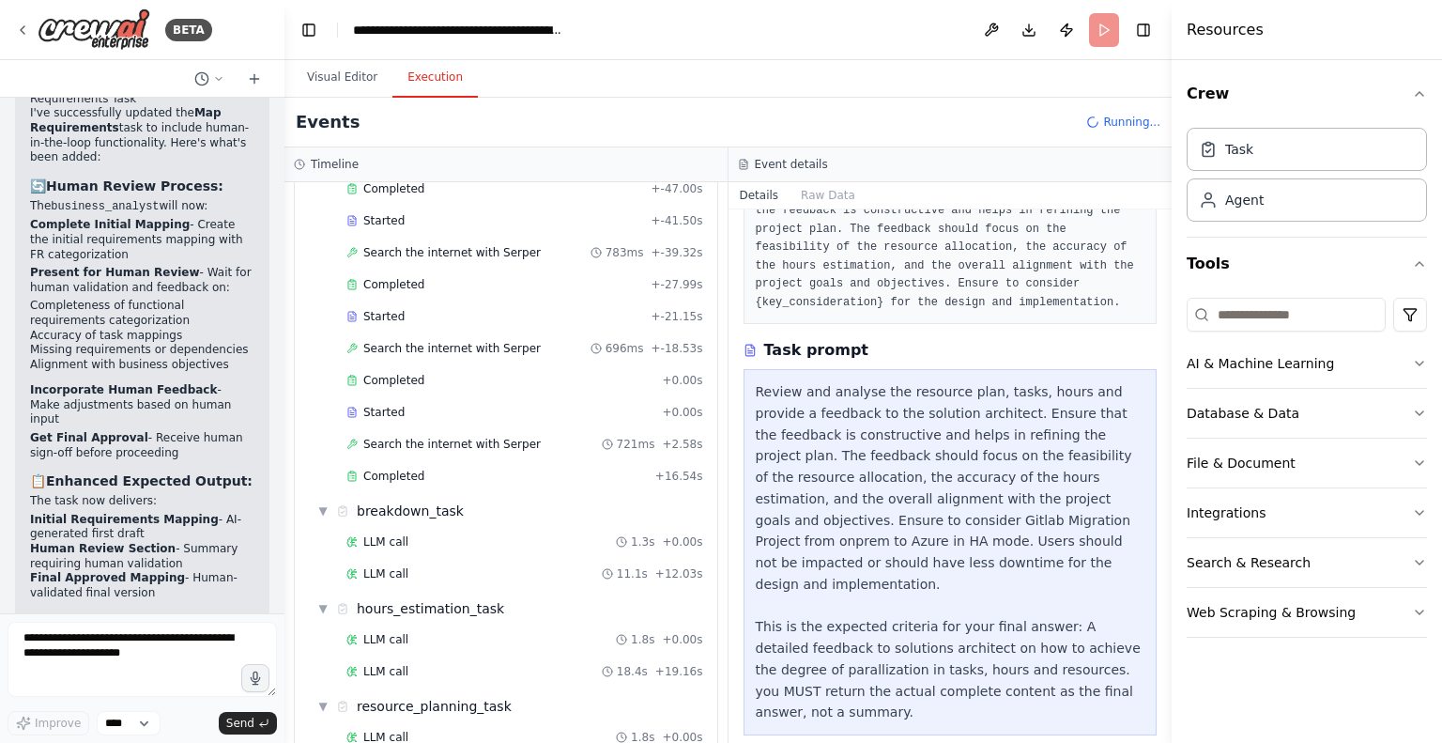
click at [780, 165] on h3 "Event details" at bounding box center [791, 164] width 73 height 15
click at [826, 194] on button "Raw Data" at bounding box center [828, 195] width 77 height 26
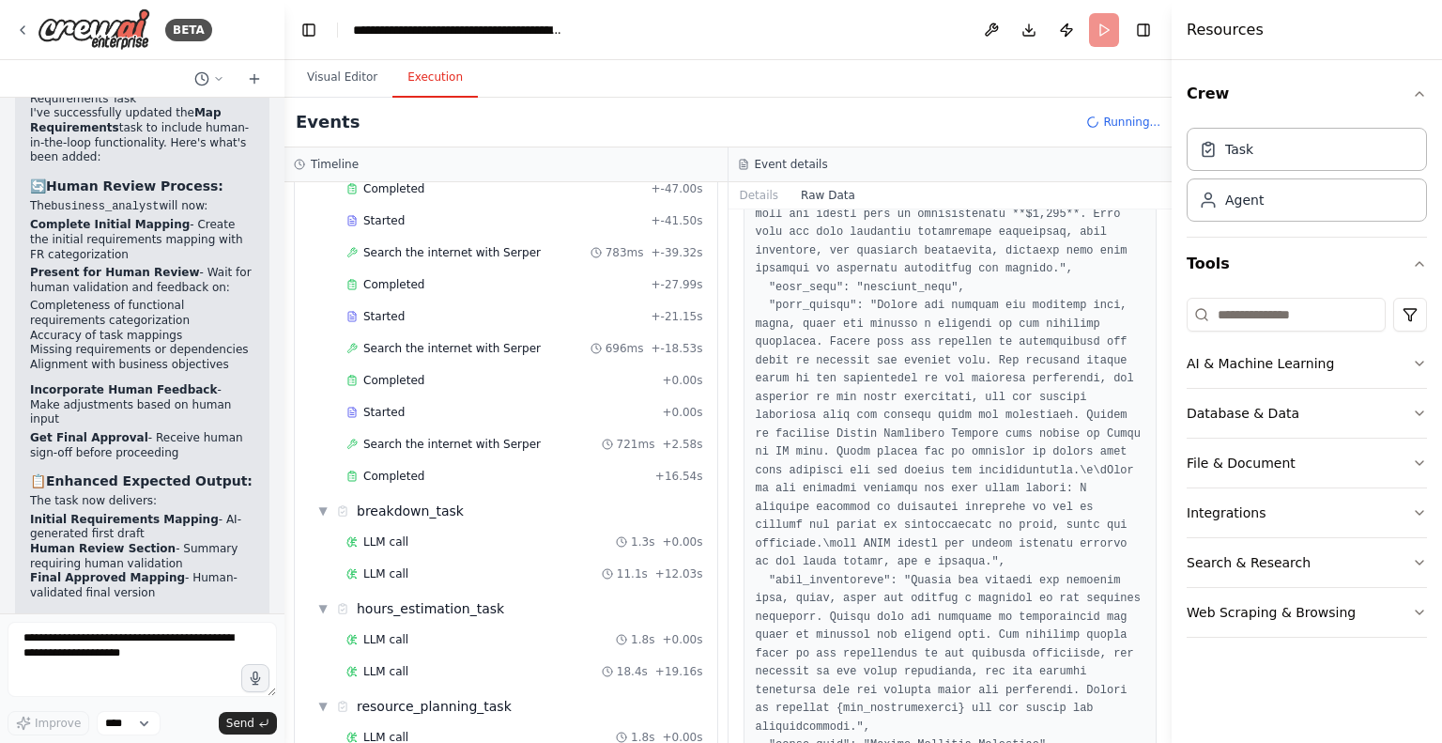
scroll to position [1321, 0]
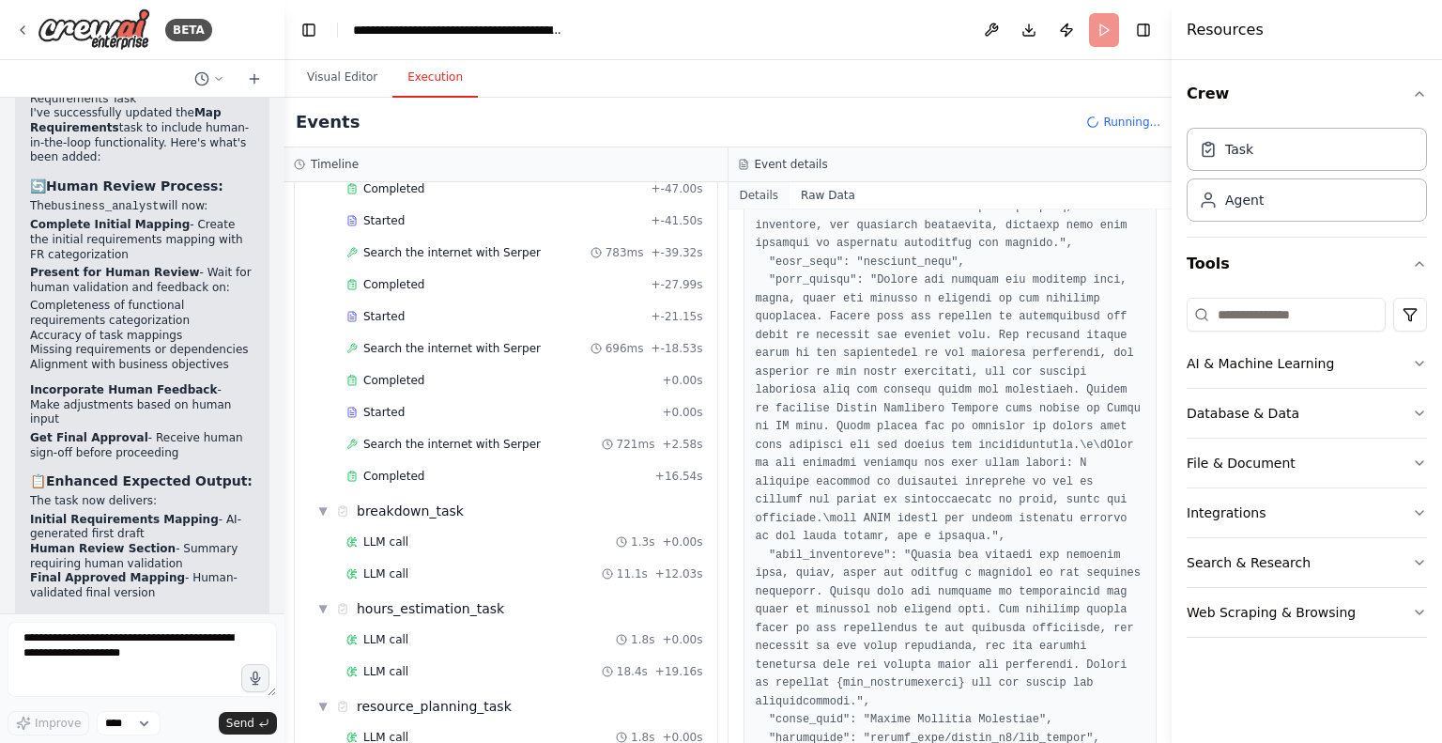
click at [754, 198] on button "Details" at bounding box center [760, 195] width 62 height 26
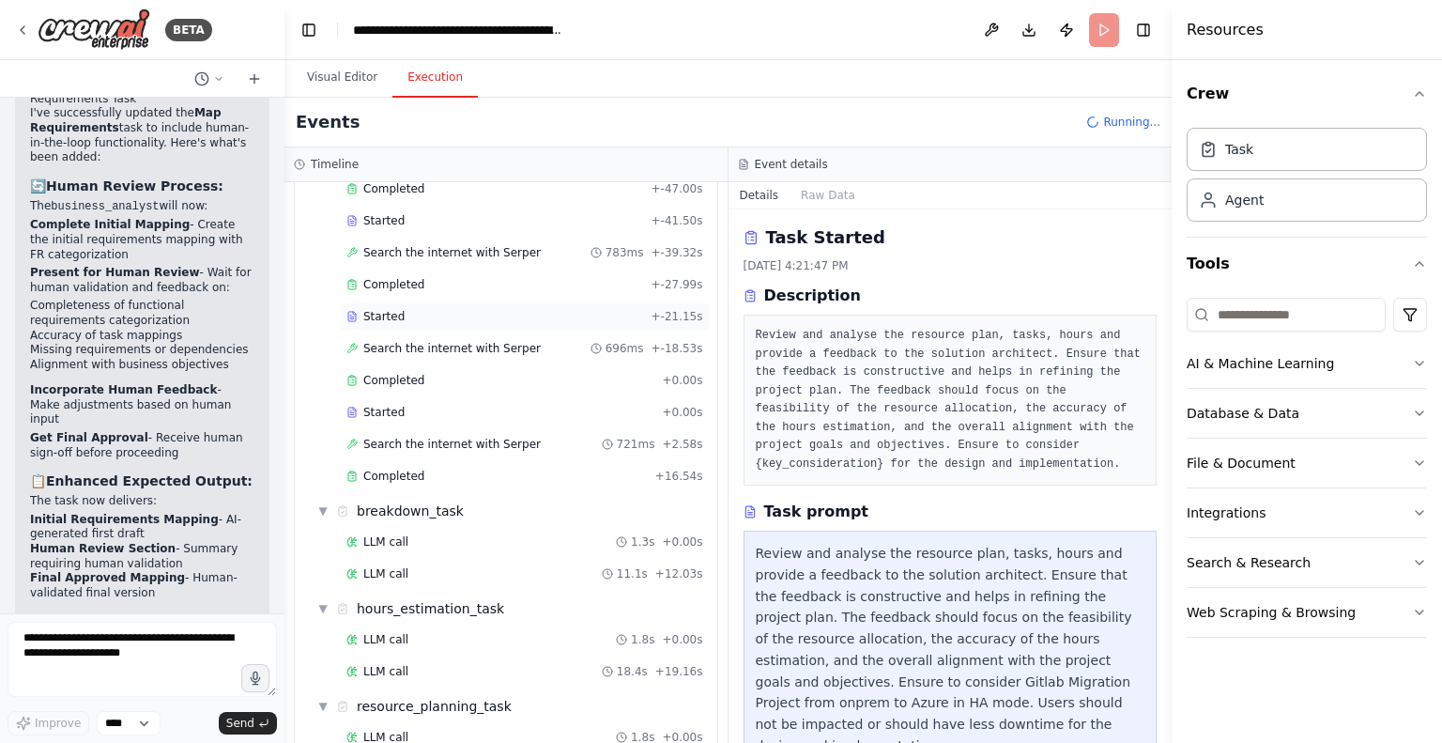
scroll to position [0, 0]
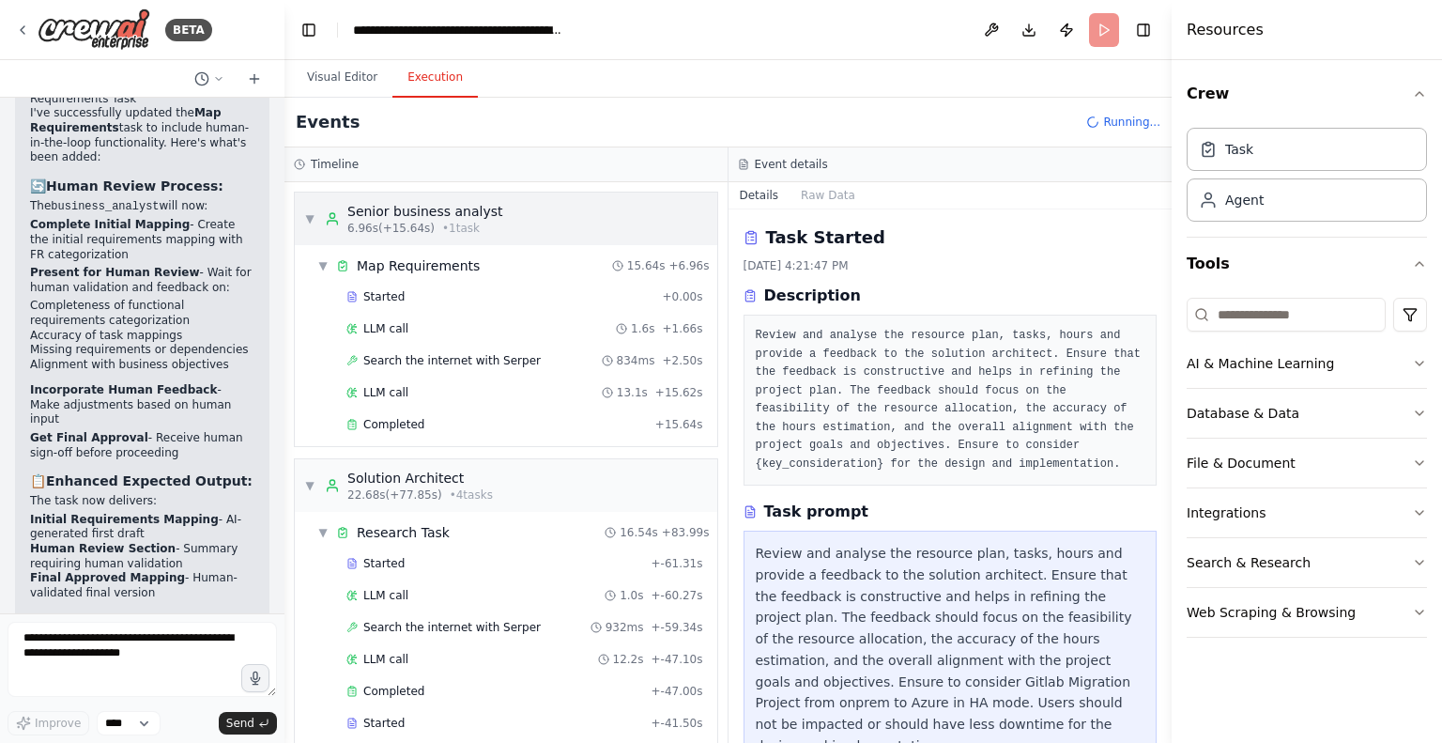
click at [304, 220] on span "▼" at bounding box center [309, 218] width 11 height 15
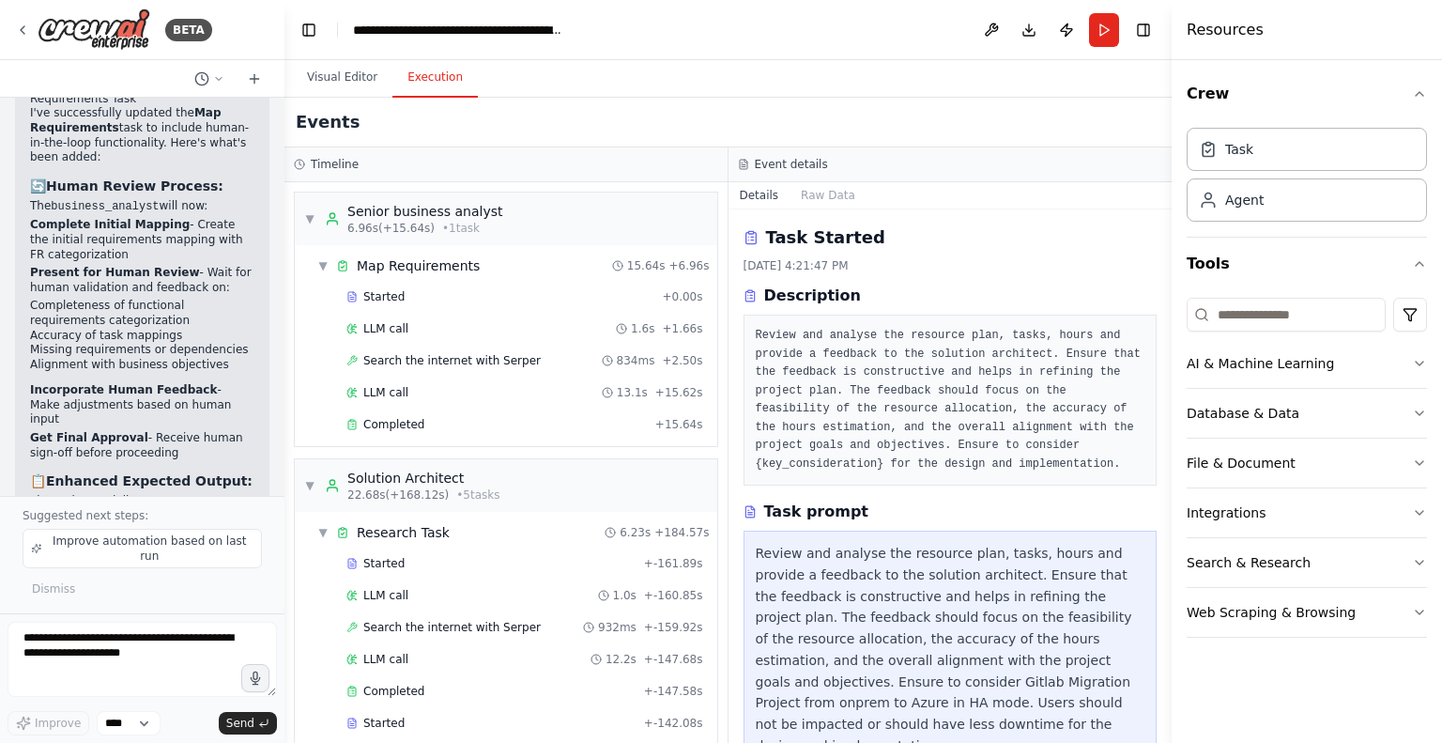
scroll to position [162, 0]
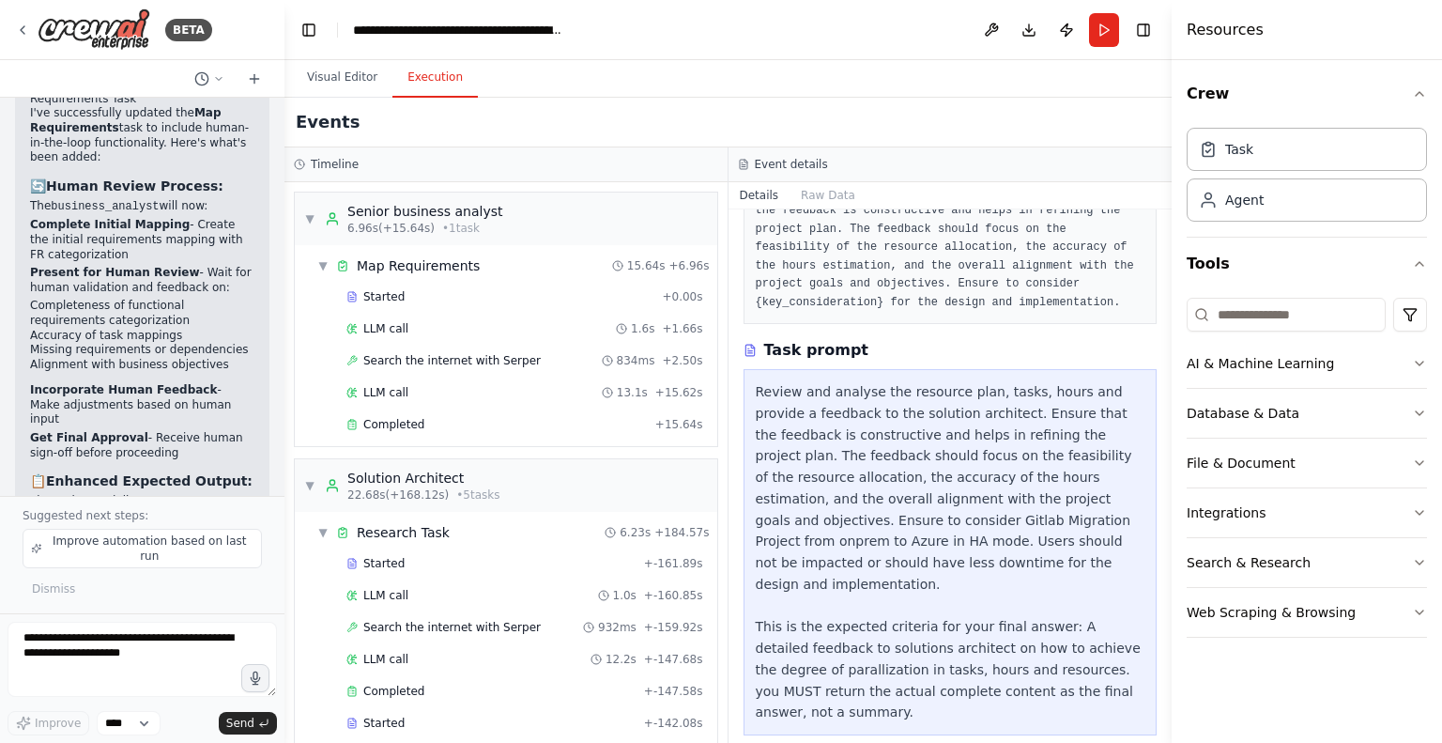
click at [827, 455] on div "Review and analyse the resource plan, tasks, hours and provide a feedback to th…" at bounding box center [951, 552] width 390 height 342
click at [876, 290] on pre "Review and analyse the resource plan, tasks, hours and provide a feedback to th…" at bounding box center [951, 238] width 390 height 146
click at [331, 86] on button "Visual Editor" at bounding box center [342, 77] width 100 height 39
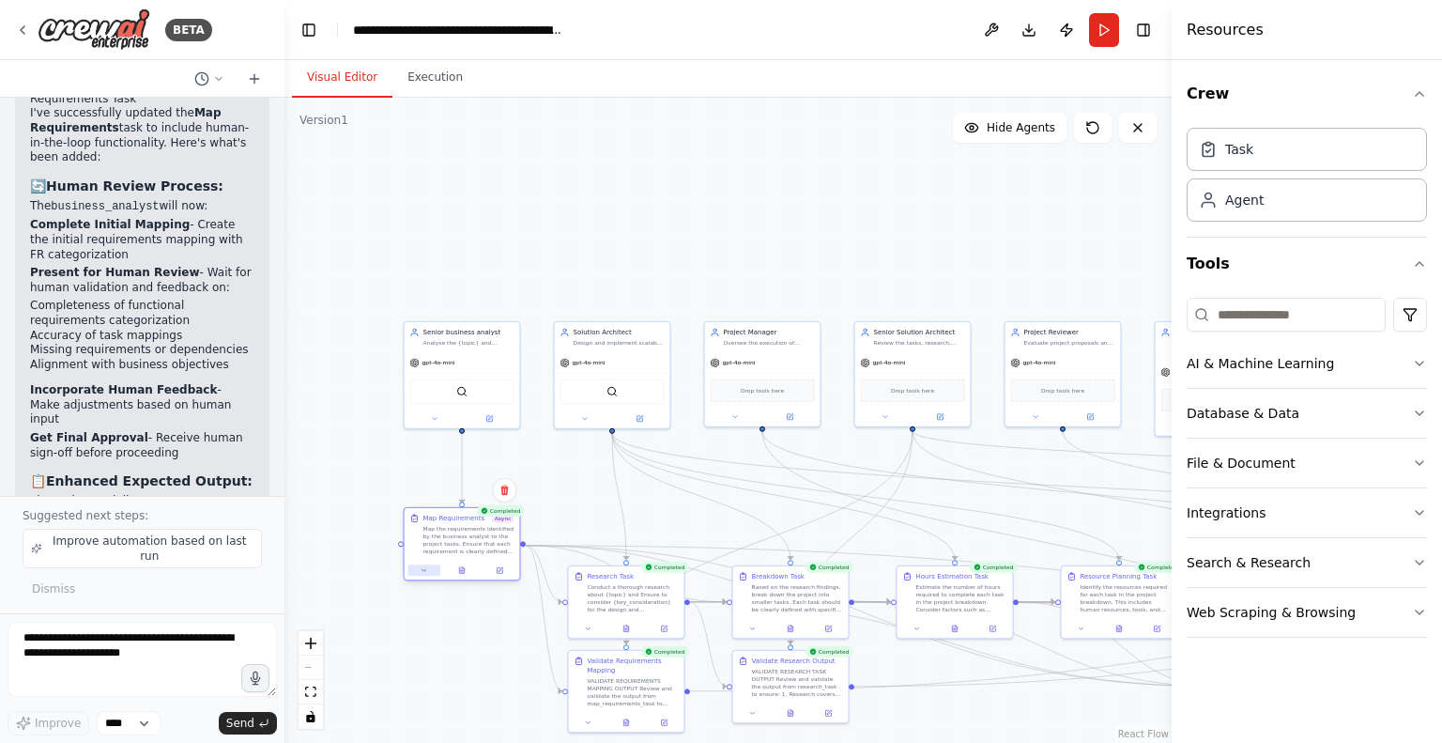
click at [421, 568] on icon at bounding box center [425, 570] width 8 height 8
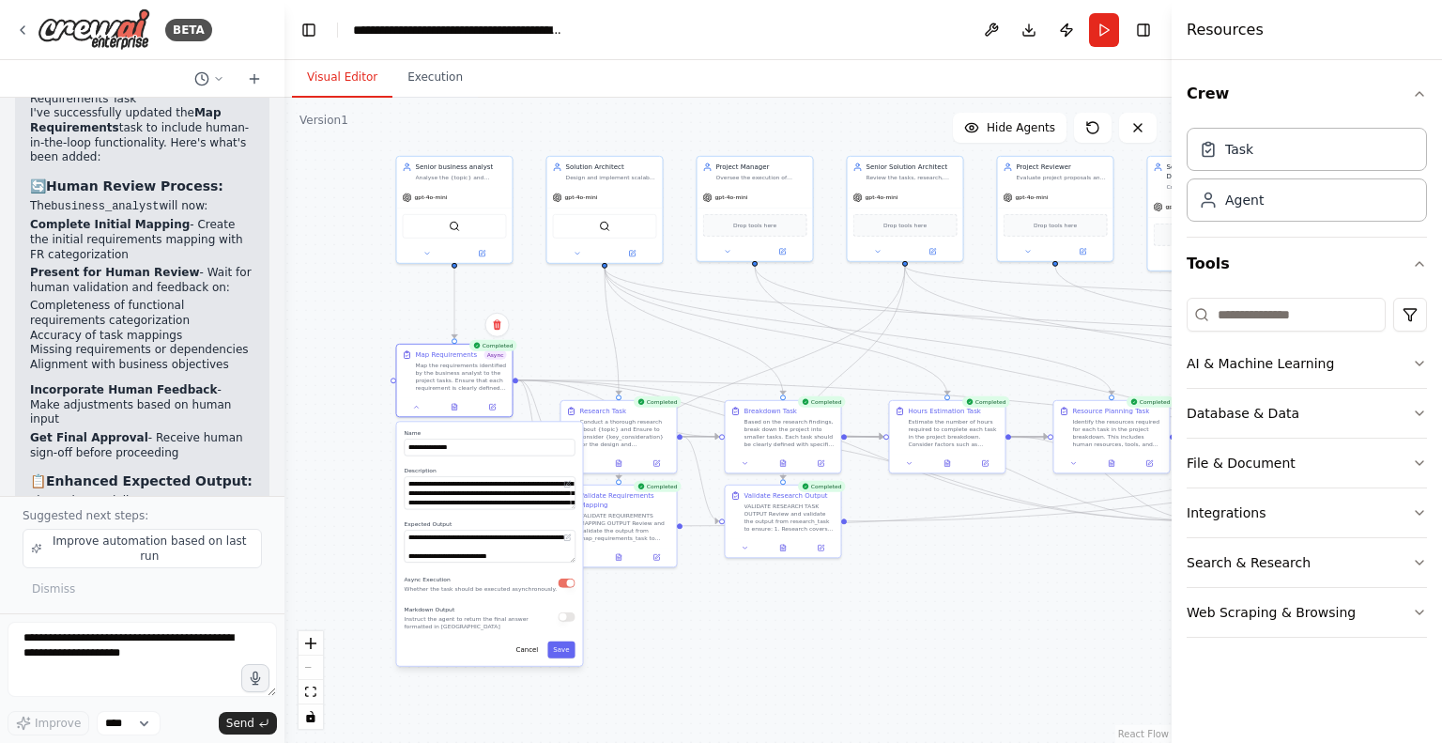
drag, startPoint x: 372, startPoint y: 637, endPoint x: 364, endPoint y: 471, distance: 165.4
click at [364, 471] on div ".deletable-edge-delete-btn { width: 20px; height: 20px; border: 0px solid #ffff…" at bounding box center [728, 420] width 887 height 645
click at [563, 583] on button "button" at bounding box center [567, 582] width 17 height 9
click at [560, 653] on button "Save" at bounding box center [560, 649] width 27 height 17
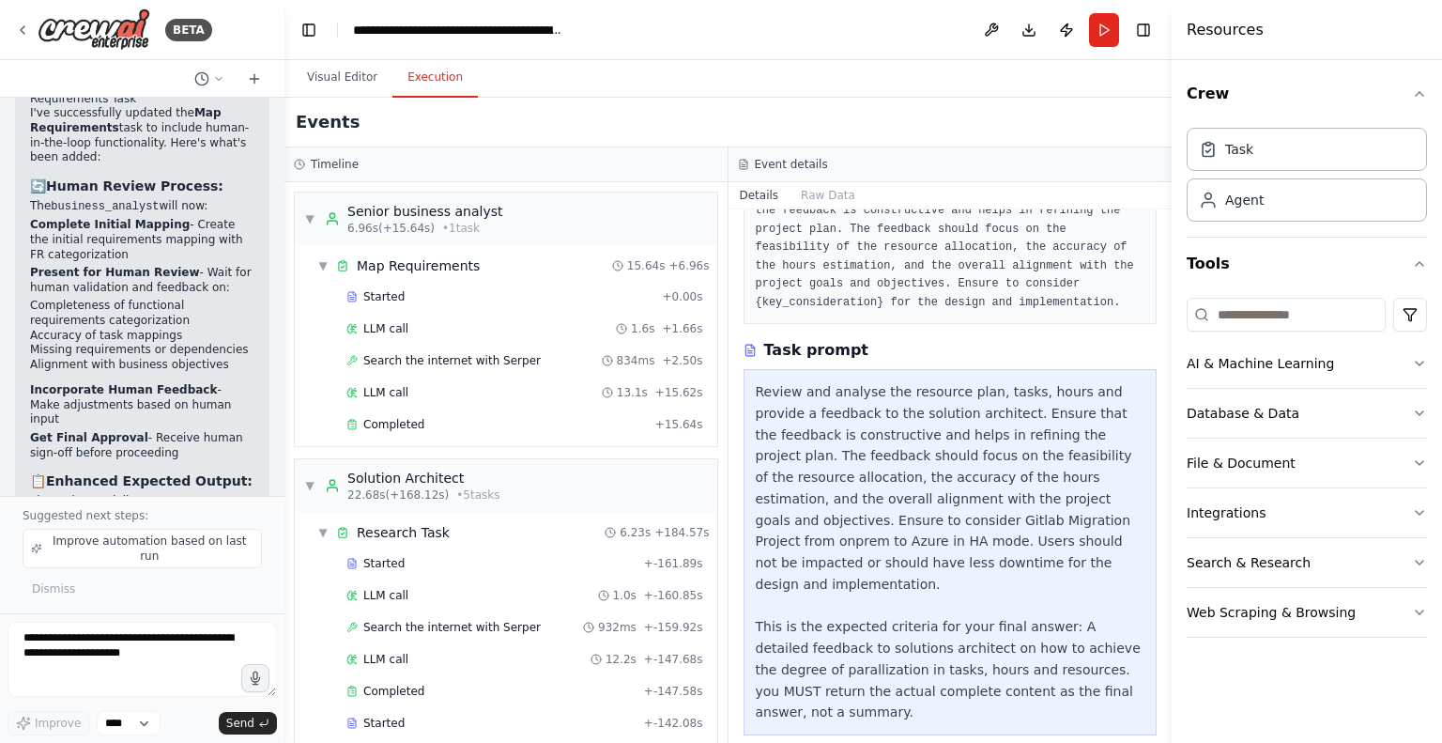
click at [433, 83] on button "Execution" at bounding box center [435, 77] width 85 height 39
click at [356, 79] on button "Visual Editor" at bounding box center [342, 77] width 100 height 39
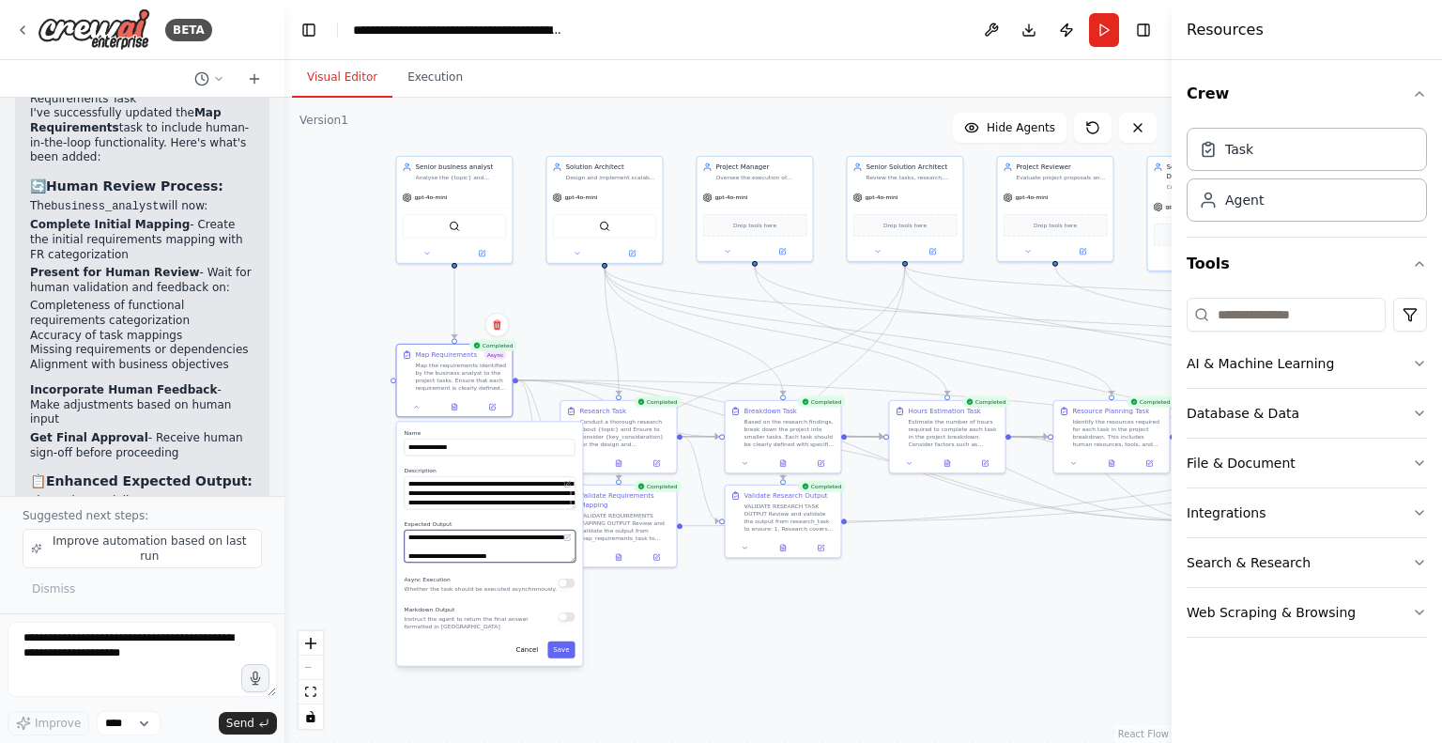
click at [457, 549] on textarea "**********" at bounding box center [490, 546] width 171 height 33
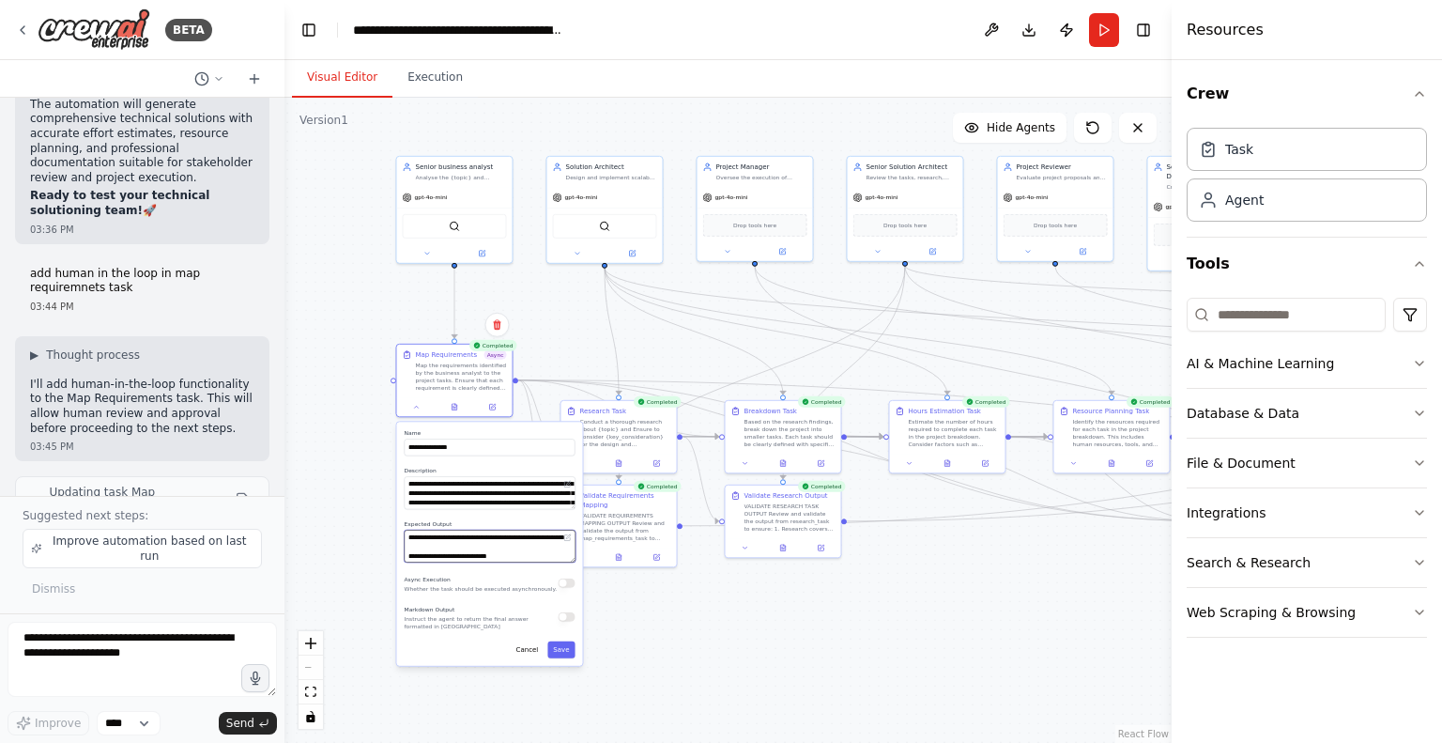
scroll to position [14005, 0]
click at [231, 487] on button at bounding box center [242, 498] width 23 height 23
click at [1101, 32] on button "Run" at bounding box center [1104, 30] width 30 height 34
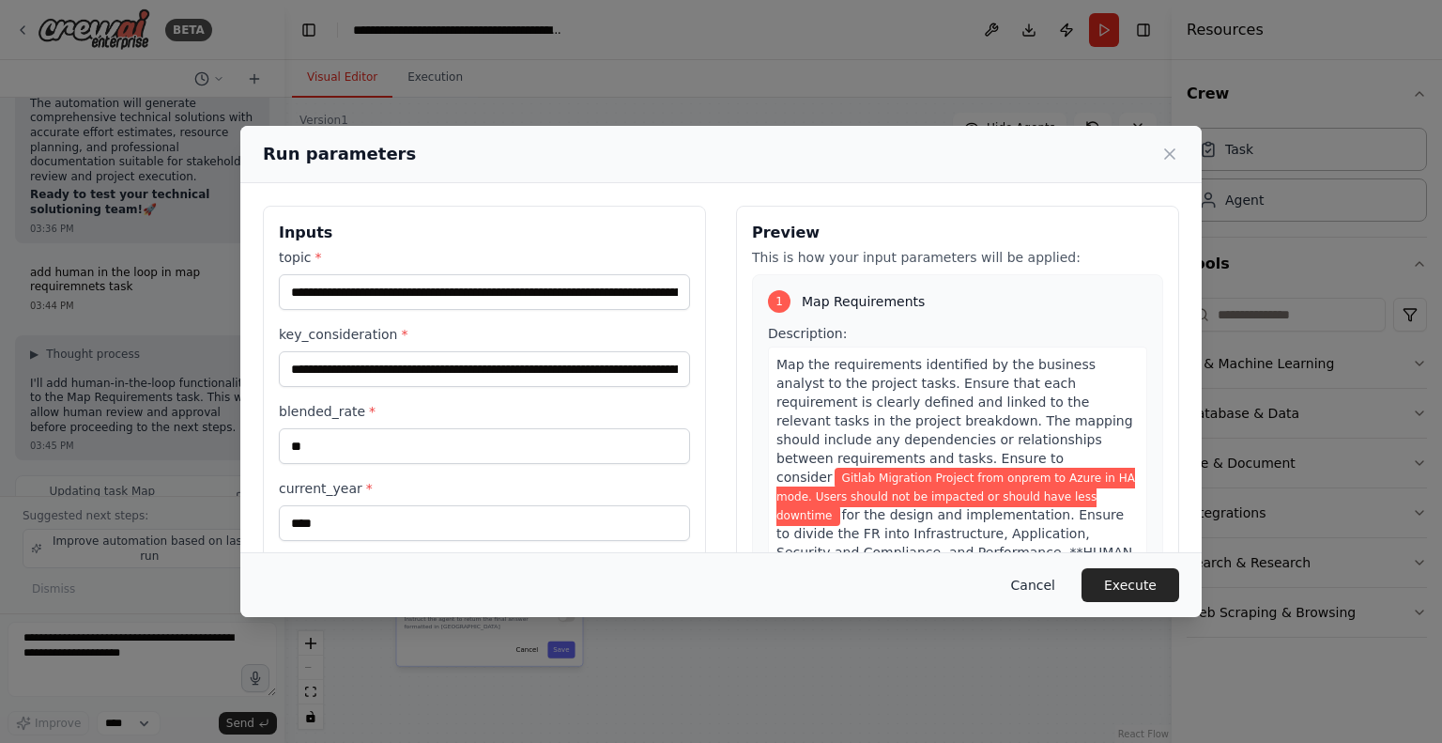
click at [1038, 578] on button "Cancel" at bounding box center [1033, 585] width 74 height 34
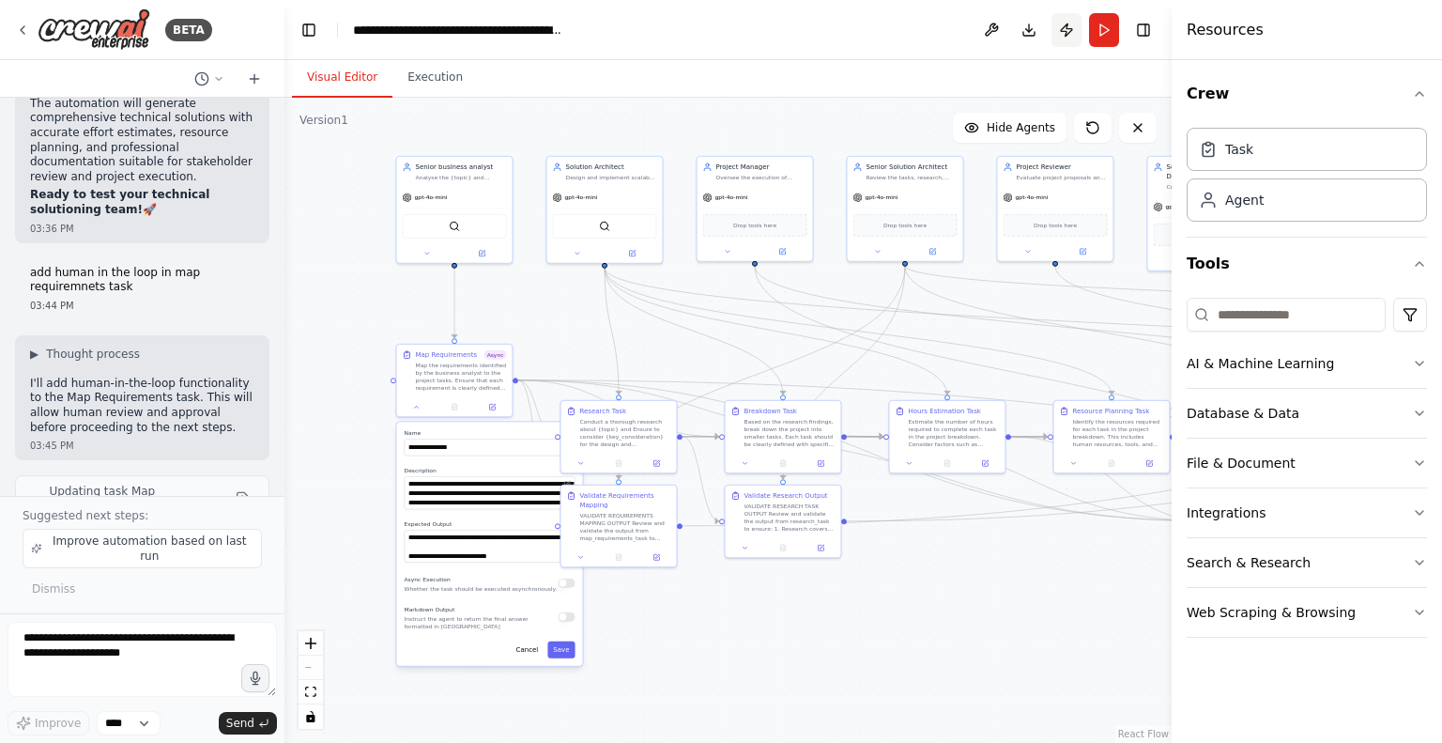
click at [1065, 30] on button "Publish" at bounding box center [1067, 30] width 30 height 34
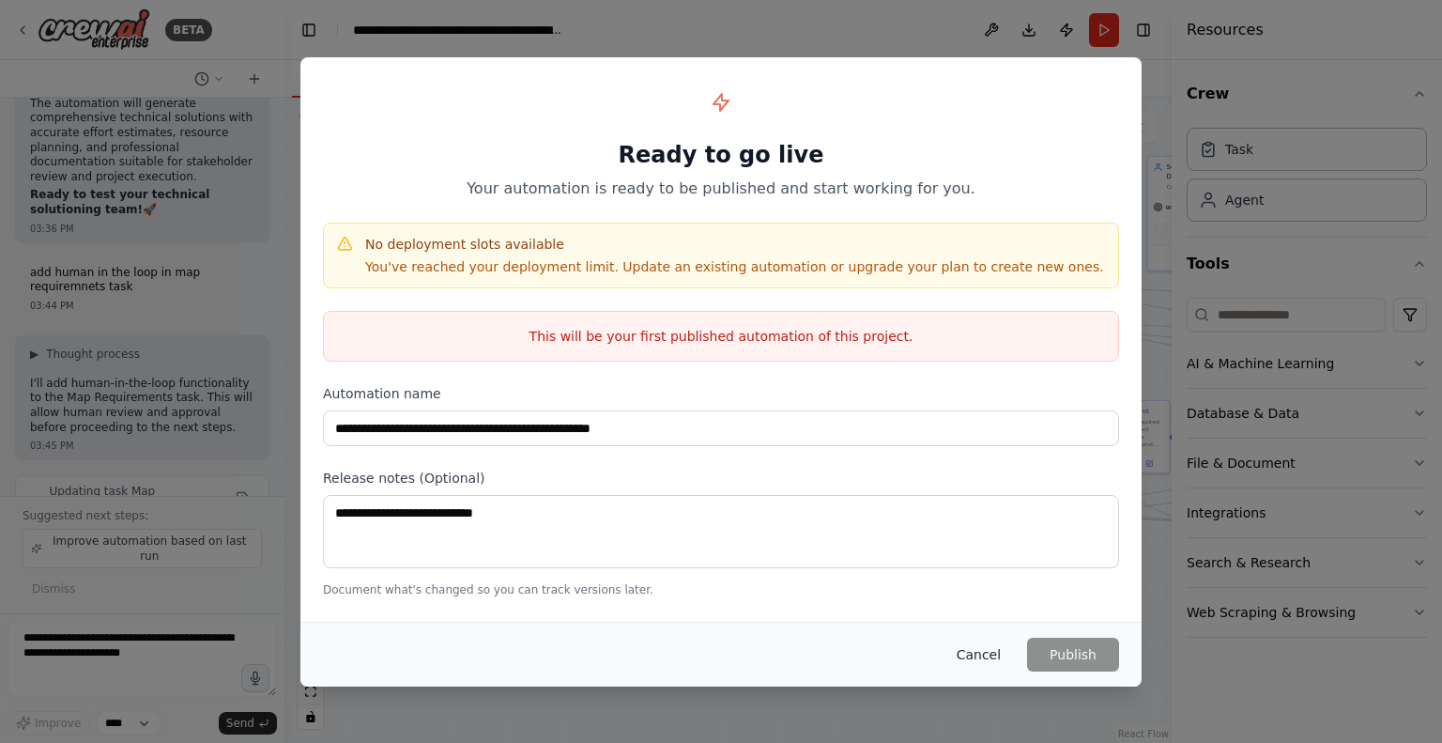
click at [981, 648] on button "Cancel" at bounding box center [979, 655] width 74 height 34
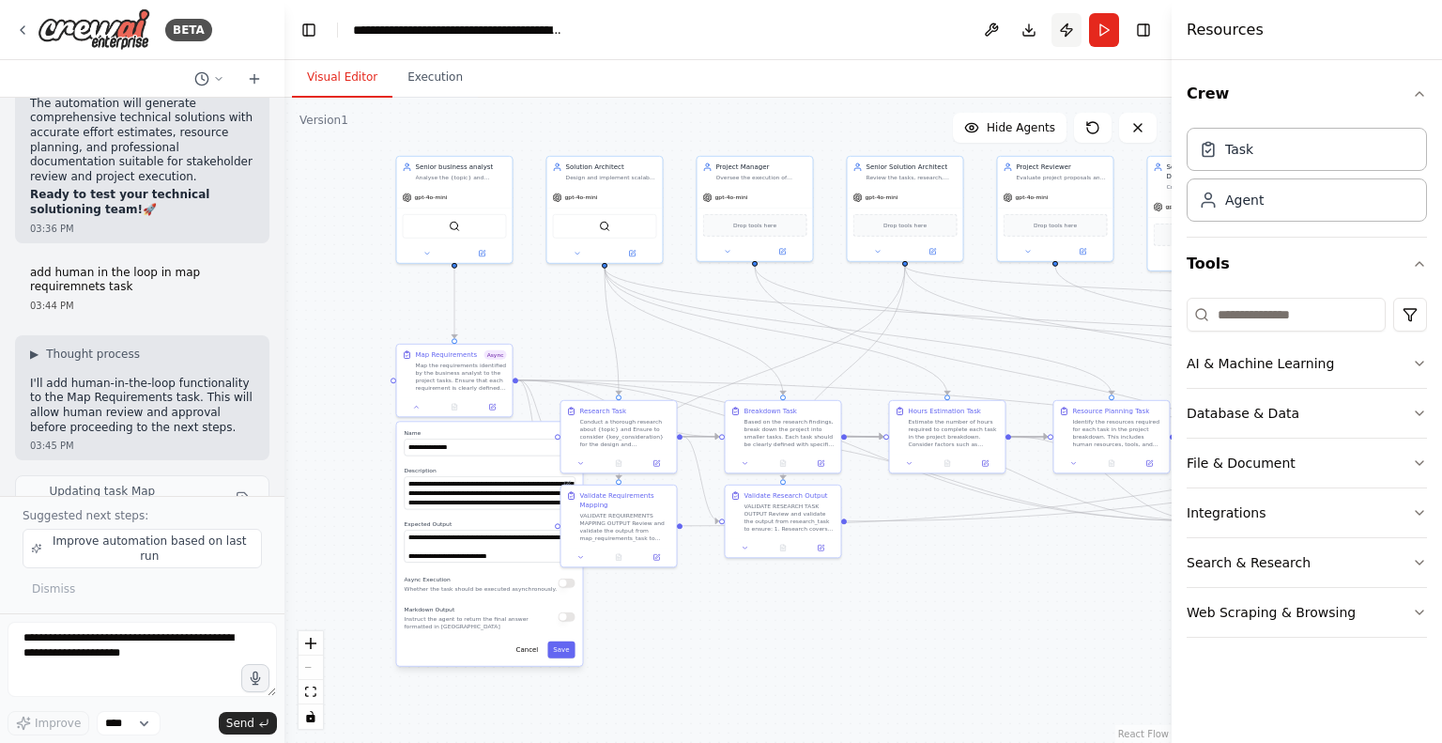
click at [1067, 27] on button "Publish" at bounding box center [1067, 30] width 30 height 34
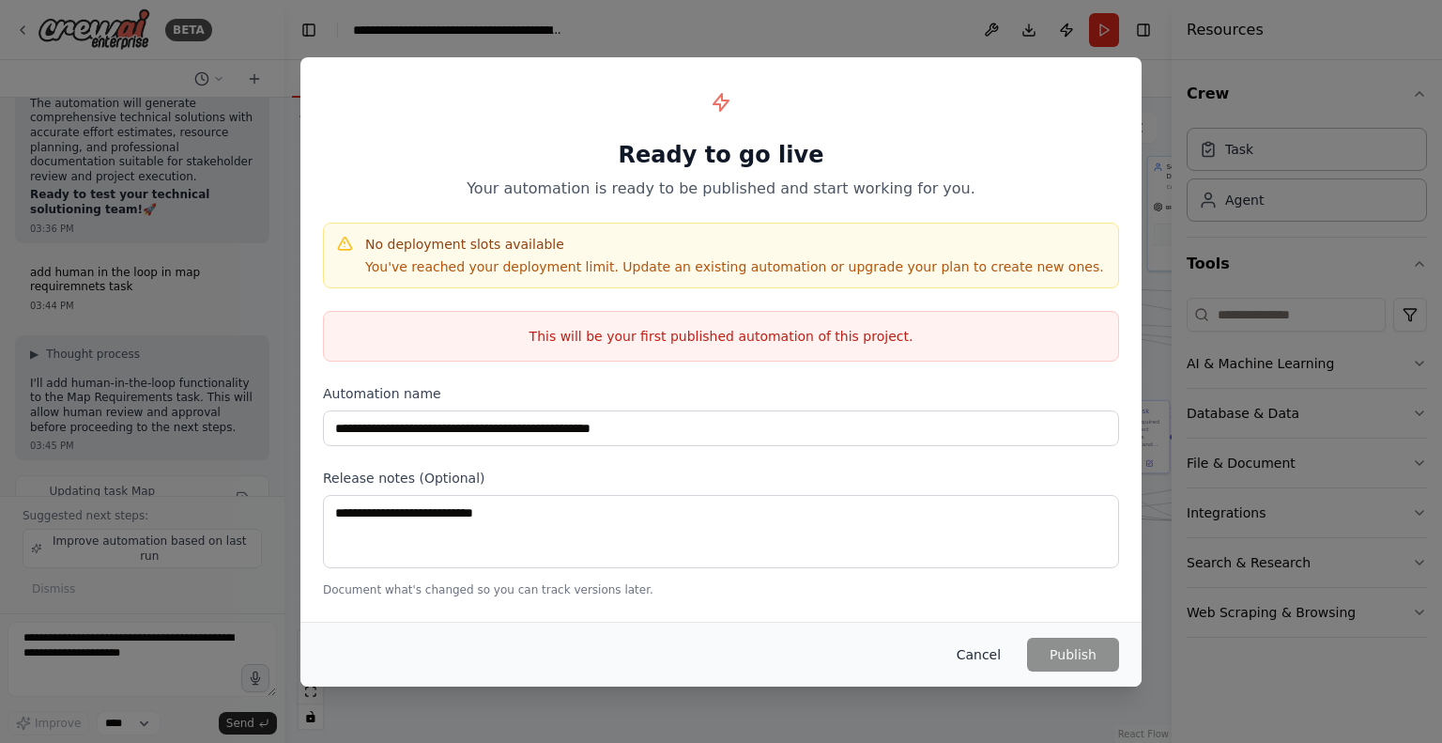
click at [966, 657] on button "Cancel" at bounding box center [979, 655] width 74 height 34
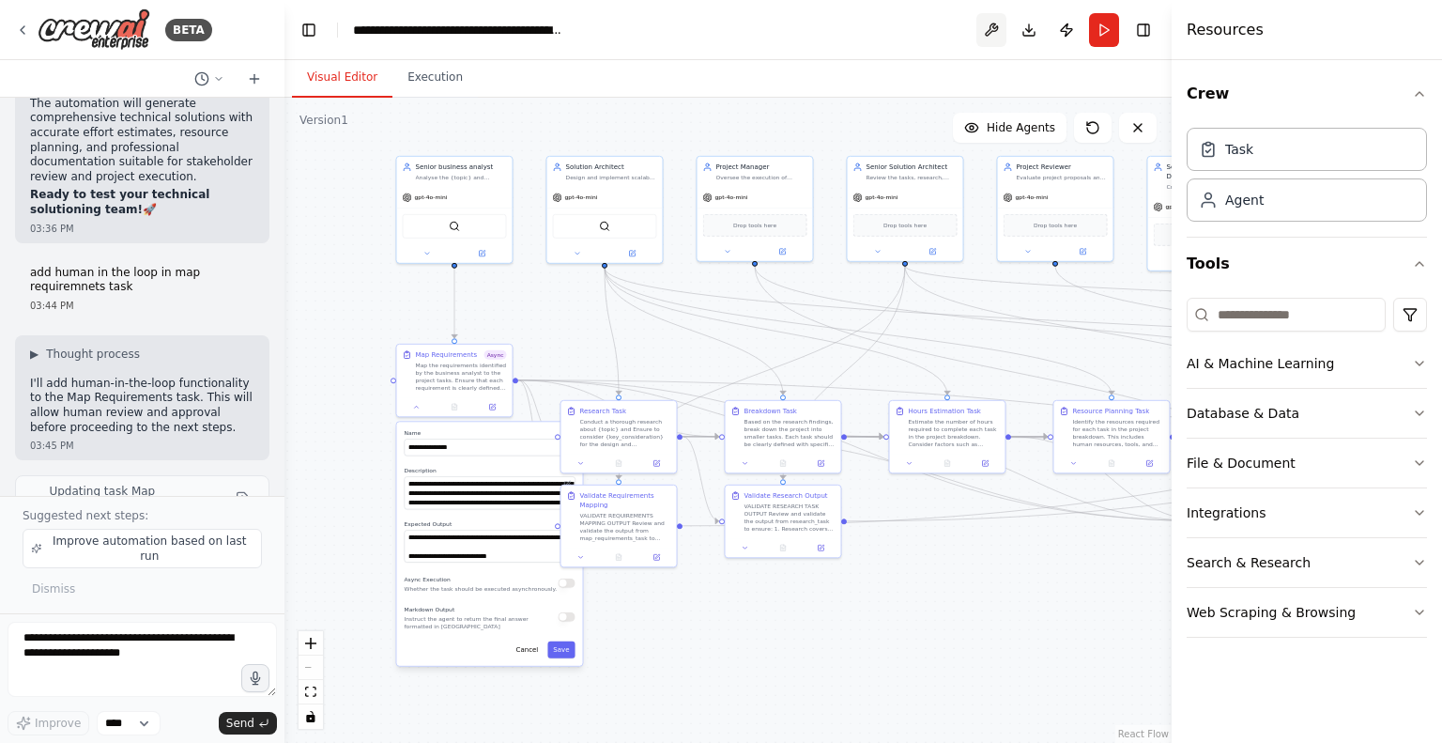
click at [988, 33] on button at bounding box center [992, 30] width 30 height 34
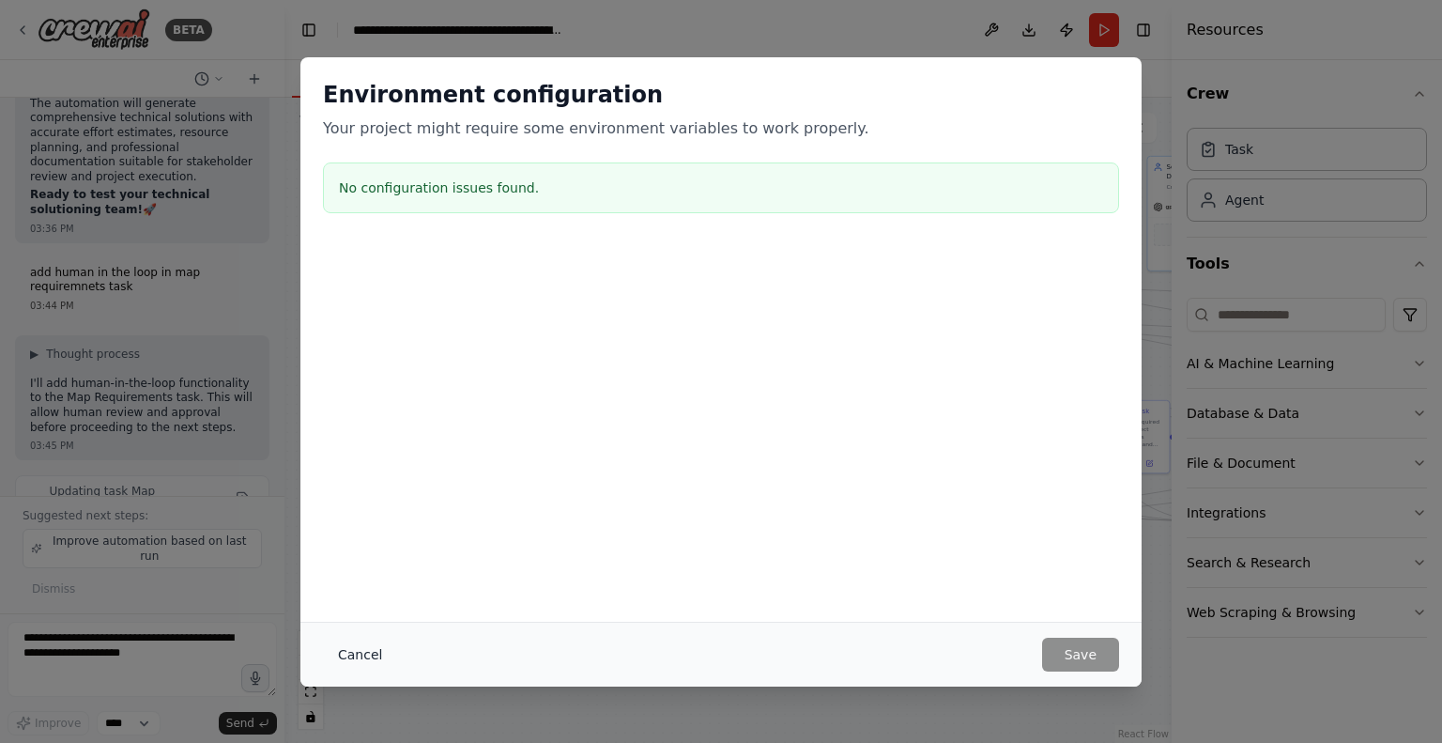
click at [365, 651] on button "Cancel" at bounding box center [360, 655] width 74 height 34
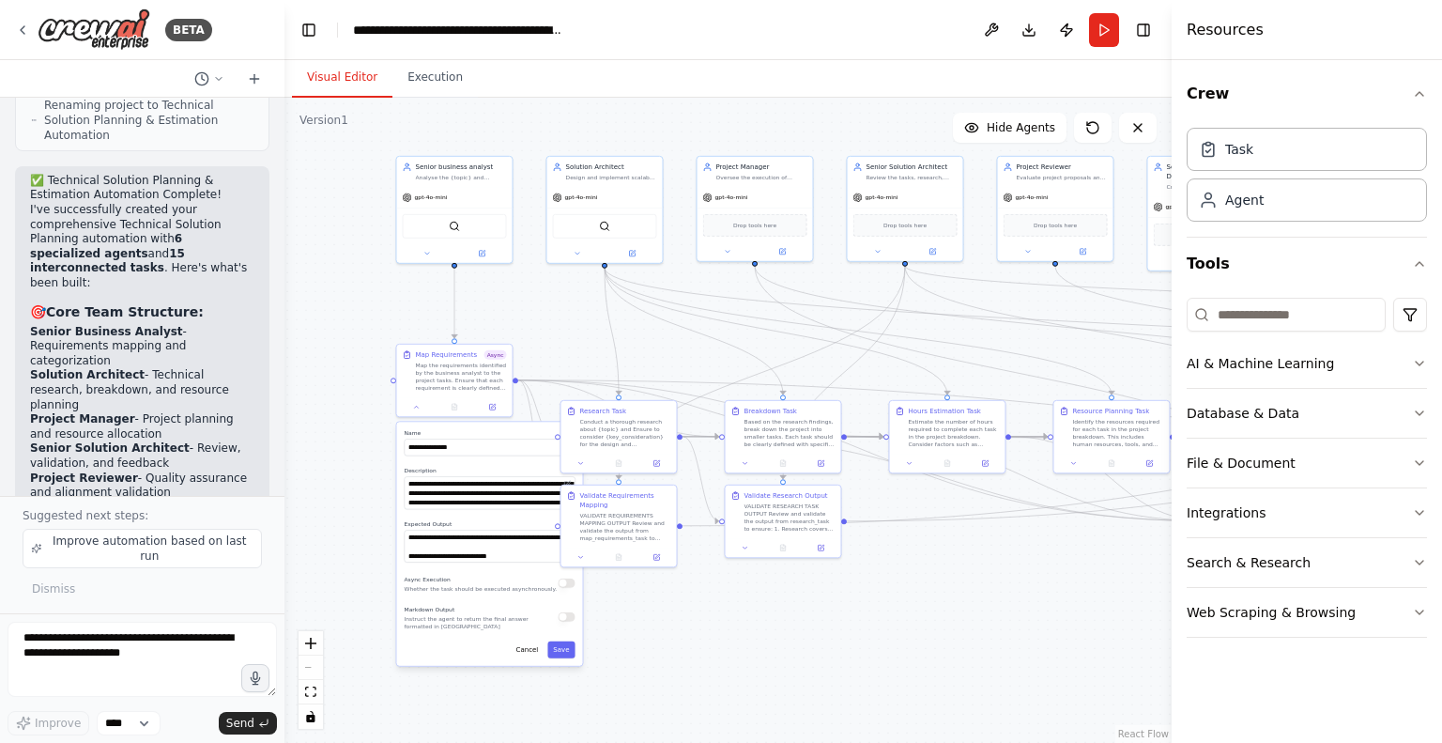
scroll to position [12864, 0]
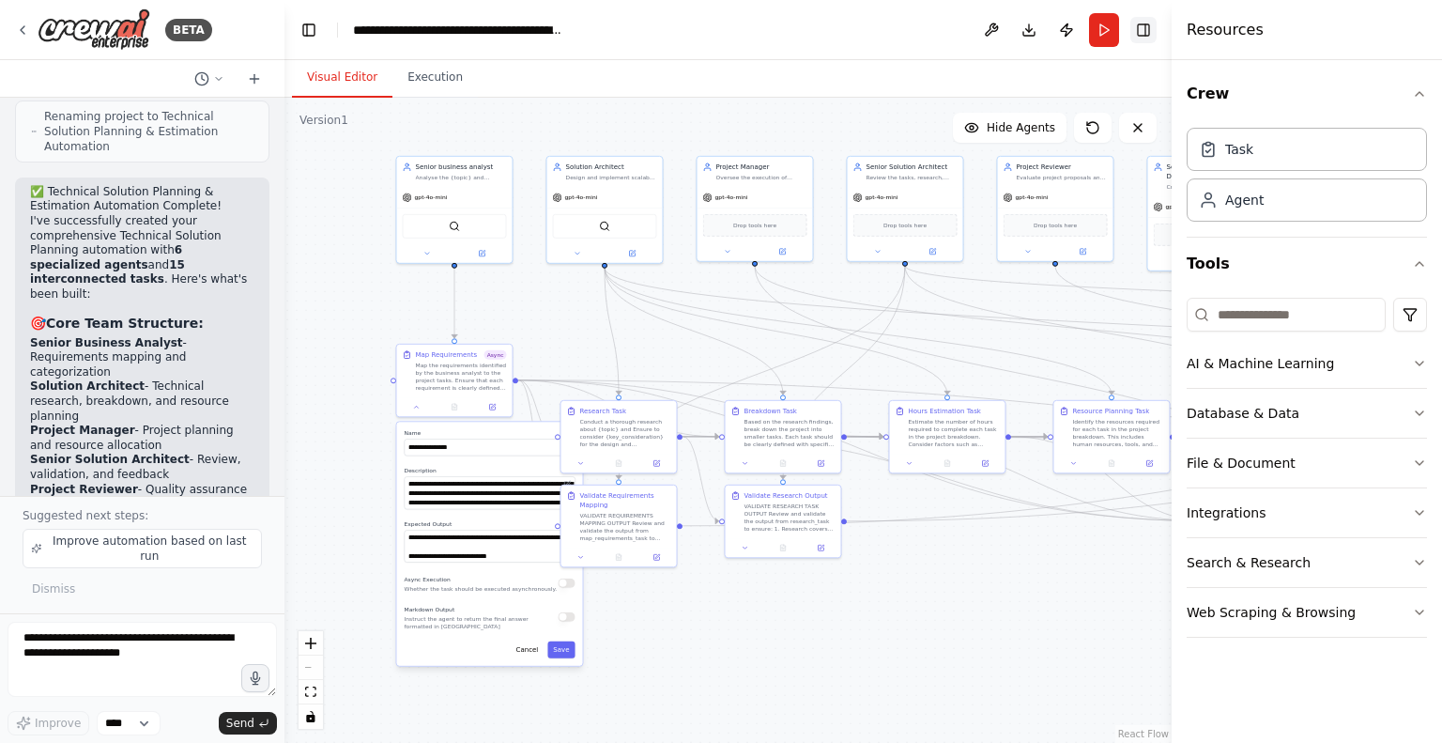
click at [1141, 33] on button "Toggle Right Sidebar" at bounding box center [1144, 30] width 26 height 26
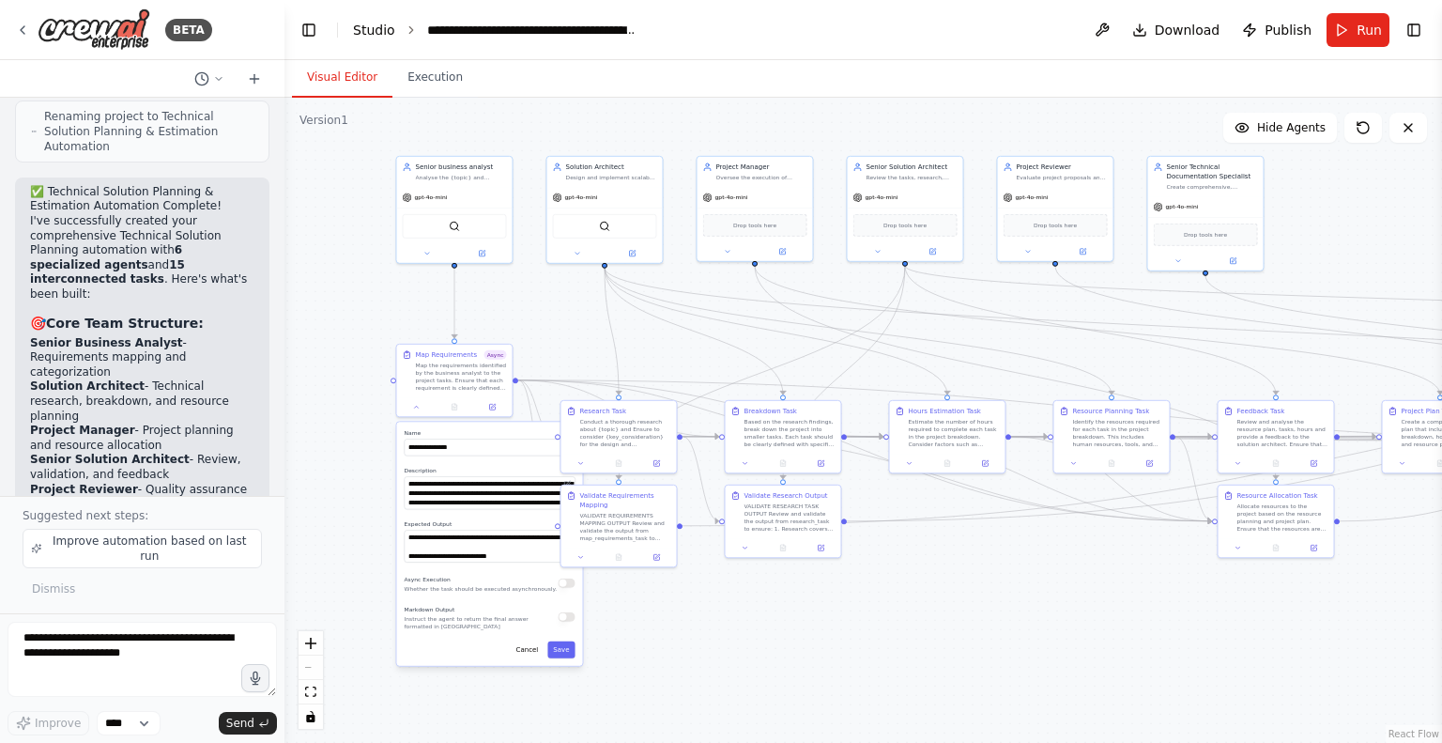
click at [375, 29] on link "Studio" at bounding box center [374, 30] width 42 height 15
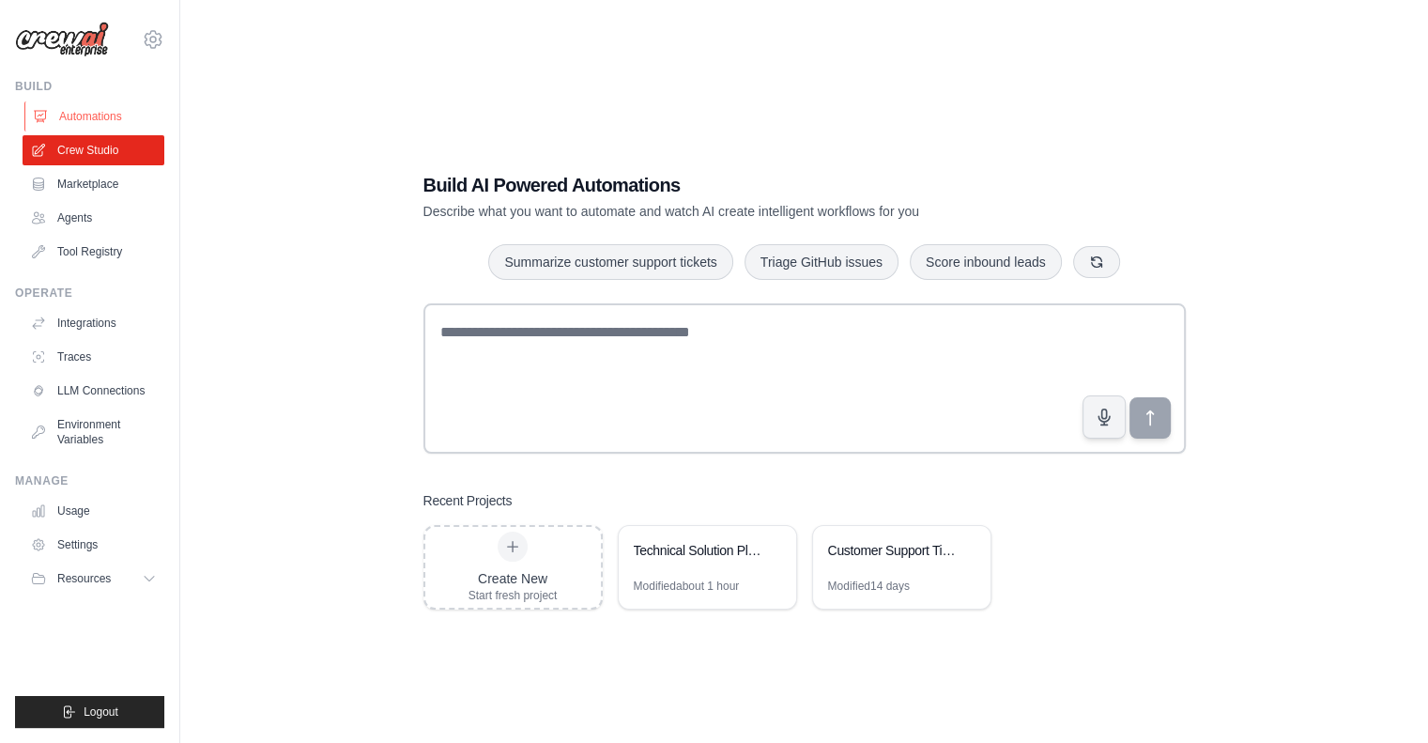
click at [89, 117] on link "Automations" at bounding box center [95, 116] width 142 height 30
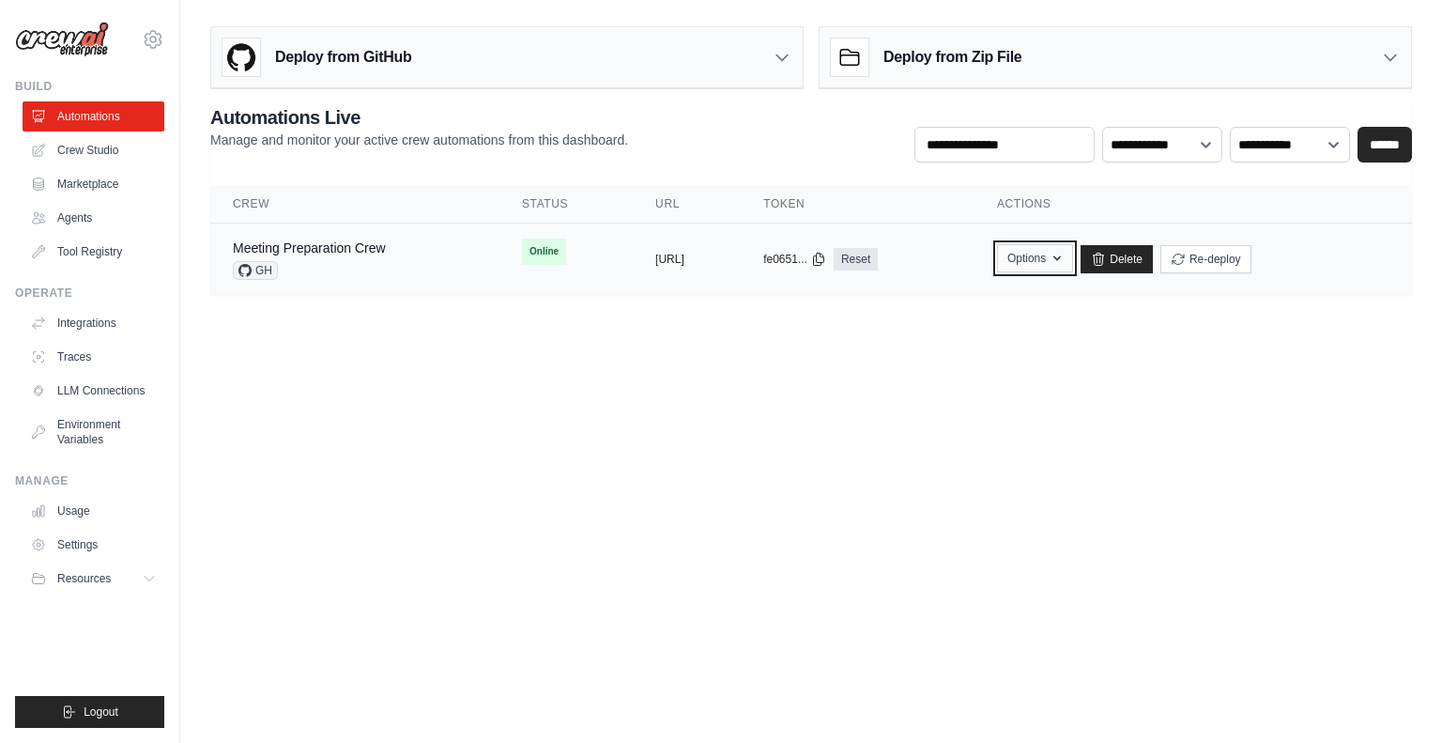
click at [1073, 262] on button "Options" at bounding box center [1035, 258] width 76 height 28
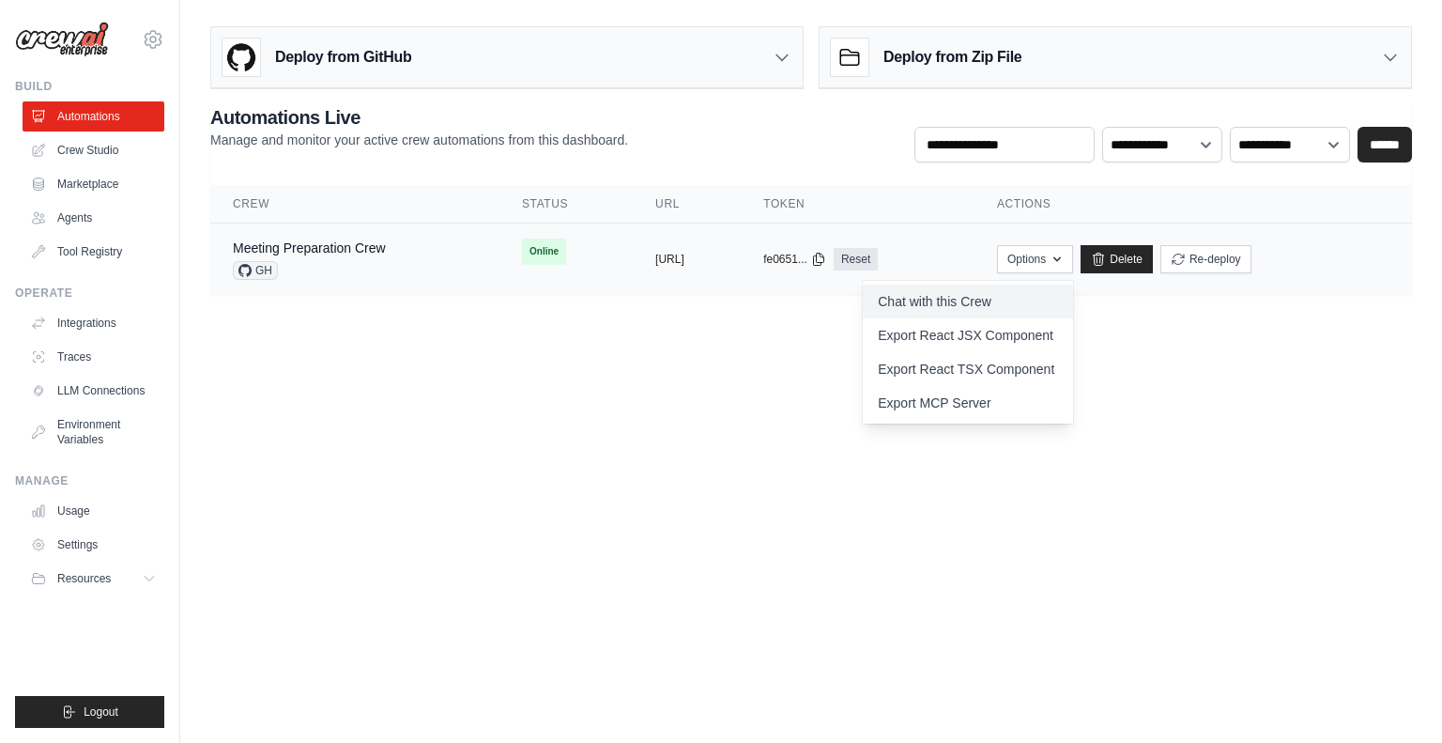
click at [1044, 300] on link "Chat with this Crew" at bounding box center [968, 302] width 210 height 34
click at [313, 246] on link "Meeting Preparation Crew" at bounding box center [309, 247] width 153 height 15
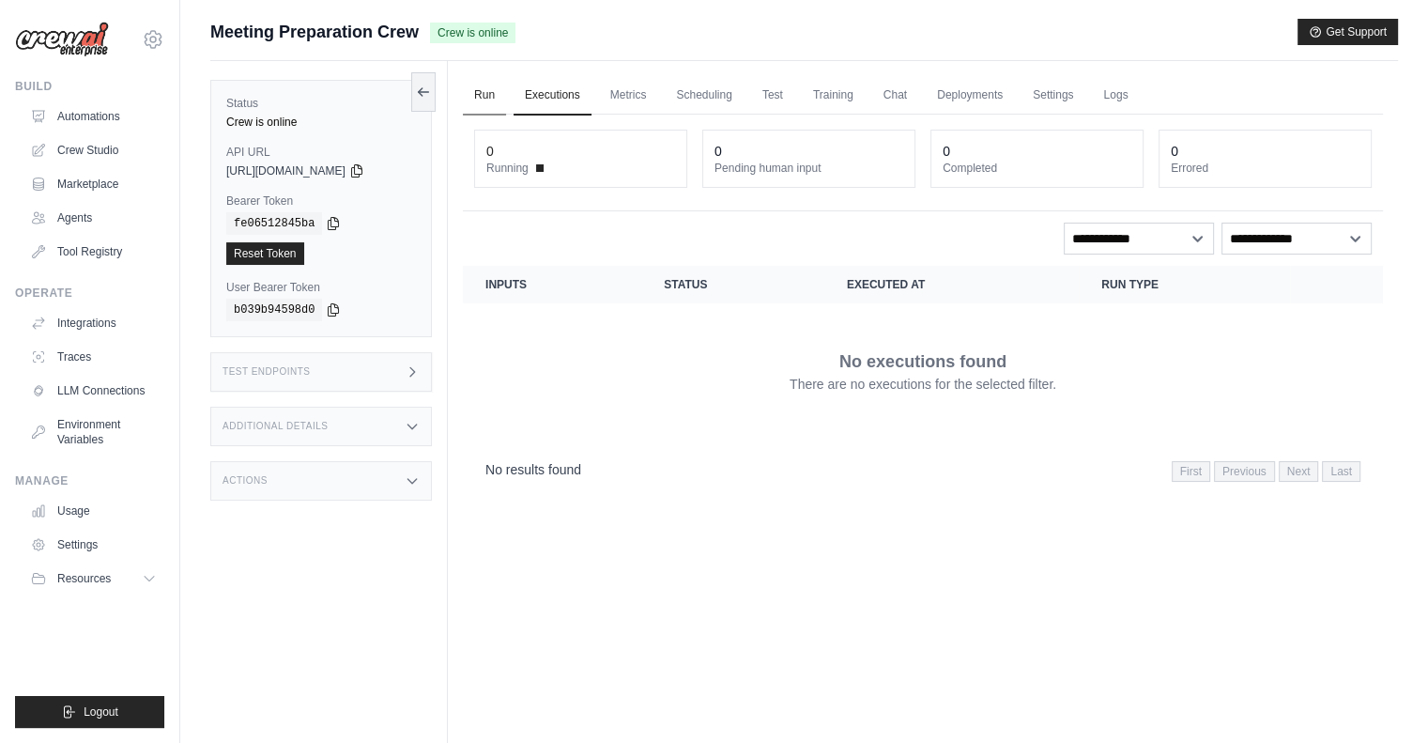
click at [482, 90] on link "Run" at bounding box center [484, 95] width 43 height 39
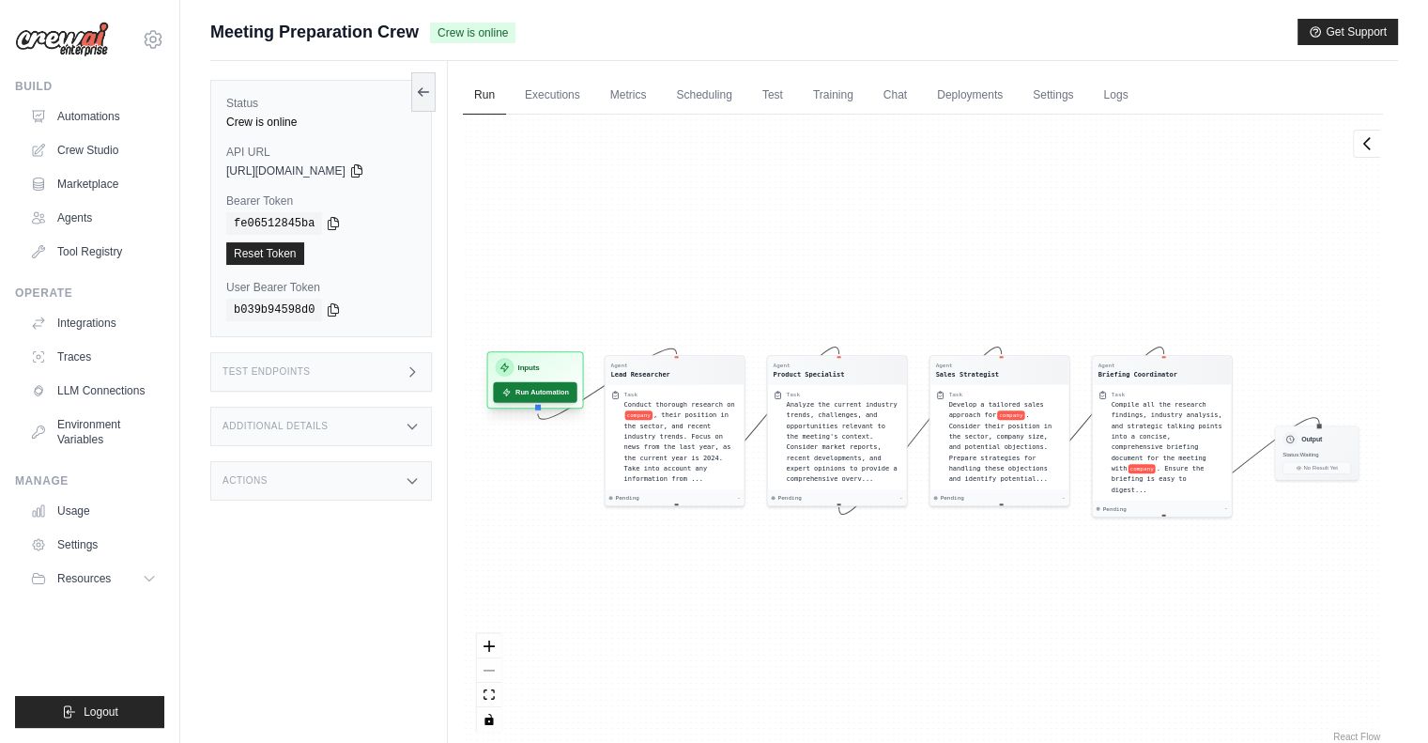
click at [539, 391] on button "Run Automation" at bounding box center [535, 392] width 84 height 21
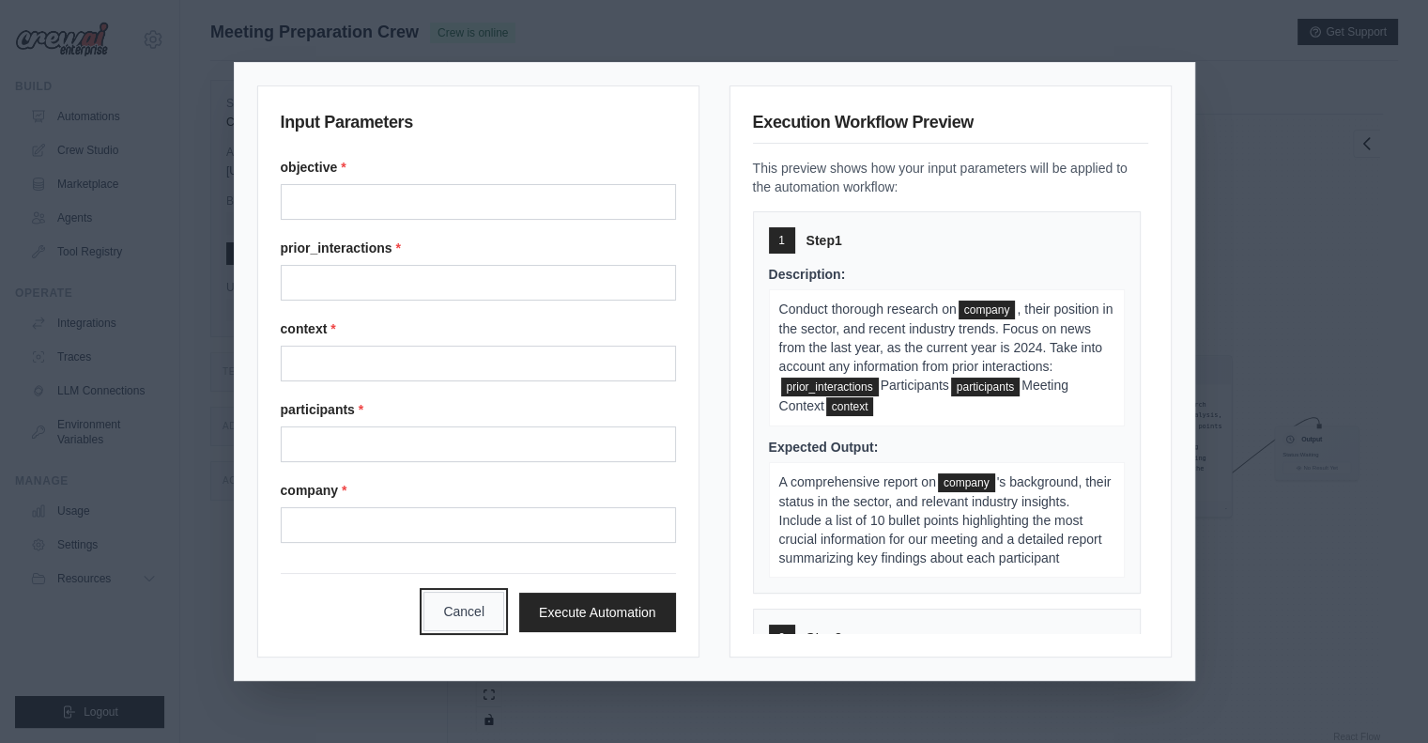
click at [449, 611] on button "Cancel" at bounding box center [464, 611] width 81 height 39
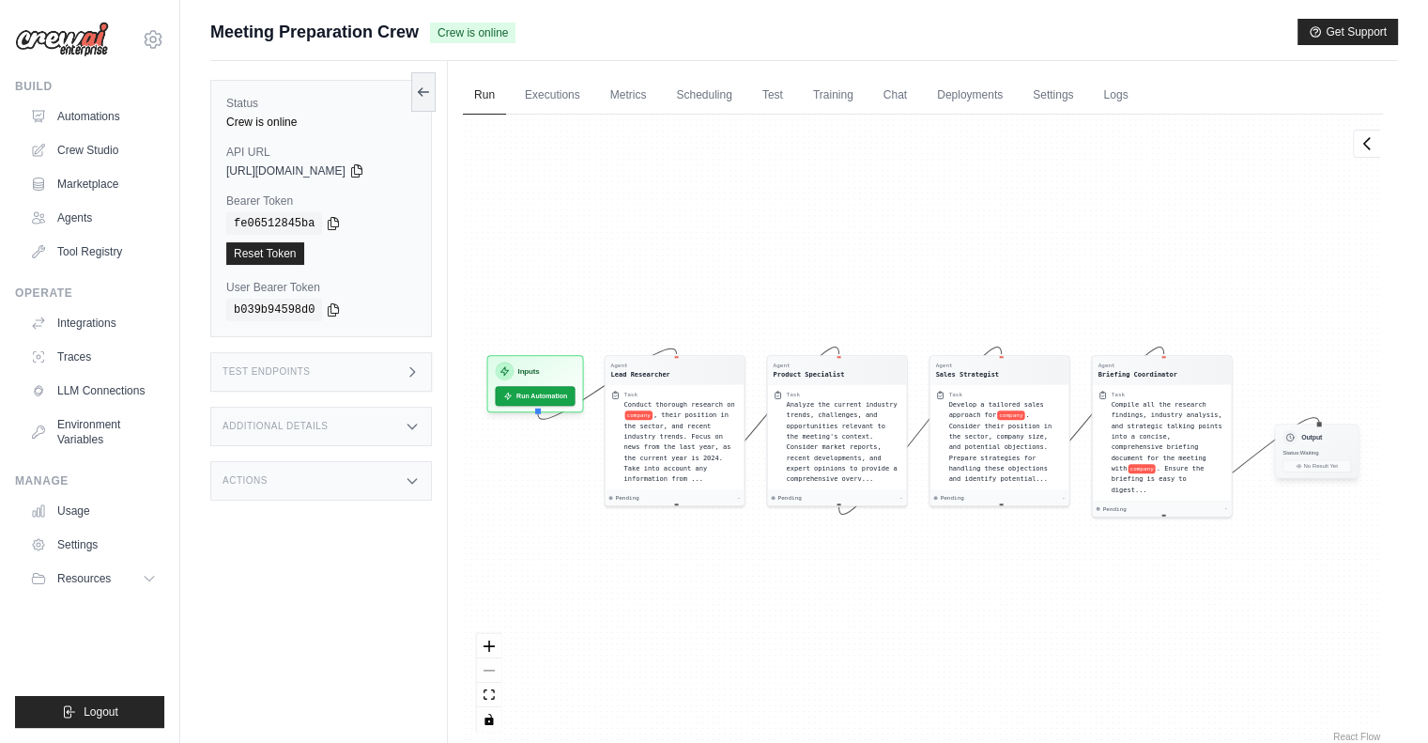
click at [1315, 454] on div "Status: Waiting" at bounding box center [1317, 453] width 69 height 8
click at [1307, 430] on div "Output" at bounding box center [1317, 437] width 69 height 15
click at [542, 393] on button "Run Automation" at bounding box center [535, 392] width 84 height 21
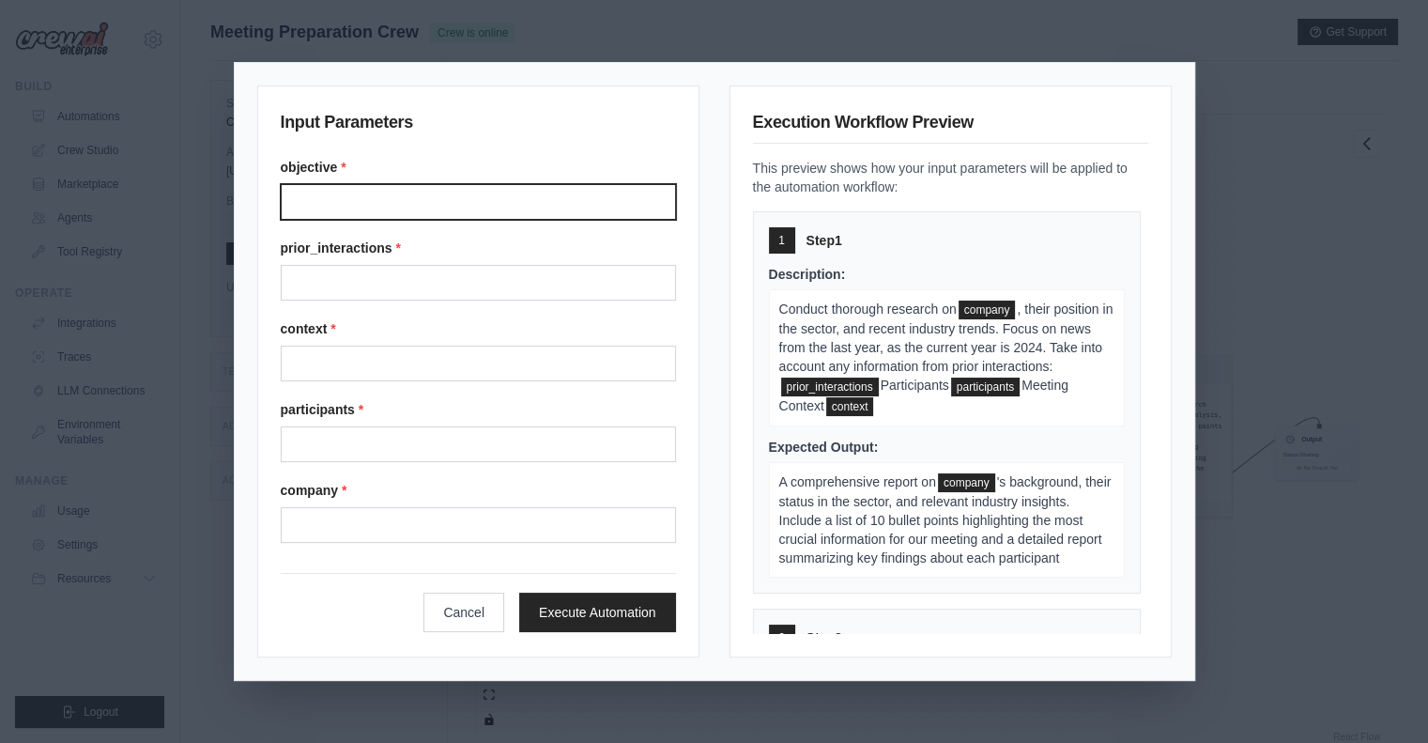
click at [313, 199] on input "Objective" at bounding box center [478, 202] width 395 height 36
paste input "**********"
type input "**********"
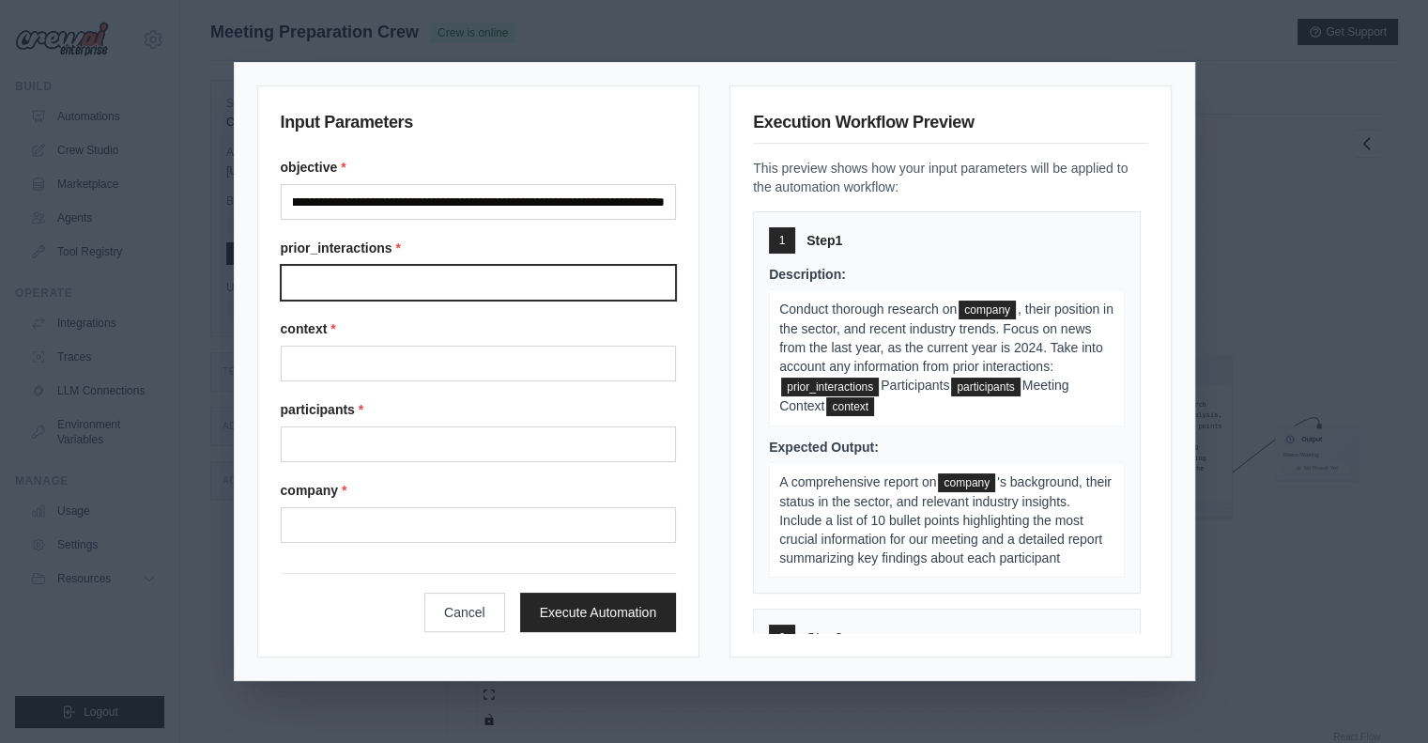
scroll to position [0, 0]
click at [368, 271] on input "Prior interactions" at bounding box center [479, 283] width 396 height 36
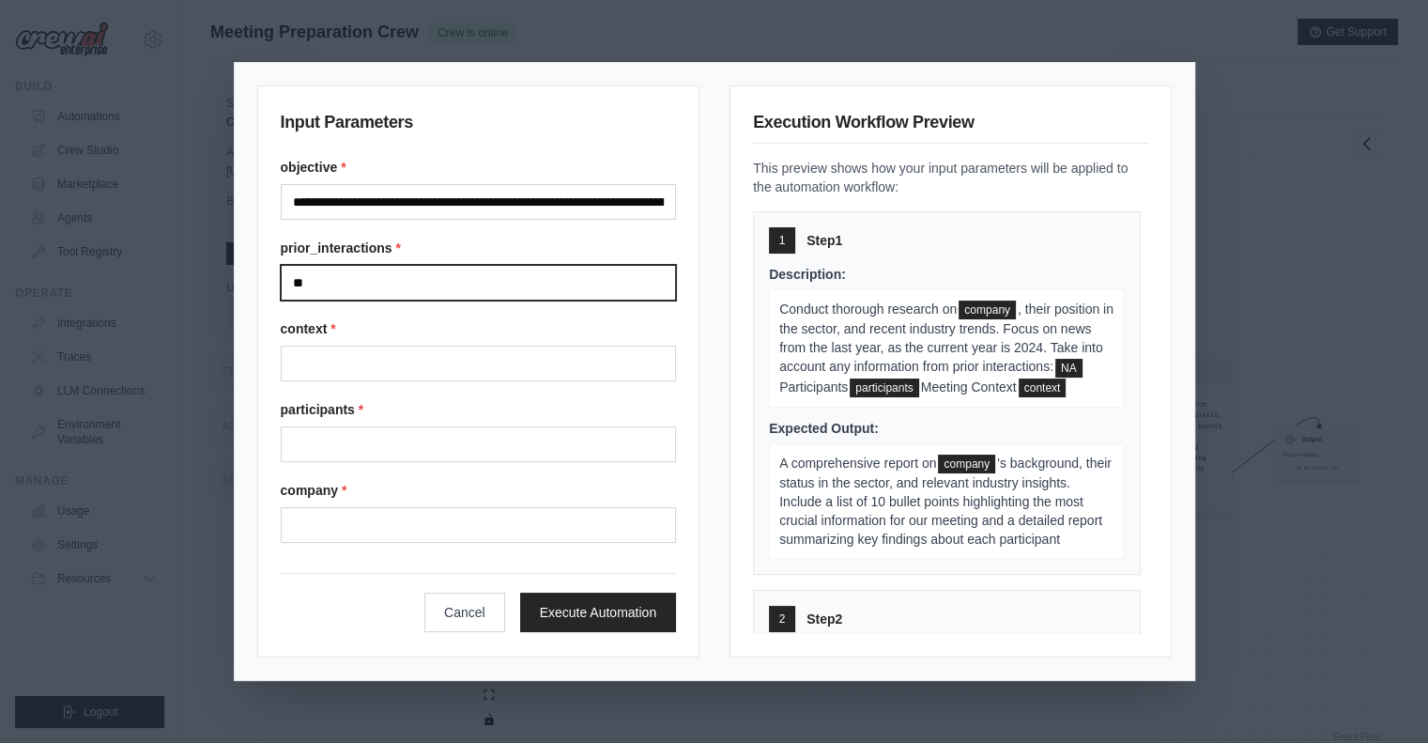
type input "**"
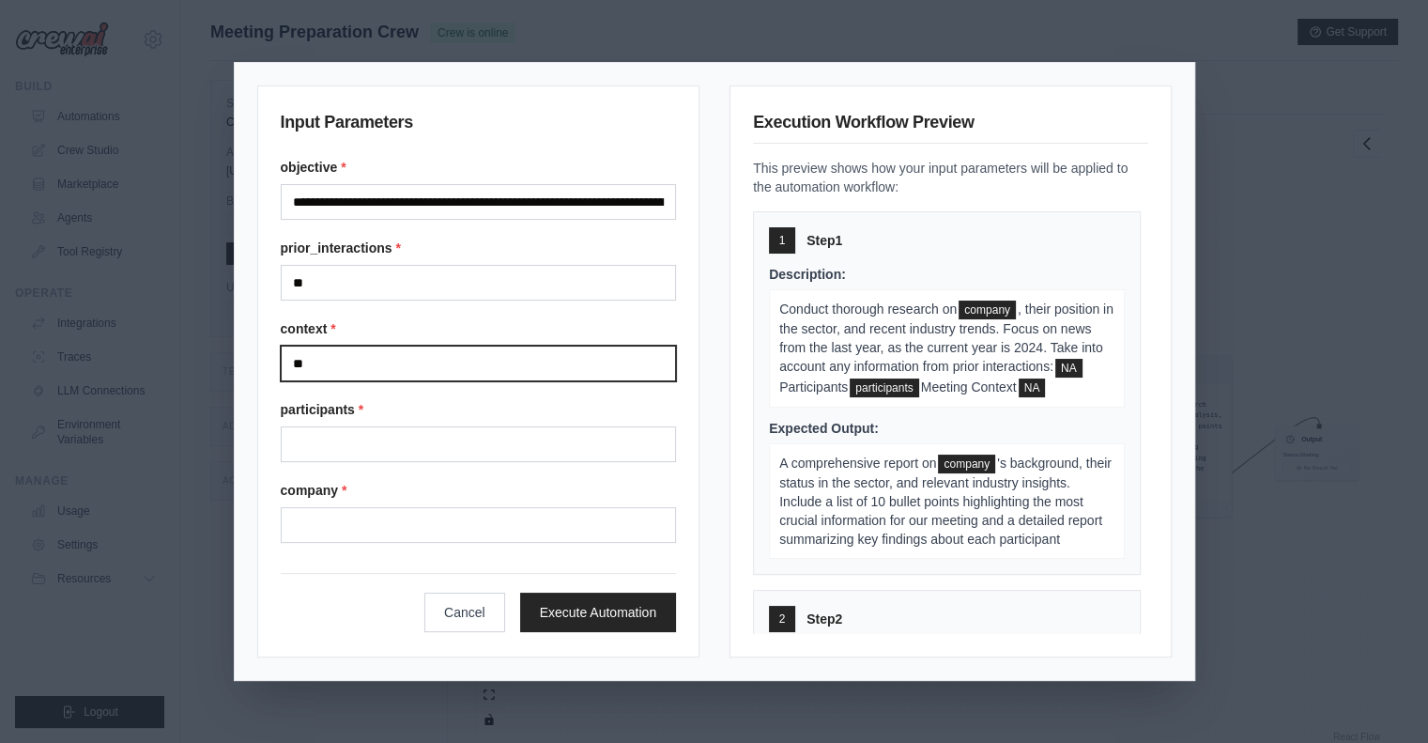
type input "**"
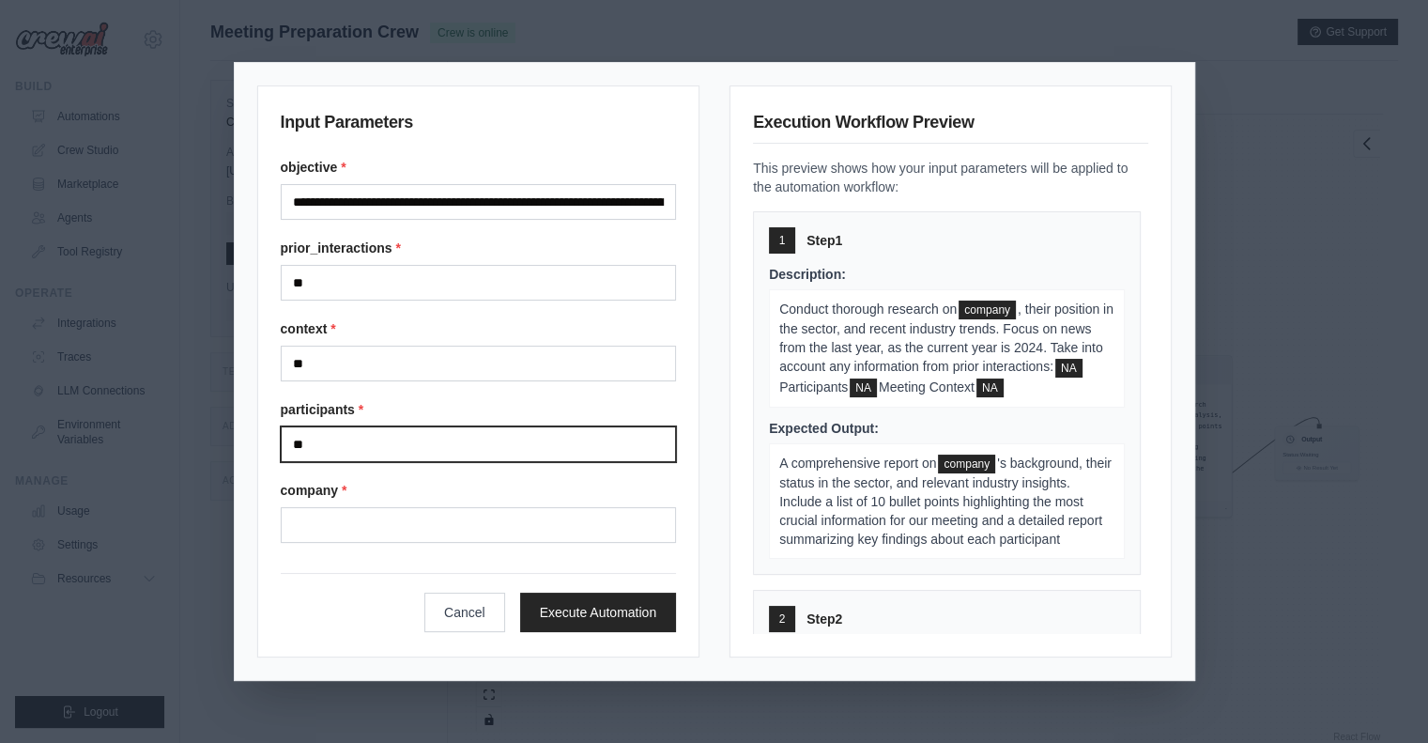
type input "**"
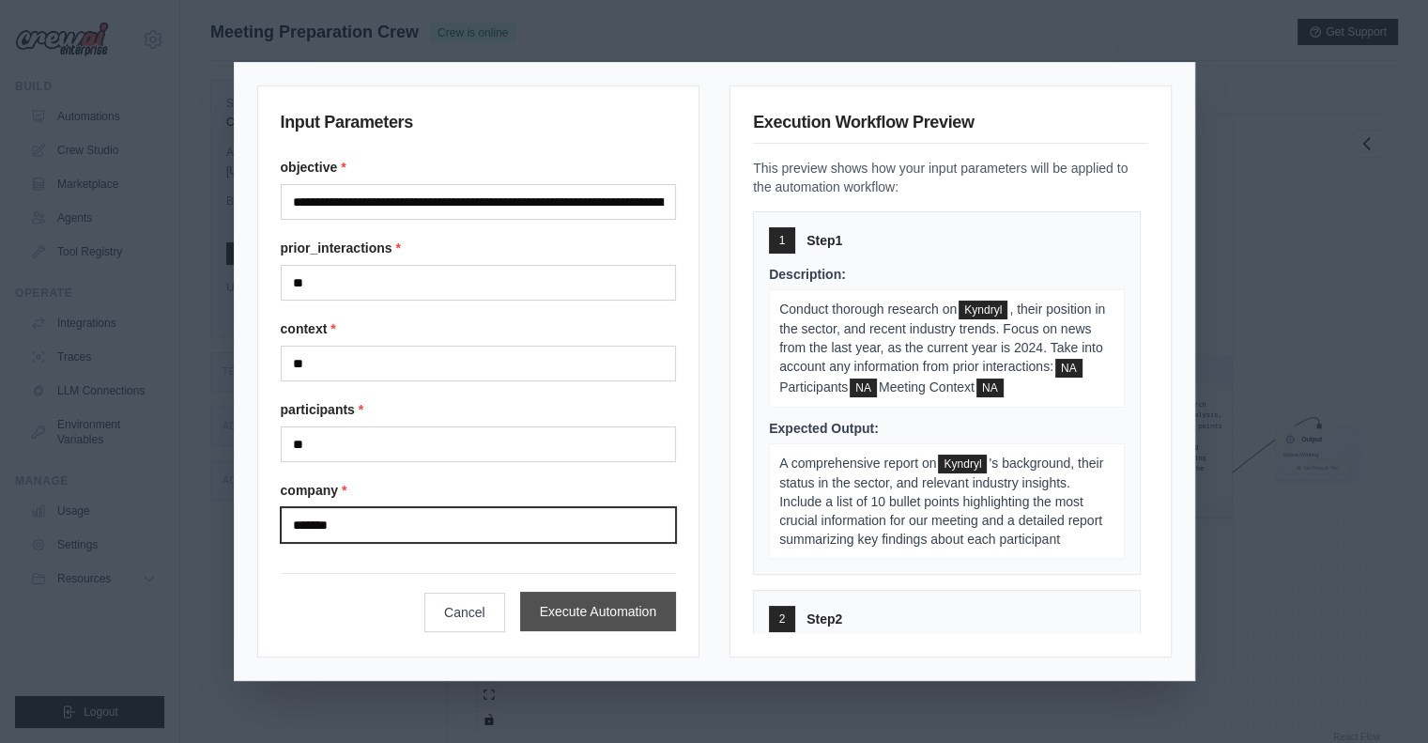
type input "*******"
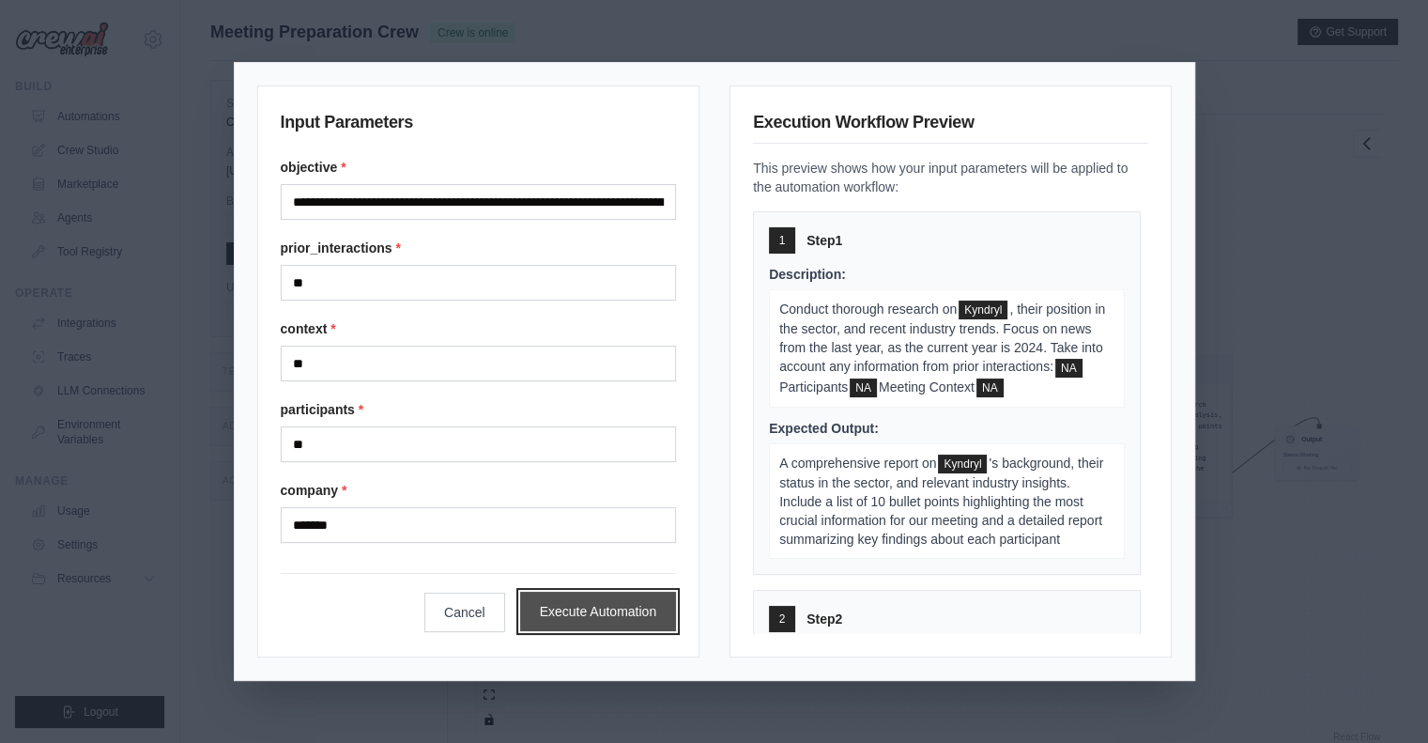
click at [610, 617] on button "Execute Automation" at bounding box center [598, 611] width 157 height 39
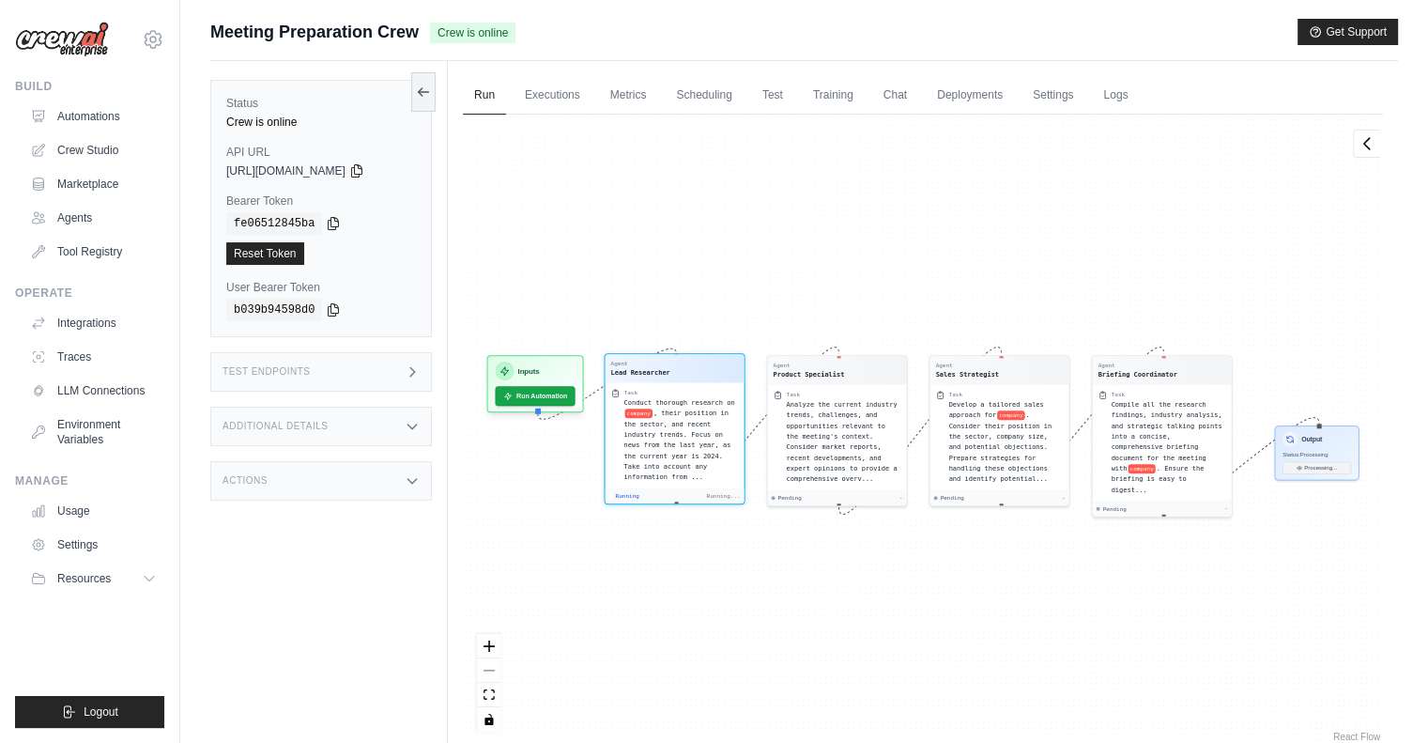
click at [696, 374] on div "Agent Lead Researcher" at bounding box center [675, 368] width 128 height 17
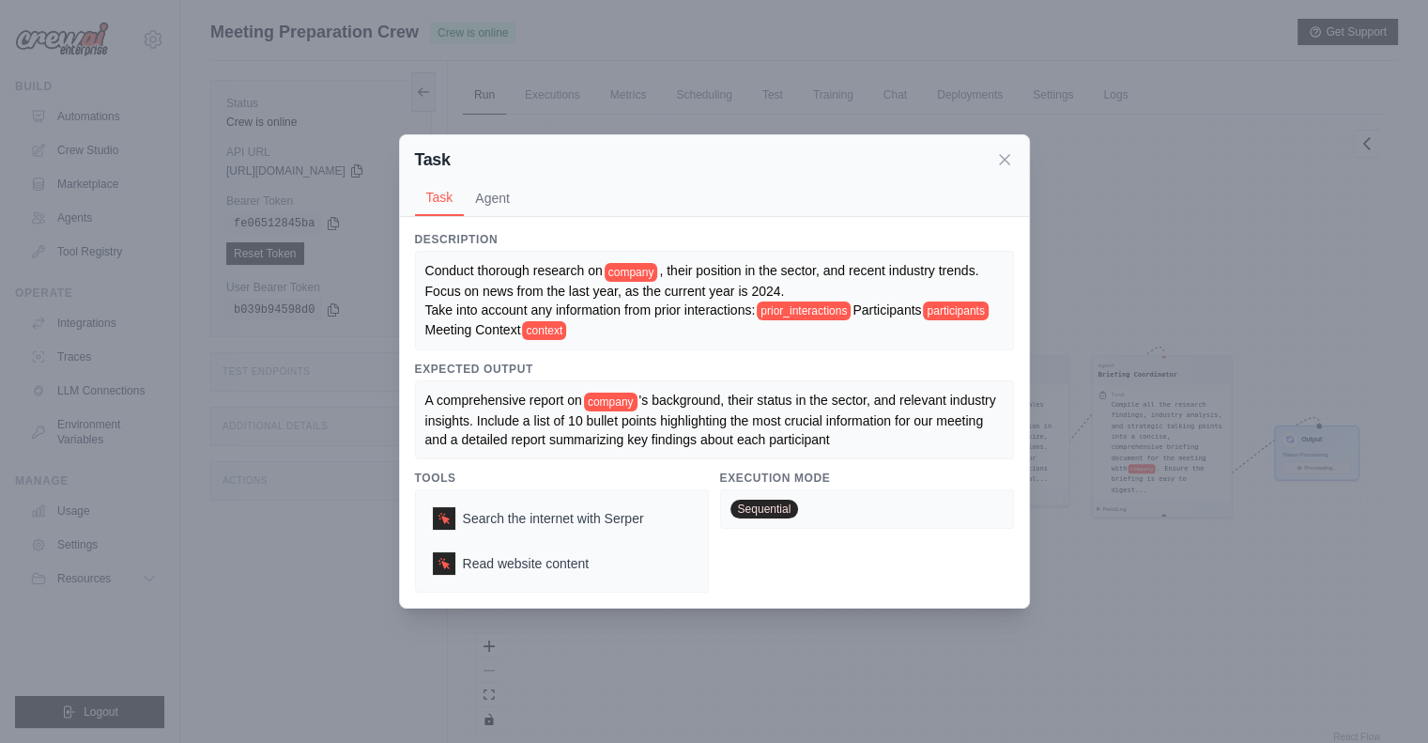
click at [1009, 171] on div "Task" at bounding box center [714, 159] width 599 height 26
click at [1005, 153] on icon at bounding box center [1004, 158] width 19 height 19
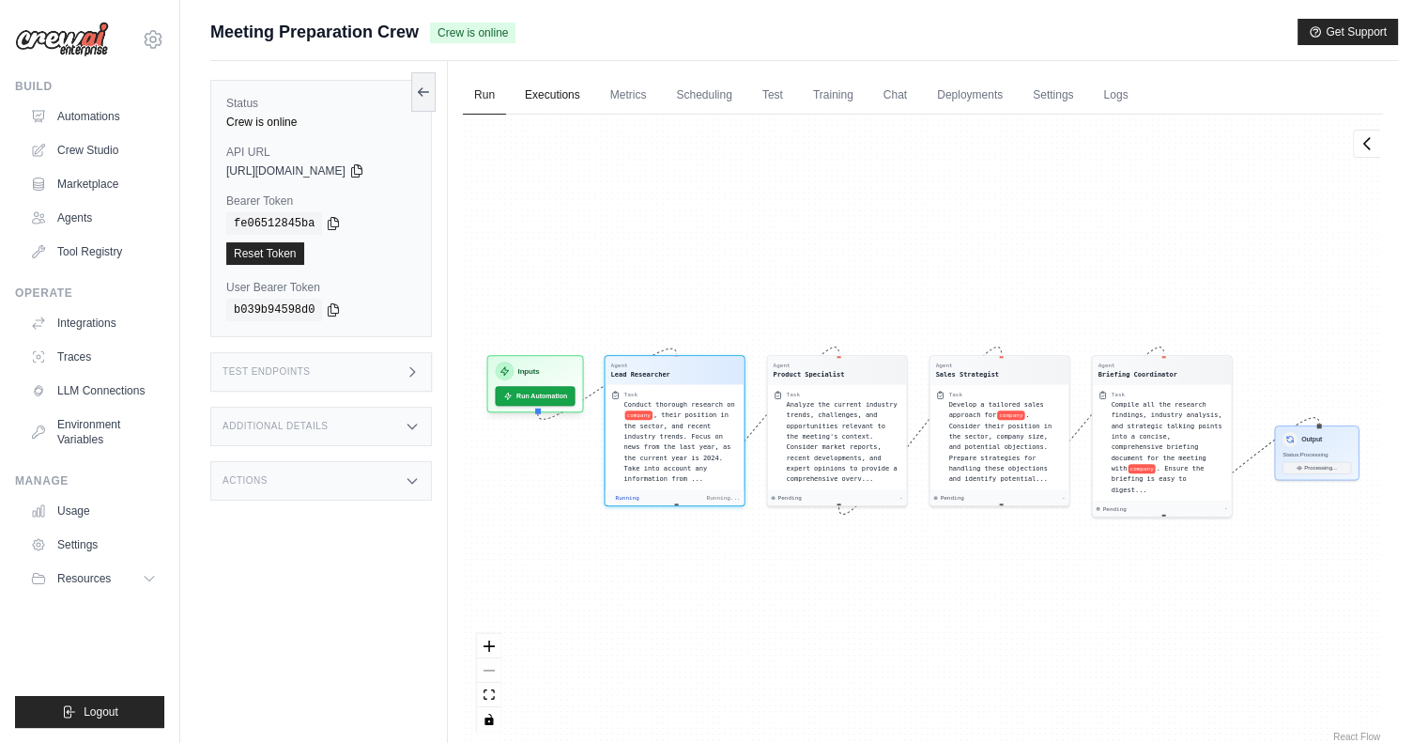
click at [556, 104] on link "Executions" at bounding box center [553, 95] width 78 height 39
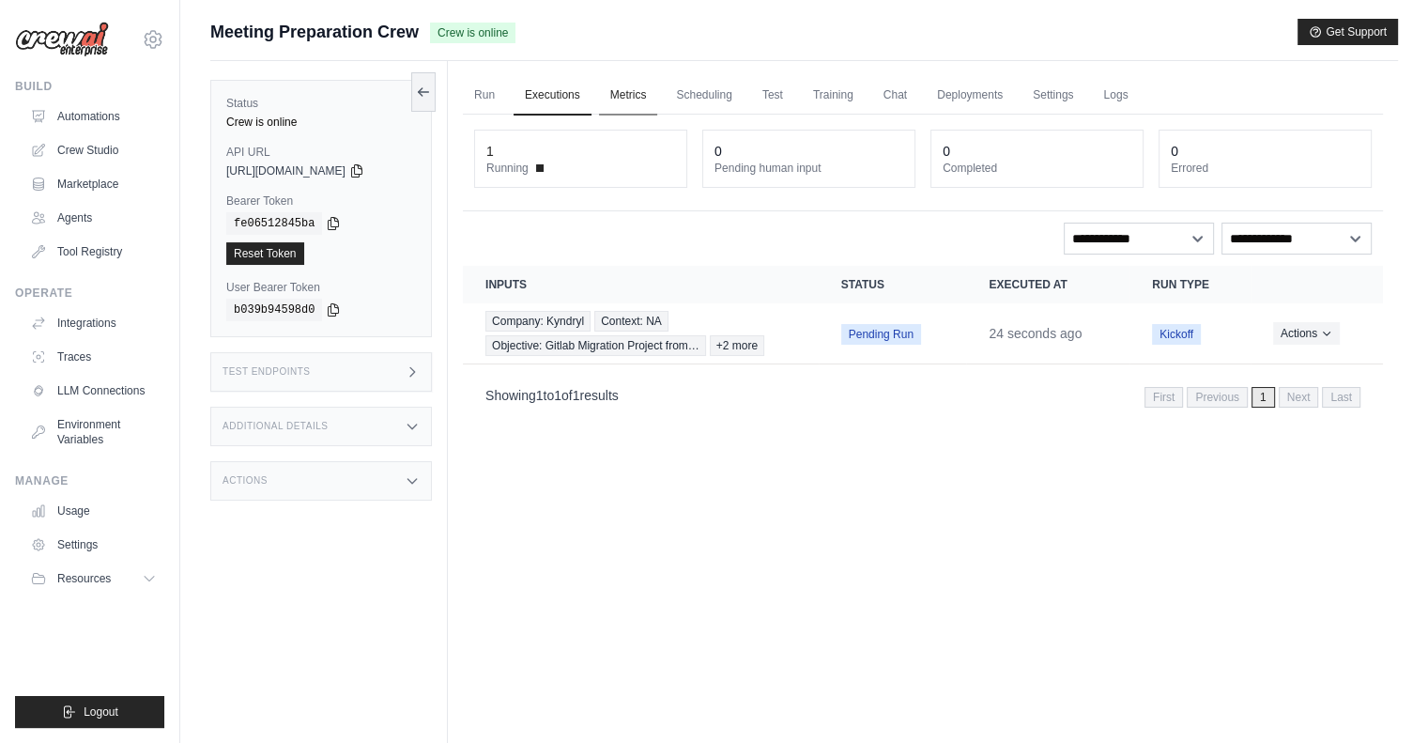
click at [624, 99] on link "Metrics" at bounding box center [628, 95] width 59 height 39
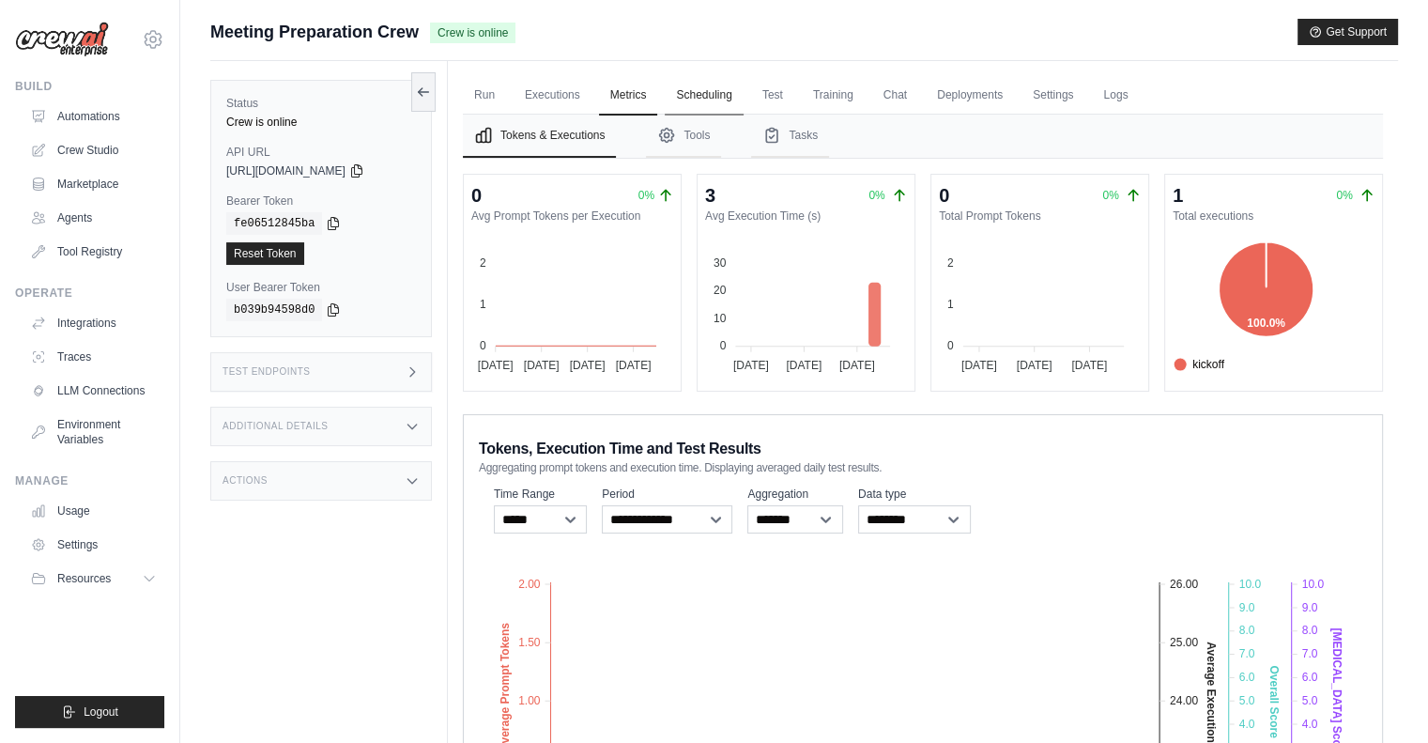
click at [710, 85] on link "Scheduling" at bounding box center [704, 95] width 78 height 39
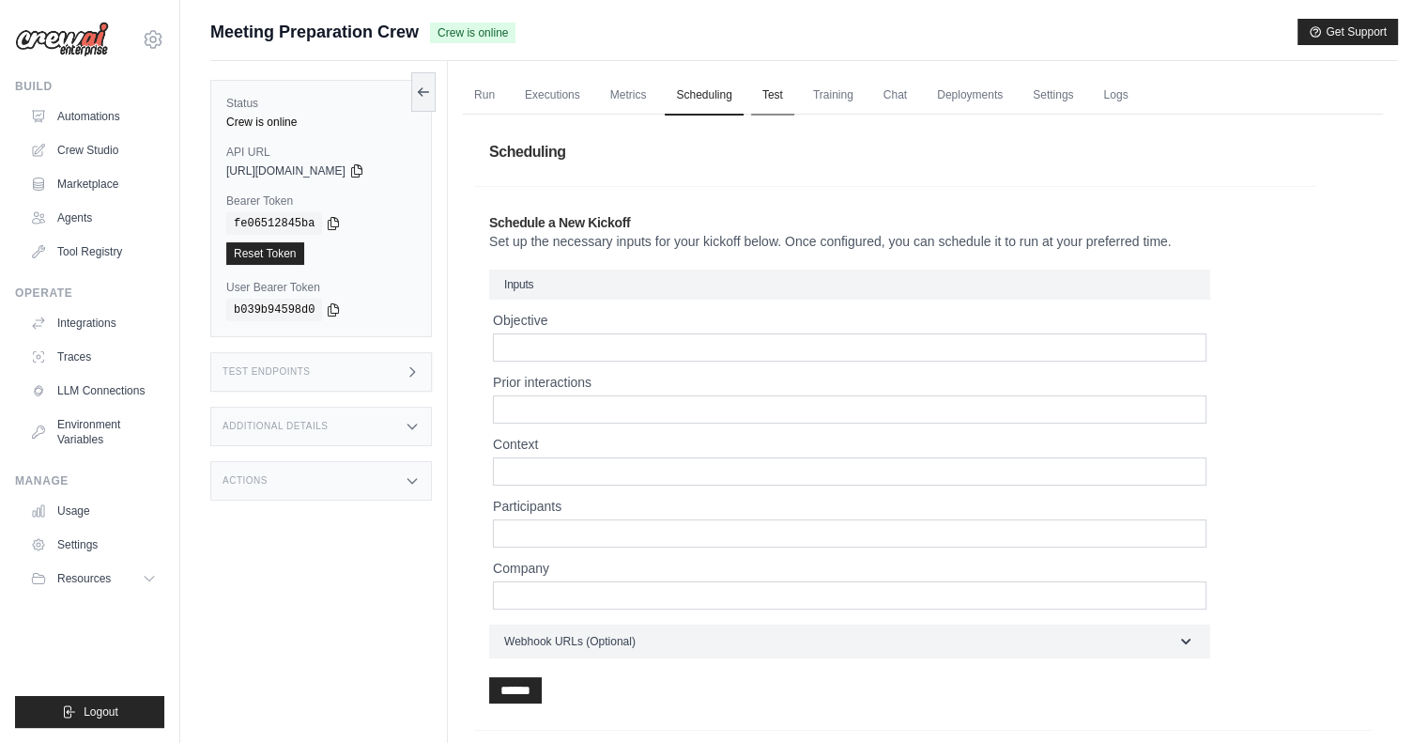
click at [783, 85] on link "Test" at bounding box center [772, 95] width 43 height 39
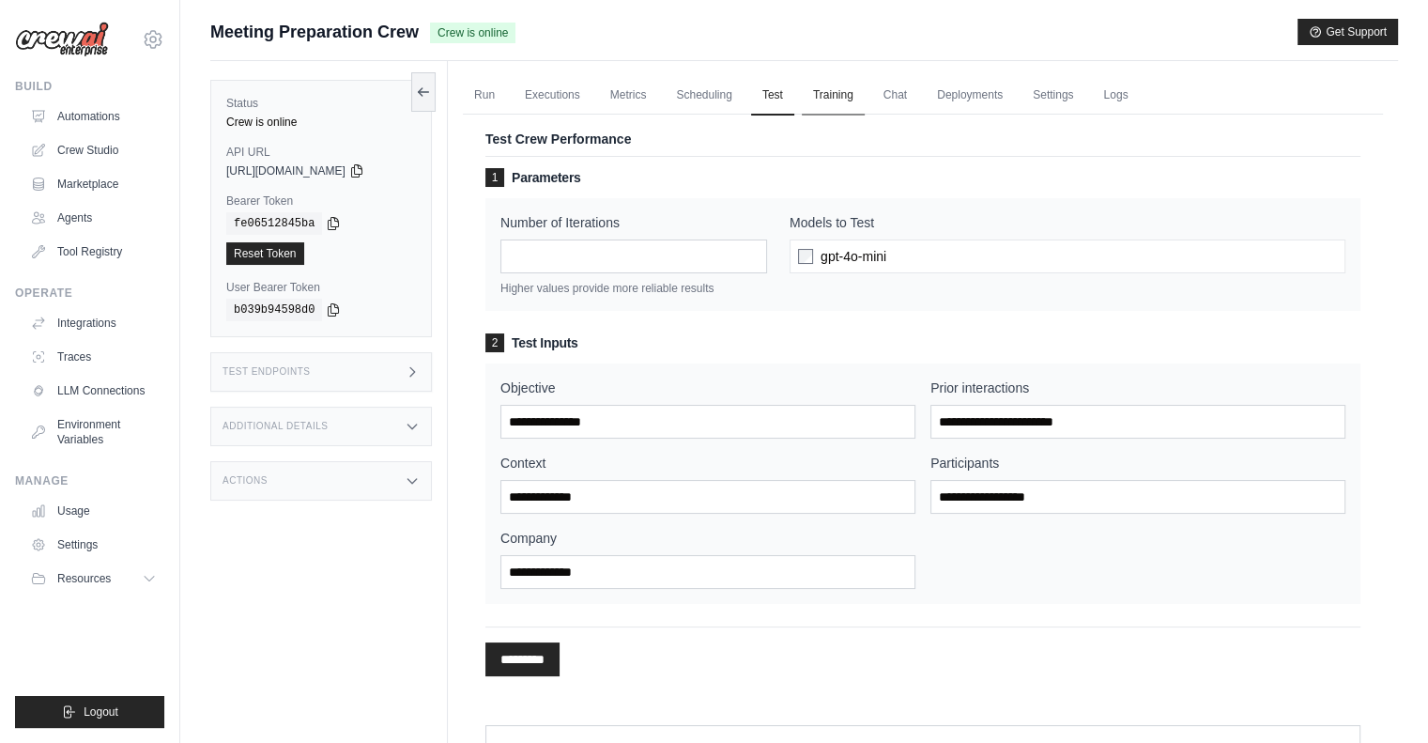
click at [819, 89] on link "Training" at bounding box center [833, 95] width 63 height 39
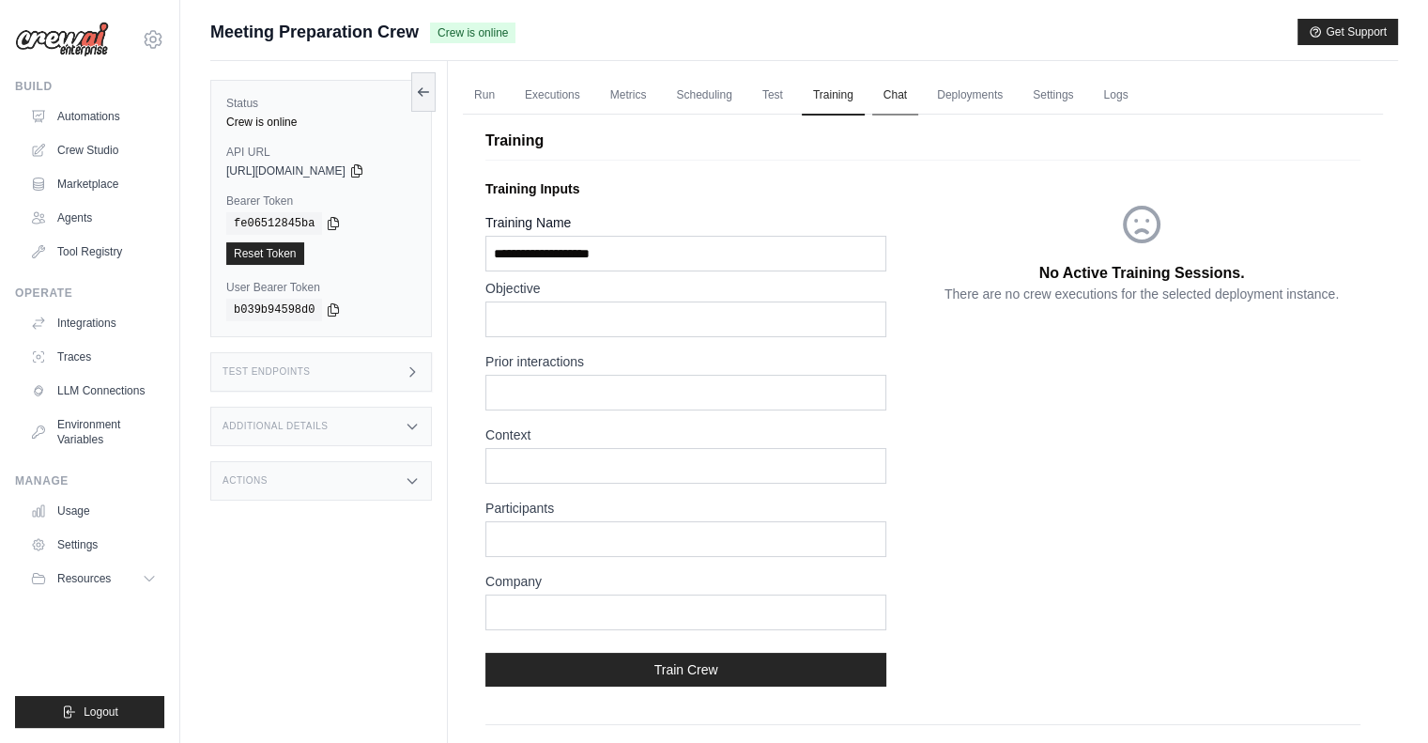
click at [913, 85] on link "Chat" at bounding box center [895, 95] width 46 height 39
click at [987, 95] on link "Deployments" at bounding box center [970, 95] width 88 height 39
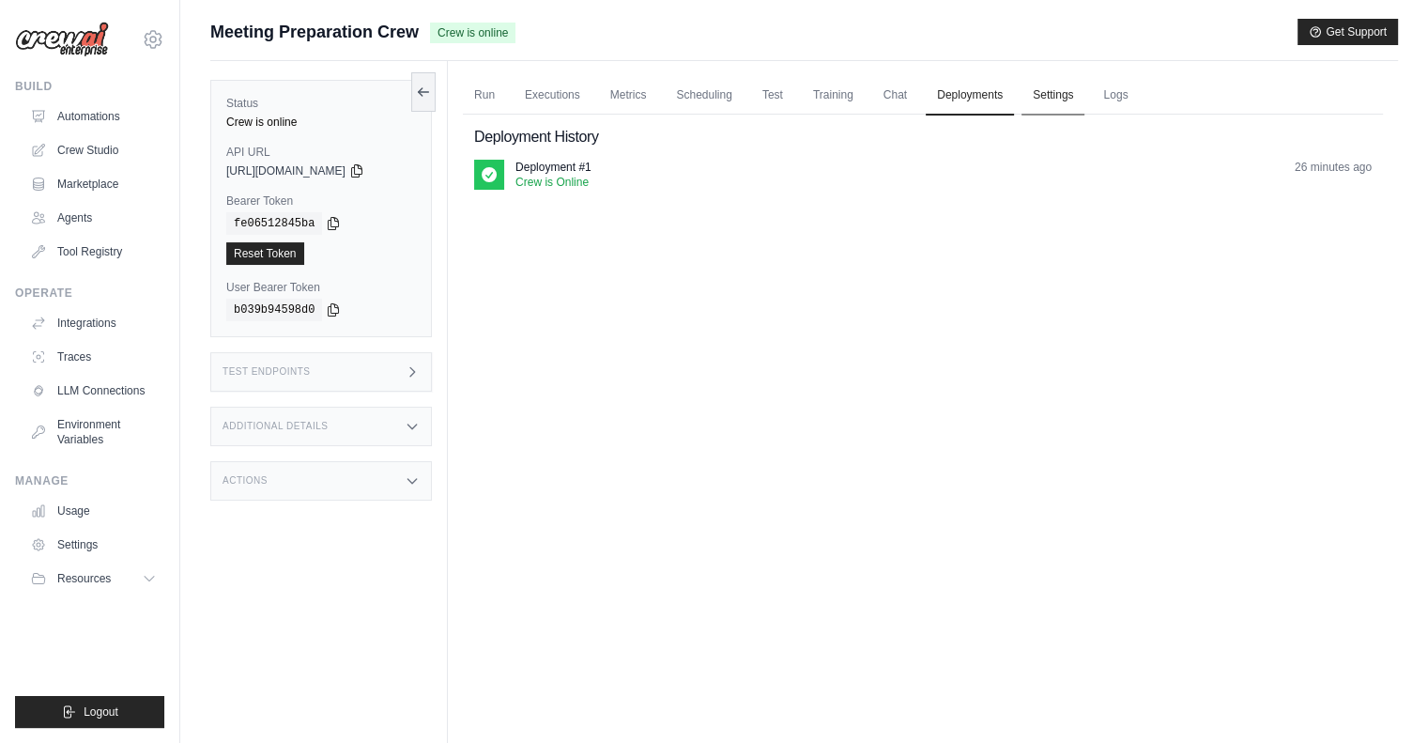
click at [1052, 94] on link "Settings" at bounding box center [1053, 95] width 63 height 39
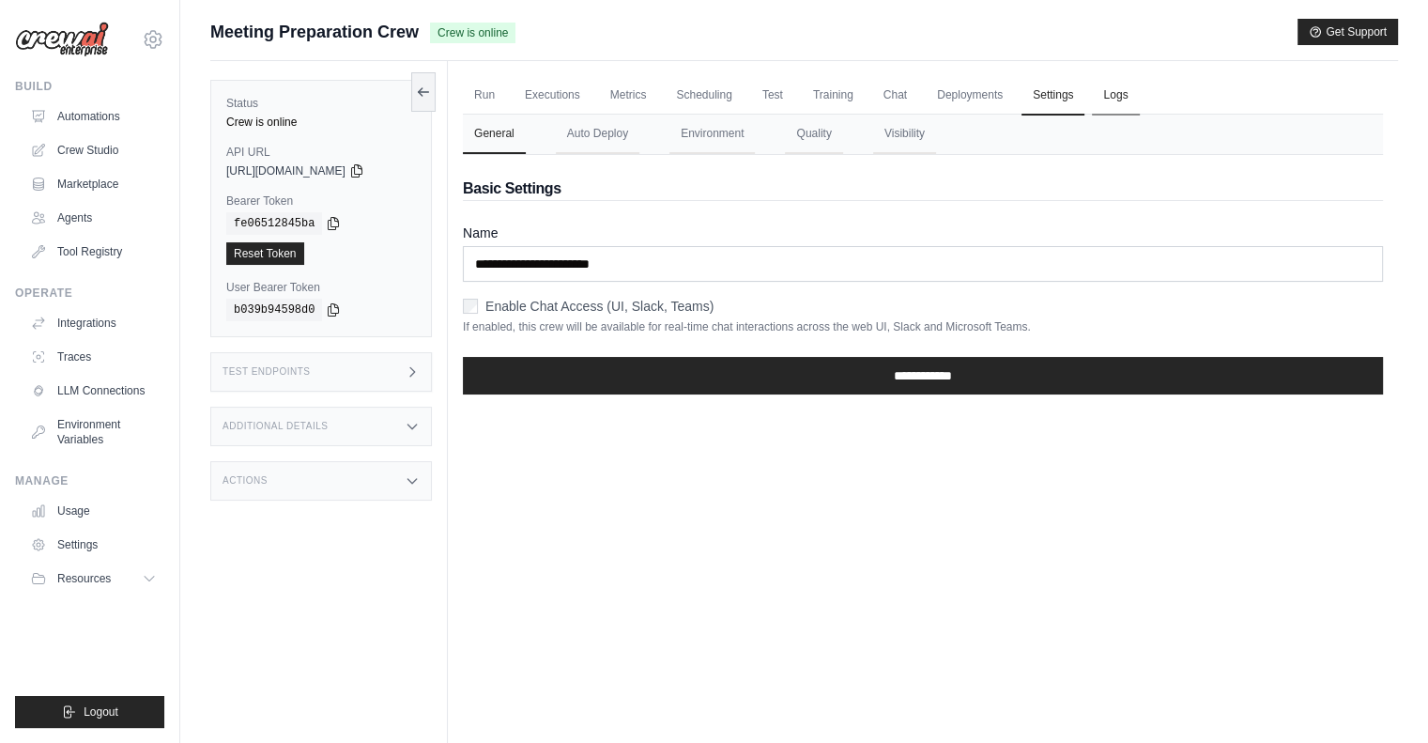
click at [1119, 90] on link "Logs" at bounding box center [1115, 95] width 47 height 39
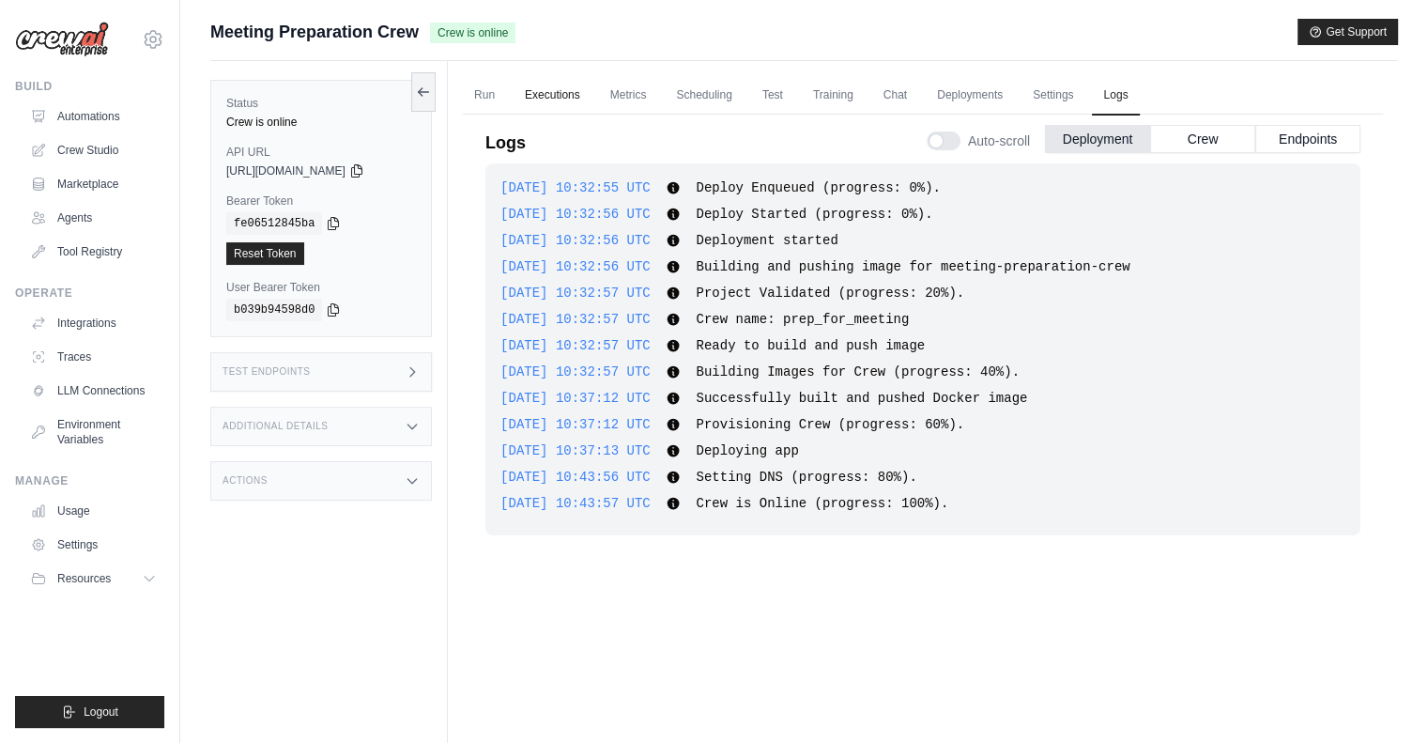
click at [559, 90] on link "Executions" at bounding box center [553, 95] width 78 height 39
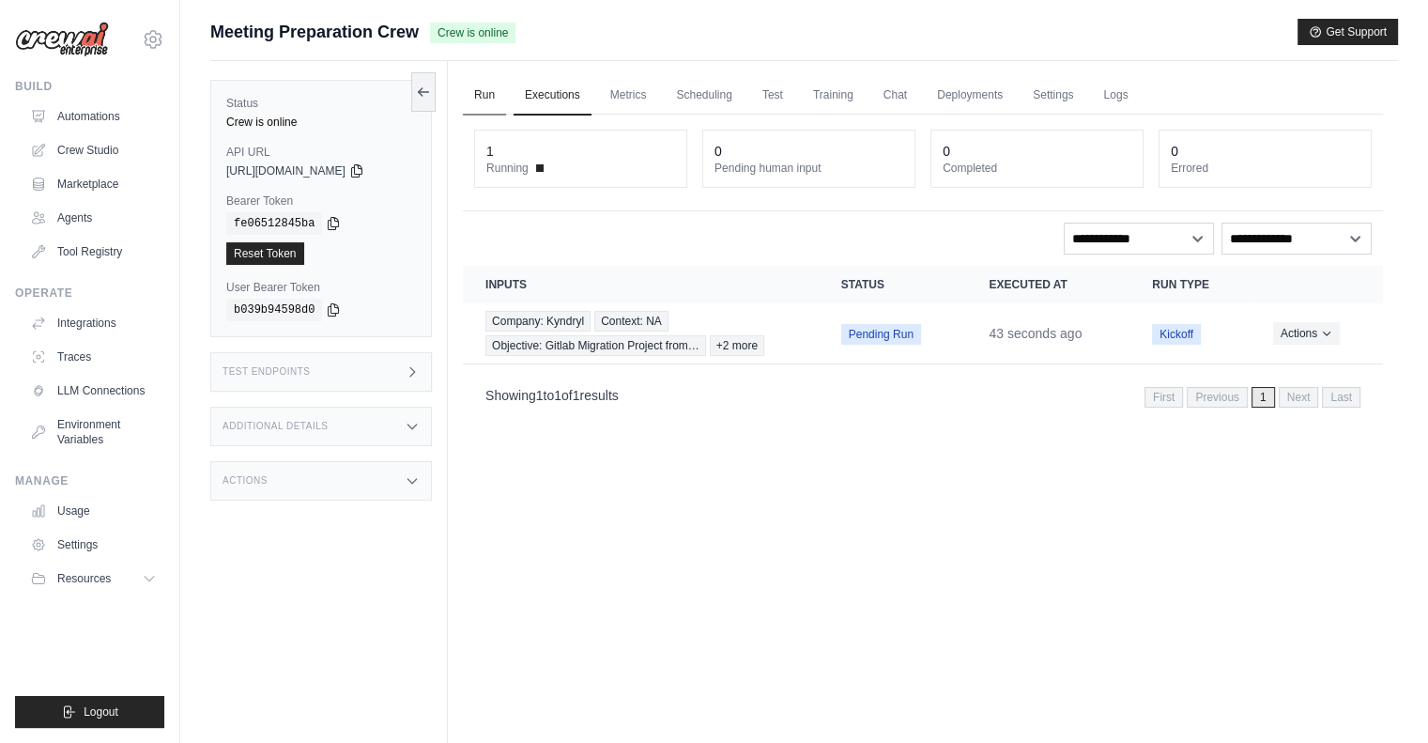
click at [476, 90] on link "Run" at bounding box center [484, 95] width 43 height 39
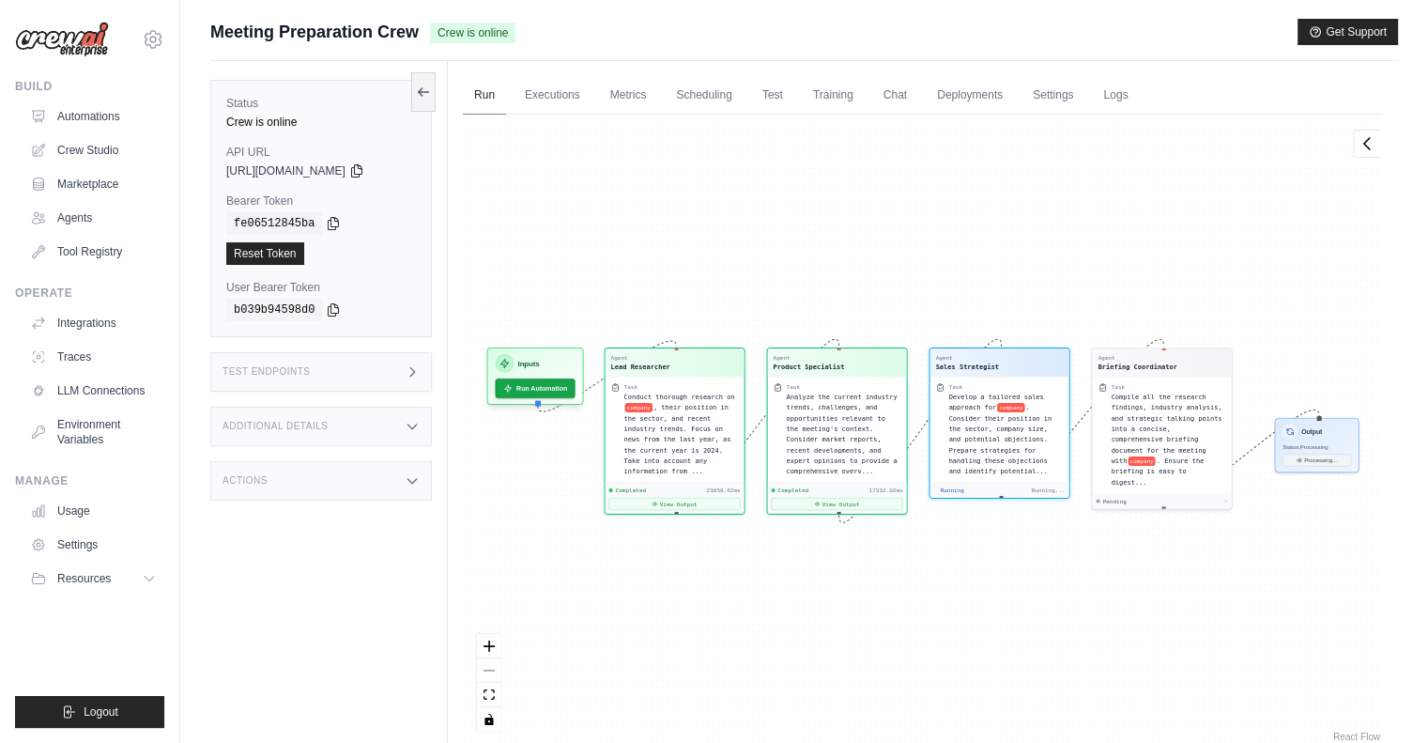
scroll to position [462, 0]
click at [689, 496] on button "View Output" at bounding box center [674, 502] width 131 height 12
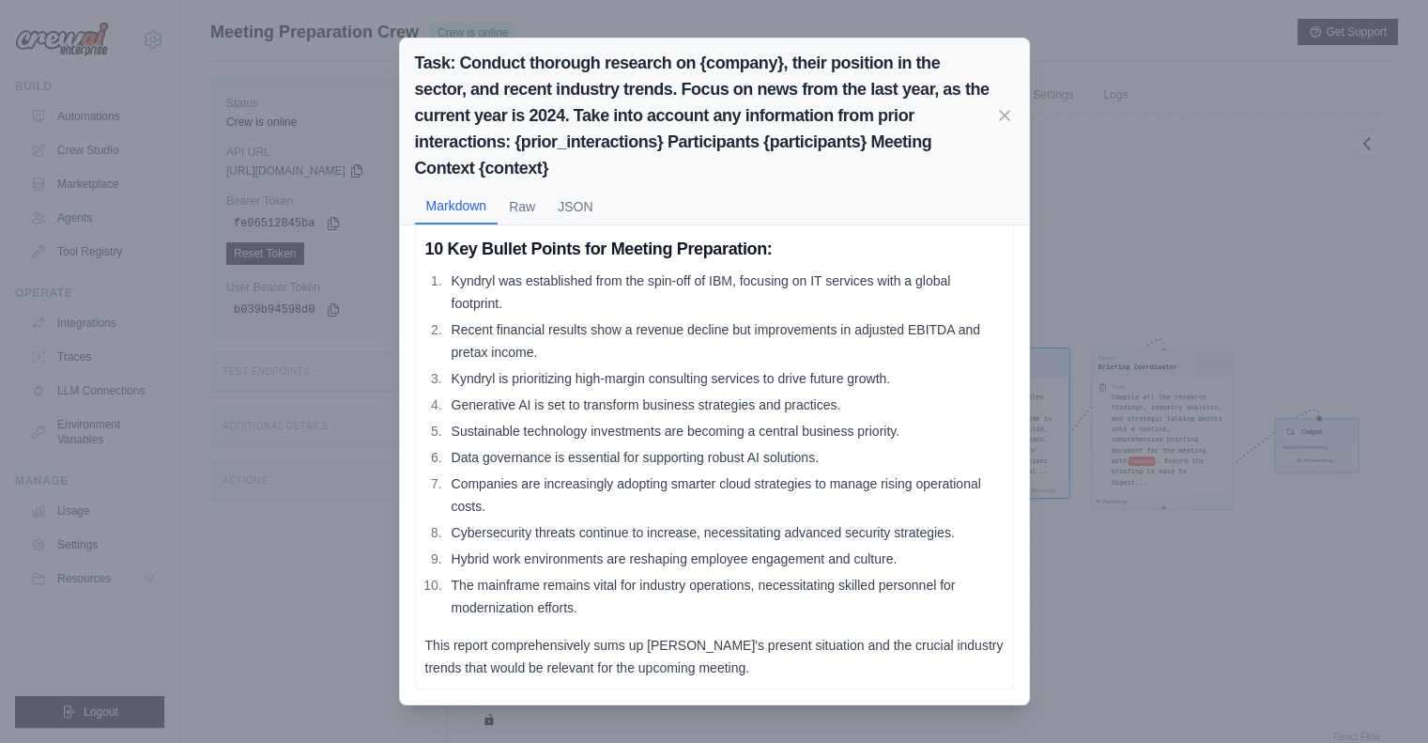
scroll to position [1194, 0]
click at [1004, 114] on icon at bounding box center [1004, 114] width 9 height 9
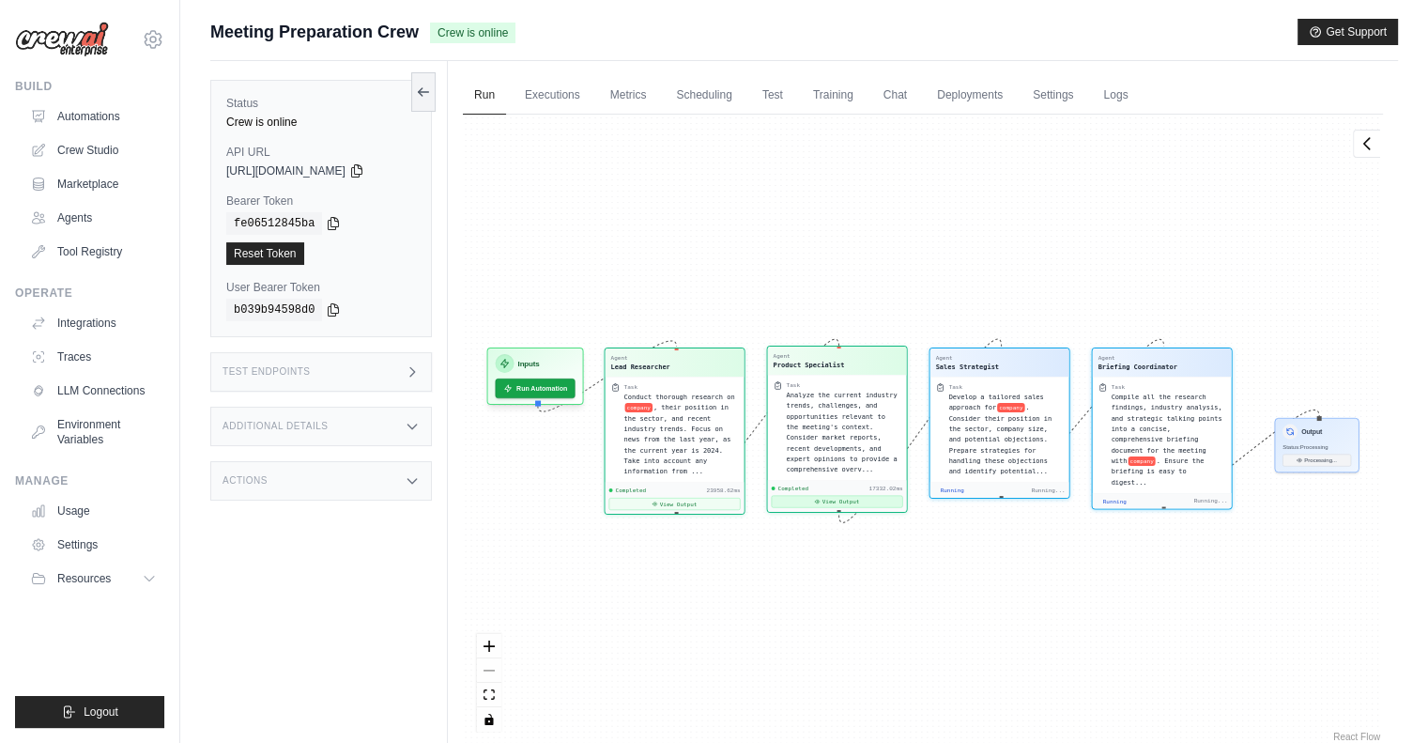
click at [840, 503] on button "View Output" at bounding box center [837, 502] width 131 height 12
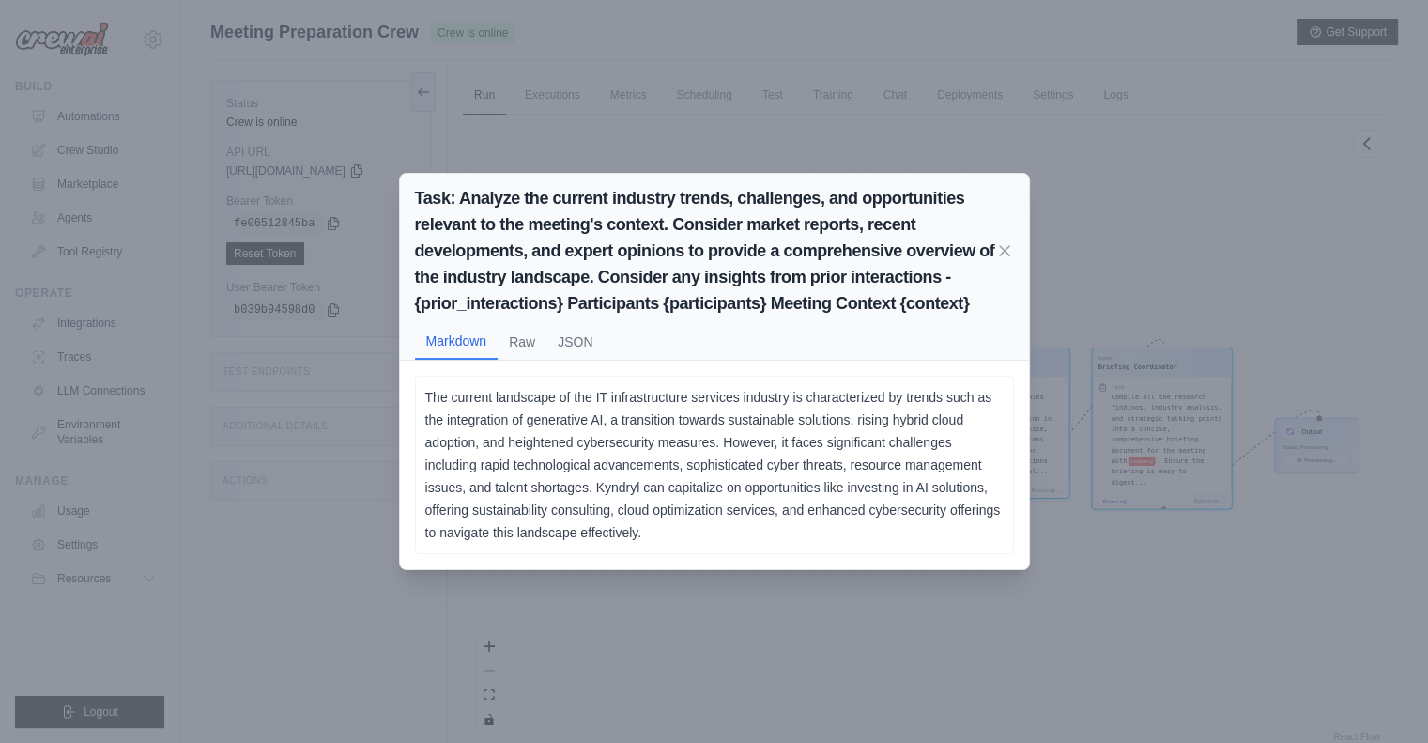
scroll to position [695, 0]
click at [1000, 251] on icon at bounding box center [1004, 249] width 19 height 19
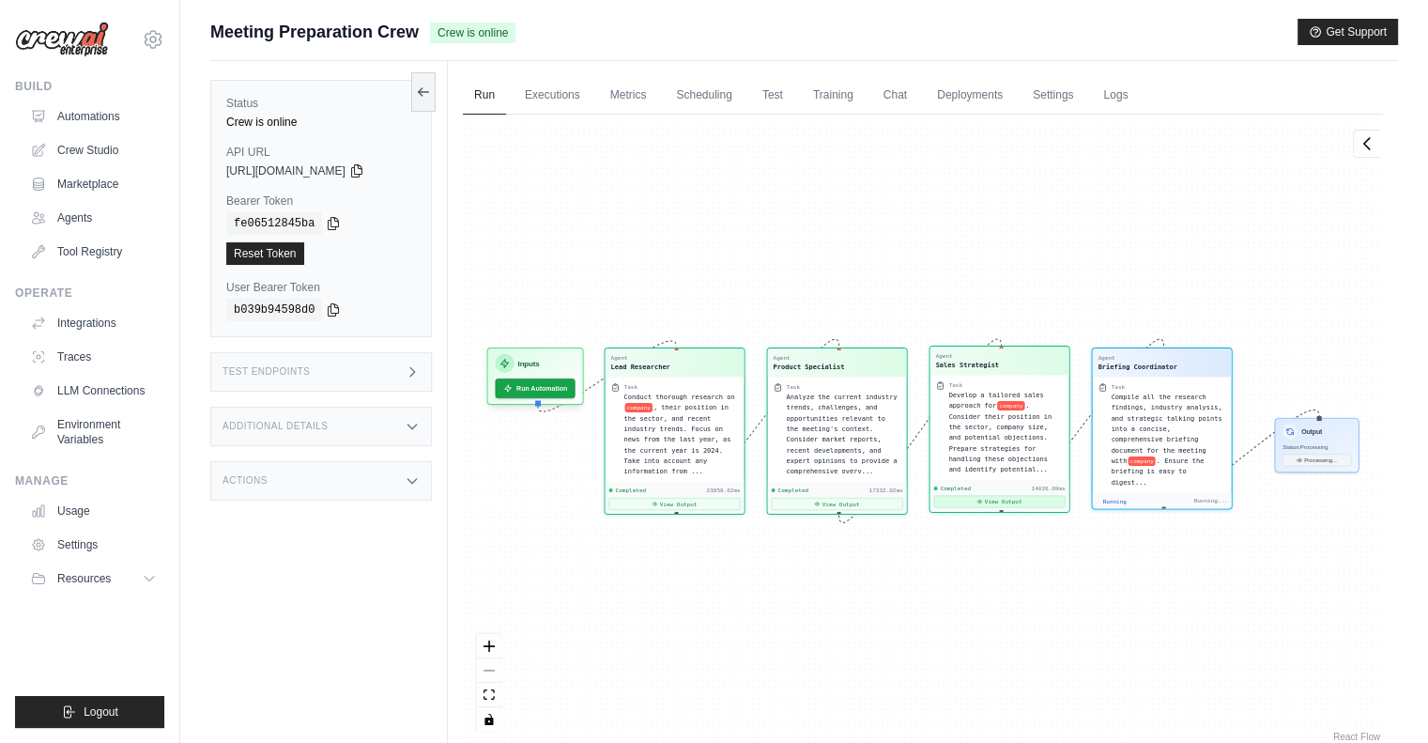
click at [983, 499] on icon at bounding box center [981, 502] width 6 height 6
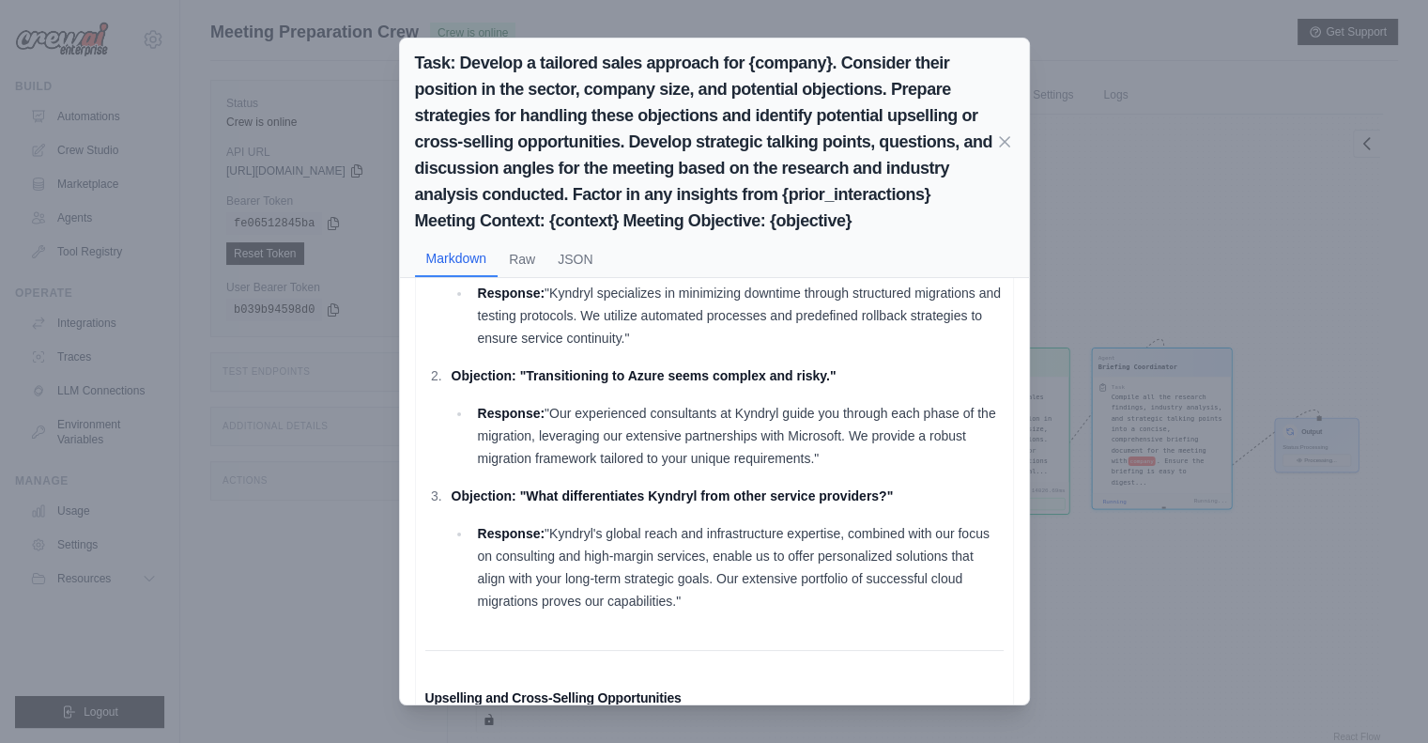
scroll to position [870, 0]
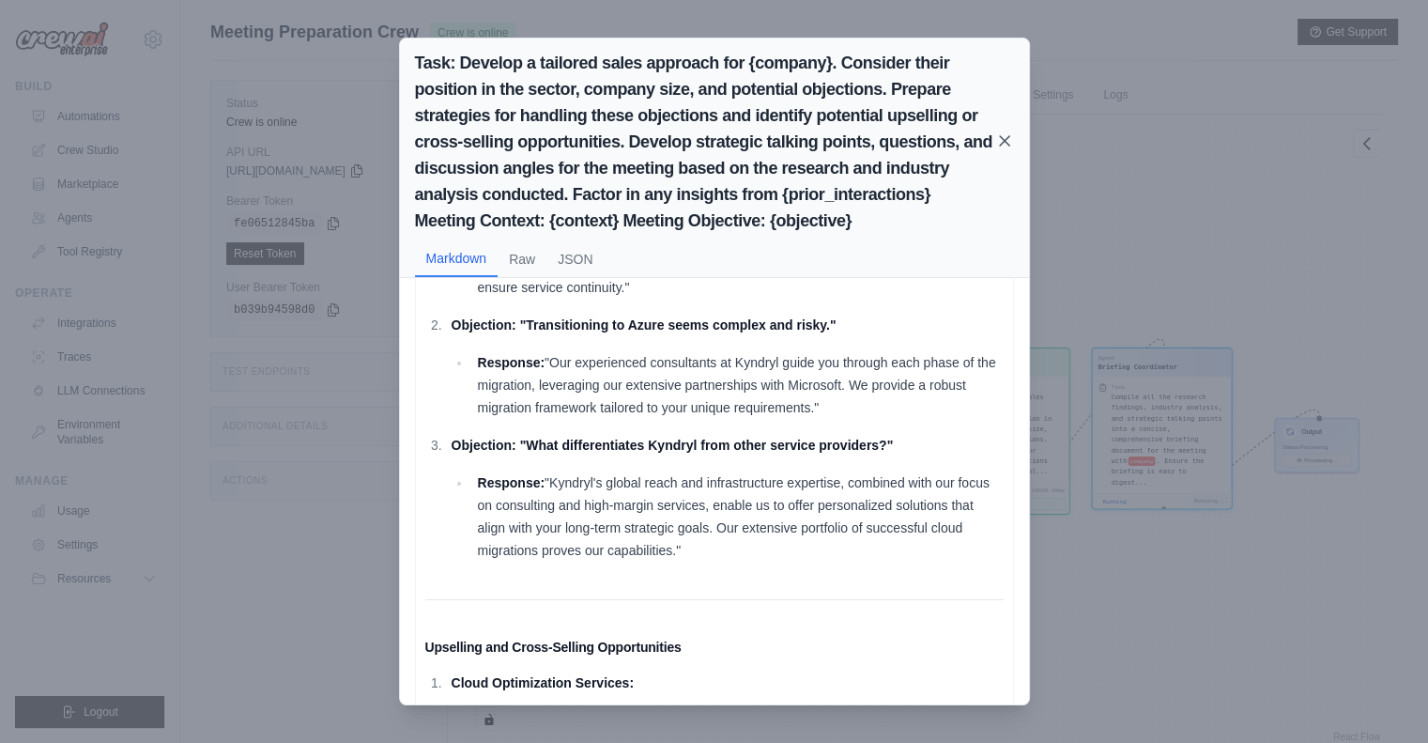
click at [1007, 142] on icon at bounding box center [1004, 140] width 9 height 9
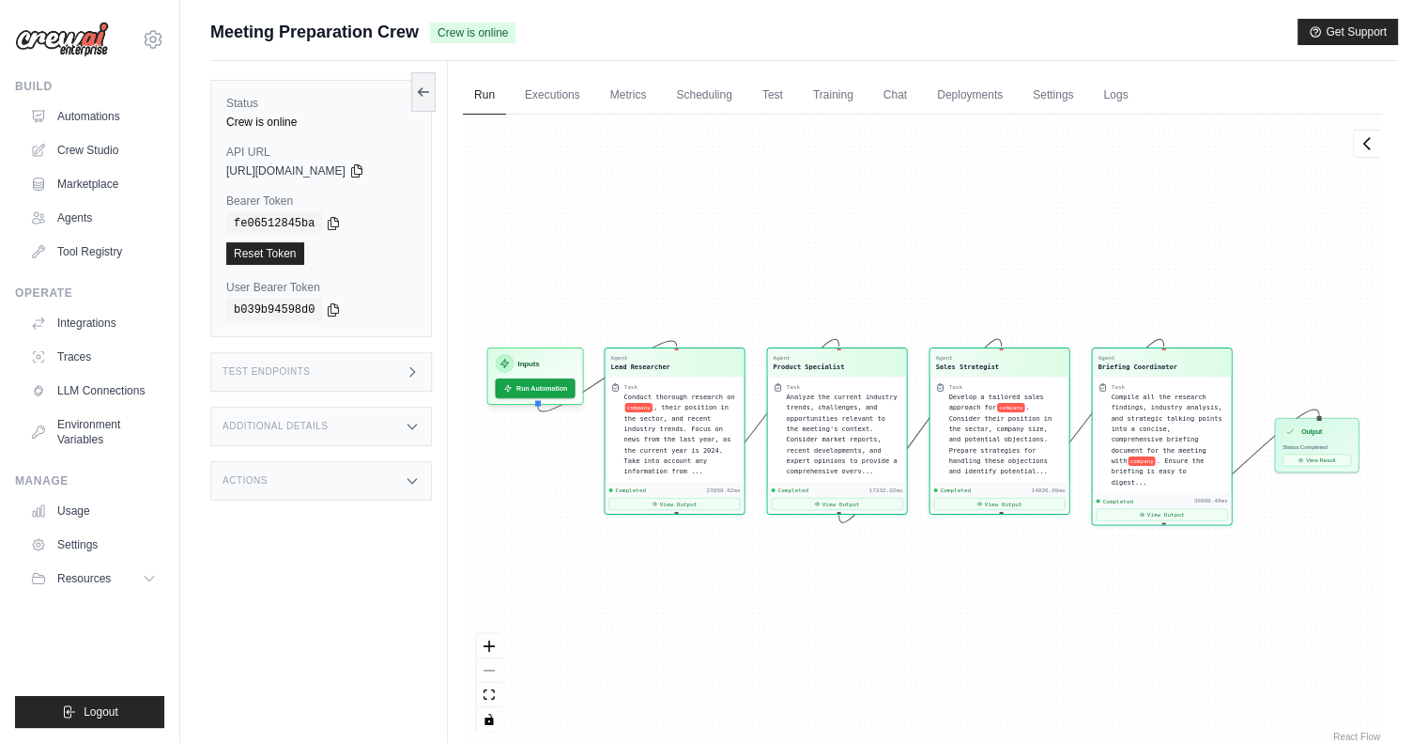
scroll to position [13861, 0]
click at [1322, 455] on button "View Result" at bounding box center [1317, 458] width 69 height 12
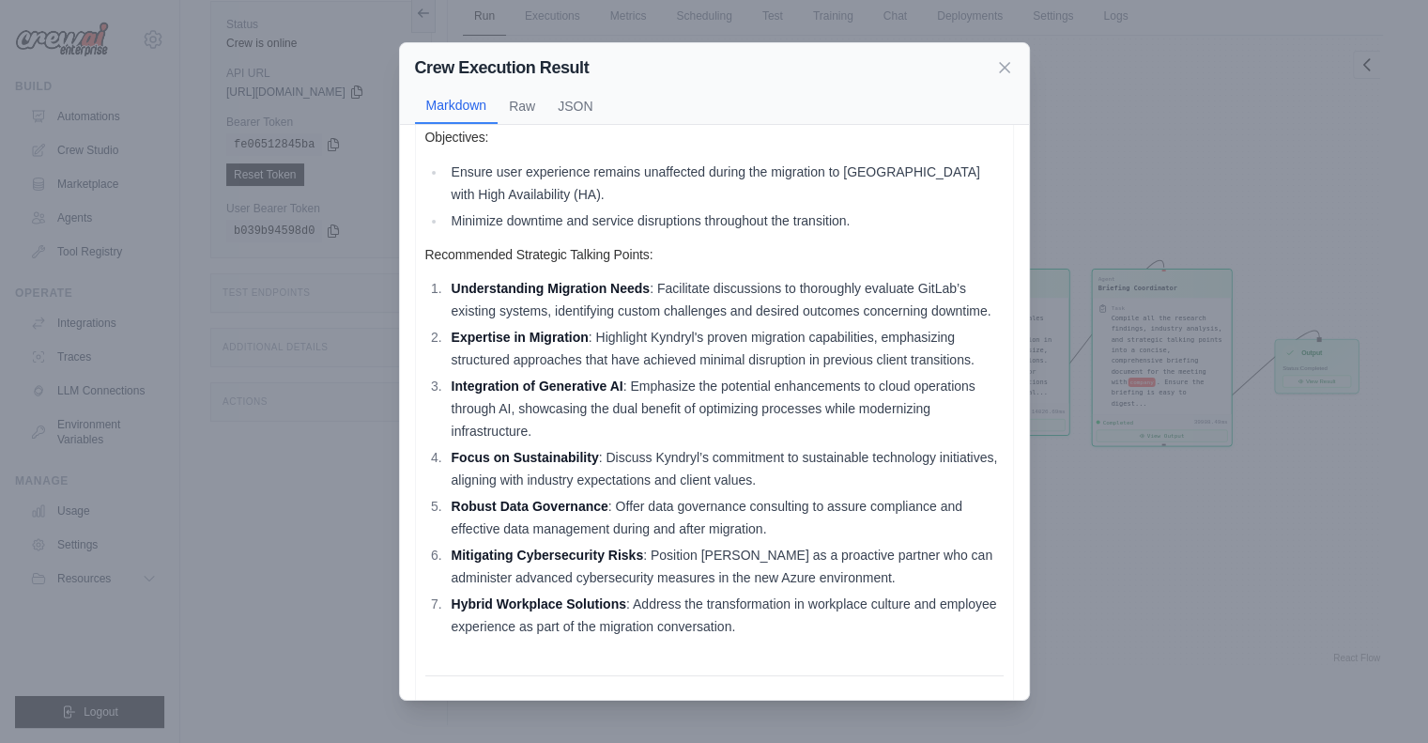
scroll to position [0, 0]
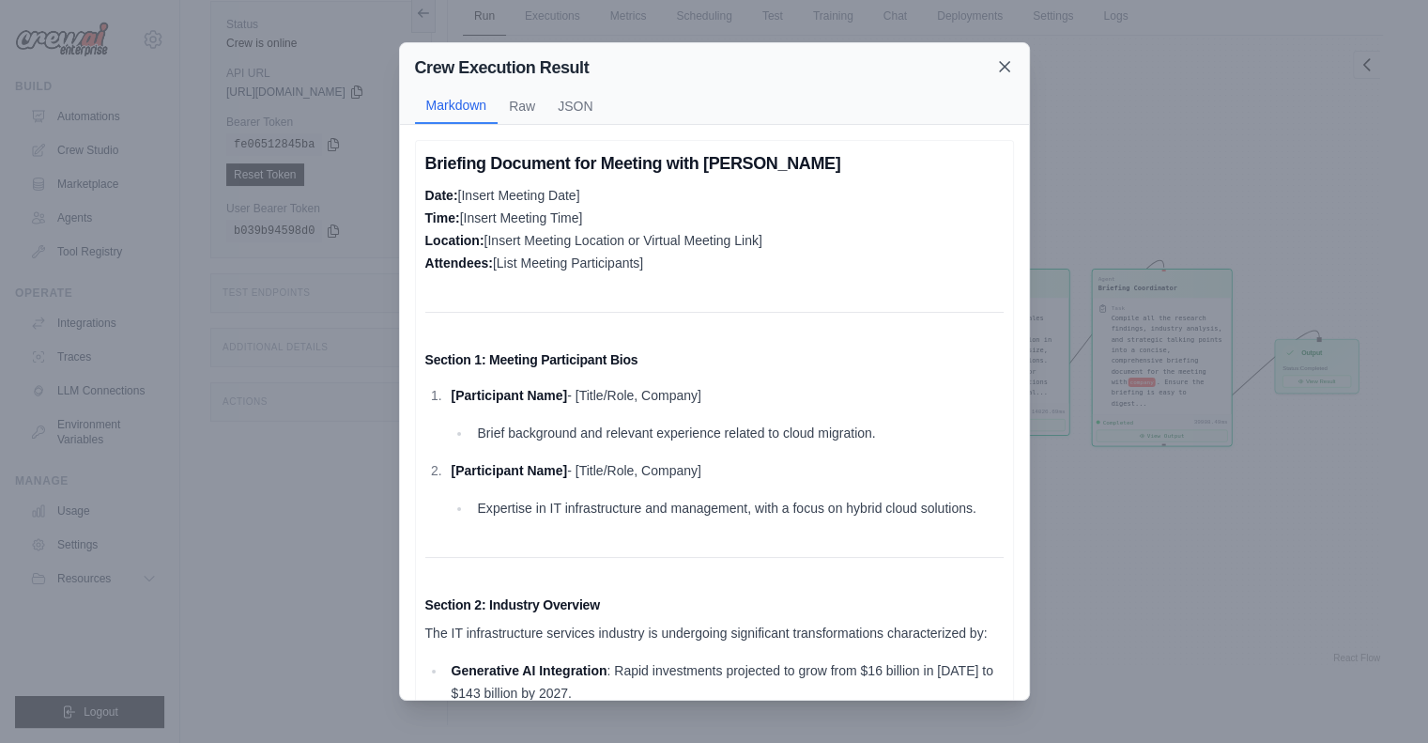
click at [1005, 70] on icon at bounding box center [1004, 66] width 19 height 19
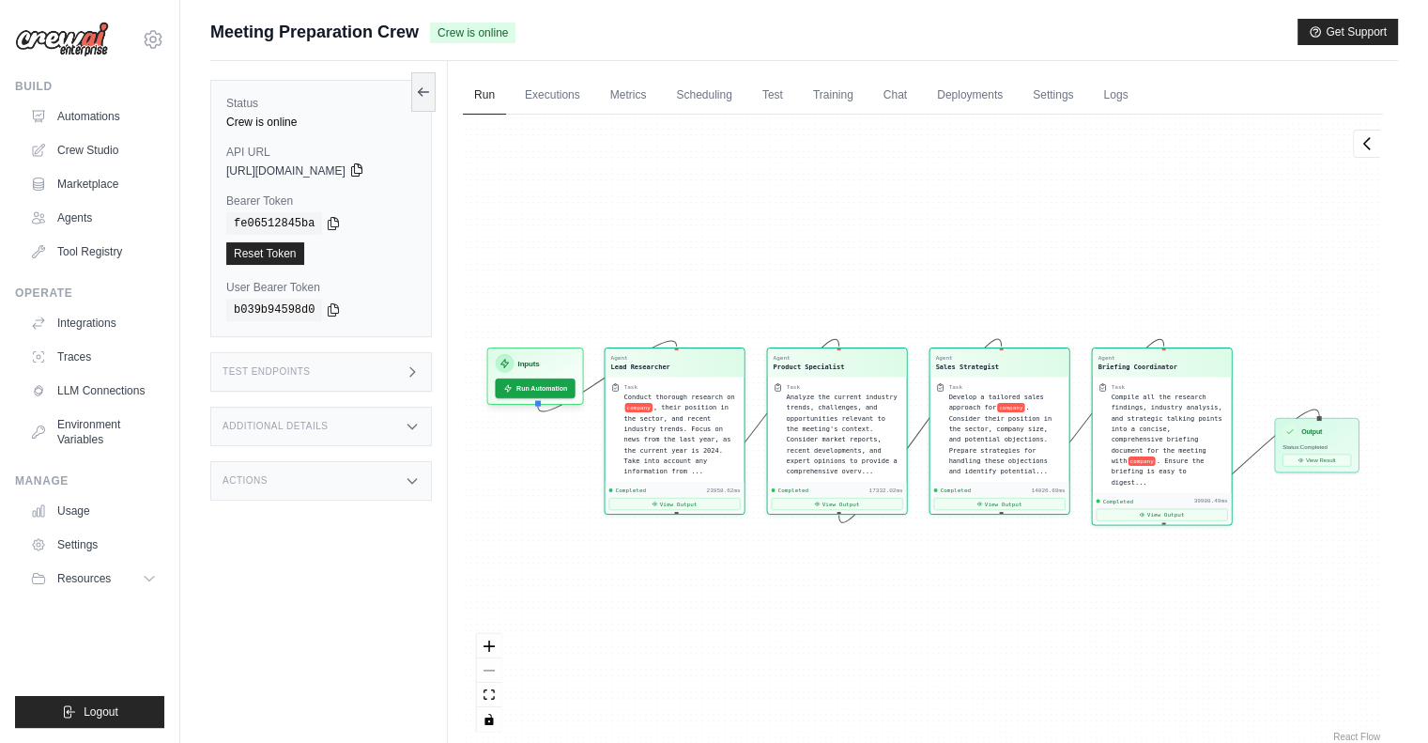
click at [364, 174] on icon at bounding box center [356, 169] width 15 height 15
click at [157, 44] on icon at bounding box center [153, 39] width 23 height 23
click at [139, 128] on link "Settings" at bounding box center [152, 127] width 165 height 34
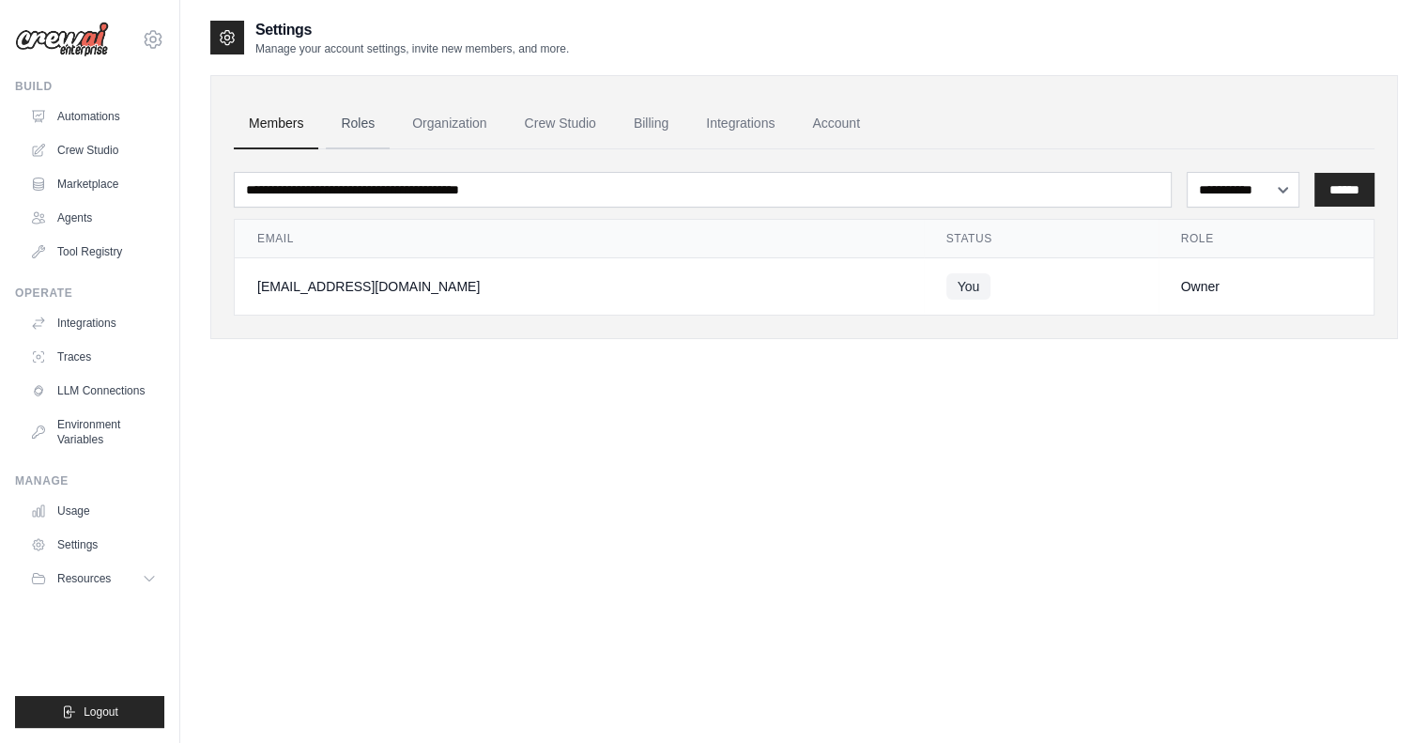
click at [359, 121] on link "Roles" at bounding box center [358, 124] width 64 height 51
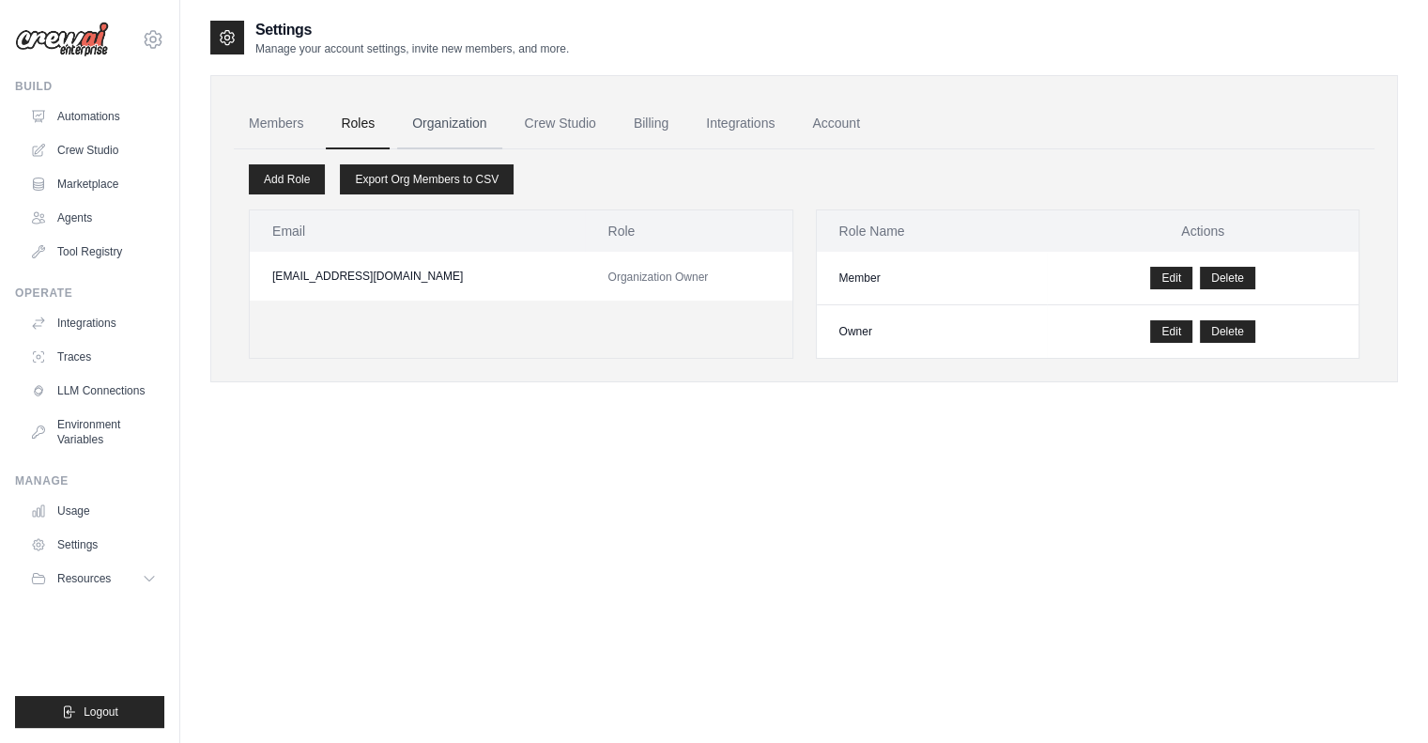
click at [443, 127] on link "Organization" at bounding box center [449, 124] width 104 height 51
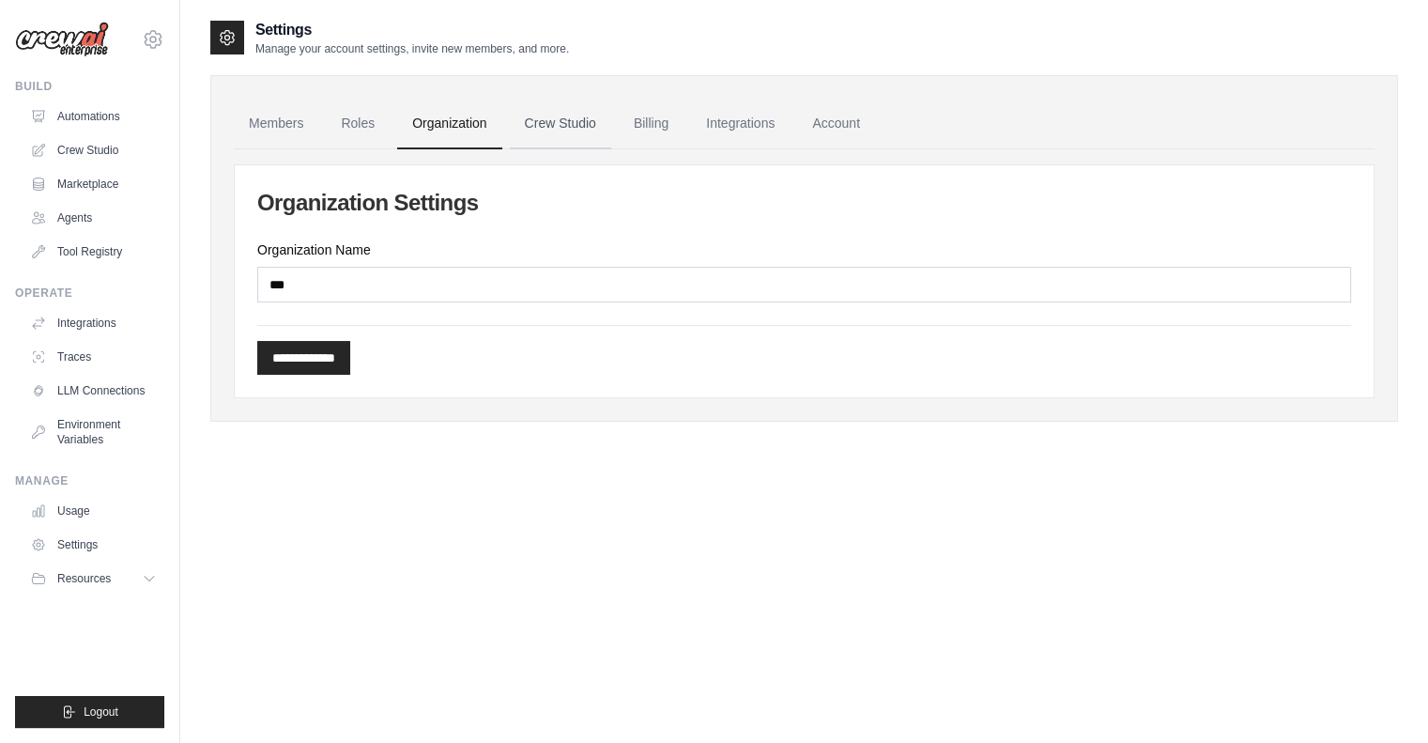
click at [562, 123] on link "Crew Studio" at bounding box center [560, 124] width 101 height 51
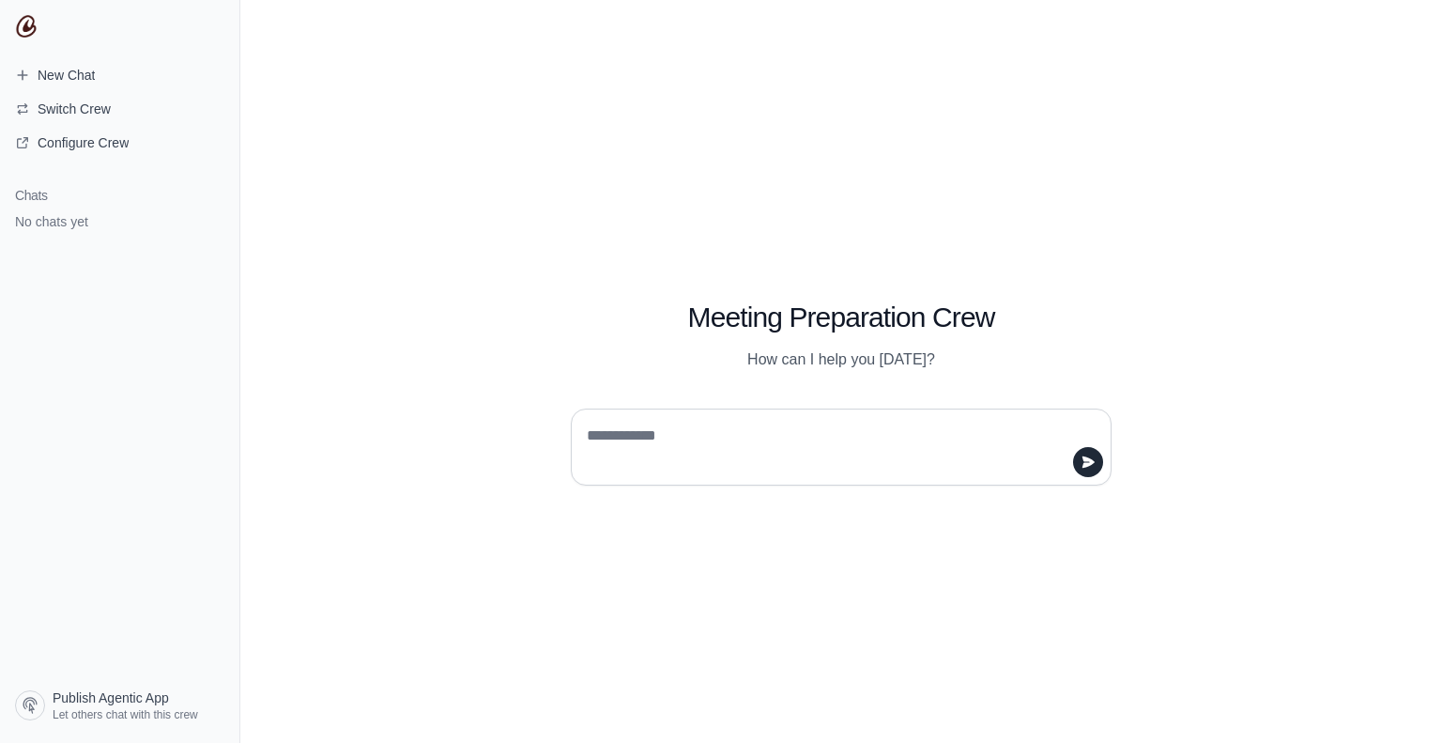
click at [714, 433] on textarea at bounding box center [835, 447] width 505 height 53
click at [622, 448] on textarea at bounding box center [835, 447] width 505 height 53
type textarea "**"
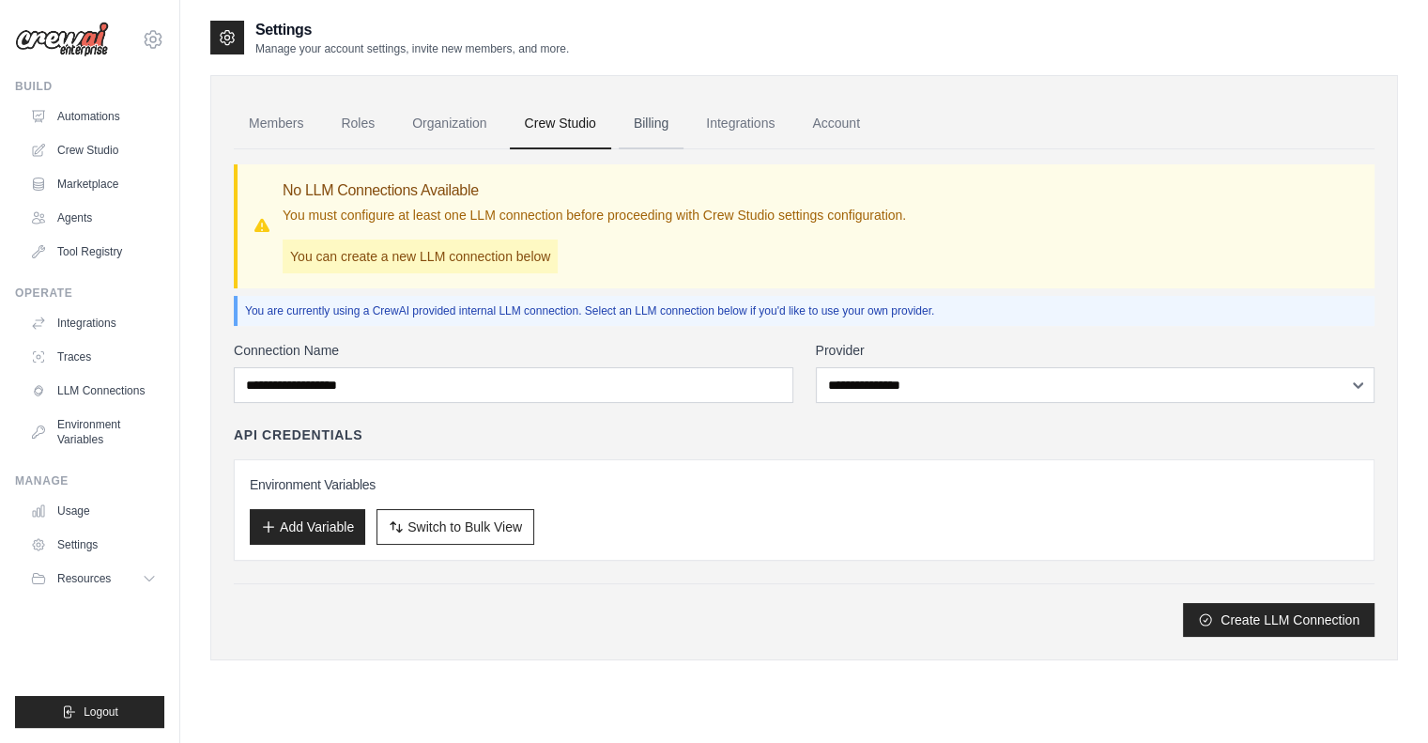
click at [646, 122] on link "Billing" at bounding box center [651, 124] width 65 height 51
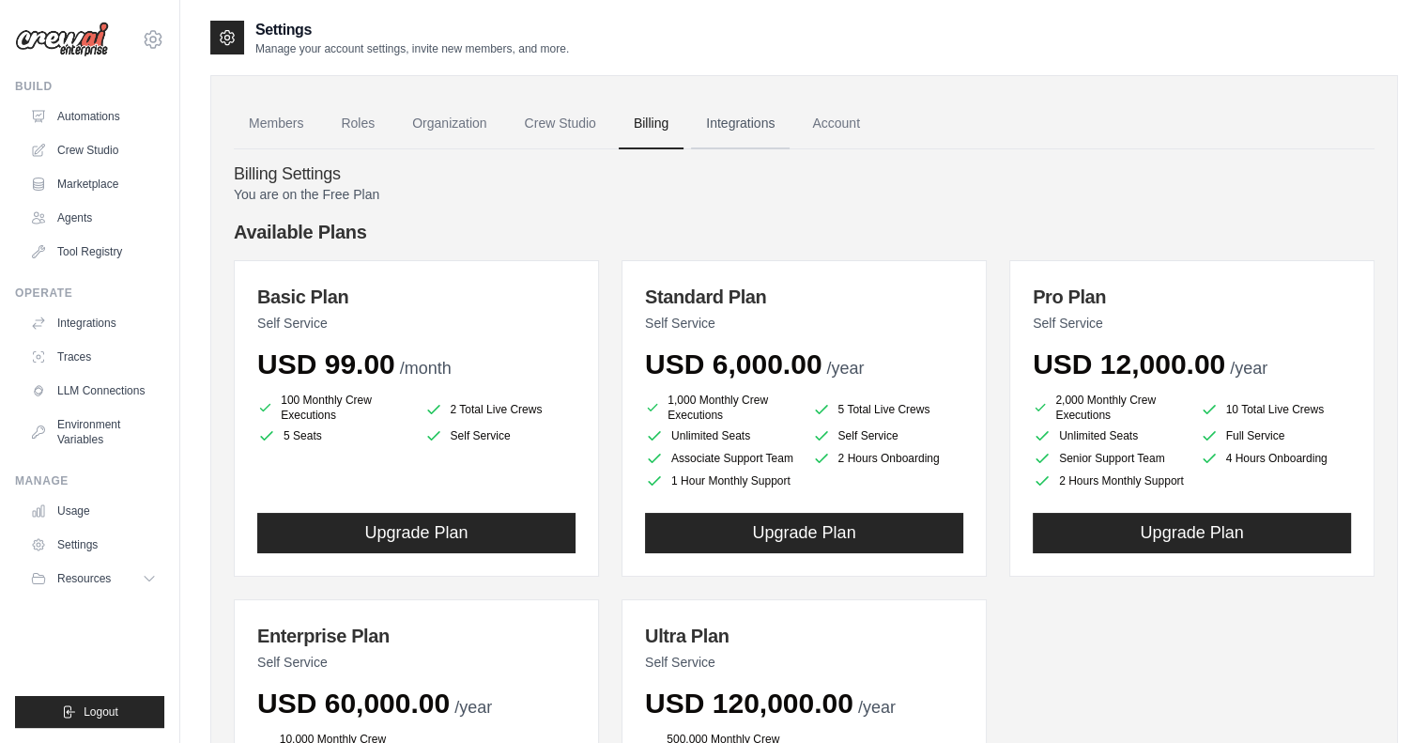
click at [742, 115] on link "Integrations" at bounding box center [740, 124] width 99 height 51
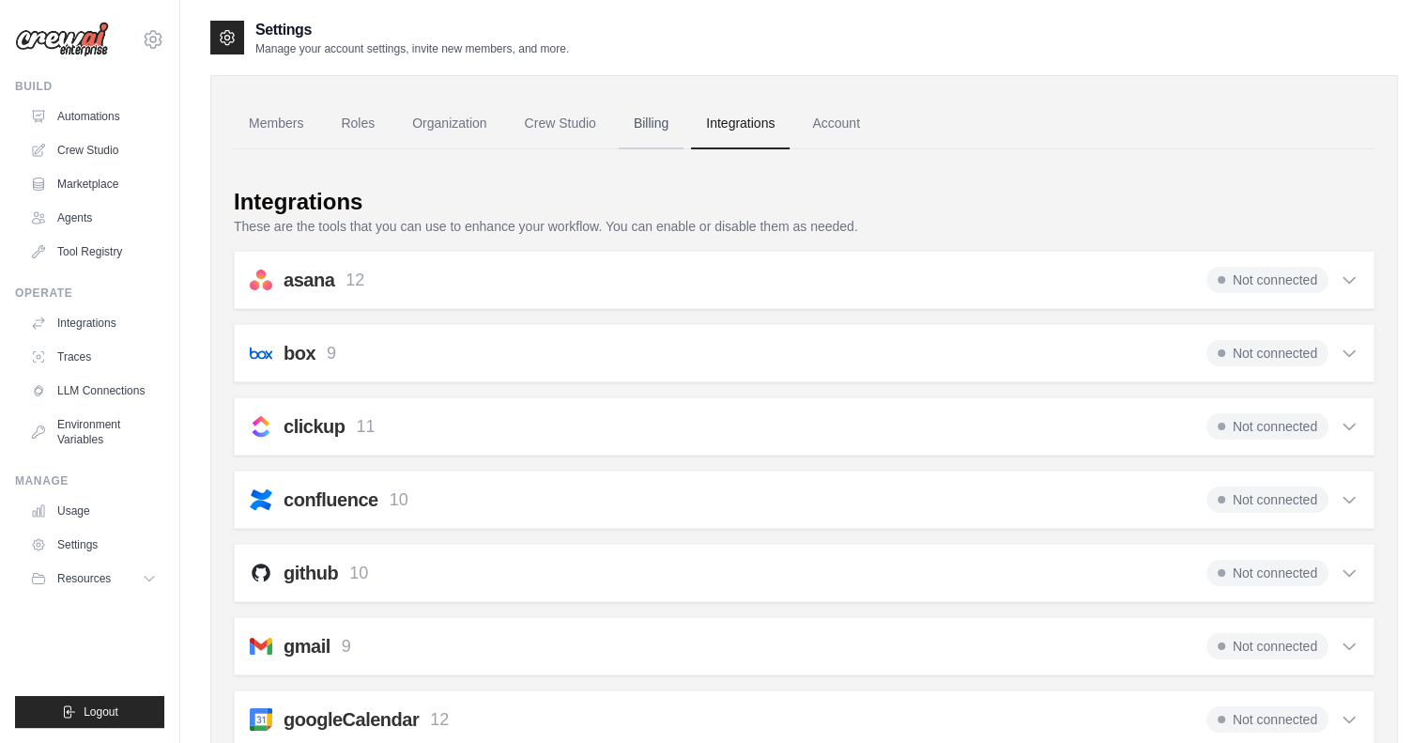
click at [658, 116] on link "Billing" at bounding box center [651, 124] width 65 height 51
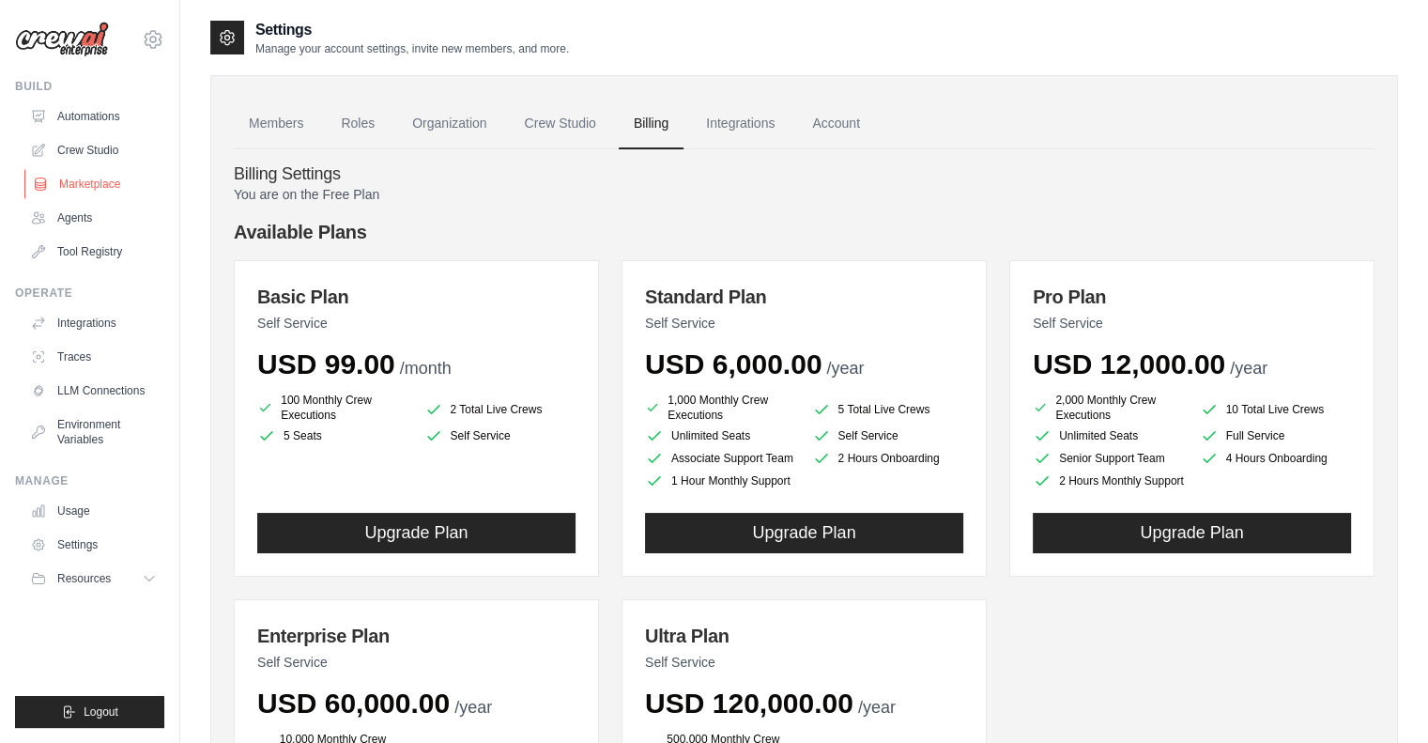
click at [70, 198] on link "Marketplace" at bounding box center [95, 184] width 142 height 30
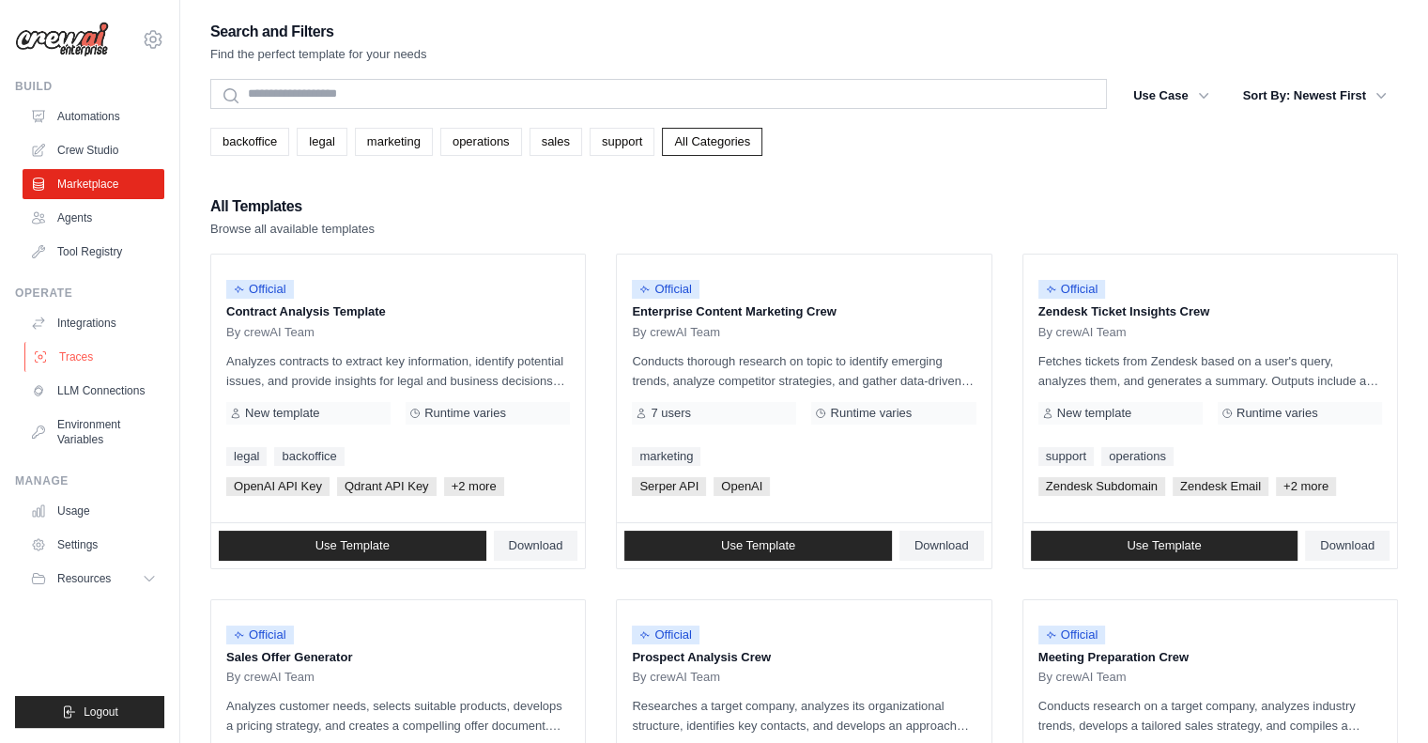
click at [56, 353] on link "Traces" at bounding box center [95, 357] width 142 height 30
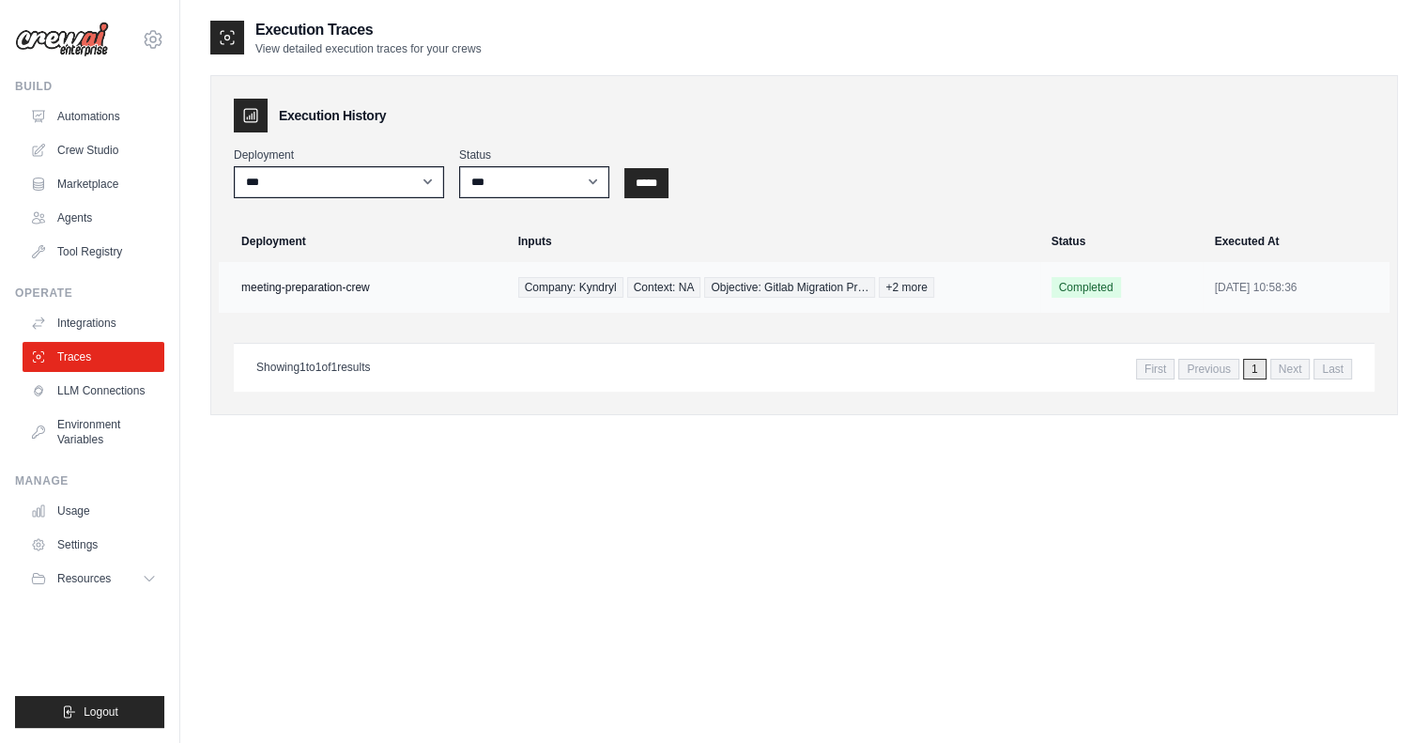
click at [322, 295] on td "meeting-preparation-crew" at bounding box center [363, 287] width 288 height 51
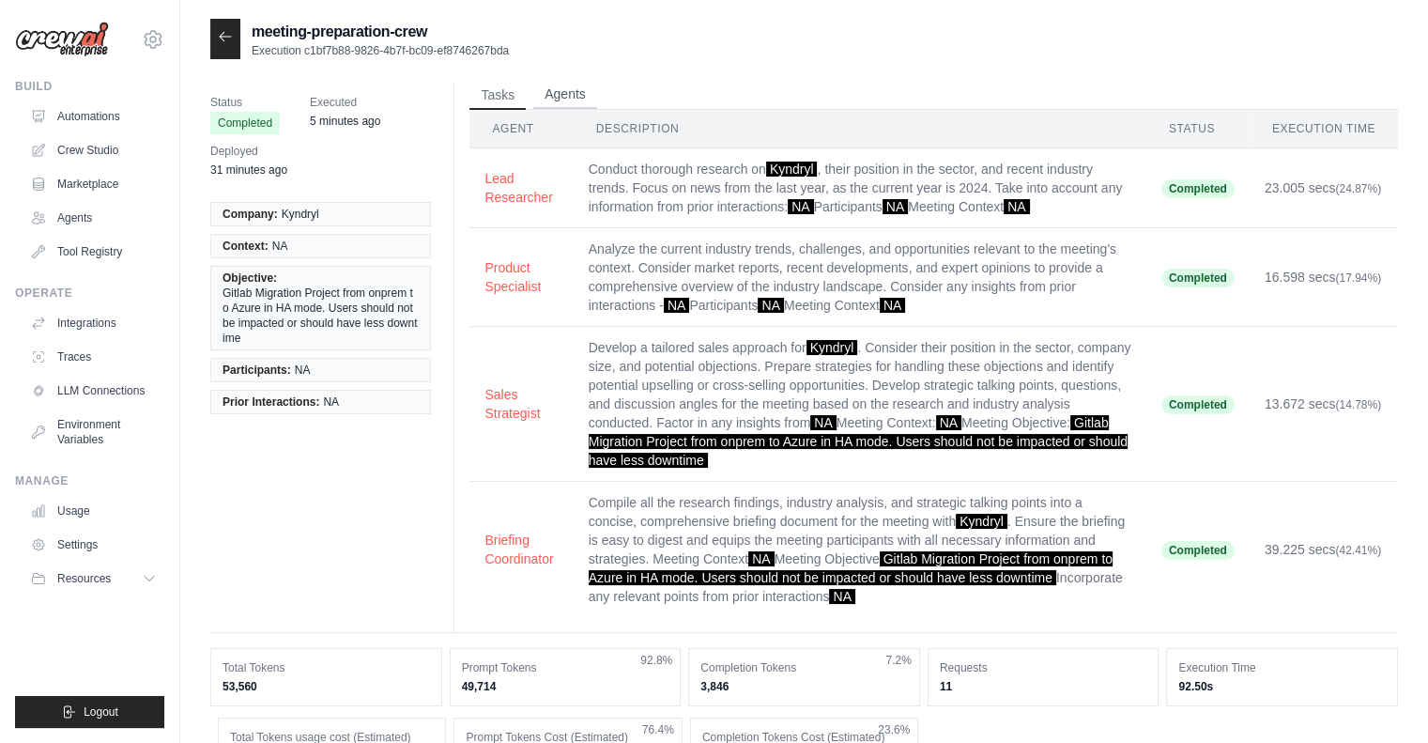
click at [556, 89] on button "Agents" at bounding box center [565, 95] width 64 height 28
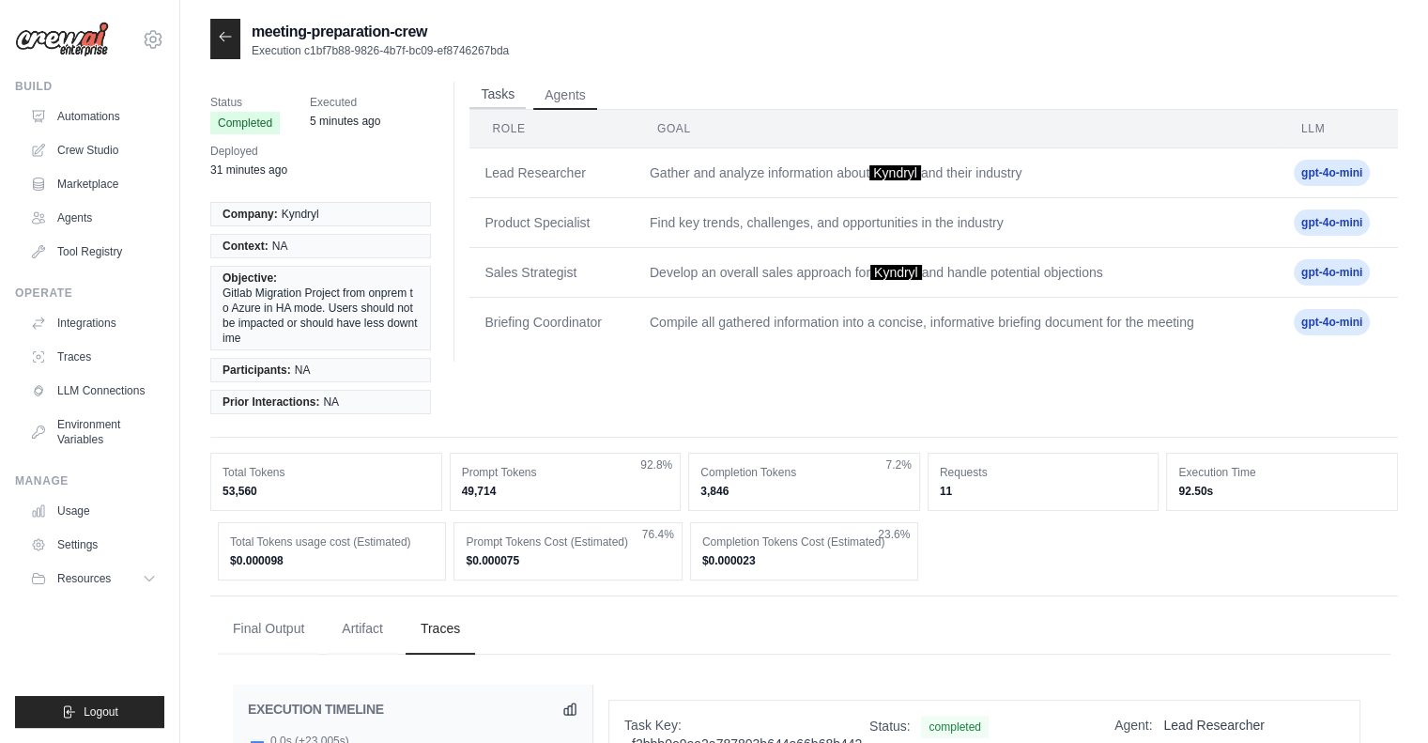
click at [489, 92] on button "Tasks" at bounding box center [498, 95] width 56 height 28
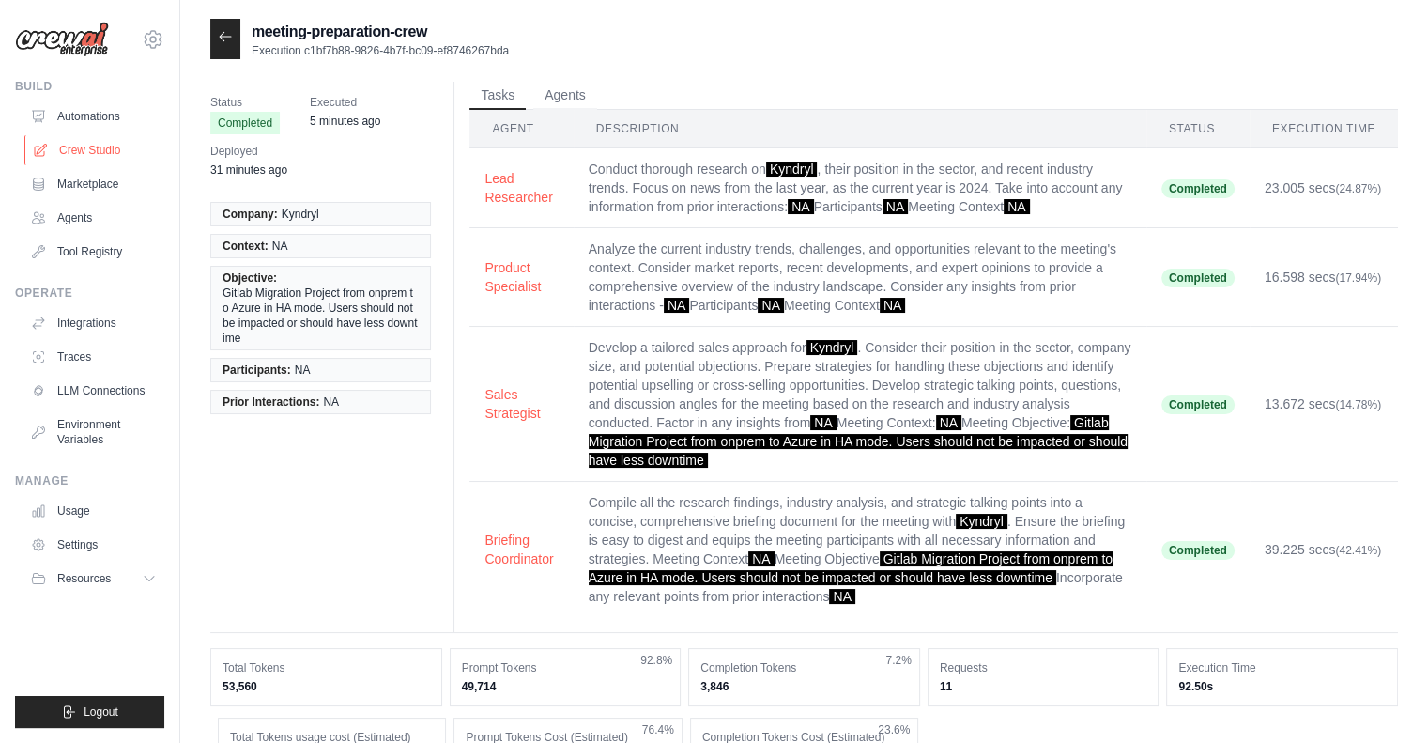
click at [85, 155] on link "Crew Studio" at bounding box center [95, 150] width 142 height 30
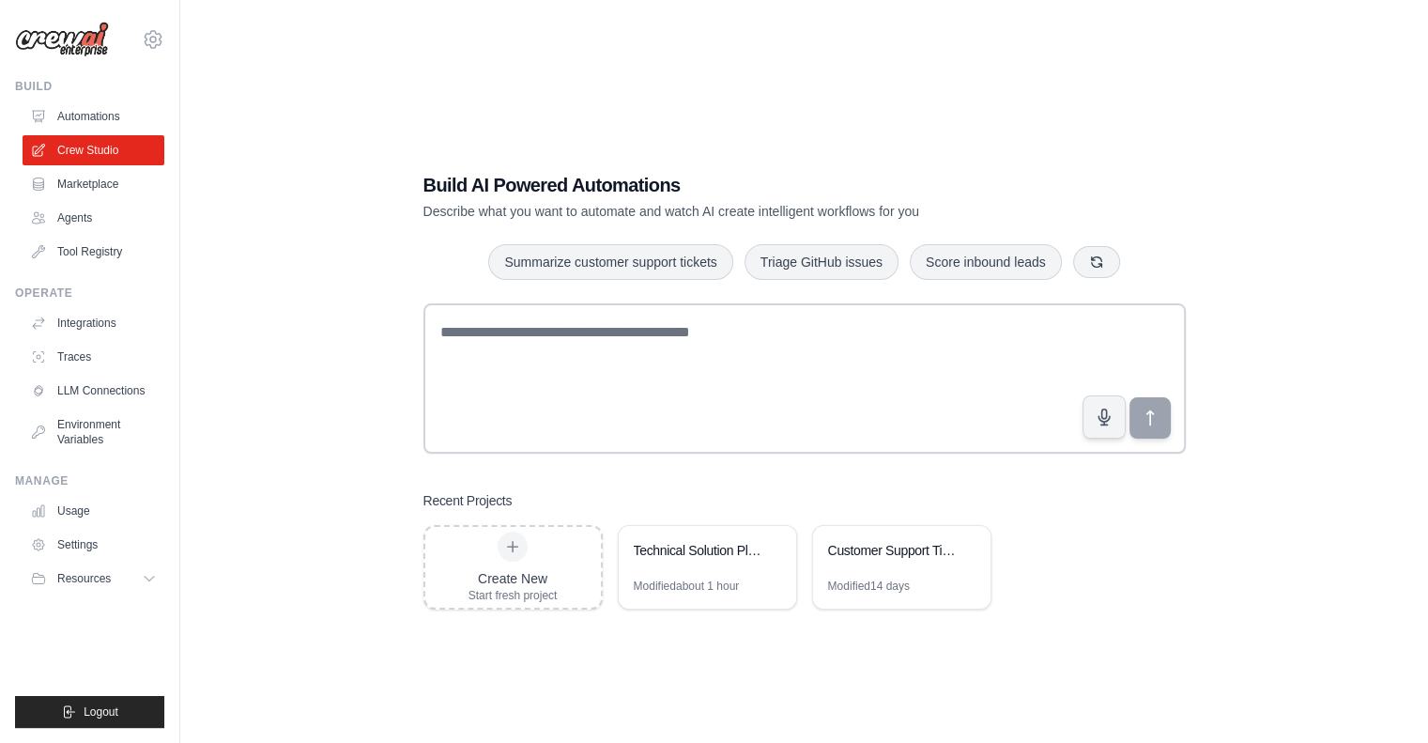
click at [81, 121] on link "Automations" at bounding box center [94, 116] width 142 height 30
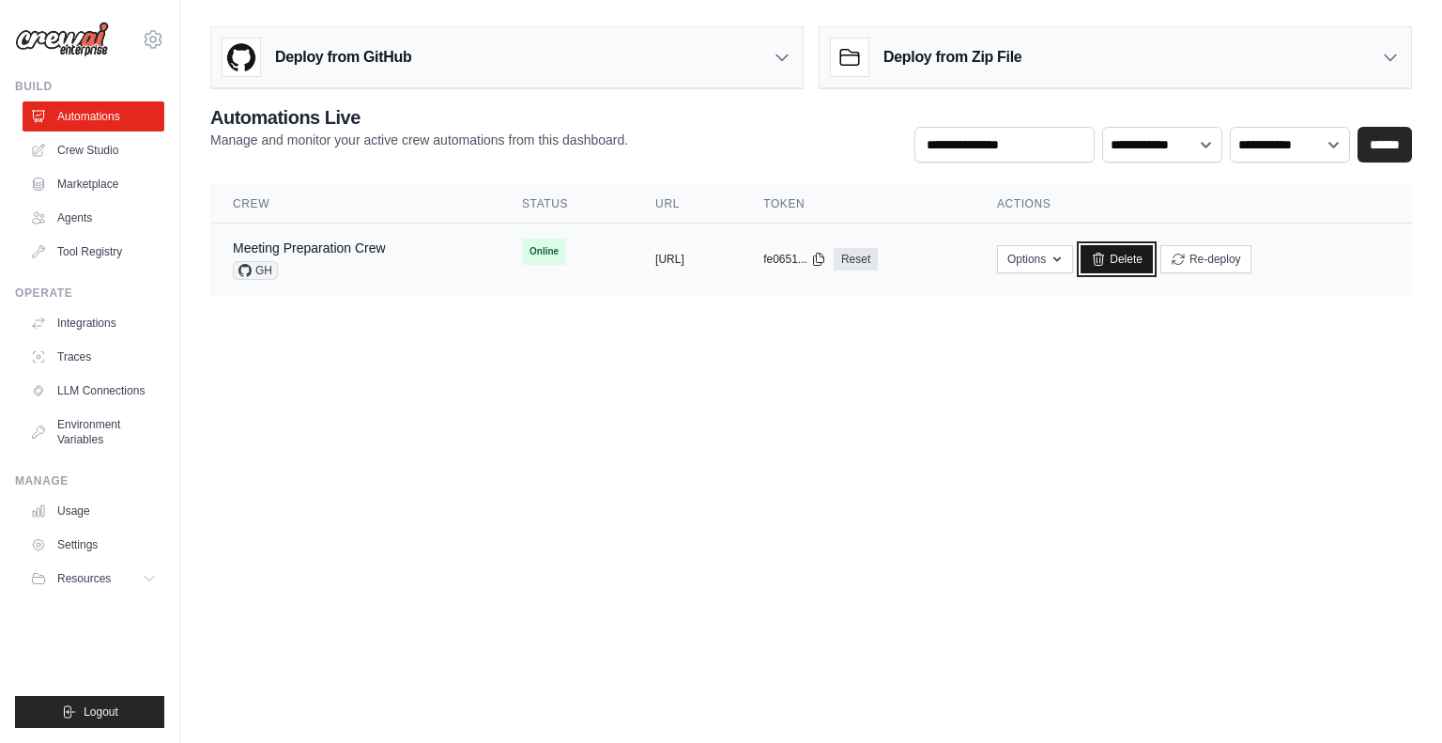
click at [1153, 256] on link "Delete" at bounding box center [1117, 259] width 72 height 28
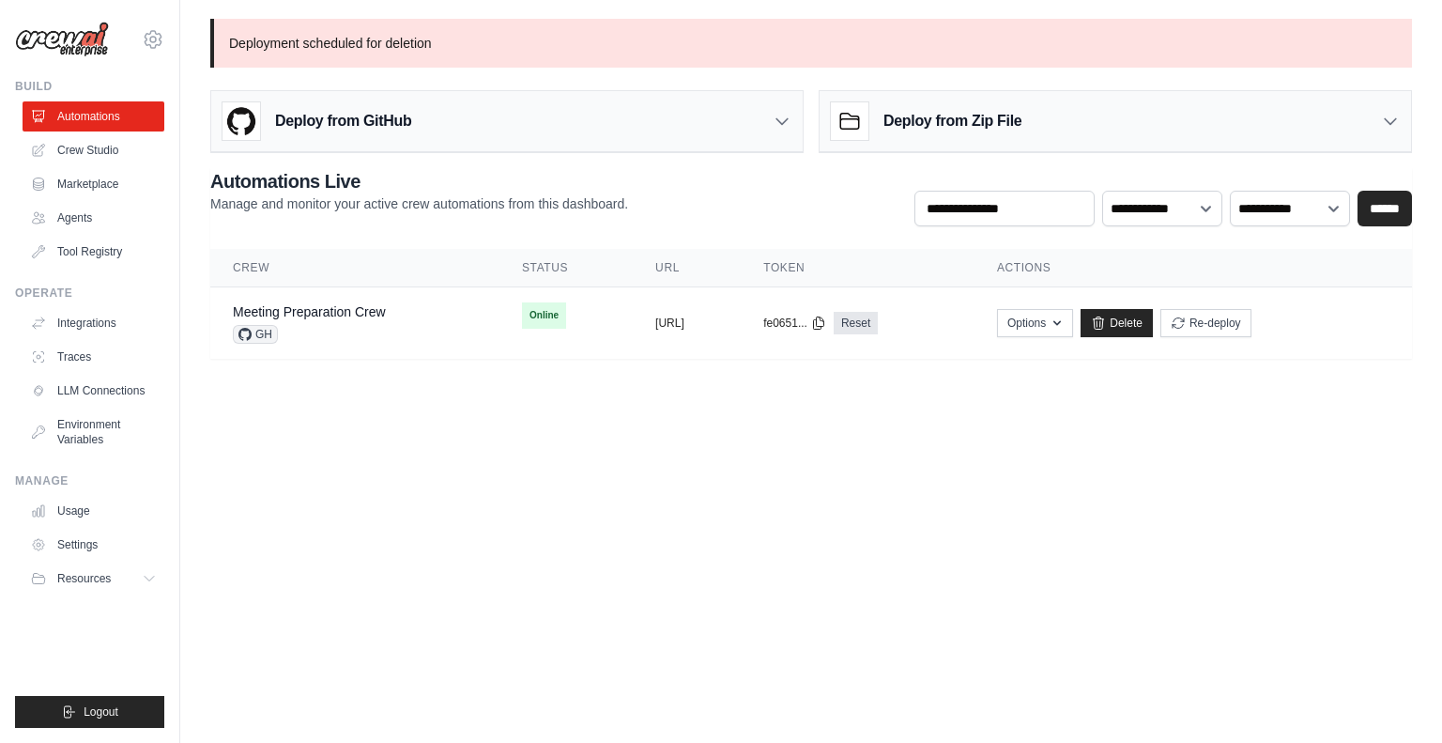
click at [1016, 120] on h3 "Deploy from Zip File" at bounding box center [953, 121] width 138 height 23
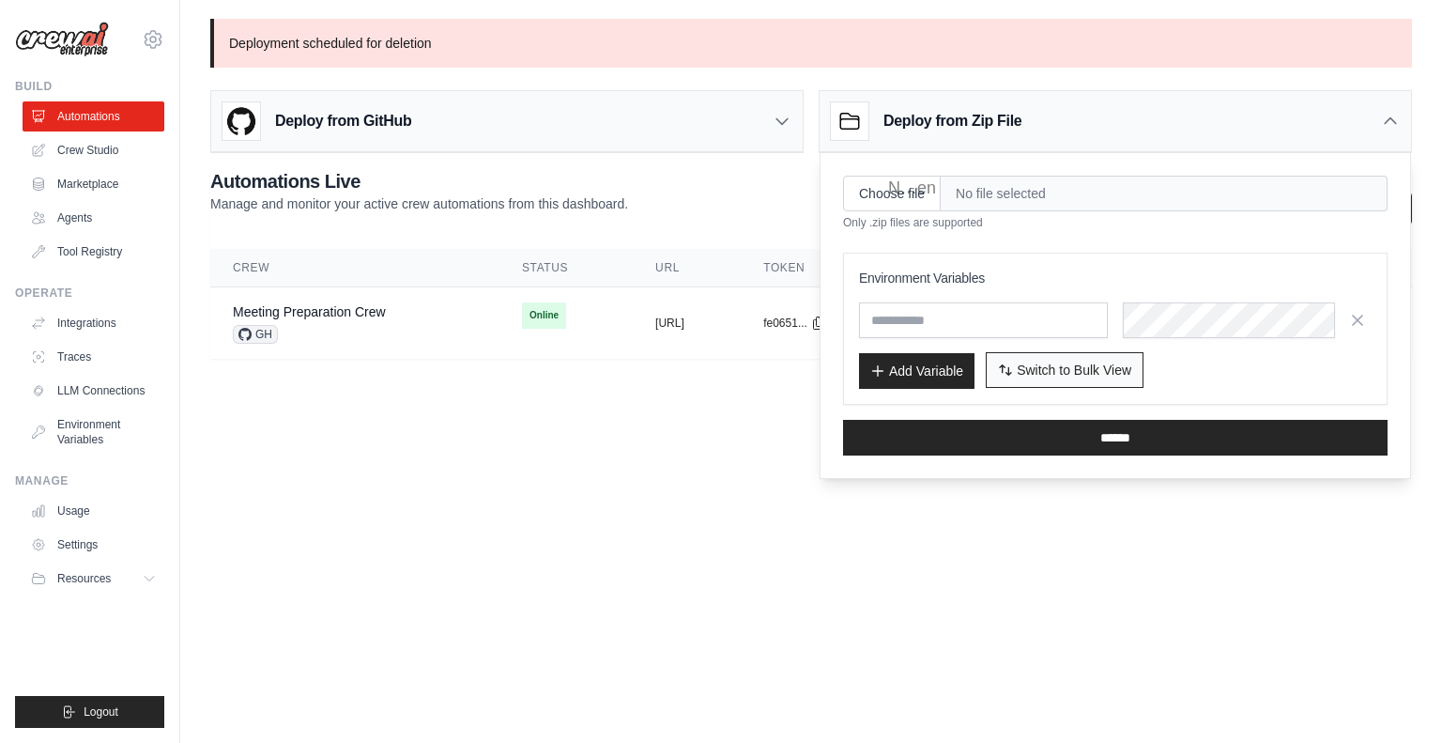
click at [1098, 354] on button "Switch to Bulk View Switch to Table View" at bounding box center [1065, 370] width 158 height 36
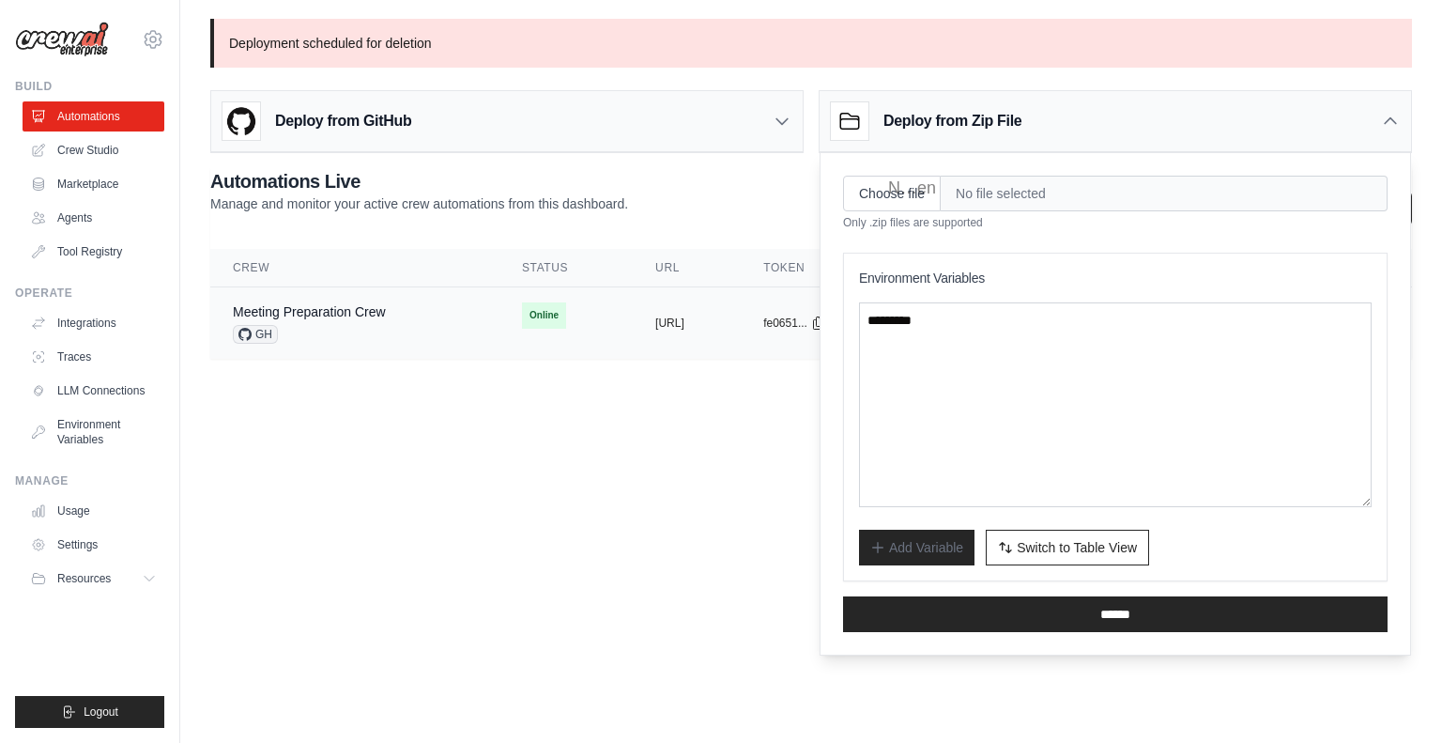
click at [509, 350] on tr "Meeting Preparation Crew GH Online copied https://meeting-preparation-crew-52 c…" at bounding box center [811, 323] width 1202 height 72
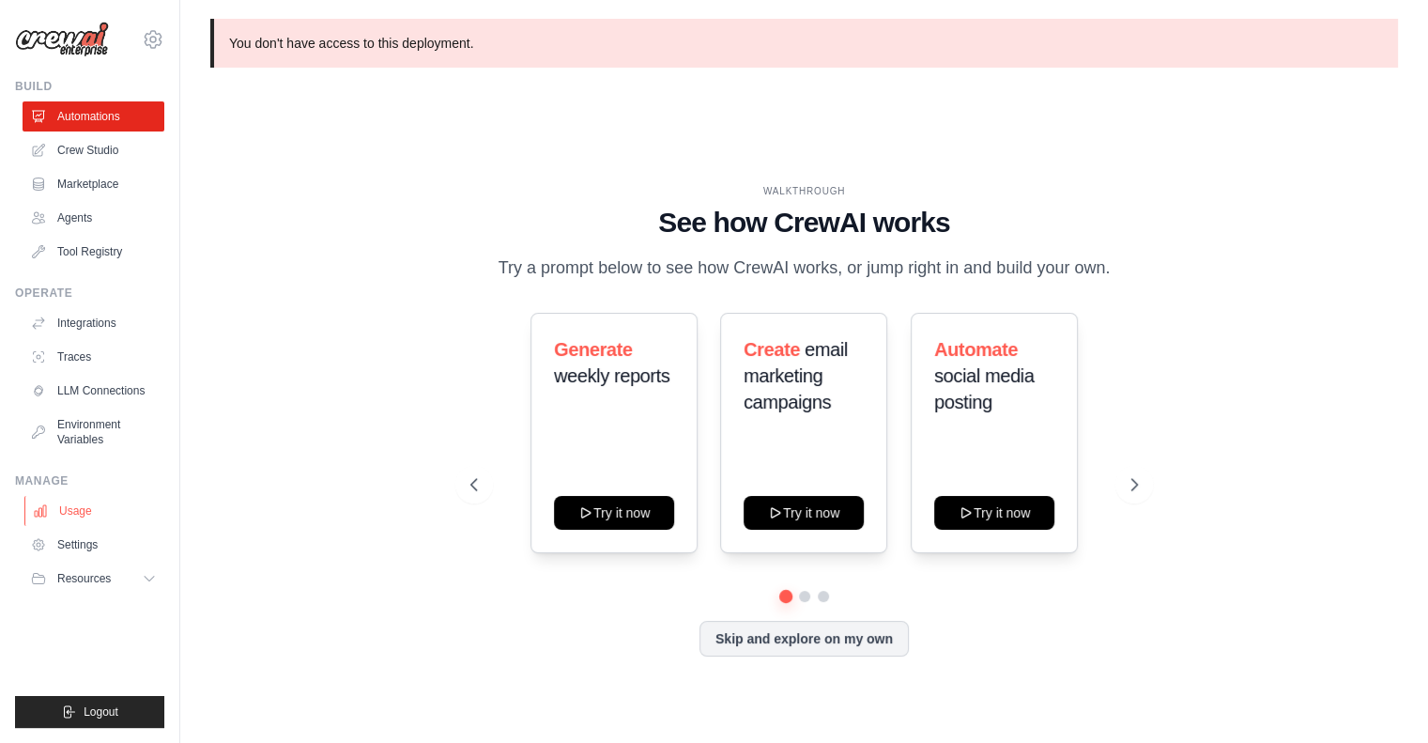
click at [73, 514] on link "Usage" at bounding box center [95, 511] width 142 height 30
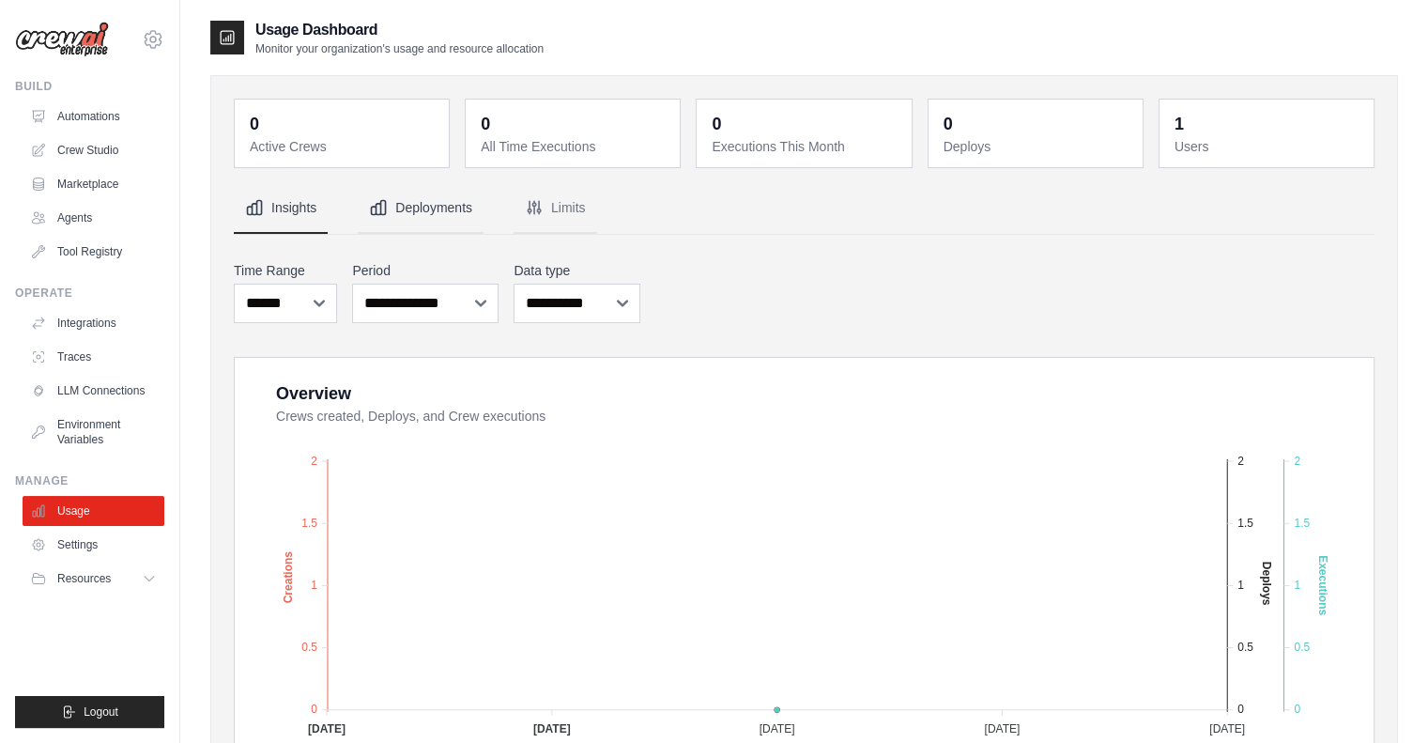
click at [423, 210] on button "Deployments" at bounding box center [421, 208] width 126 height 51
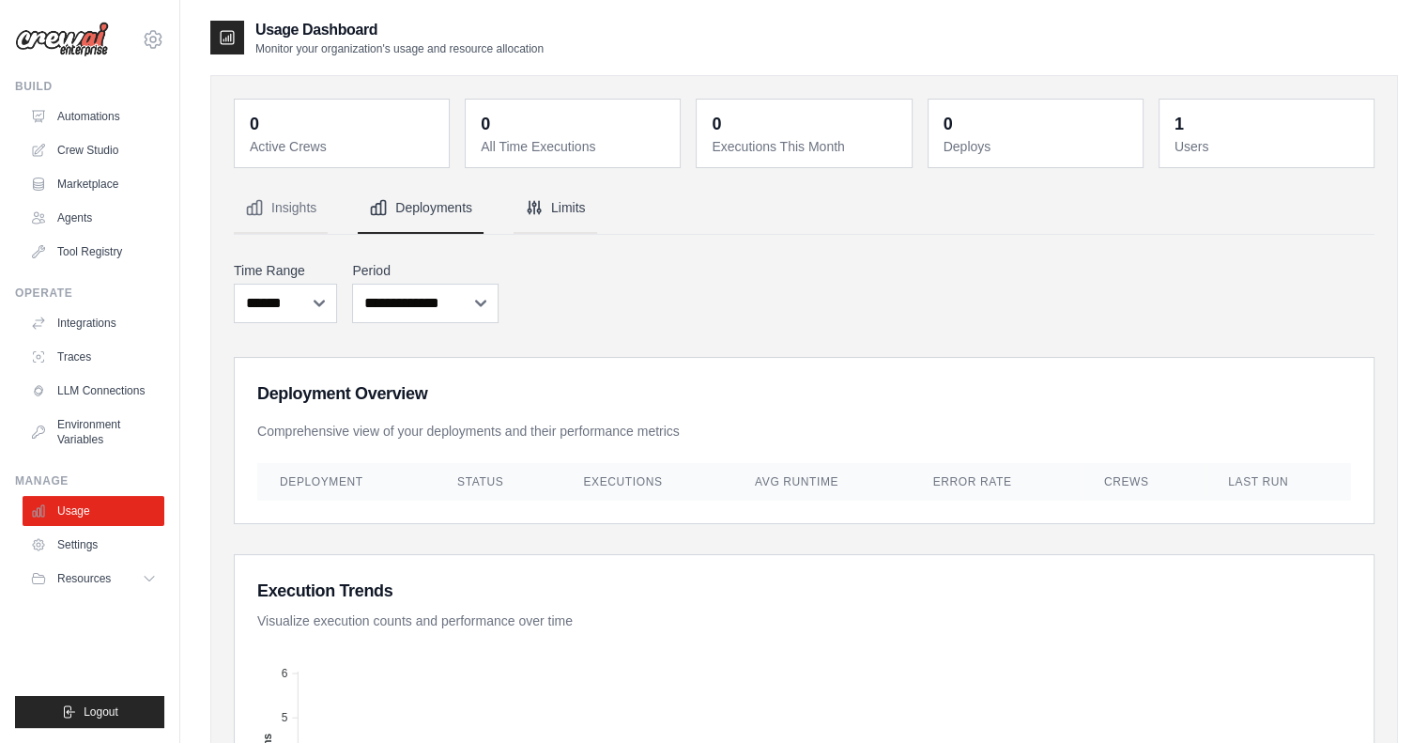
click at [539, 209] on icon "Tabs" at bounding box center [534, 207] width 12 height 12
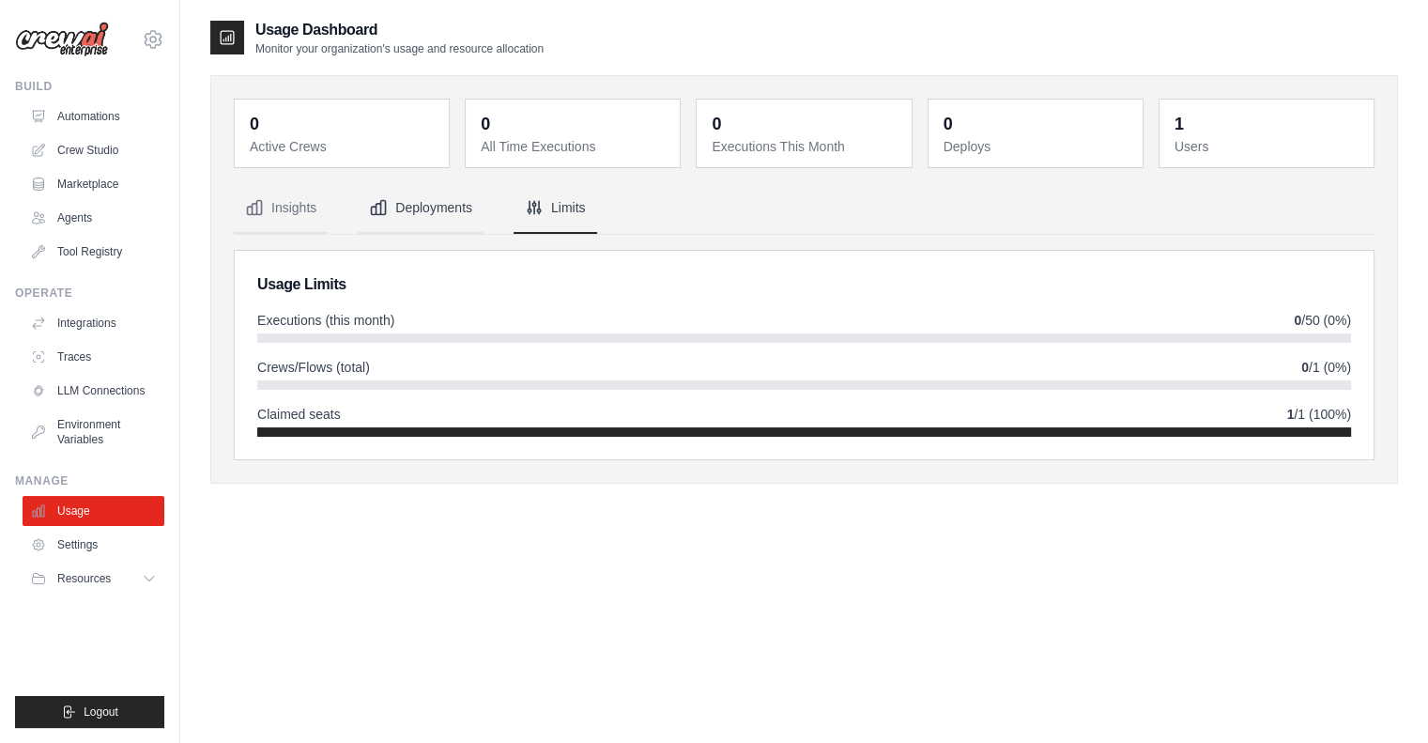
click at [411, 207] on button "Deployments" at bounding box center [421, 208] width 126 height 51
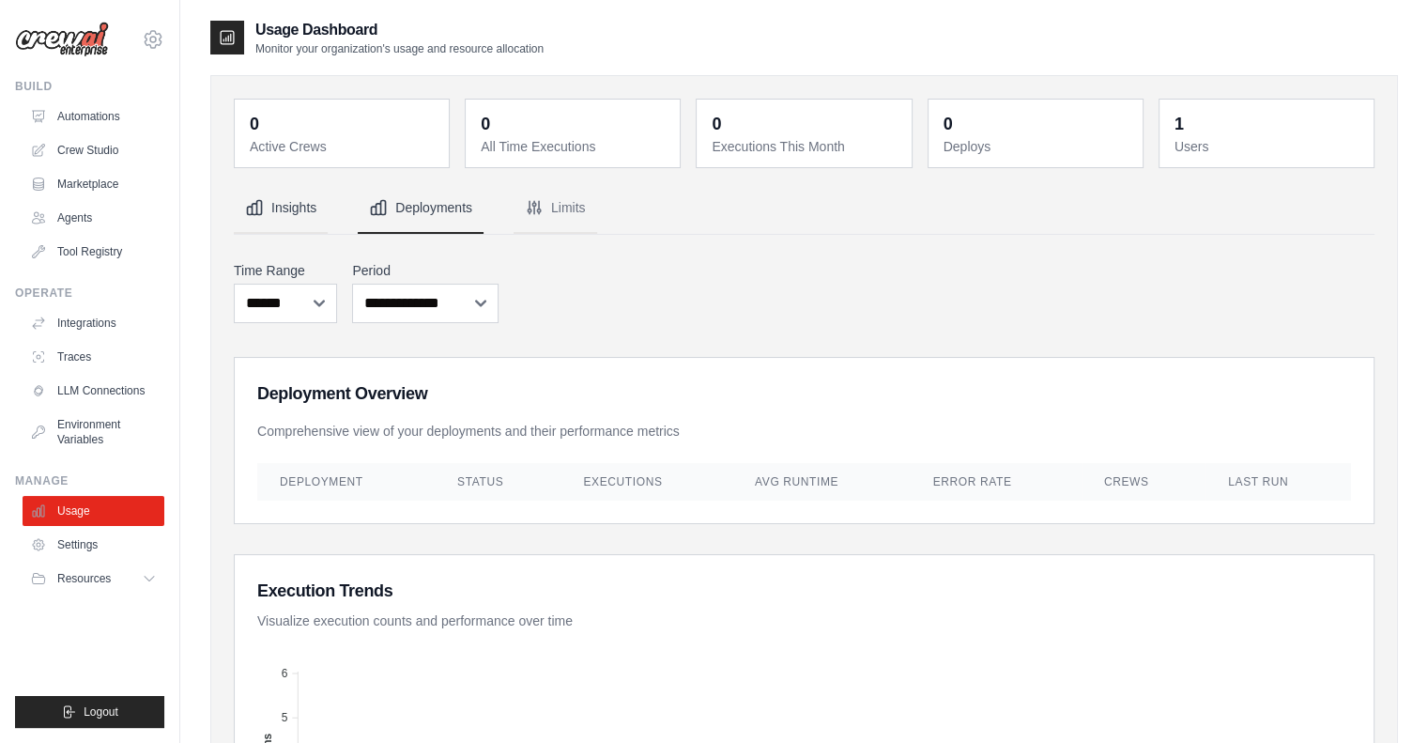
click at [308, 206] on button "Insights" at bounding box center [281, 208] width 94 height 51
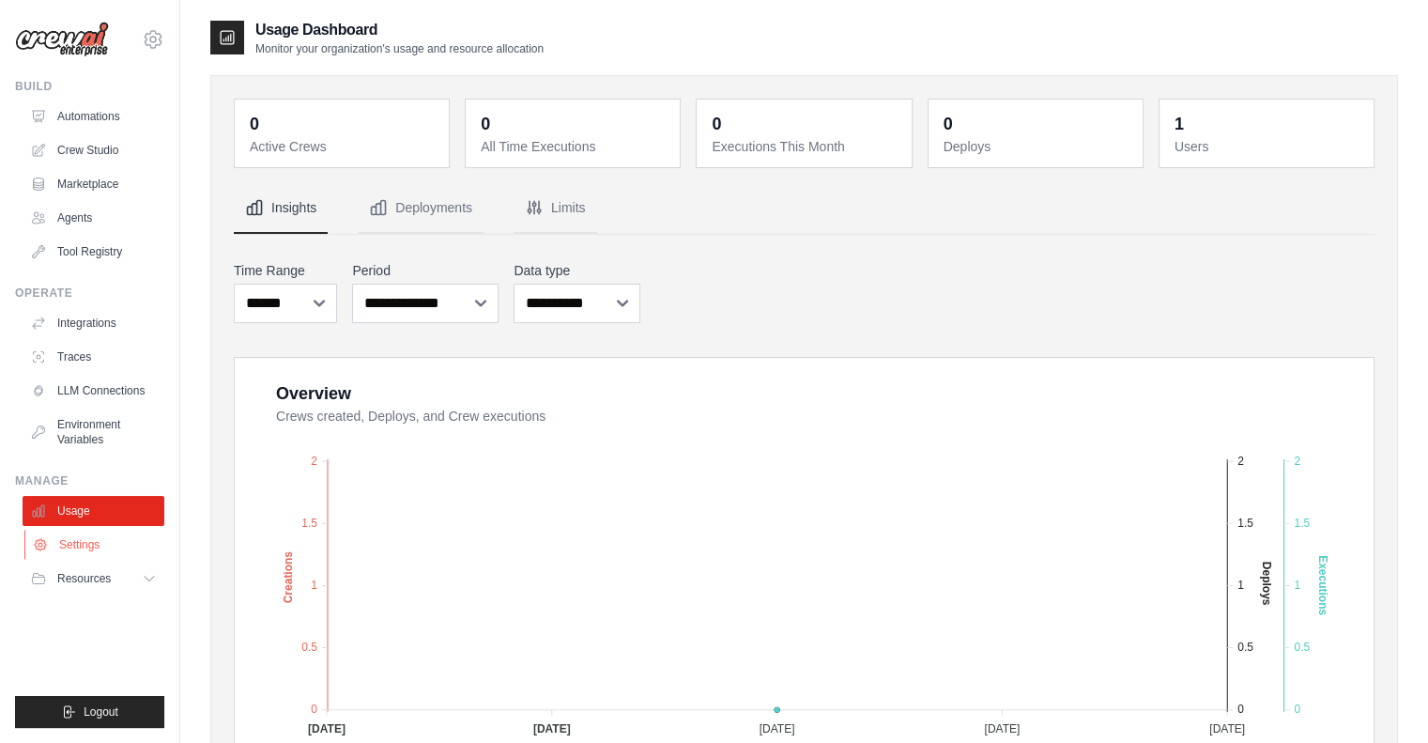
click at [73, 555] on link "Settings" at bounding box center [95, 545] width 142 height 30
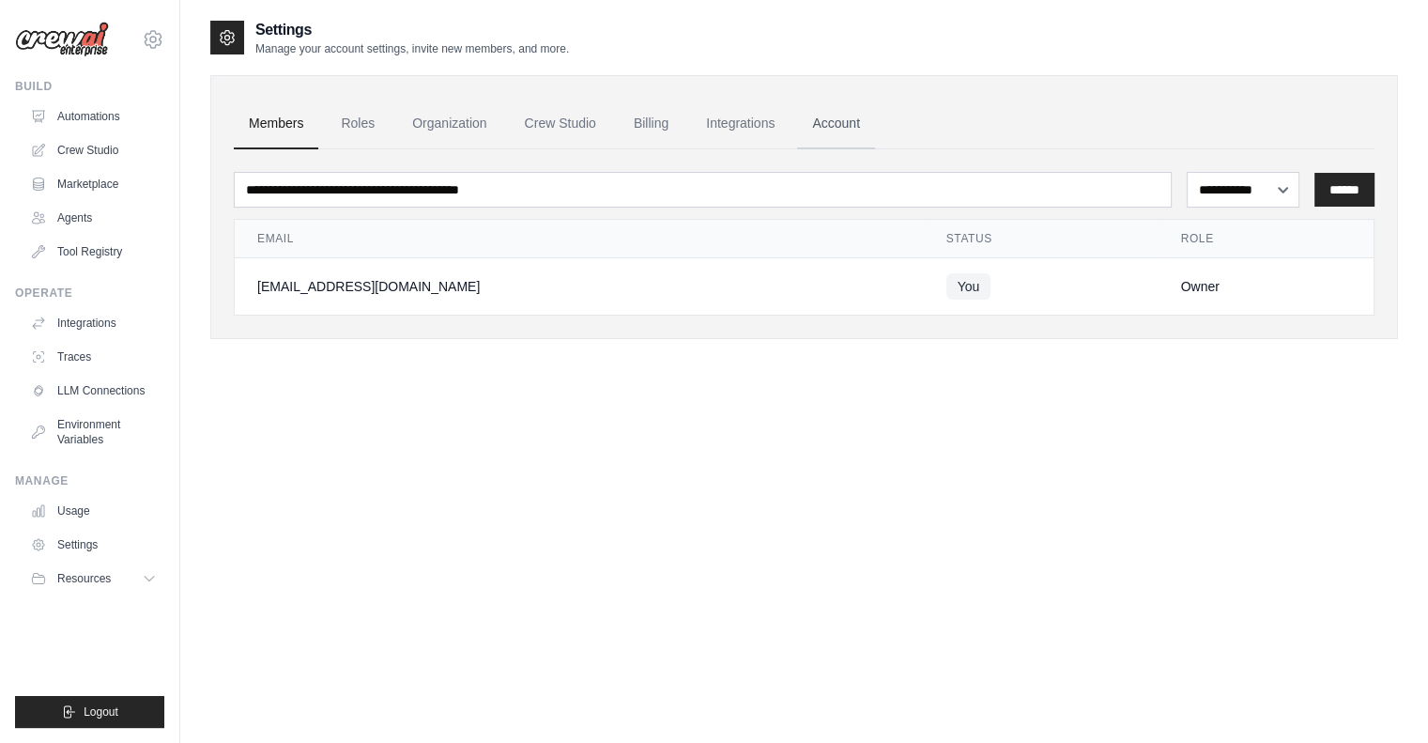
click at [826, 123] on link "Account" at bounding box center [836, 124] width 78 height 51
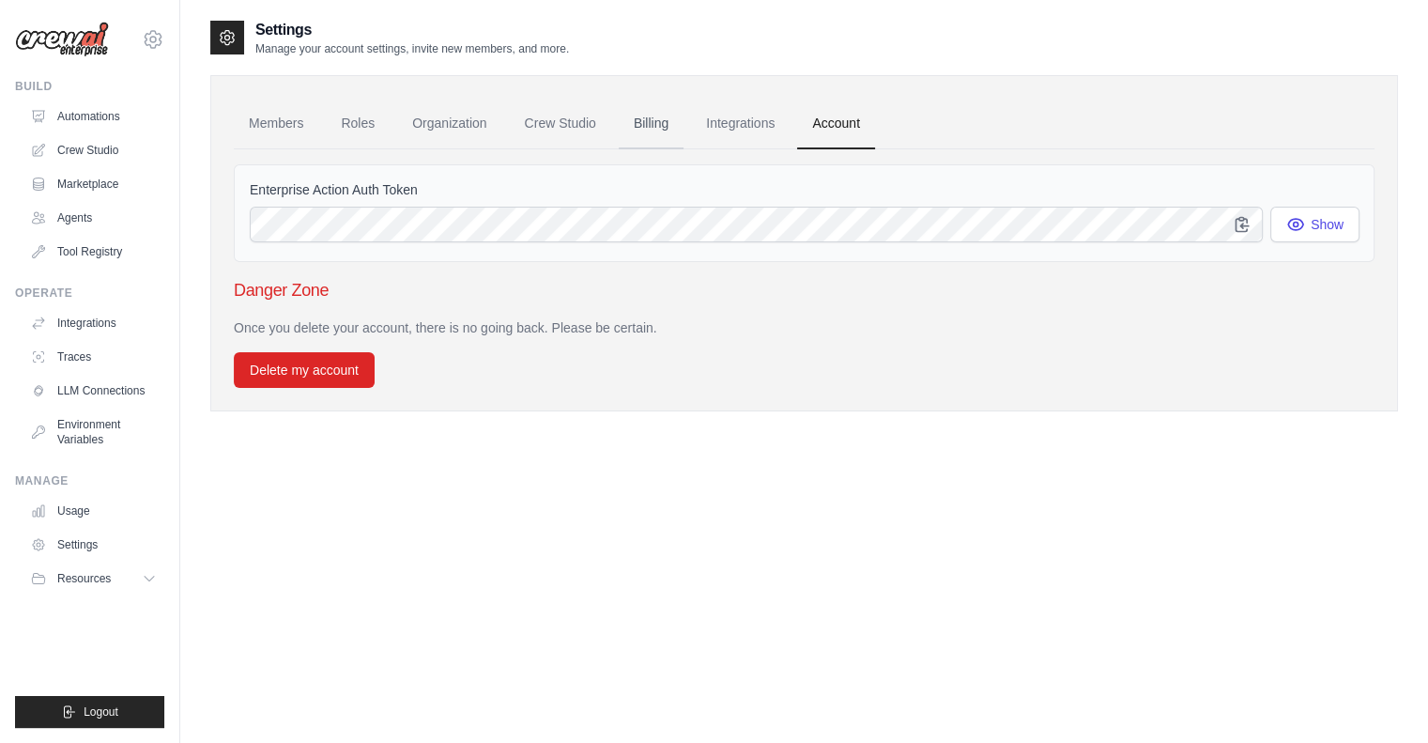
click at [654, 117] on link "Billing" at bounding box center [651, 124] width 65 height 51
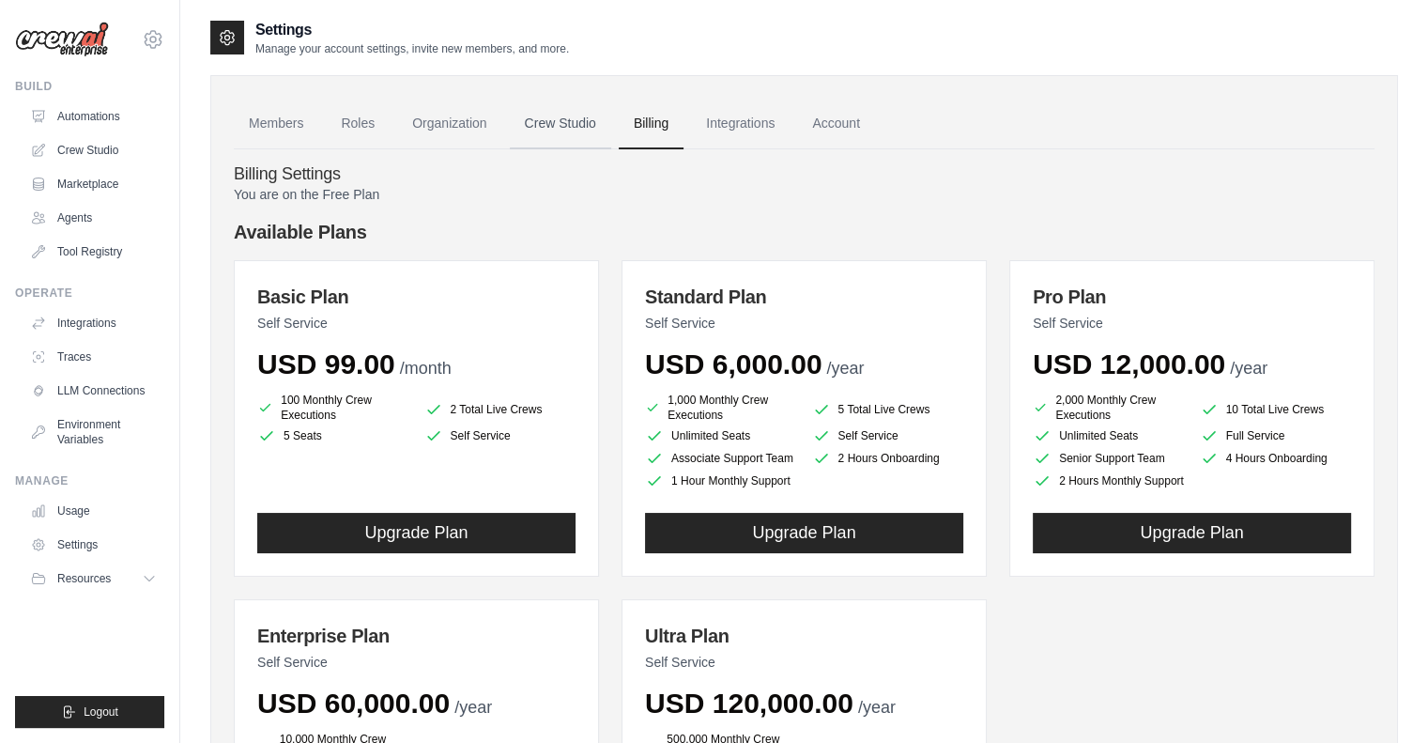
click at [556, 125] on link "Crew Studio" at bounding box center [560, 124] width 101 height 51
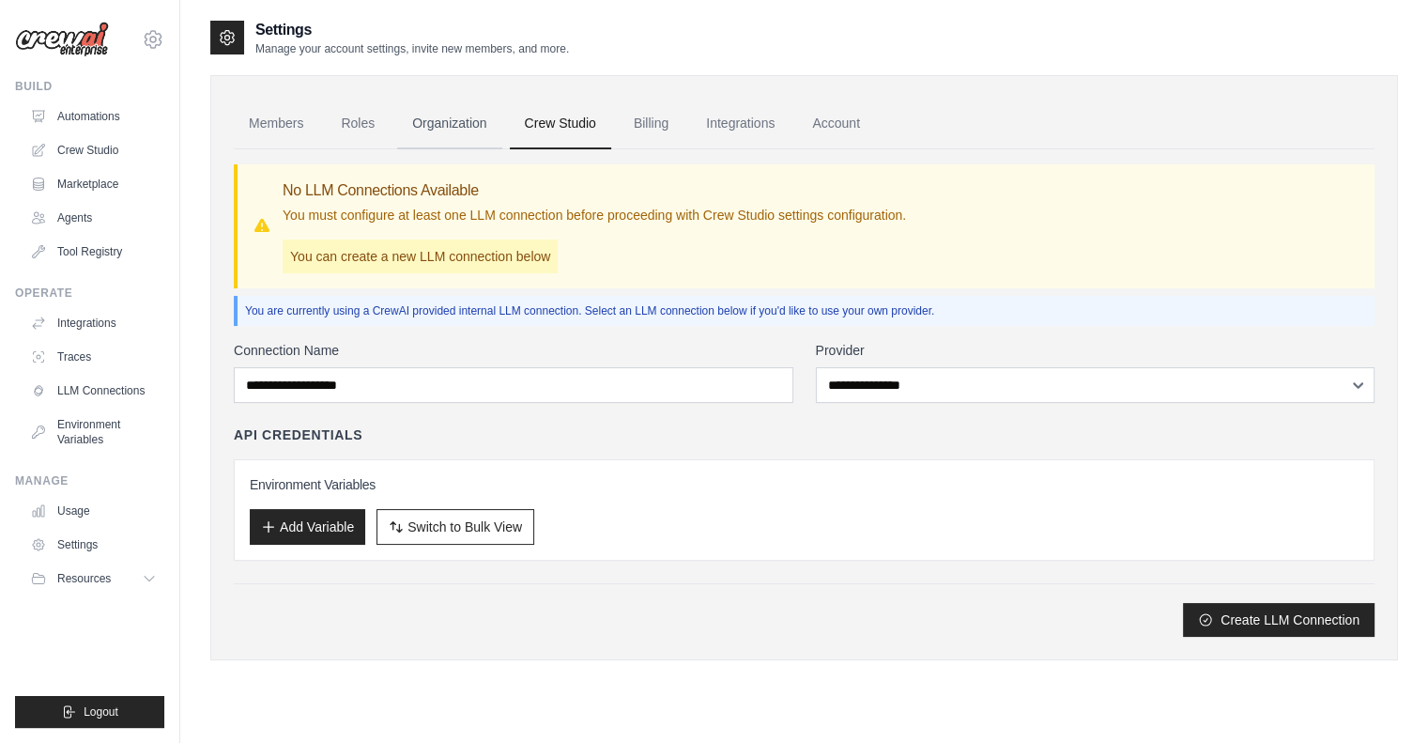
click at [450, 133] on link "Organization" at bounding box center [449, 124] width 104 height 51
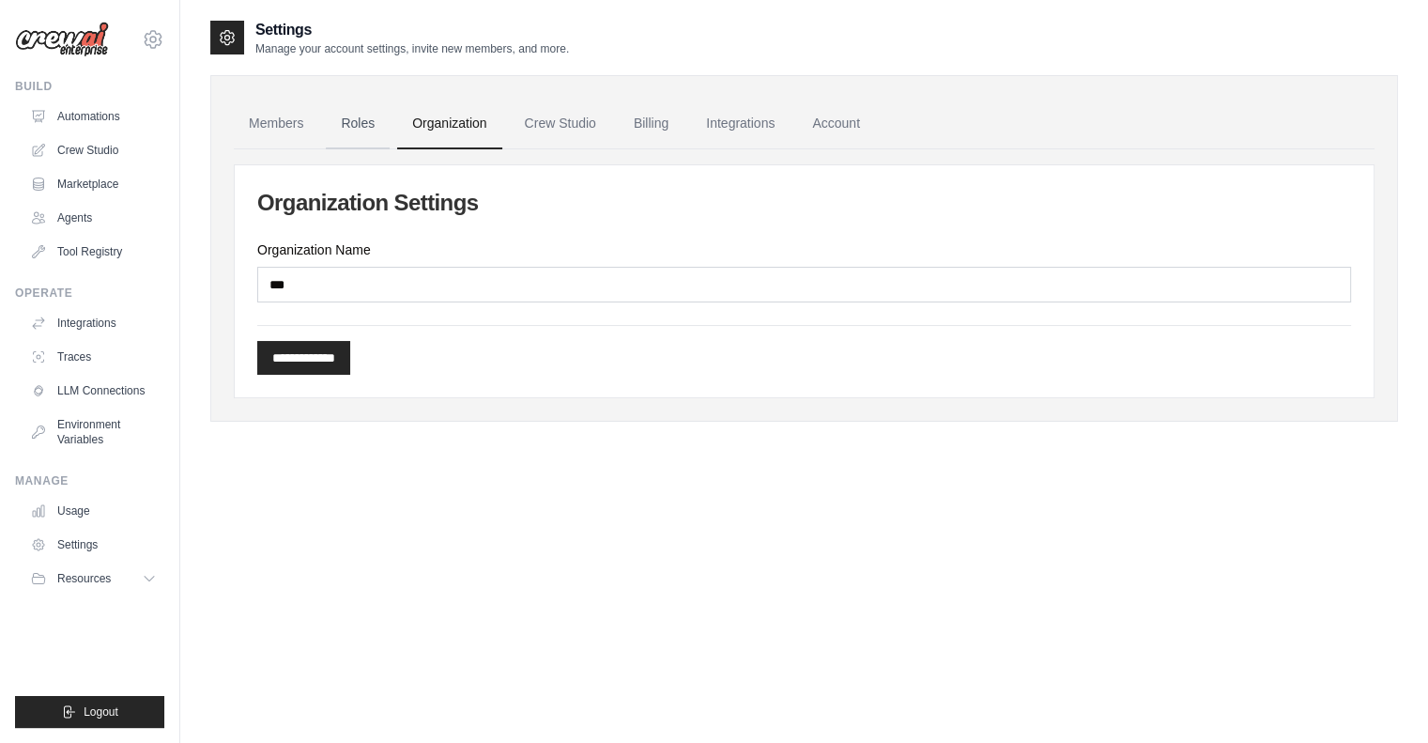
click at [349, 111] on link "Roles" at bounding box center [358, 124] width 64 height 51
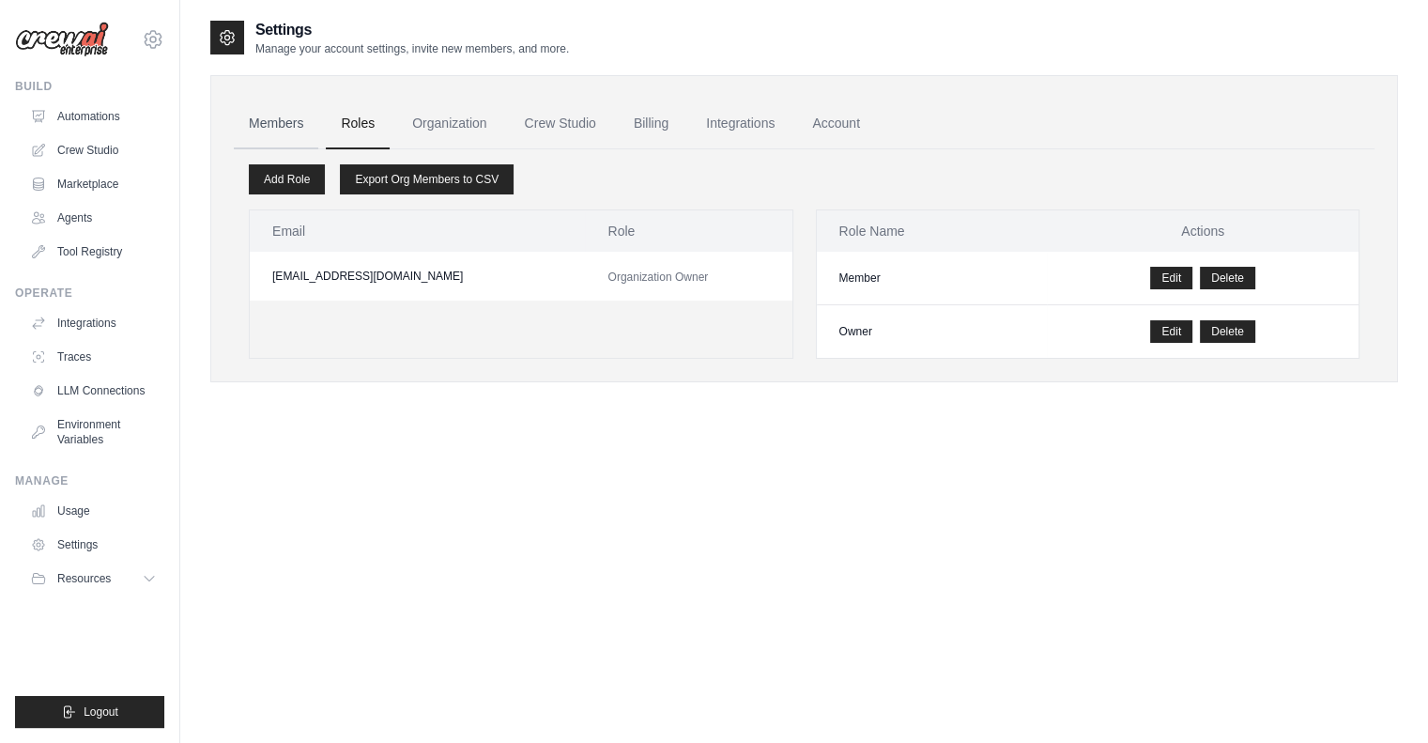
click at [288, 116] on link "Members" at bounding box center [276, 124] width 85 height 51
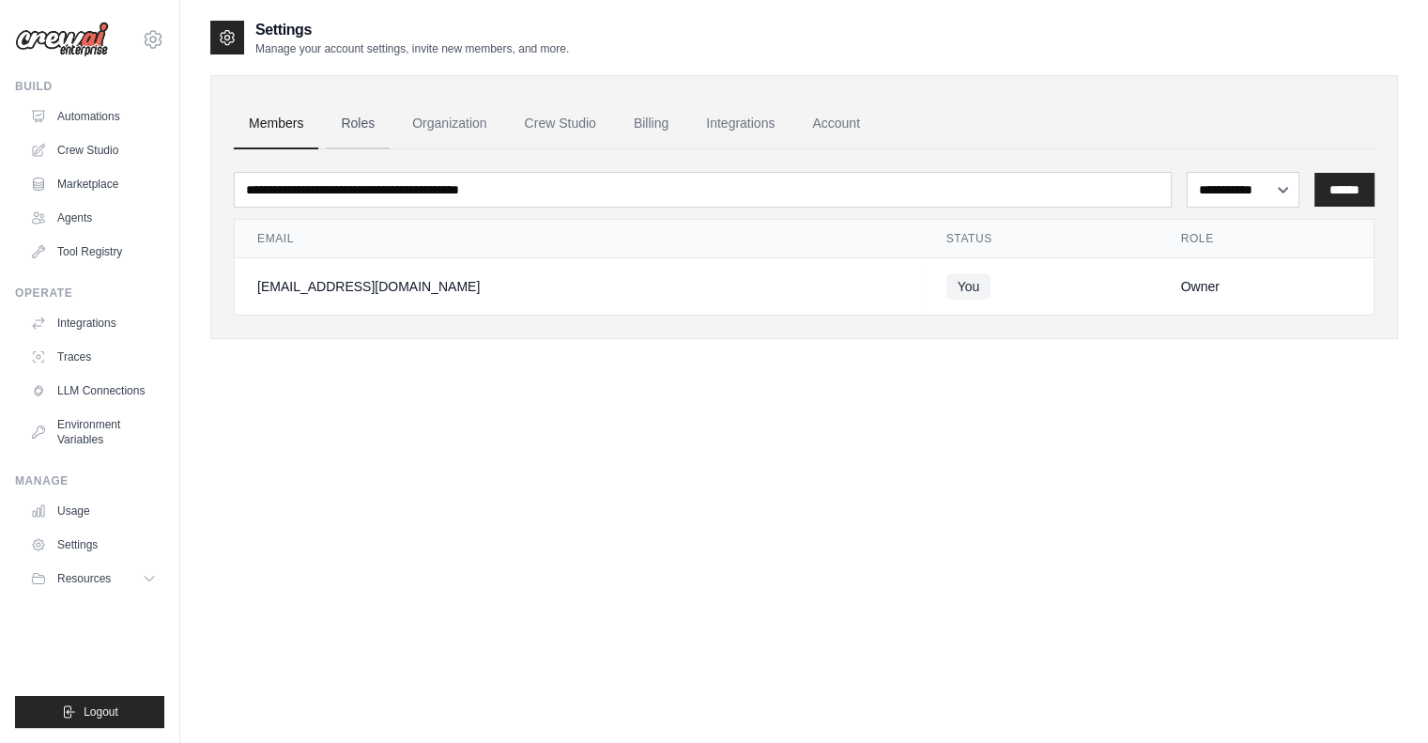
click at [377, 117] on link "Roles" at bounding box center [358, 124] width 64 height 51
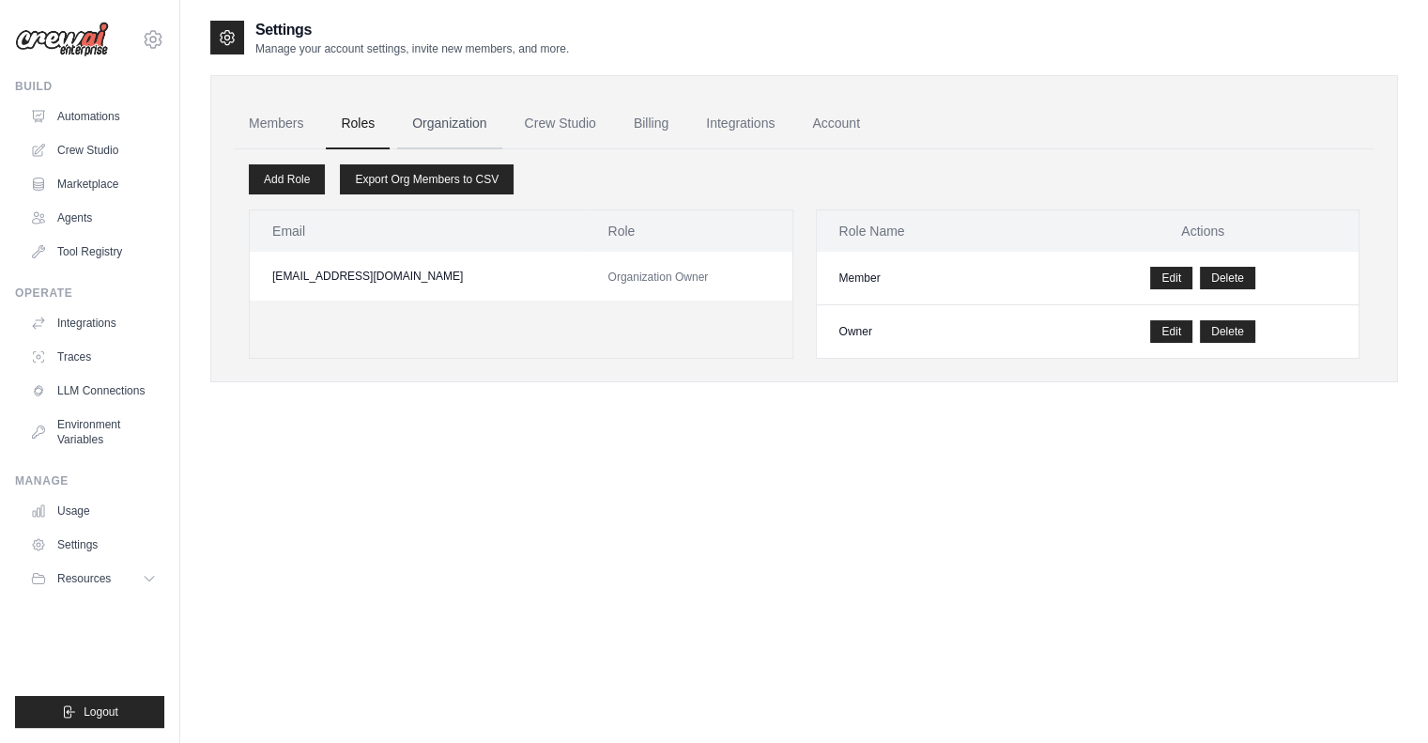
click at [433, 121] on link "Organization" at bounding box center [449, 124] width 104 height 51
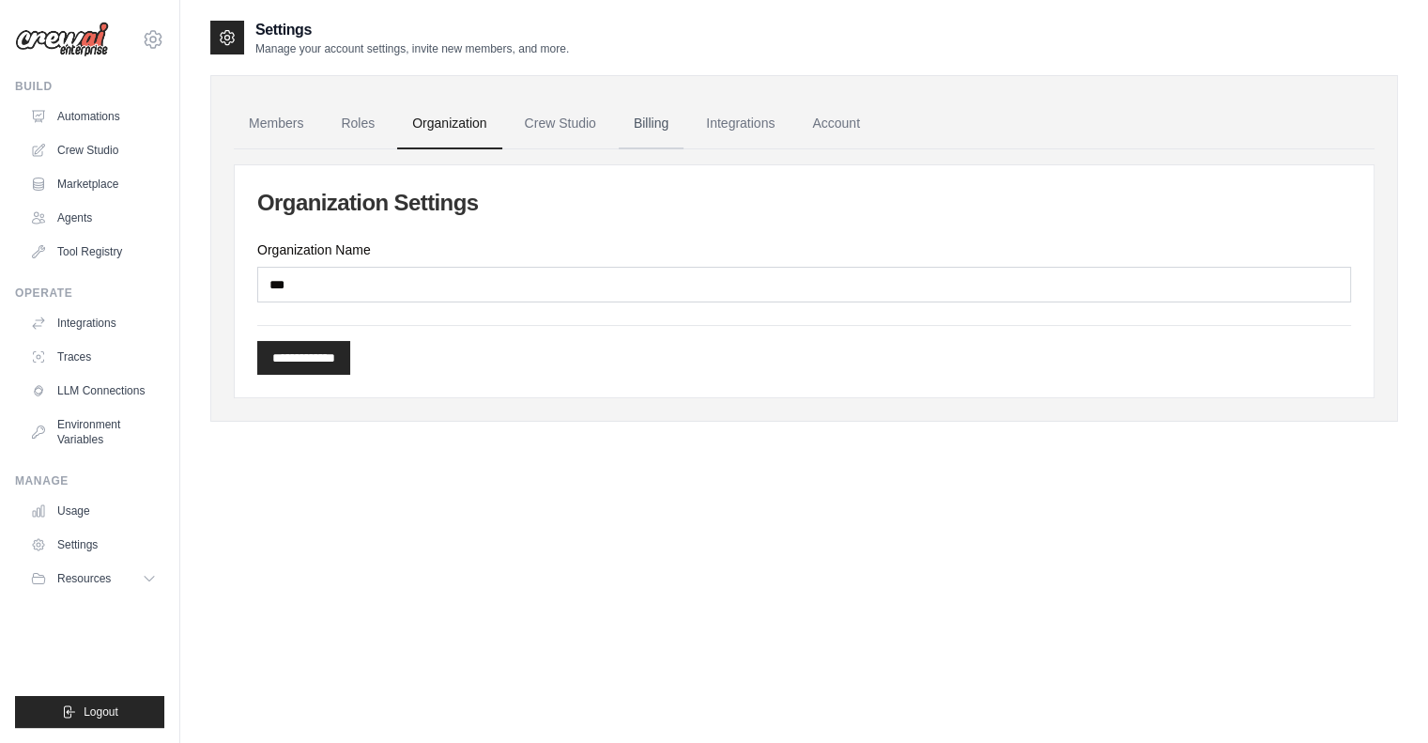
click at [650, 125] on link "Billing" at bounding box center [651, 124] width 65 height 51
